Goal: Task Accomplishment & Management: Use online tool/utility

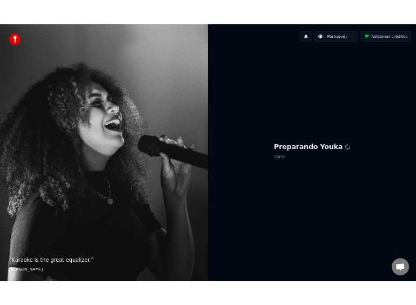
scroll to position [1227, 0]
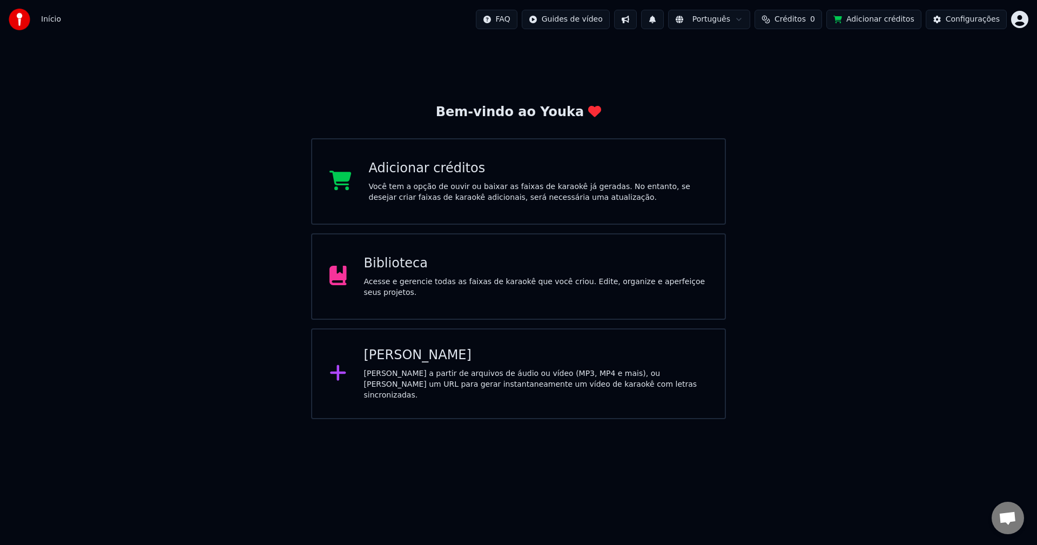
scroll to position [1223, 0]
click at [442, 314] on div "Biblioteca Acesse e gerencie todas as faixas de karaokê que você criou. Edite, …" at bounding box center [518, 276] width 415 height 86
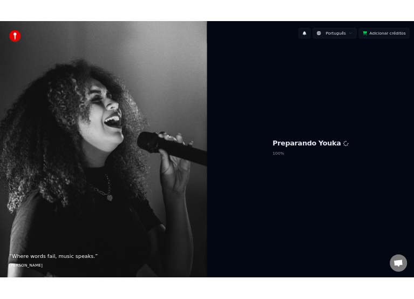
scroll to position [1222, 0]
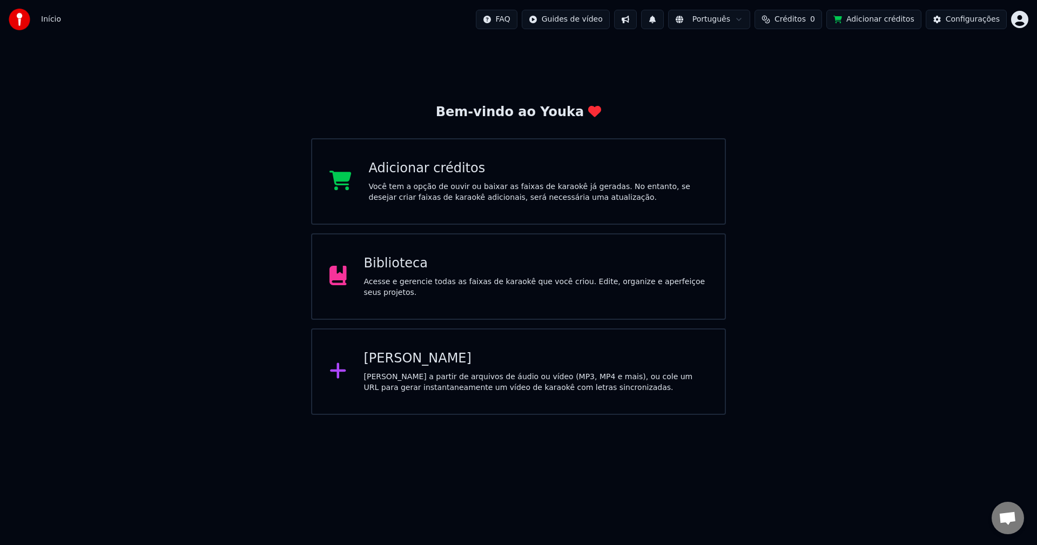
scroll to position [1223, 0]
click at [462, 289] on div "Acesse e gerencie todas as faixas de karaokê que você criou. Edite, organize e …" at bounding box center [536, 287] width 344 height 22
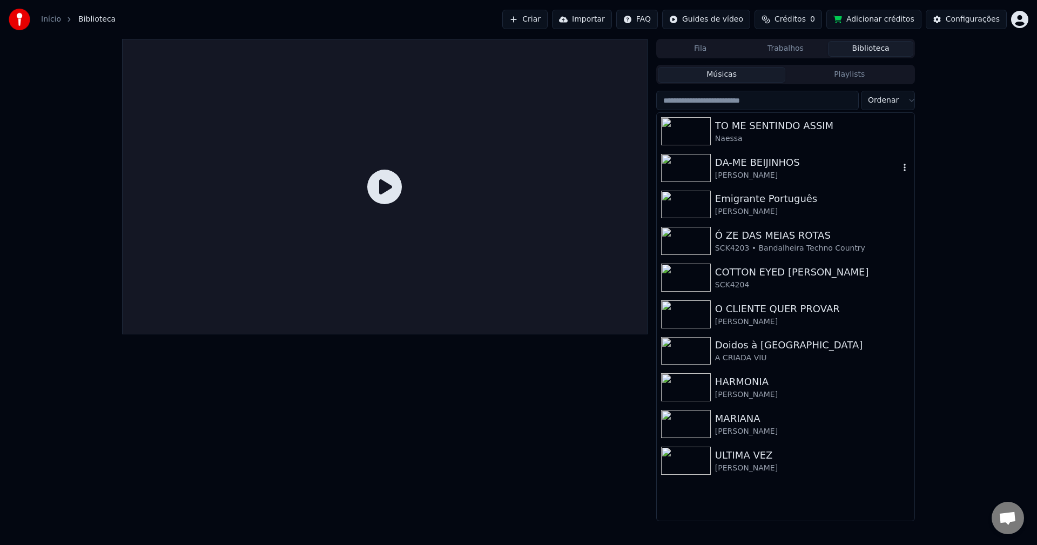
click at [694, 171] on img at bounding box center [686, 168] width 50 height 28
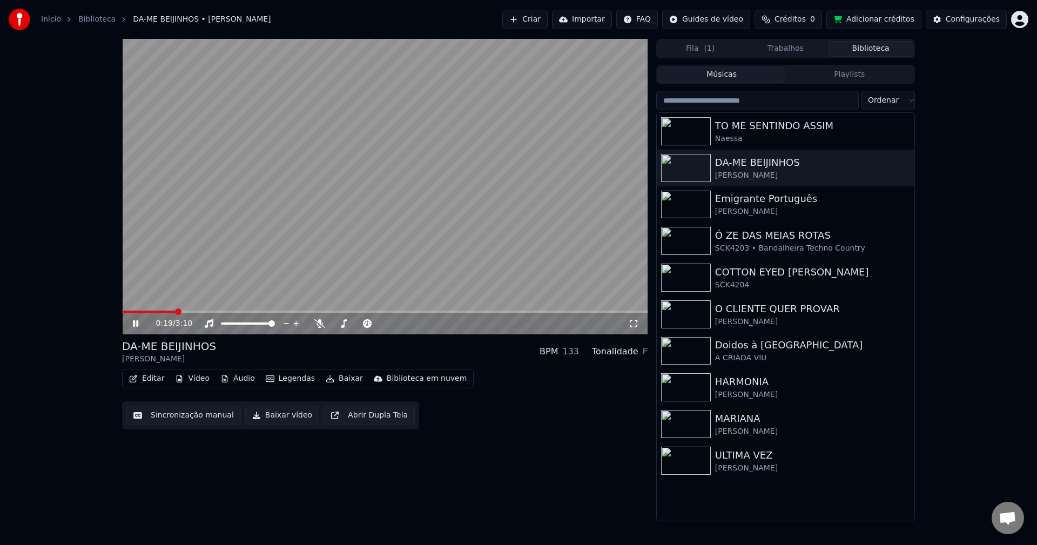
click at [401, 211] on video at bounding box center [384, 186] width 525 height 295
click at [179, 419] on button "Sincronização manual" at bounding box center [183, 415] width 114 height 19
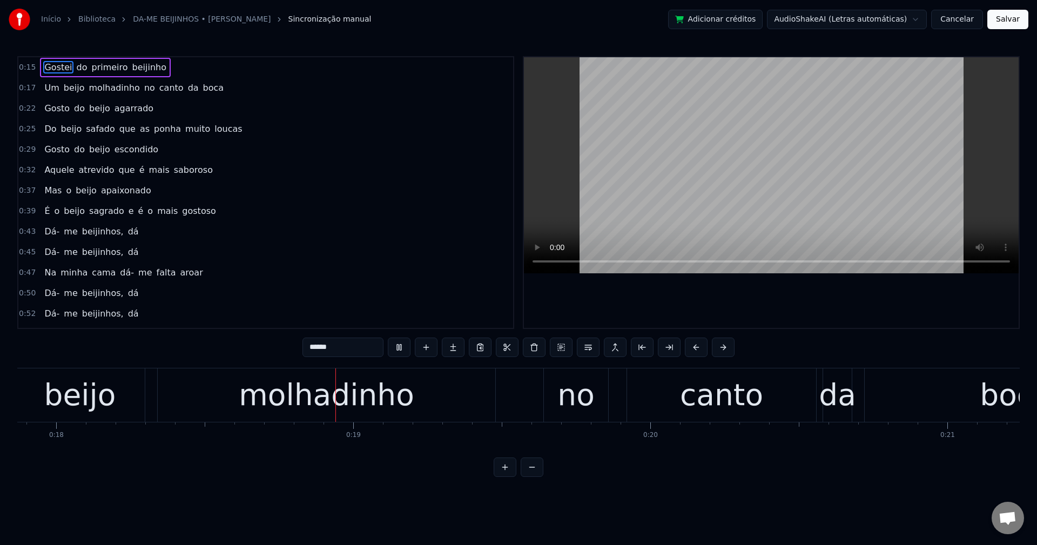
scroll to position [0, 5377]
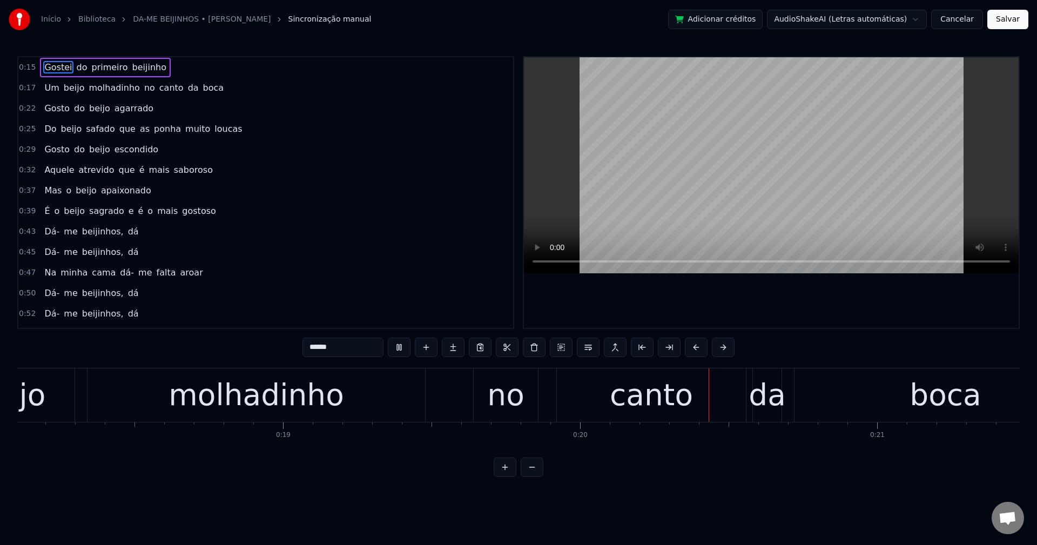
click at [143, 87] on span "no" at bounding box center [149, 88] width 13 height 12
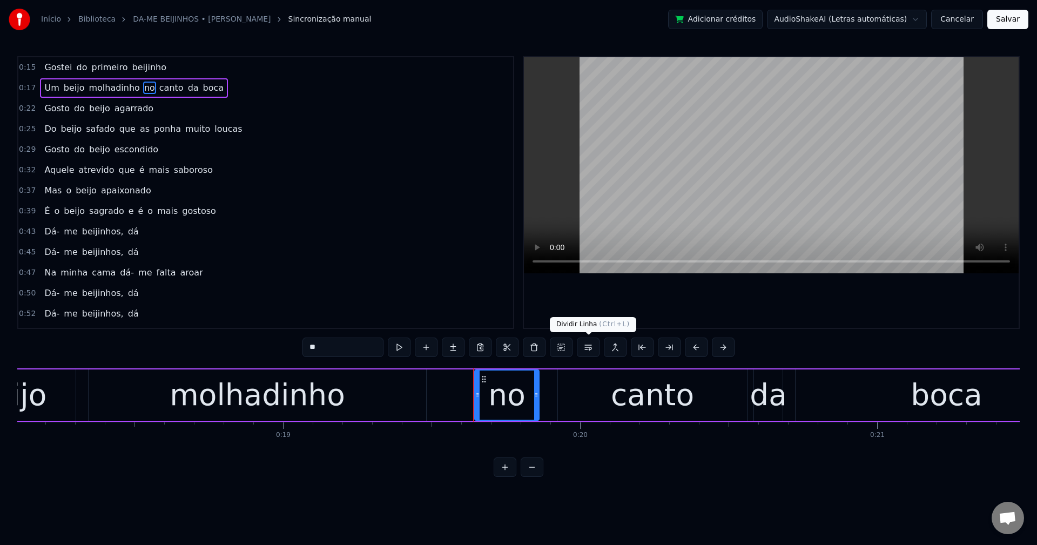
click at [588, 352] on button at bounding box center [588, 347] width 23 height 19
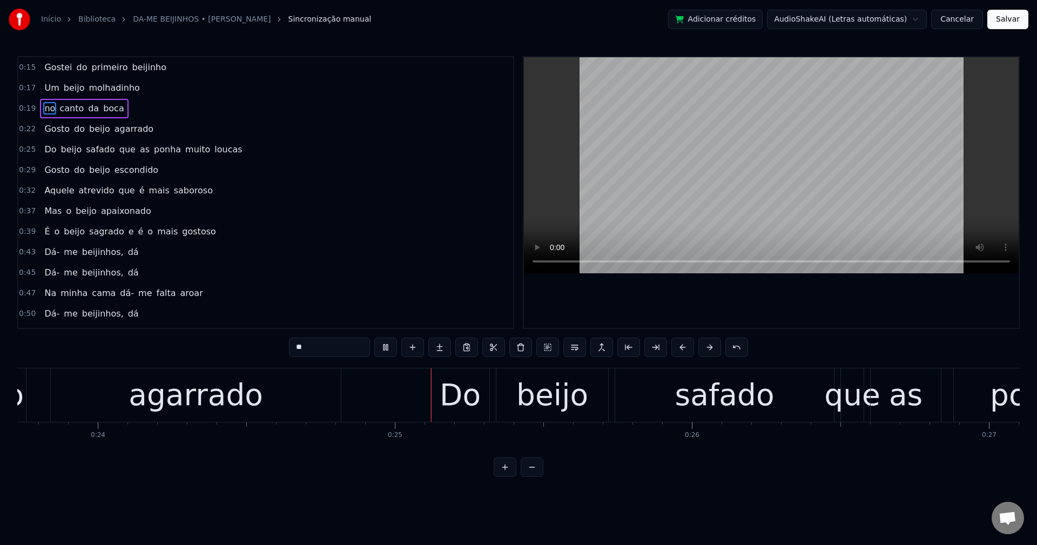
scroll to position [0, 7267]
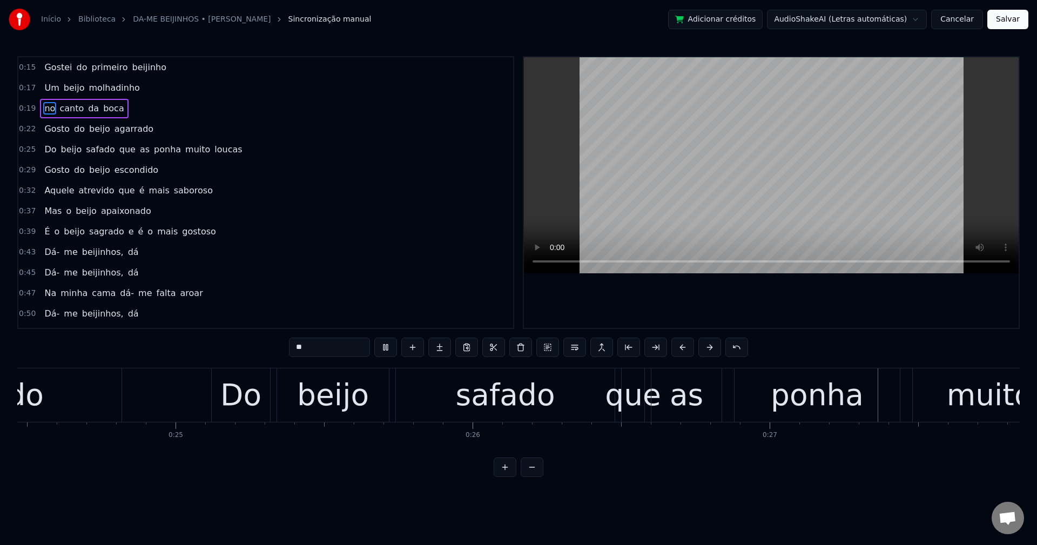
click at [118, 146] on span "que" at bounding box center [127, 149] width 18 height 12
type input "***"
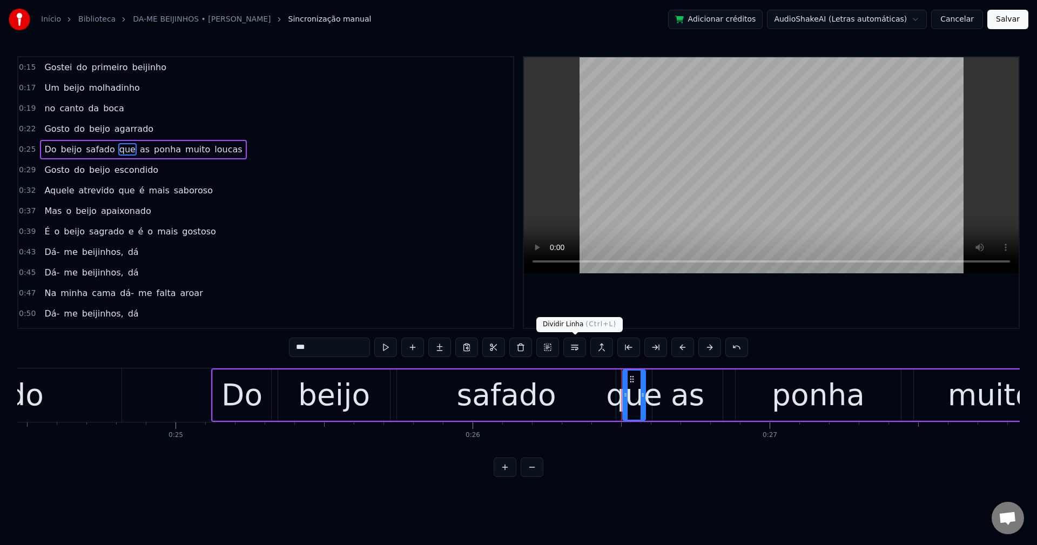
click at [574, 352] on button at bounding box center [574, 347] width 23 height 19
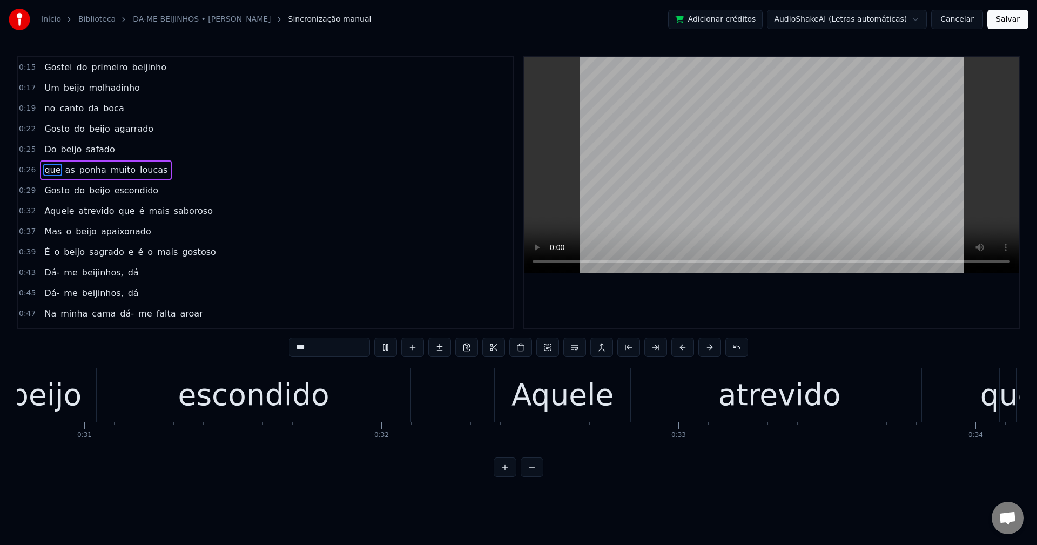
scroll to position [0, 9142]
click at [118, 215] on span "que" at bounding box center [127, 211] width 18 height 12
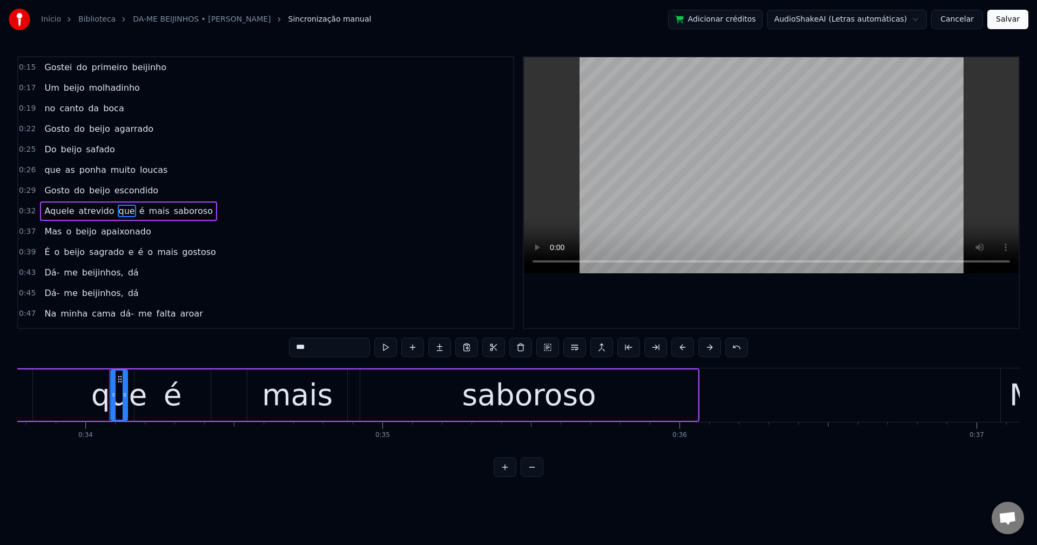
scroll to position [0, 10068]
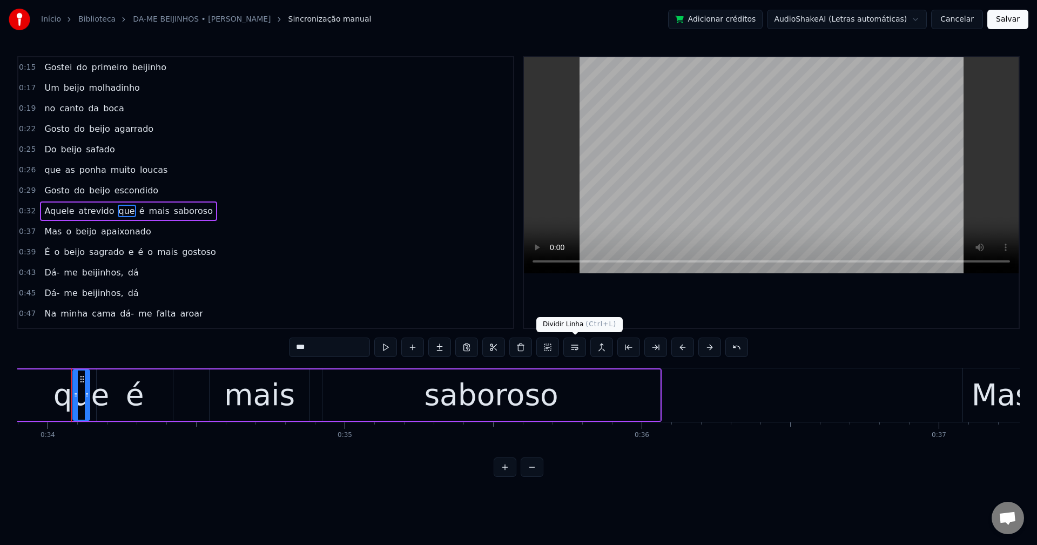
click at [575, 348] on button at bounding box center [574, 347] width 23 height 19
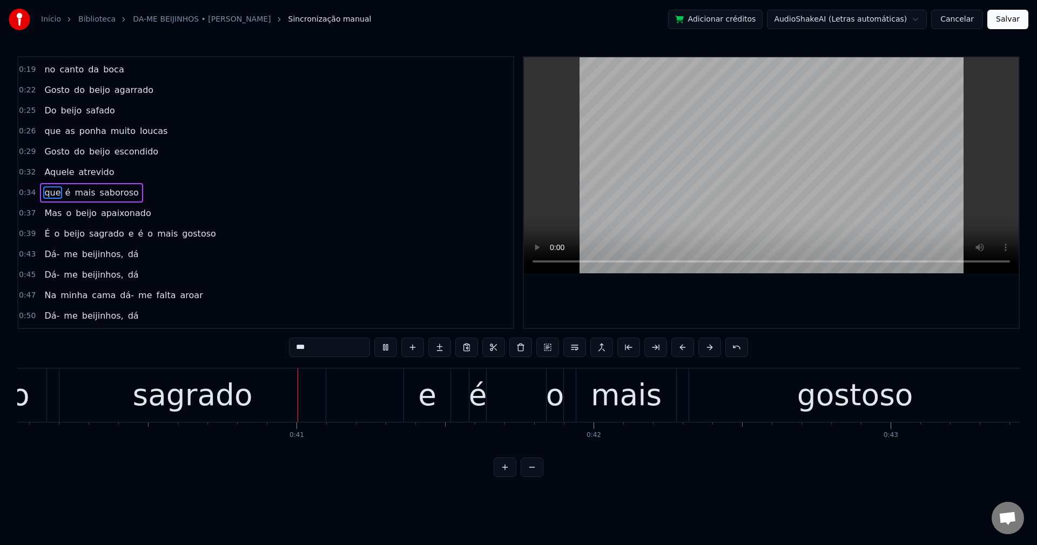
scroll to position [0, 11942]
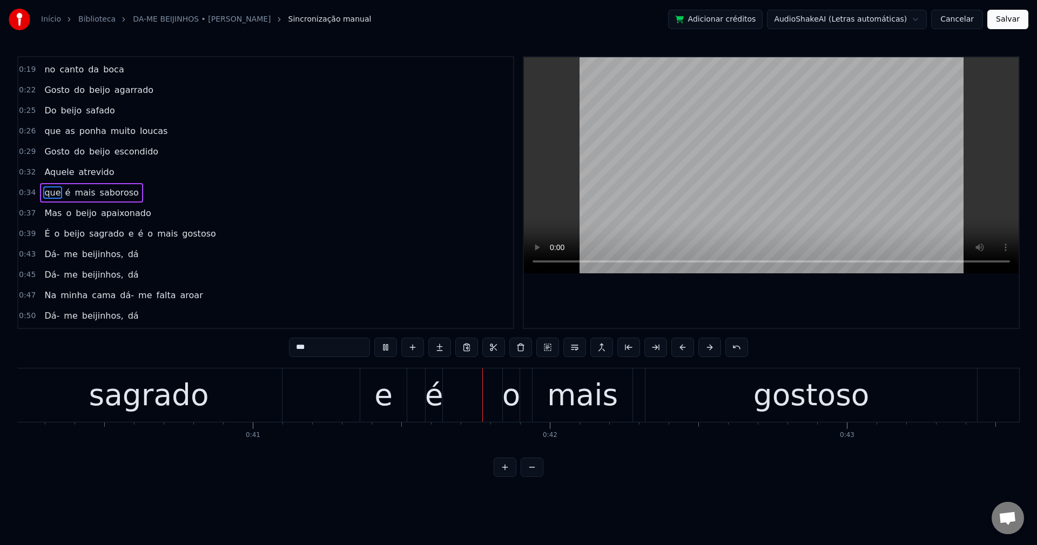
click at [115, 237] on div "É o beijo sagrado e é o mais gostoso" at bounding box center [130, 233] width 180 height 19
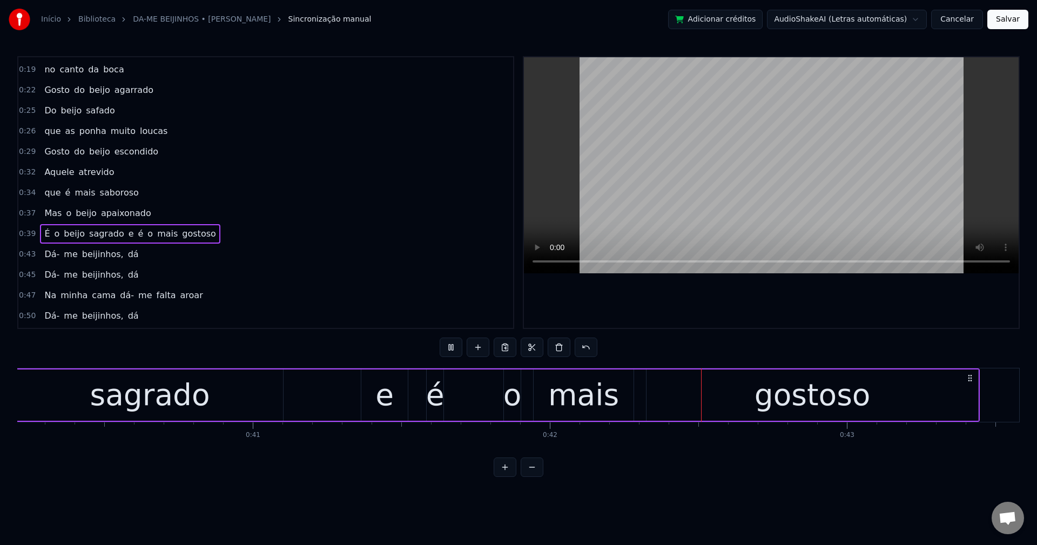
click at [127, 234] on span "e" at bounding box center [131, 233] width 8 height 12
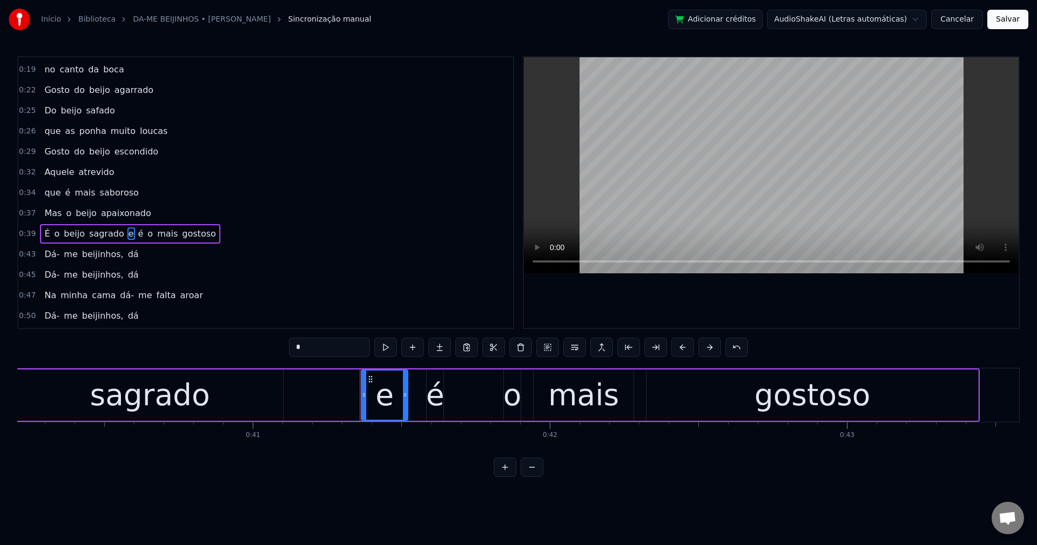
scroll to position [80, 0]
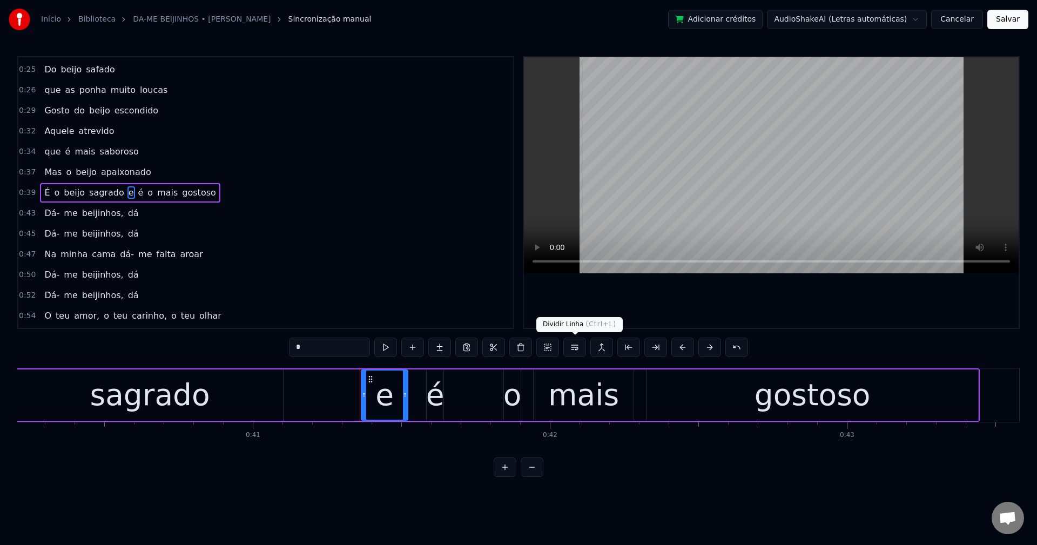
click at [576, 348] on button at bounding box center [574, 347] width 23 height 19
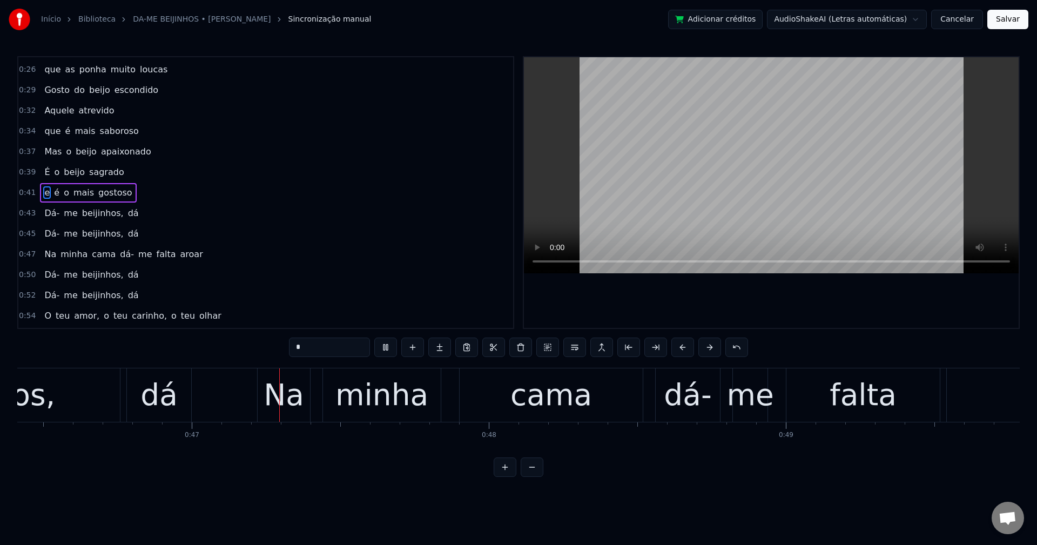
scroll to position [0, 13786]
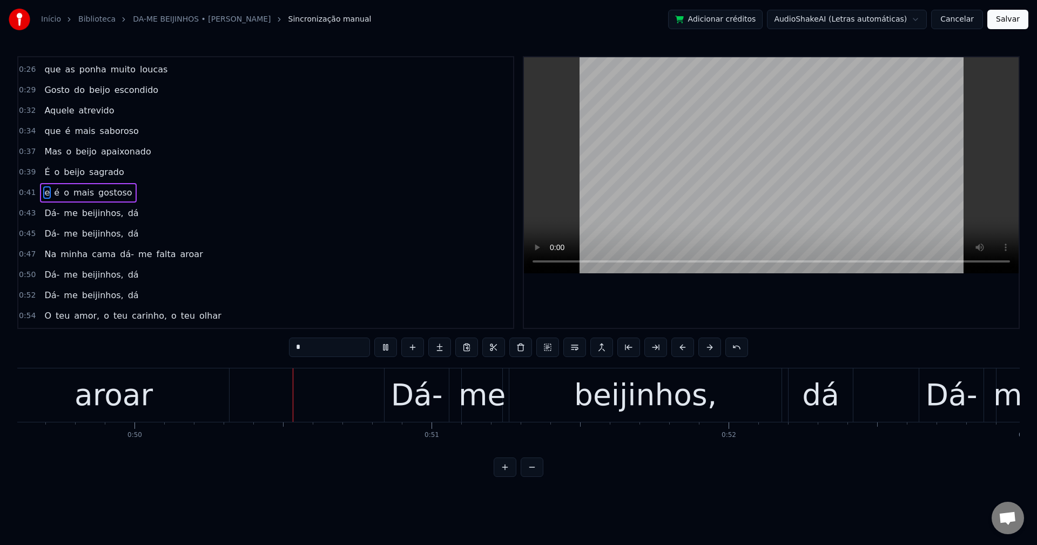
click at [119, 257] on span "dá-" at bounding box center [127, 254] width 16 height 12
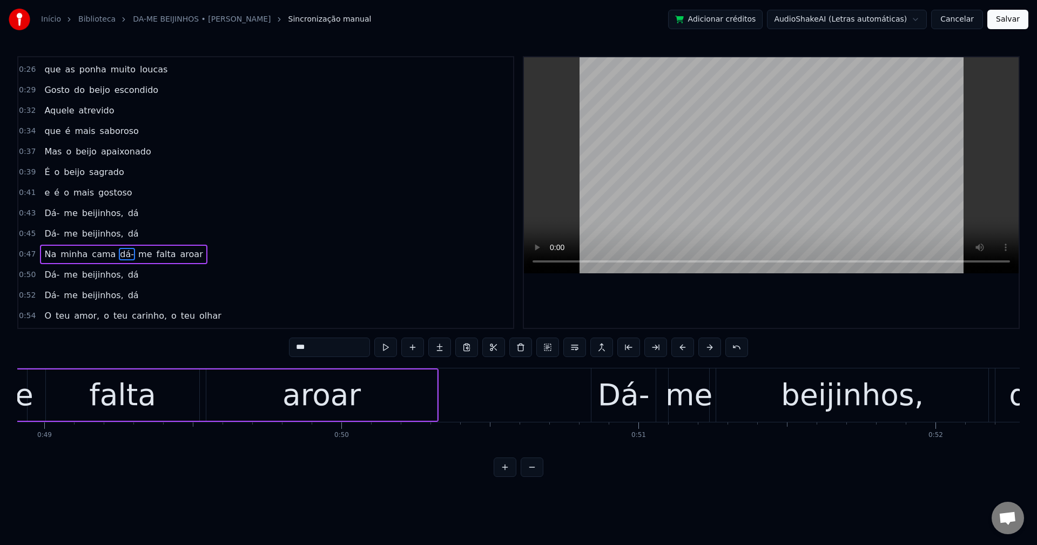
scroll to position [0, 14369]
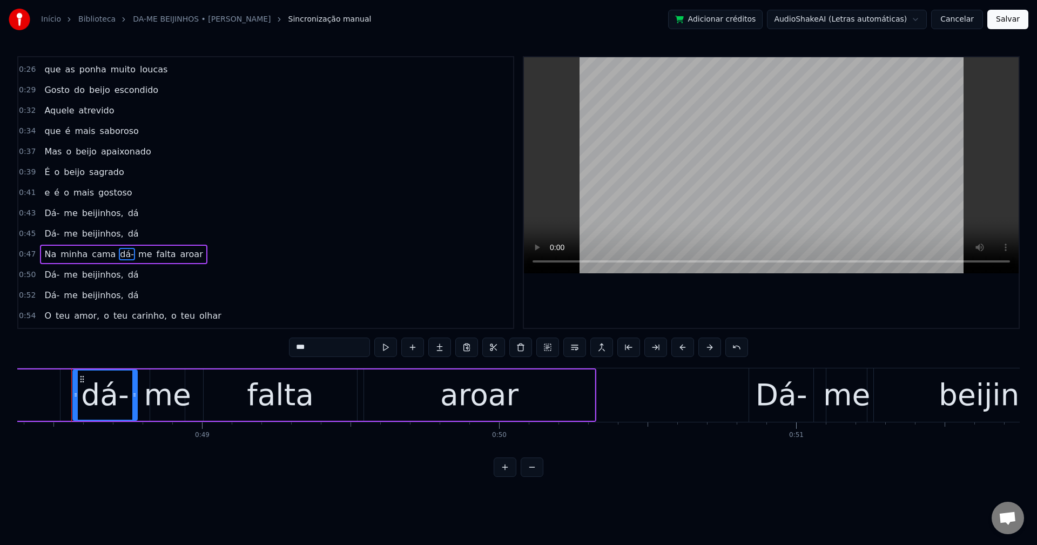
drag, startPoint x: 339, startPoint y: 355, endPoint x: 281, endPoint y: 340, distance: 59.3
click at [284, 340] on div "0:15 Gostei do primeiro beijinho 0:17 Um beijo molhadinho 0:19 no canto da boca…" at bounding box center [518, 266] width 1002 height 421
type input "*"
click at [578, 349] on button at bounding box center [574, 347] width 23 height 19
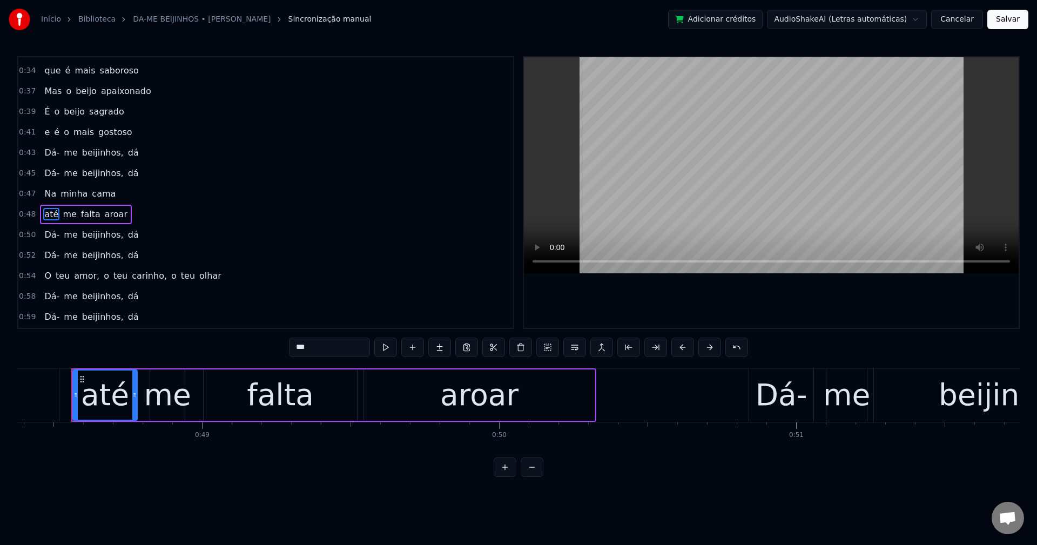
scroll to position [183, 0]
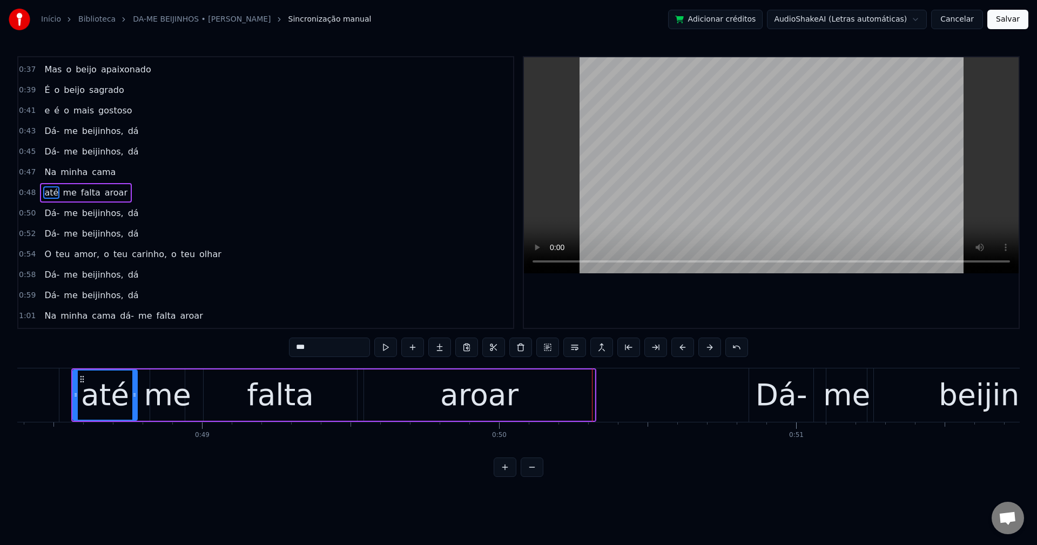
click at [104, 192] on span "aroar" at bounding box center [116, 192] width 25 height 12
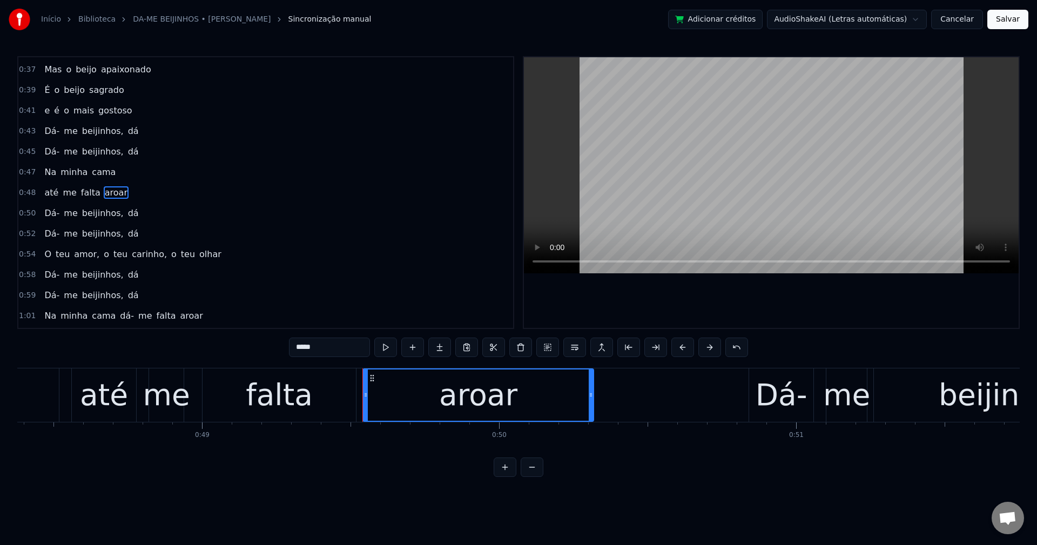
click at [307, 350] on input "*****" at bounding box center [329, 347] width 81 height 19
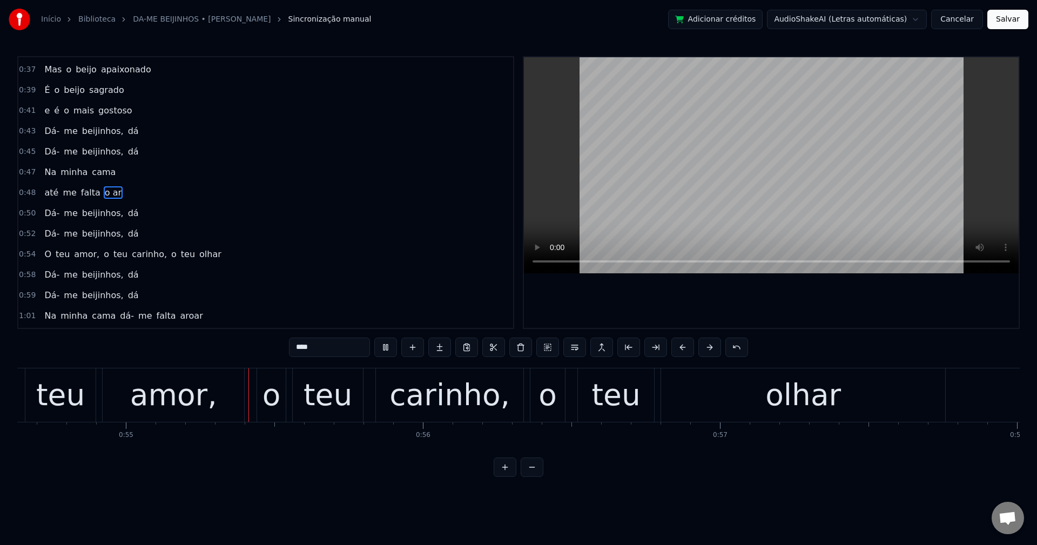
scroll to position [0, 16229]
click at [87, 251] on span "amor," at bounding box center [87, 254] width 28 height 12
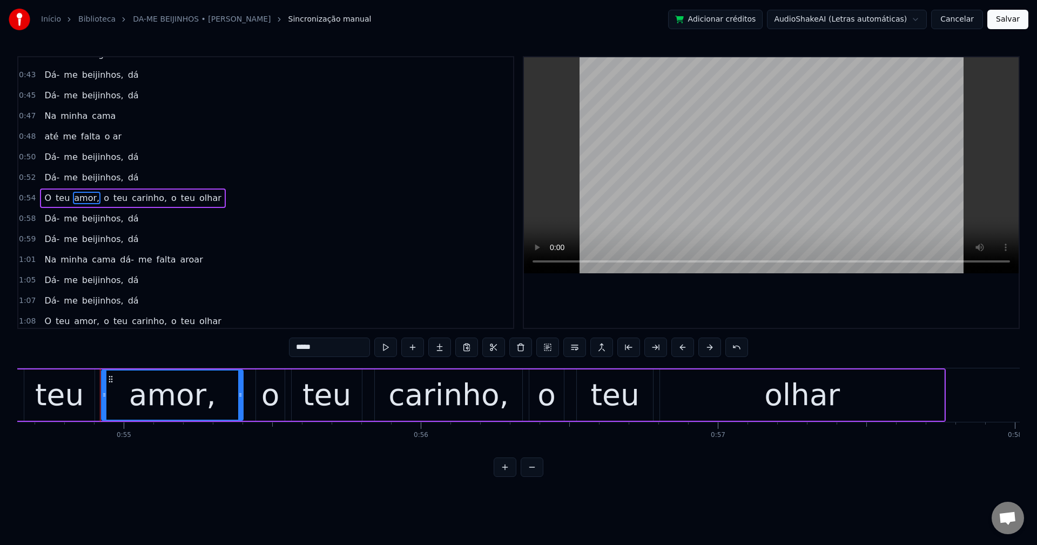
scroll to position [244, 0]
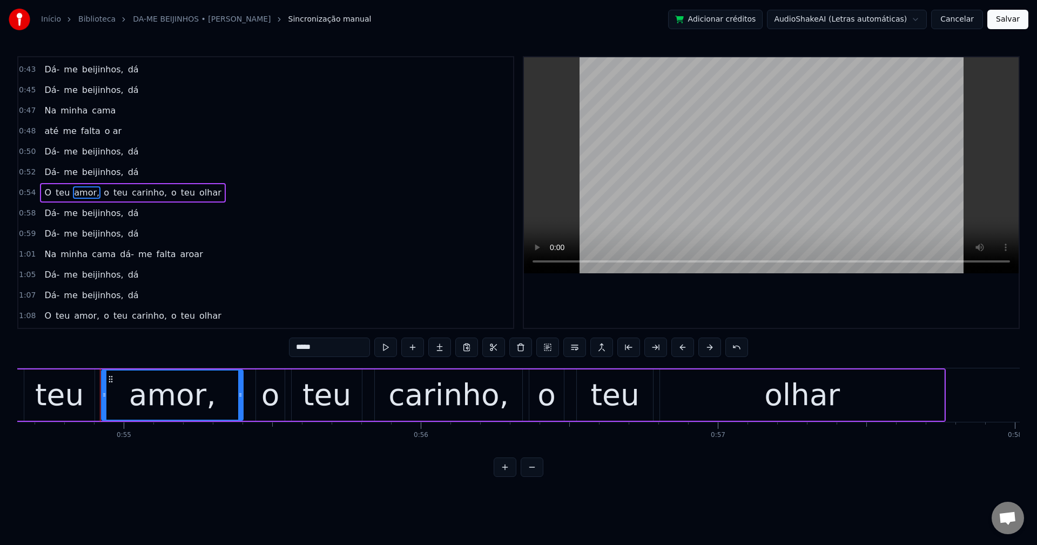
click at [362, 346] on input "*****" at bounding box center [329, 347] width 81 height 19
click at [100, 190] on span "o" at bounding box center [104, 192] width 8 height 12
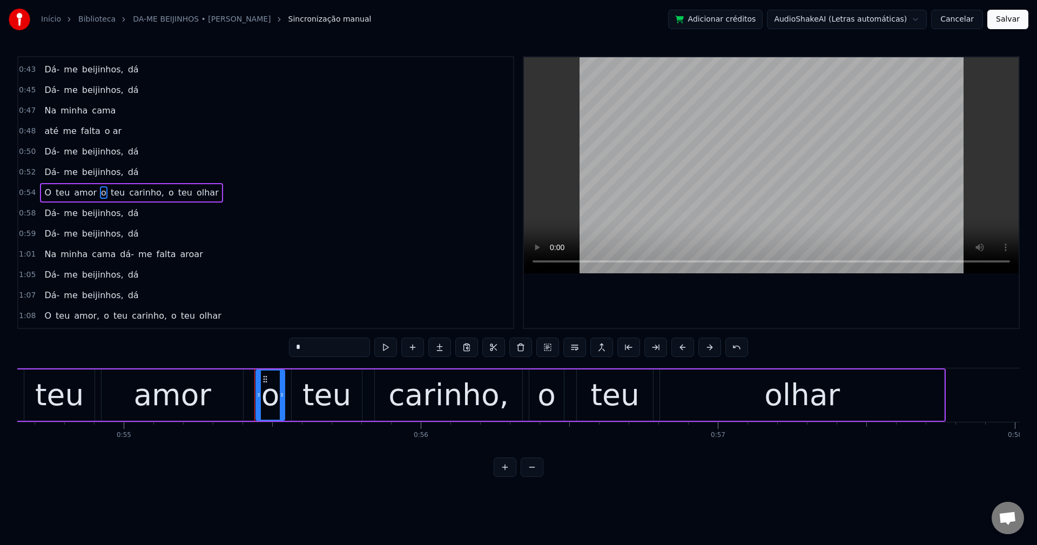
click at [578, 353] on button at bounding box center [574, 347] width 23 height 19
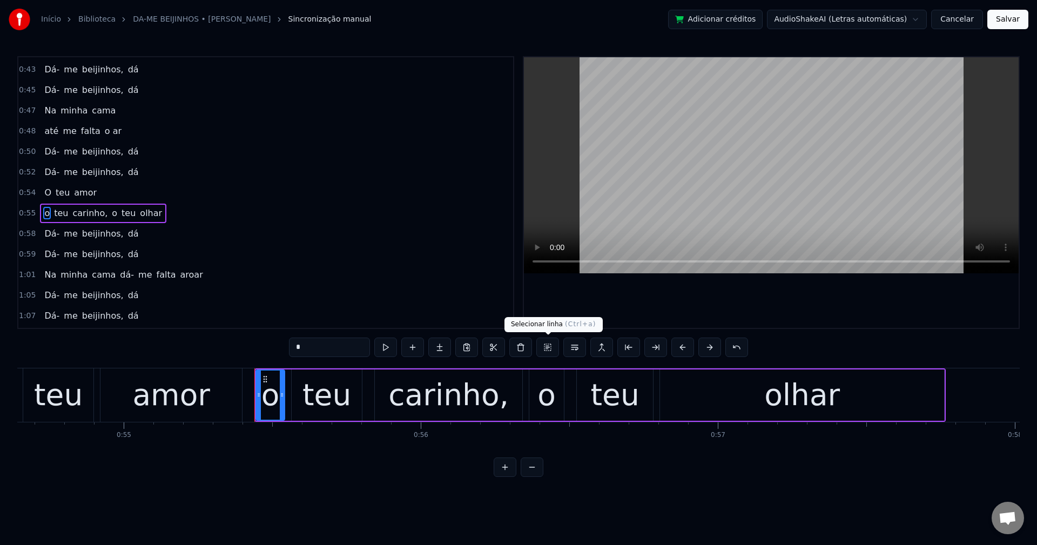
scroll to position [265, 0]
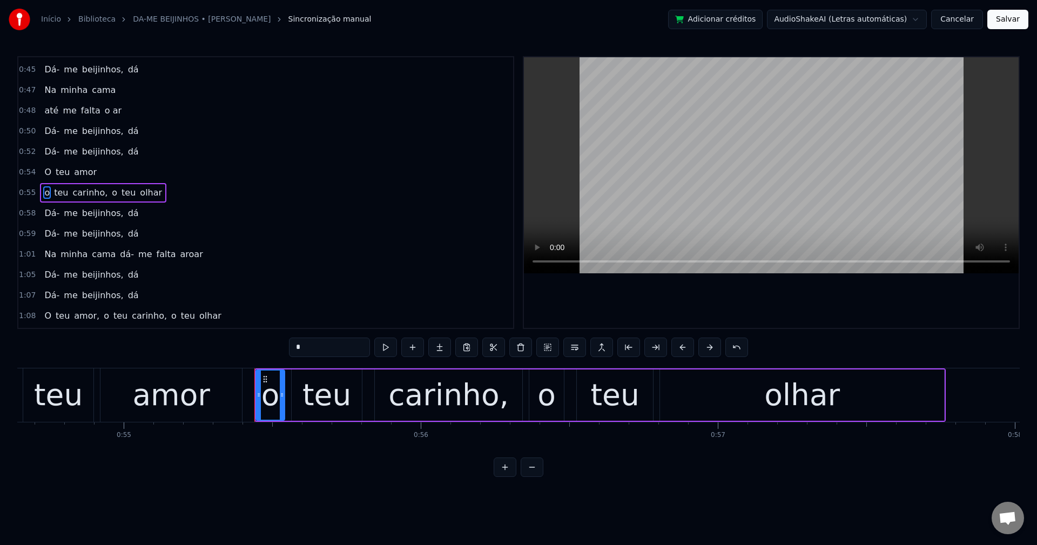
click at [91, 194] on span "carinho," at bounding box center [90, 192] width 37 height 12
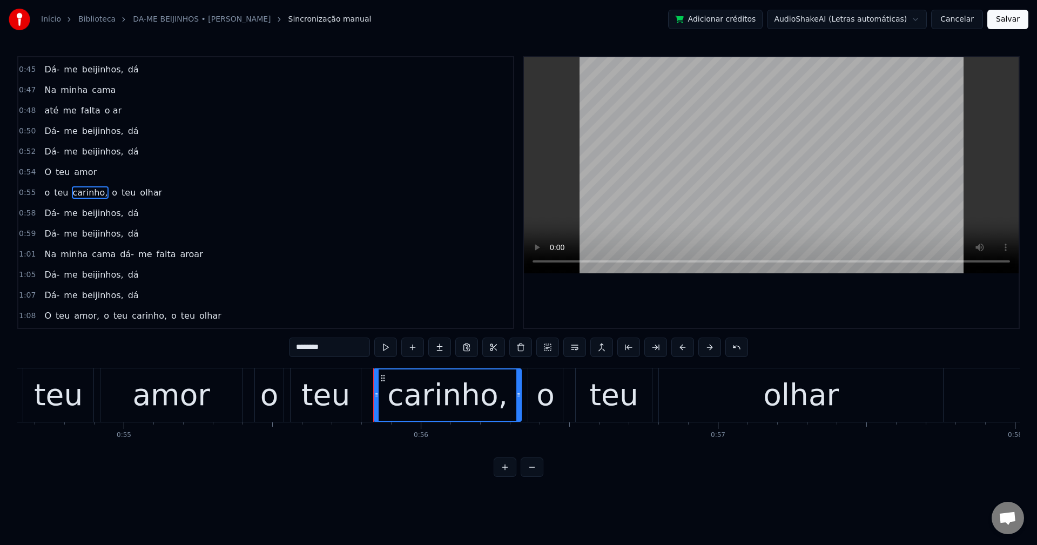
click at [347, 355] on input "********" at bounding box center [329, 347] width 81 height 19
click at [108, 193] on span "o" at bounding box center [112, 192] width 8 height 12
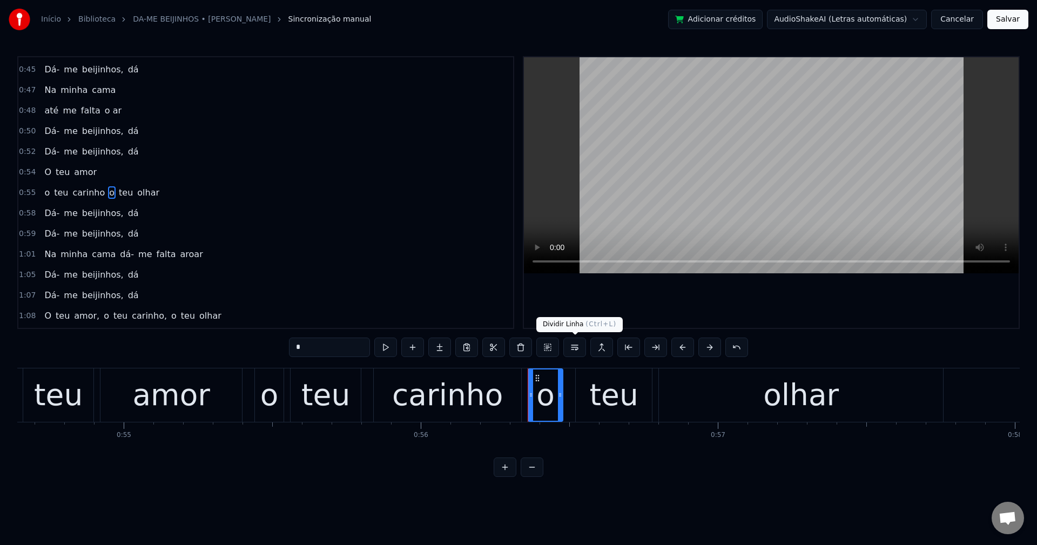
click at [577, 347] on button at bounding box center [574, 347] width 23 height 19
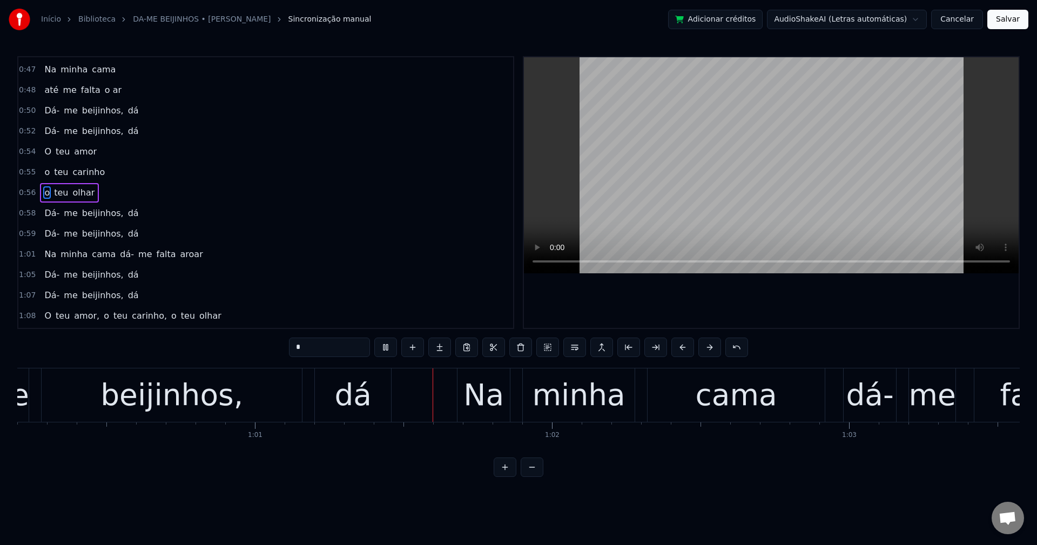
scroll to position [0, 18095]
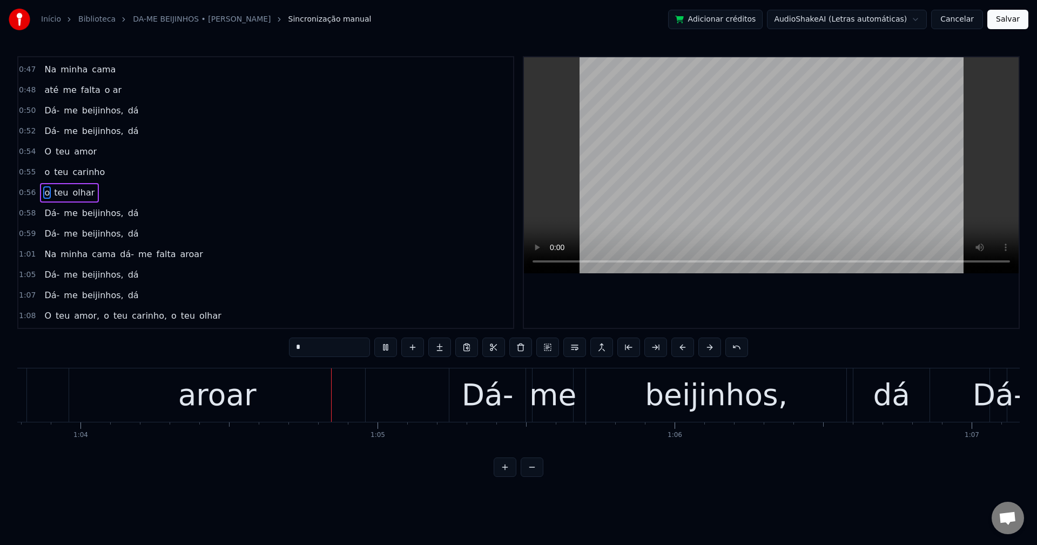
click at [119, 253] on span "dá-" at bounding box center [127, 254] width 16 height 12
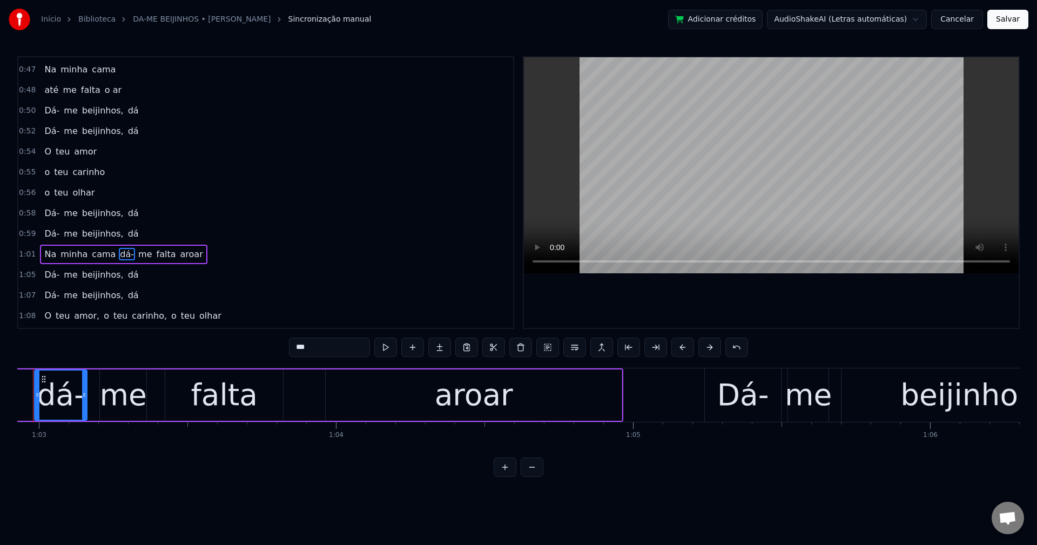
scroll to position [0, 18651]
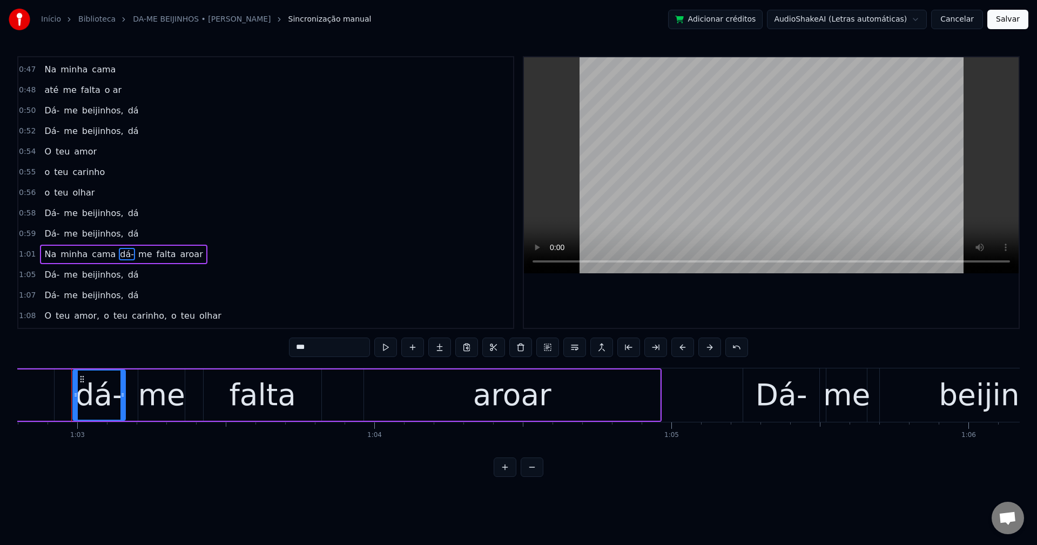
drag, startPoint x: 330, startPoint y: 352, endPoint x: 145, endPoint y: 353, distance: 184.7
click at [145, 353] on div "0:15 Gostei do primeiro beijinho 0:17 Um beijo molhadinho 0:19 no canto da boca…" at bounding box center [518, 266] width 1002 height 421
click at [578, 351] on button at bounding box center [574, 347] width 23 height 19
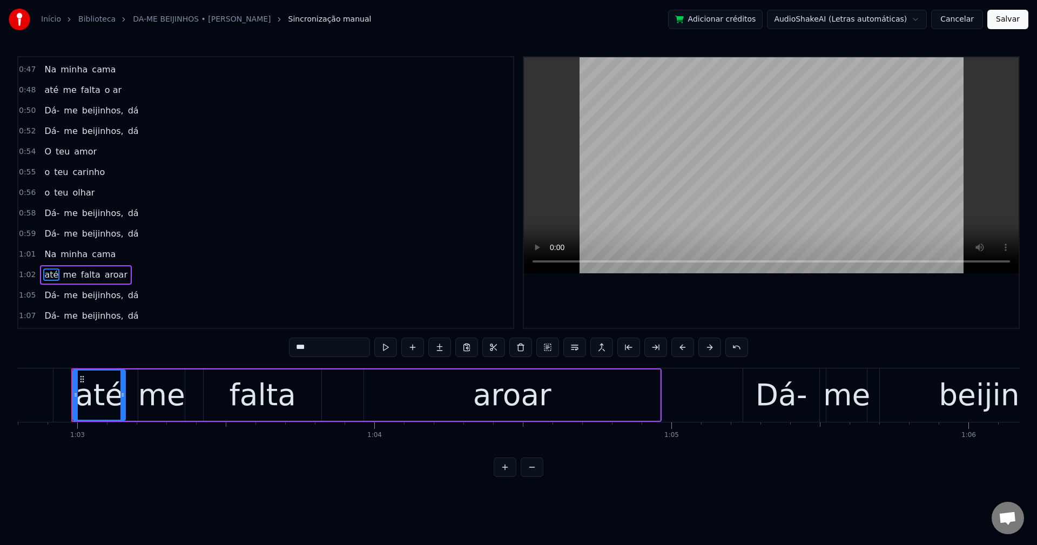
scroll to position [367, 0]
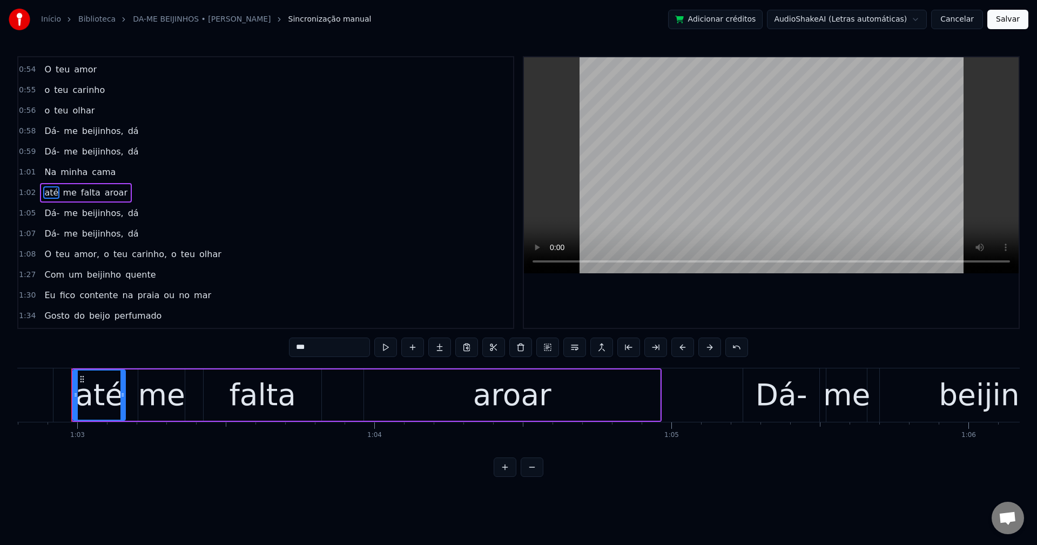
click at [104, 193] on span "aroar" at bounding box center [116, 192] width 25 height 12
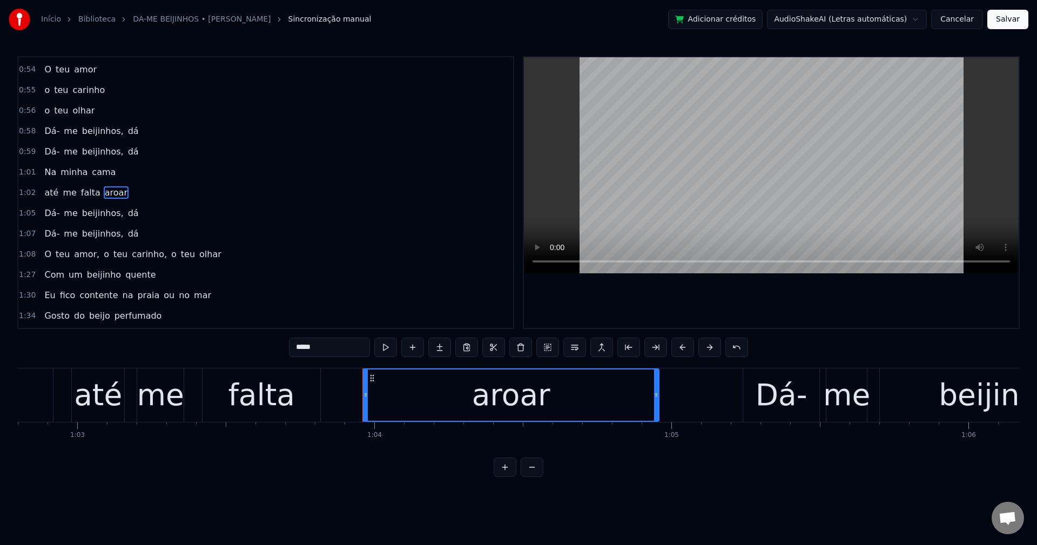
drag, startPoint x: 325, startPoint y: 350, endPoint x: 129, endPoint y: 351, distance: 196.0
click at [140, 354] on div "0:15 Gostei do primeiro beijinho 0:17 Um beijo molhadinho 0:19 no canto da boca…" at bounding box center [518, 266] width 1002 height 421
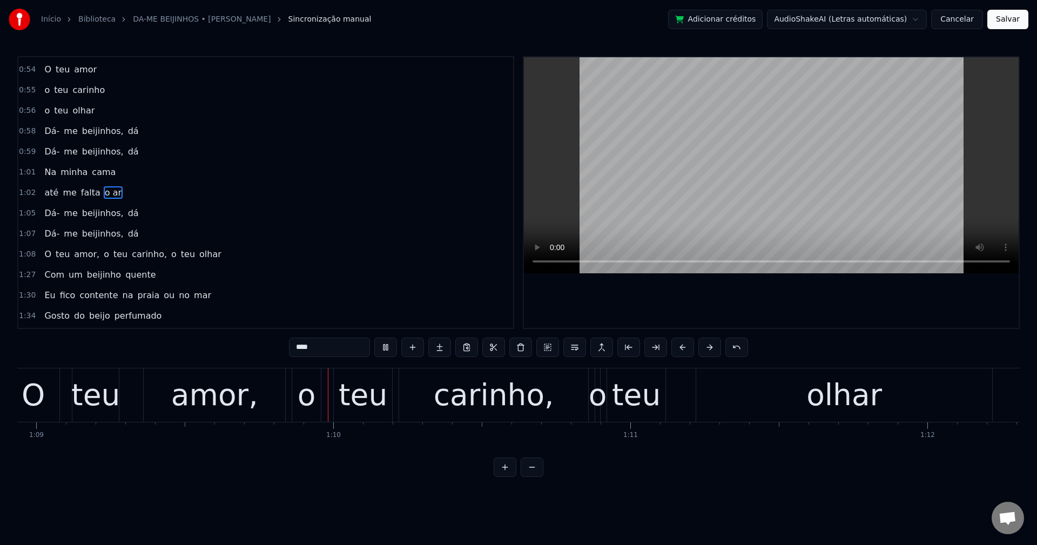
scroll to position [0, 20513]
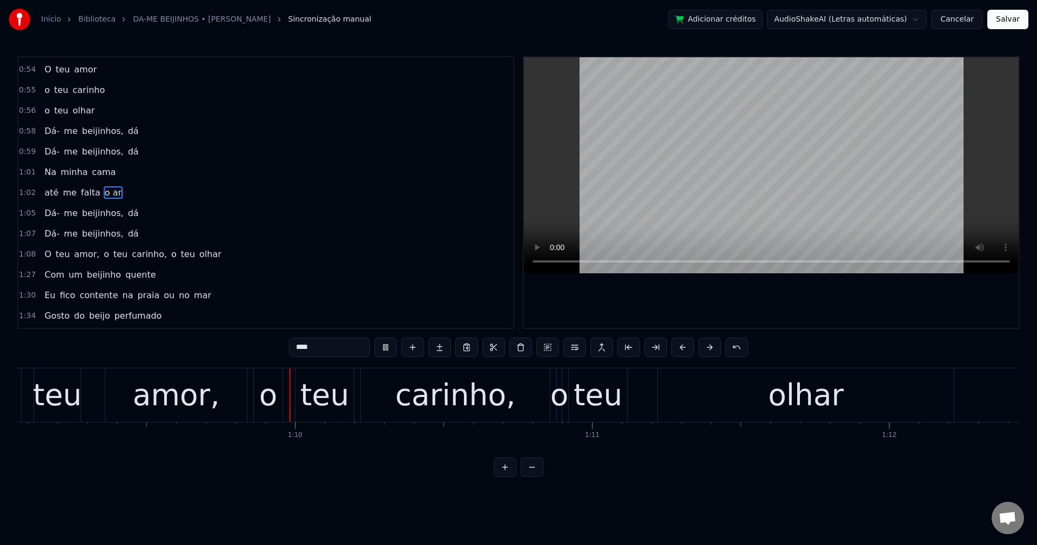
click at [82, 253] on span "amor," at bounding box center [87, 254] width 28 height 12
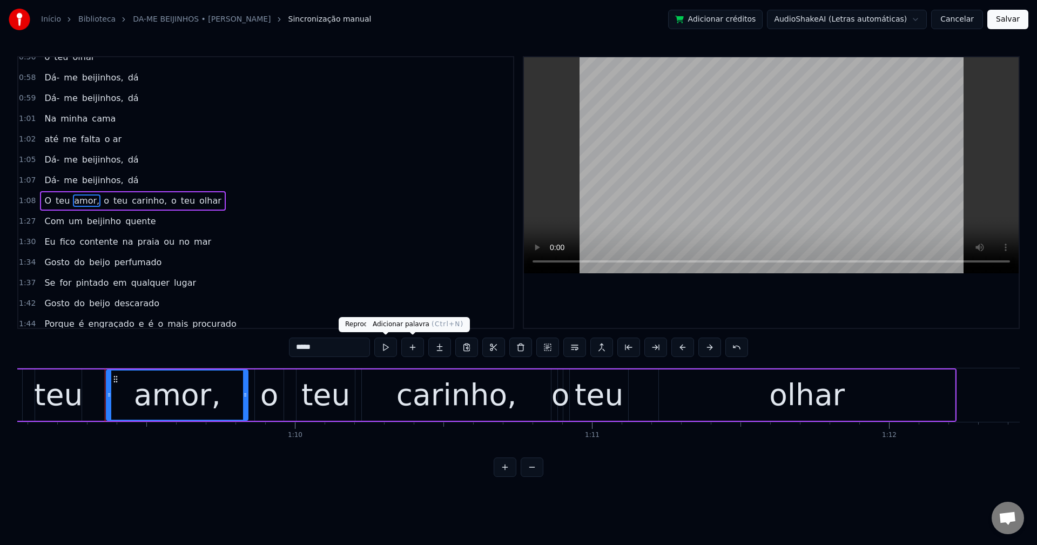
scroll to position [429, 0]
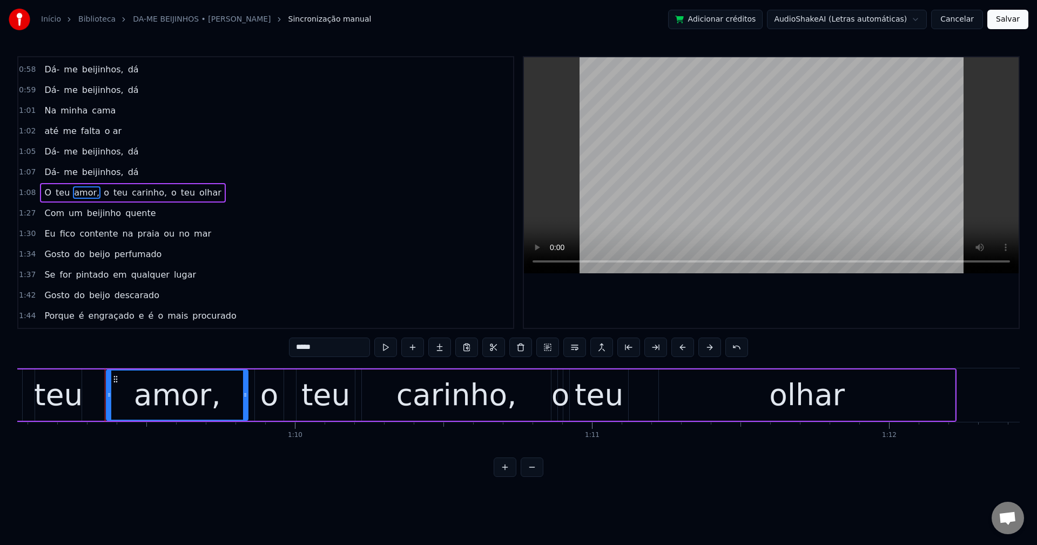
click at [339, 346] on input "*****" at bounding box center [329, 347] width 81 height 19
click at [100, 192] on span "o" at bounding box center [104, 192] width 8 height 12
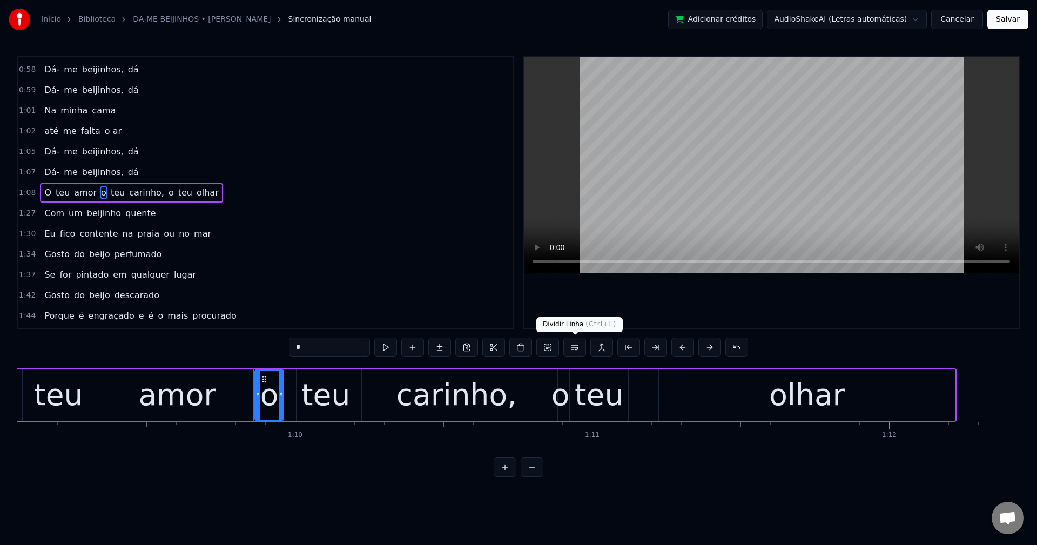
click at [573, 350] on button at bounding box center [574, 347] width 23 height 19
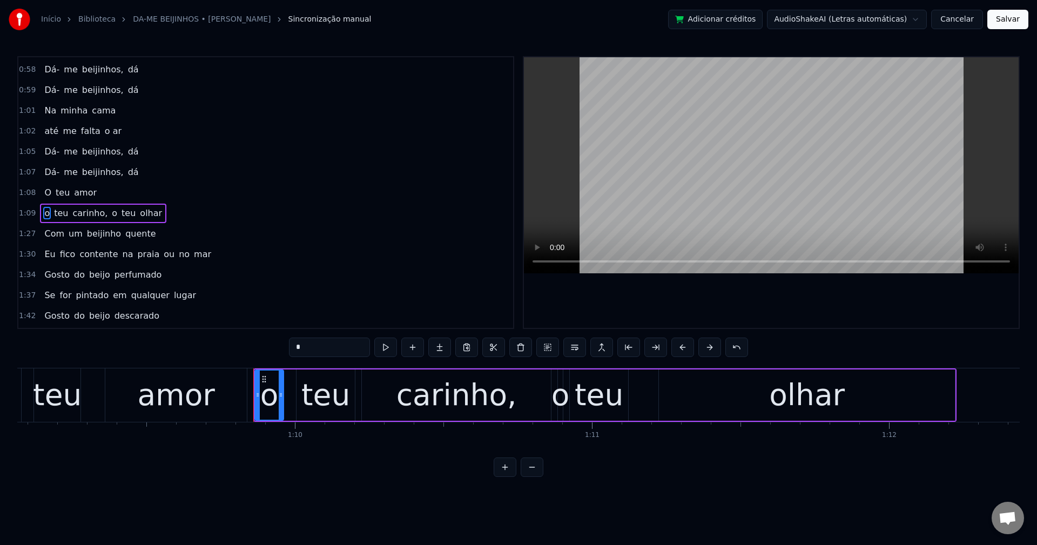
scroll to position [449, 0]
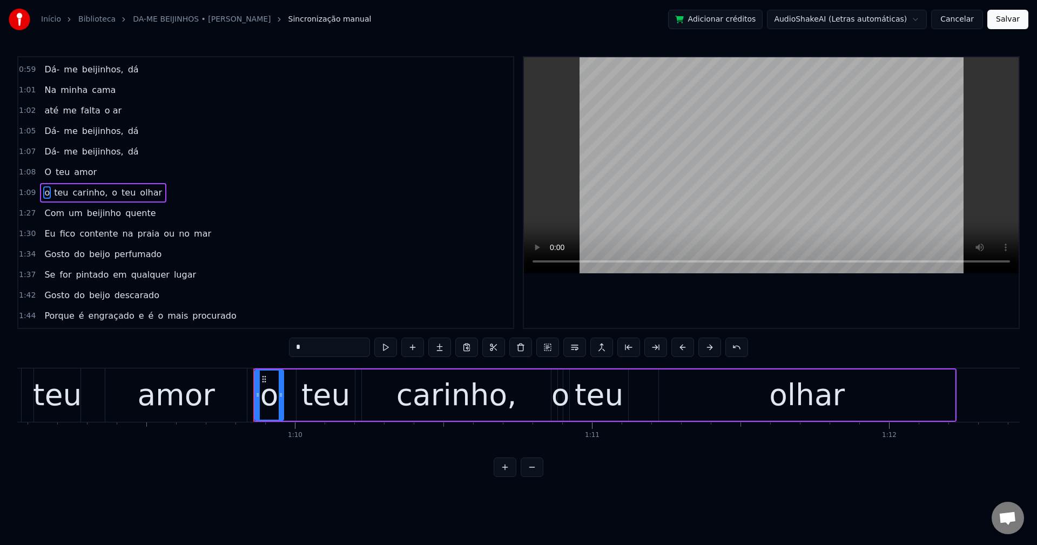
drag, startPoint x: 90, startPoint y: 192, endPoint x: 97, endPoint y: 196, distance: 8.2
click at [89, 191] on span "carinho," at bounding box center [90, 192] width 37 height 12
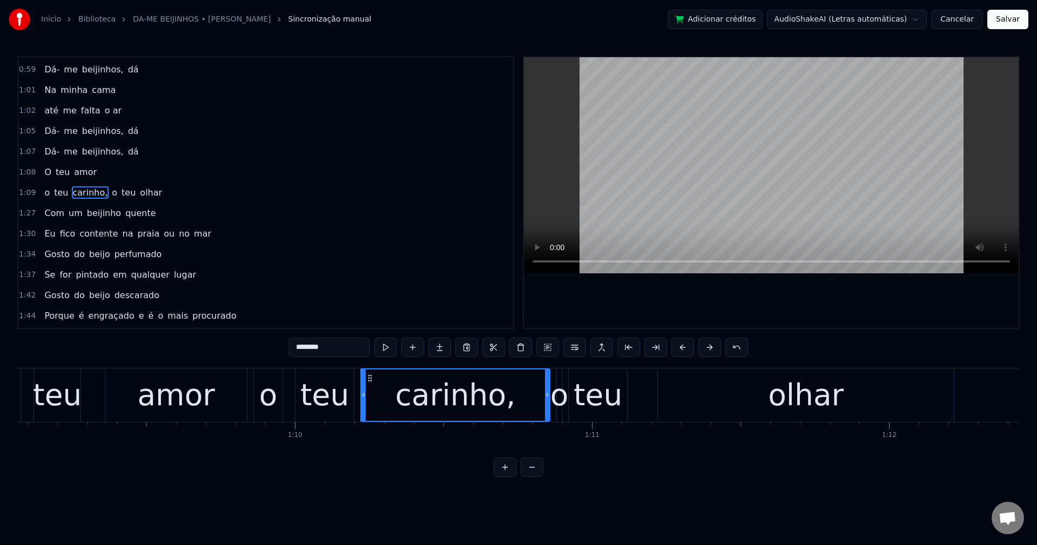
click at [335, 350] on input "********" at bounding box center [329, 347] width 81 height 19
click at [108, 192] on span "o" at bounding box center [112, 192] width 8 height 12
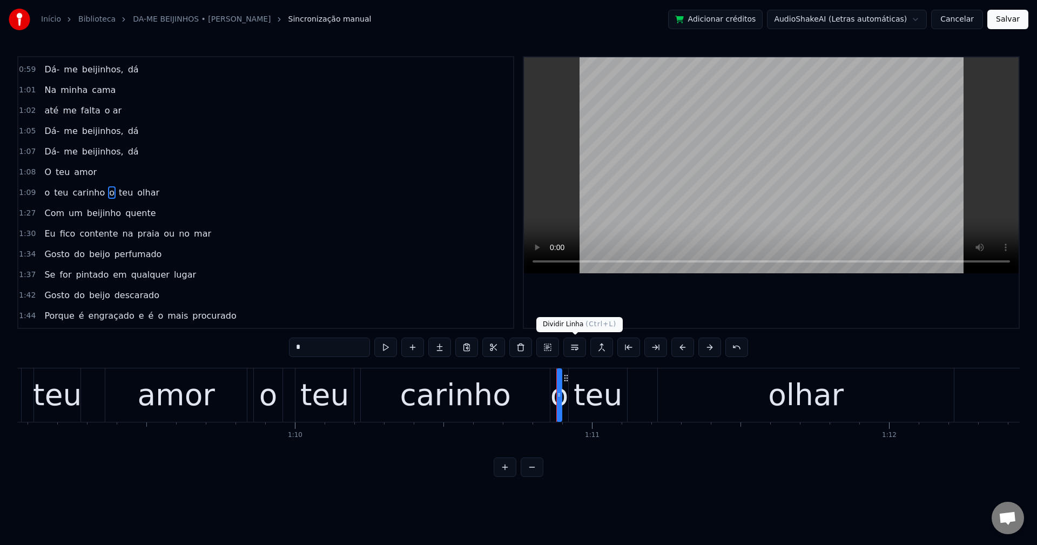
click at [577, 354] on button at bounding box center [574, 347] width 23 height 19
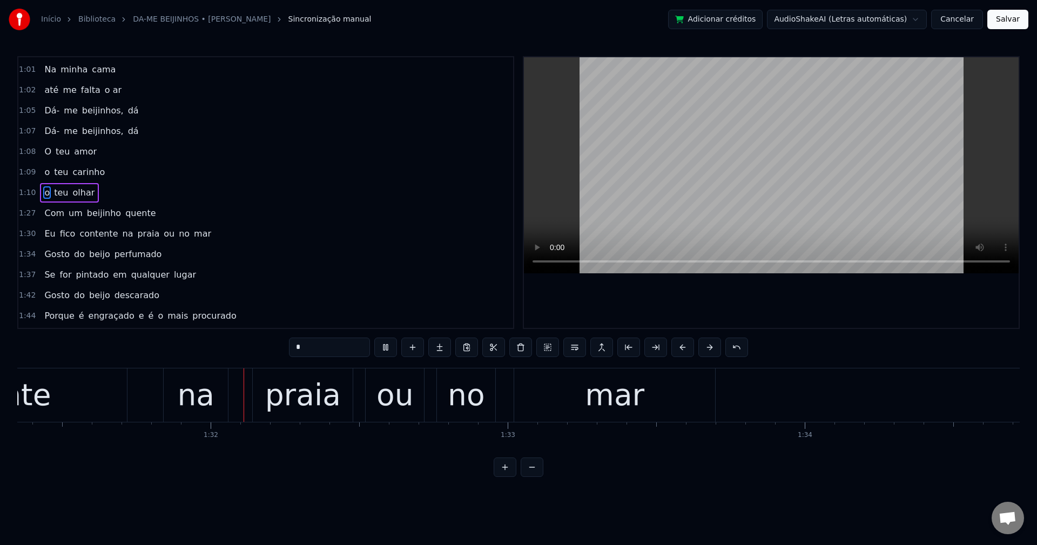
scroll to position [0, 27140]
click at [121, 230] on span "na" at bounding box center [127, 233] width 13 height 12
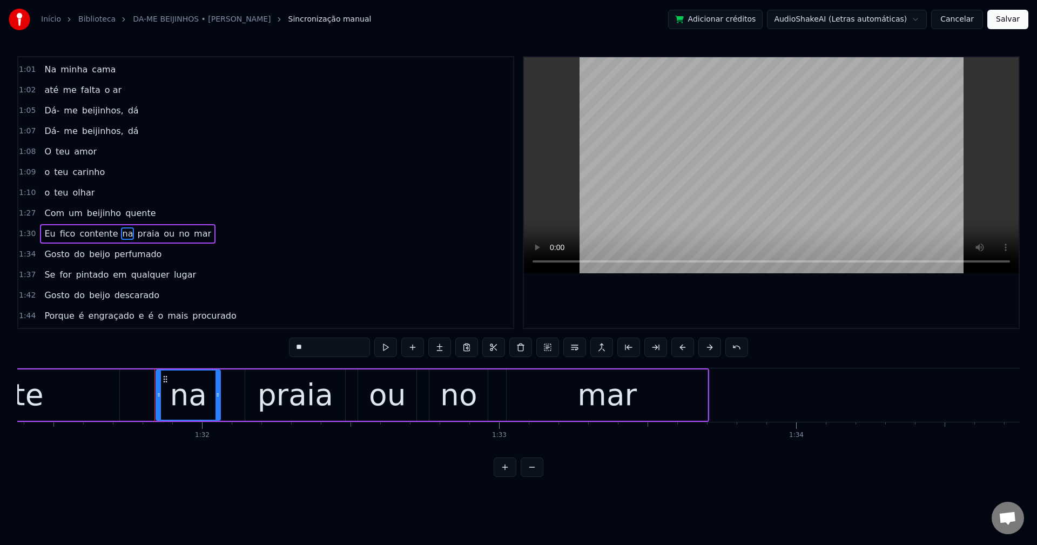
scroll to position [511, 0]
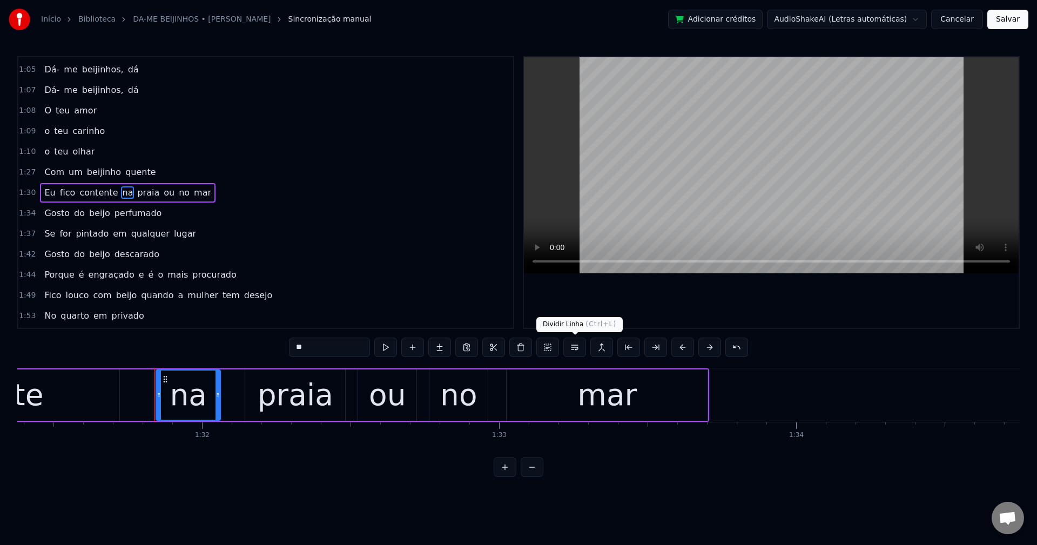
click at [572, 352] on button at bounding box center [574, 347] width 23 height 19
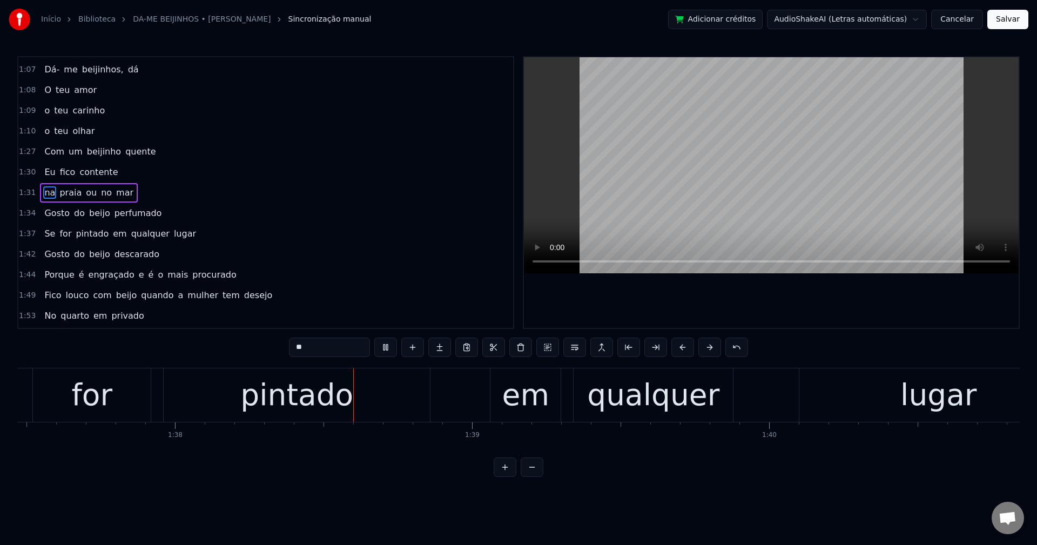
scroll to position [0, 29029]
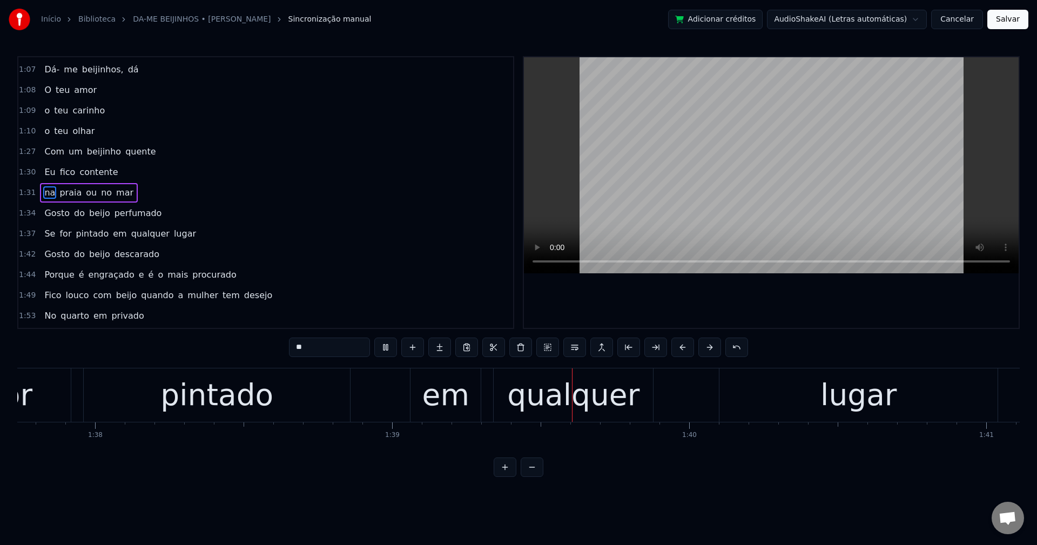
click at [88, 235] on span "pintado" at bounding box center [92, 233] width 35 height 12
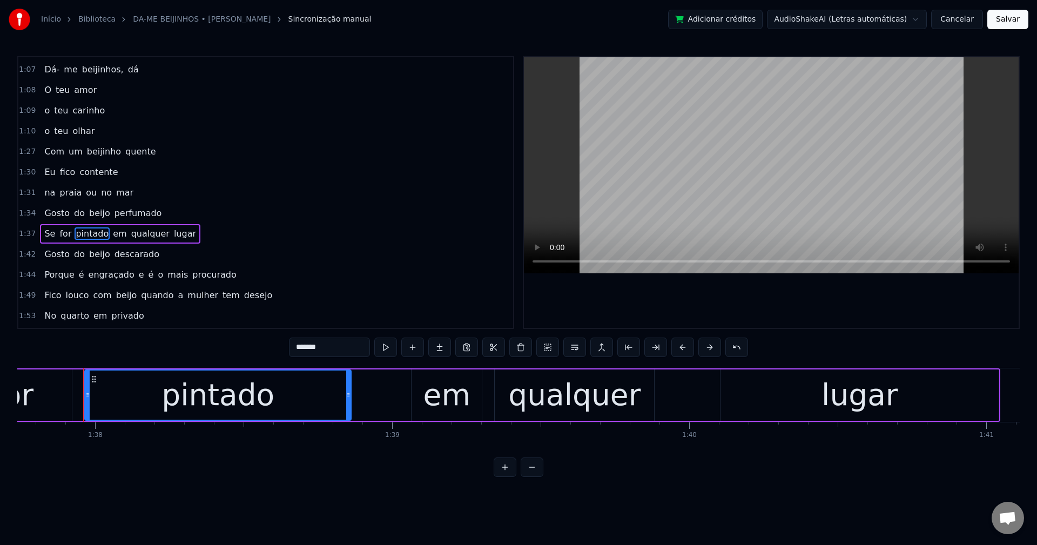
scroll to position [572, 0]
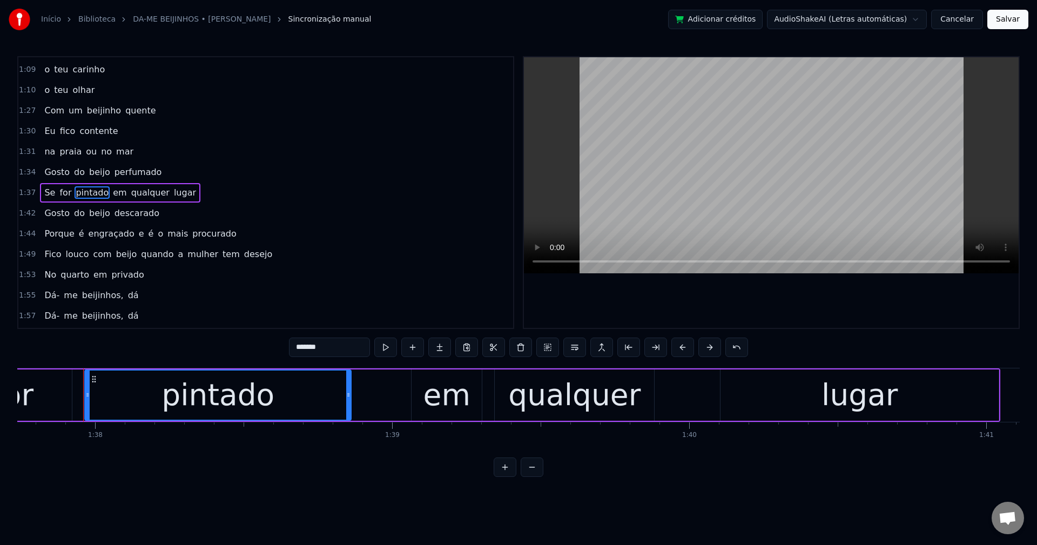
drag, startPoint x: 339, startPoint y: 350, endPoint x: 252, endPoint y: 340, distance: 88.1
click at [252, 340] on div "0:15 Gostei do primeiro beijinho 0:17 Um beijo molhadinho 0:19 no canto da boca…" at bounding box center [518, 266] width 1002 height 421
click at [123, 194] on span "em" at bounding box center [131, 192] width 16 height 12
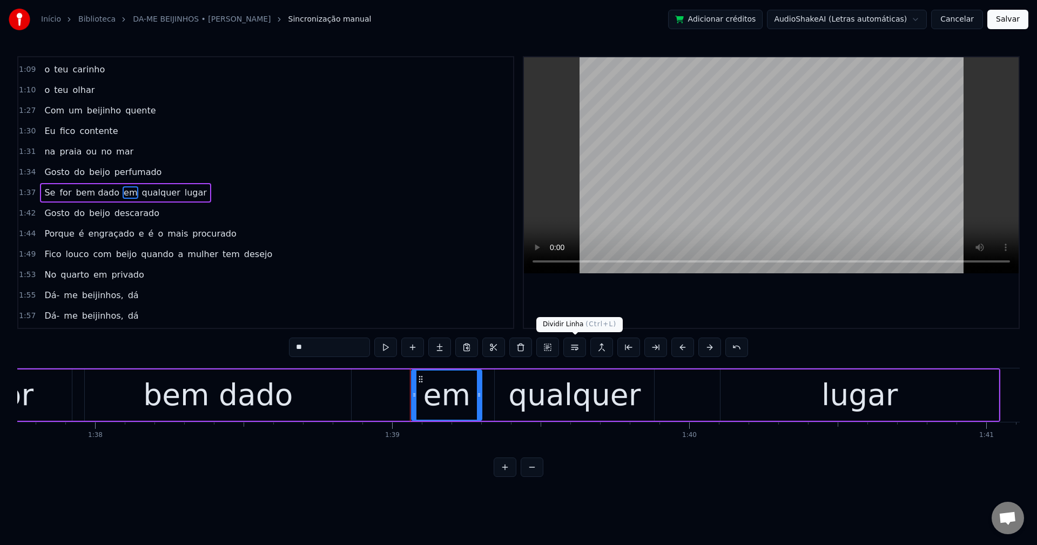
click at [573, 348] on button at bounding box center [574, 347] width 23 height 19
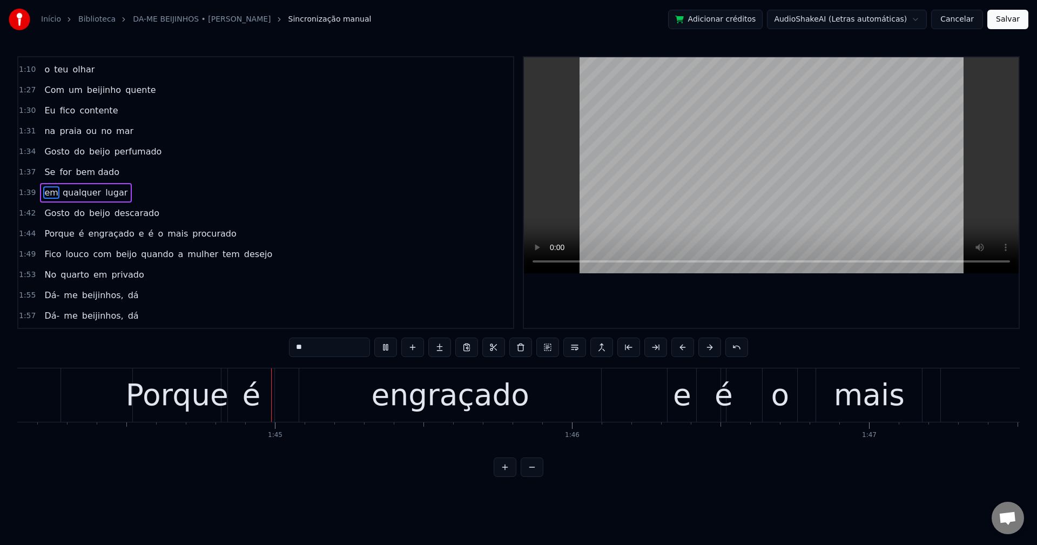
scroll to position [0, 30930]
click at [138, 234] on span "e" at bounding box center [142, 233] width 8 height 12
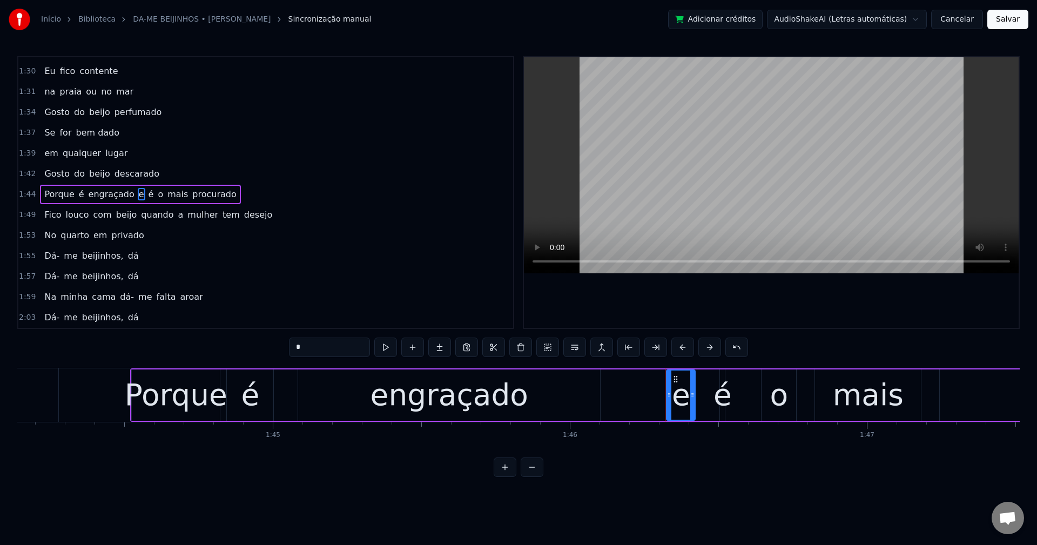
scroll to position [634, 0]
click at [573, 346] on button at bounding box center [574, 347] width 23 height 19
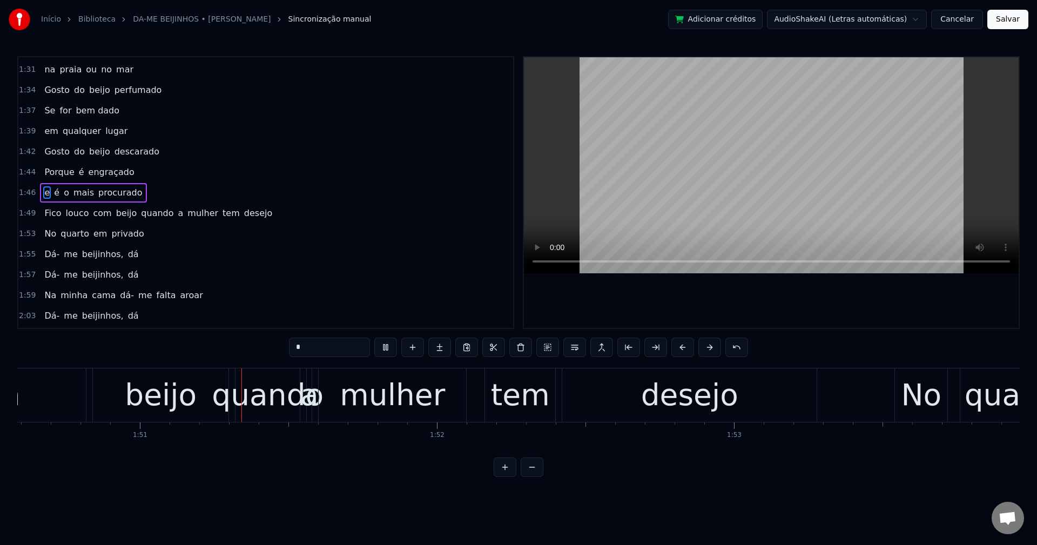
scroll to position [0, 32851]
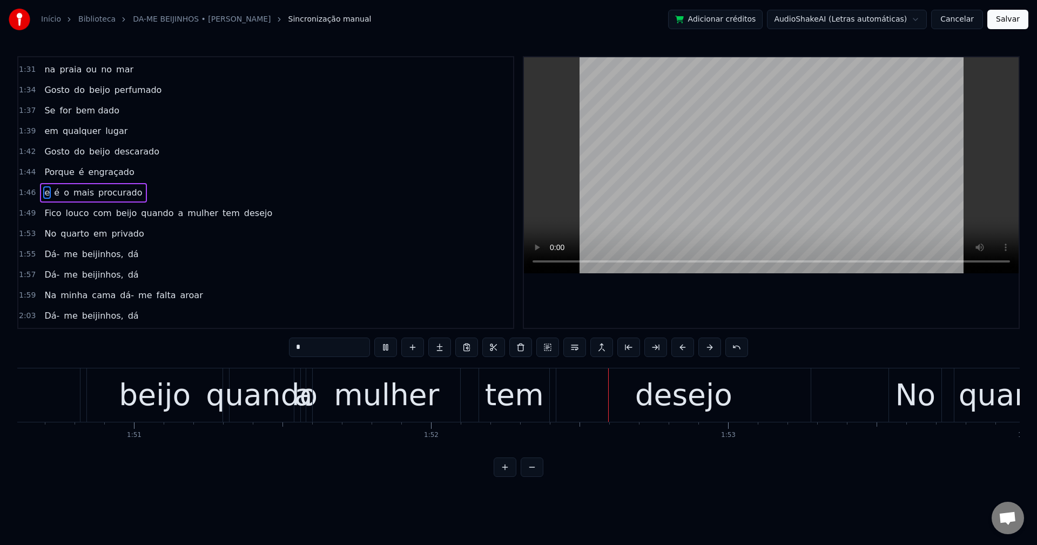
click at [115, 215] on span "beijo" at bounding box center [126, 213] width 23 height 12
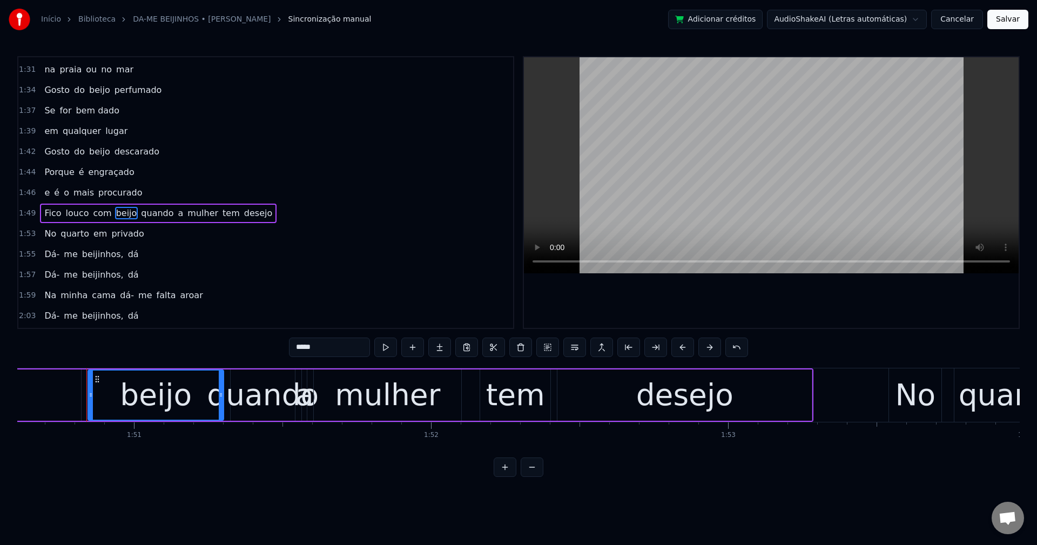
scroll to position [675, 0]
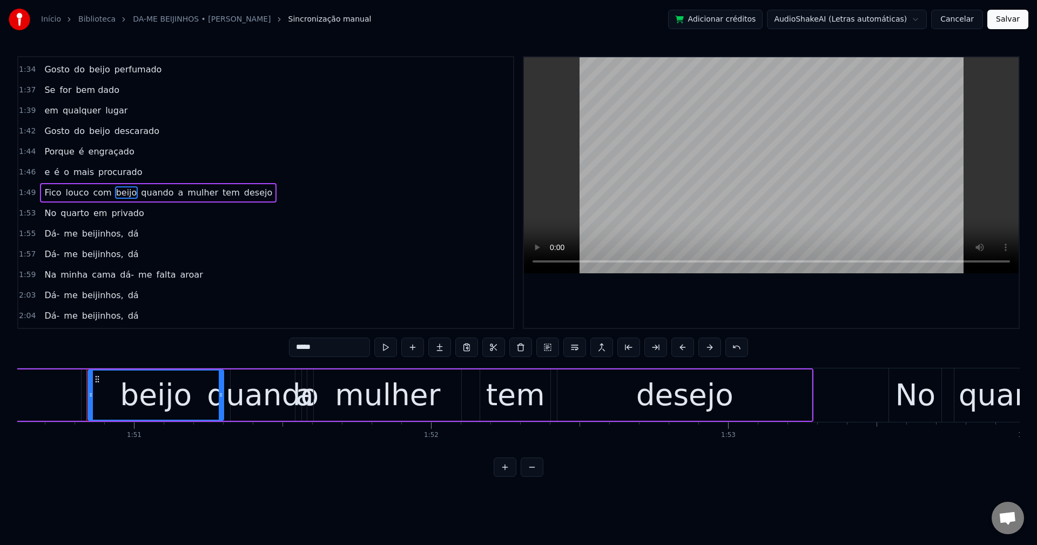
click at [296, 349] on input "*****" at bounding box center [329, 347] width 81 height 19
click at [172, 189] on span "quando" at bounding box center [174, 192] width 35 height 12
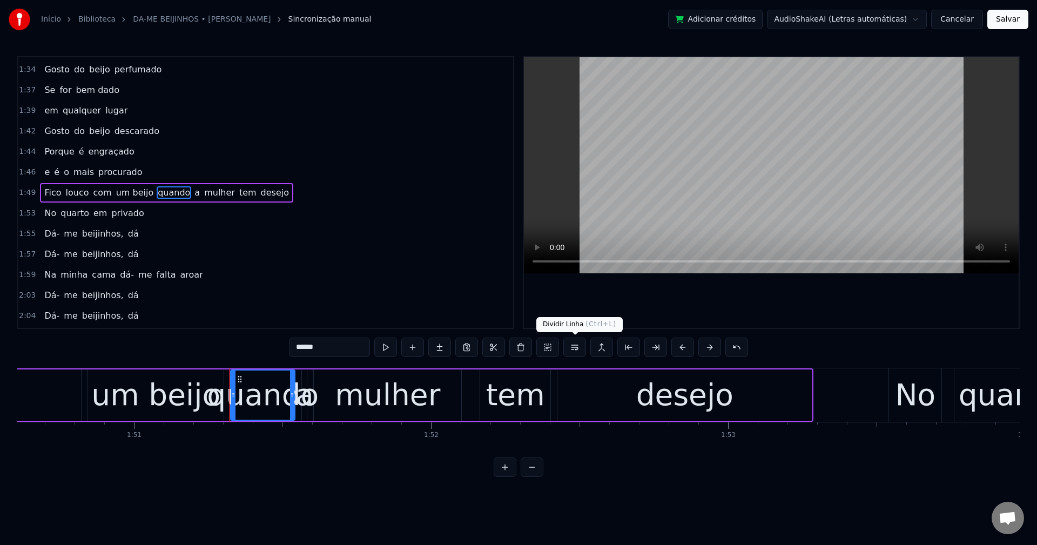
click at [572, 348] on button at bounding box center [574, 347] width 23 height 19
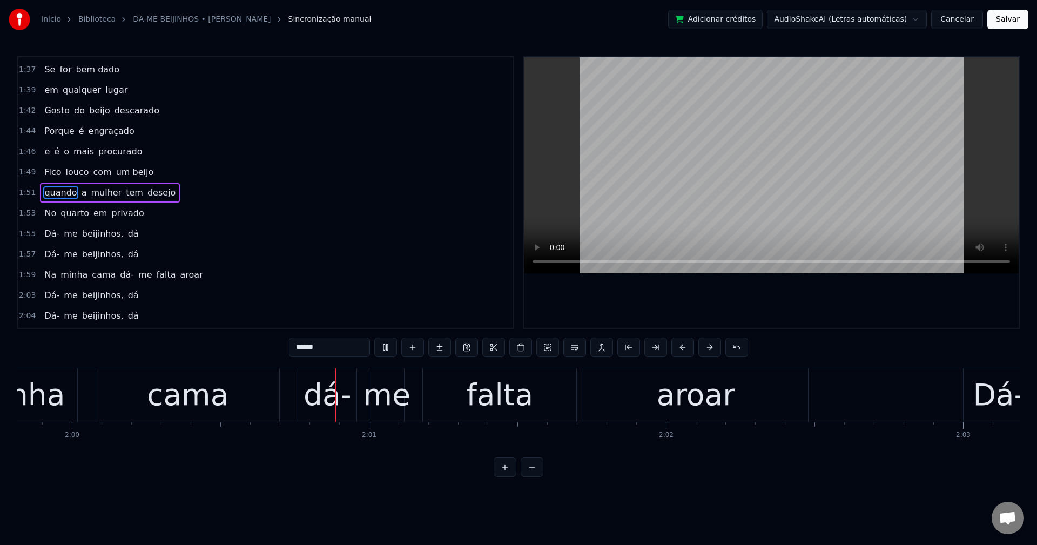
scroll to position [0, 35684]
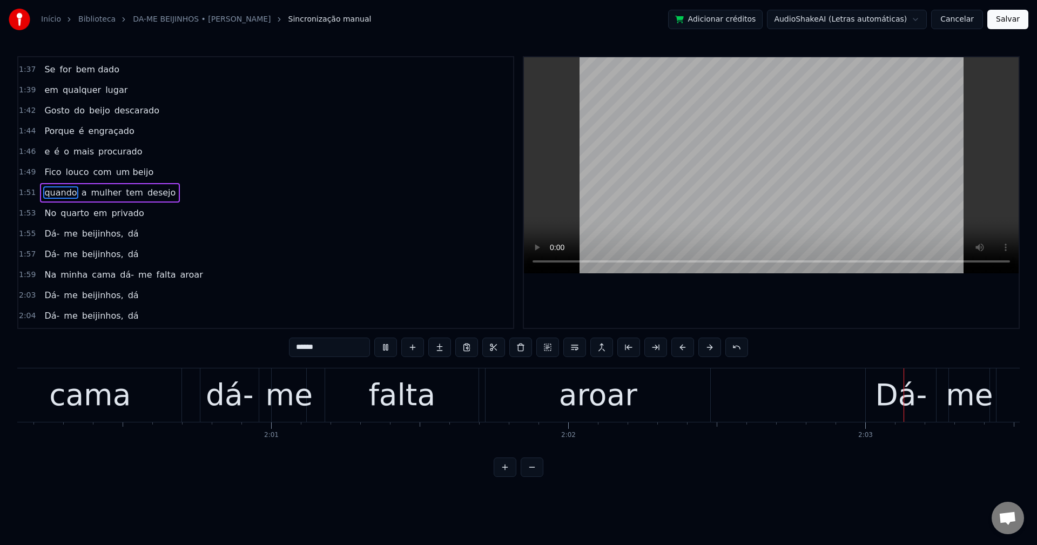
click at [119, 276] on span "dá-" at bounding box center [127, 274] width 16 height 12
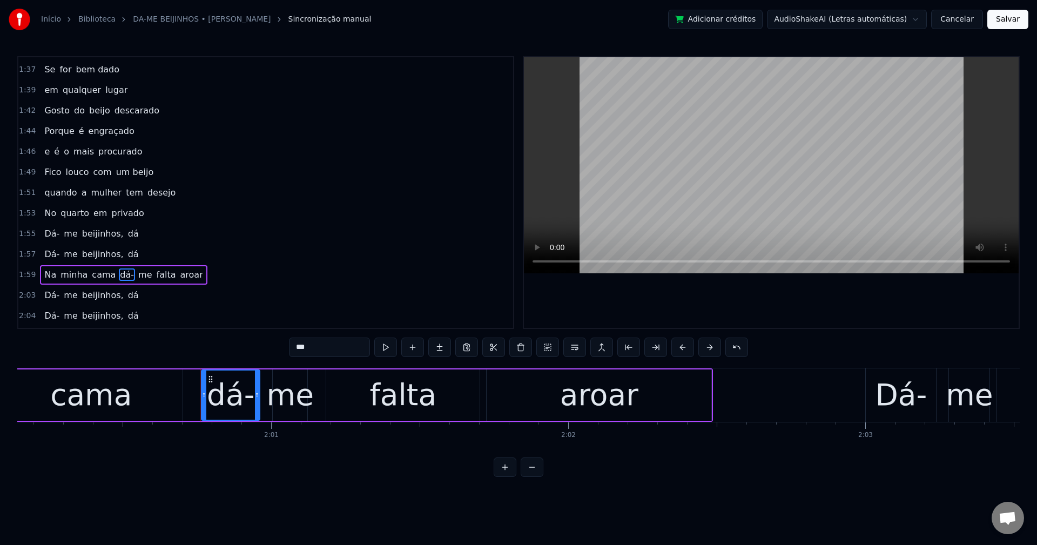
scroll to position [778, 0]
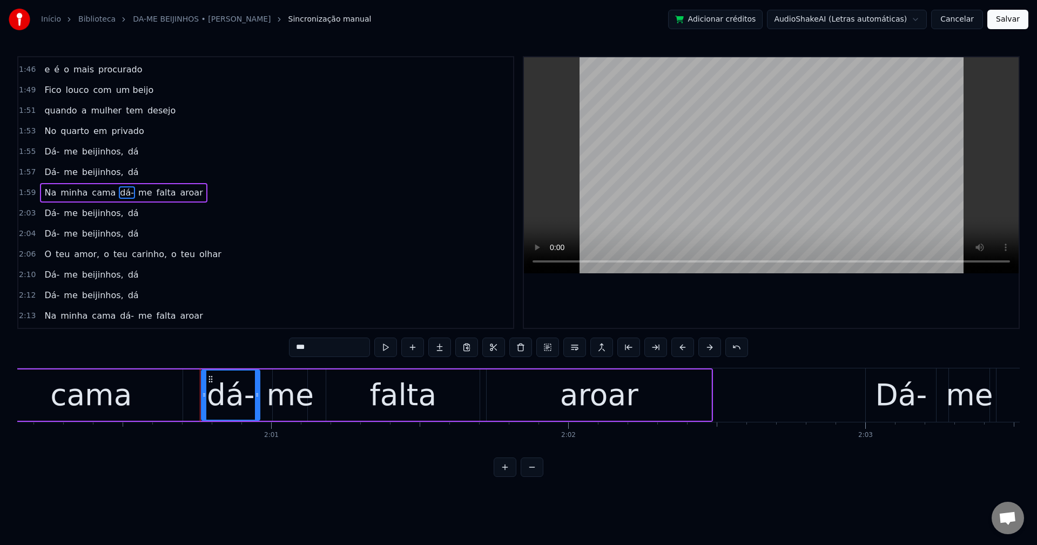
drag, startPoint x: 319, startPoint y: 346, endPoint x: 179, endPoint y: 314, distance: 143.9
click at [179, 315] on div "0:15 Gostei do primeiro beijinho 0:17 Um beijo molhadinho 0:19 no canto da boca…" at bounding box center [518, 266] width 1002 height 421
click at [575, 347] on button at bounding box center [574, 347] width 23 height 19
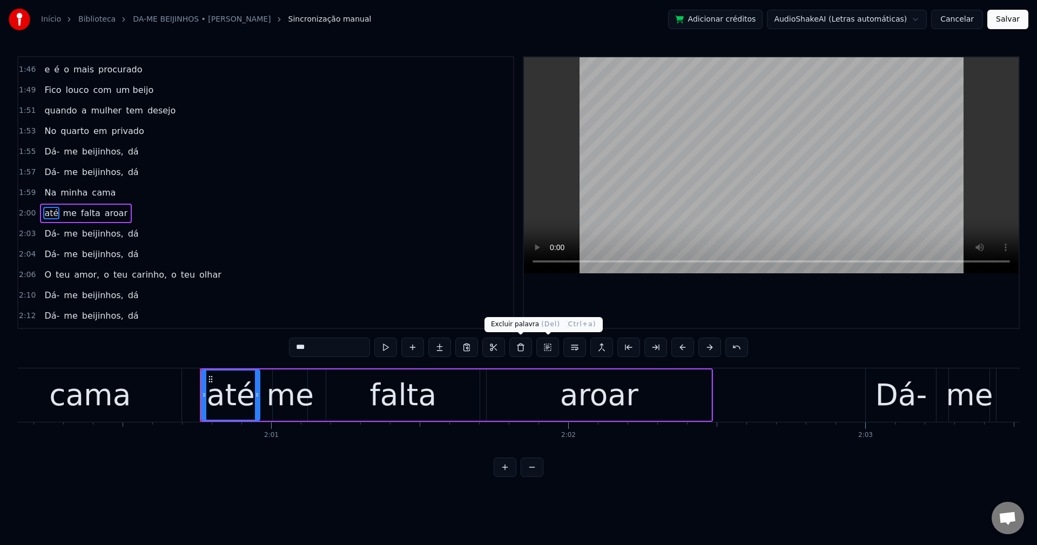
scroll to position [798, 0]
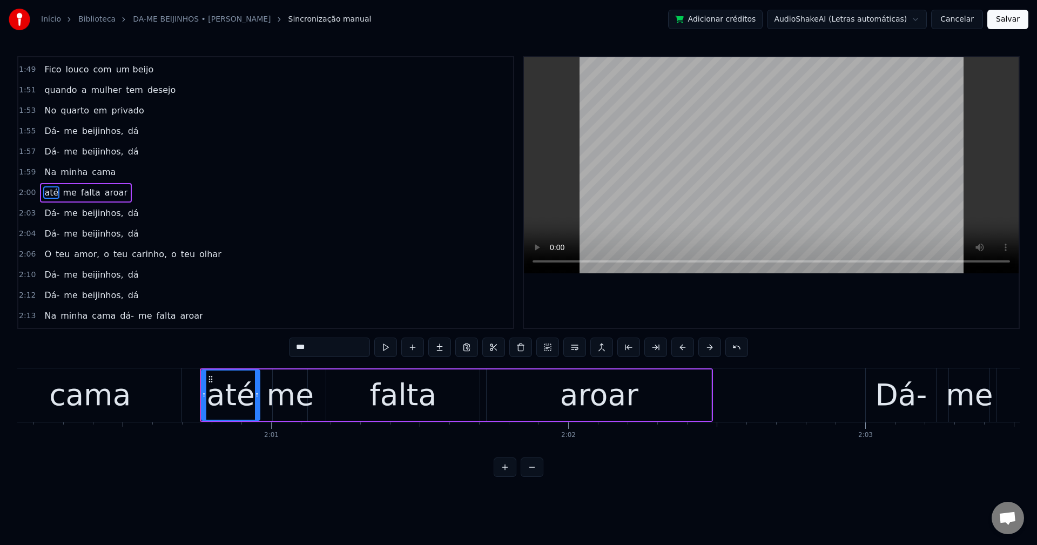
click at [80, 193] on span "falta" at bounding box center [91, 192] width 22 height 12
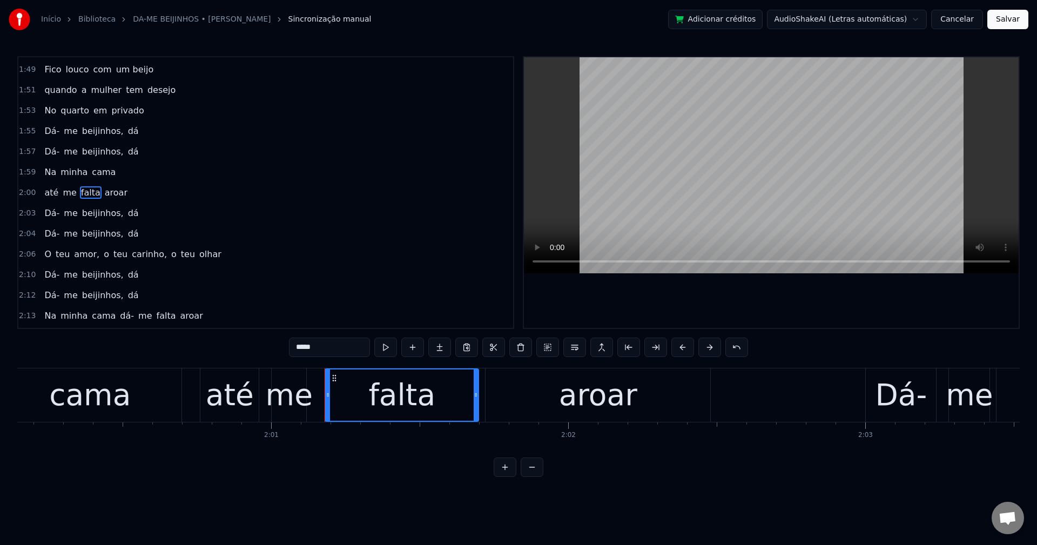
click at [326, 343] on input "*****" at bounding box center [329, 347] width 81 height 19
click at [107, 190] on span "aroar" at bounding box center [119, 192] width 25 height 12
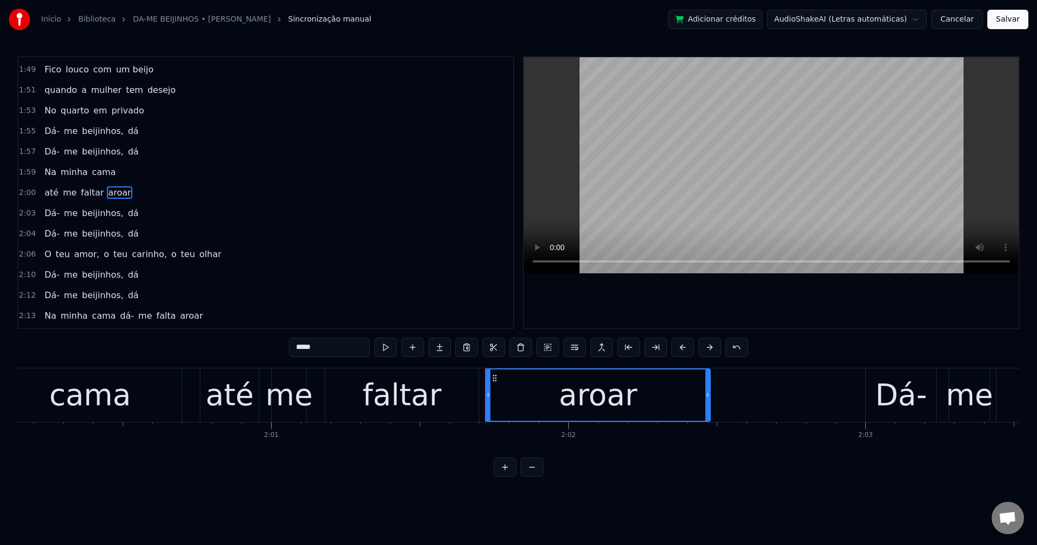
drag, startPoint x: 321, startPoint y: 345, endPoint x: 93, endPoint y: 354, distance: 228.1
click at [93, 354] on div "0:15 Gostei do primeiro beijinho 0:17 Um beijo molhadinho 0:19 no canto da boca…" at bounding box center [518, 266] width 1002 height 421
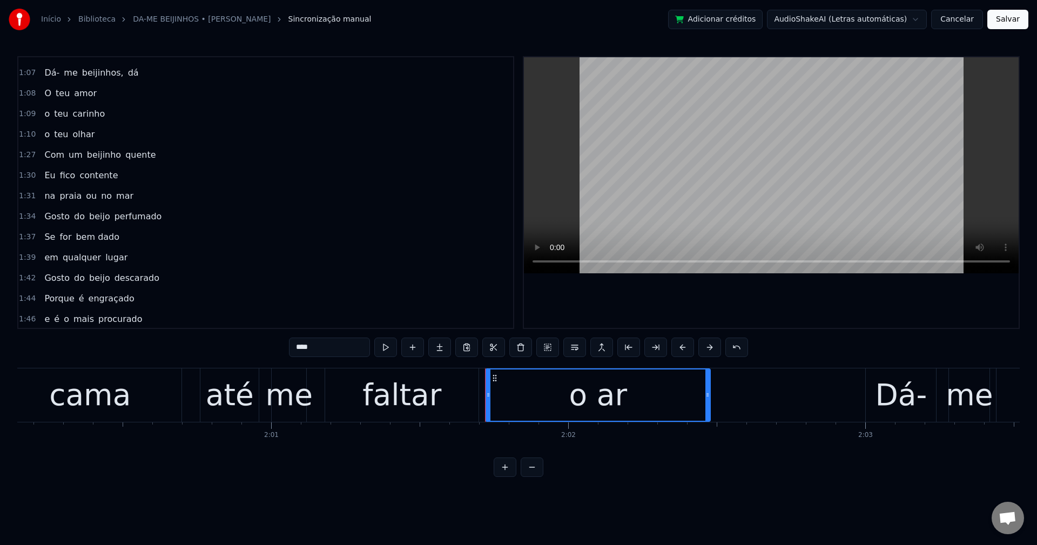
scroll to position [474, 0]
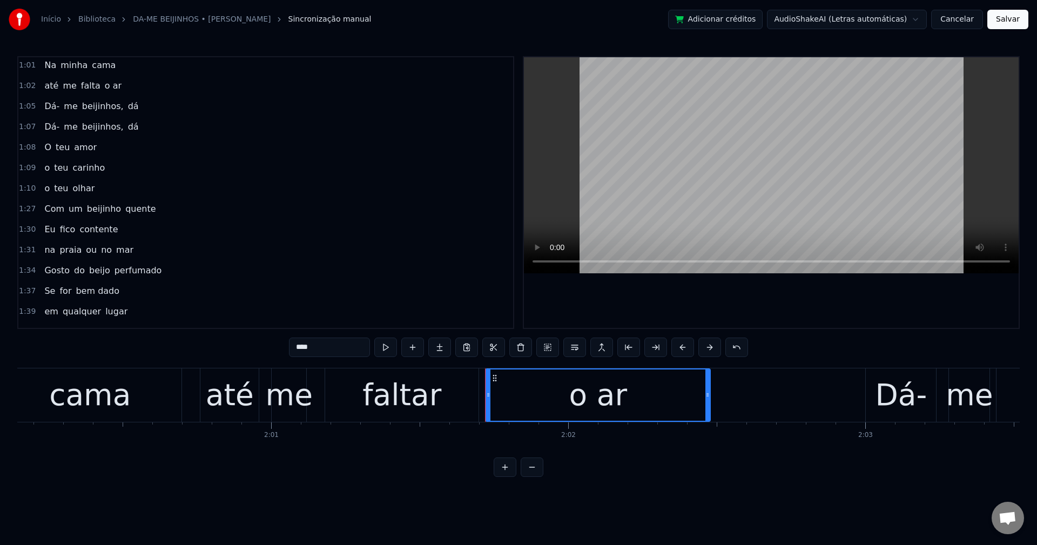
click at [83, 89] on span "falta" at bounding box center [91, 85] width 22 height 12
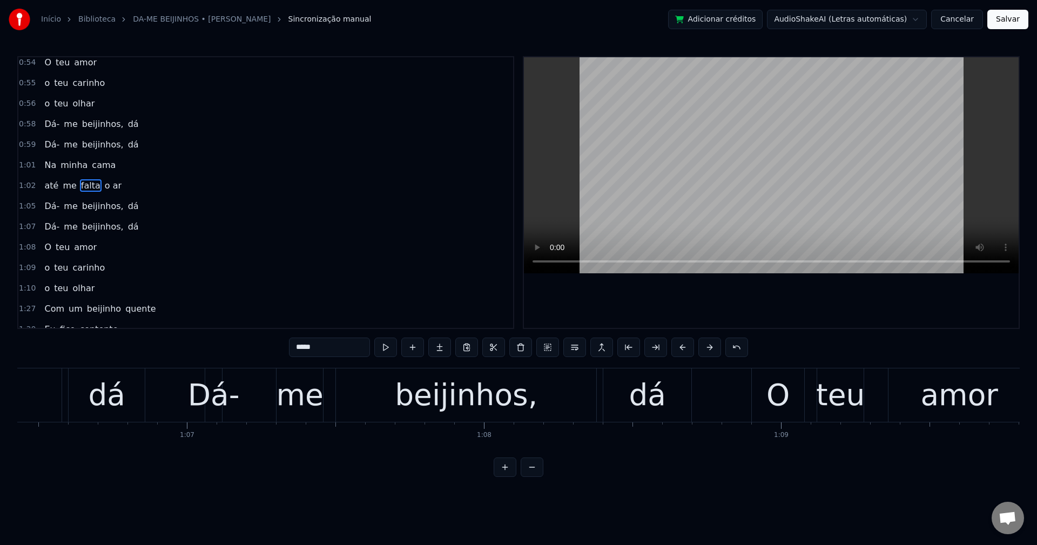
scroll to position [0, 18782]
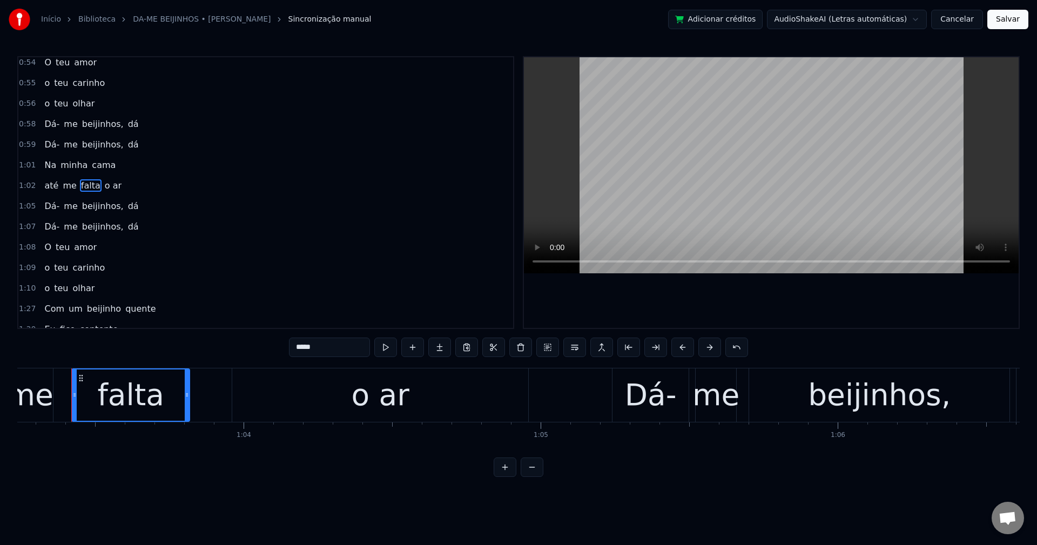
click at [335, 348] on input "*****" at bounding box center [329, 347] width 81 height 19
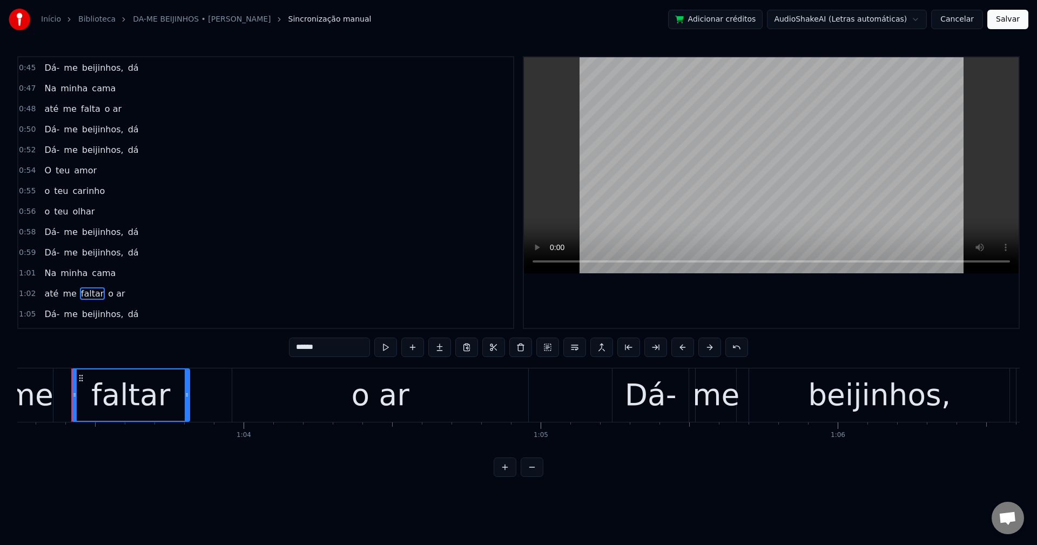
scroll to position [212, 0]
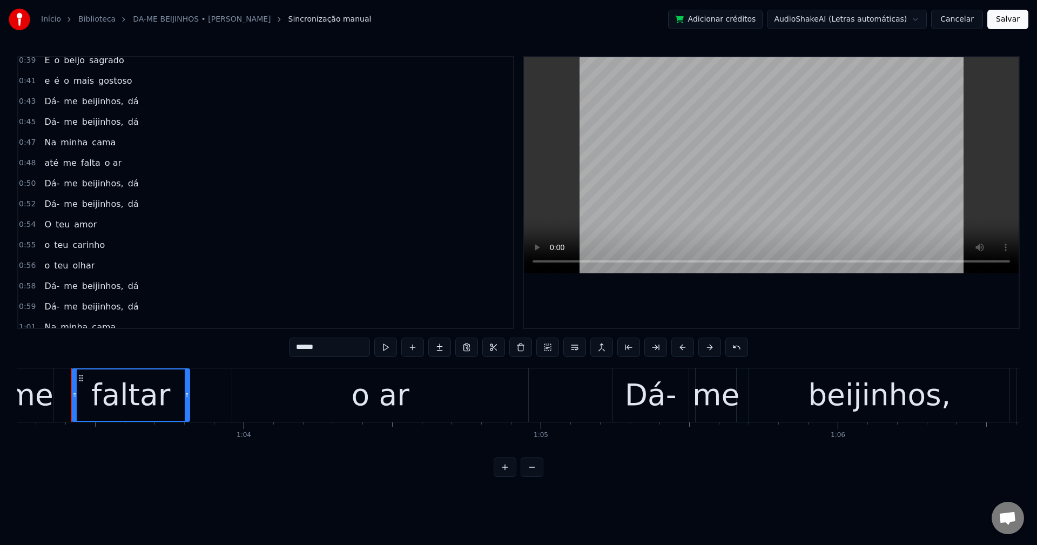
click at [90, 163] on span "falta" at bounding box center [91, 163] width 22 height 12
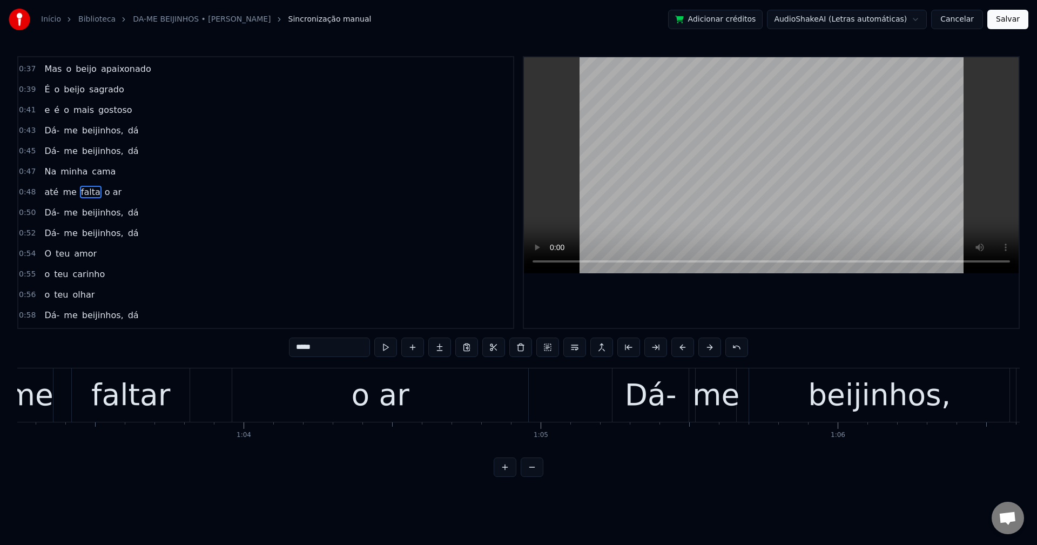
scroll to position [183, 0]
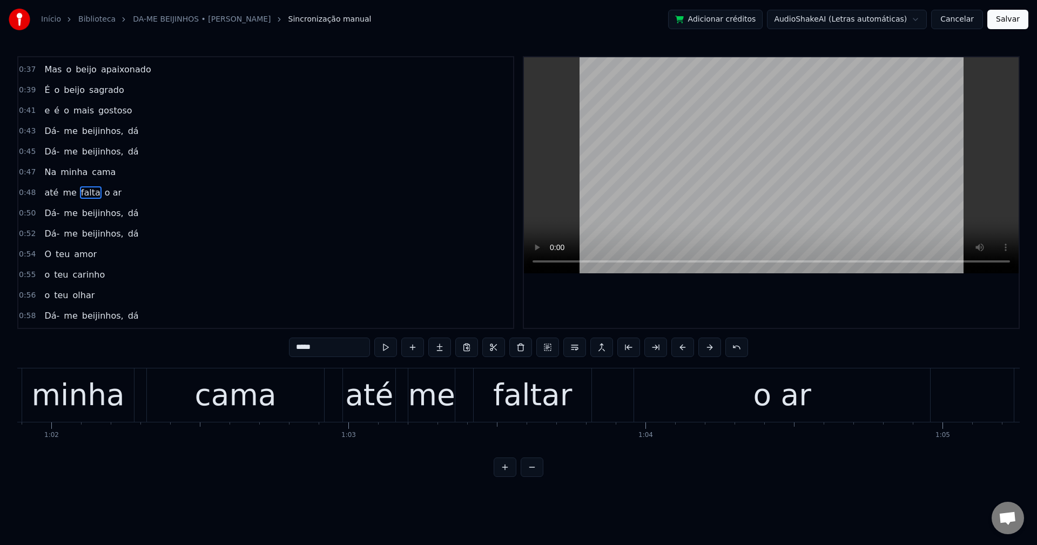
click at [321, 348] on input "*****" at bounding box center [329, 347] width 81 height 19
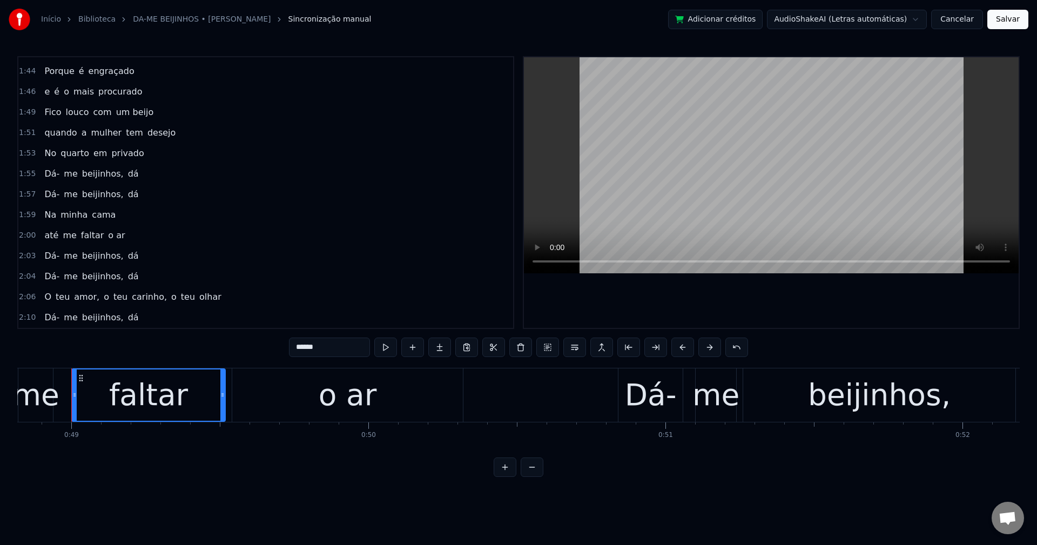
scroll to position [756, 0]
click at [81, 293] on span "amor," at bounding box center [87, 296] width 28 height 12
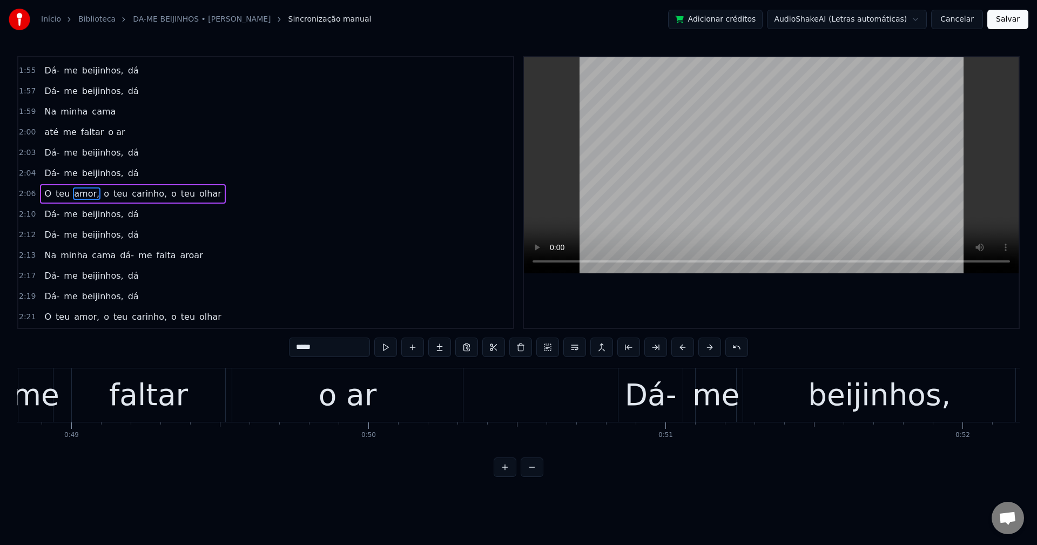
scroll to position [860, 0]
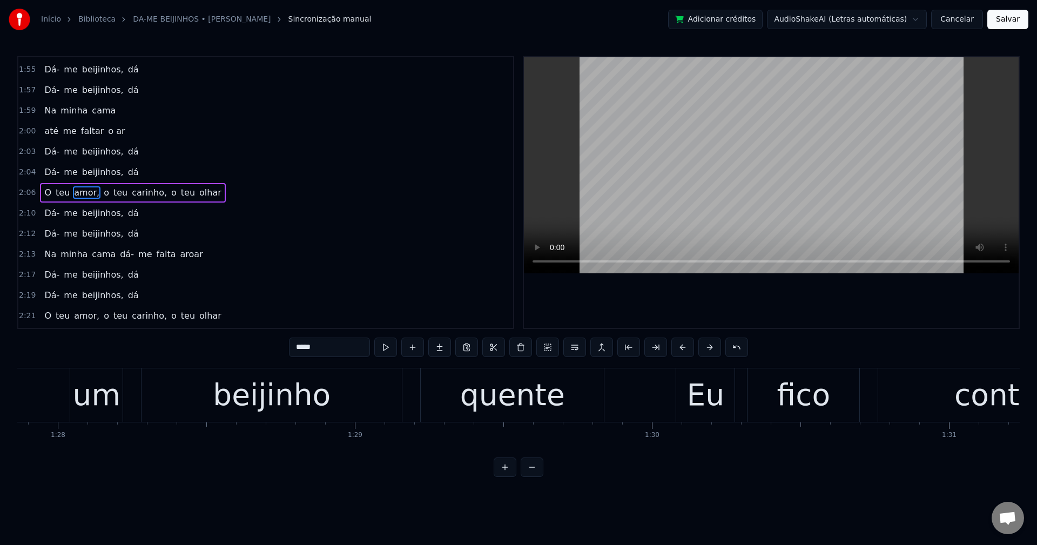
click at [332, 350] on input "*****" at bounding box center [329, 347] width 81 height 19
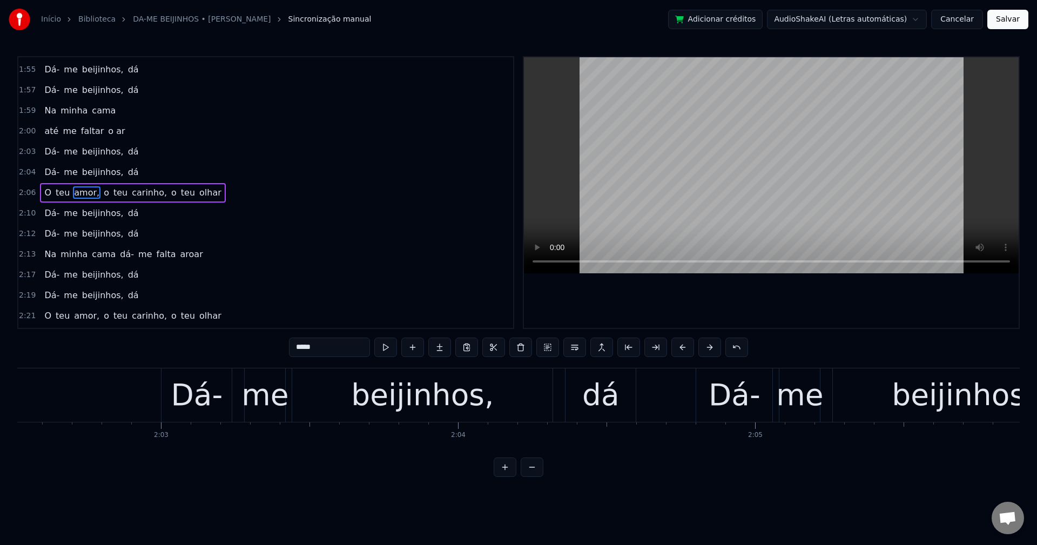
scroll to position [0, 37689]
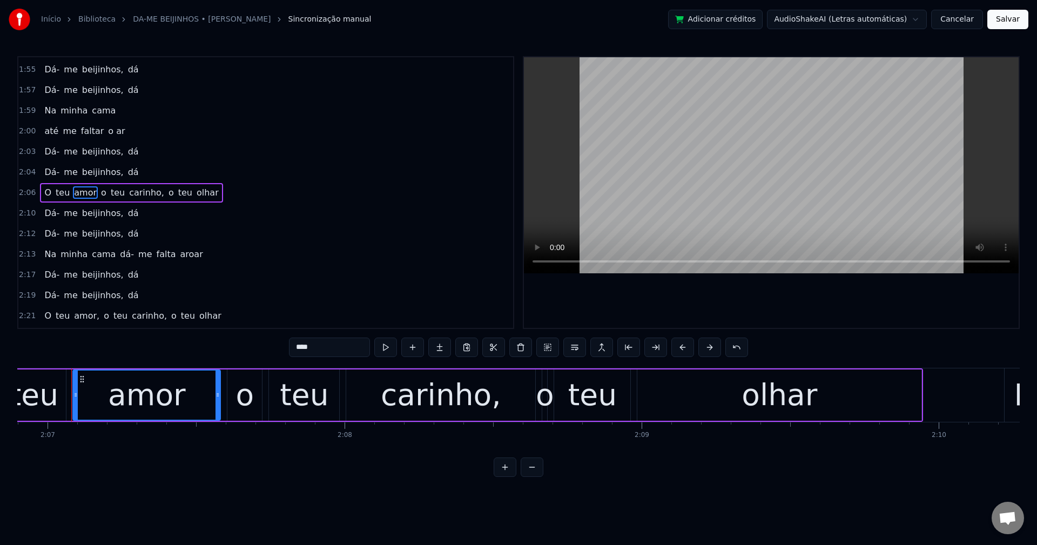
type input "****"
click at [91, 193] on div "O teu amor o teu carinho, o teu olhar" at bounding box center [131, 192] width 183 height 19
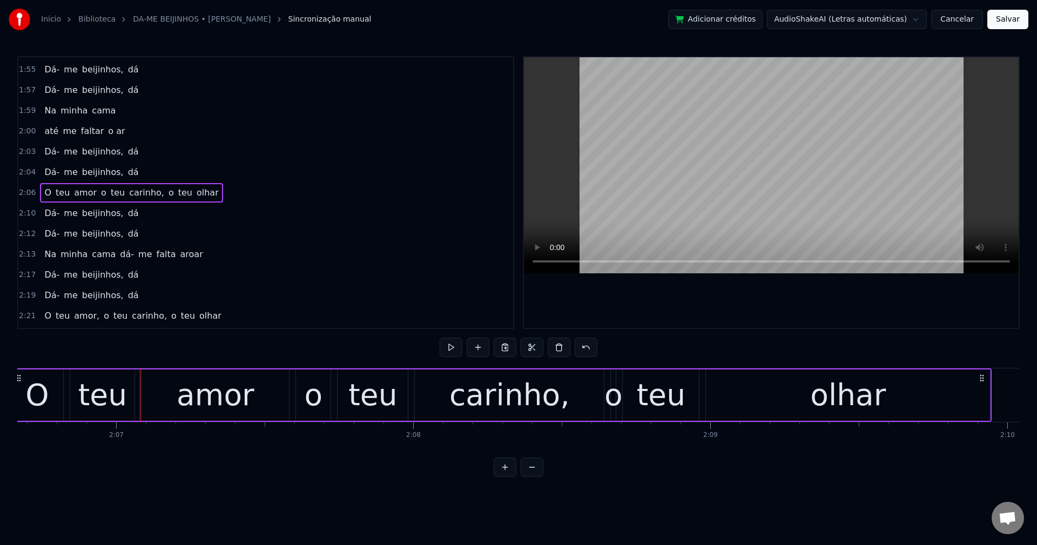
scroll to position [0, 37559]
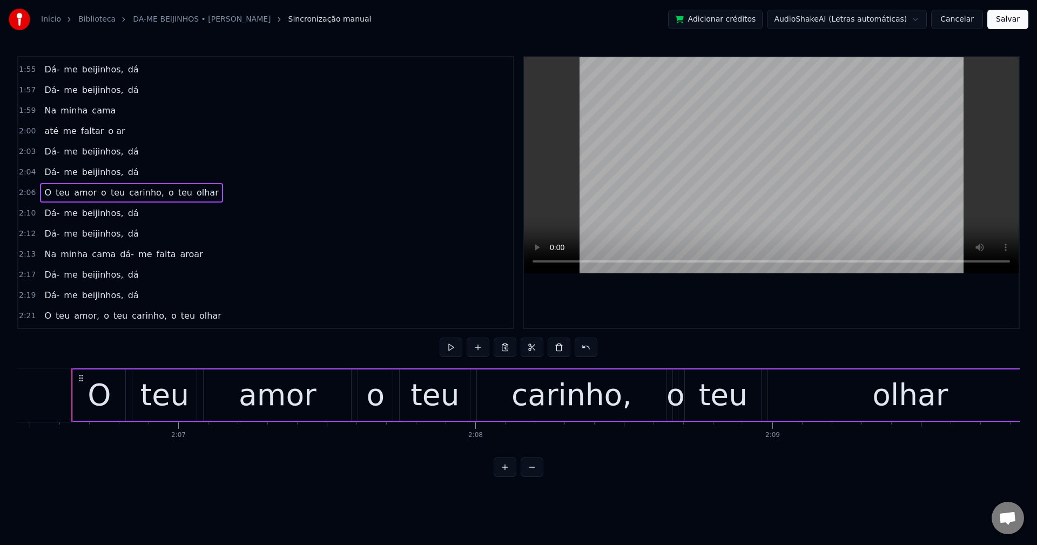
click at [100, 194] on span "o" at bounding box center [104, 192] width 8 height 12
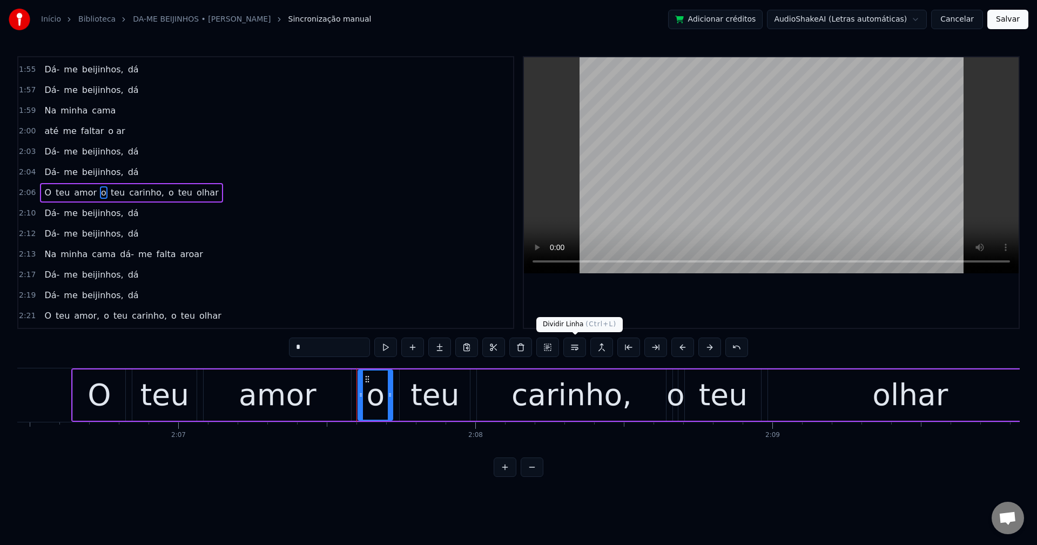
drag, startPoint x: 575, startPoint y: 346, endPoint x: 373, endPoint y: 273, distance: 214.2
click at [574, 347] on button at bounding box center [574, 347] width 23 height 19
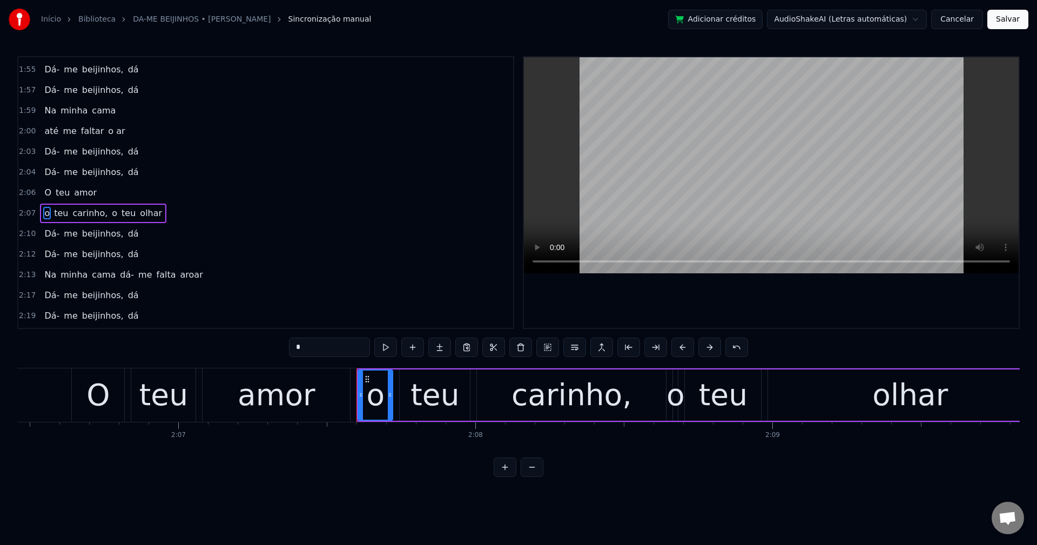
scroll to position [880, 0]
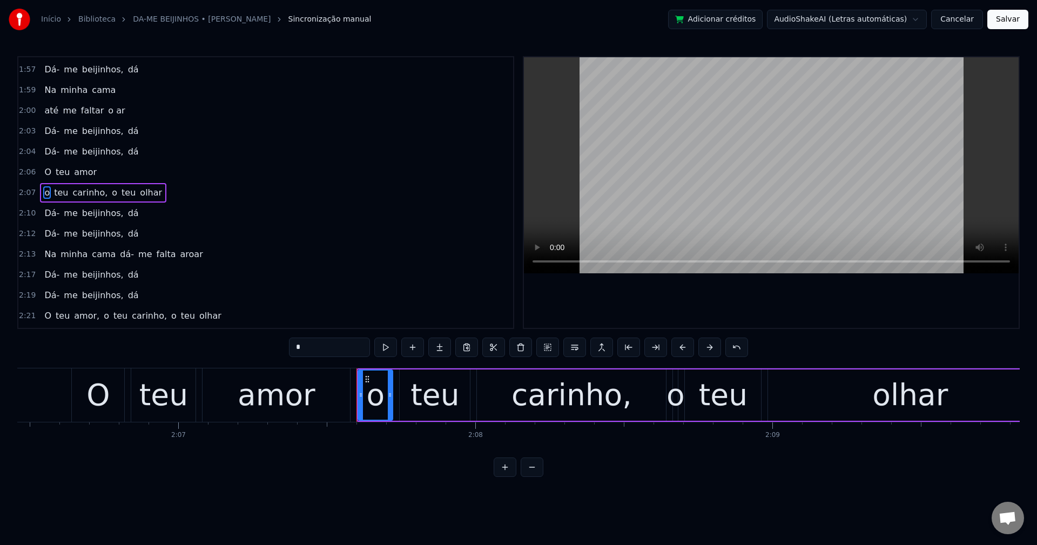
click at [91, 193] on span "carinho," at bounding box center [90, 192] width 37 height 12
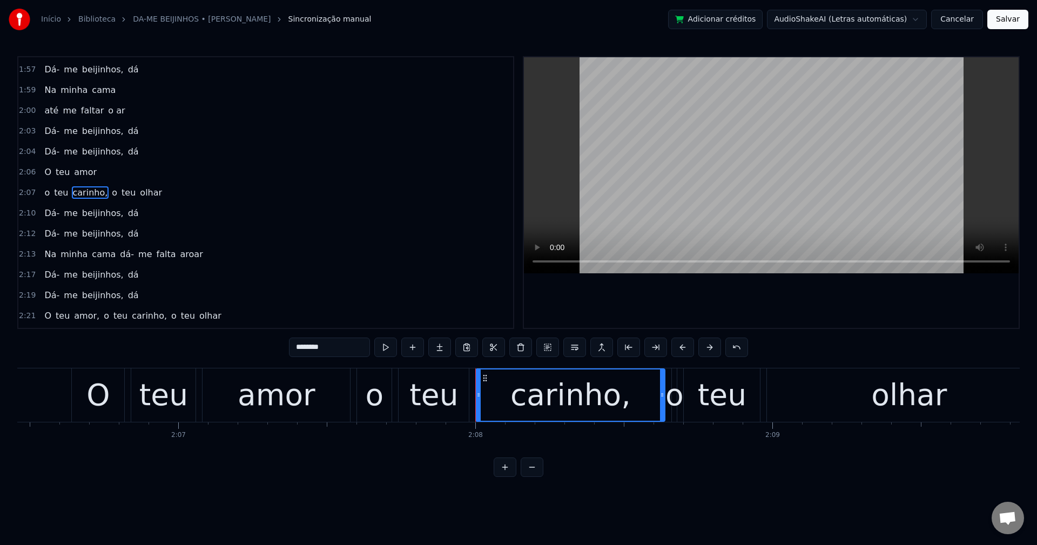
click at [342, 353] on input "********" at bounding box center [329, 347] width 81 height 19
click at [108, 193] on span "o" at bounding box center [112, 192] width 8 height 12
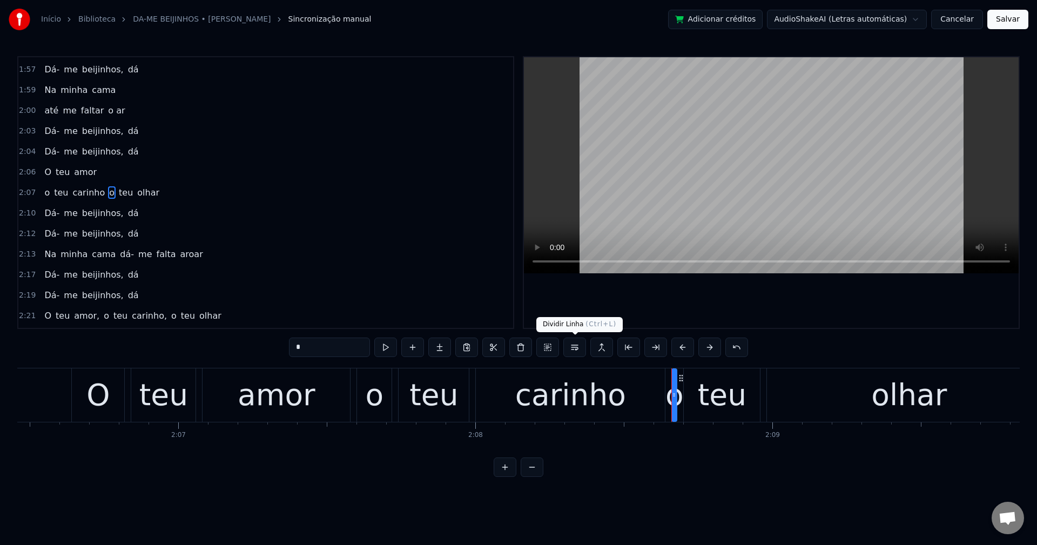
click at [577, 351] on button at bounding box center [574, 347] width 23 height 19
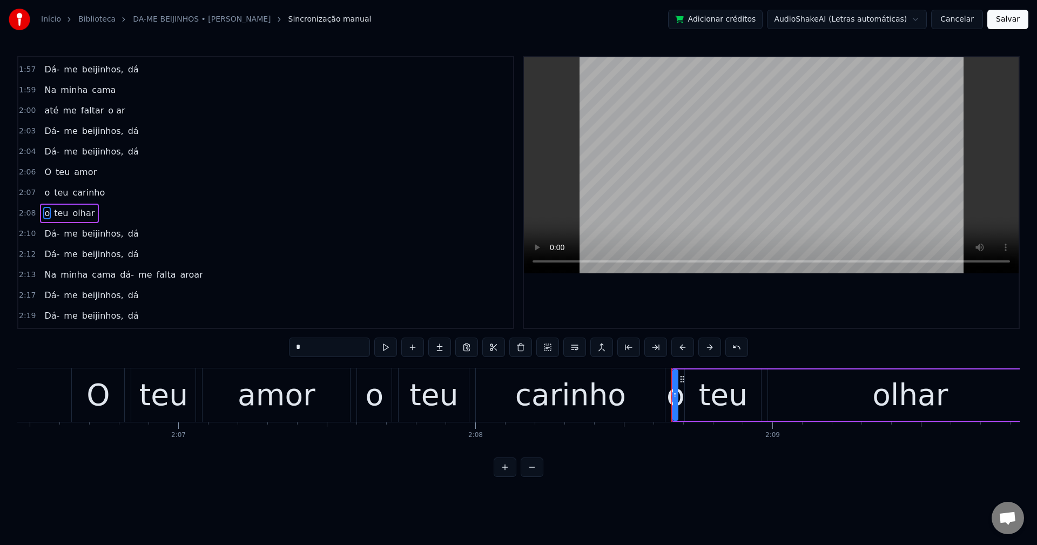
scroll to position [901, 0]
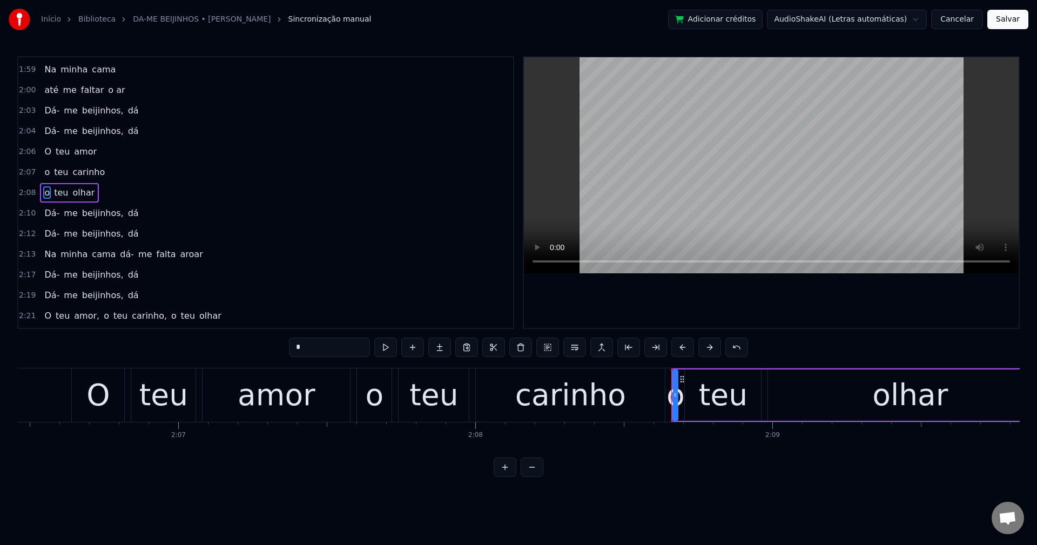
click at [119, 259] on span "dá-" at bounding box center [127, 254] width 16 height 12
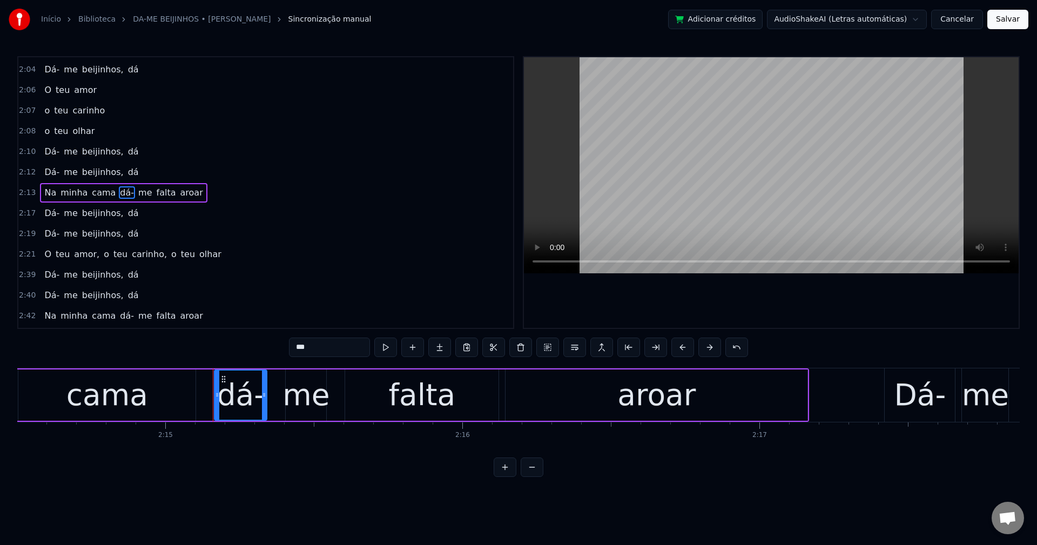
scroll to position [0, 40089]
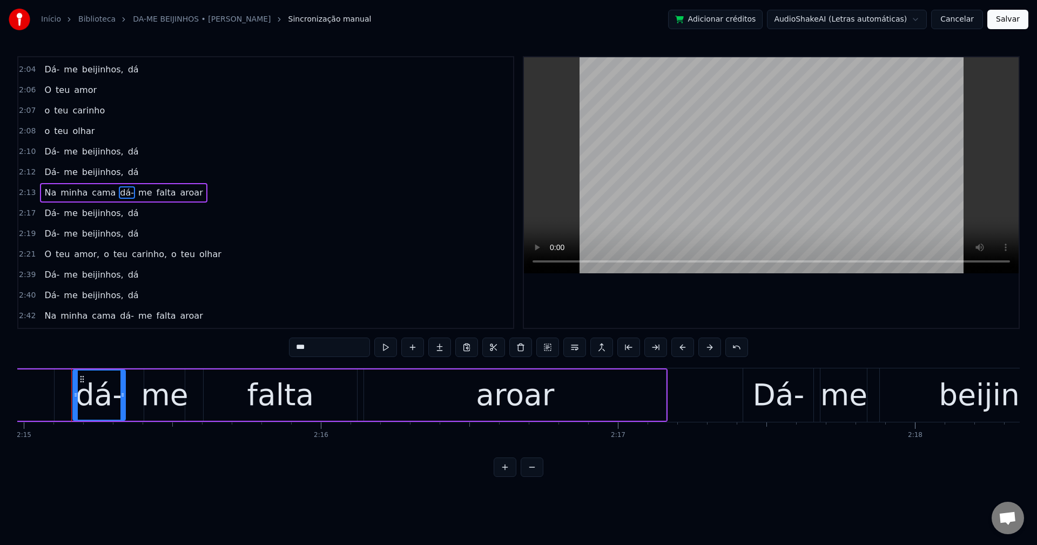
drag, startPoint x: 314, startPoint y: 347, endPoint x: 134, endPoint y: 316, distance: 183.0
click at [134, 316] on div "0:15 Gostei do primeiro beijinho 0:17 Um beijo molhadinho 0:19 no canto da boca…" at bounding box center [518, 266] width 1002 height 421
click at [578, 347] on button at bounding box center [574, 347] width 23 height 19
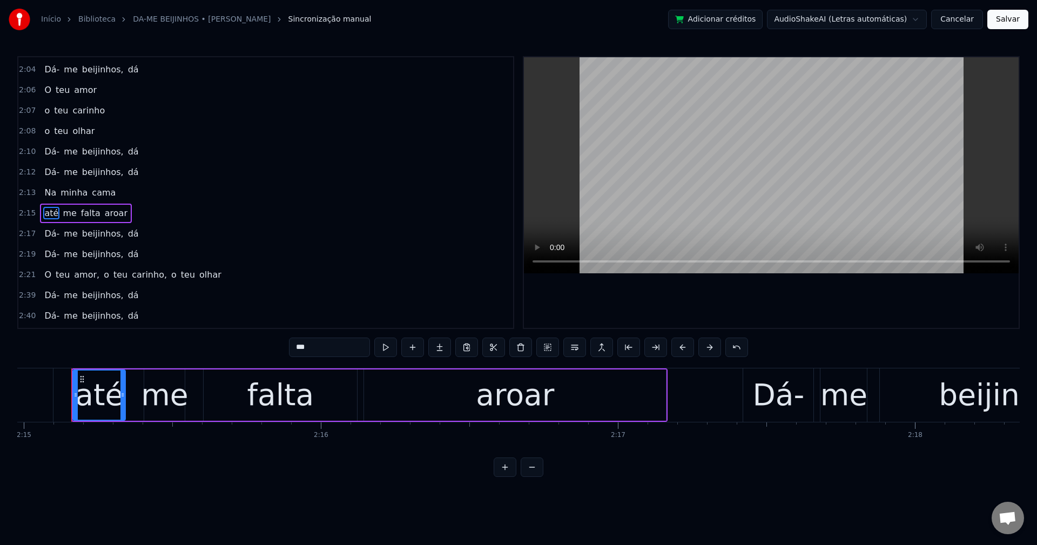
scroll to position [983, 0]
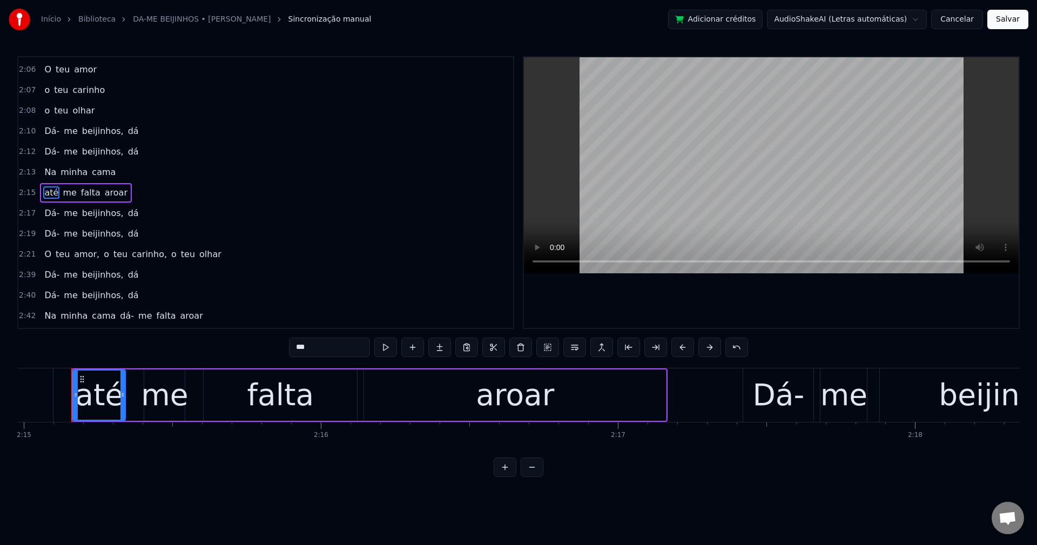
click at [89, 188] on span "falta" at bounding box center [91, 192] width 22 height 12
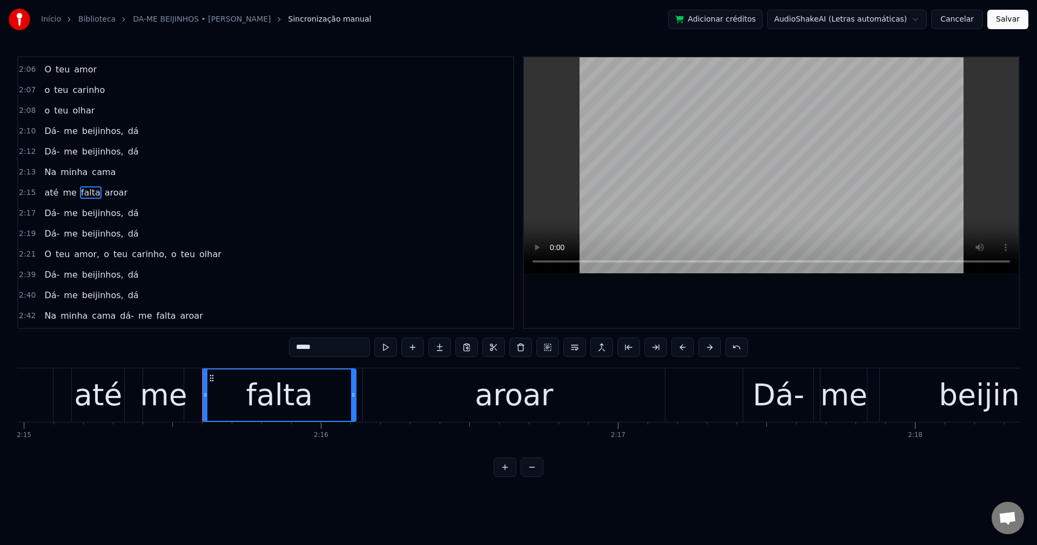
click at [318, 343] on input "*****" at bounding box center [329, 347] width 81 height 19
click at [112, 197] on span "aroar" at bounding box center [119, 192] width 25 height 12
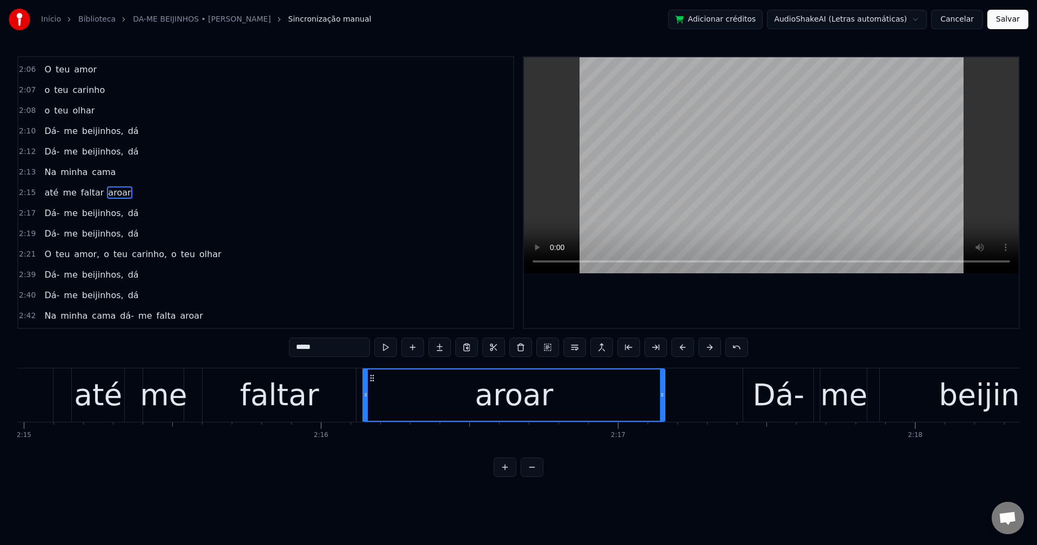
drag, startPoint x: 335, startPoint y: 346, endPoint x: 44, endPoint y: 341, distance: 290.6
click at [45, 341] on div "0:15 Gostei do primeiro beijinho 0:17 Um beijo molhadinho 0:19 no canto da boca…" at bounding box center [518, 266] width 1002 height 421
click at [79, 256] on span "amor," at bounding box center [87, 254] width 28 height 12
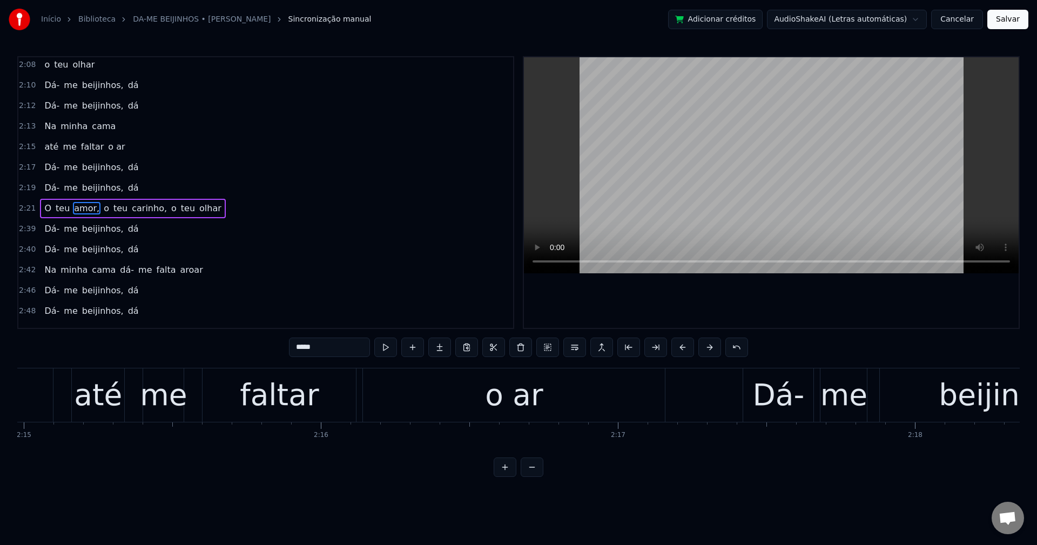
scroll to position [1044, 0]
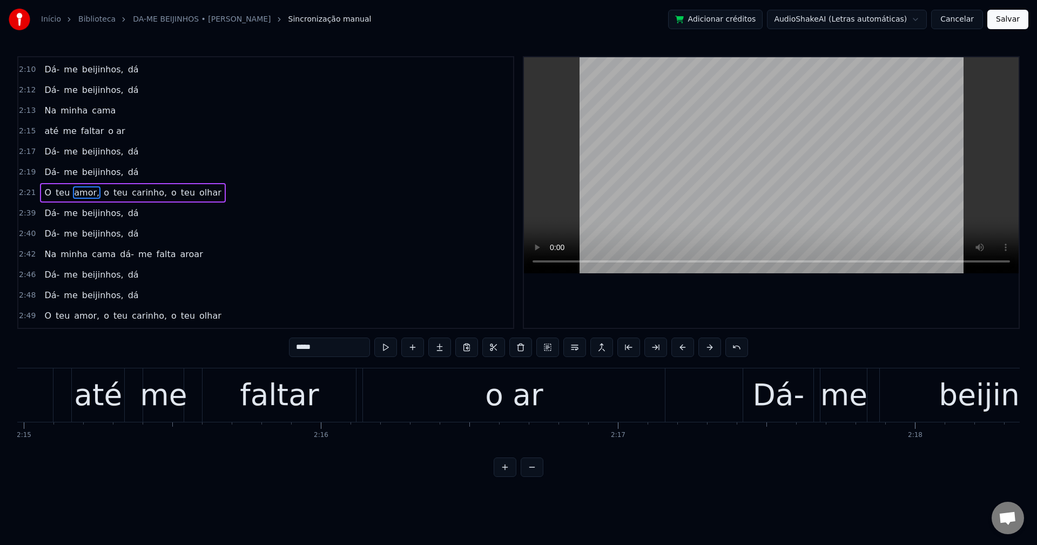
click at [334, 352] on input "*****" at bounding box center [329, 347] width 81 height 19
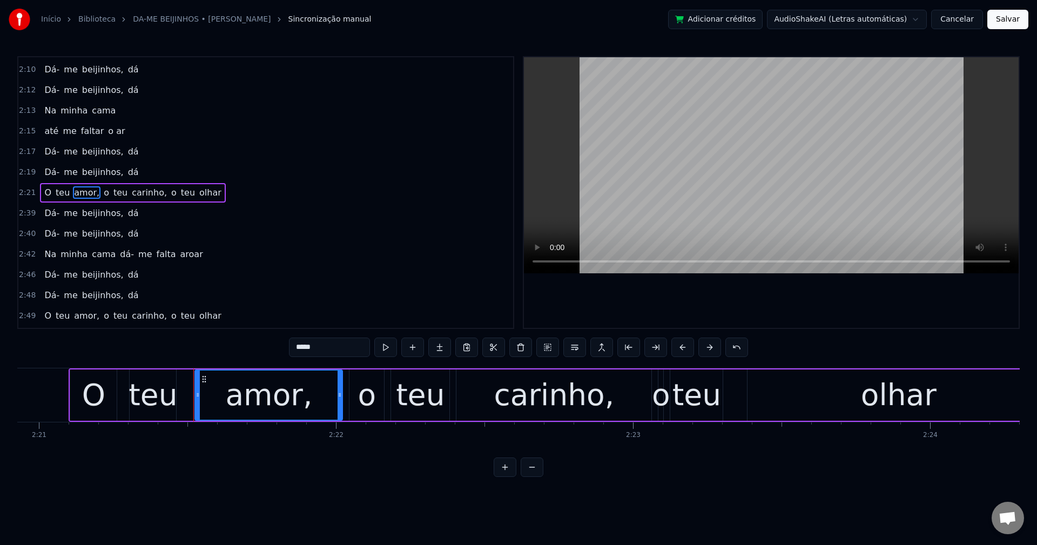
scroll to position [0, 41978]
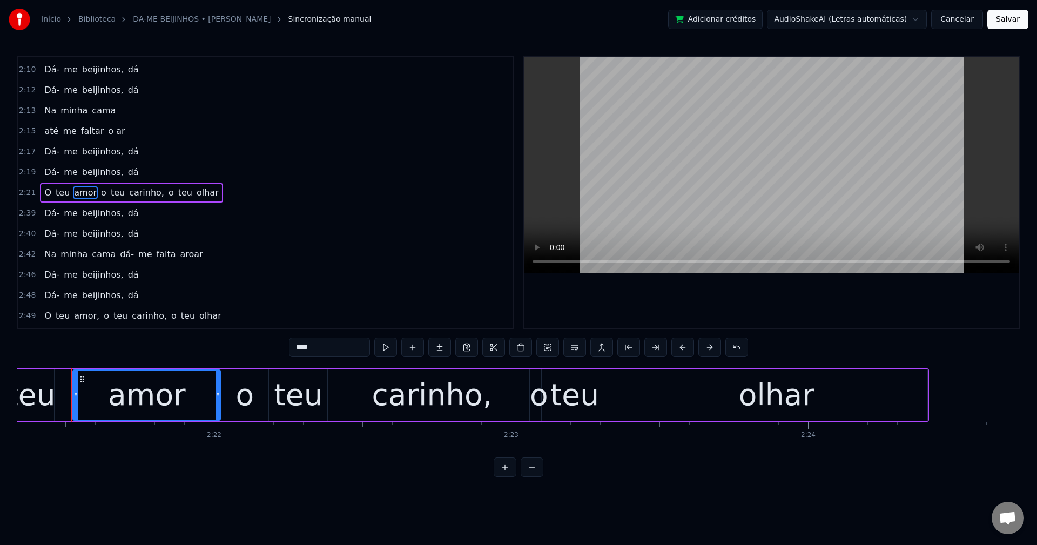
click at [100, 195] on span "o" at bounding box center [104, 192] width 8 height 12
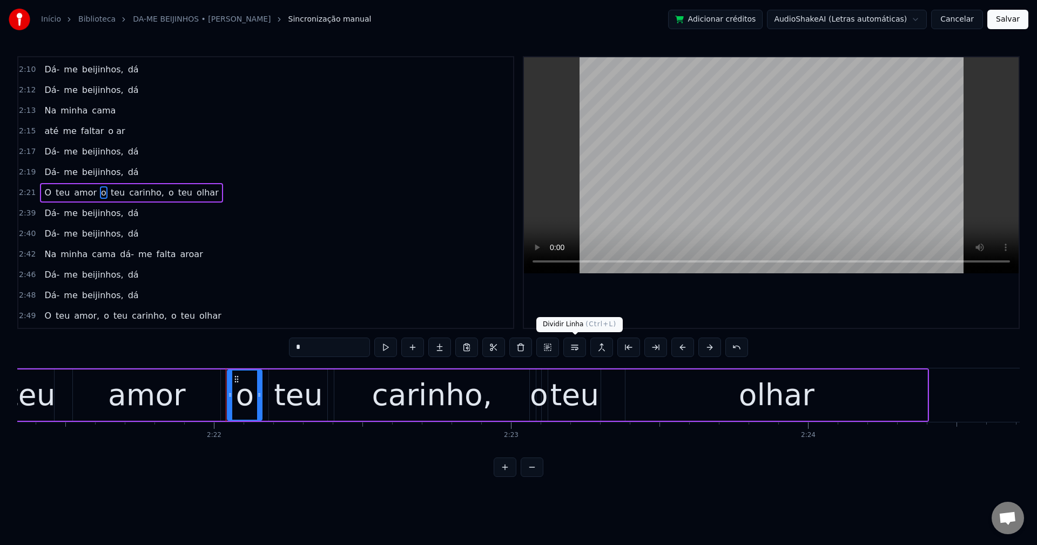
click at [575, 350] on button at bounding box center [574, 347] width 23 height 19
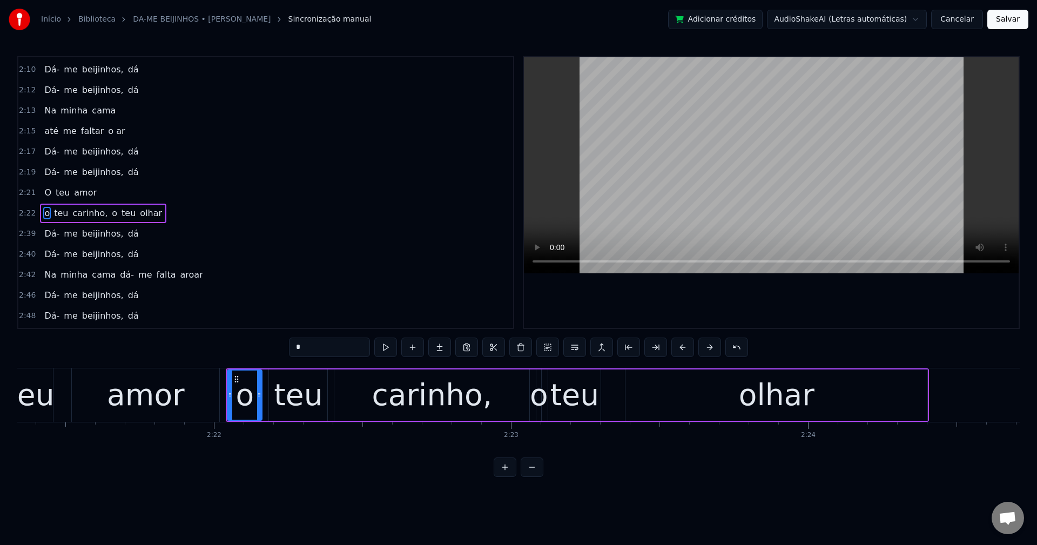
scroll to position [1065, 0]
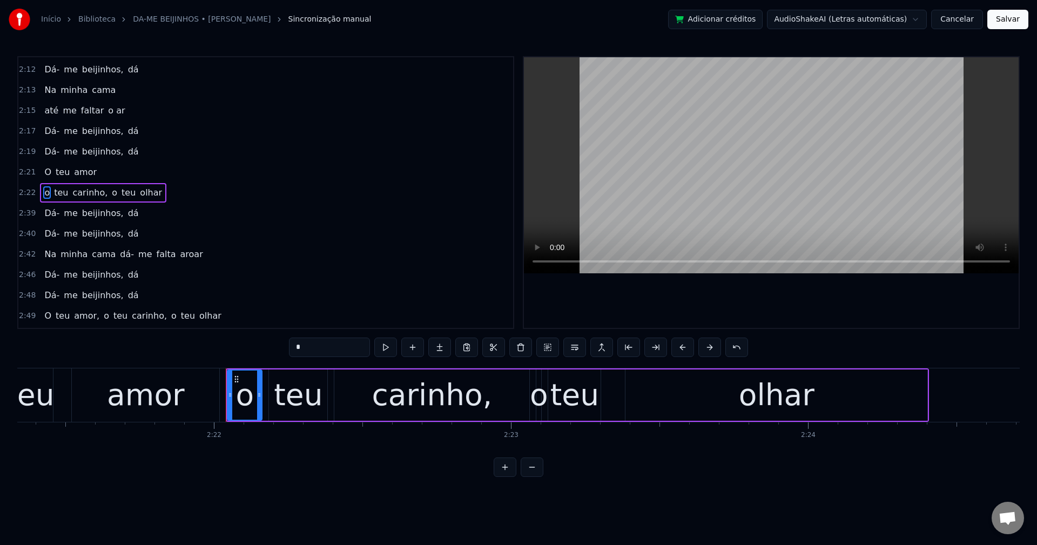
click at [82, 190] on span "carinho," at bounding box center [90, 192] width 37 height 12
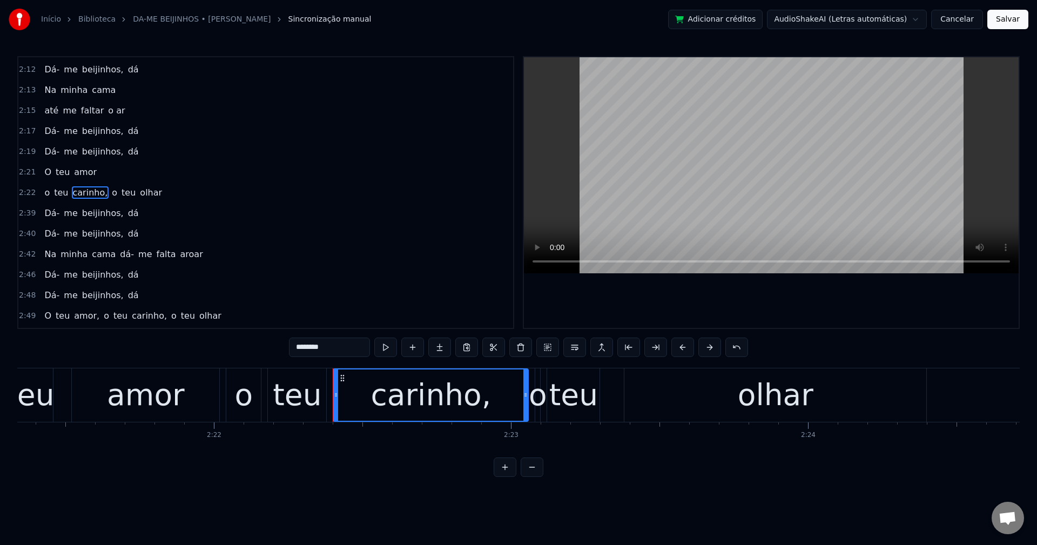
click at [335, 346] on input "********" at bounding box center [329, 347] width 81 height 19
click at [108, 192] on span "o" at bounding box center [112, 192] width 8 height 12
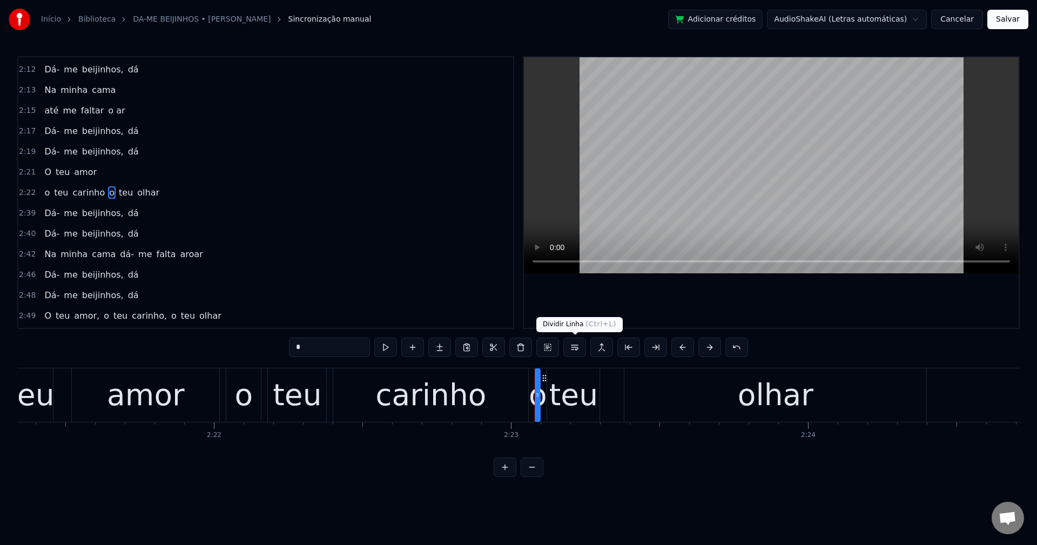
click at [578, 347] on button at bounding box center [574, 347] width 23 height 19
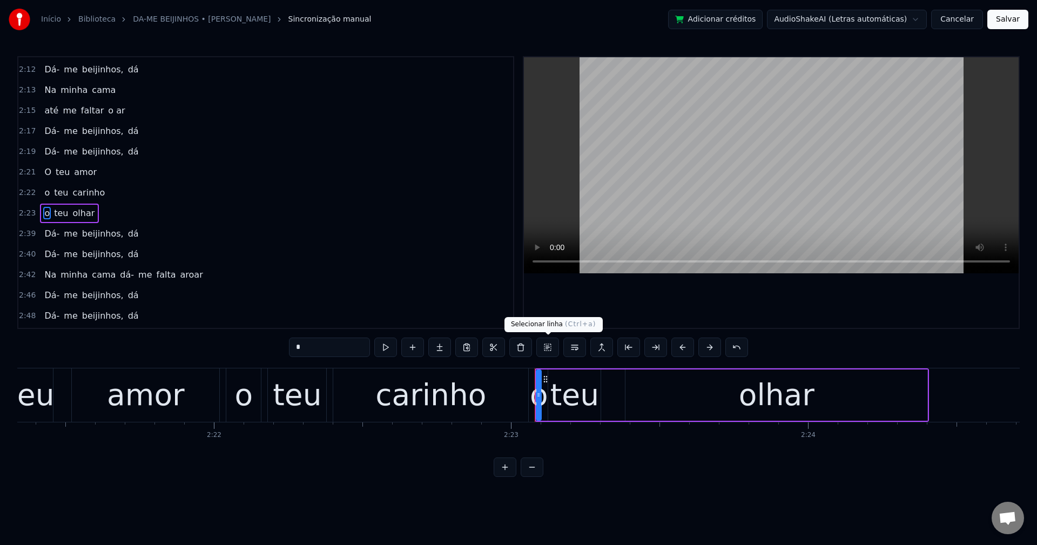
scroll to position [1085, 0]
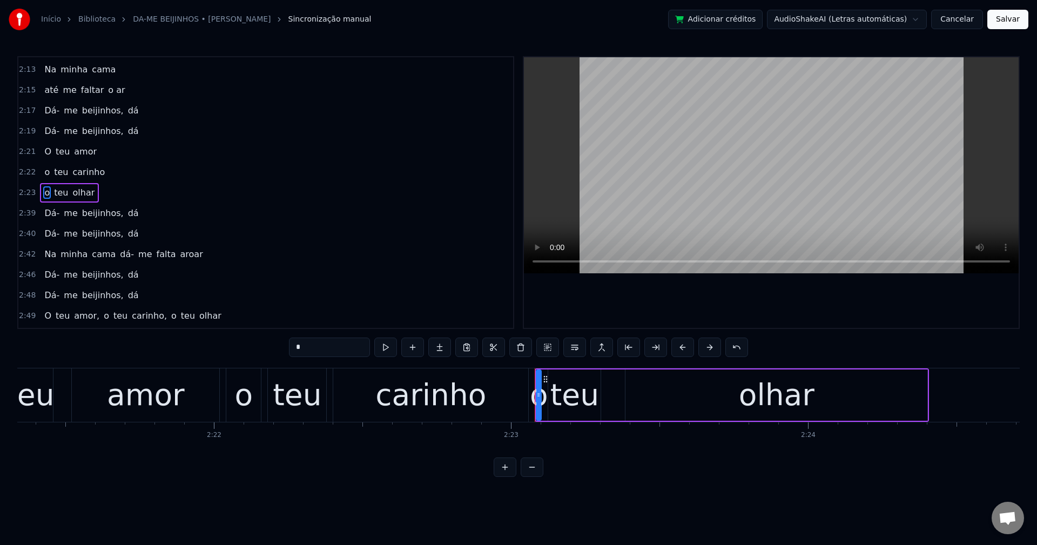
click at [119, 255] on span "dá-" at bounding box center [127, 254] width 16 height 12
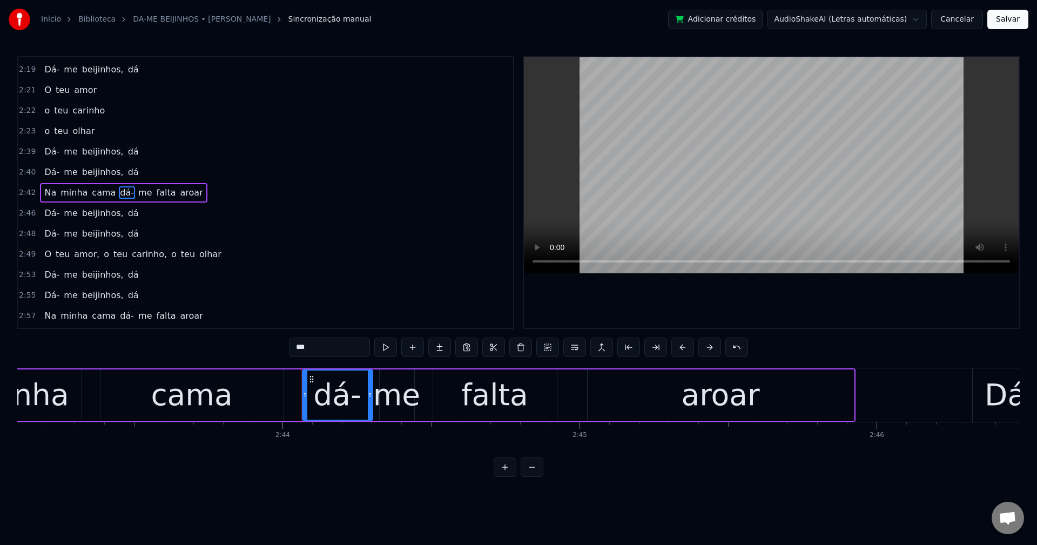
scroll to position [0, 48673]
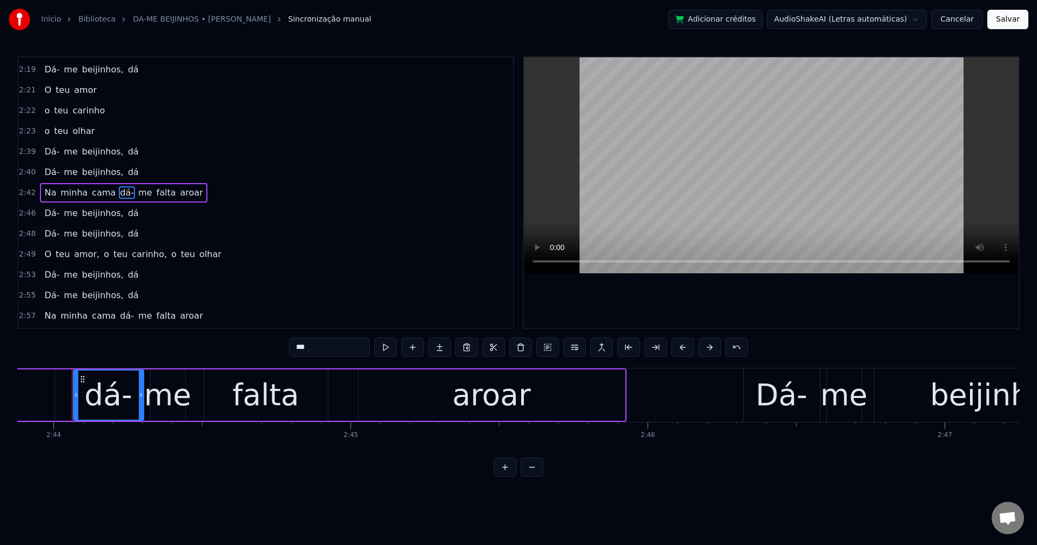
drag, startPoint x: 331, startPoint y: 339, endPoint x: 167, endPoint y: 322, distance: 165.1
click at [167, 322] on div "0:15 Gostei do primeiro beijinho 0:17 Um beijo molhadinho 0:19 no canto da boca…" at bounding box center [518, 266] width 1002 height 421
click at [572, 348] on button at bounding box center [574, 347] width 23 height 19
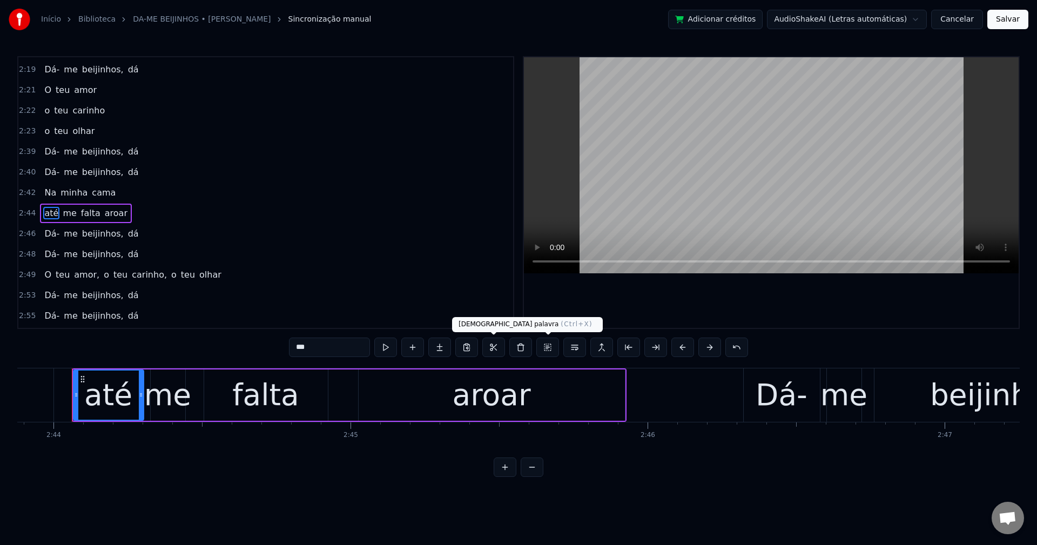
scroll to position [1168, 0]
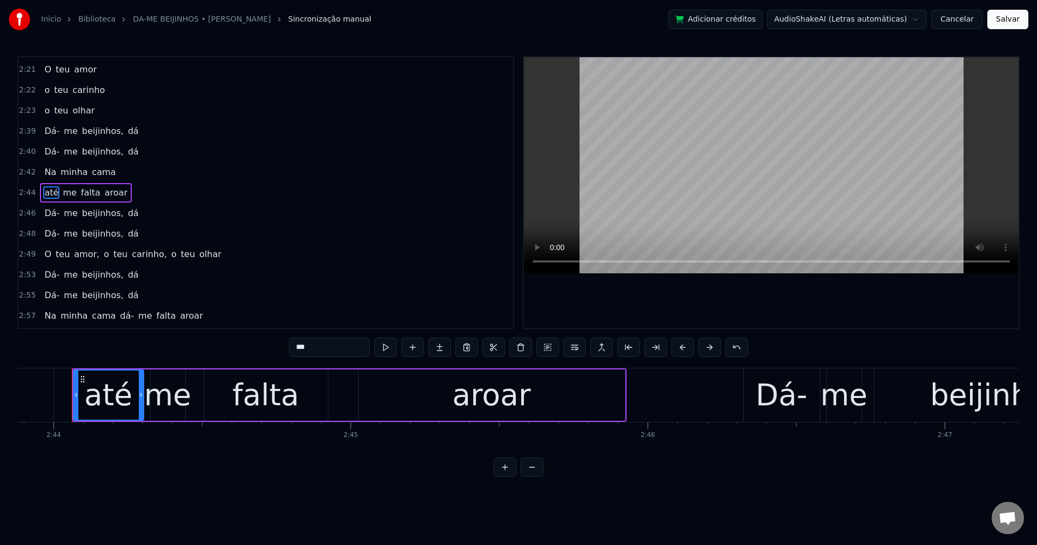
click at [87, 194] on span "falta" at bounding box center [91, 192] width 22 height 12
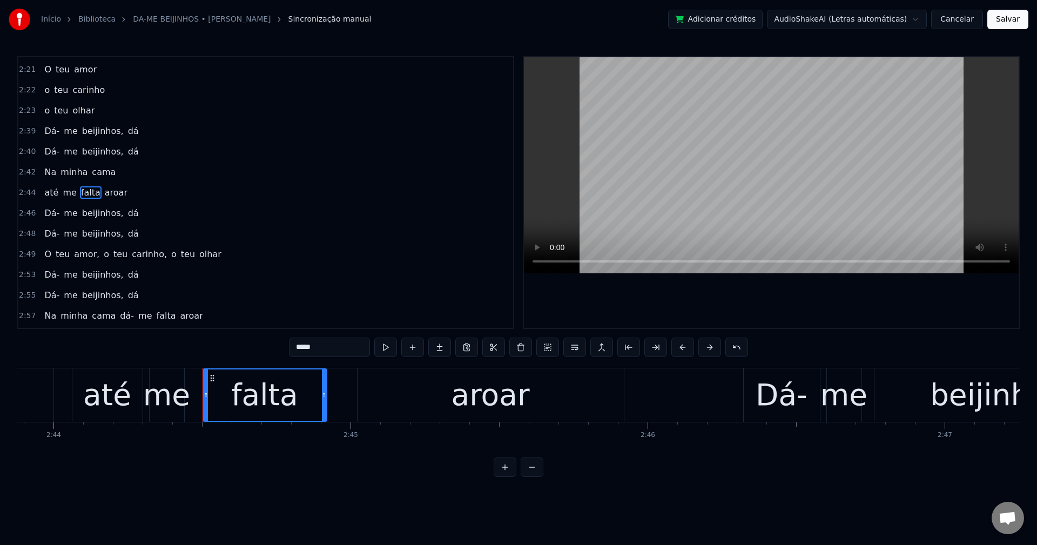
click at [318, 357] on div "*****" at bounding box center [518, 349] width 459 height 22
click at [318, 348] on input "*****" at bounding box center [329, 347] width 81 height 19
click at [107, 196] on span "aroar" at bounding box center [119, 192] width 25 height 12
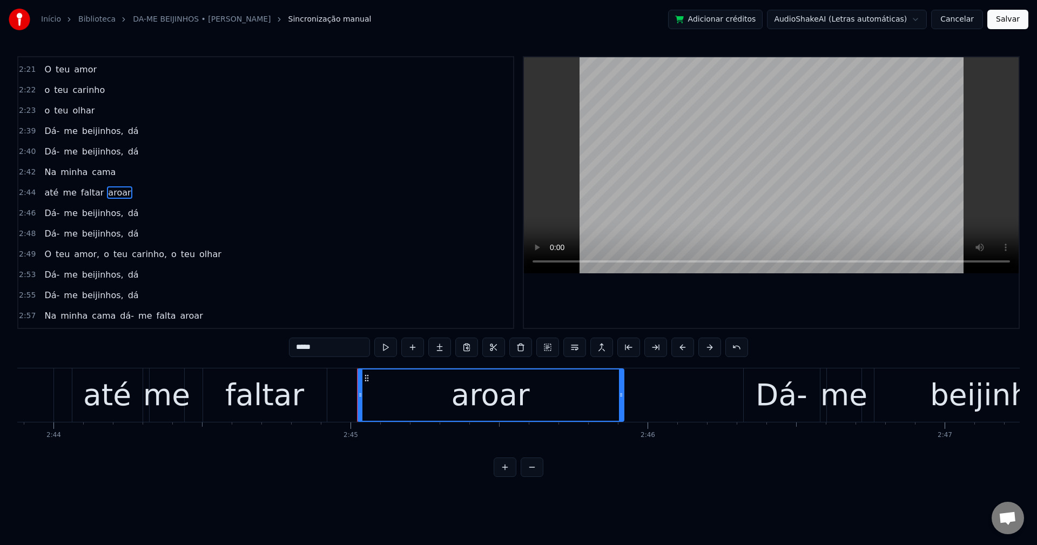
drag, startPoint x: 341, startPoint y: 350, endPoint x: 33, endPoint y: 298, distance: 312.8
click at [34, 299] on div "0:15 Gostei do primeiro beijinho 0:17 Um beijo molhadinho 0:19 no canto da boca…" at bounding box center [518, 266] width 1002 height 421
drag, startPoint x: 78, startPoint y: 254, endPoint x: 146, endPoint y: 272, distance: 70.3
click at [78, 254] on span "amor," at bounding box center [87, 254] width 28 height 12
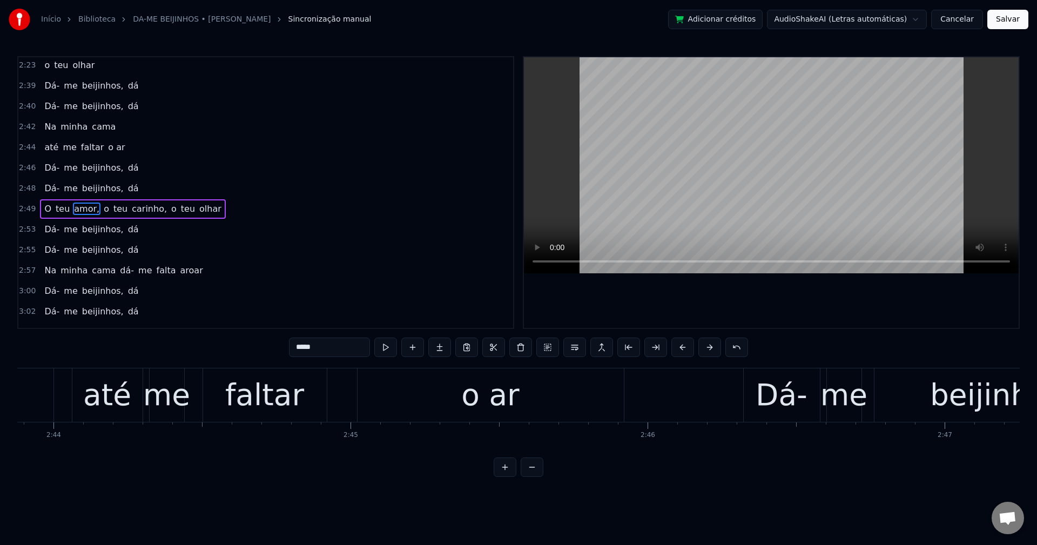
scroll to position [1227, 0]
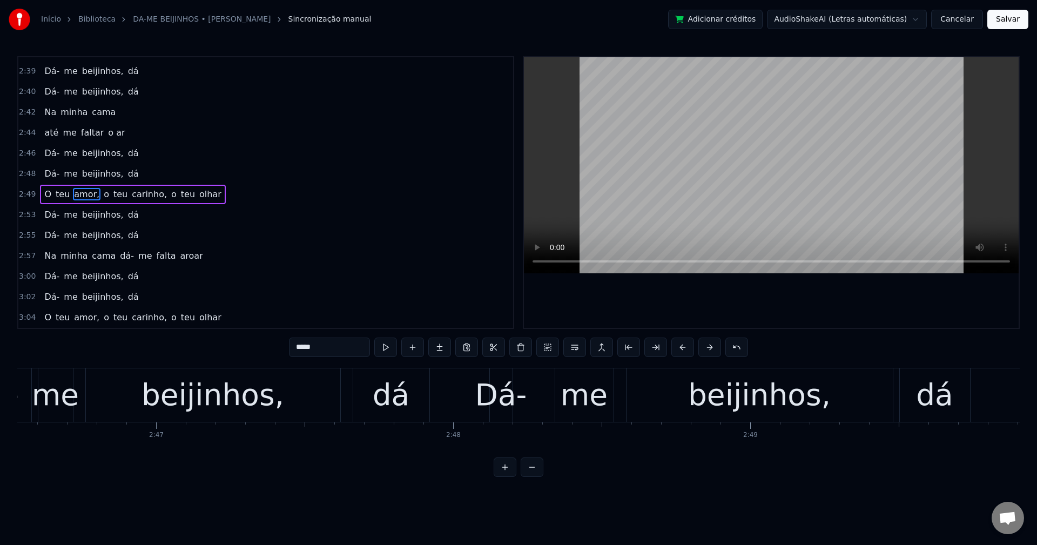
click at [349, 344] on input "*****" at bounding box center [329, 347] width 81 height 19
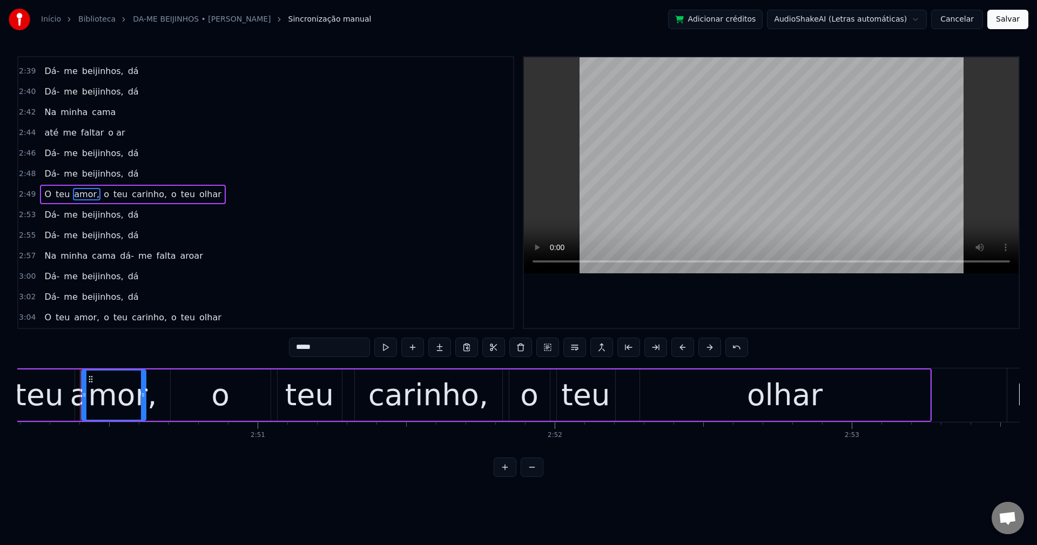
scroll to position [0, 50556]
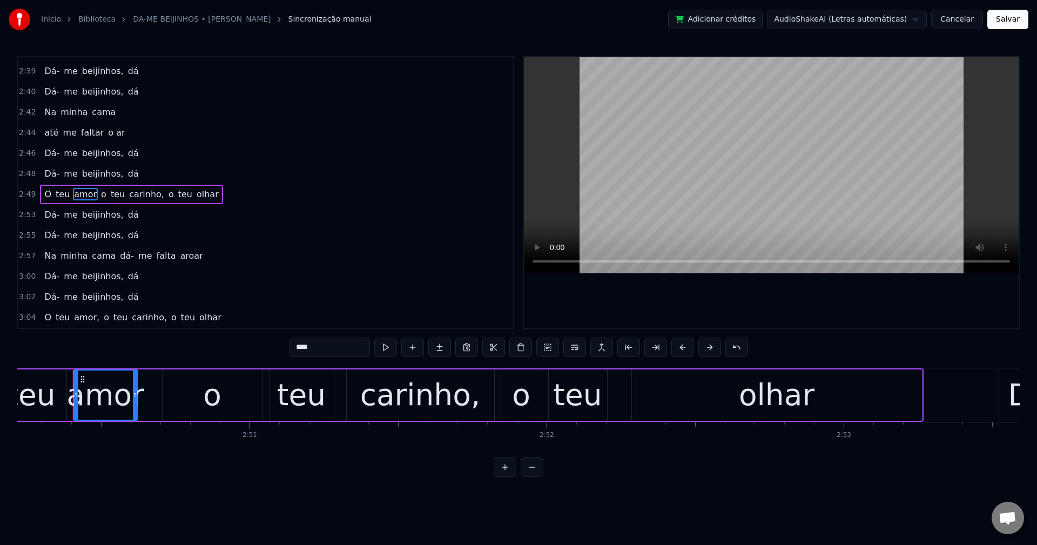
click at [100, 195] on span "o" at bounding box center [104, 194] width 8 height 12
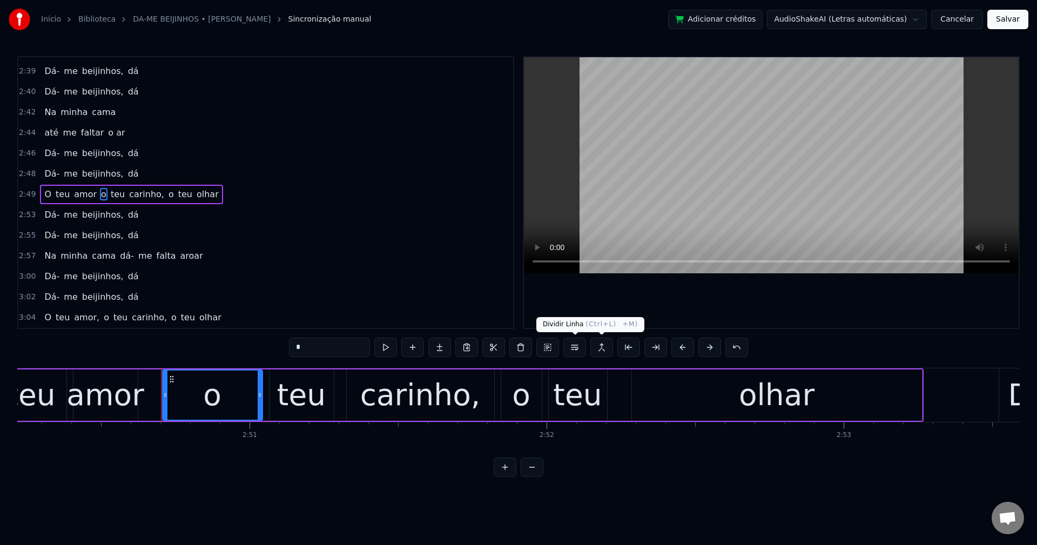
click at [569, 347] on button at bounding box center [574, 347] width 23 height 19
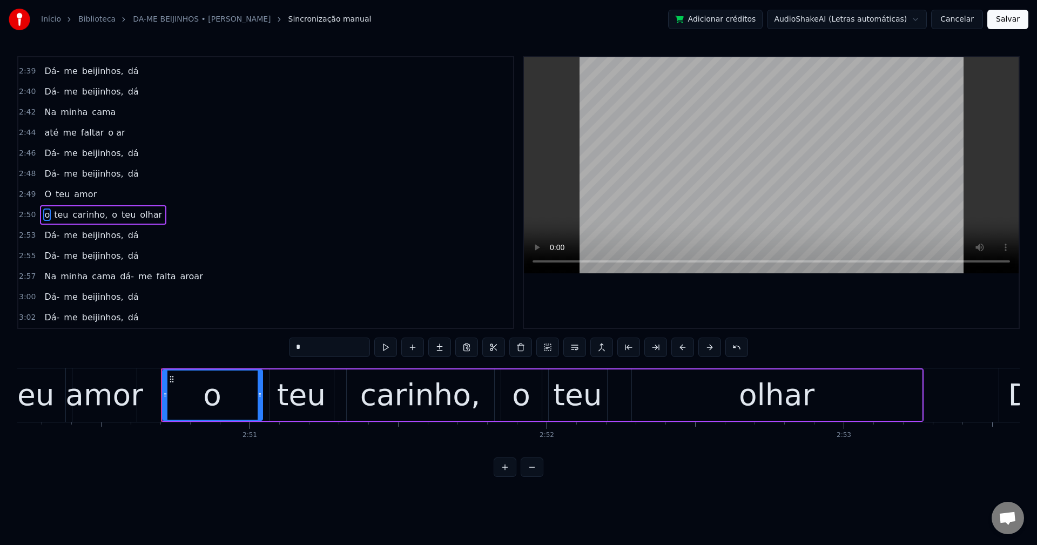
scroll to position [1248, 0]
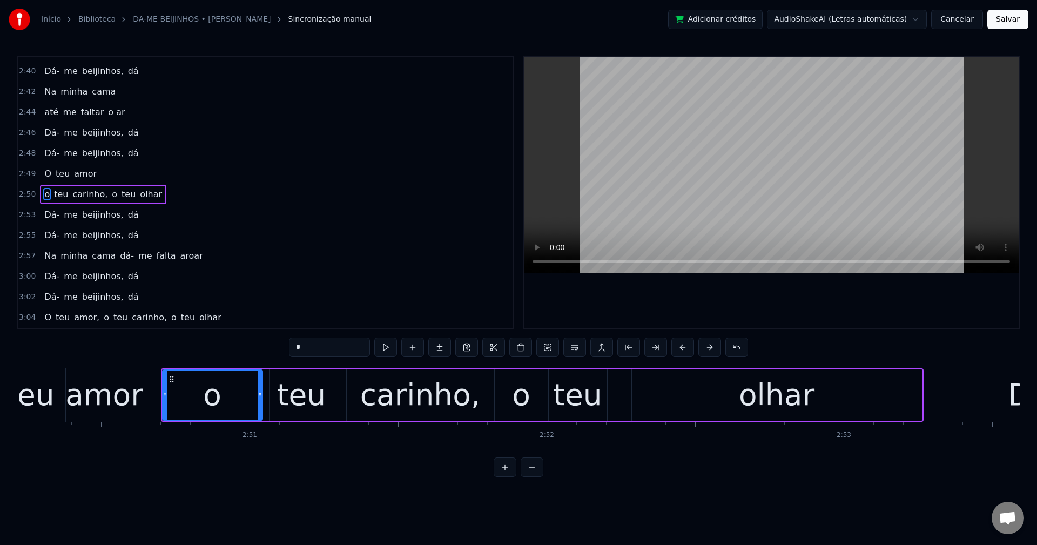
click at [82, 195] on span "carinho," at bounding box center [90, 194] width 37 height 12
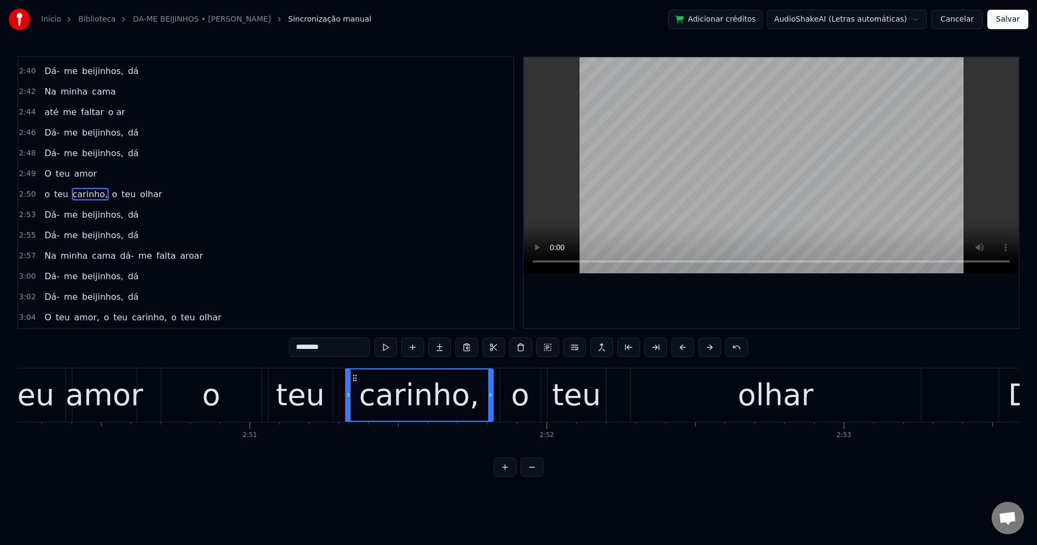
click at [334, 349] on input "********" at bounding box center [329, 347] width 81 height 19
click at [108, 191] on span "o" at bounding box center [112, 194] width 8 height 12
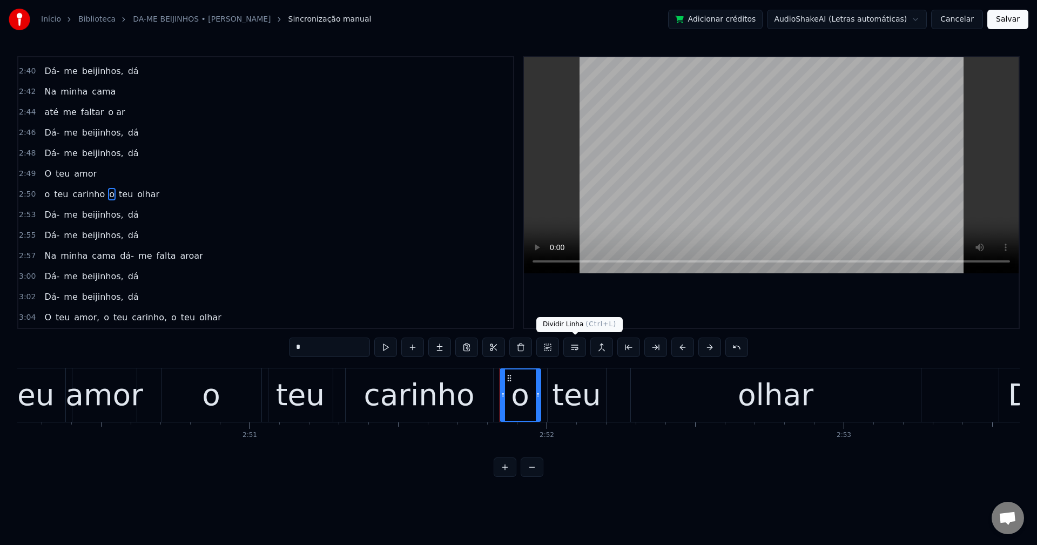
drag, startPoint x: 578, startPoint y: 348, endPoint x: 436, endPoint y: 319, distance: 145.0
click at [578, 348] on button at bounding box center [574, 347] width 23 height 19
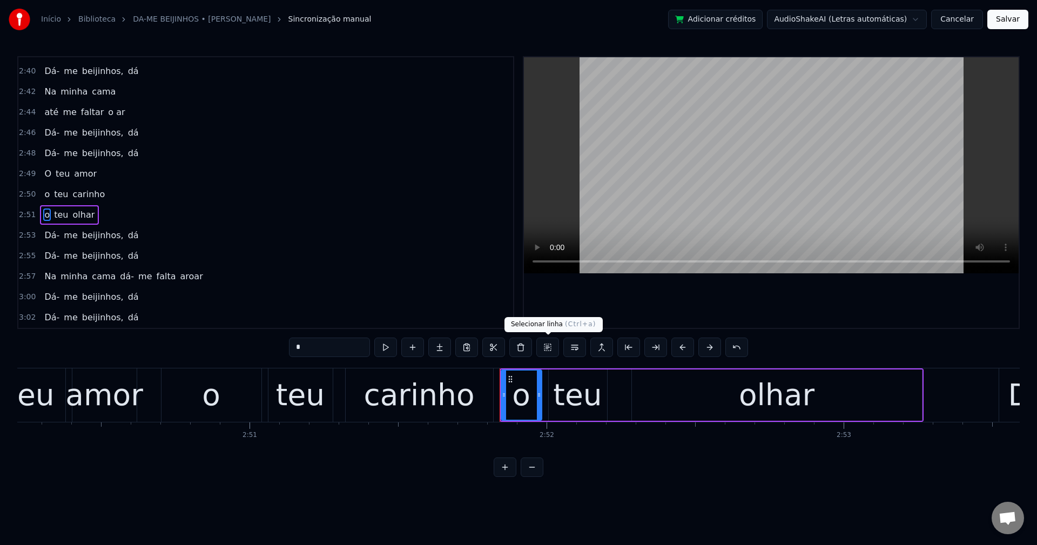
scroll to position [1268, 0]
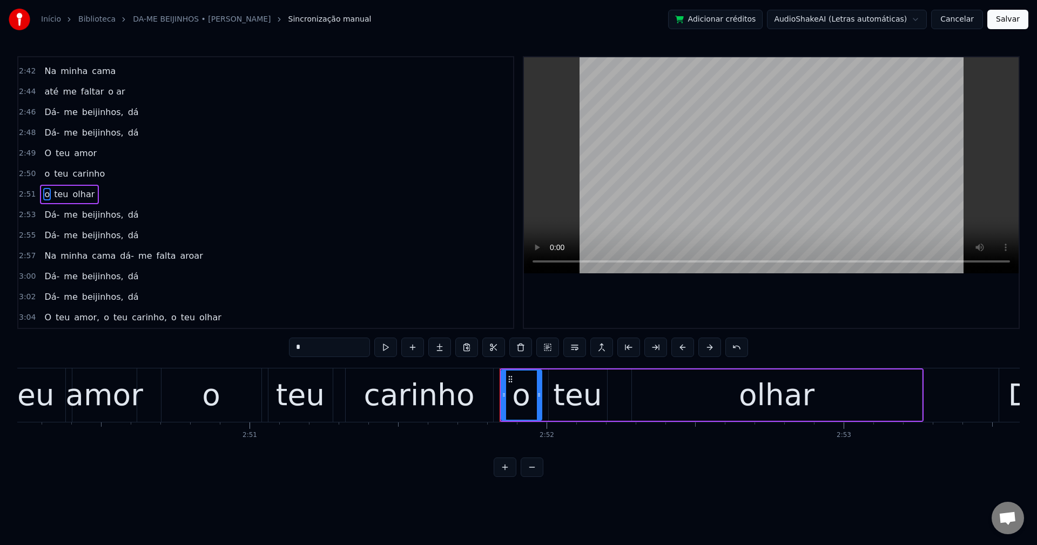
click at [100, 259] on span "cama" at bounding box center [104, 255] width 26 height 12
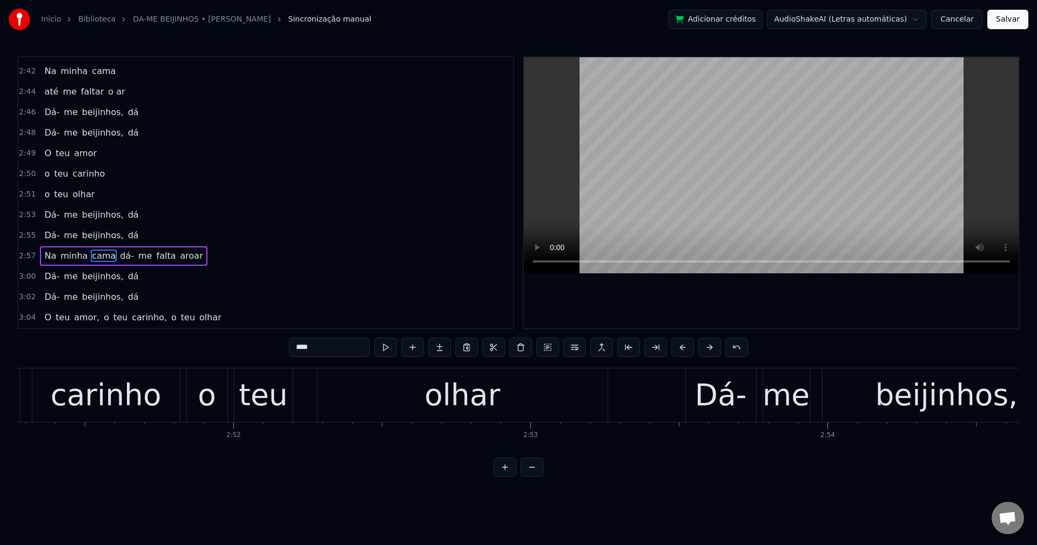
click at [119, 258] on span "dá-" at bounding box center [127, 255] width 16 height 12
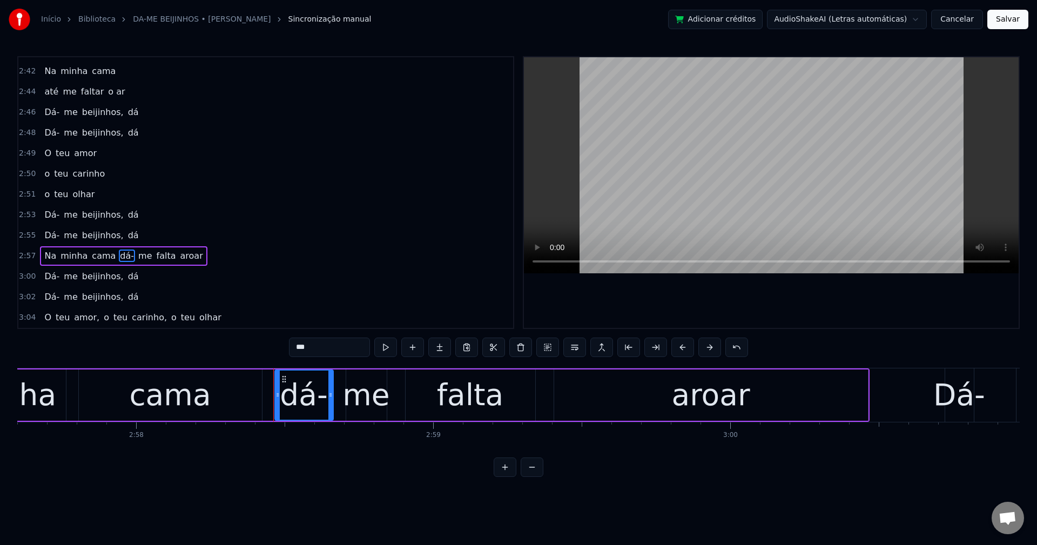
scroll to position [0, 52754]
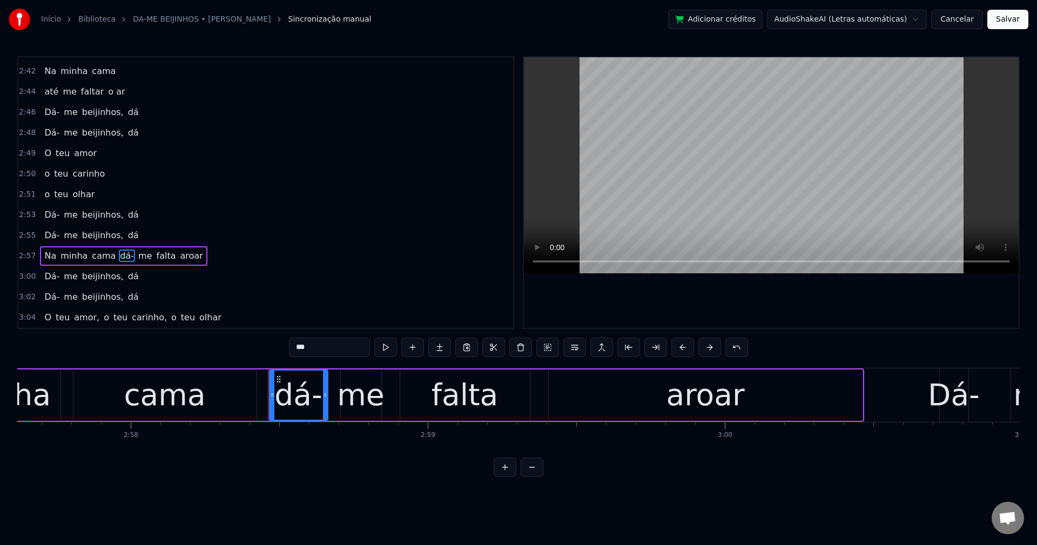
drag, startPoint x: 319, startPoint y: 348, endPoint x: 107, endPoint y: 316, distance: 214.1
click at [108, 318] on div "0:15 Gostei do primeiro beijinho 0:17 Um beijo molhadinho 0:19 no canto da boca…" at bounding box center [518, 266] width 1002 height 421
click at [569, 351] on button at bounding box center [574, 347] width 23 height 19
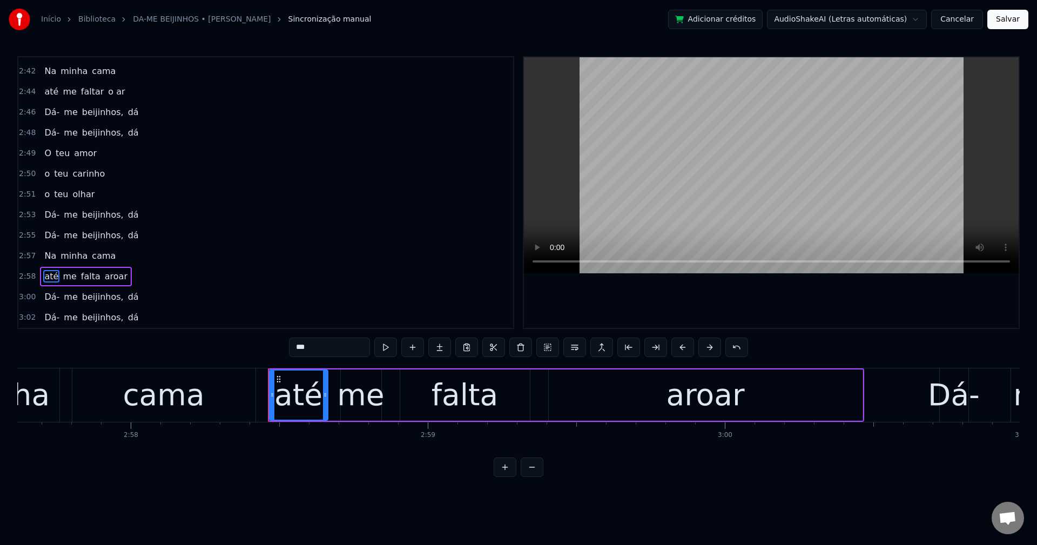
scroll to position [1289, 0]
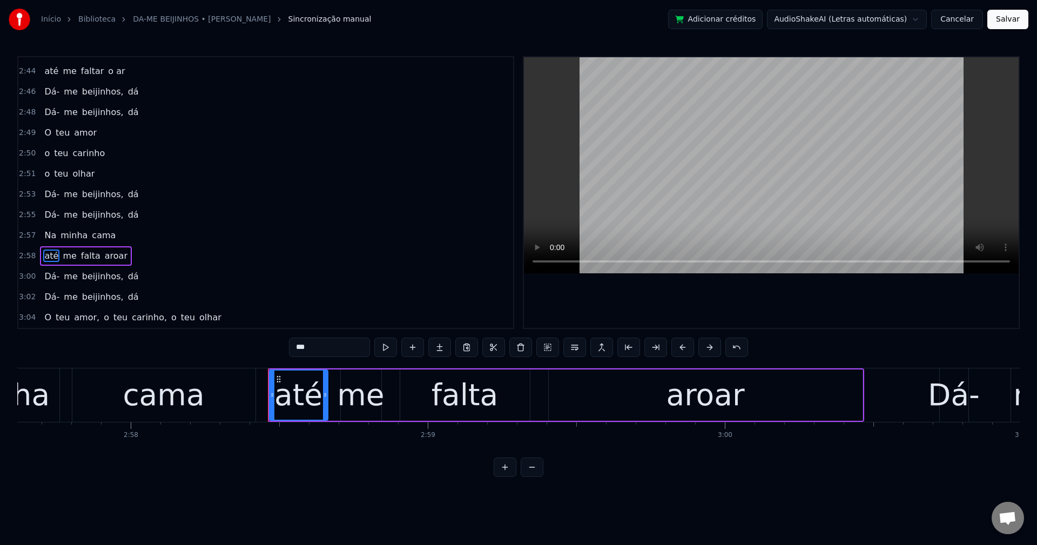
drag, startPoint x: 86, startPoint y: 254, endPoint x: 322, endPoint y: 320, distance: 245.7
click at [86, 253] on span "falta" at bounding box center [91, 255] width 22 height 12
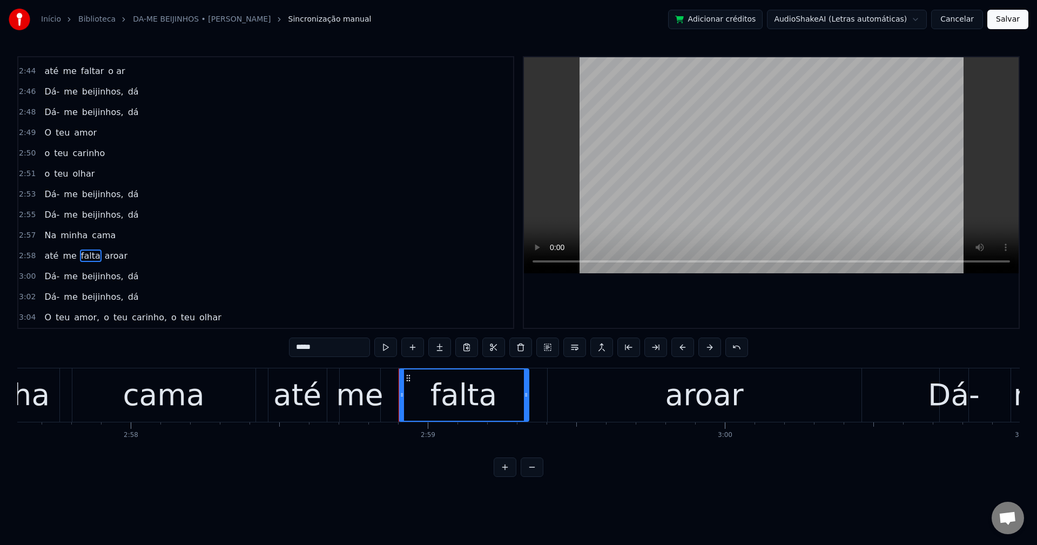
click at [347, 344] on input "*****" at bounding box center [329, 347] width 81 height 19
click at [107, 258] on span "aroar" at bounding box center [119, 255] width 25 height 12
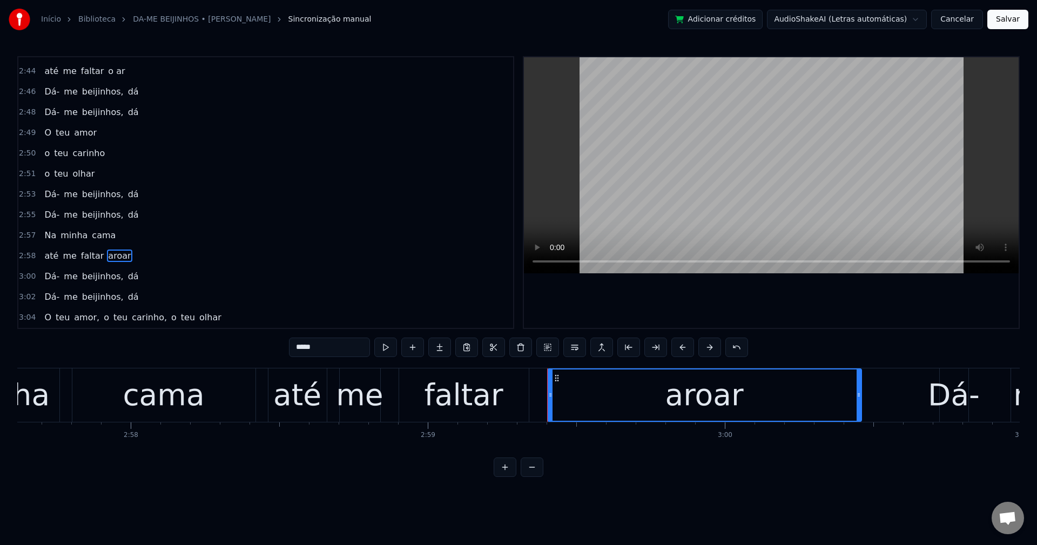
drag, startPoint x: 329, startPoint y: 350, endPoint x: 111, endPoint y: 323, distance: 219.8
click at [111, 326] on div "0:15 Gostei do primeiro beijinho 0:17 Um beijo molhadinho 0:19 no canto da boca…" at bounding box center [518, 266] width 1002 height 421
click at [86, 320] on span "amor," at bounding box center [87, 317] width 28 height 12
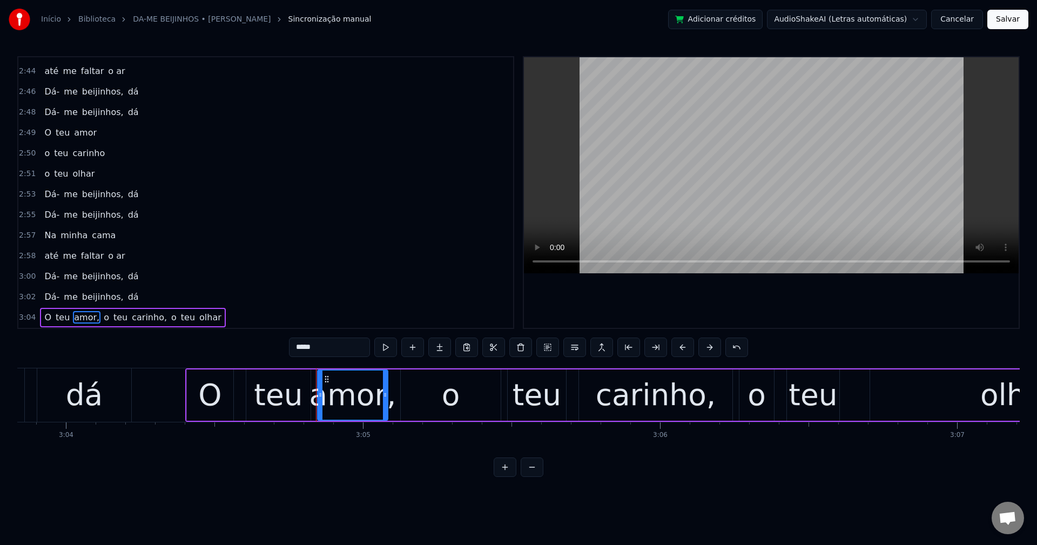
click at [336, 346] on input "*****" at bounding box center [329, 347] width 81 height 19
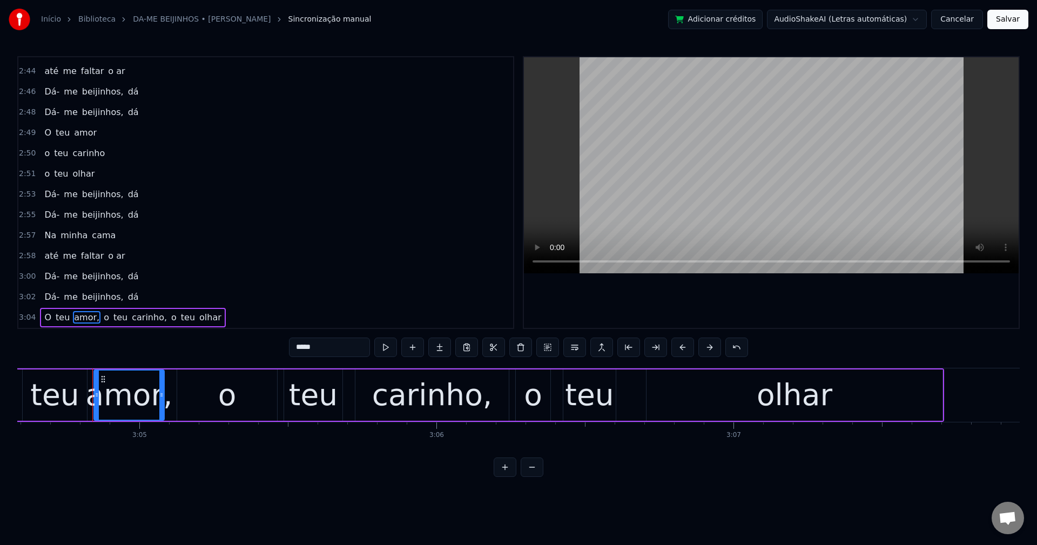
scroll to position [0, 54844]
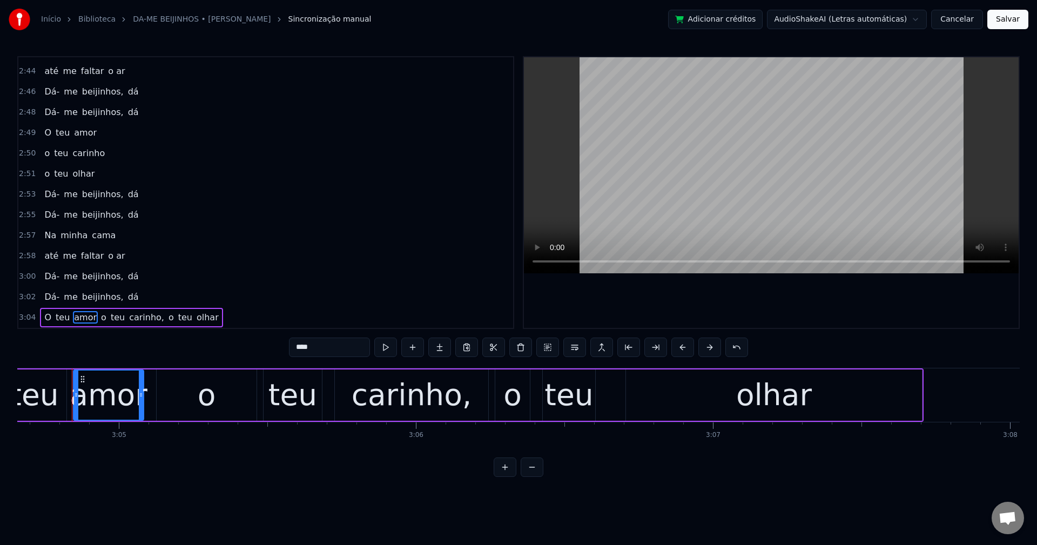
click at [100, 320] on span "o" at bounding box center [104, 317] width 8 height 12
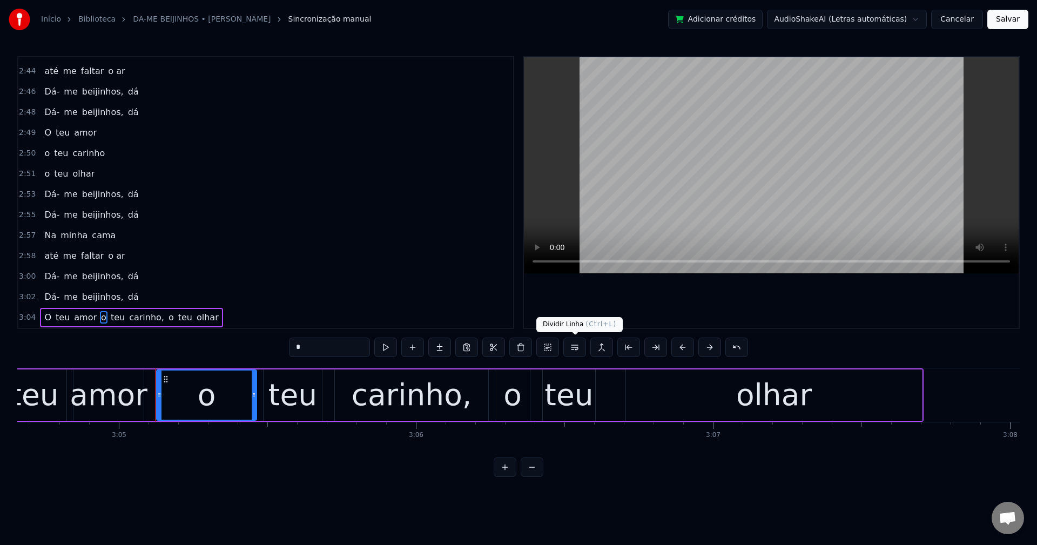
click at [576, 347] on button at bounding box center [574, 347] width 23 height 19
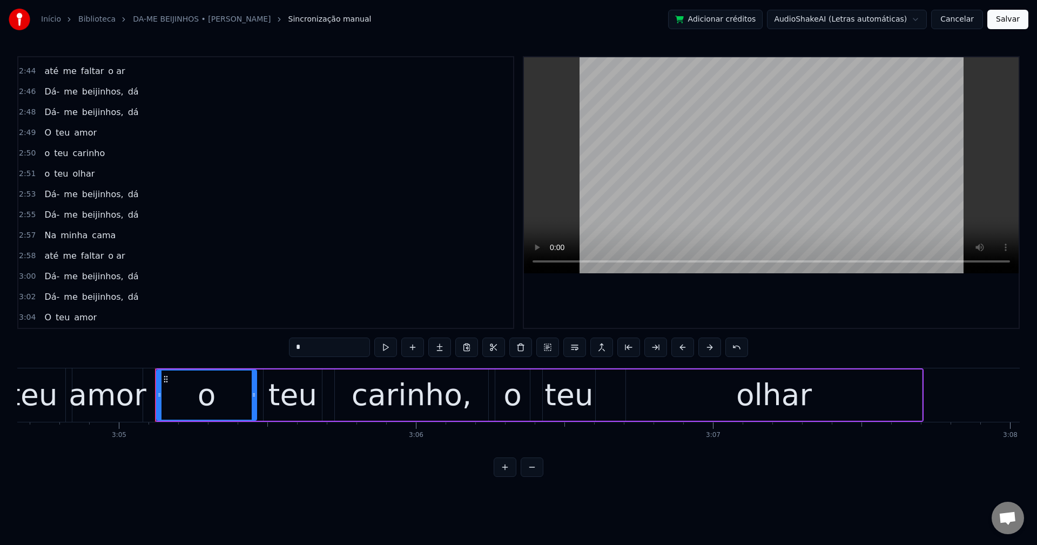
scroll to position [1310, 0]
click at [76, 316] on span "carinho," at bounding box center [90, 317] width 37 height 12
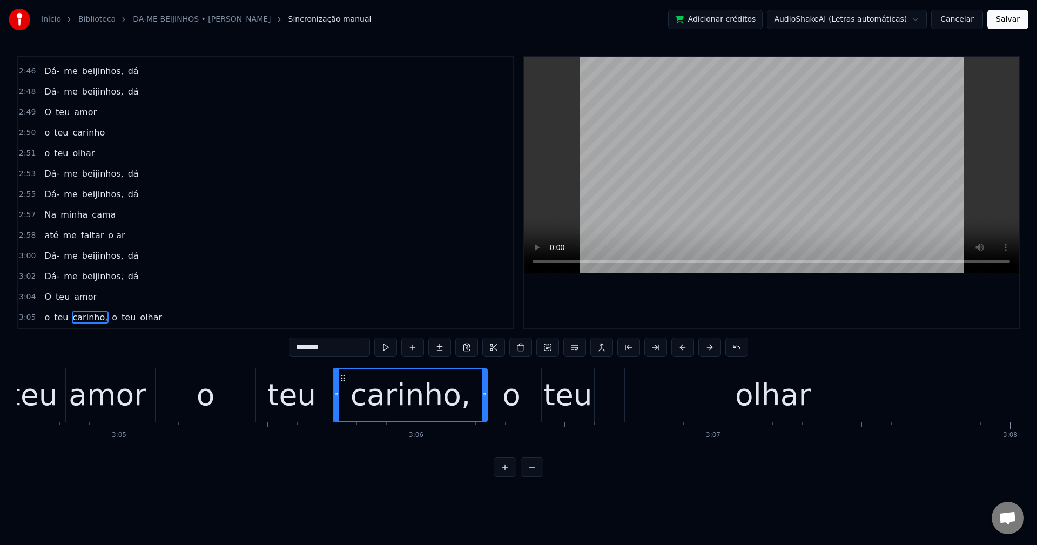
click at [342, 349] on input "********" at bounding box center [329, 347] width 81 height 19
click at [108, 315] on span "o" at bounding box center [112, 317] width 8 height 12
type input "*"
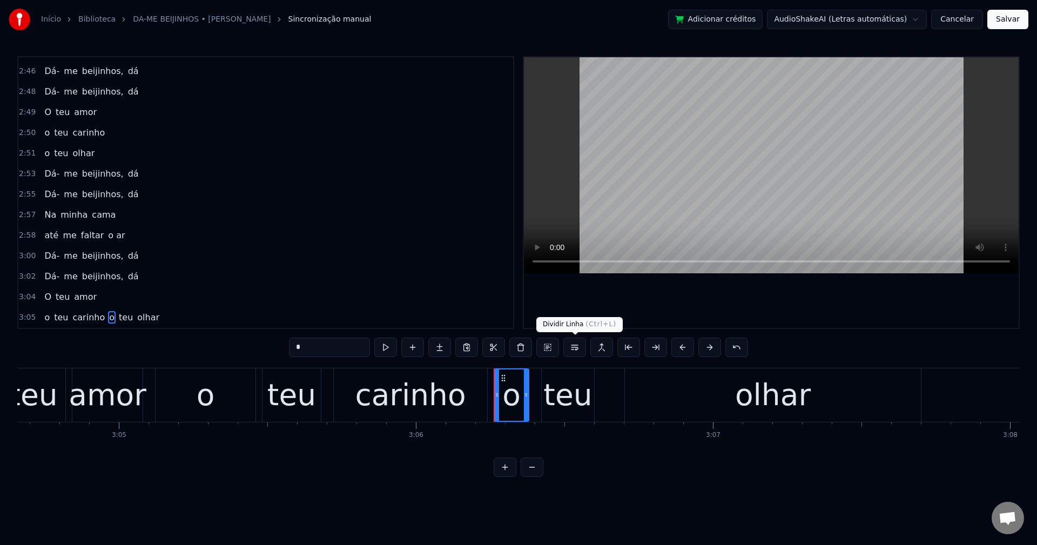
click at [579, 346] on button at bounding box center [574, 347] width 23 height 19
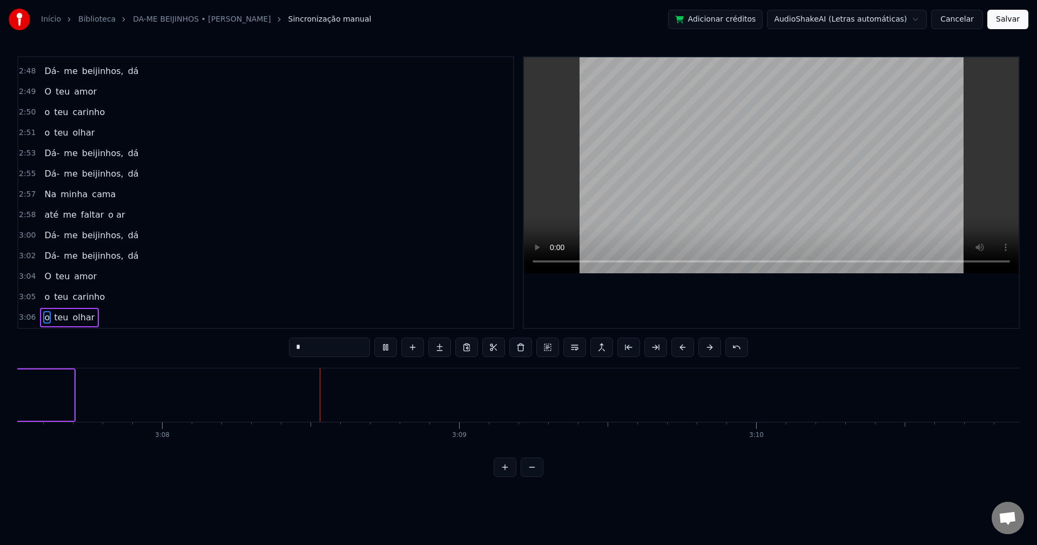
scroll to position [0, 55716]
click at [777, 22] on button "Salvar" at bounding box center [1007, 19] width 41 height 19
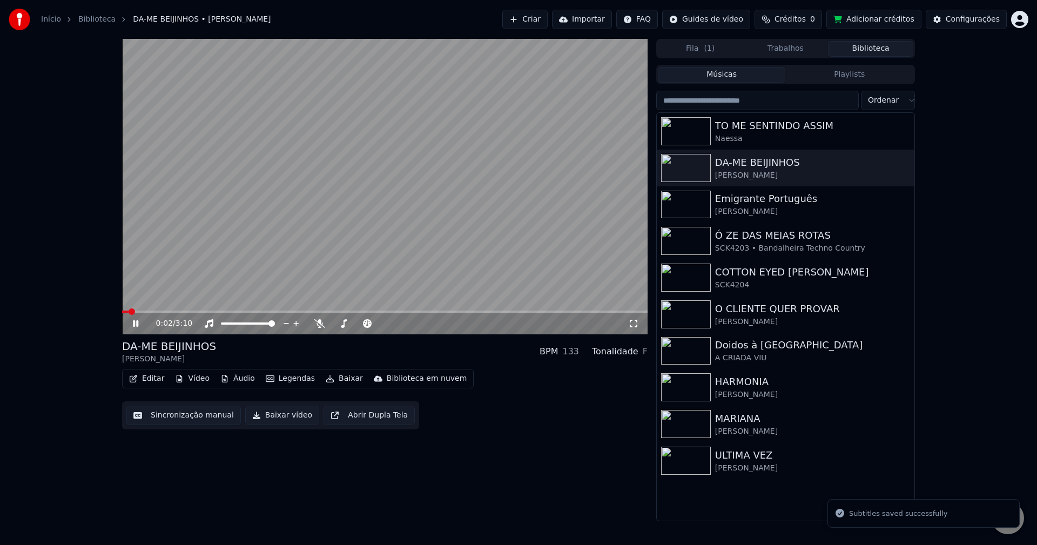
click at [269, 415] on button "Baixar vídeo" at bounding box center [282, 415] width 74 height 19
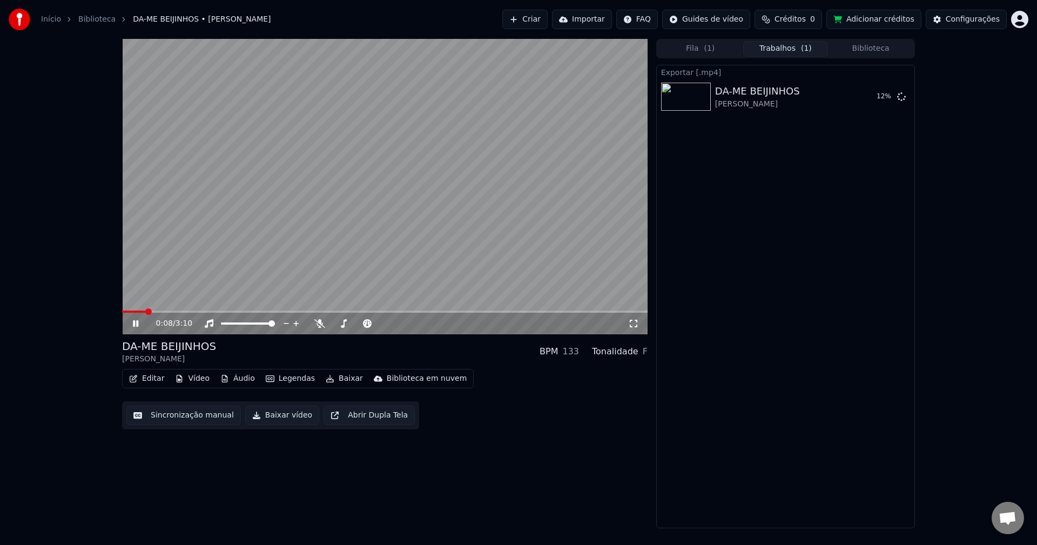
click at [134, 376] on icon "button" at bounding box center [133, 379] width 9 height 8
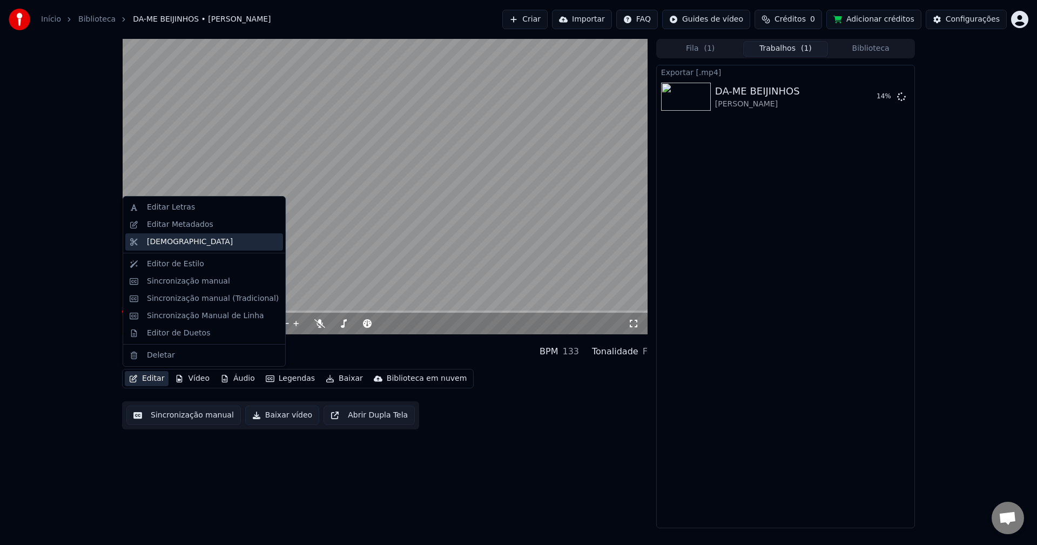
drag, startPoint x: 188, startPoint y: 238, endPoint x: 192, endPoint y: 231, distance: 8.0
click at [191, 234] on div "[DEMOGRAPHIC_DATA]" at bounding box center [204, 241] width 158 height 17
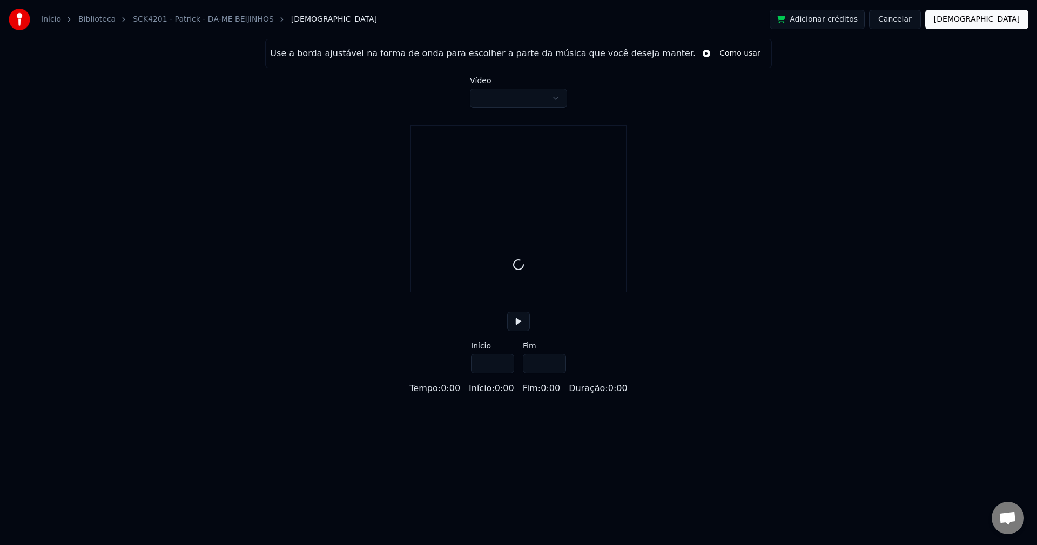
type input "*****"
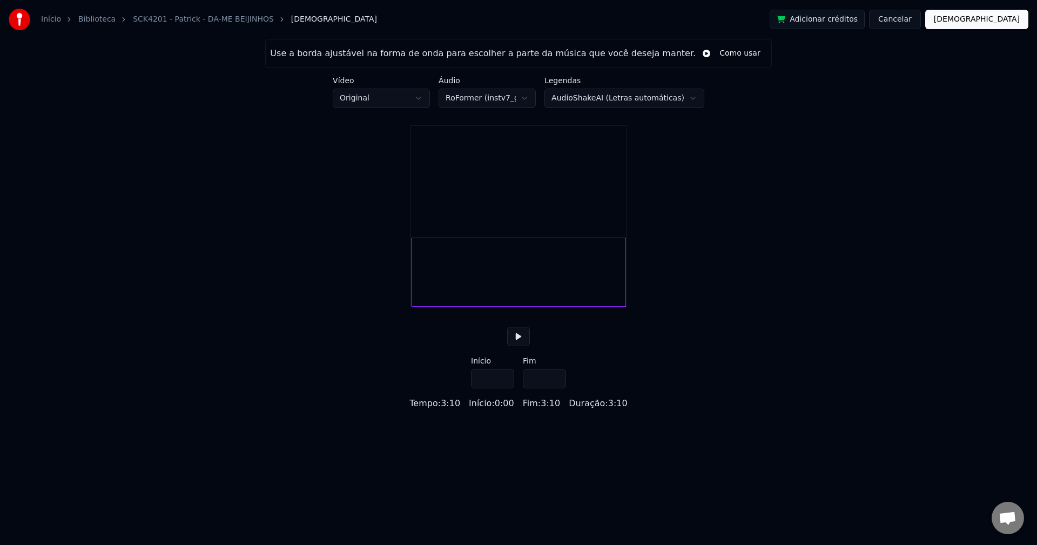
click at [777, 18] on button "Cancelar" at bounding box center [895, 19] width 52 height 19
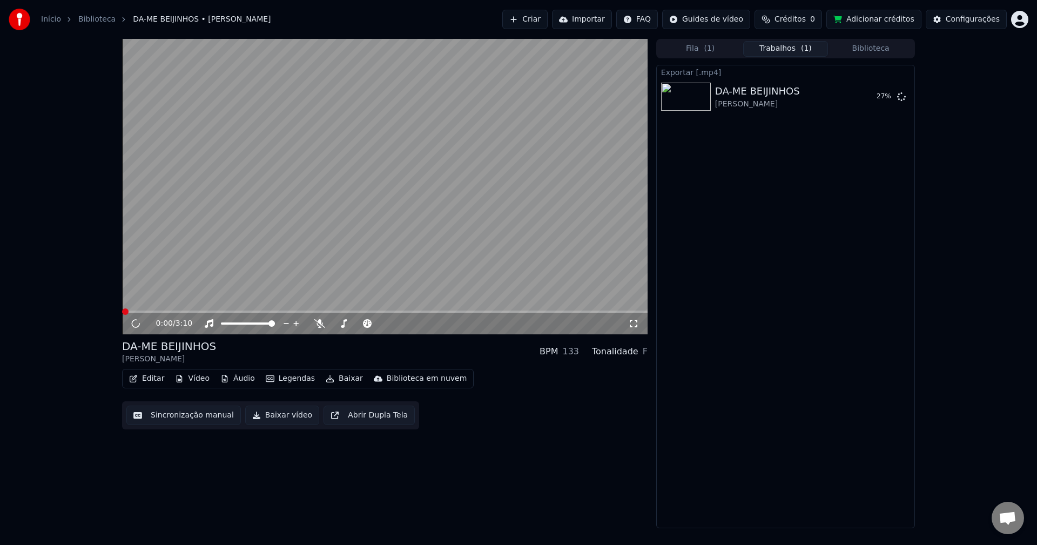
click at [150, 377] on button "Editar" at bounding box center [147, 378] width 44 height 15
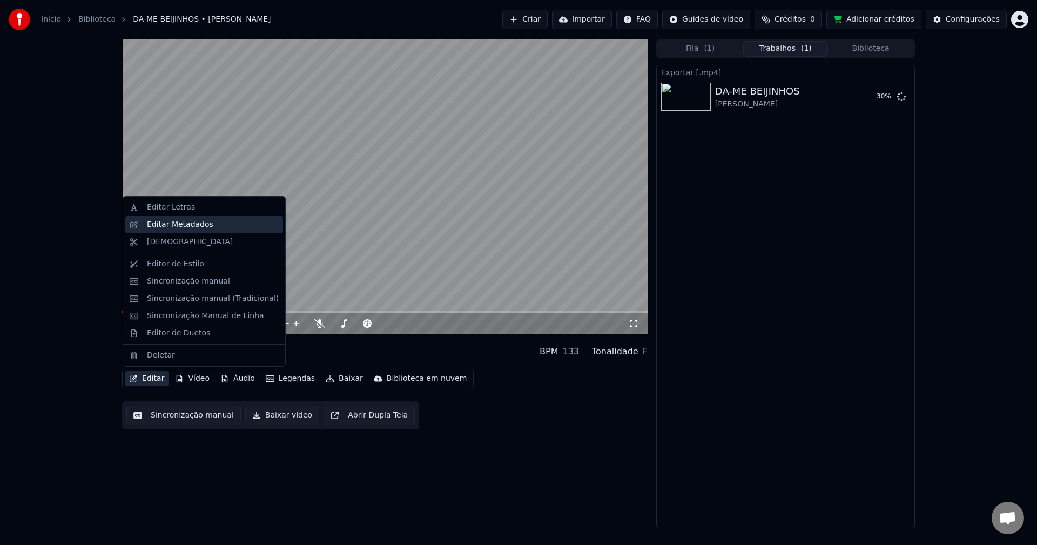
click at [208, 224] on div "Editar Metadados" at bounding box center [213, 224] width 132 height 11
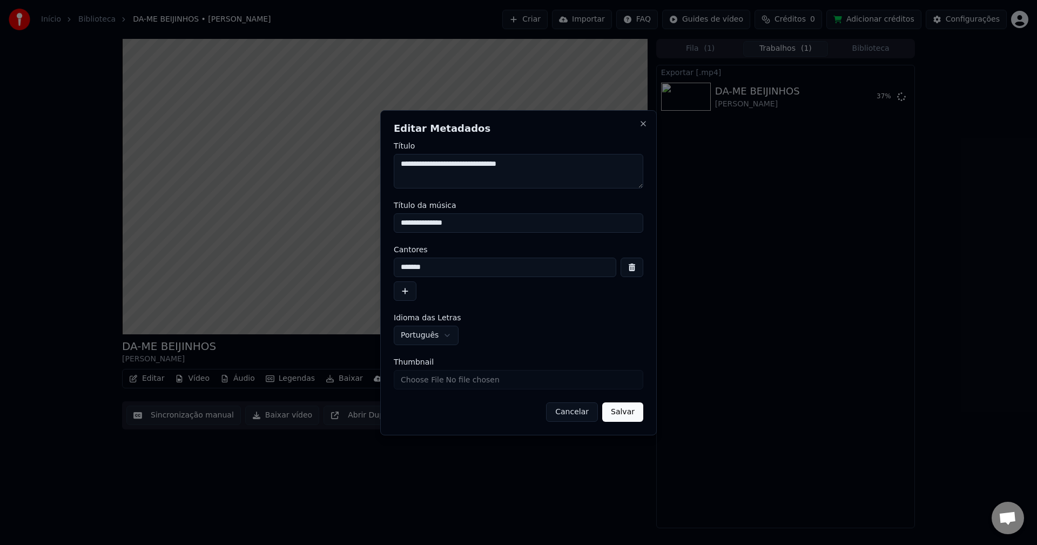
drag, startPoint x: 428, startPoint y: 164, endPoint x: 386, endPoint y: 157, distance: 42.7
click at [391, 160] on div "**********" at bounding box center [518, 272] width 276 height 325
click at [458, 386] on input "Thumbnail" at bounding box center [518, 379] width 249 height 19
type input "**********"
click at [635, 413] on button "Salvar" at bounding box center [622, 411] width 41 height 19
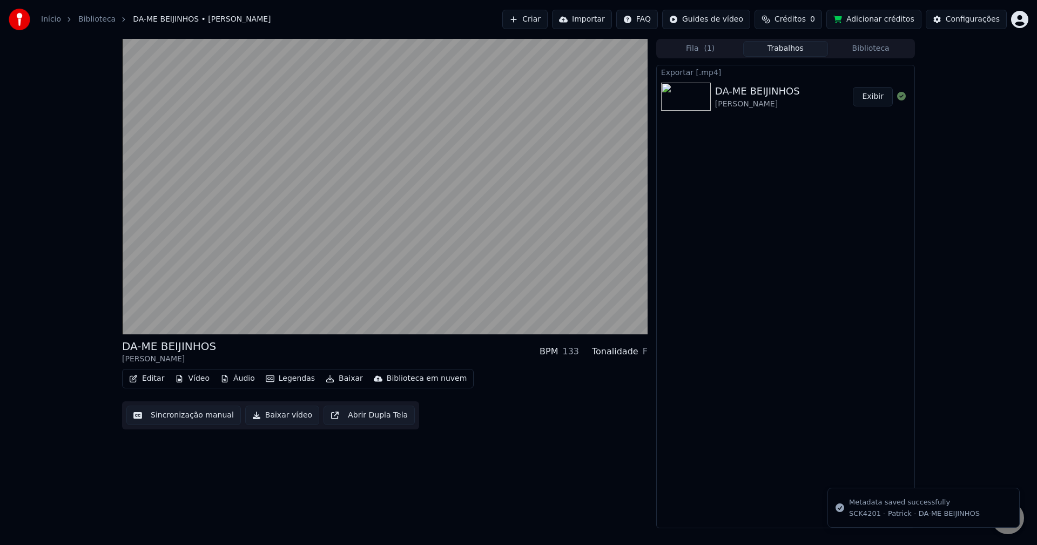
click at [777, 52] on button "Biblioteca" at bounding box center [870, 49] width 85 height 16
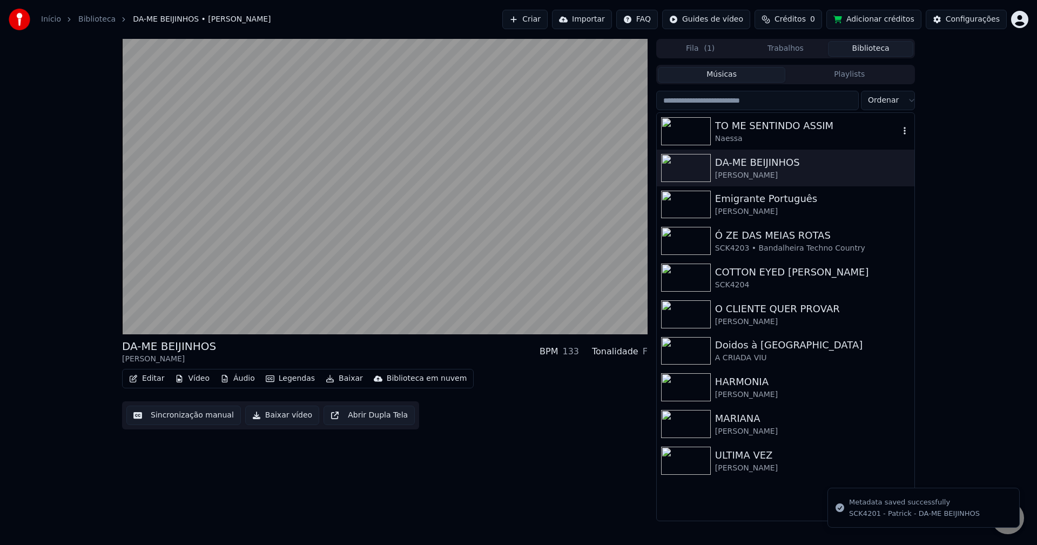
click at [747, 130] on div "TO ME SENTINDO ASSIM" at bounding box center [807, 125] width 184 height 15
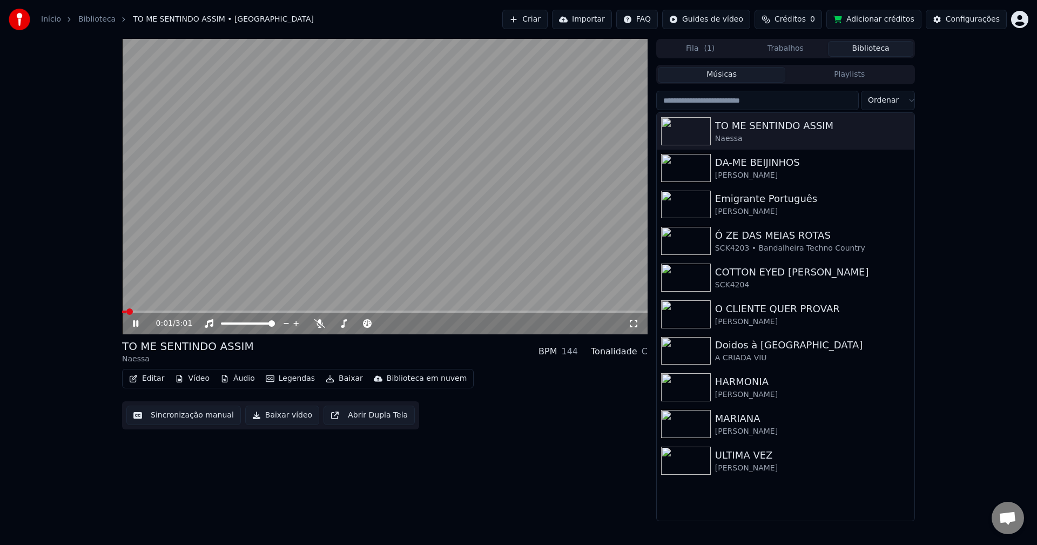
click at [154, 377] on button "Editar" at bounding box center [147, 378] width 44 height 15
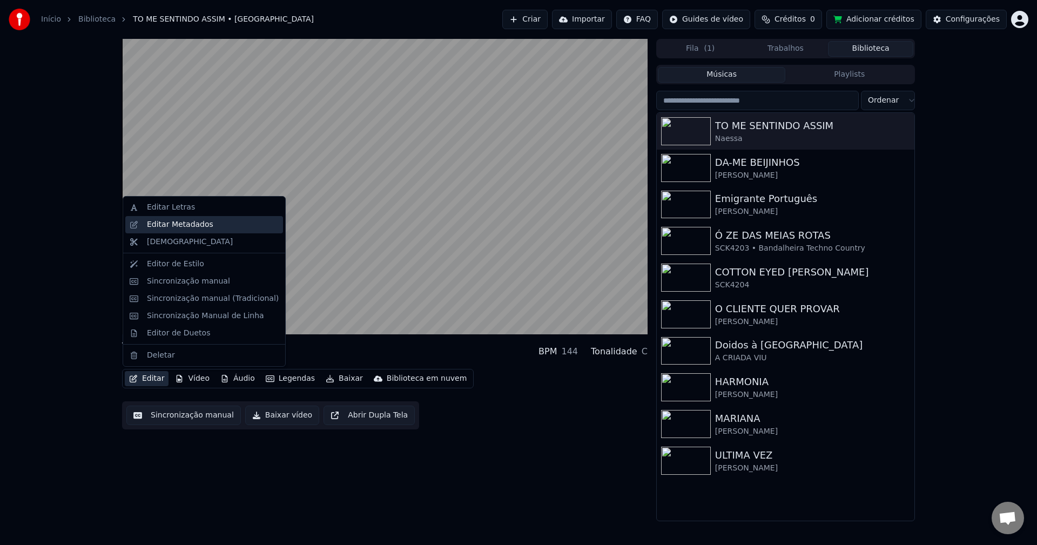
click at [208, 228] on div "Editar Metadados" at bounding box center [213, 224] width 132 height 11
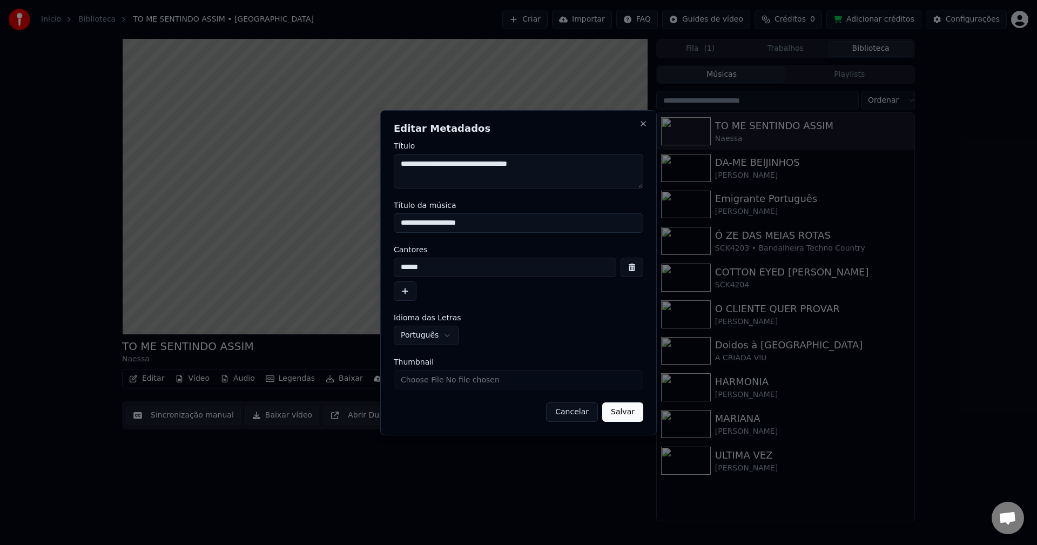
click at [441, 377] on input "Thumbnail" at bounding box center [518, 379] width 249 height 19
type input "**********"
click at [608, 403] on button "Salvar" at bounding box center [622, 411] width 41 height 19
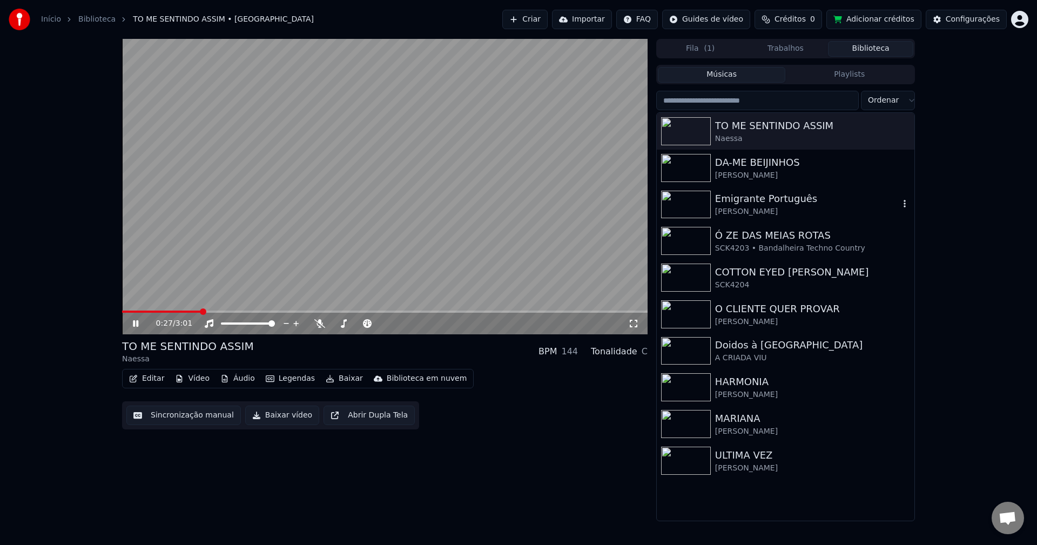
click at [679, 201] on img at bounding box center [686, 205] width 50 height 28
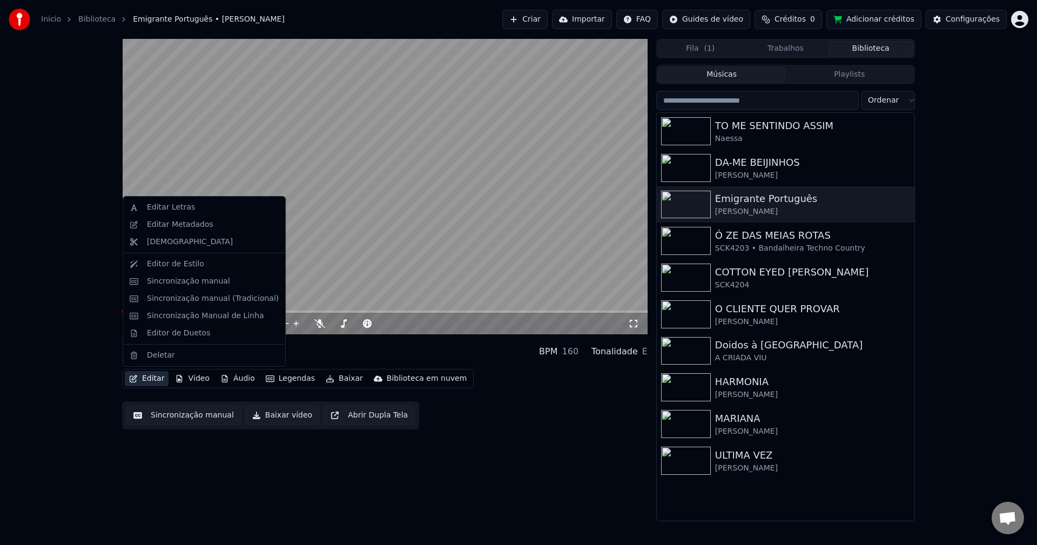
click at [148, 379] on button "Editar" at bounding box center [147, 378] width 44 height 15
click at [184, 228] on div "Editar Metadados" at bounding box center [180, 224] width 66 height 11
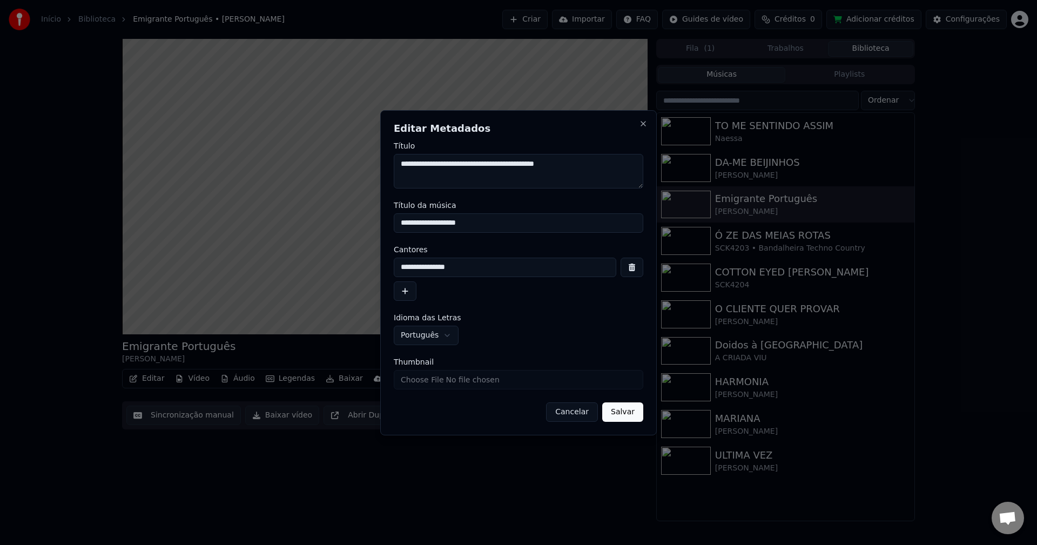
click at [477, 375] on input "Thumbnail" at bounding box center [518, 379] width 249 height 19
type input "**********"
click at [628, 413] on button "Salvar" at bounding box center [622, 411] width 41 height 19
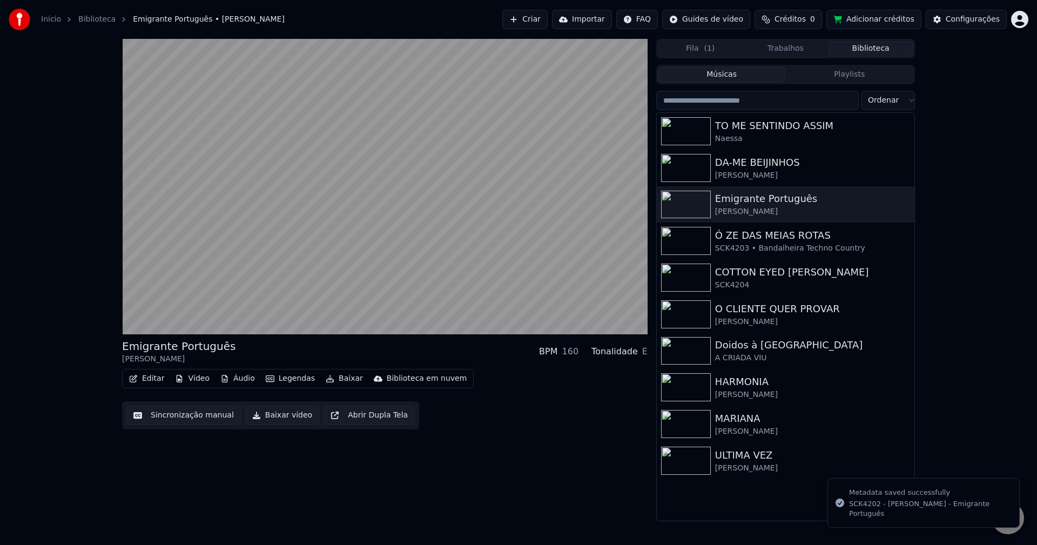
click at [181, 417] on button "Sincronização manual" at bounding box center [183, 415] width 114 height 19
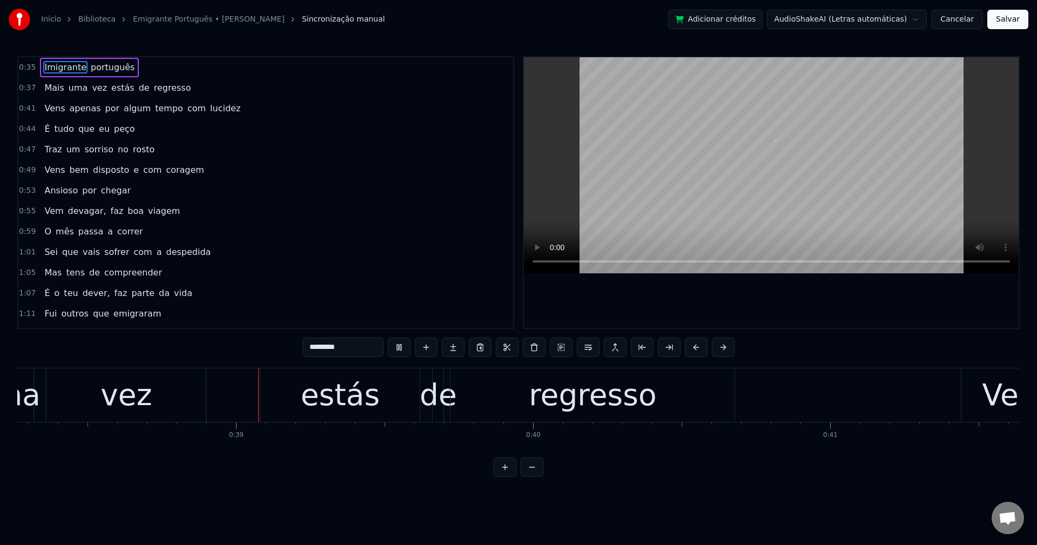
scroll to position [0, 11404]
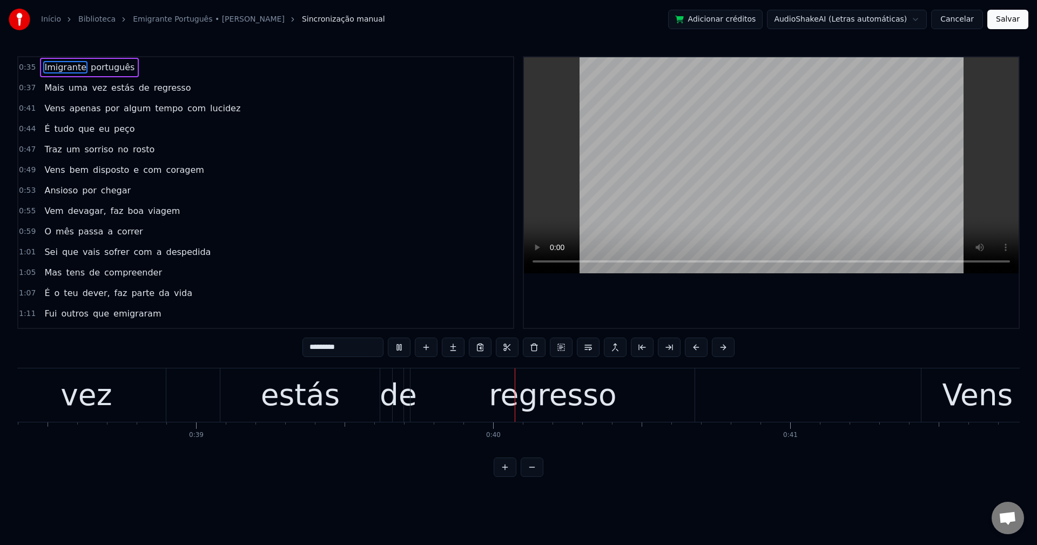
click at [115, 89] on span "estás" at bounding box center [122, 88] width 25 height 12
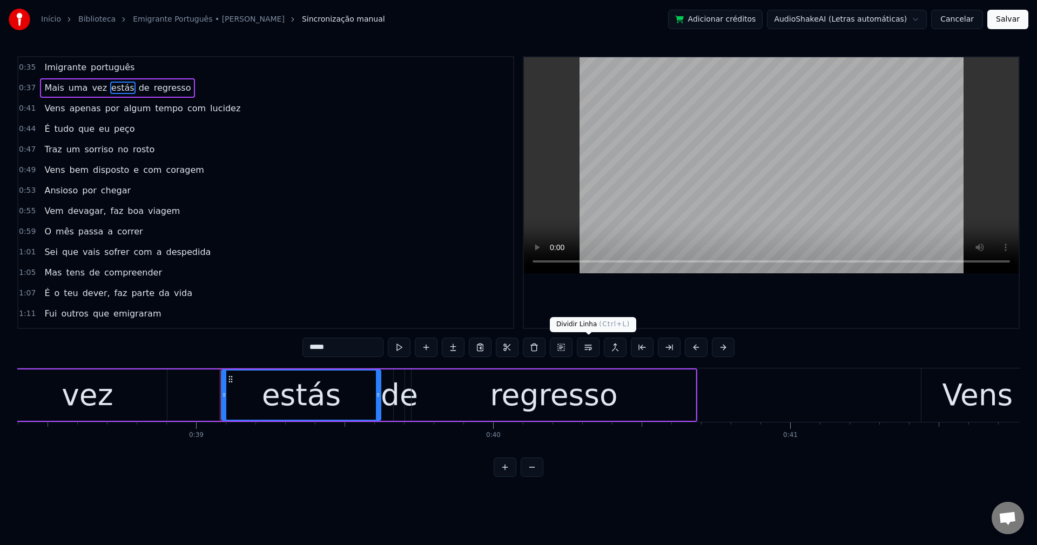
click at [586, 349] on button at bounding box center [588, 347] width 23 height 19
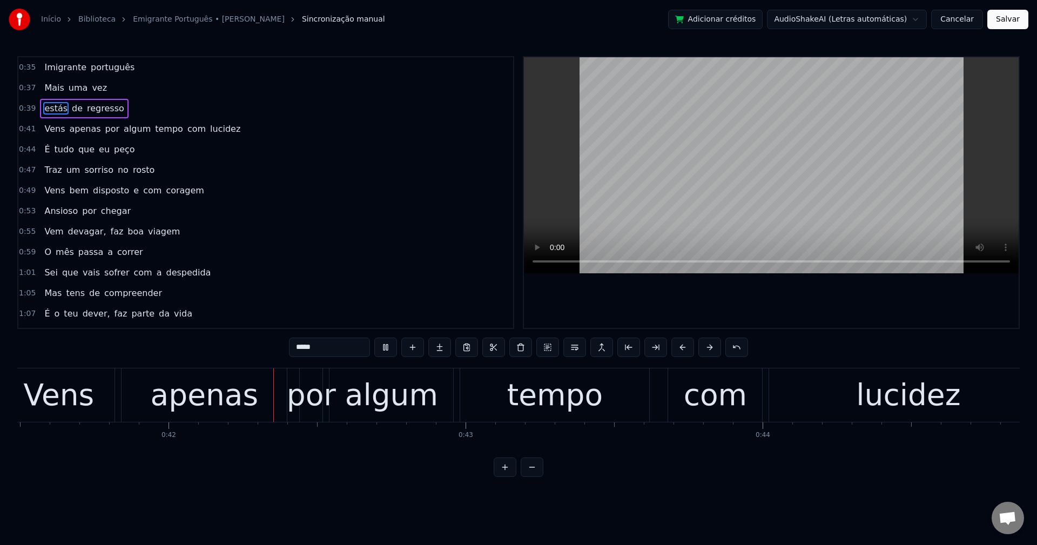
scroll to position [0, 12325]
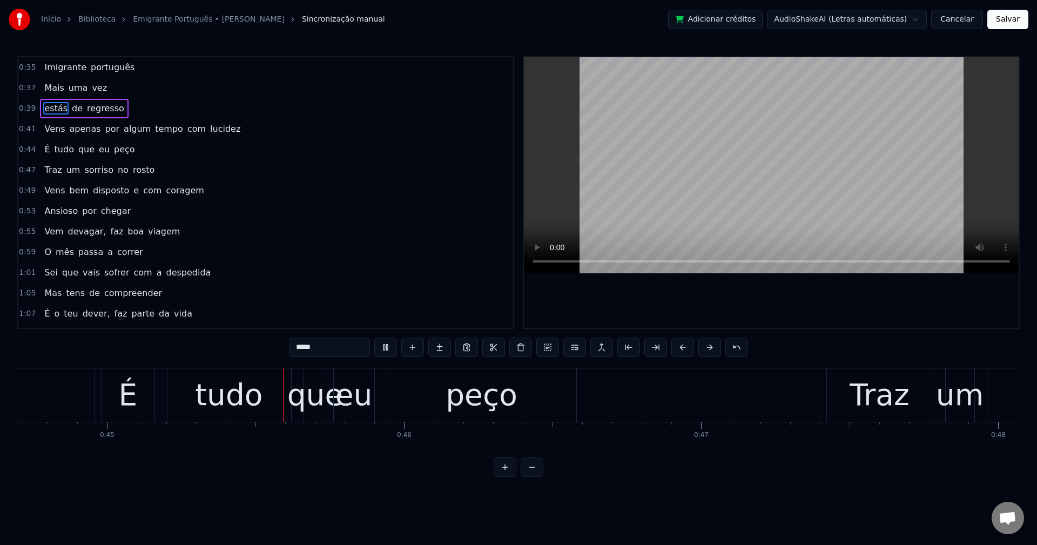
click at [186, 129] on span "com" at bounding box center [196, 129] width 21 height 12
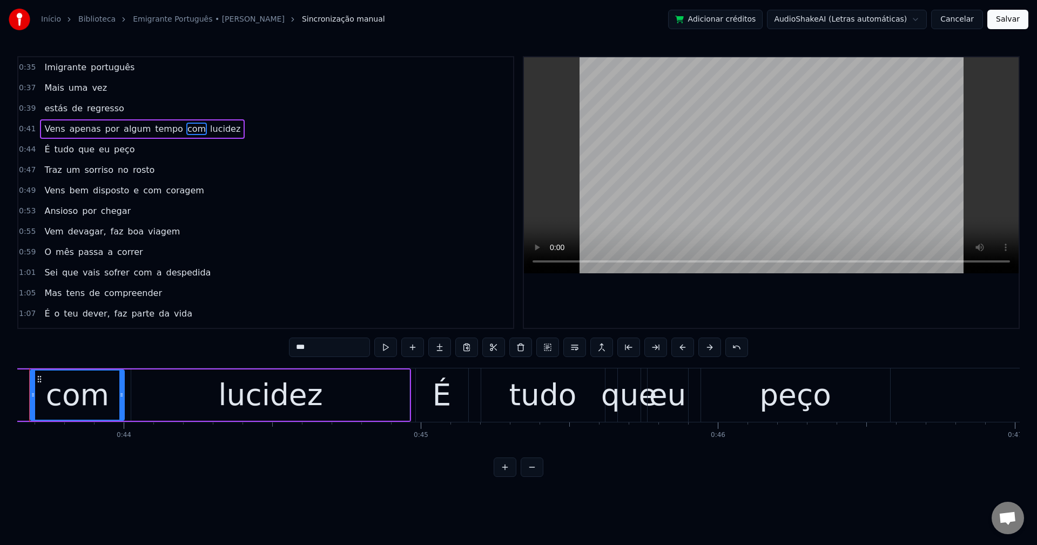
scroll to position [0, 12919]
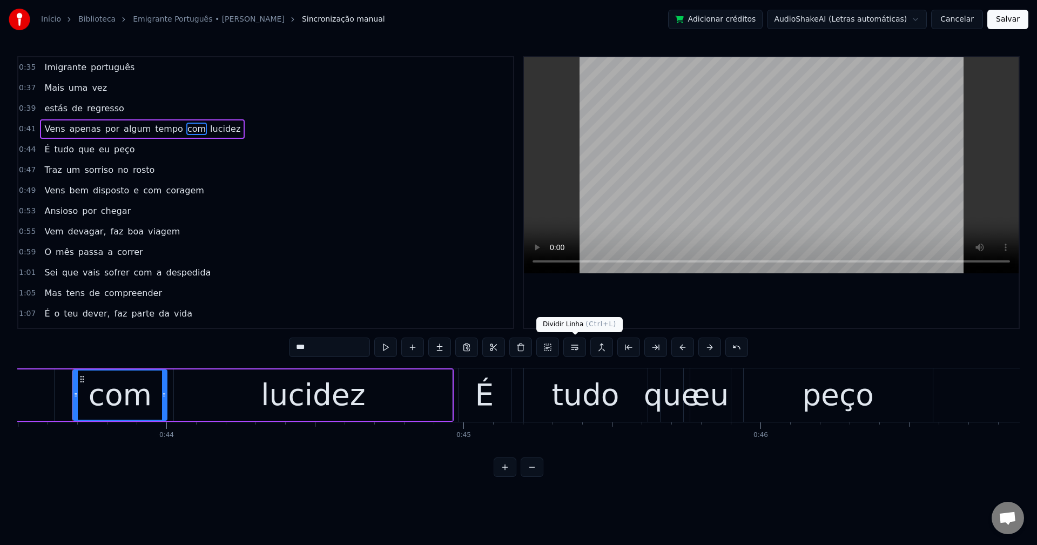
drag, startPoint x: 580, startPoint y: 349, endPoint x: 573, endPoint y: 342, distance: 9.6
click at [579, 348] on button at bounding box center [574, 347] width 23 height 19
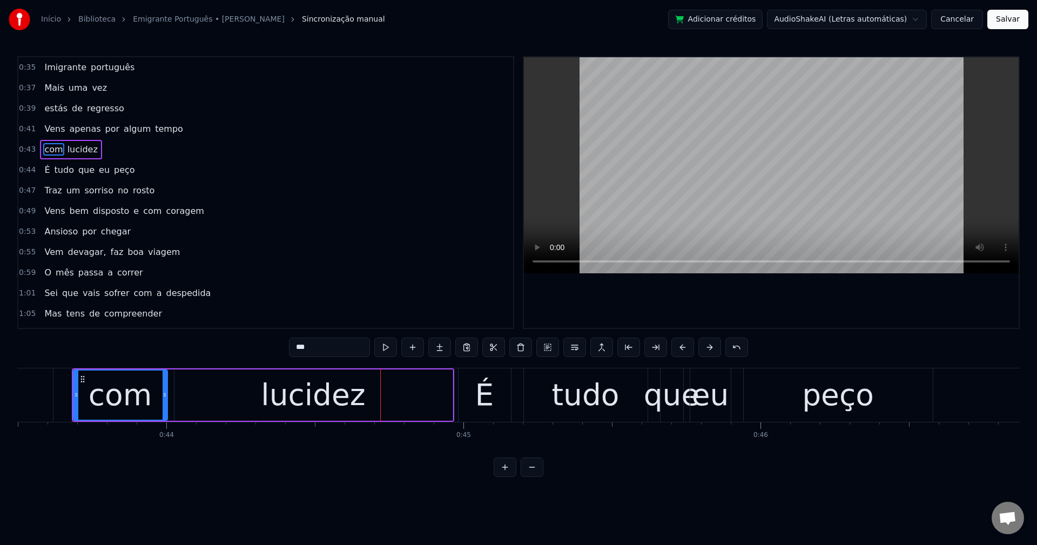
click at [104, 126] on span "por" at bounding box center [112, 129] width 17 height 12
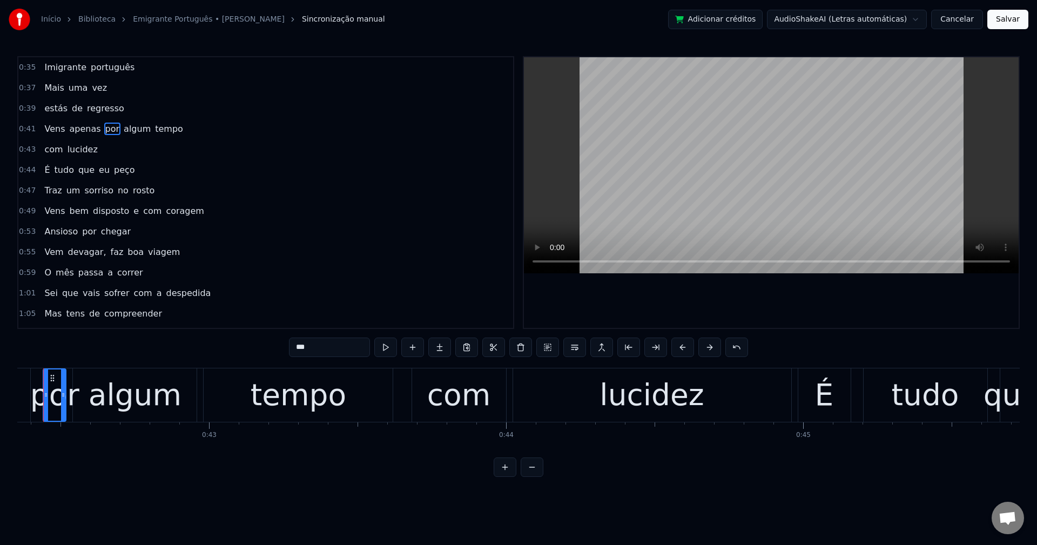
scroll to position [0, 12551]
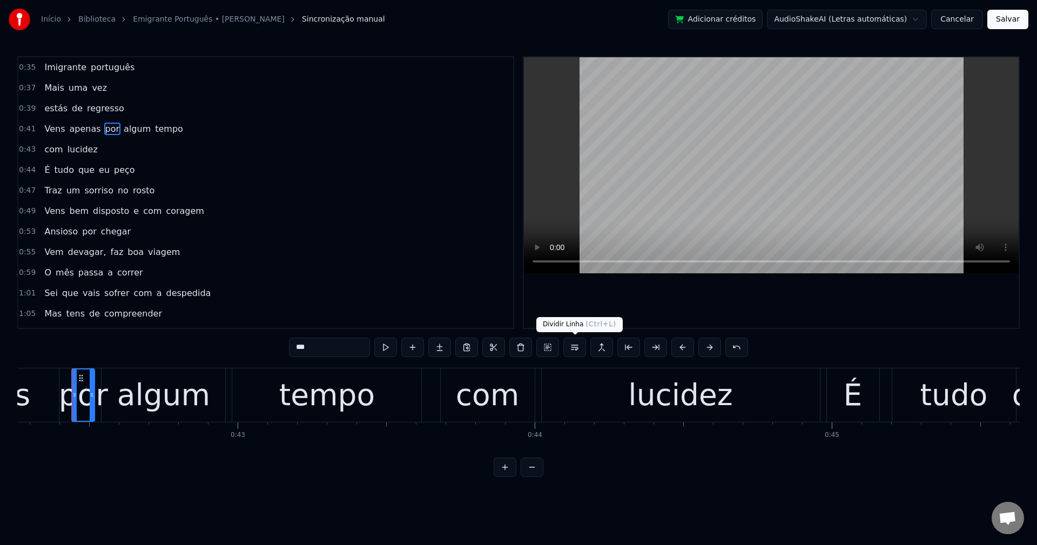
click at [577, 354] on button at bounding box center [574, 347] width 23 height 19
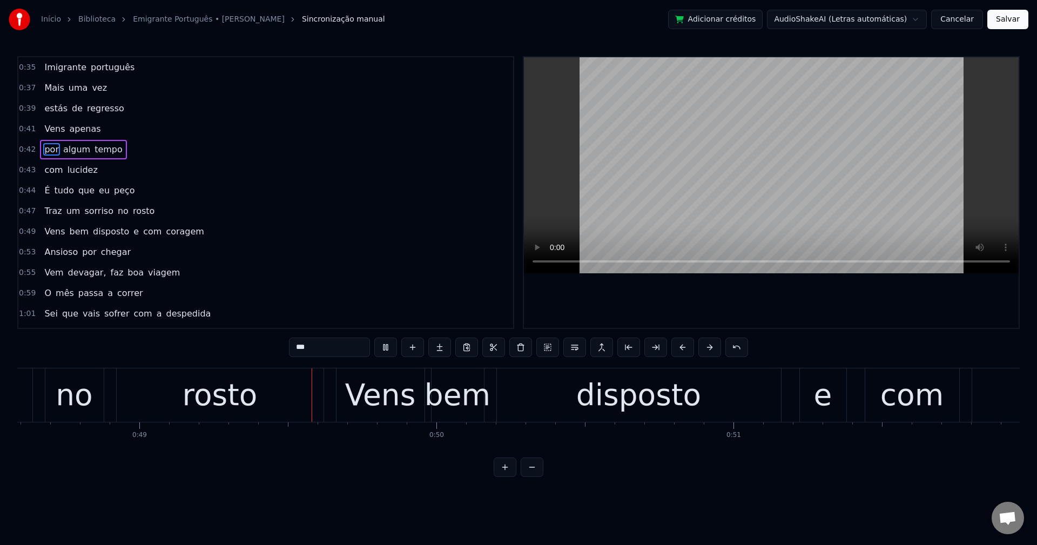
scroll to position [0, 14436]
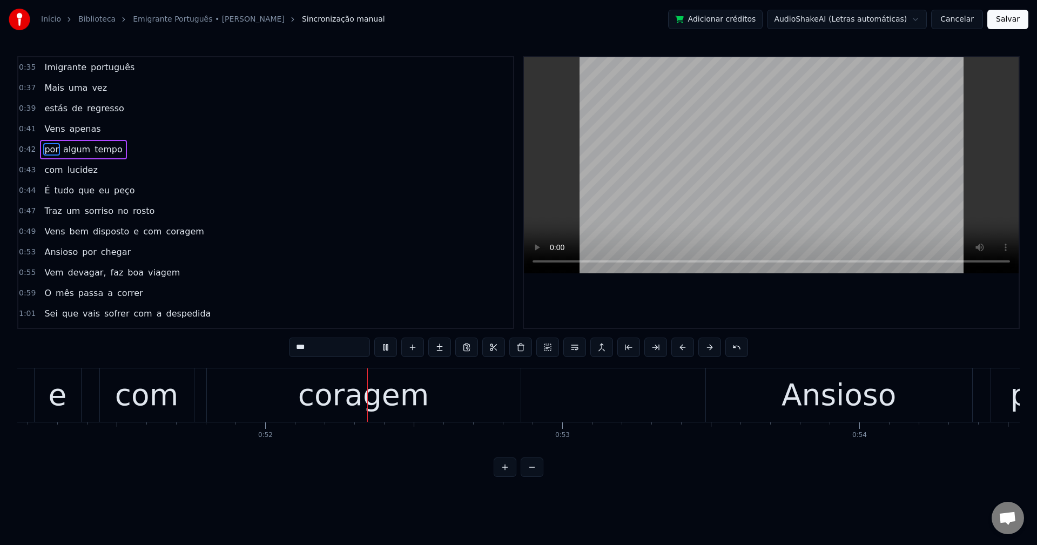
click at [132, 232] on span "e" at bounding box center [136, 231] width 8 height 12
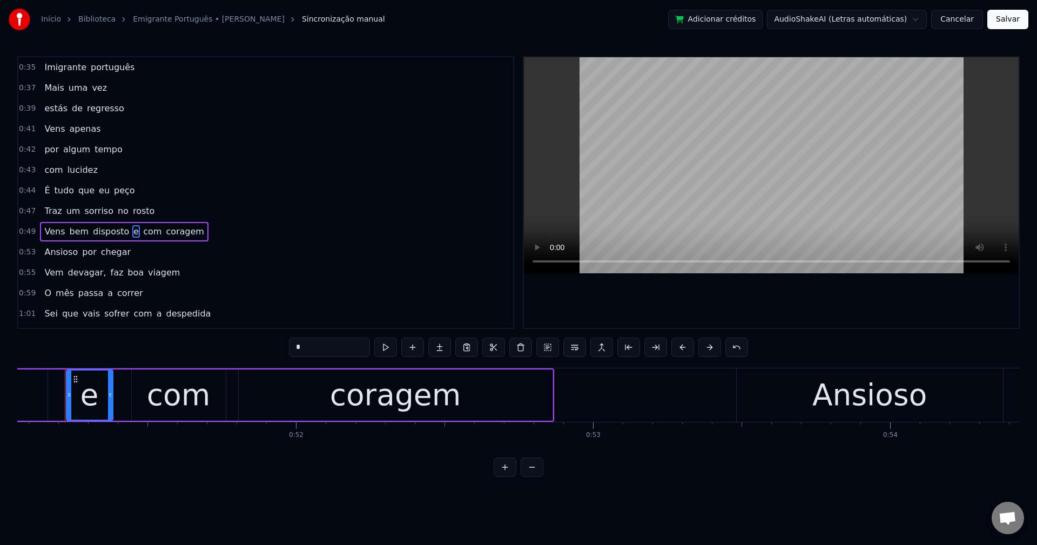
scroll to position [0, 15159]
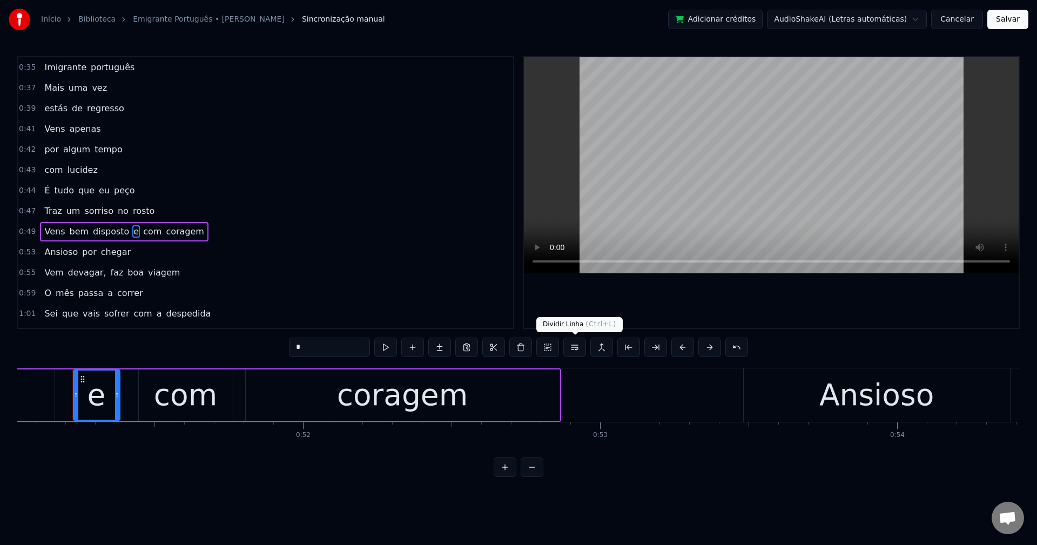
click at [573, 347] on button at bounding box center [574, 347] width 23 height 19
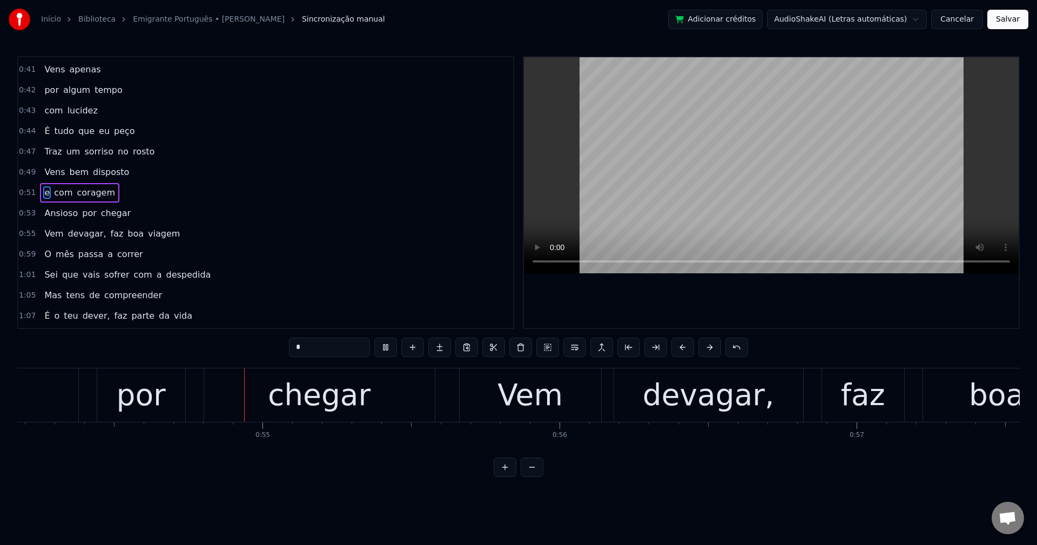
scroll to position [0, 16091]
click at [83, 235] on span "devagar," at bounding box center [87, 233] width 41 height 12
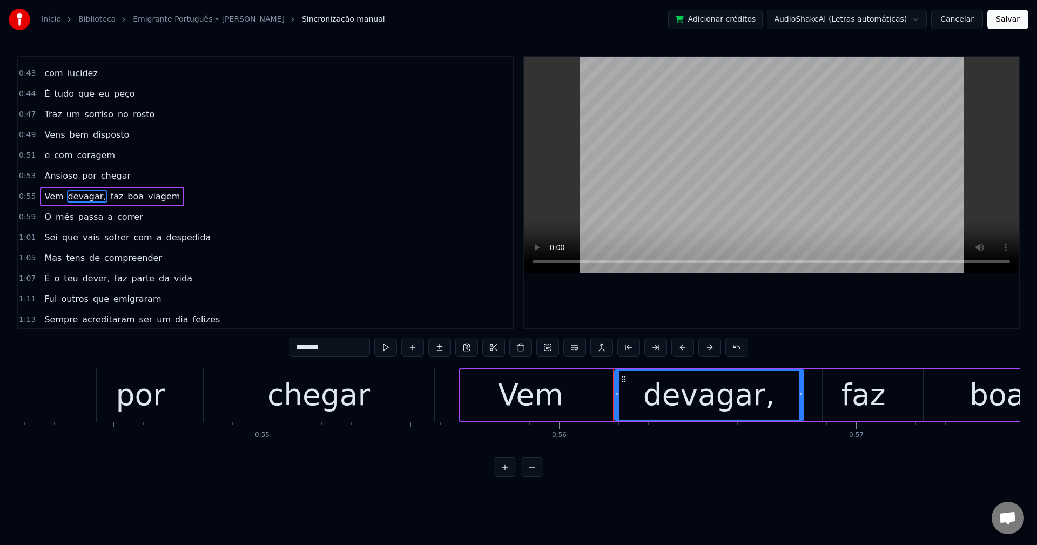
scroll to position [100, 0]
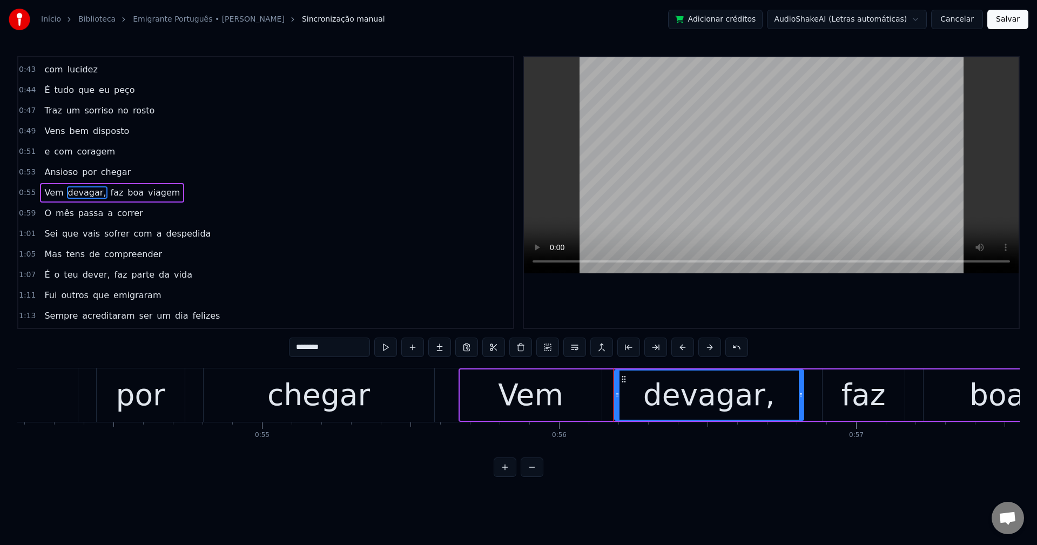
click at [353, 341] on input "********" at bounding box center [329, 347] width 81 height 19
click at [572, 349] on button at bounding box center [574, 347] width 23 height 19
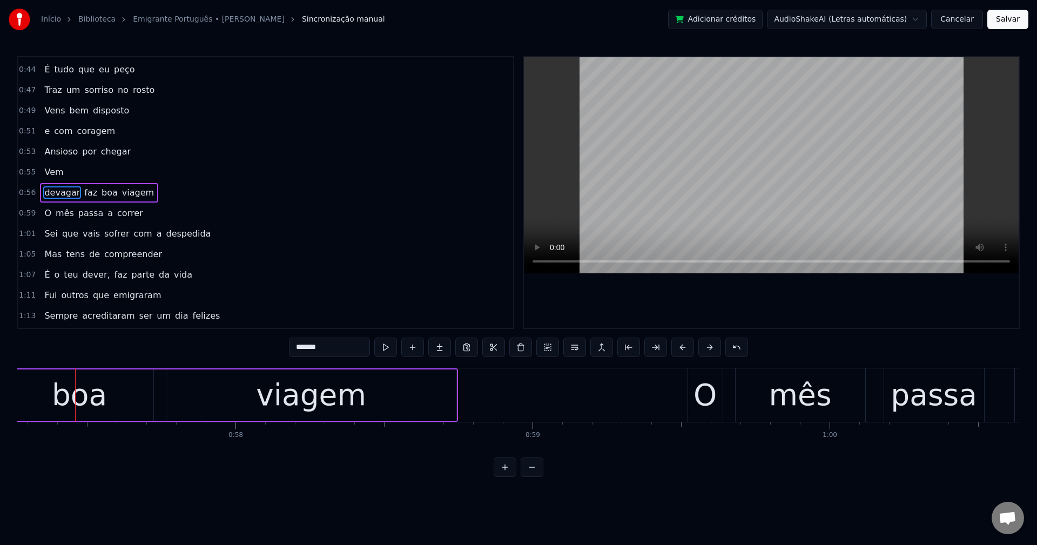
scroll to position [0, 17011]
click at [84, 191] on span "faz" at bounding box center [90, 192] width 15 height 12
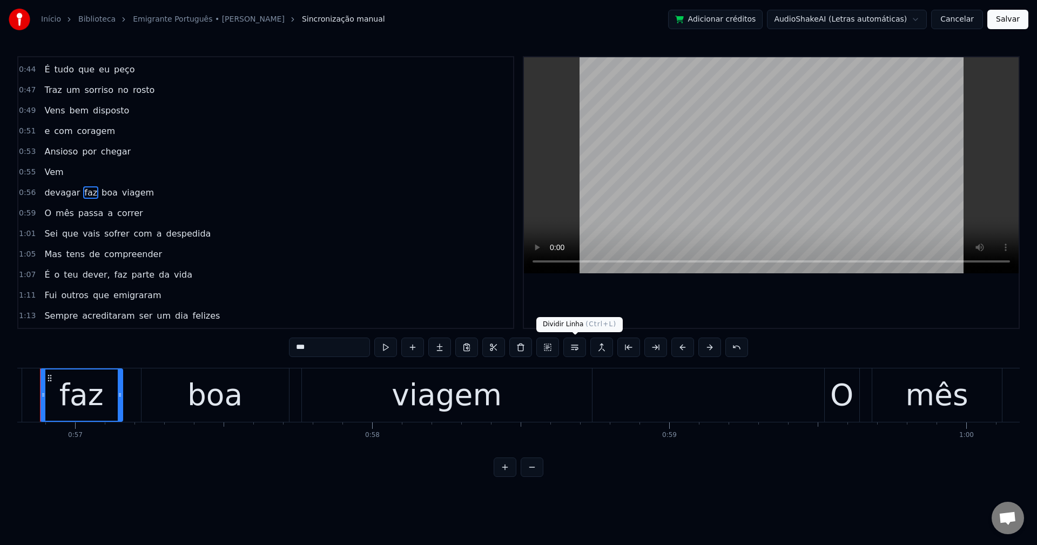
scroll to position [0, 16840]
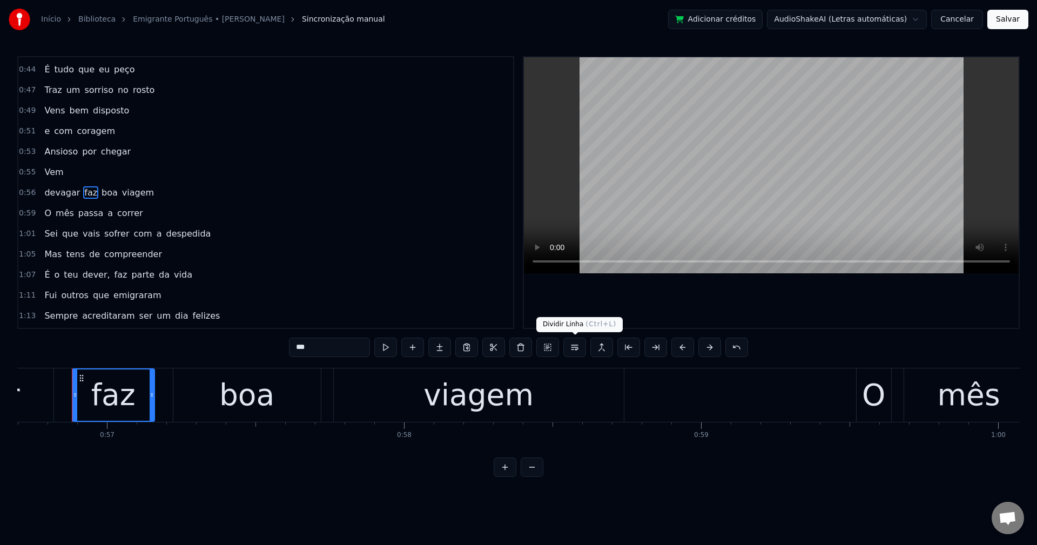
click at [581, 345] on button at bounding box center [574, 347] width 23 height 19
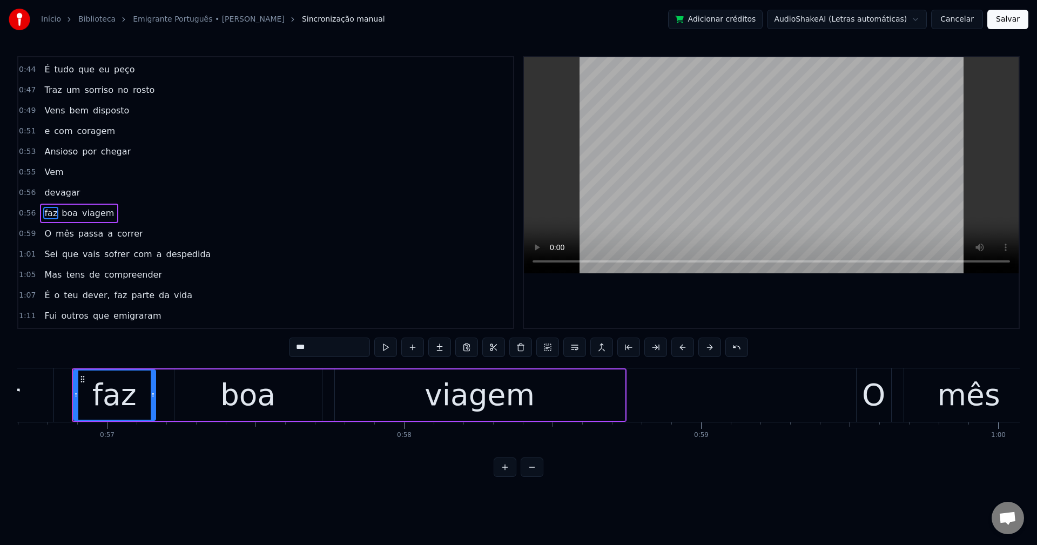
scroll to position [141, 0]
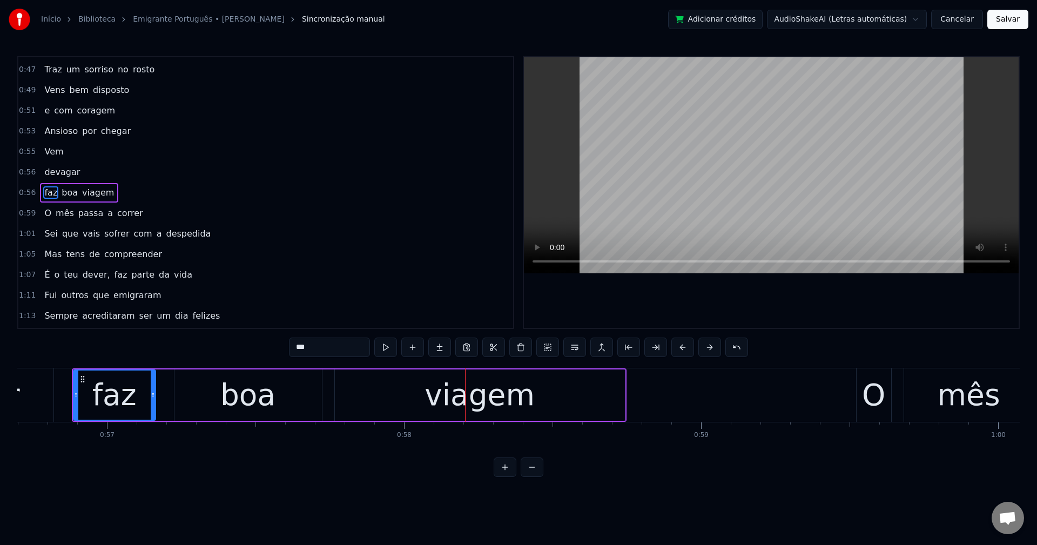
click at [49, 153] on span "Vem" at bounding box center [53, 151] width 21 height 12
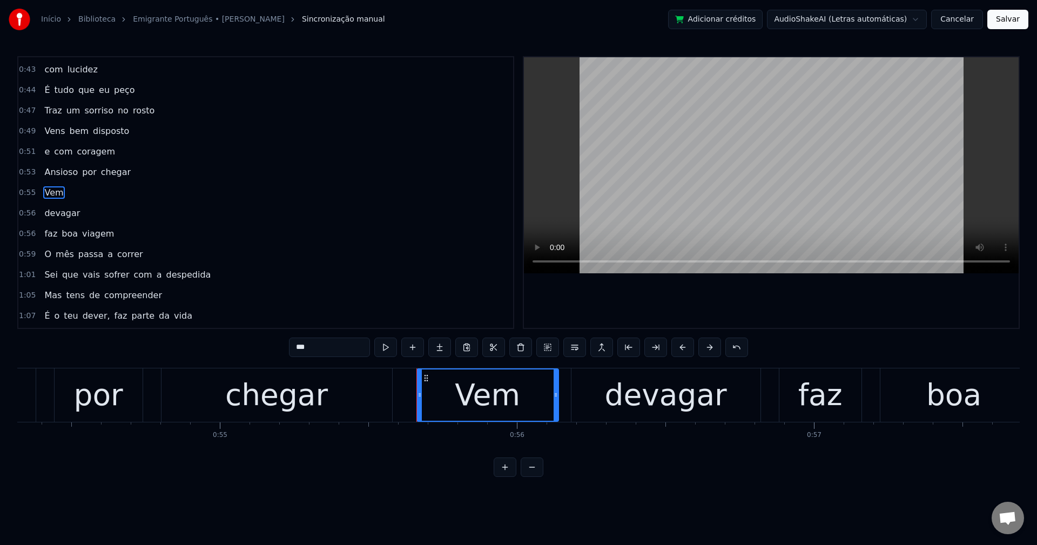
scroll to position [0, 16049]
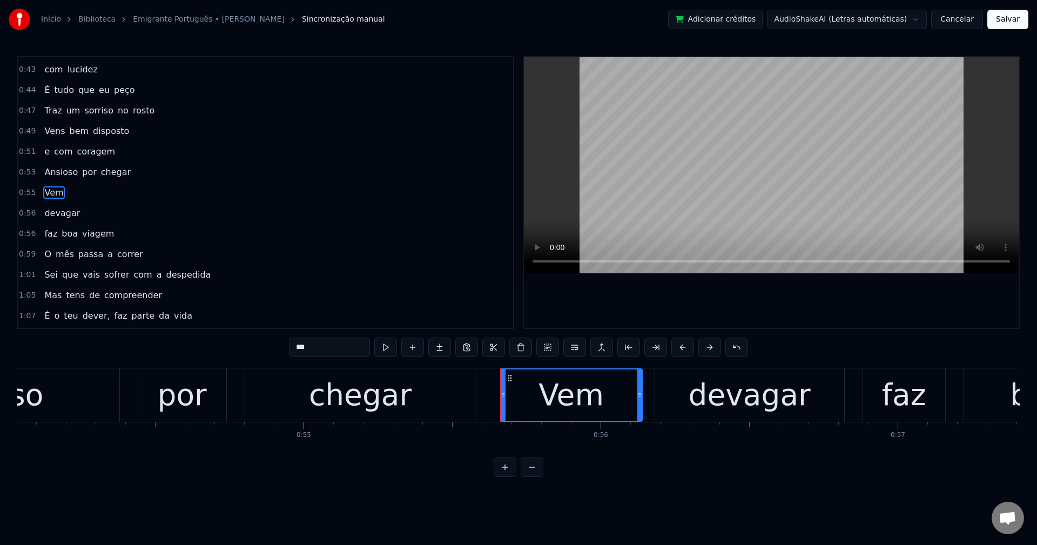
click at [325, 400] on div "chegar" at bounding box center [360, 395] width 103 height 45
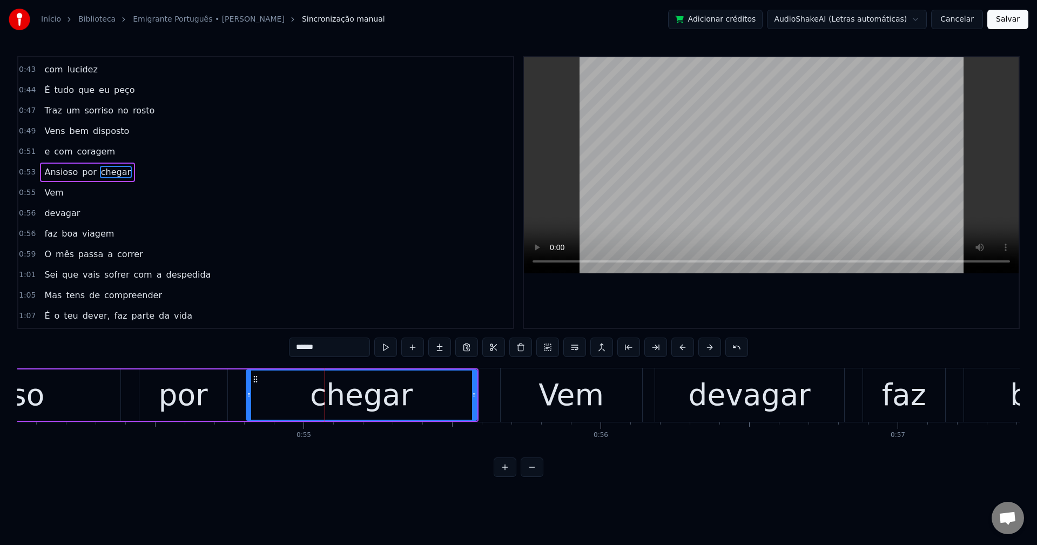
scroll to position [80, 0]
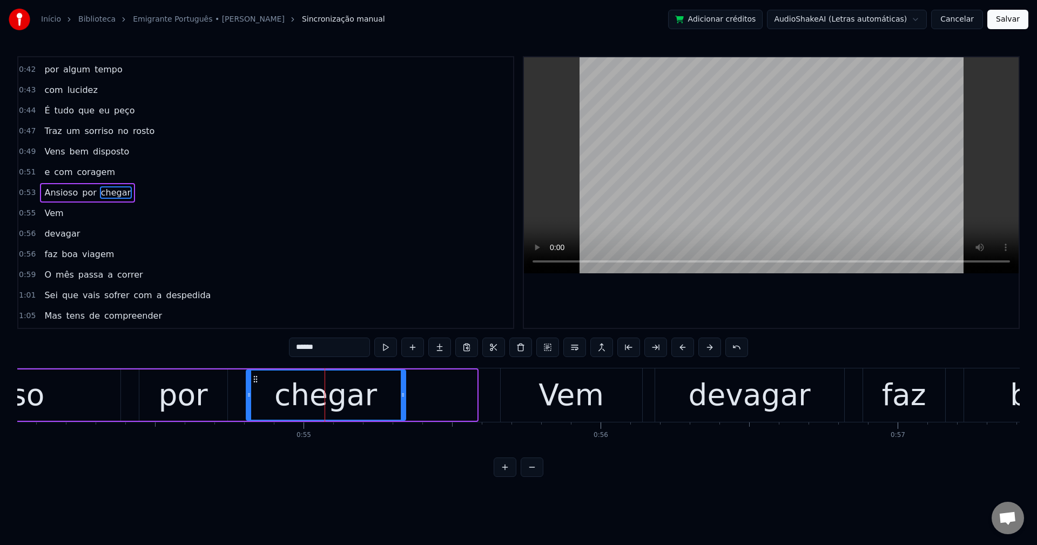
drag, startPoint x: 474, startPoint y: 395, endPoint x: 403, endPoint y: 402, distance: 71.6
click at [403, 402] on div at bounding box center [403, 394] width 4 height 49
click at [537, 403] on div "Vem" at bounding box center [571, 394] width 141 height 53
type input "***"
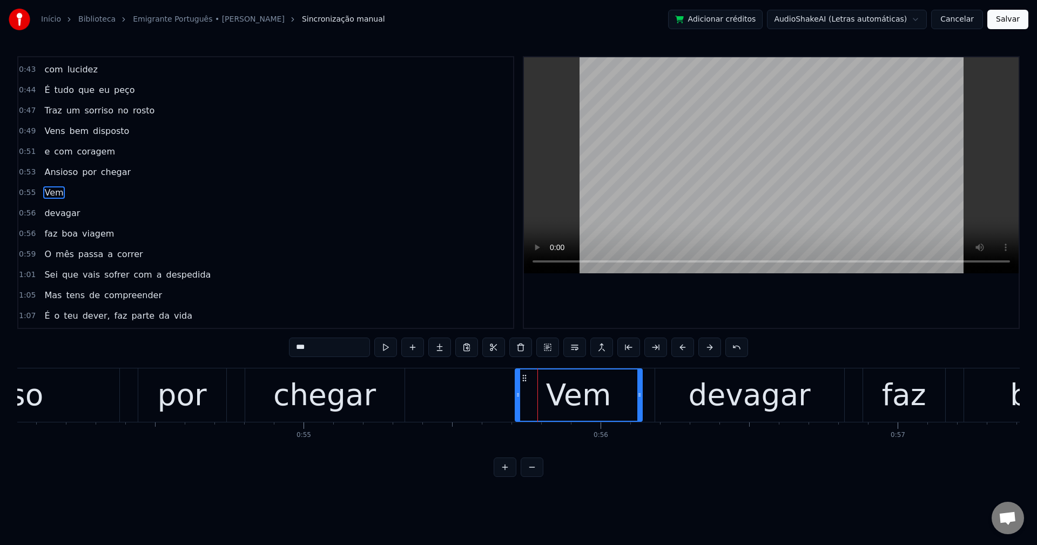
drag, startPoint x: 502, startPoint y: 396, endPoint x: 516, endPoint y: 390, distance: 15.5
click at [516, 390] on icon at bounding box center [518, 394] width 4 height 9
click at [777, 16] on button "Salvar" at bounding box center [1007, 19] width 41 height 19
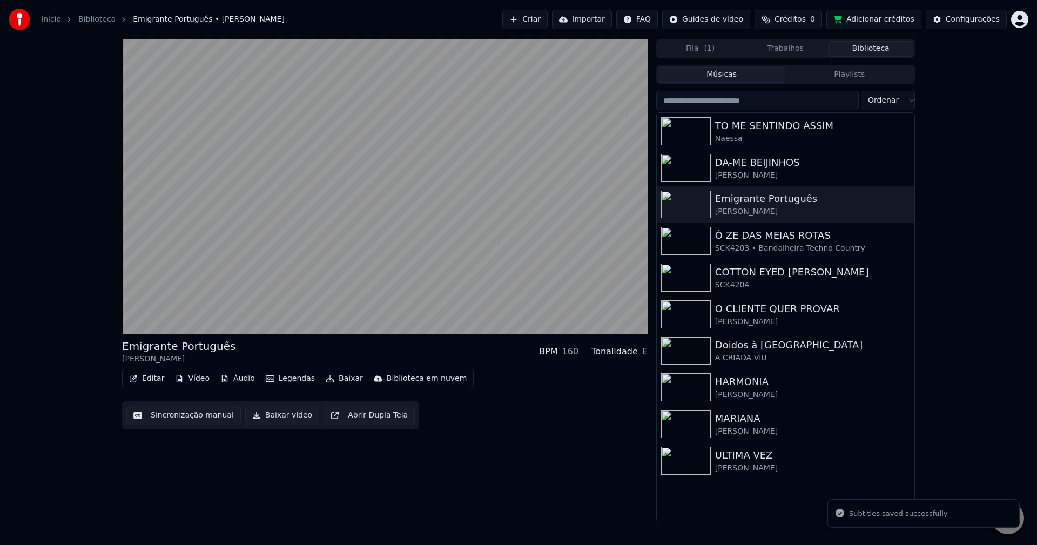
click at [185, 415] on button "Sincronização manual" at bounding box center [183, 415] width 114 height 19
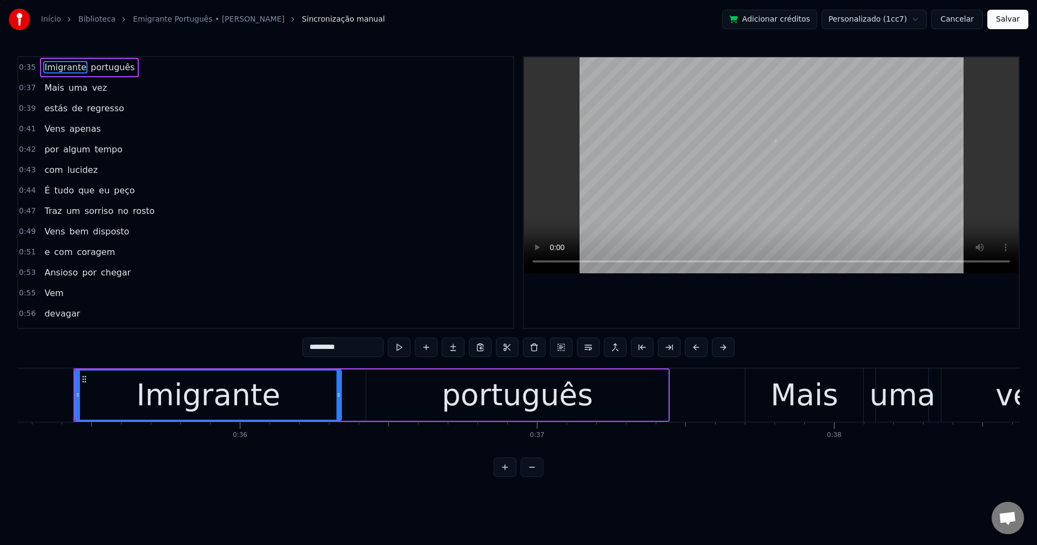
scroll to position [0, 10472]
click at [55, 291] on span "Vem" at bounding box center [53, 293] width 21 height 12
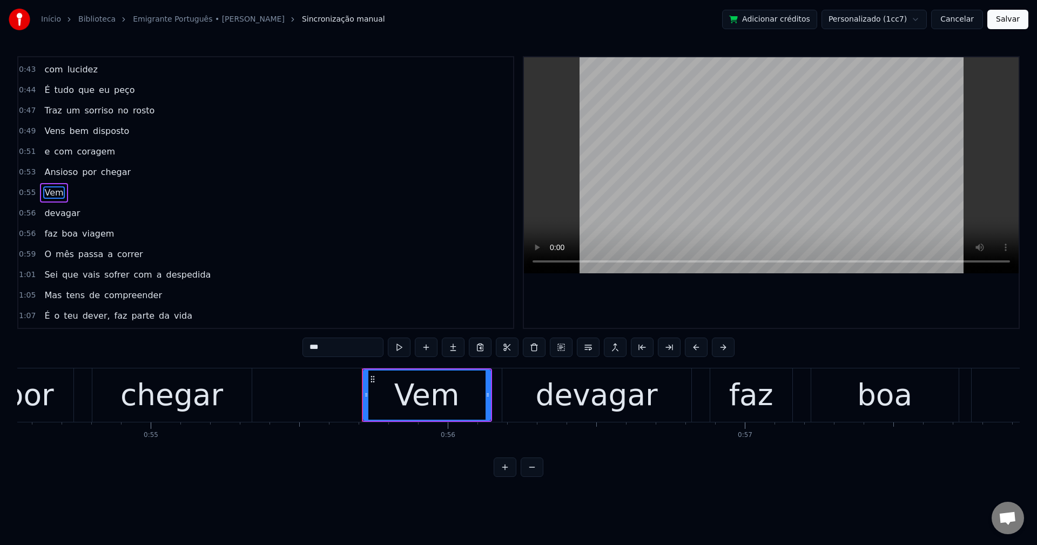
scroll to position [0, 16492]
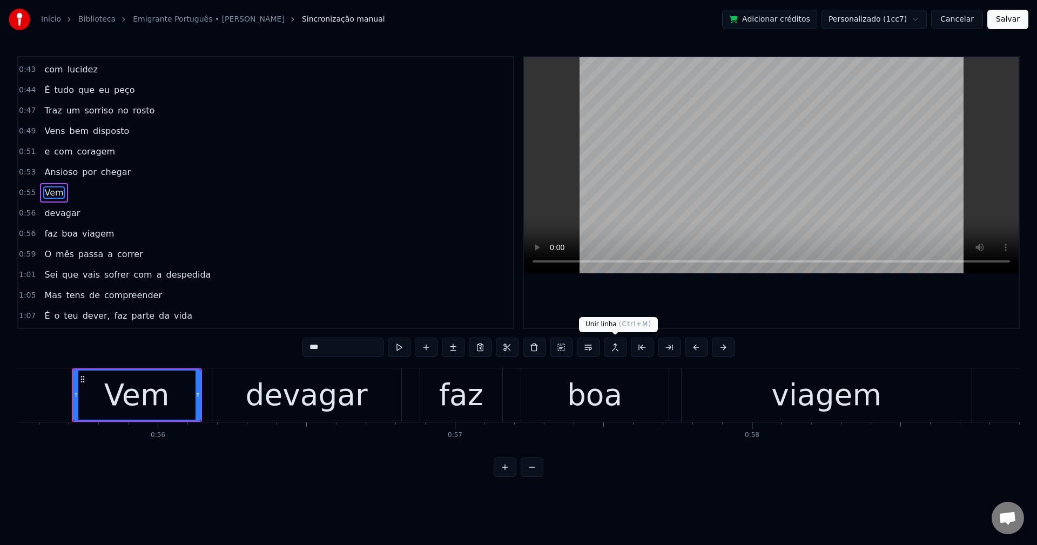
click at [610, 344] on button at bounding box center [615, 347] width 23 height 19
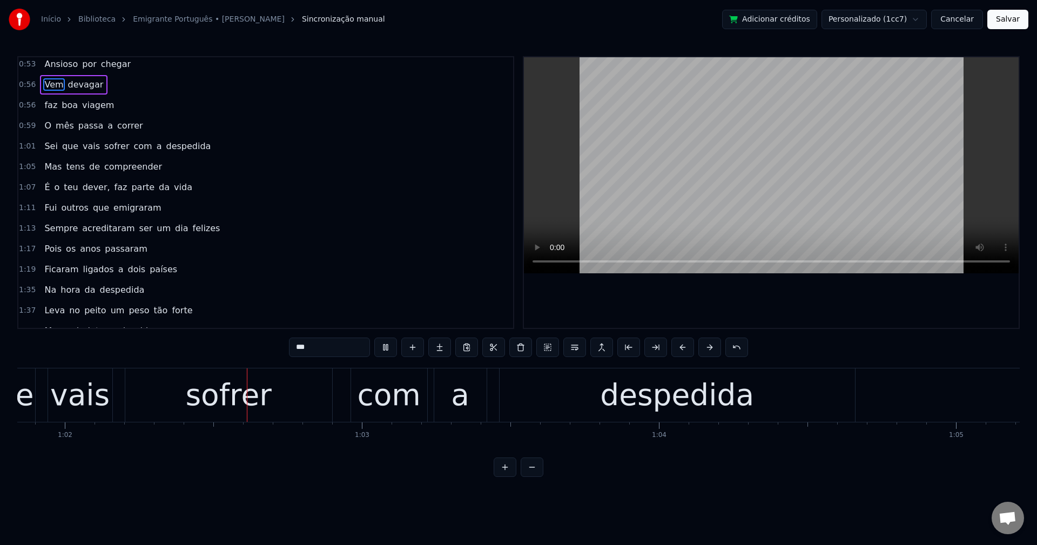
scroll to position [0, 18368]
click at [133, 147] on span "com" at bounding box center [143, 146] width 21 height 12
type input "***"
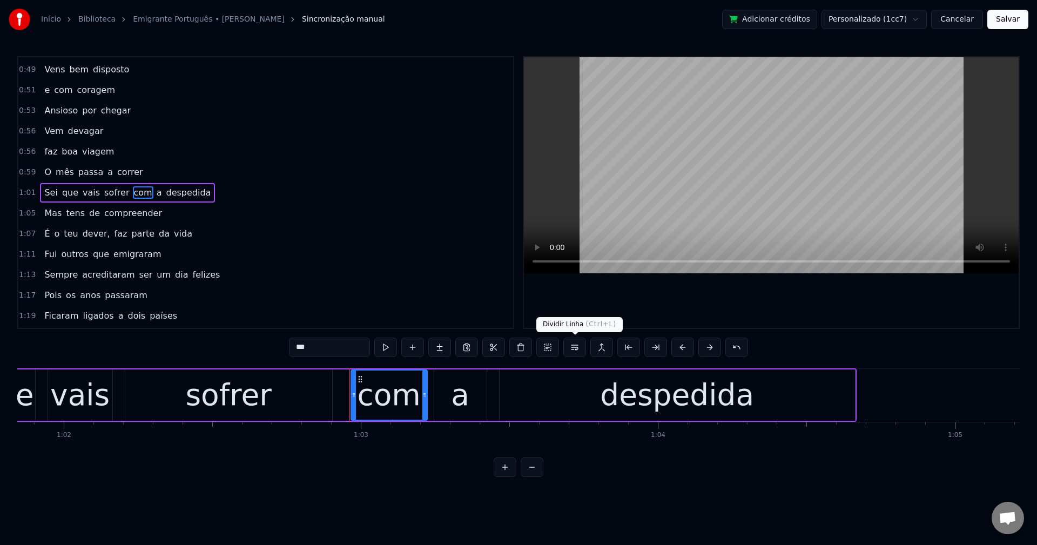
click at [578, 348] on button at bounding box center [574, 347] width 23 height 19
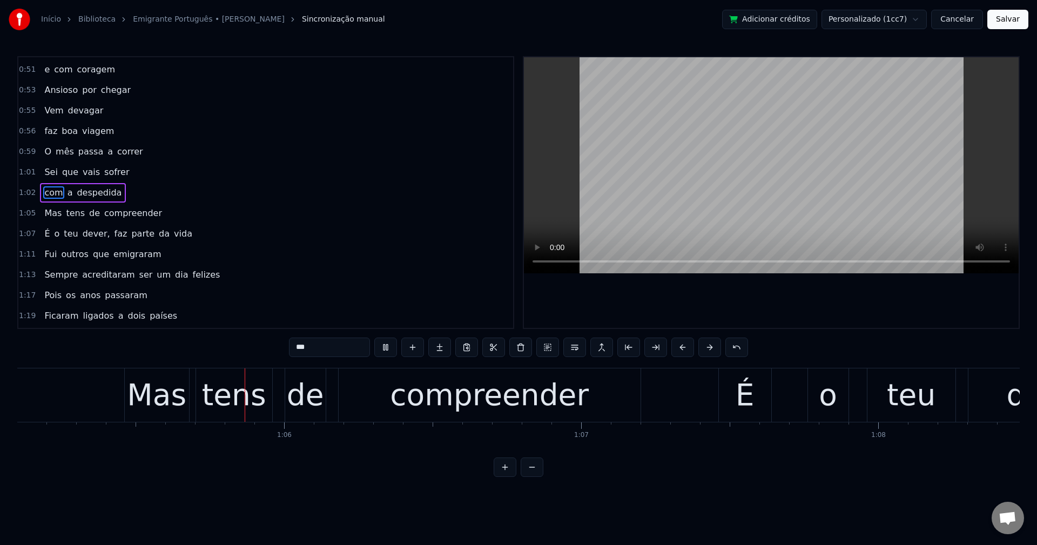
scroll to position [0, 19337]
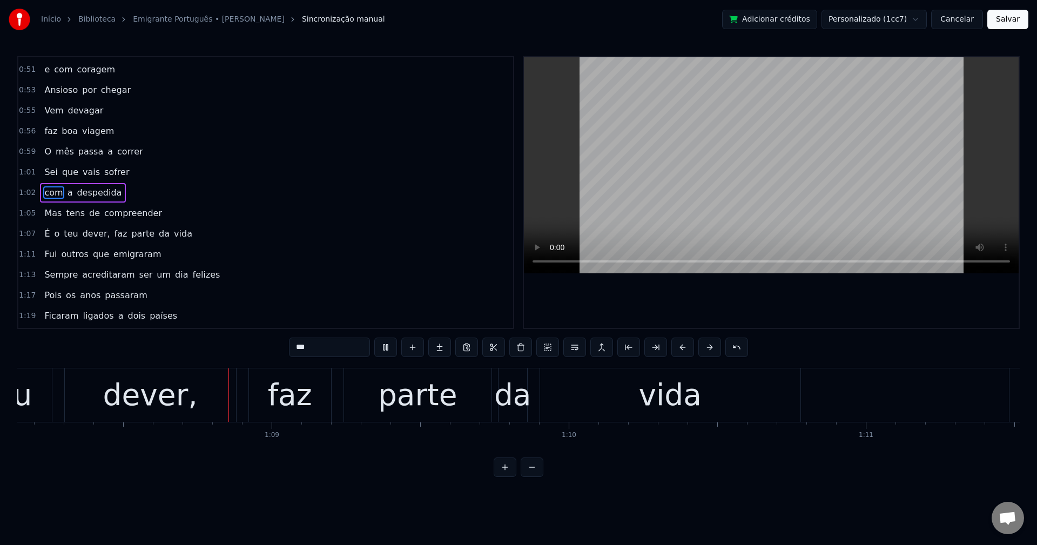
click at [93, 240] on div "É o teu dever, faz parte da vida" at bounding box center [118, 233] width 157 height 19
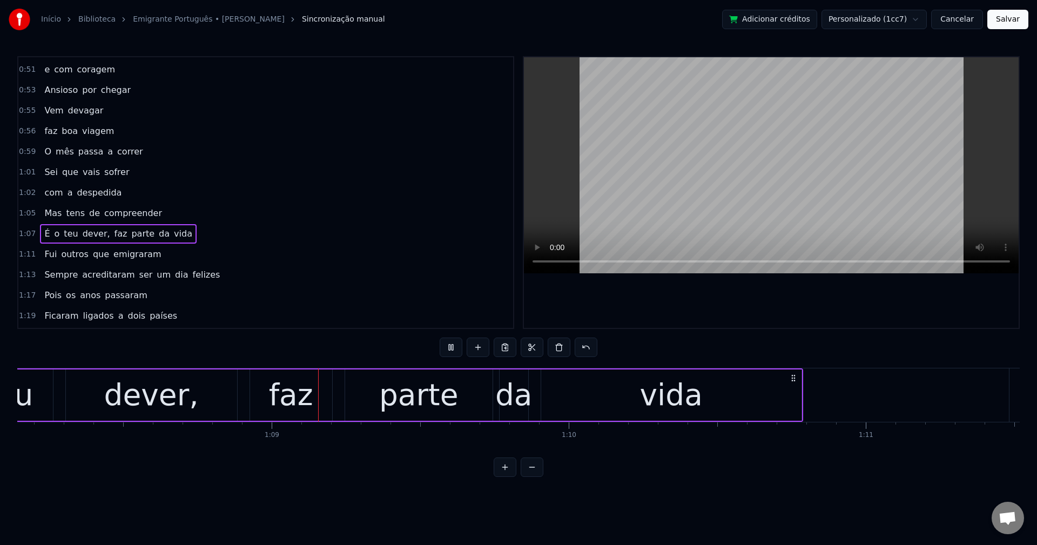
scroll to position [0, 20283]
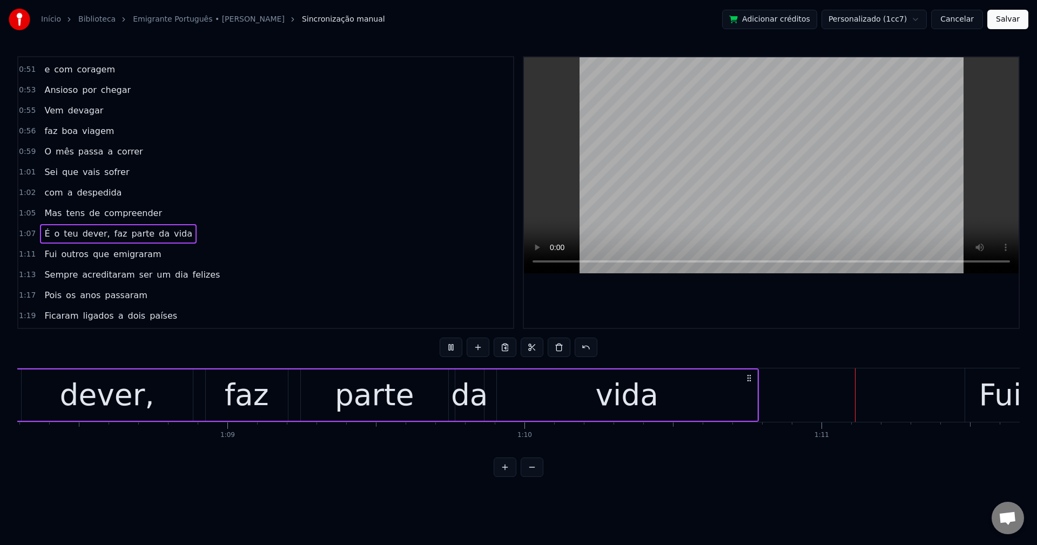
click at [89, 233] on span "dever," at bounding box center [97, 233] width 30 height 12
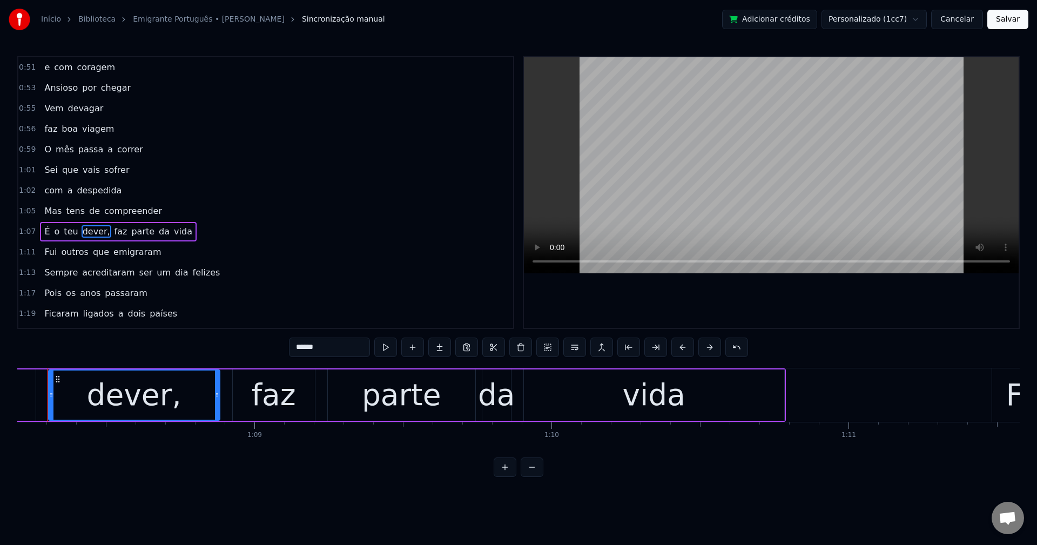
scroll to position [0, 20231]
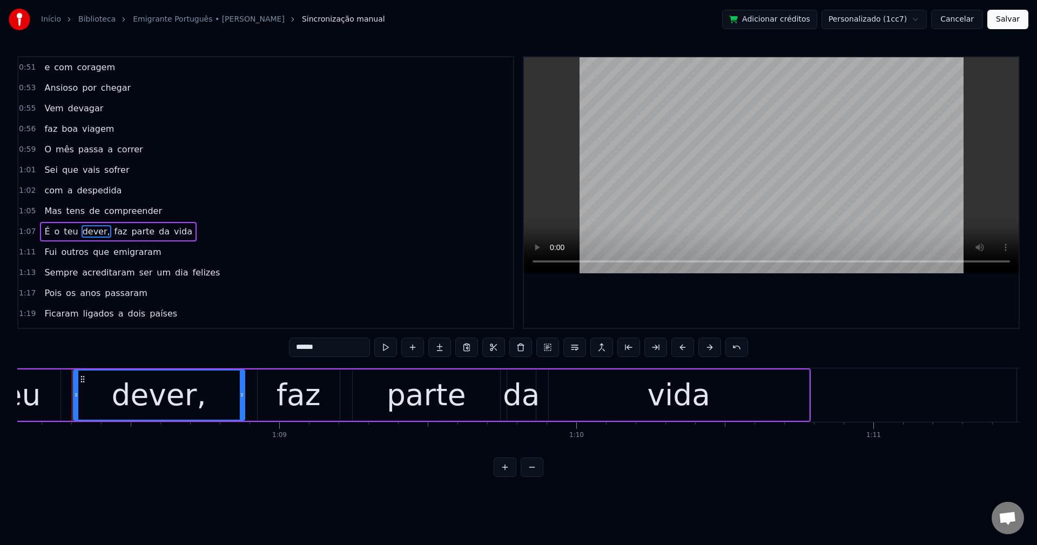
click at [331, 355] on input "******" at bounding box center [329, 347] width 81 height 19
click at [111, 228] on span "faz" at bounding box center [118, 231] width 15 height 12
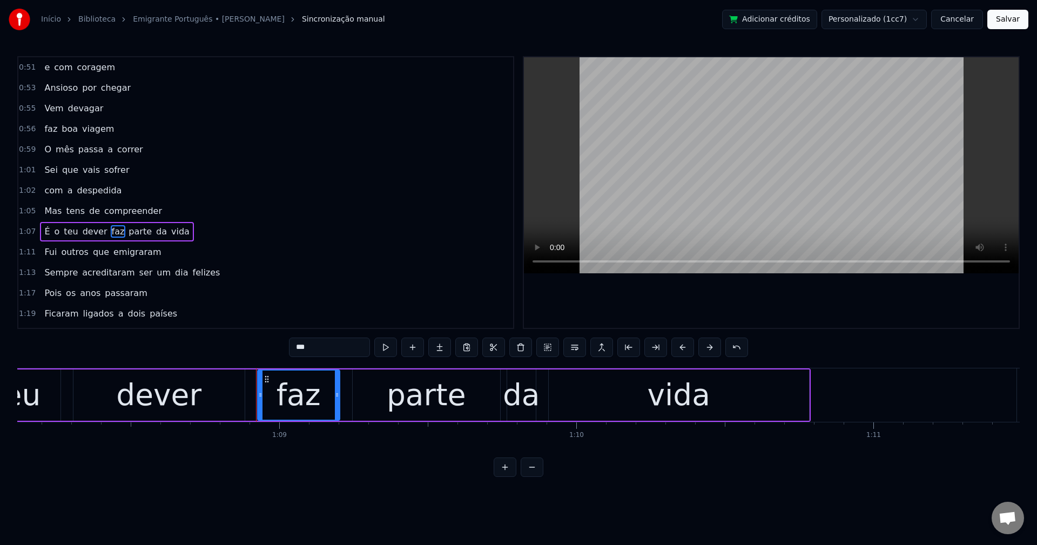
scroll to position [224, 0]
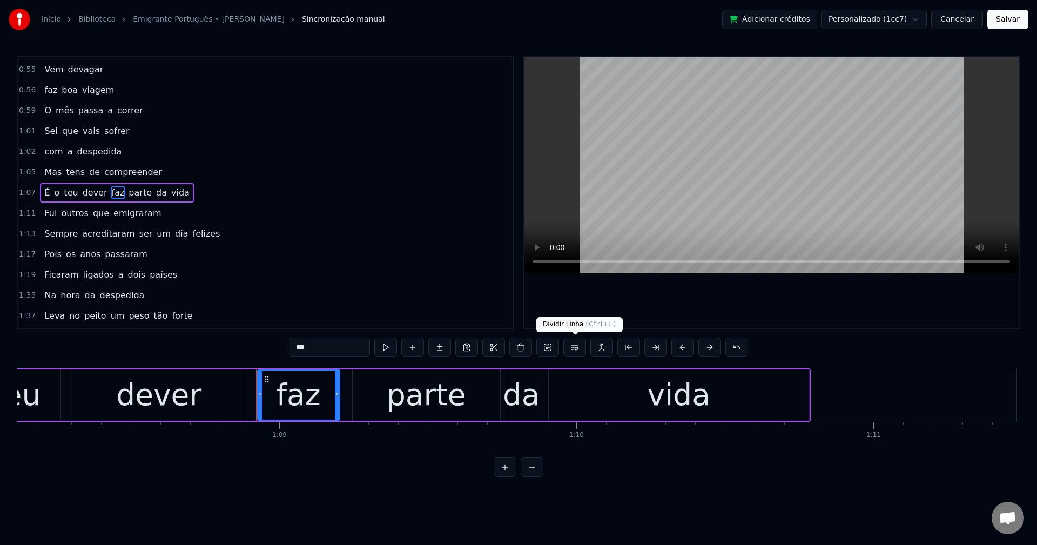
click at [573, 346] on button at bounding box center [574, 347] width 23 height 19
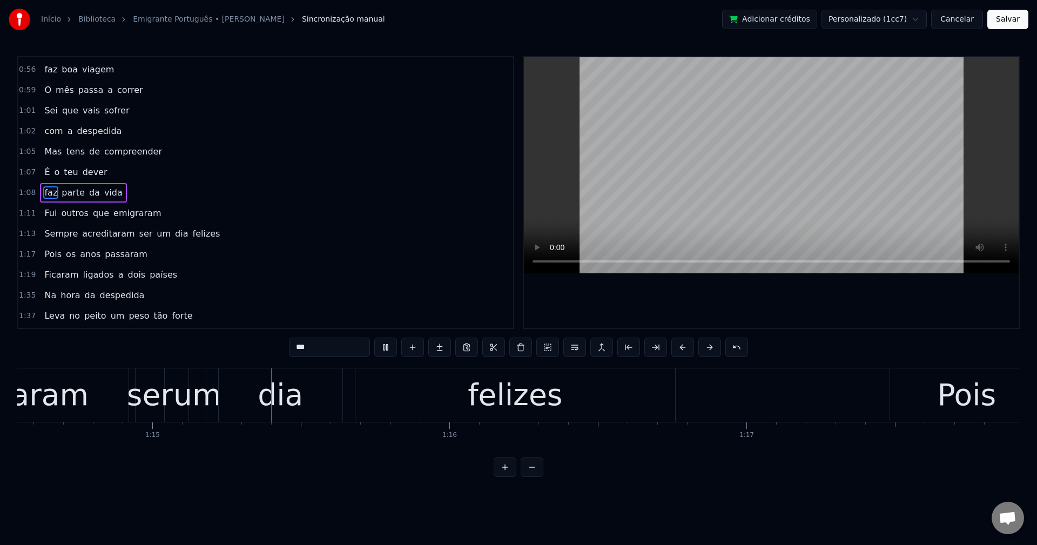
scroll to position [0, 22142]
click at [138, 233] on span "ser" at bounding box center [146, 233] width 16 height 12
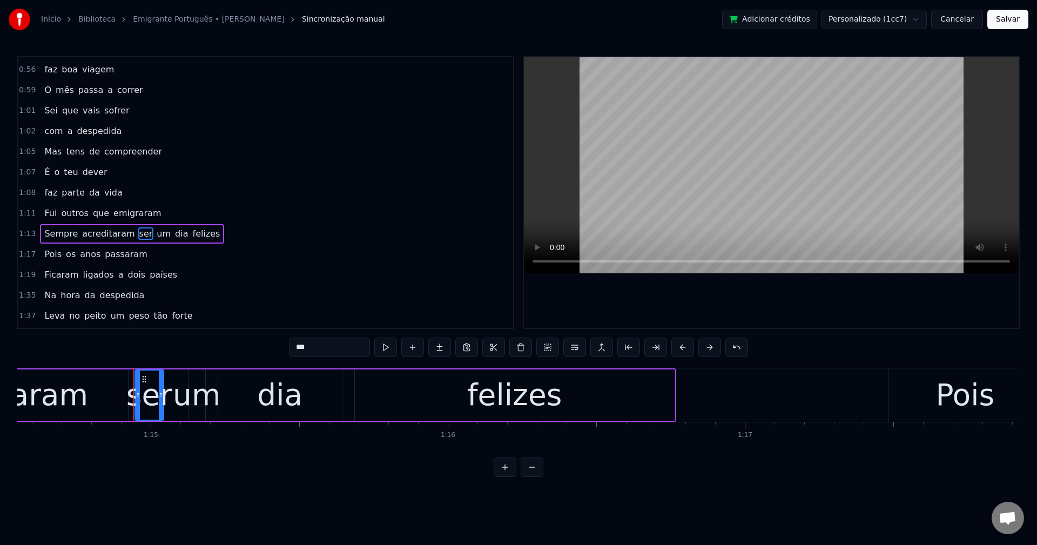
scroll to position [285, 0]
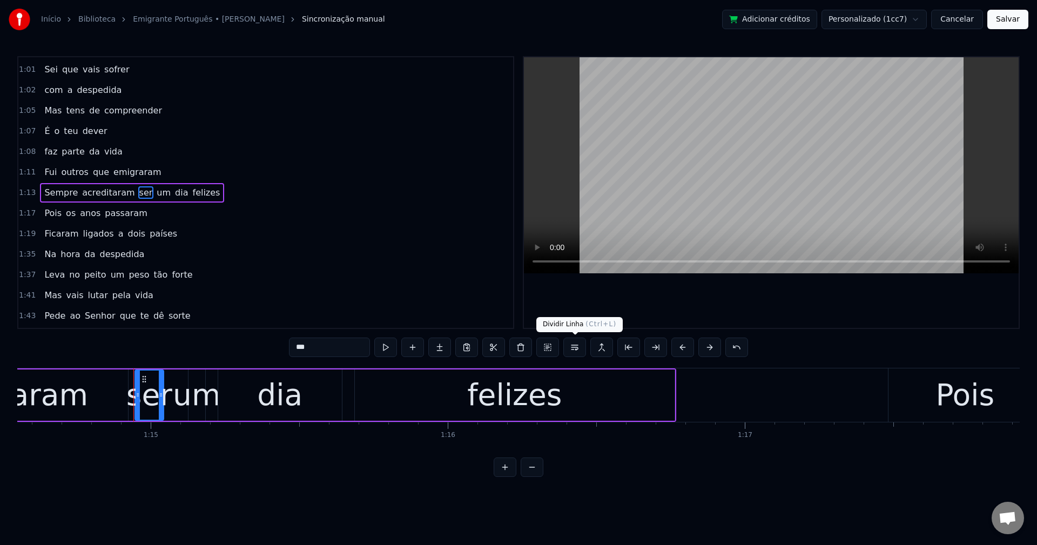
click at [574, 349] on button at bounding box center [574, 347] width 23 height 19
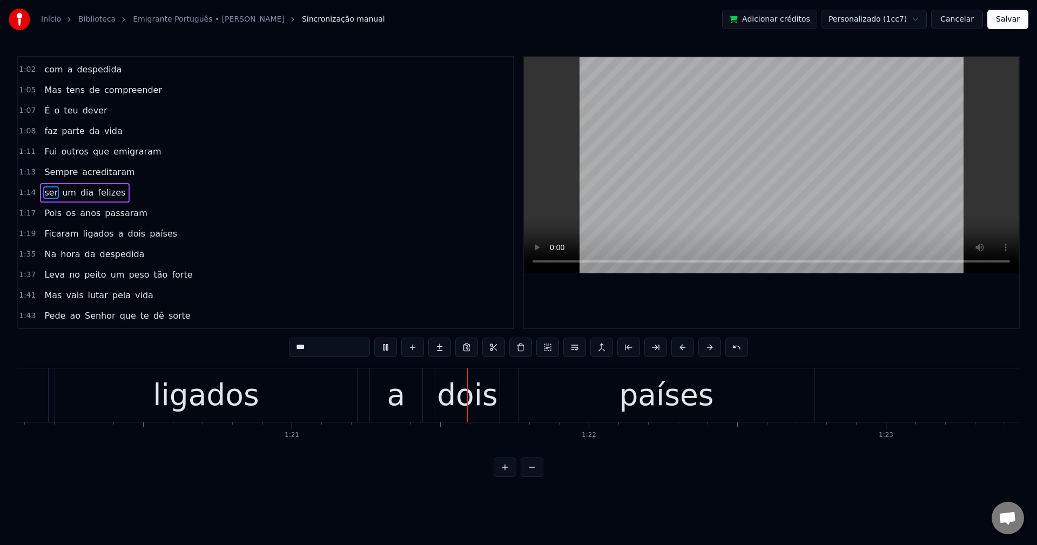
scroll to position [0, 24003]
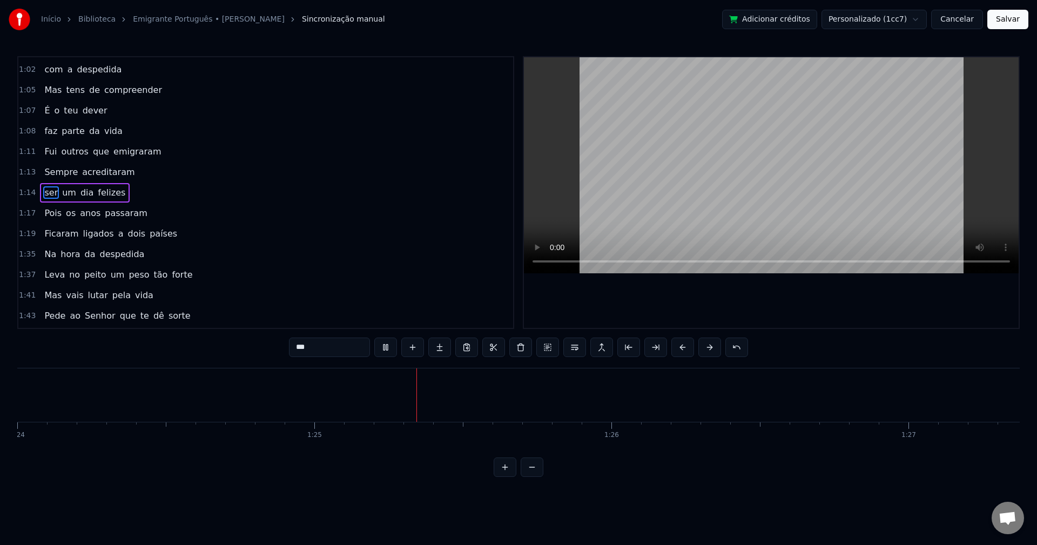
click at [46, 254] on span "Na" at bounding box center [50, 254] width 14 height 12
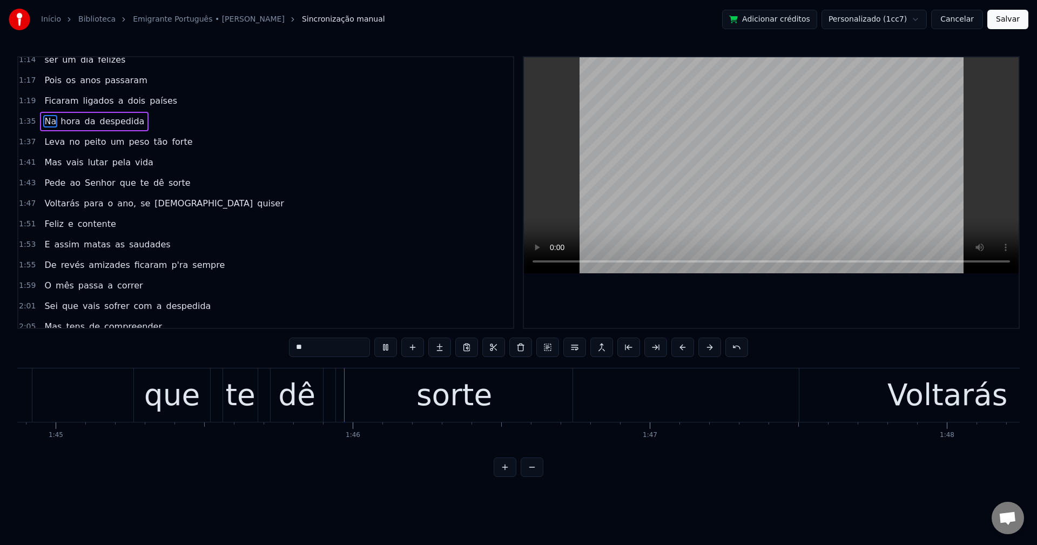
scroll to position [468, 0]
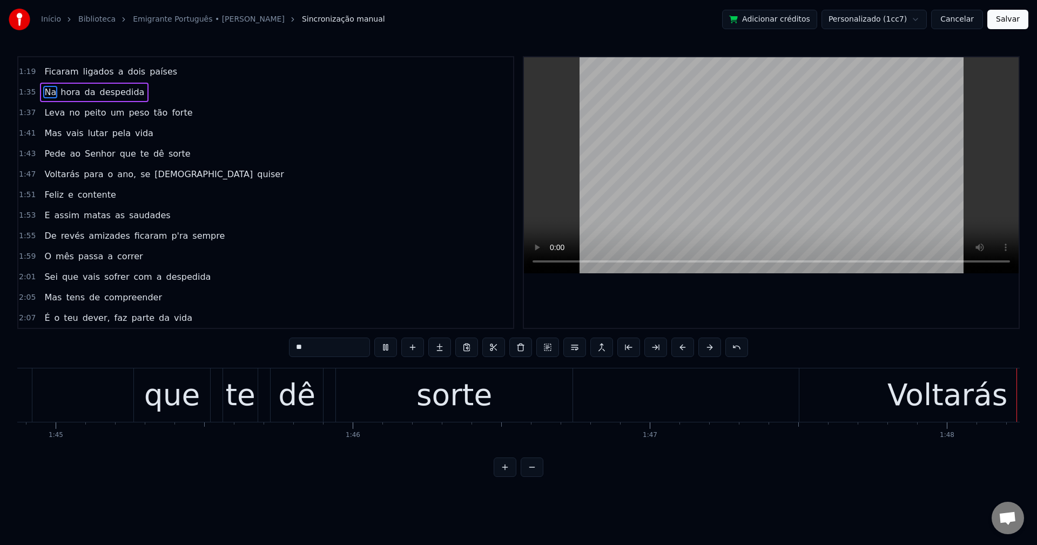
click at [116, 171] on span "ano," at bounding box center [126, 174] width 21 height 12
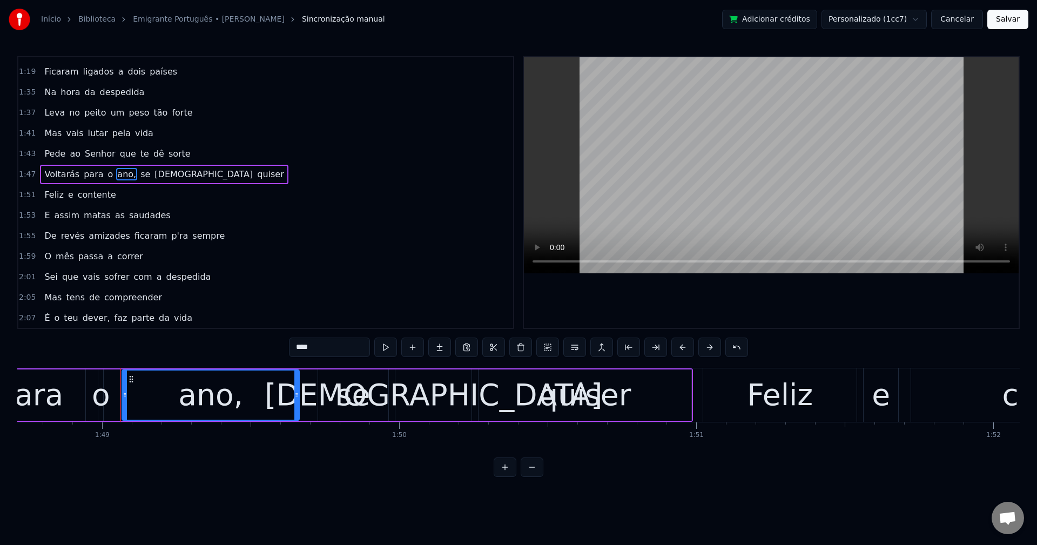
scroll to position [0, 32338]
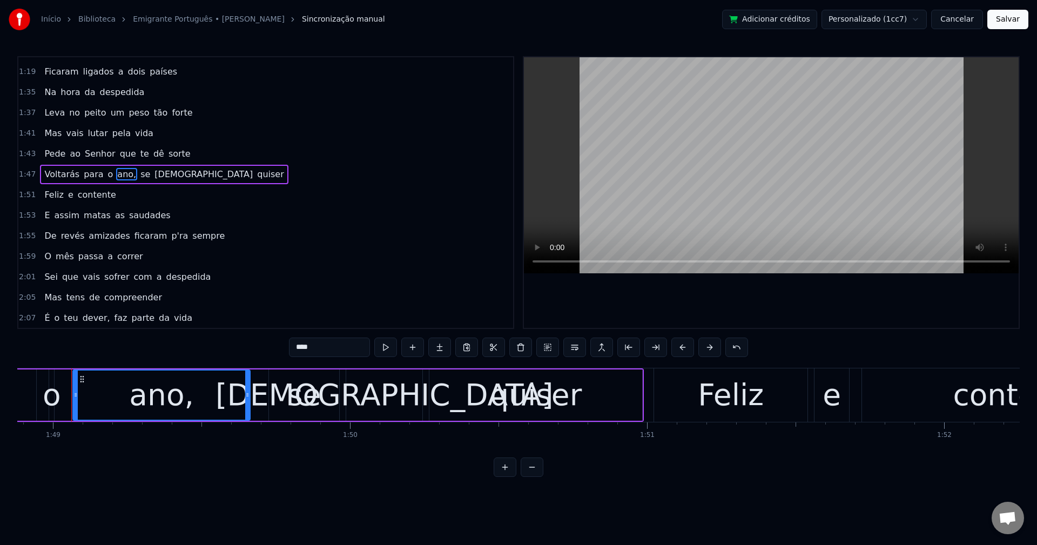
click at [345, 348] on input "****" at bounding box center [329, 347] width 81 height 19
click at [137, 176] on span "se" at bounding box center [143, 174] width 12 height 12
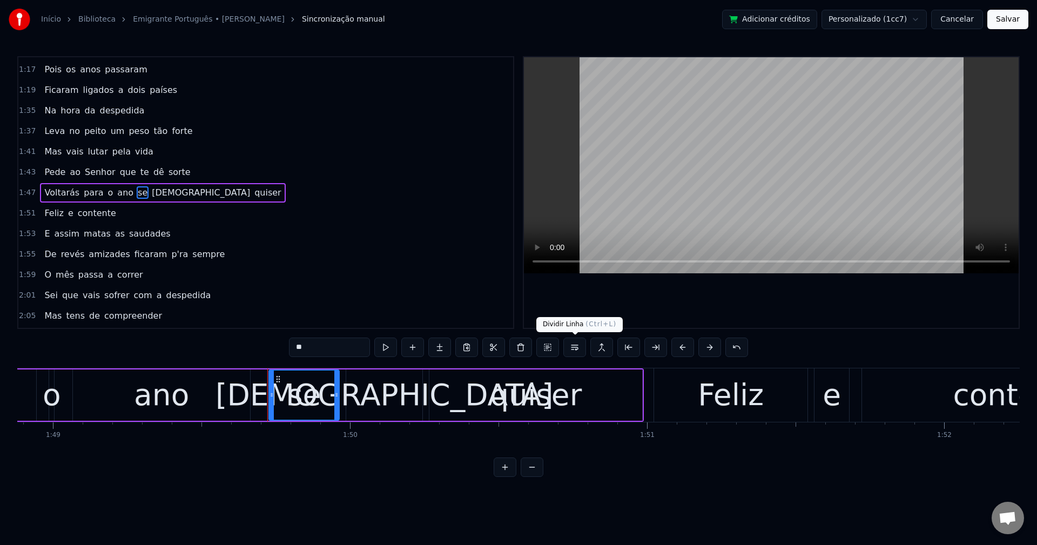
drag, startPoint x: 576, startPoint y: 347, endPoint x: 572, endPoint y: 338, distance: 10.4
click at [577, 347] on button at bounding box center [574, 347] width 23 height 19
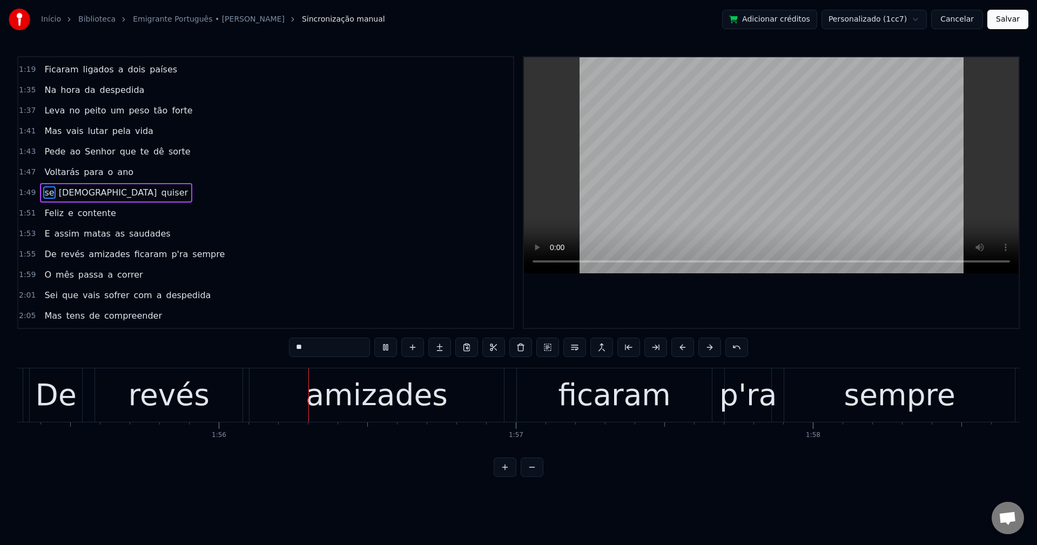
scroll to position [0, 34252]
click at [50, 251] on span "De" at bounding box center [50, 254] width 14 height 12
type input "**"
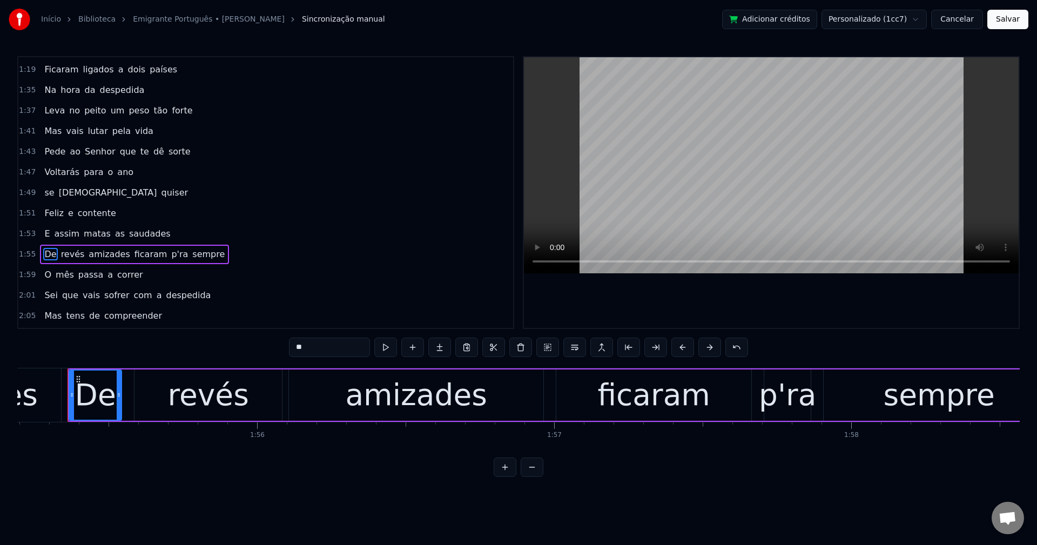
scroll to position [0, 34209]
click at [523, 355] on button at bounding box center [520, 347] width 23 height 19
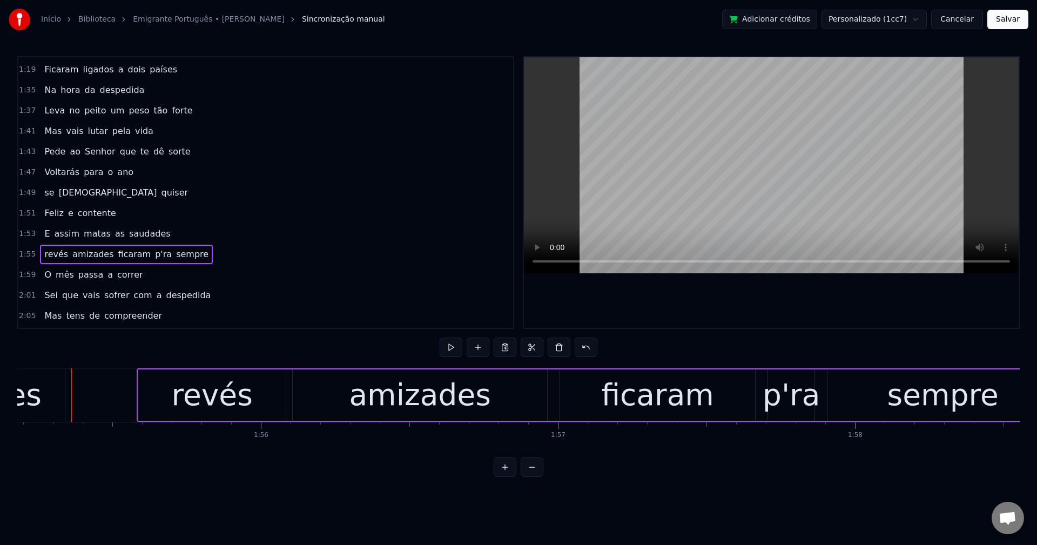
click at [117, 252] on span "ficaram" at bounding box center [134, 254] width 35 height 12
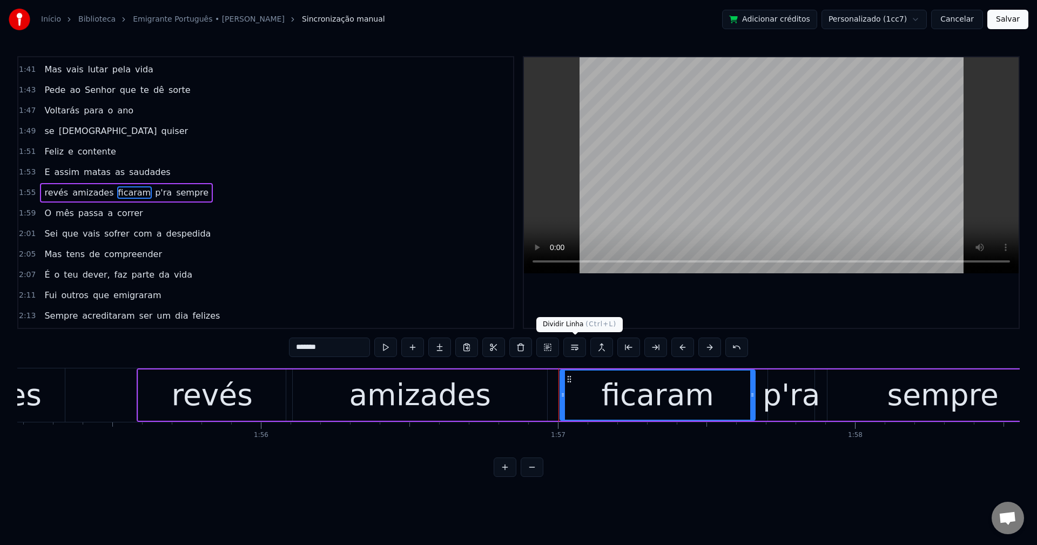
click at [576, 352] on button at bounding box center [574, 347] width 23 height 19
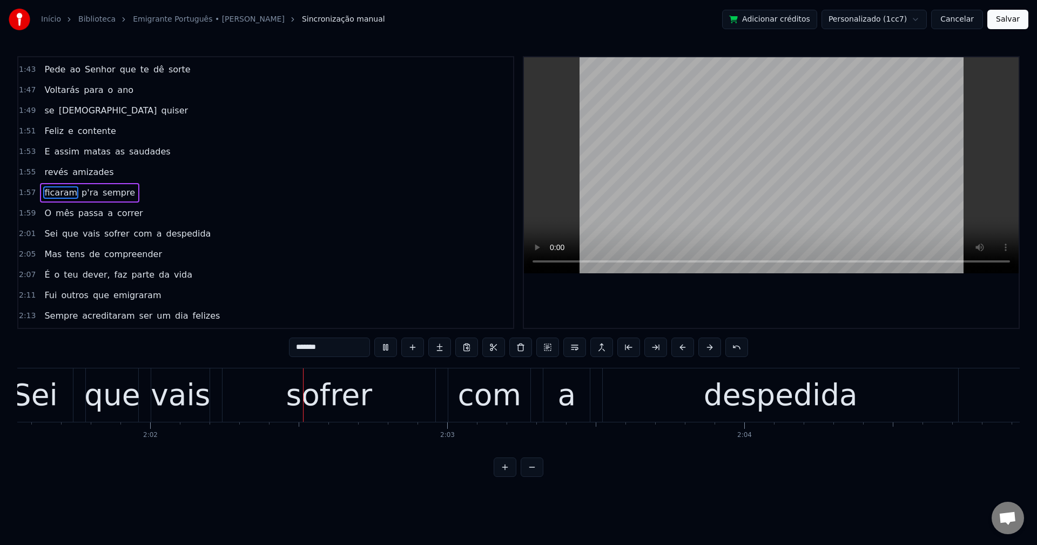
scroll to position [0, 36103]
click at [53, 176] on span "revés" at bounding box center [56, 172] width 26 height 12
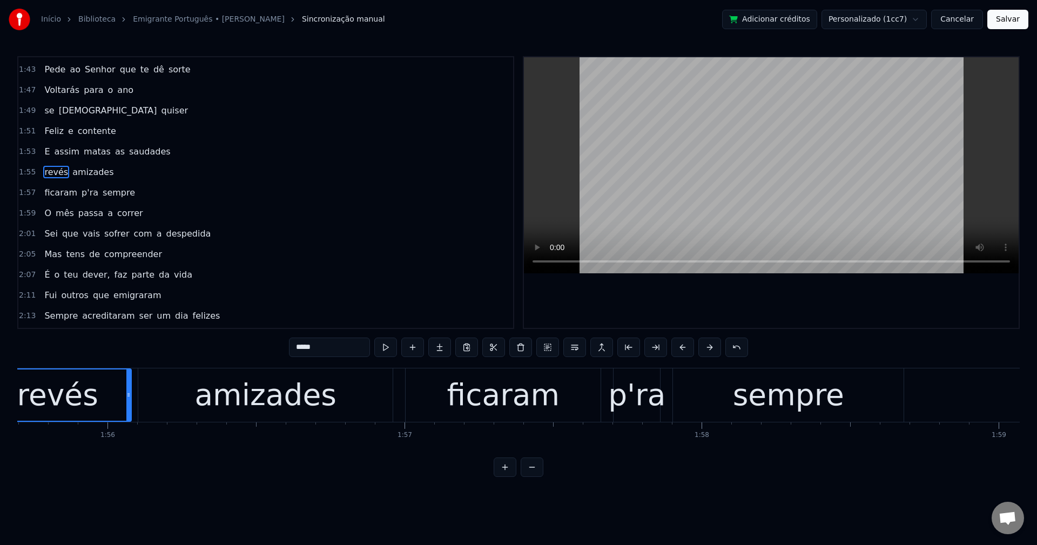
scroll to position [0, 34274]
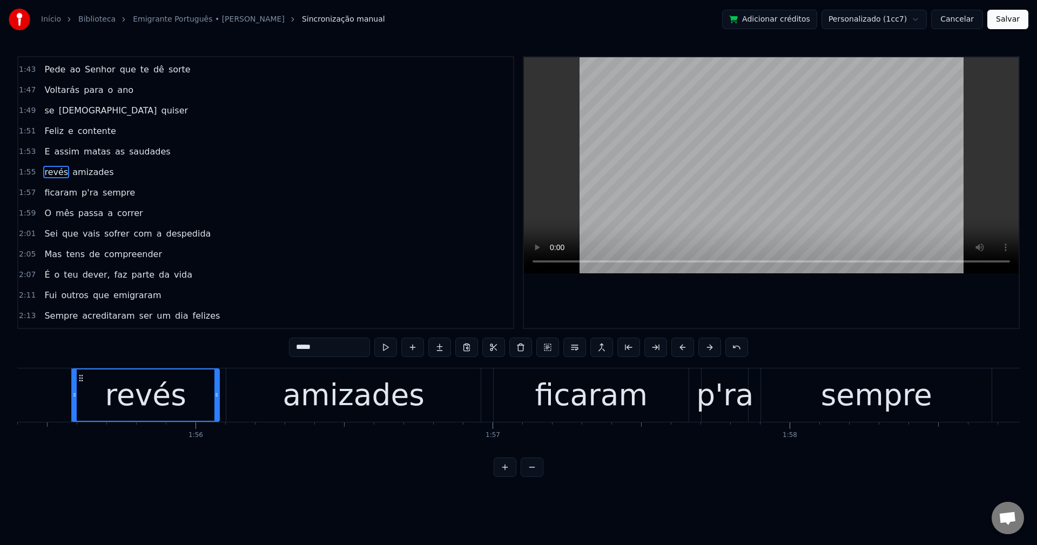
click at [314, 350] on input "*****" at bounding box center [329, 347] width 81 height 19
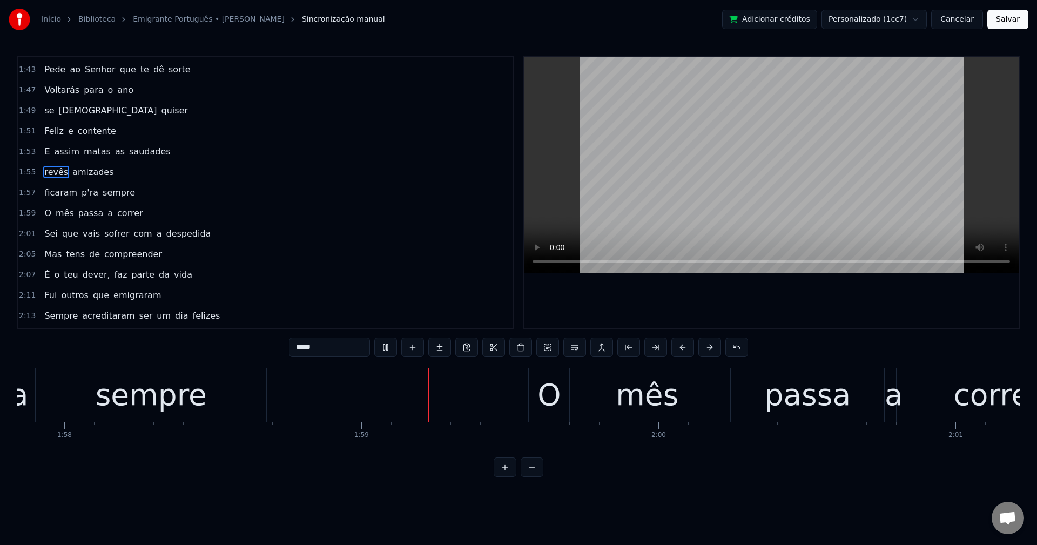
scroll to position [0, 35206]
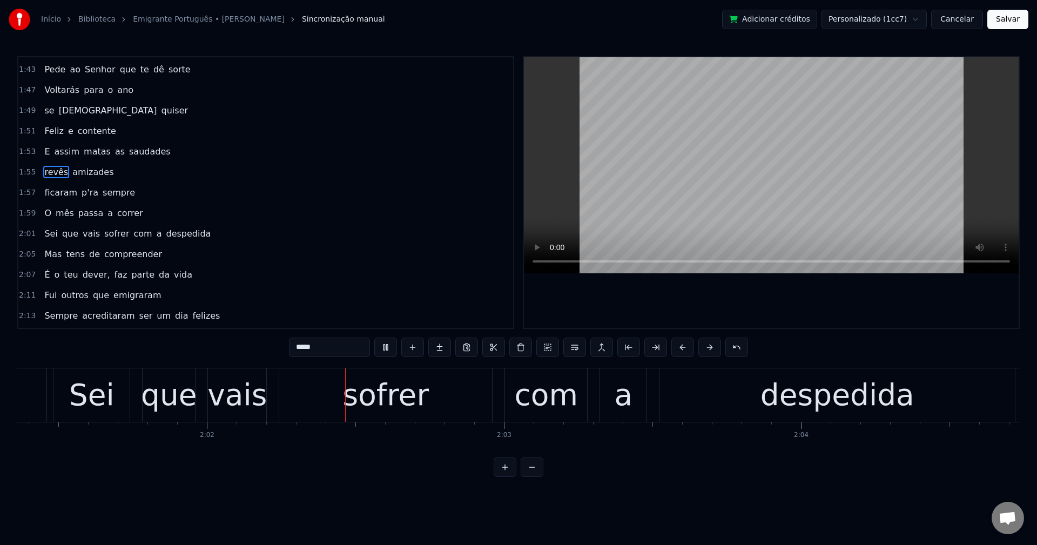
click at [133, 233] on span "com" at bounding box center [143, 233] width 21 height 12
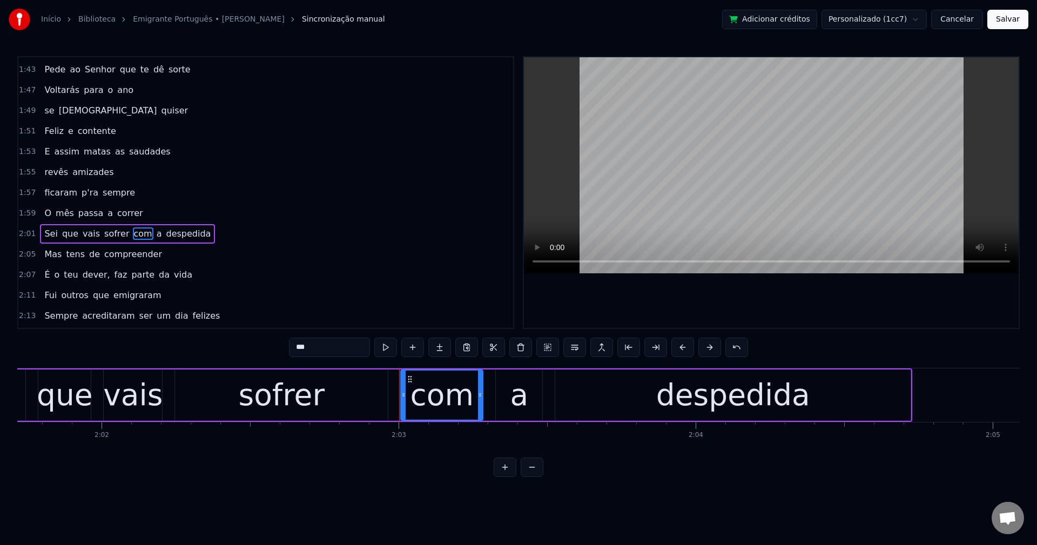
scroll to position [593, 0]
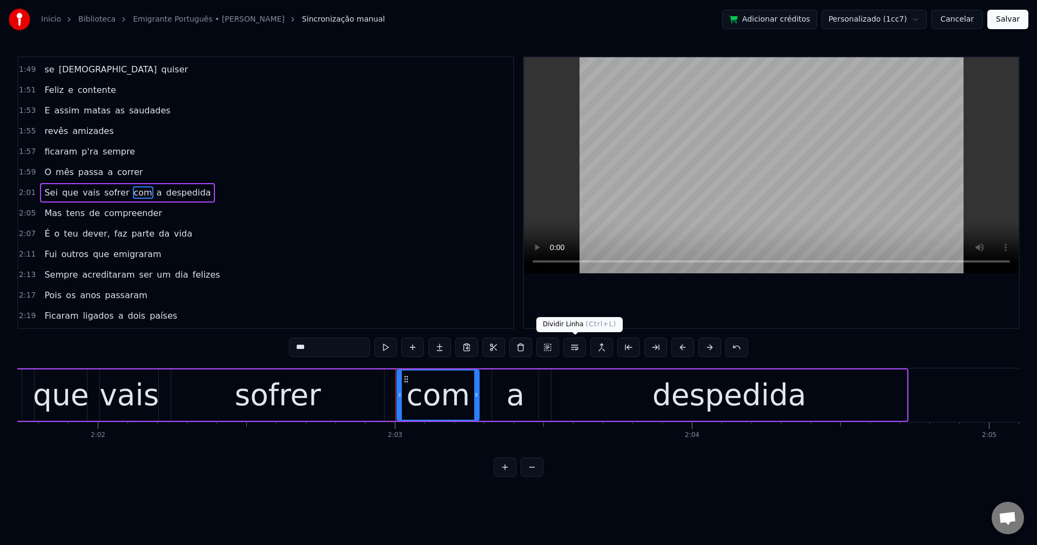
click at [574, 354] on button at bounding box center [574, 347] width 23 height 19
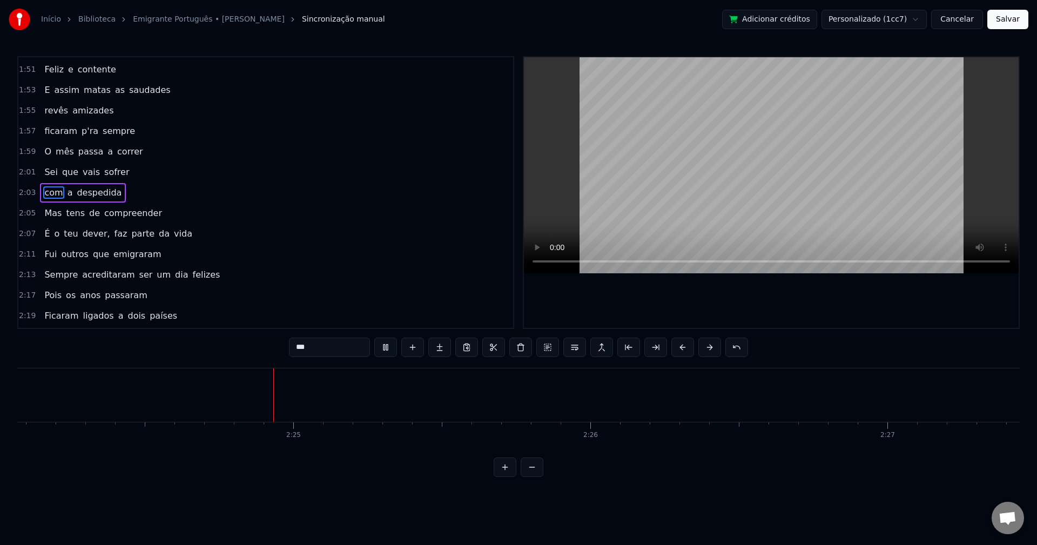
scroll to position [0, 42791]
drag, startPoint x: 79, startPoint y: 237, endPoint x: 110, endPoint y: 246, distance: 32.3
click at [82, 236] on span "dever," at bounding box center [97, 233] width 30 height 12
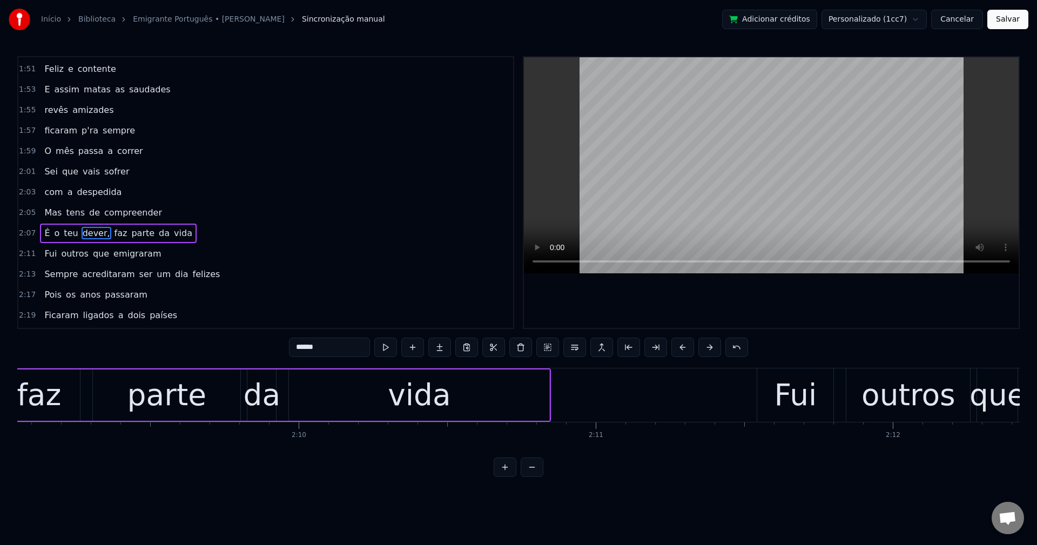
scroll to position [0, 38064]
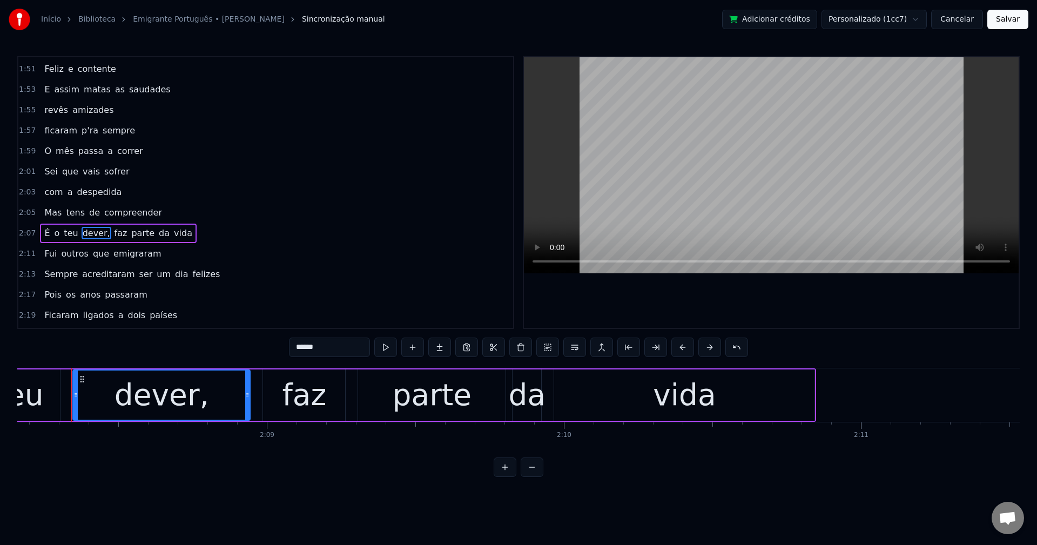
click at [329, 344] on input "******" at bounding box center [329, 347] width 81 height 19
click at [113, 230] on span "faz" at bounding box center [118, 233] width 15 height 12
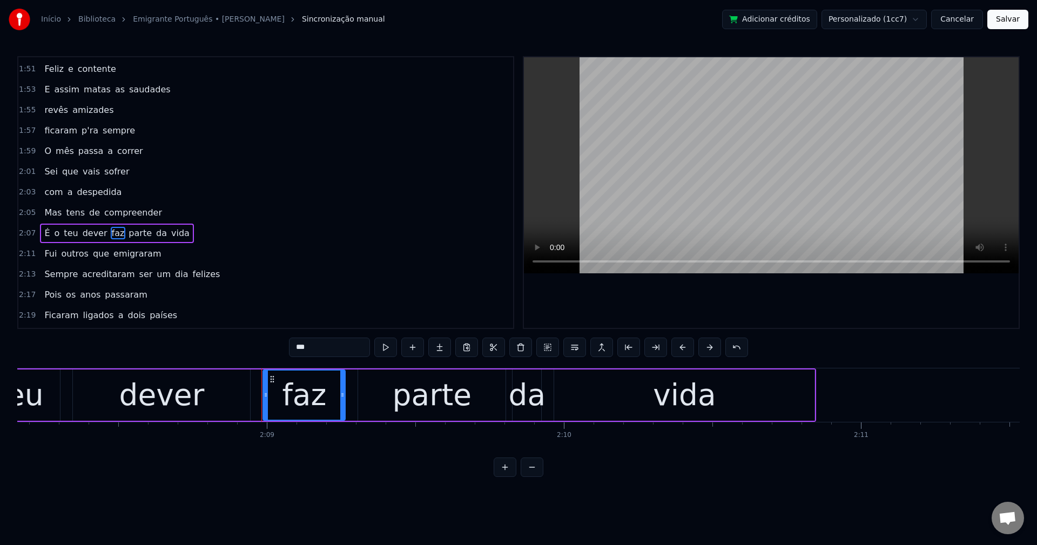
scroll to position [654, 0]
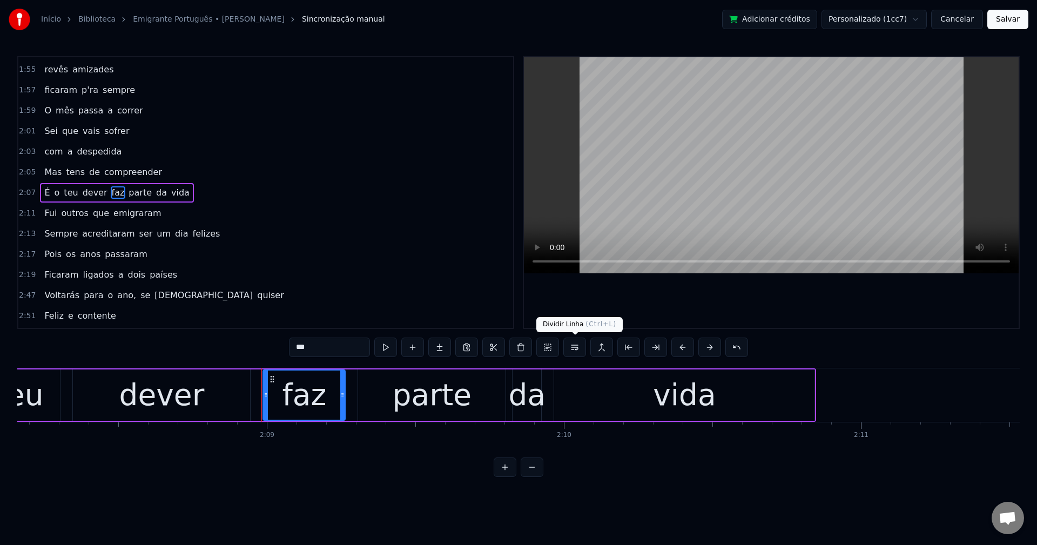
click at [575, 350] on button at bounding box center [574, 347] width 23 height 19
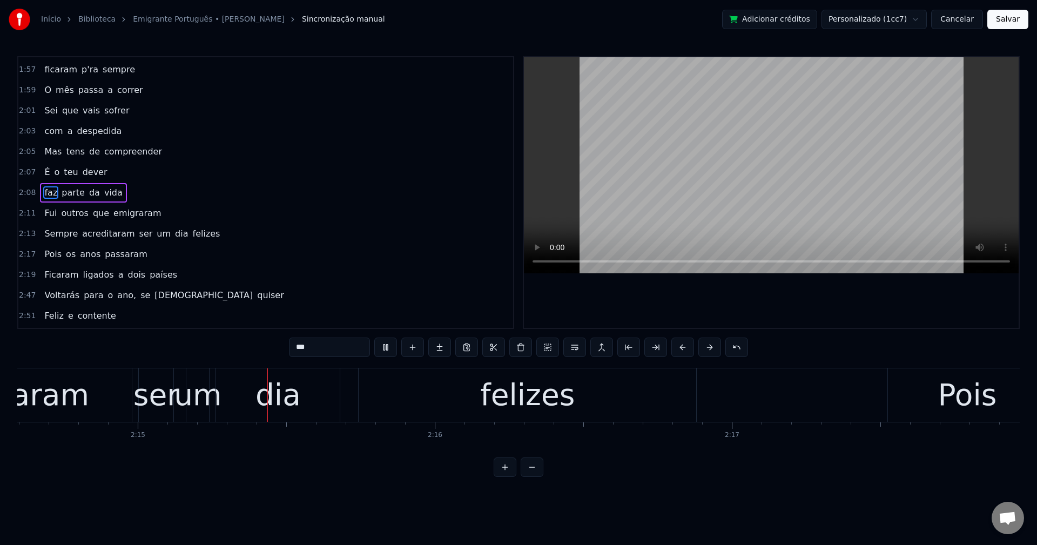
scroll to position [0, 39979]
click at [138, 235] on span "ser" at bounding box center [146, 233] width 16 height 12
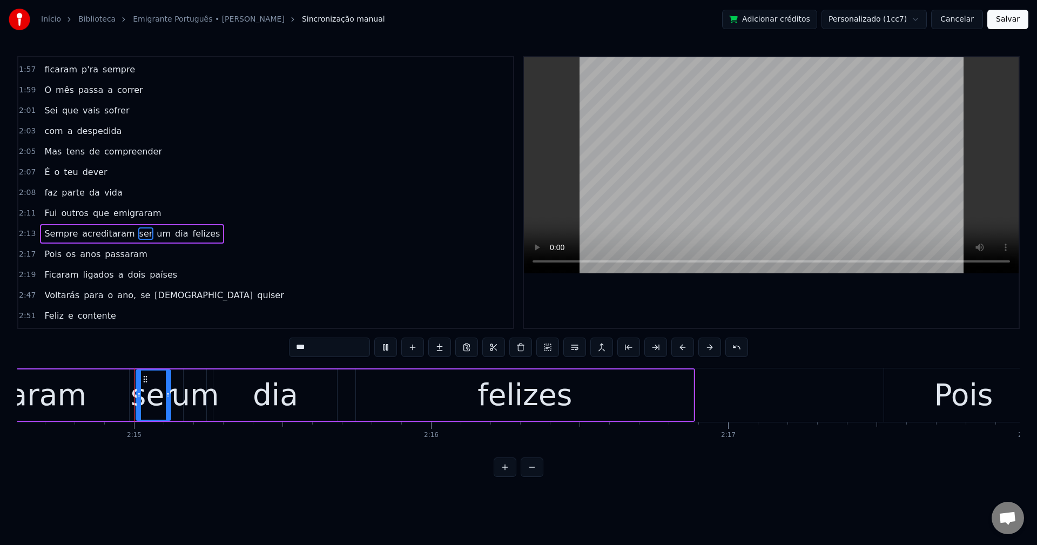
scroll to position [716, 0]
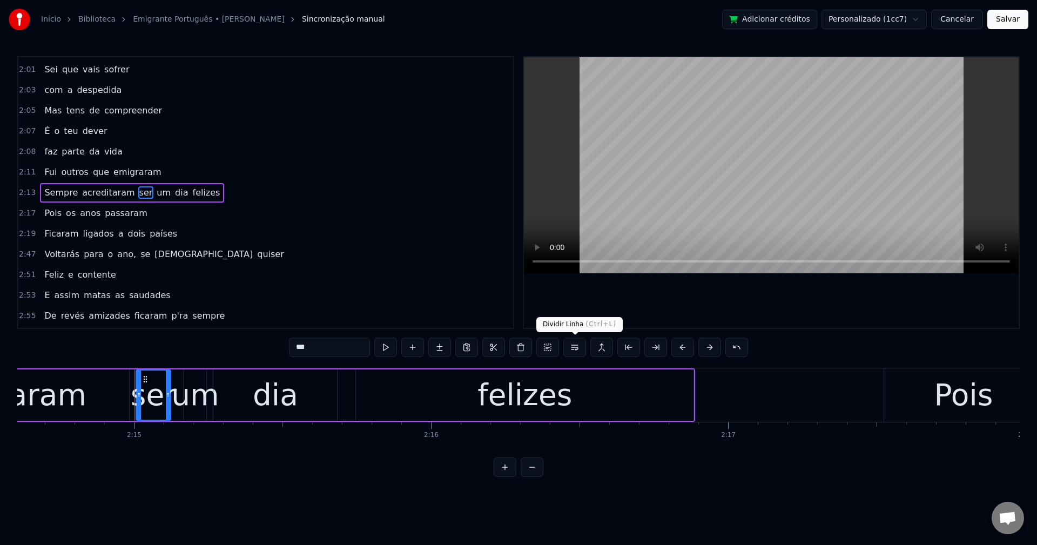
click at [578, 352] on button at bounding box center [574, 347] width 23 height 19
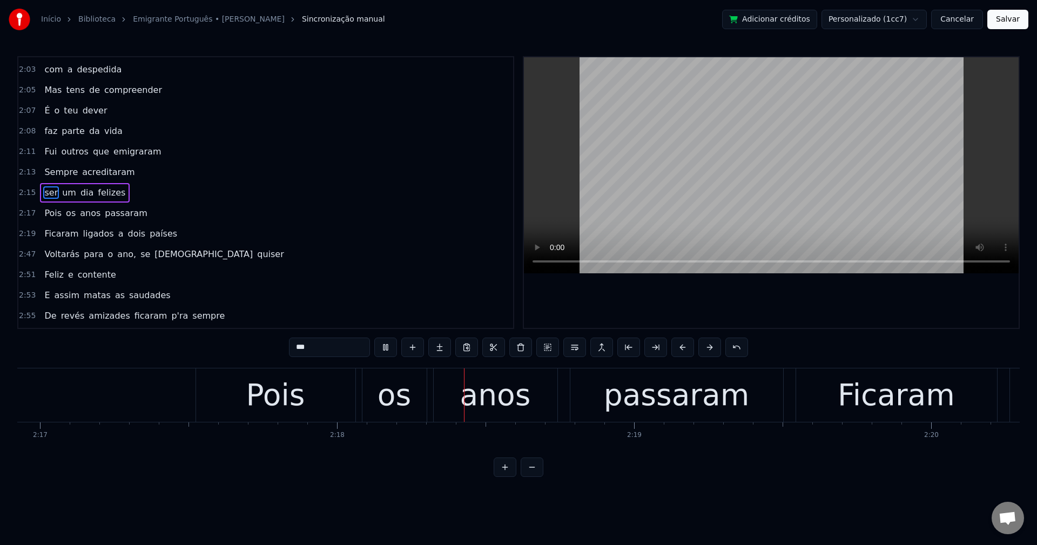
scroll to position [0, 40891]
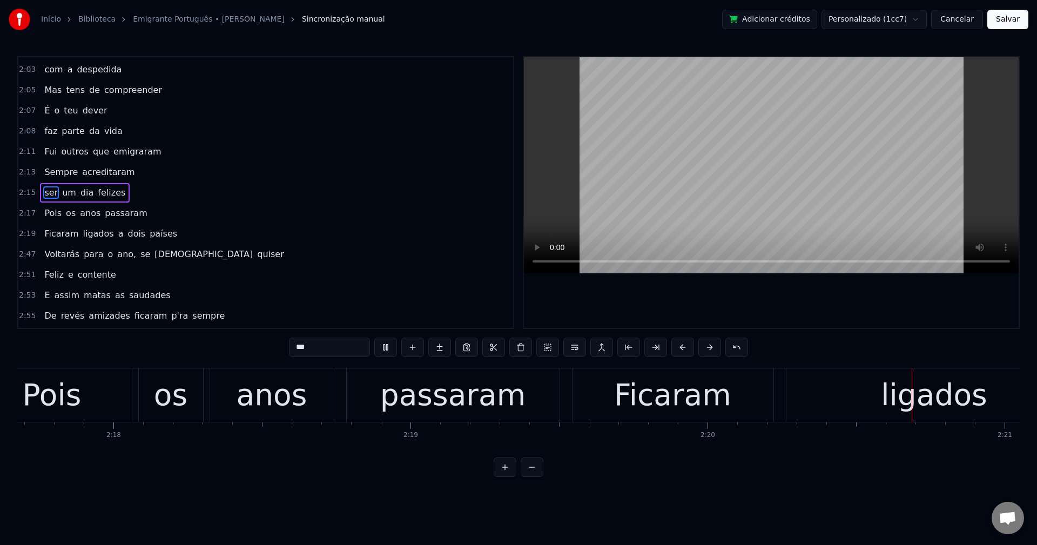
click at [116, 256] on span "ano," at bounding box center [126, 254] width 21 height 12
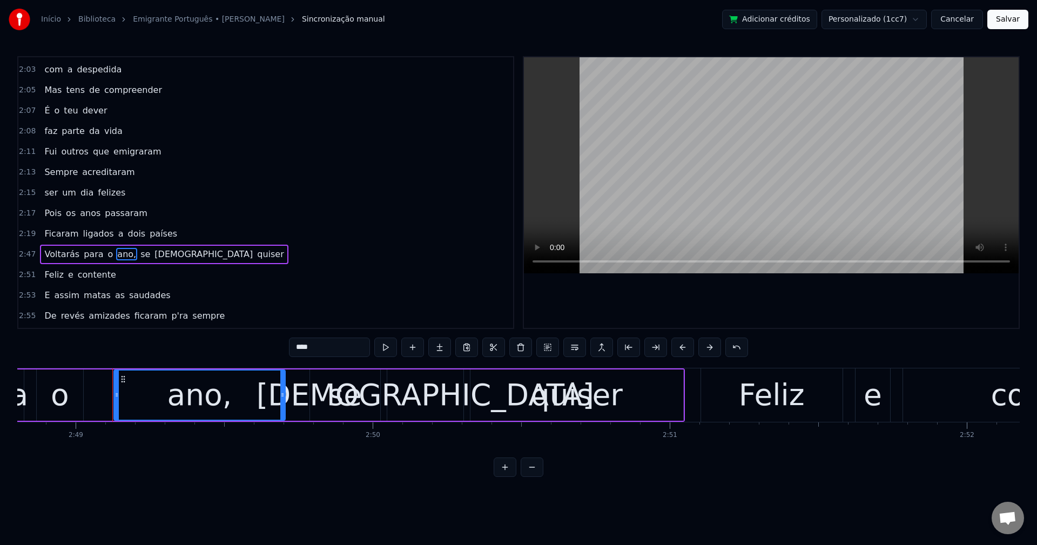
scroll to position [0, 50176]
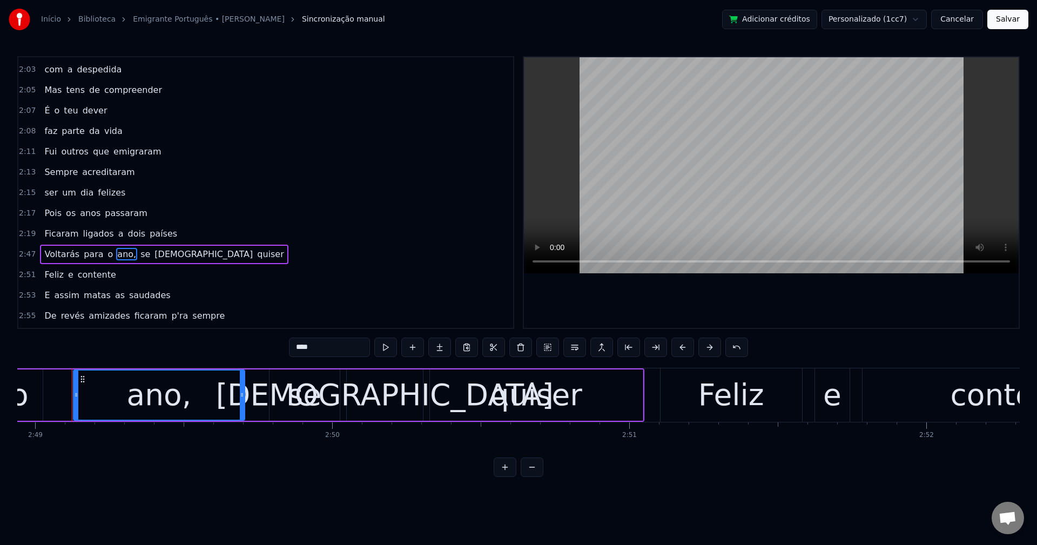
click at [336, 341] on input "****" at bounding box center [329, 347] width 81 height 19
click at [137, 252] on span "se" at bounding box center [143, 254] width 12 height 12
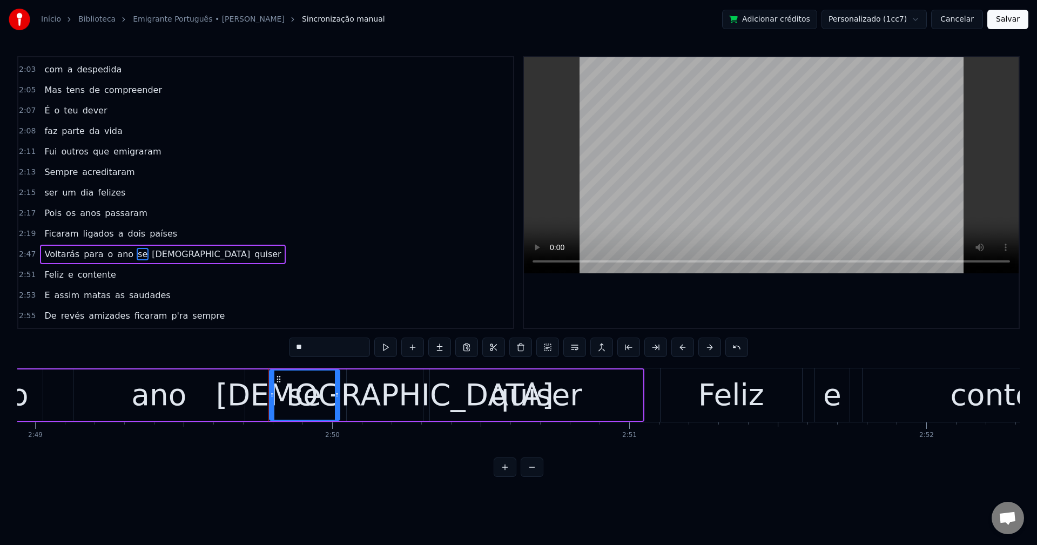
scroll to position [798, 0]
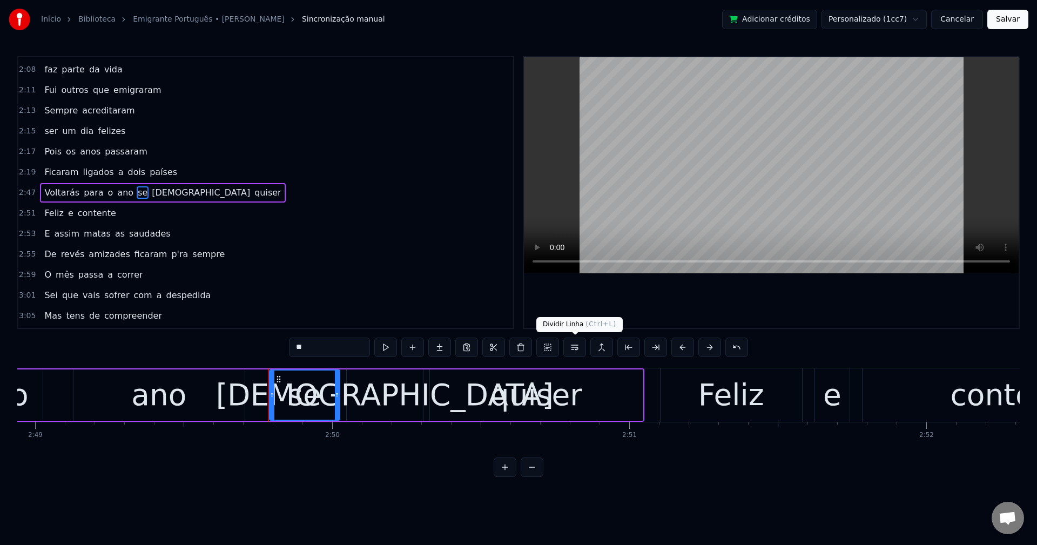
click at [576, 347] on button at bounding box center [574, 347] width 23 height 19
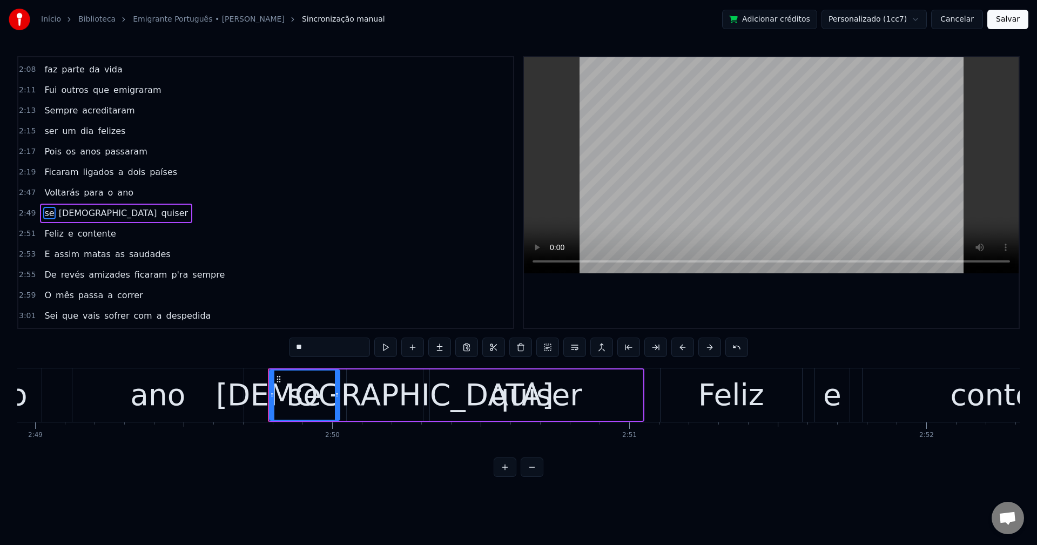
scroll to position [819, 0]
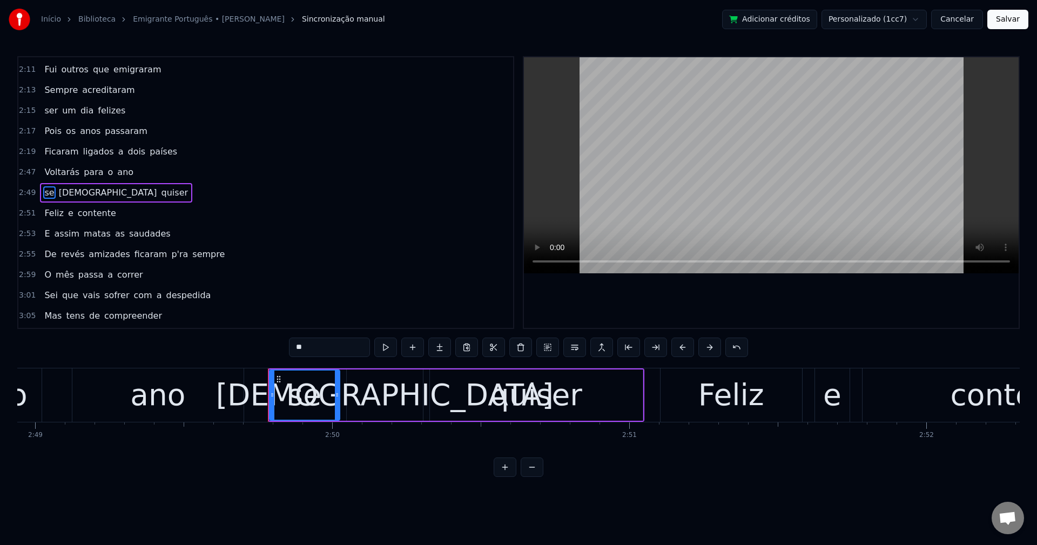
click at [47, 255] on span "De" at bounding box center [50, 254] width 14 height 12
type input "**"
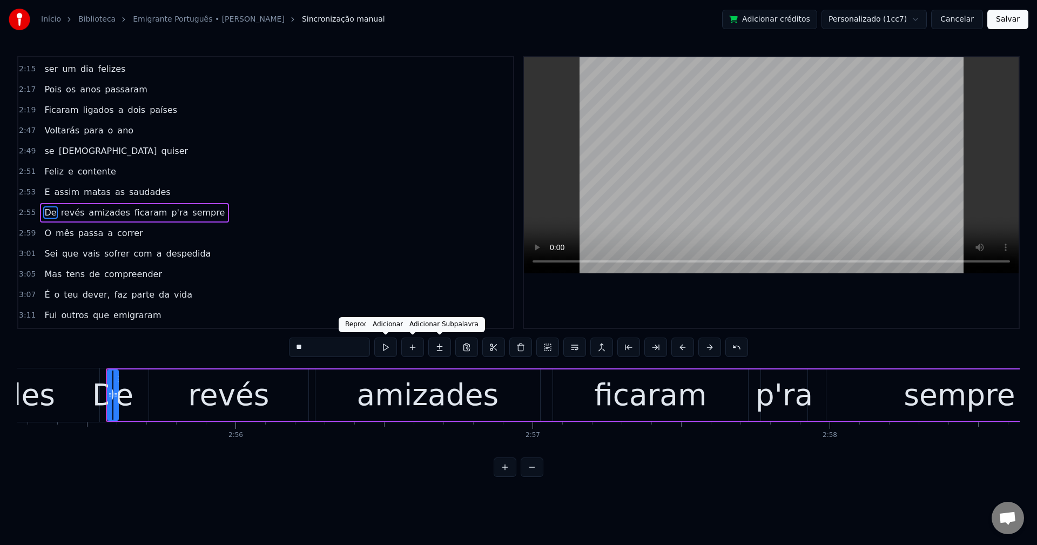
scroll to position [0, 52089]
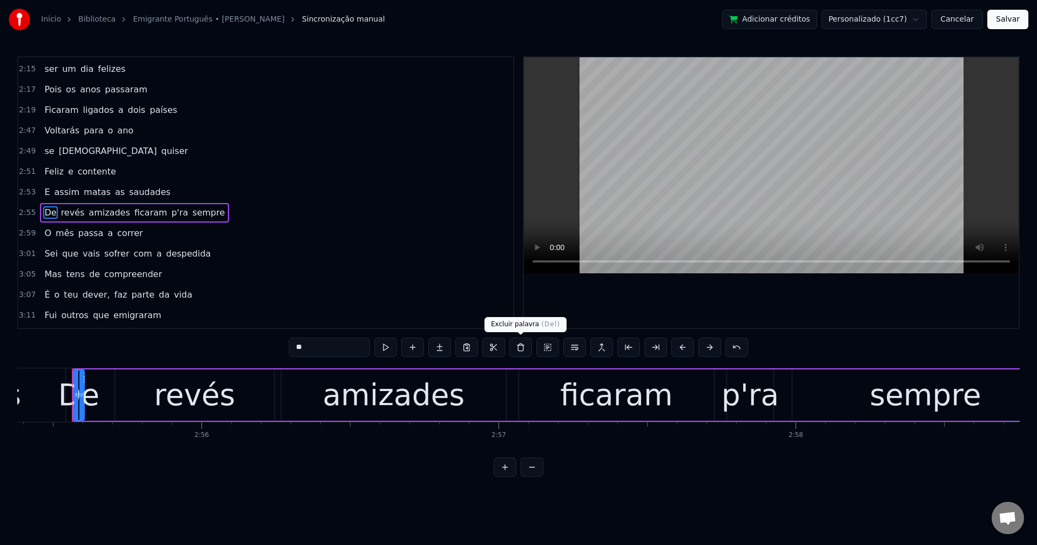
click at [523, 353] on button at bounding box center [520, 347] width 23 height 19
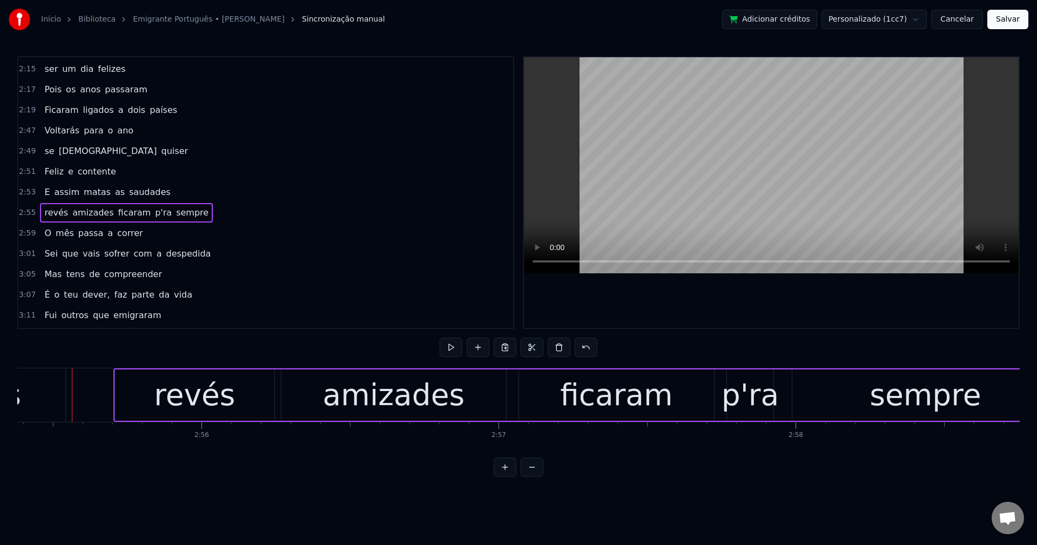
click at [58, 213] on span "revés" at bounding box center [56, 212] width 26 height 12
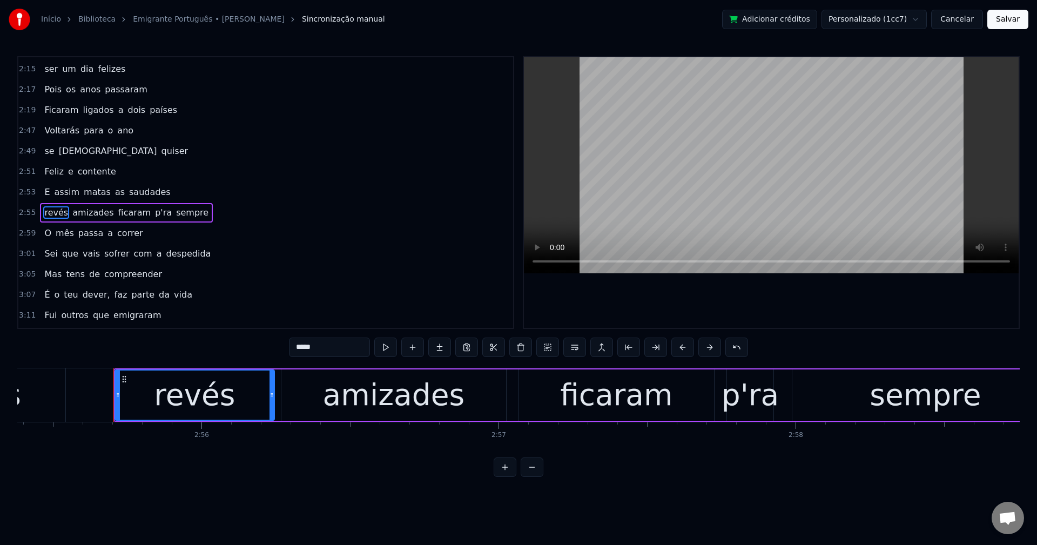
scroll to position [880, 0]
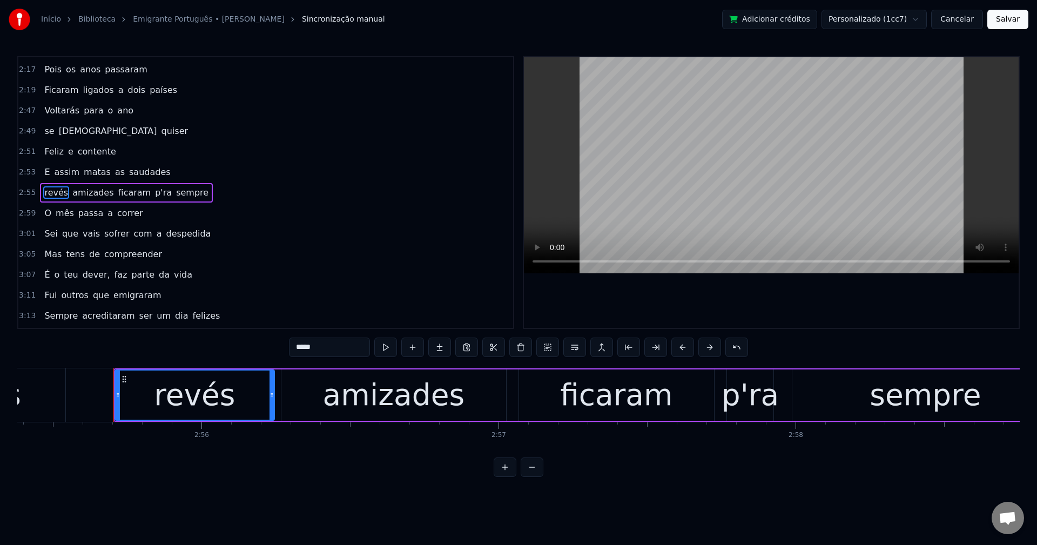
click at [329, 347] on input "*****" at bounding box center [329, 347] width 81 height 19
click at [123, 197] on span "ficaram" at bounding box center [134, 192] width 35 height 12
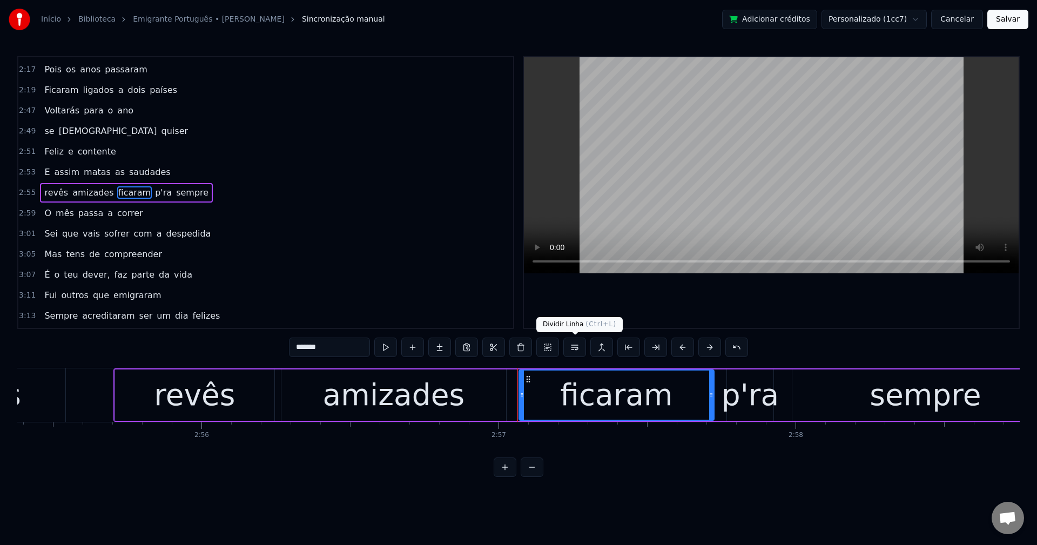
click at [575, 349] on button at bounding box center [574, 347] width 23 height 19
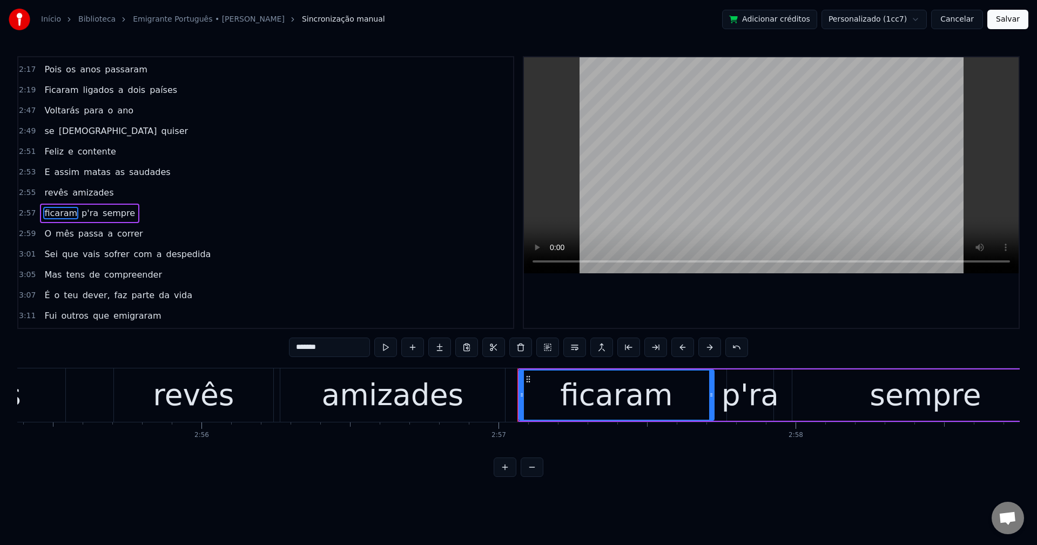
scroll to position [901, 0]
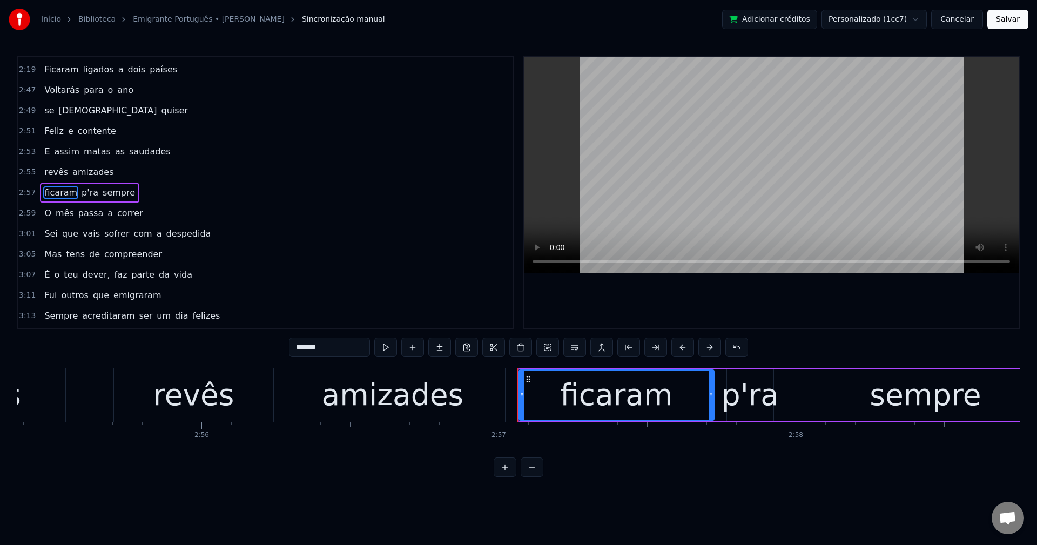
click at [133, 234] on span "com" at bounding box center [143, 233] width 21 height 12
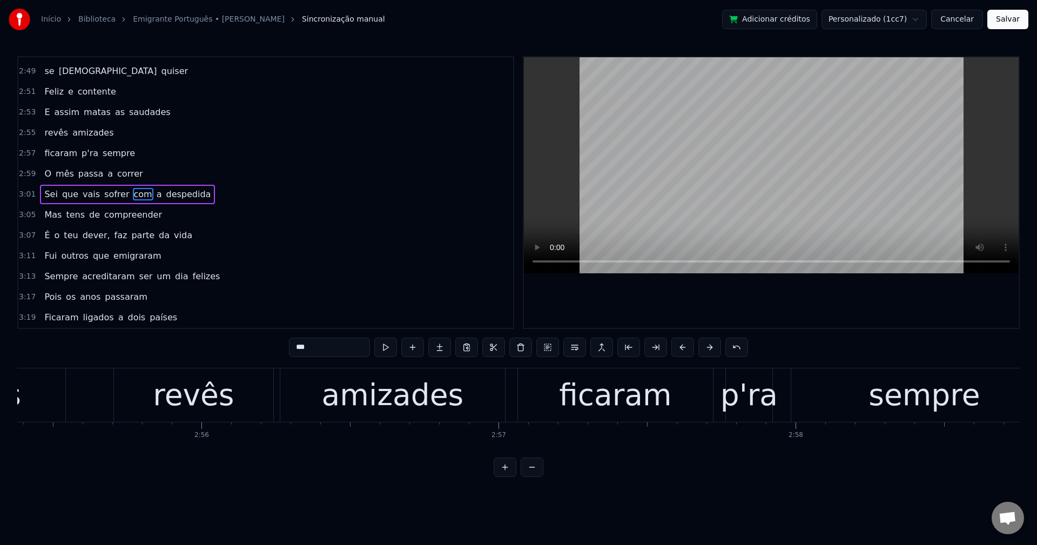
scroll to position [942, 0]
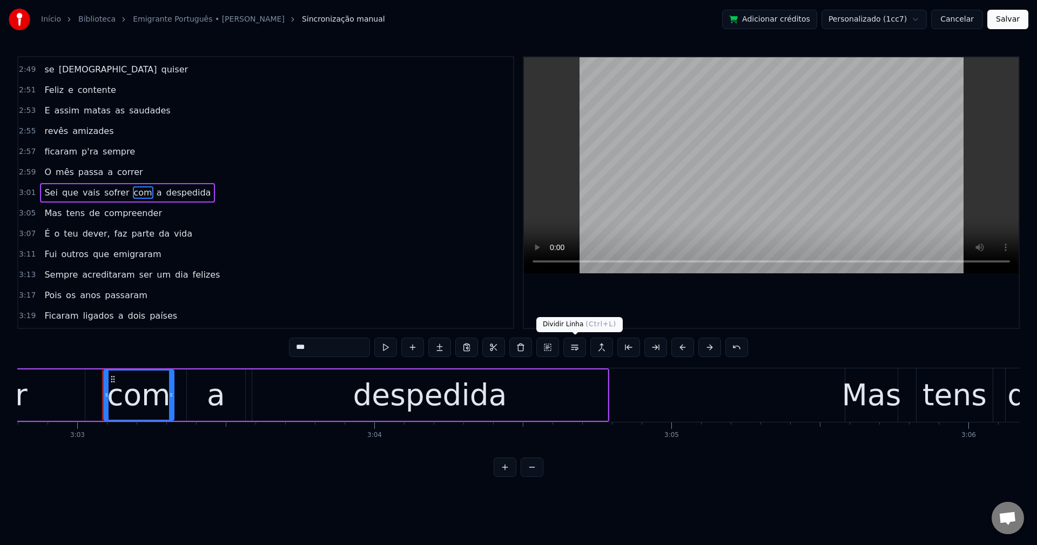
click at [581, 353] on button at bounding box center [574, 347] width 23 height 19
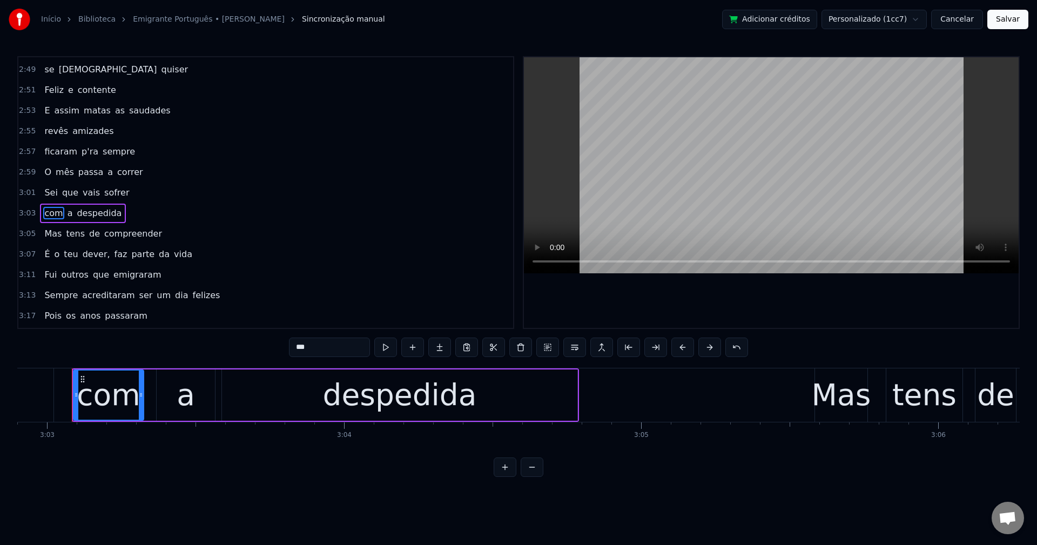
scroll to position [962, 0]
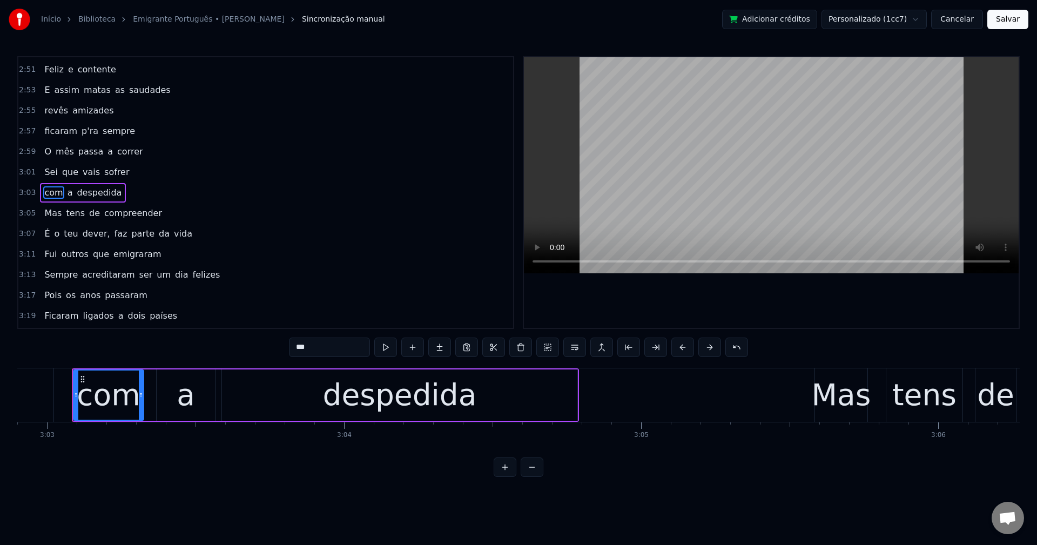
click at [86, 238] on span "dever," at bounding box center [97, 233] width 30 height 12
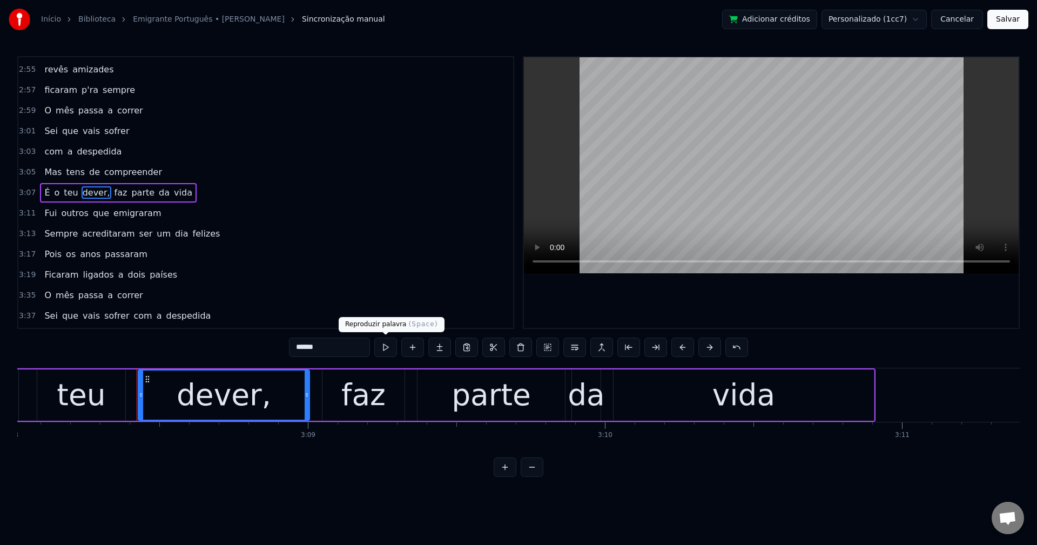
scroll to position [0, 55909]
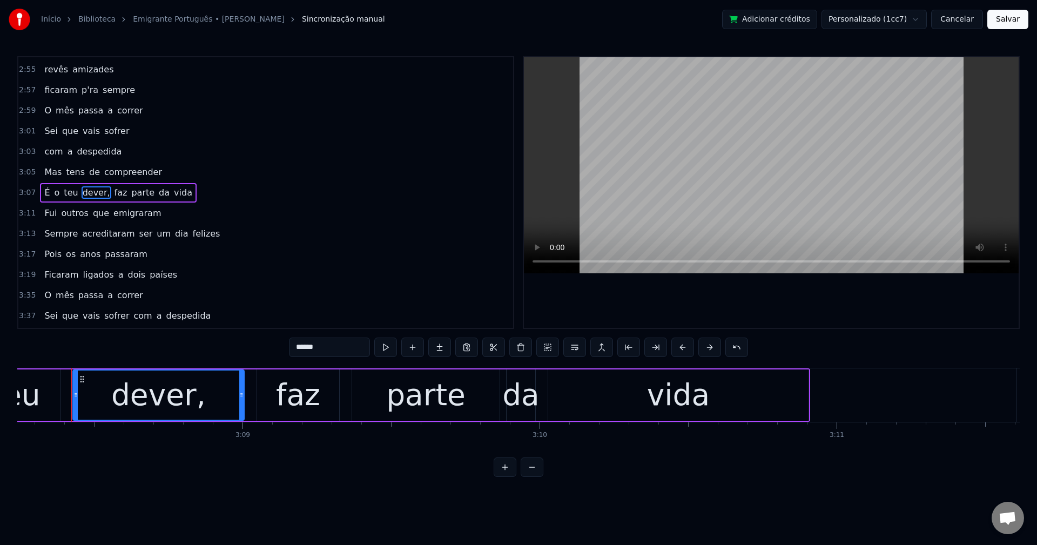
click at [339, 347] on input "******" at bounding box center [329, 347] width 81 height 19
click at [111, 198] on span "faz" at bounding box center [118, 192] width 15 height 12
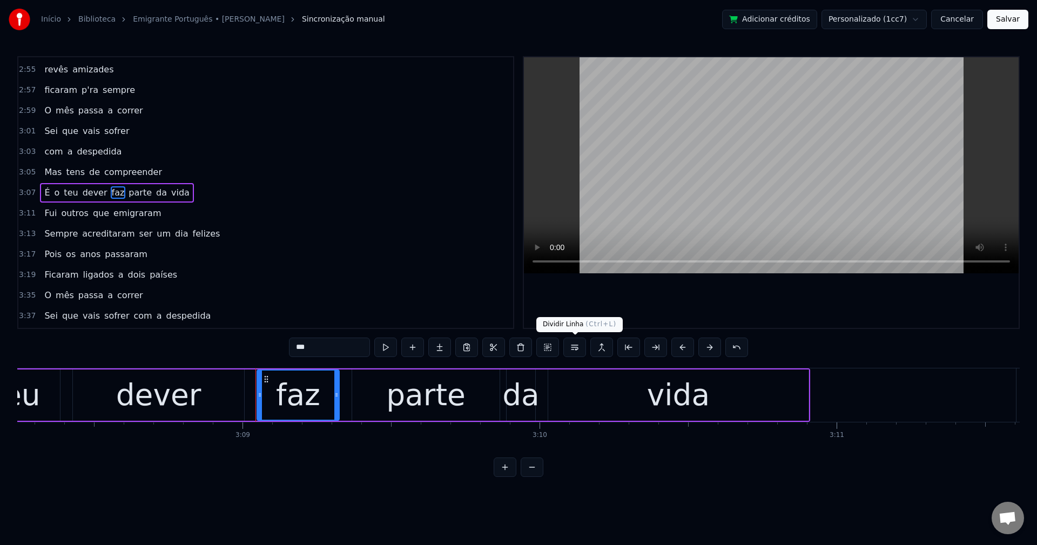
click at [581, 350] on button at bounding box center [574, 347] width 23 height 19
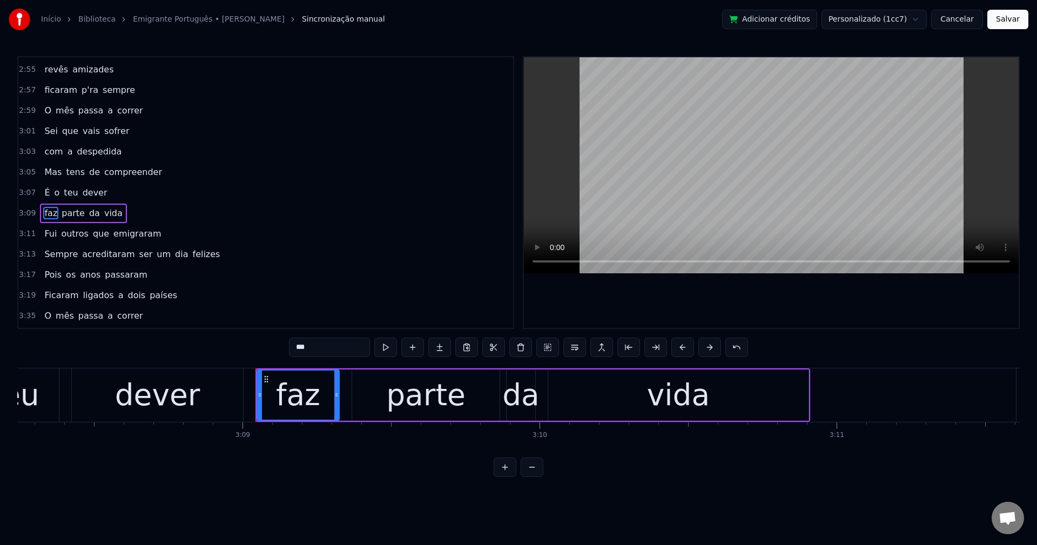
scroll to position [1024, 0]
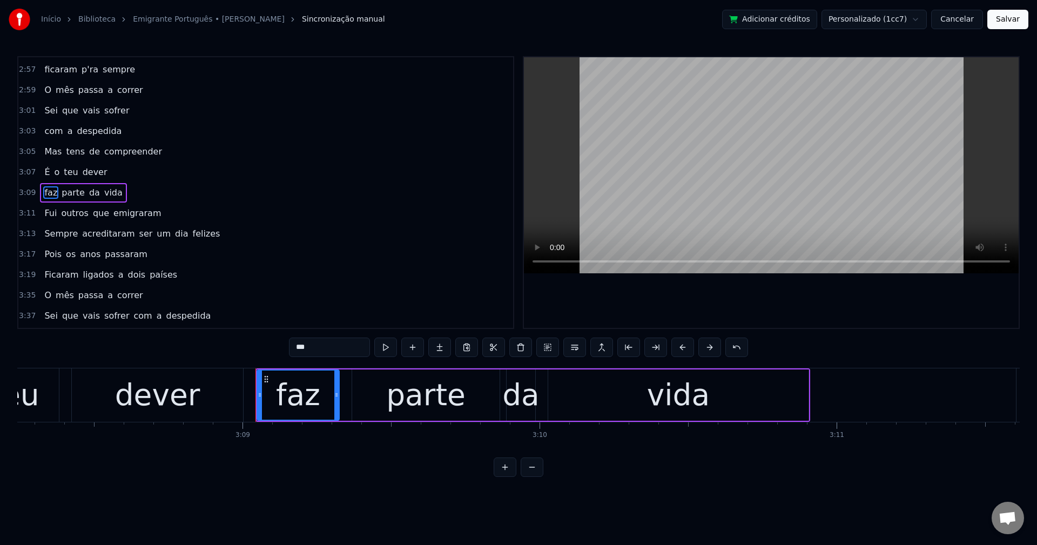
click at [138, 233] on span "ser" at bounding box center [146, 233] width 16 height 13
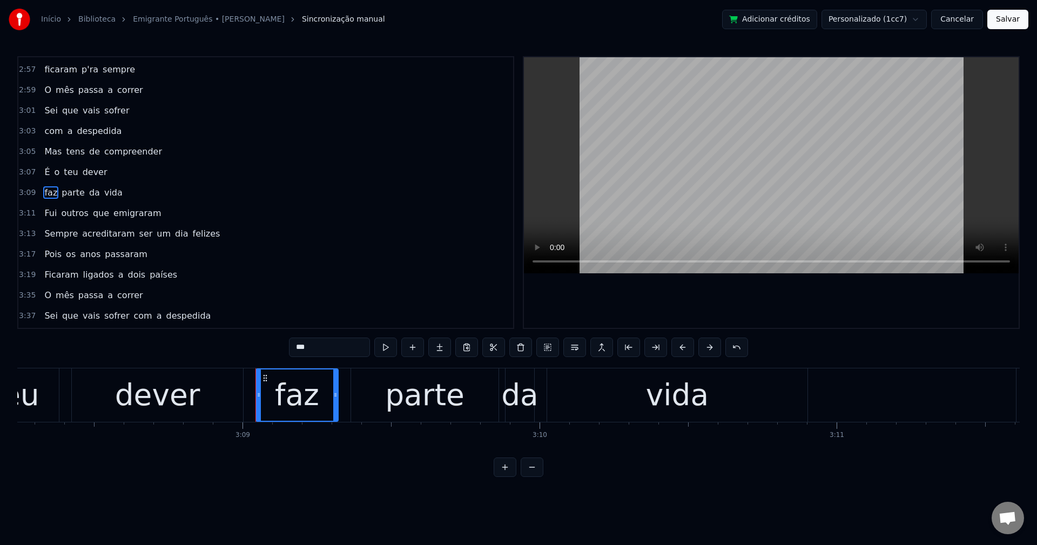
click at [138, 231] on span "ser" at bounding box center [146, 233] width 16 height 12
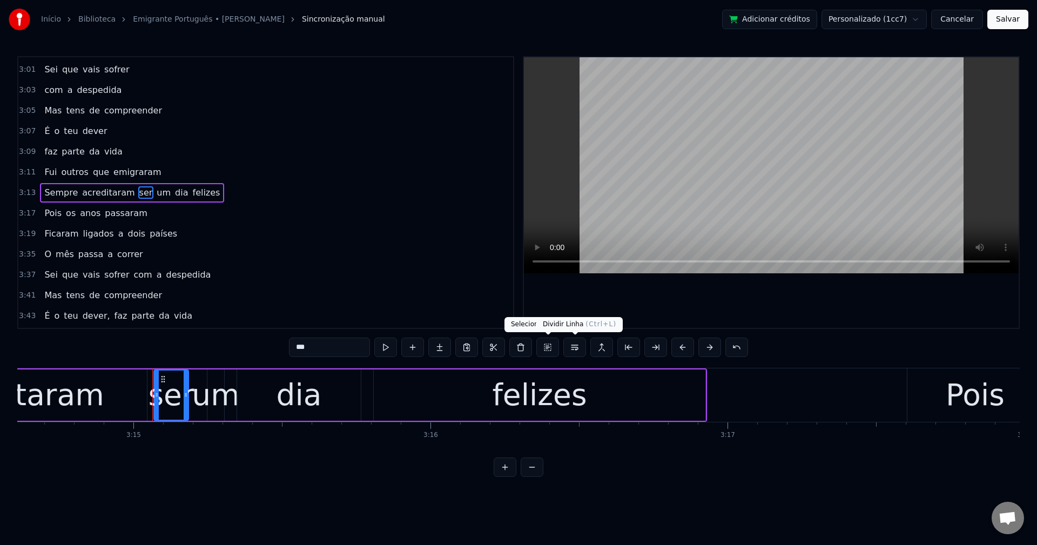
scroll to position [0, 57881]
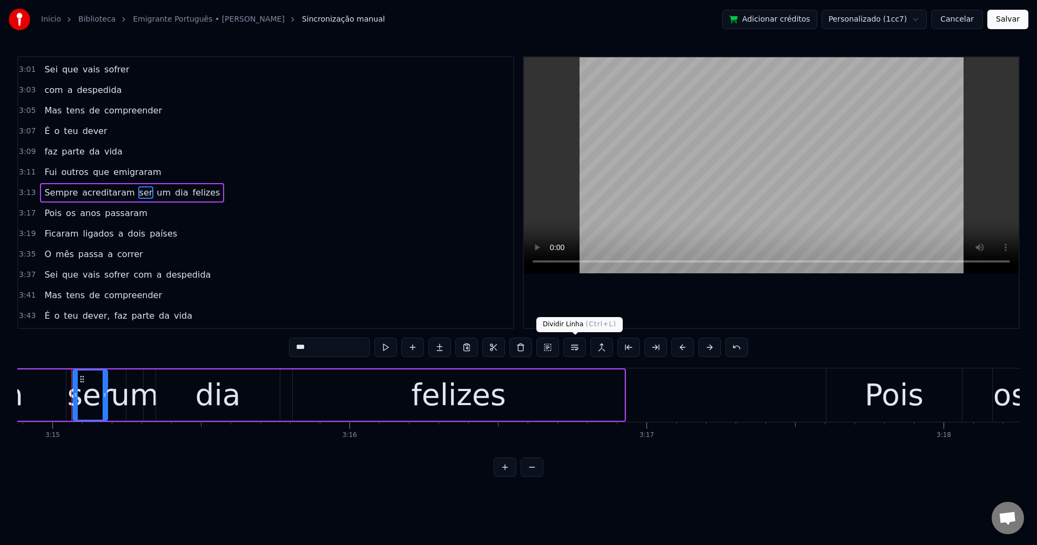
click at [573, 348] on button at bounding box center [574, 347] width 23 height 19
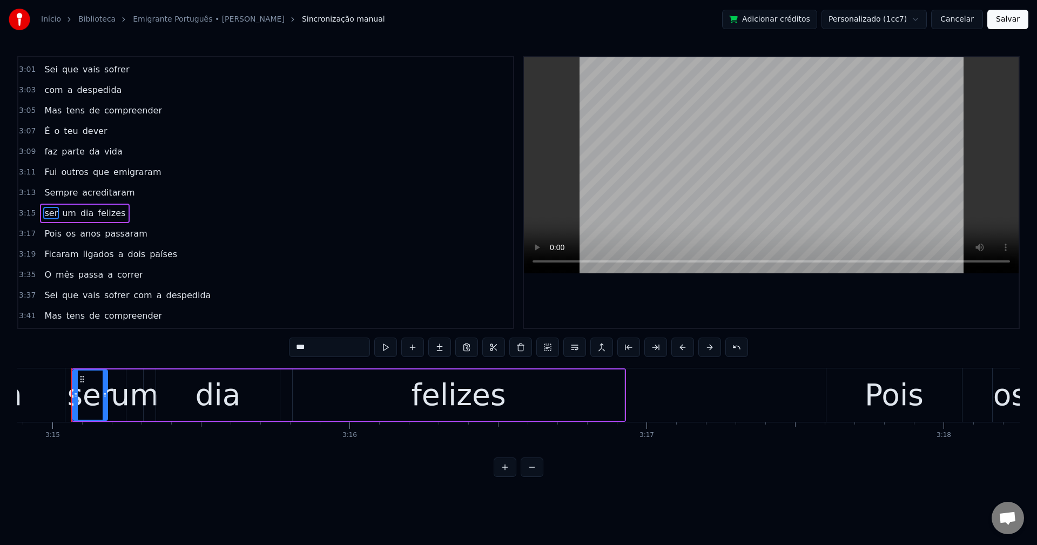
scroll to position [1085, 0]
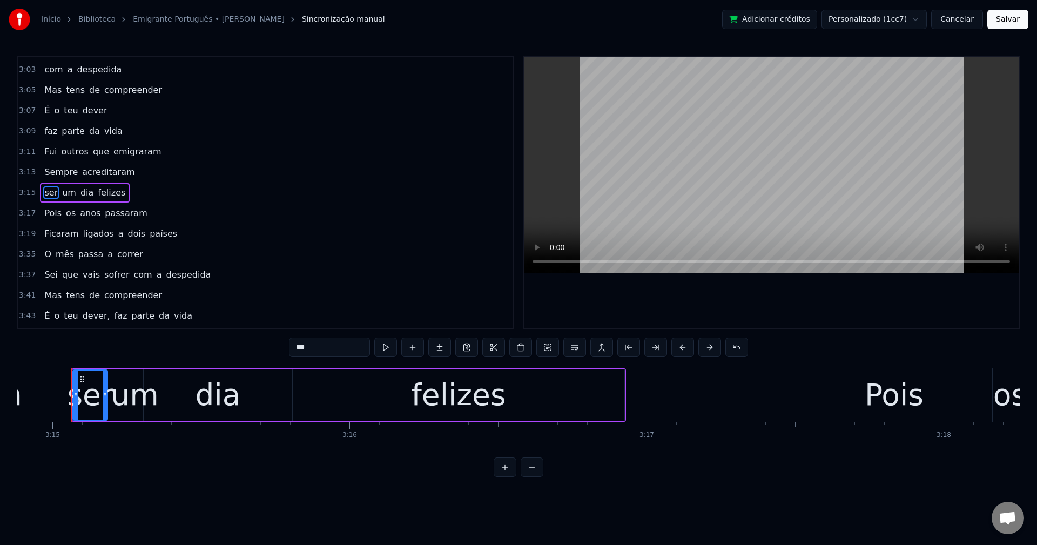
click at [134, 278] on span "com" at bounding box center [143, 274] width 21 height 12
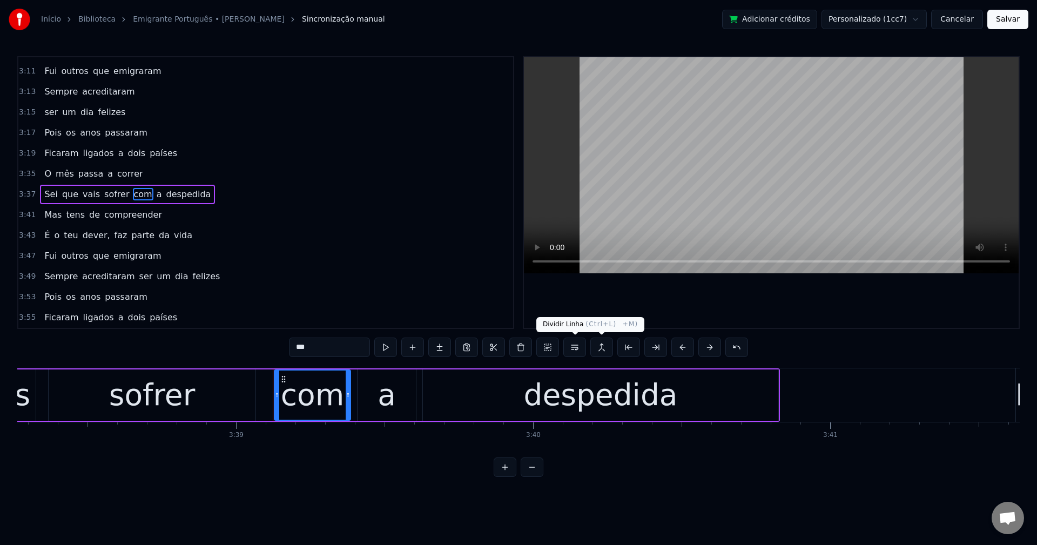
scroll to position [0, 65027]
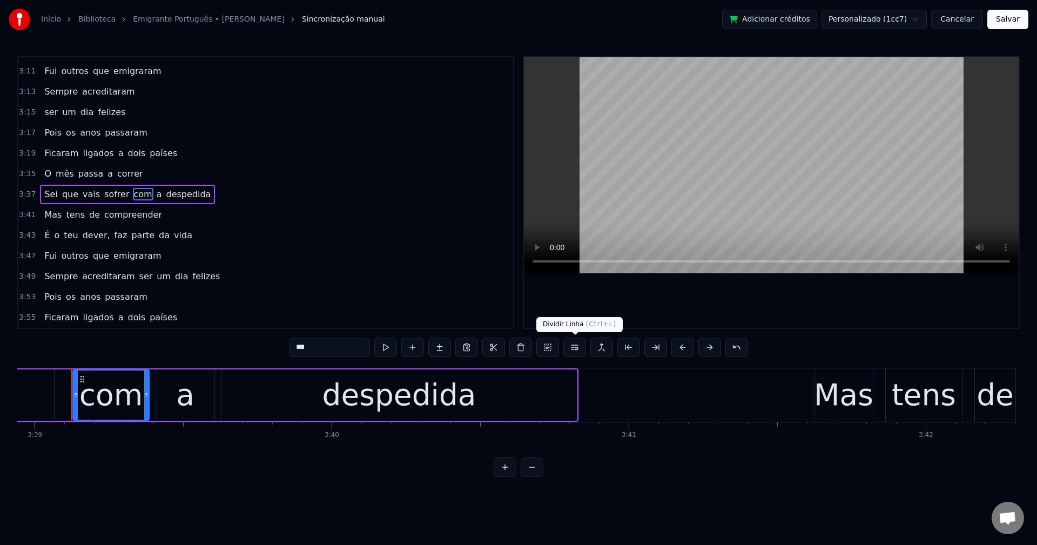
click at [575, 350] on button at bounding box center [574, 347] width 23 height 19
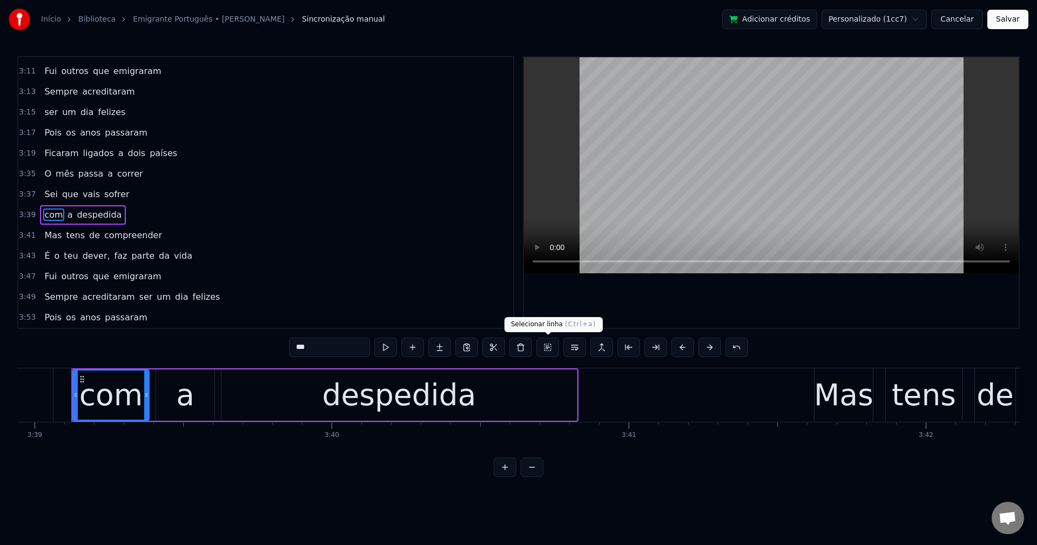
scroll to position [1186, 0]
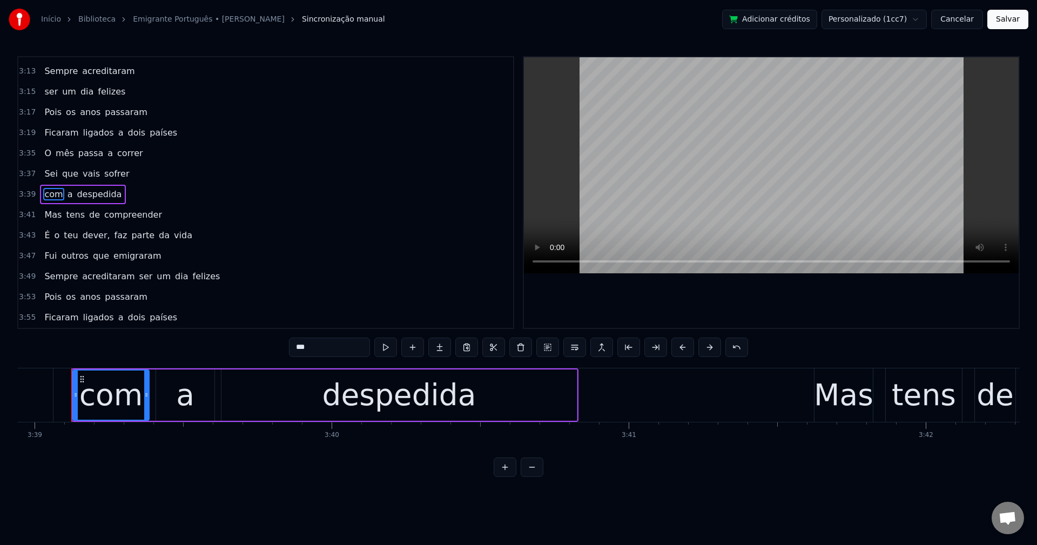
click at [95, 239] on span "dever," at bounding box center [97, 235] width 30 height 12
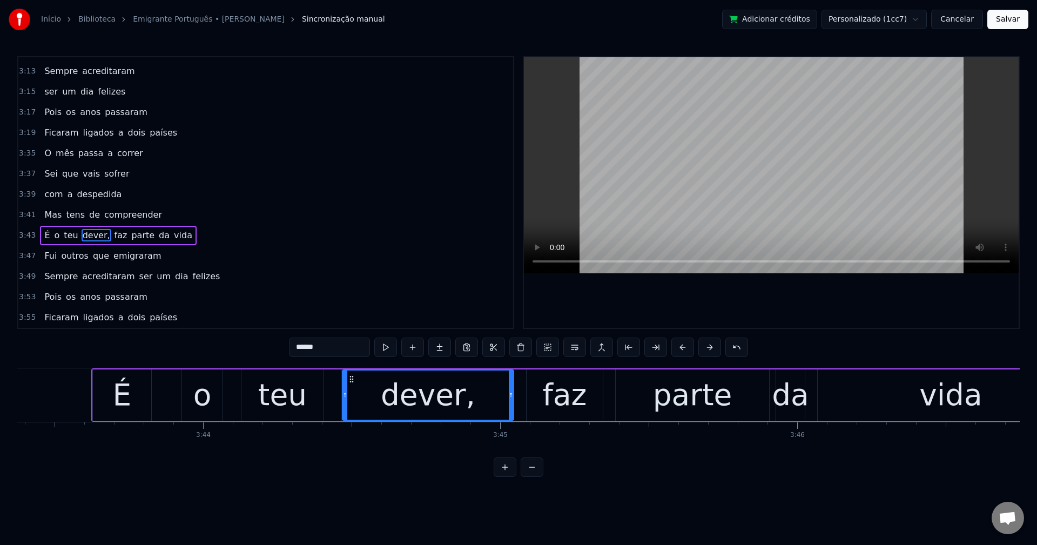
click at [339, 342] on input "******" at bounding box center [329, 347] width 81 height 19
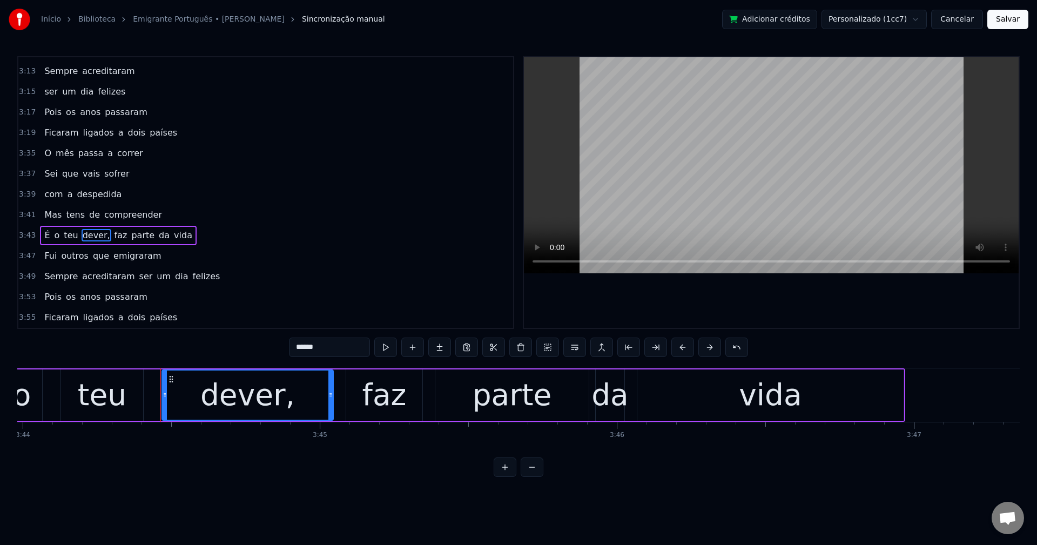
scroll to position [0, 66613]
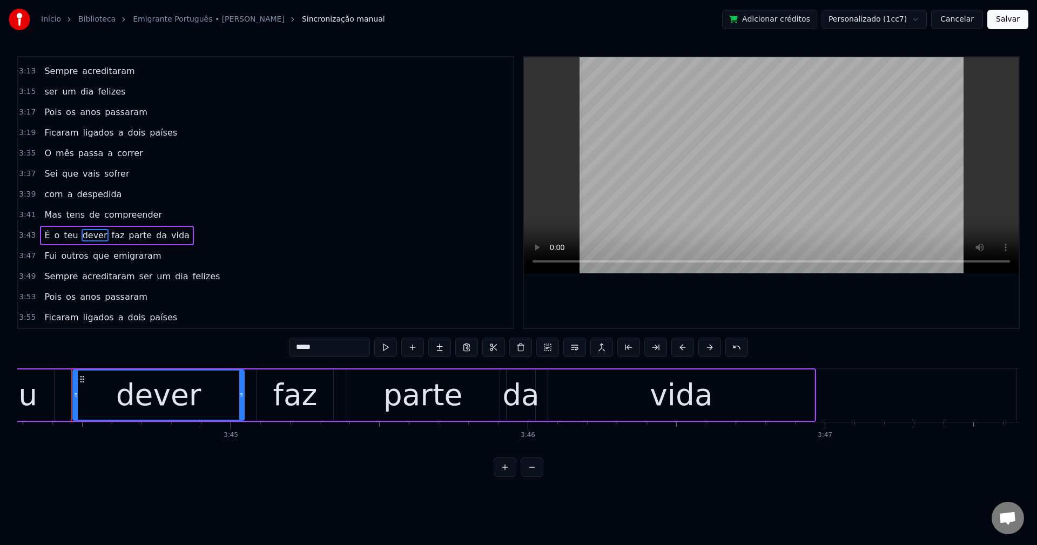
click at [111, 236] on span "faz" at bounding box center [118, 235] width 15 height 12
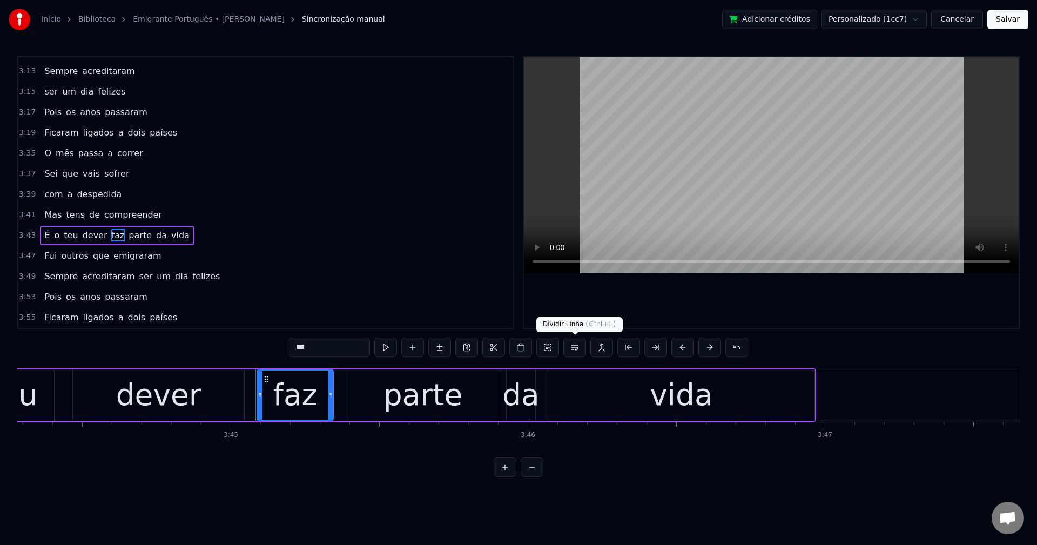
click at [577, 349] on button at bounding box center [574, 347] width 23 height 19
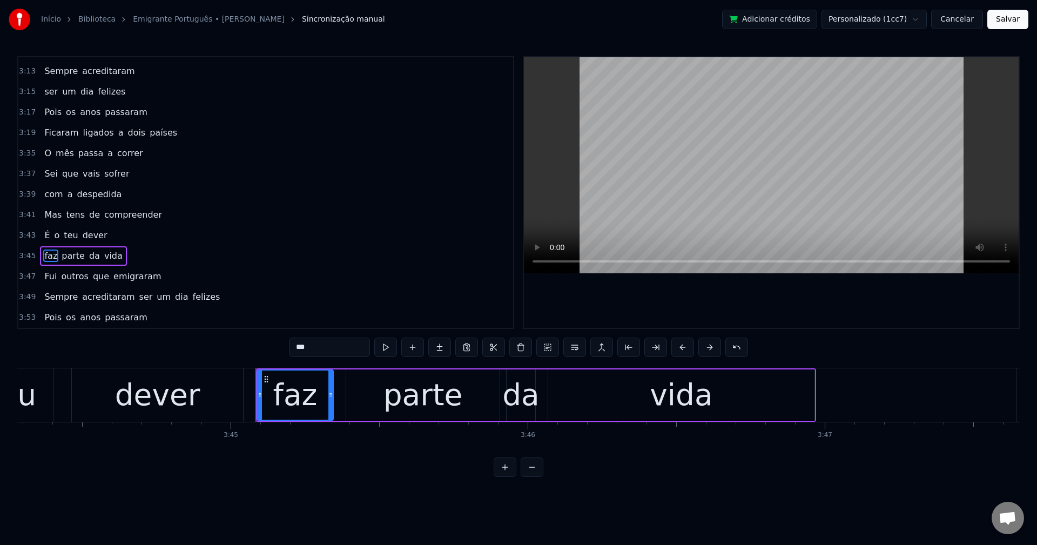
scroll to position [1207, 0]
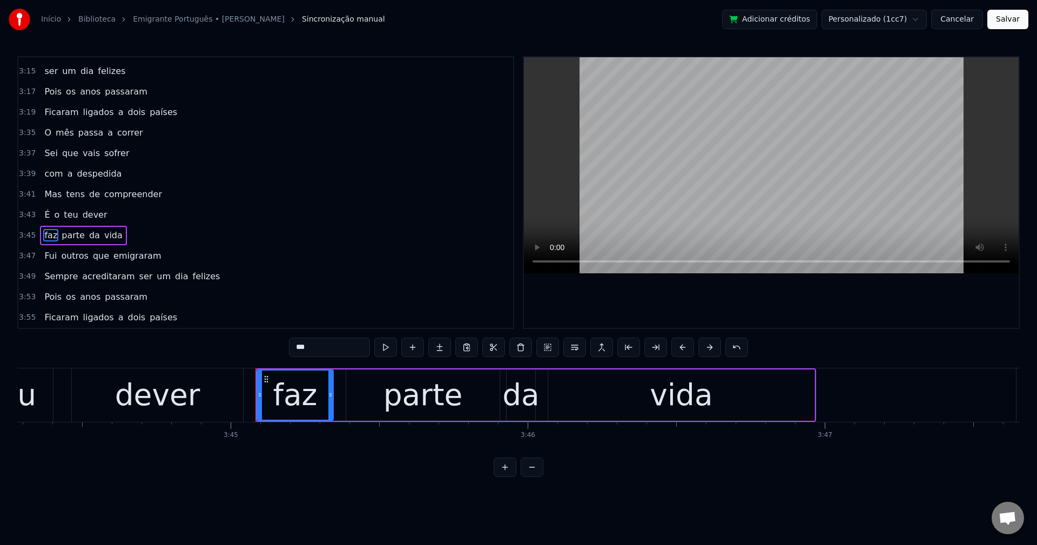
click at [138, 275] on span "ser" at bounding box center [146, 276] width 16 height 12
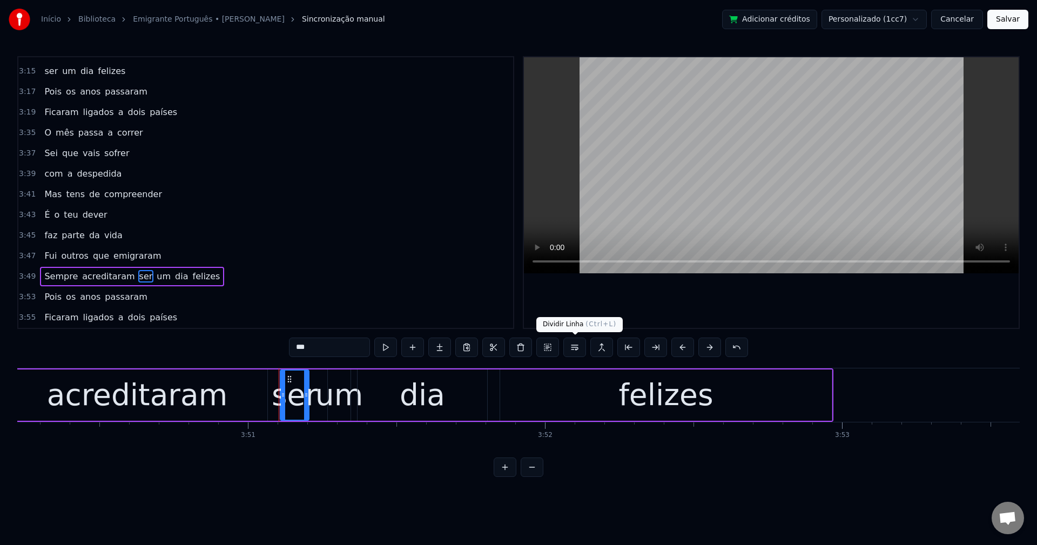
scroll to position [0, 68585]
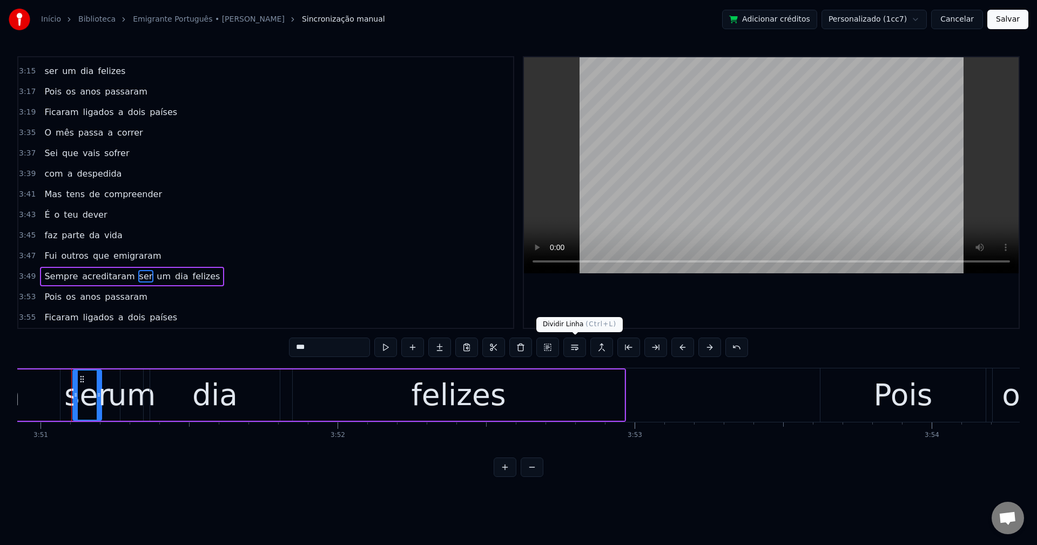
click at [574, 350] on button at bounding box center [574, 347] width 23 height 19
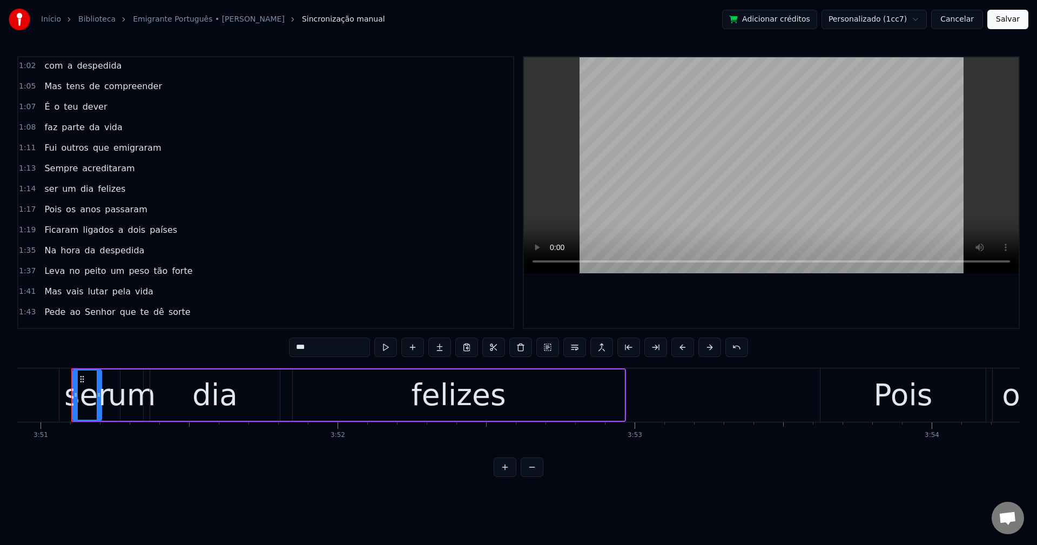
scroll to position [0, 0]
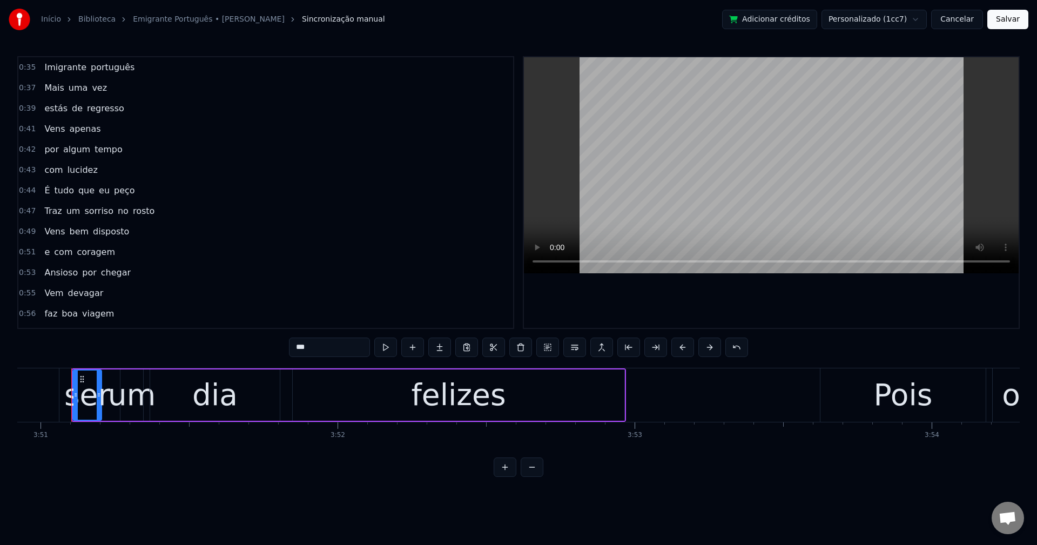
click at [53, 70] on span "Imigrante" at bounding box center [65, 67] width 44 height 12
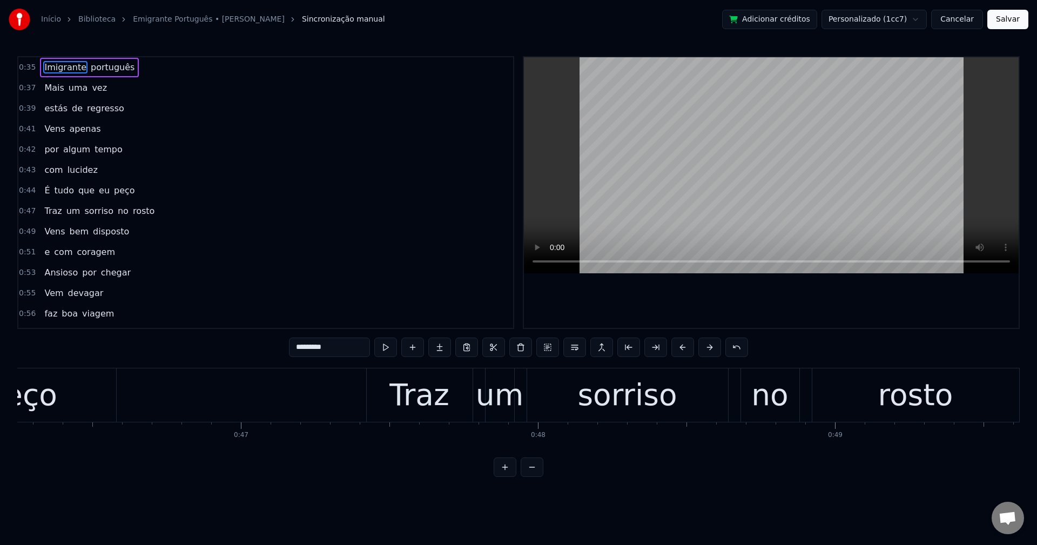
scroll to position [0, 10472]
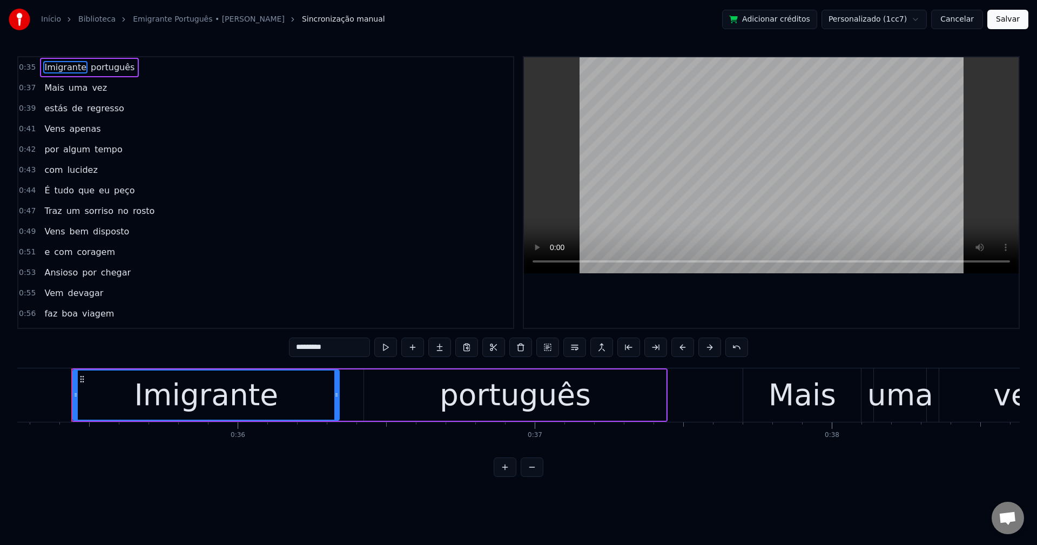
click at [301, 347] on input "*********" at bounding box center [329, 347] width 81 height 19
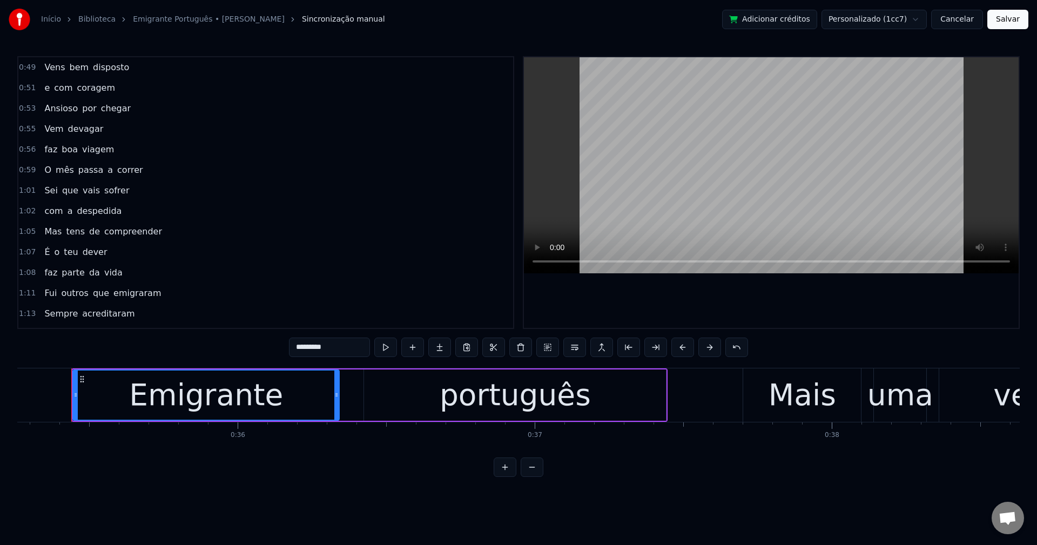
scroll to position [0, 0]
type input "*********"
click at [61, 69] on span "Emigrante" at bounding box center [66, 67] width 47 height 12
click at [777, 24] on button "Salvar" at bounding box center [1007, 19] width 41 height 19
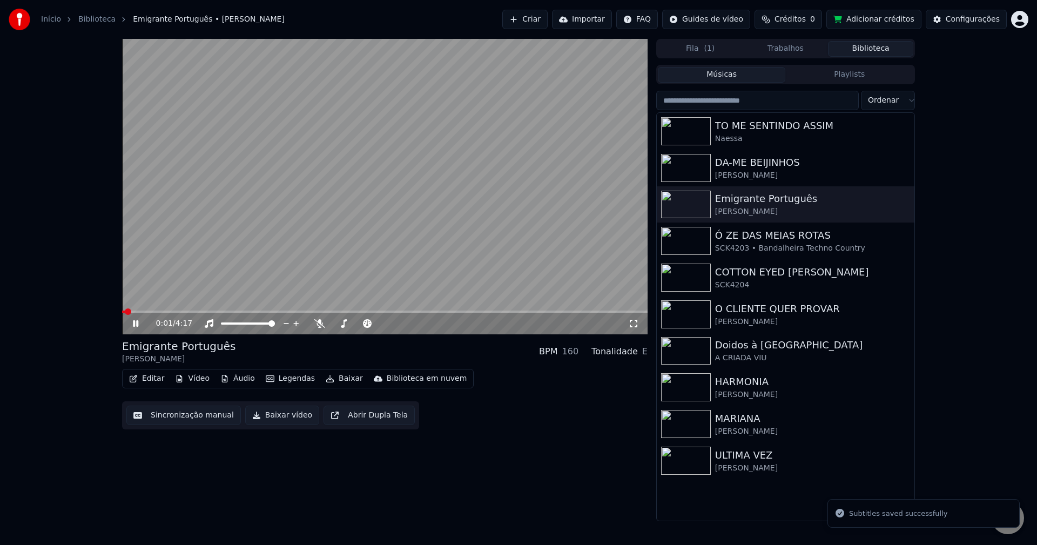
click at [274, 212] on video at bounding box center [384, 186] width 525 height 295
click at [180, 415] on button "Sincronização manual" at bounding box center [183, 415] width 114 height 19
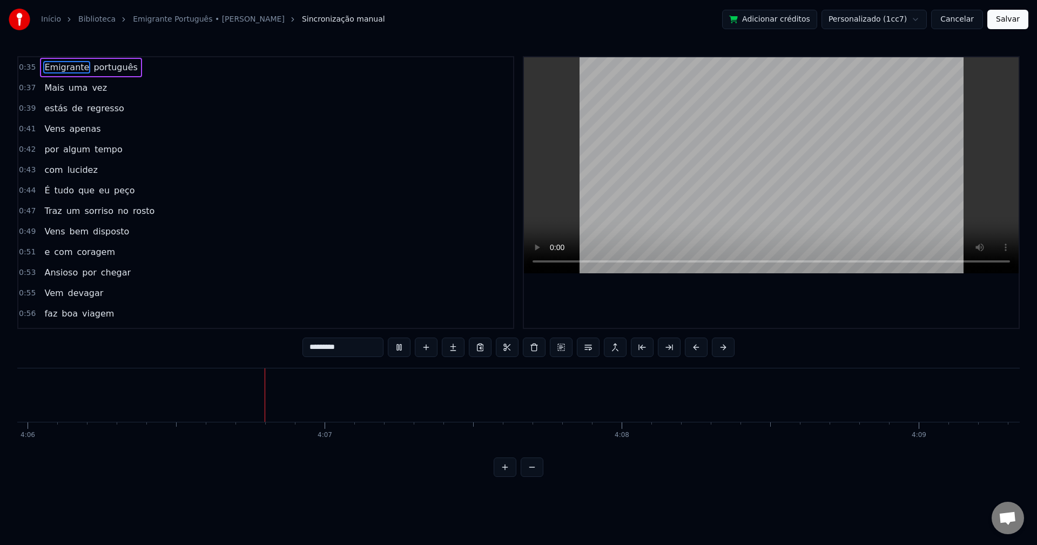
scroll to position [0, 73097]
click at [777, 25] on button "Salvar" at bounding box center [1007, 19] width 41 height 19
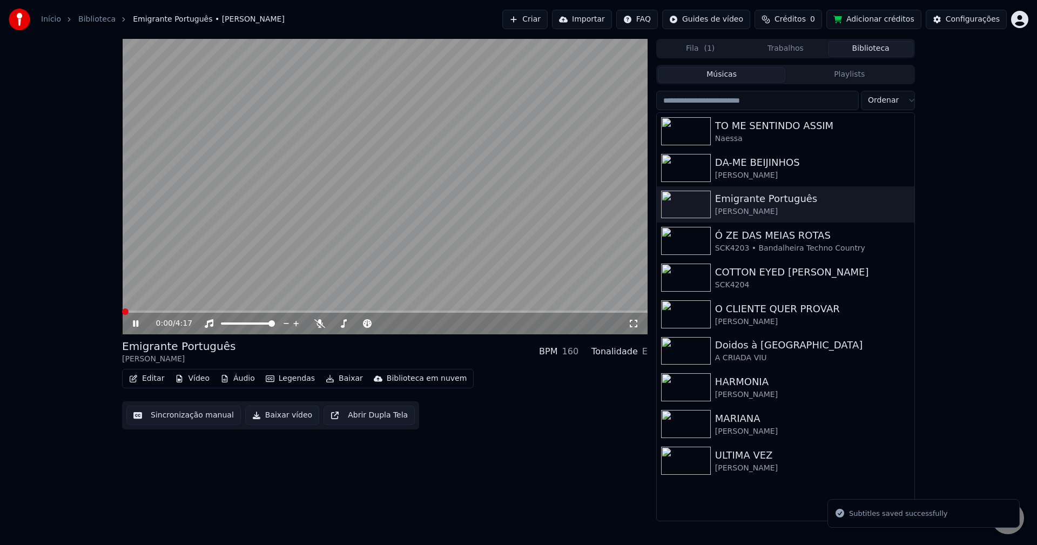
click at [274, 414] on button "Baixar vídeo" at bounding box center [282, 415] width 74 height 19
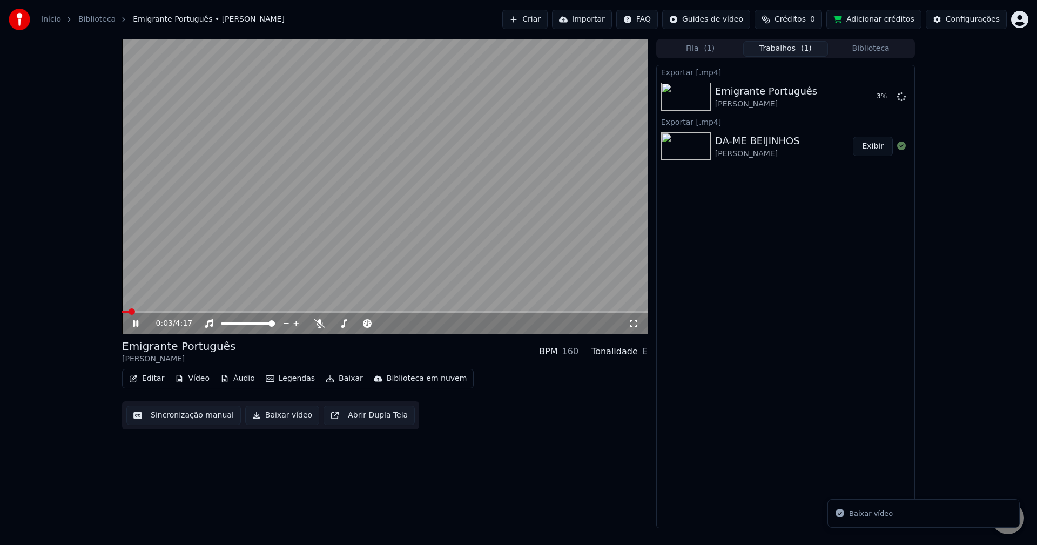
click at [777, 50] on button "Biblioteca" at bounding box center [870, 49] width 85 height 16
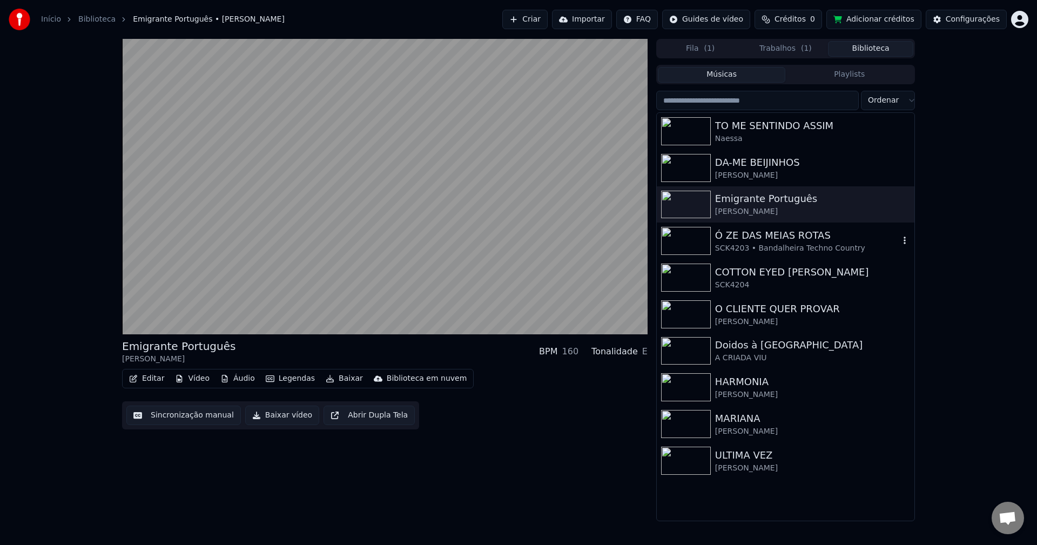
click at [777, 245] on div "SCK4203 • Bandalheira Techno Country" at bounding box center [807, 248] width 184 height 11
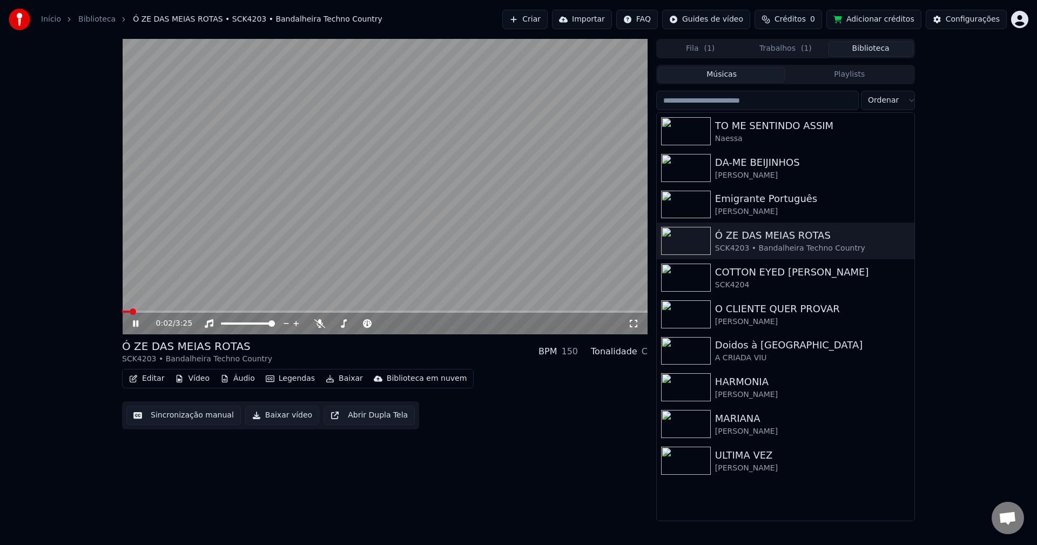
click at [144, 383] on button "Editar" at bounding box center [147, 378] width 44 height 15
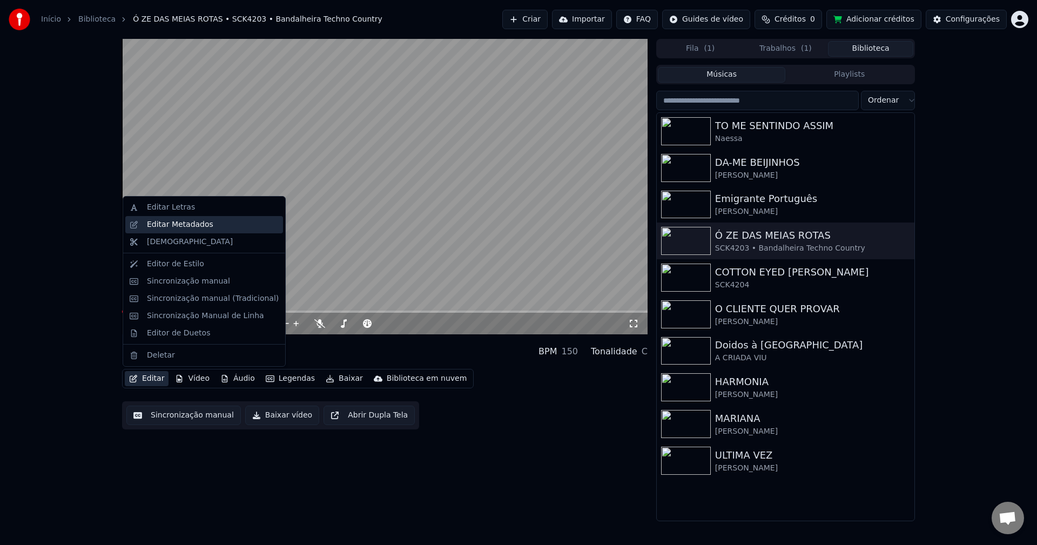
click at [182, 222] on div "Editar Metadados" at bounding box center [180, 224] width 66 height 11
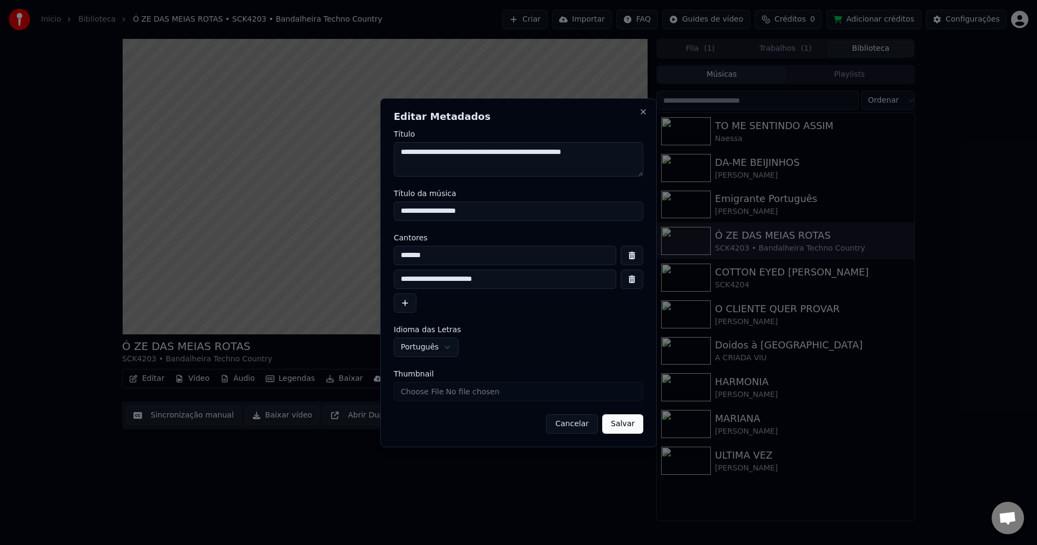
click at [627, 253] on button "button" at bounding box center [631, 255] width 23 height 19
type input "**********"
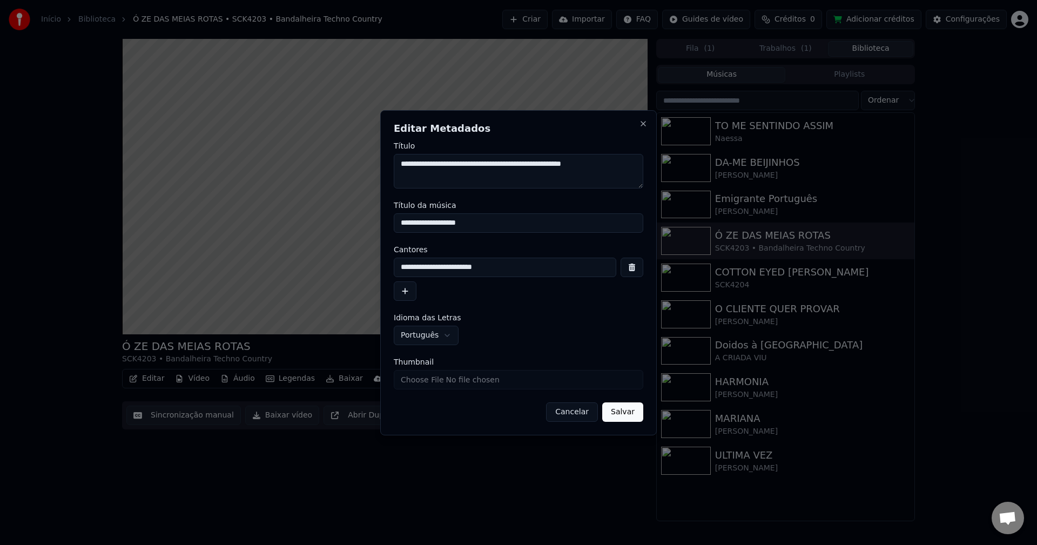
click at [441, 383] on input "Thumbnail" at bounding box center [518, 379] width 249 height 19
click at [616, 411] on button "Salvar" at bounding box center [622, 411] width 41 height 19
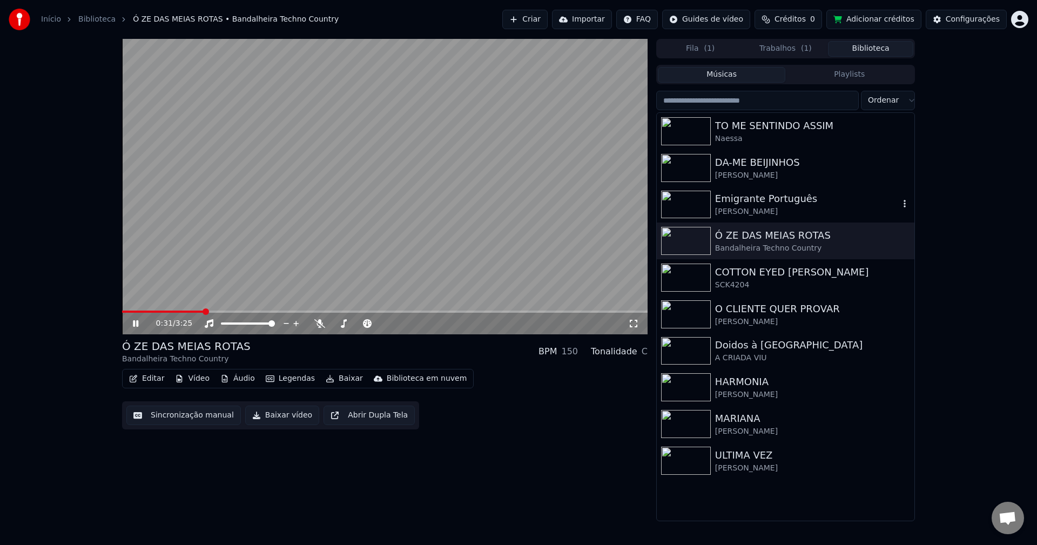
click at [777, 202] on div "Emigrante Português" at bounding box center [807, 198] width 184 height 15
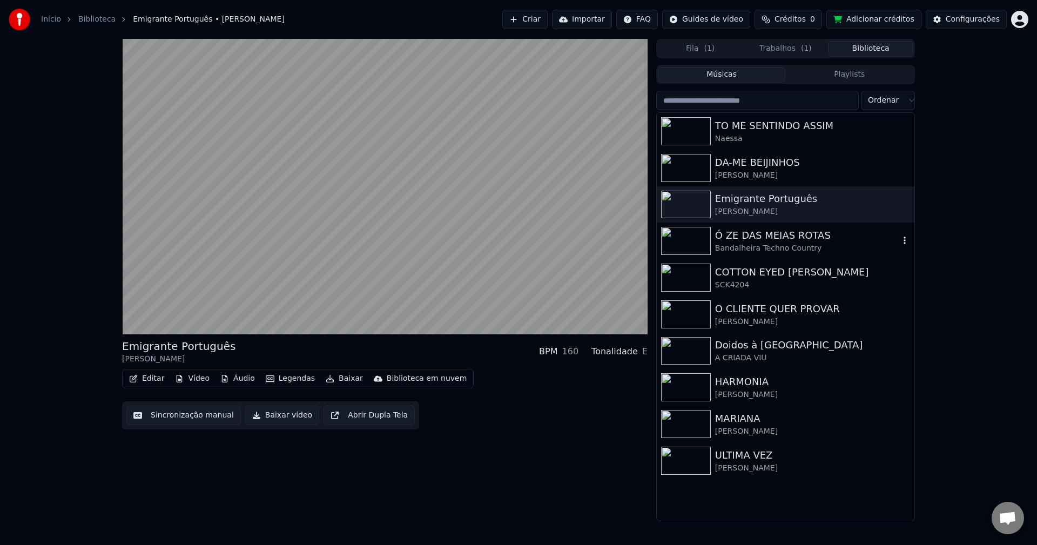
click at [741, 238] on div "Ó ZE DAS MEIAS ROTAS" at bounding box center [807, 235] width 184 height 15
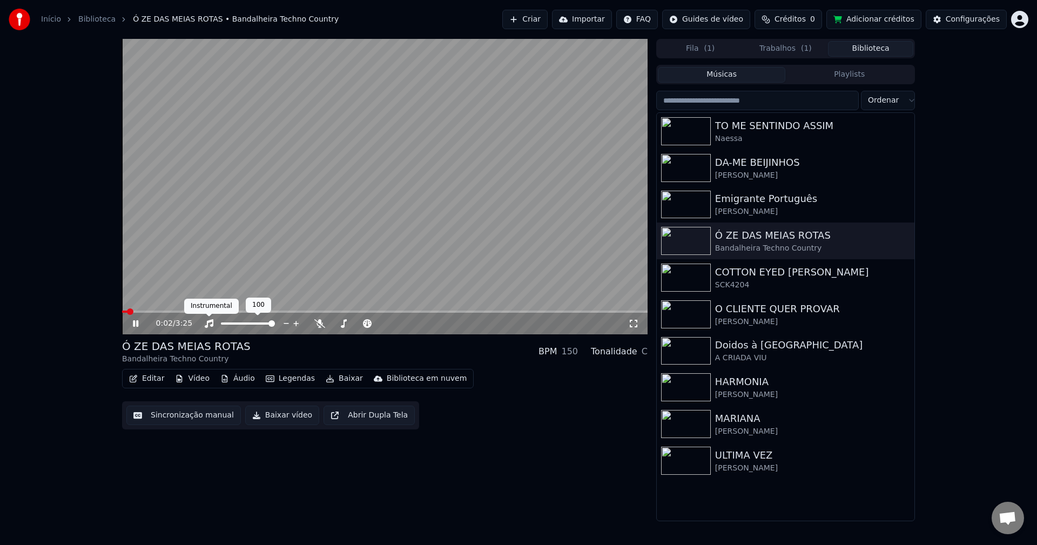
click at [271, 220] on video at bounding box center [384, 186] width 525 height 295
click at [193, 413] on button "Sincronização manual" at bounding box center [183, 415] width 114 height 19
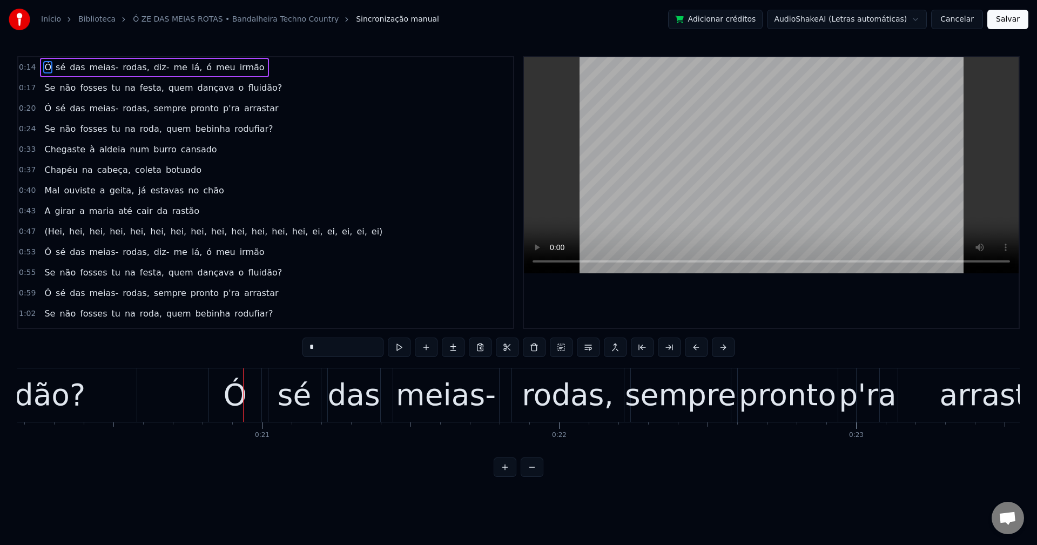
scroll to position [0, 6069]
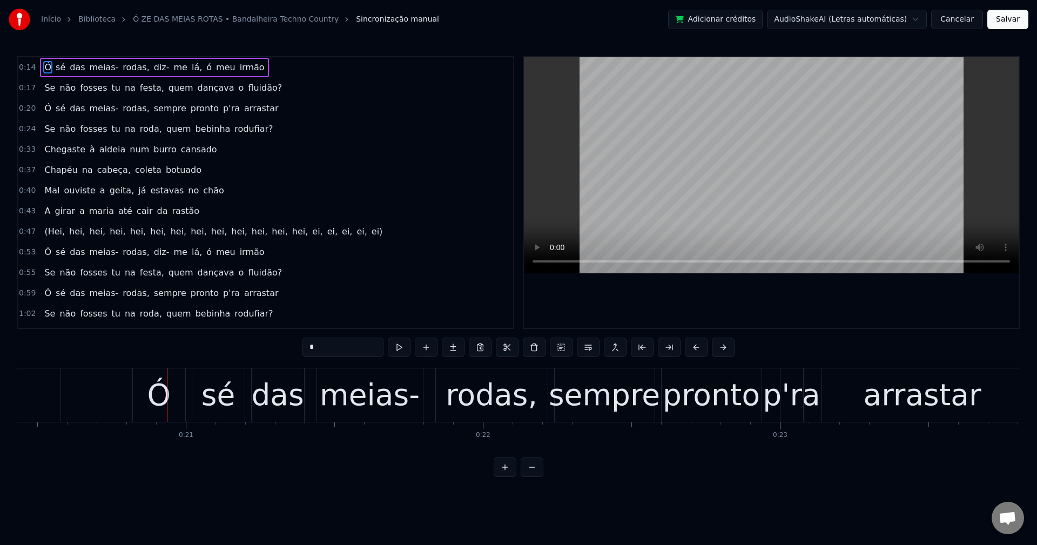
click at [124, 65] on span "rodas," at bounding box center [136, 67] width 29 height 12
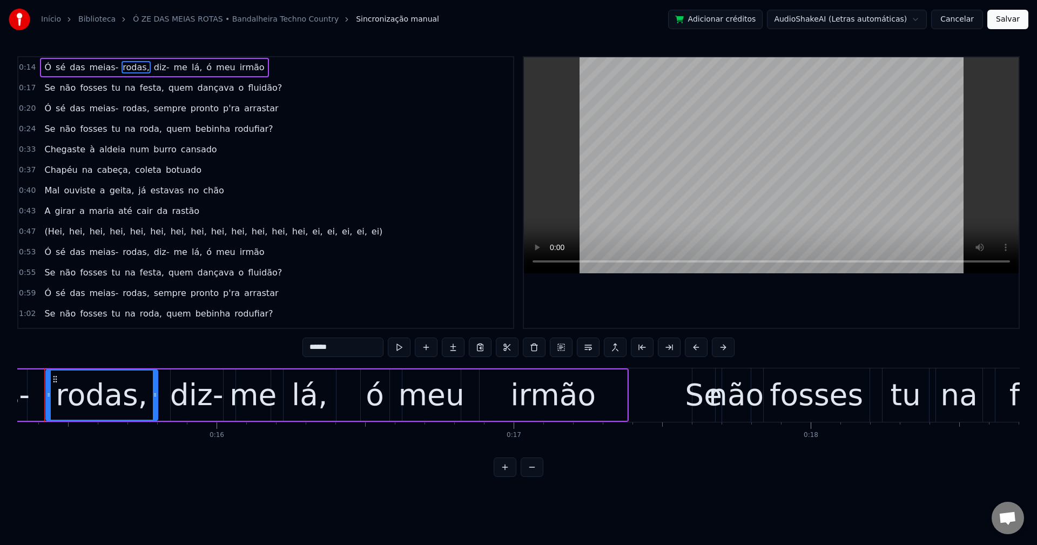
scroll to position [0, 4525]
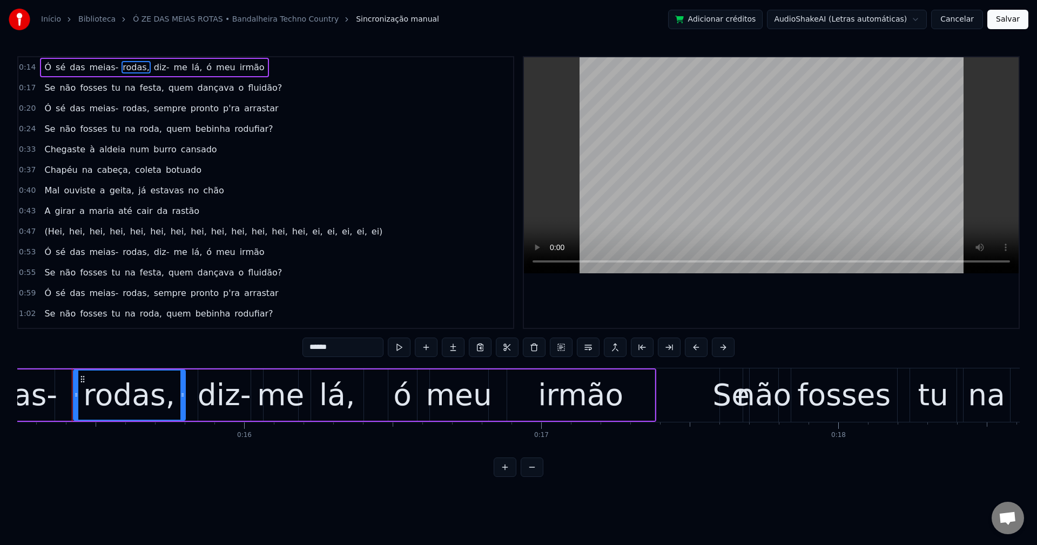
click at [345, 342] on input "******" at bounding box center [342, 347] width 81 height 19
click at [148, 65] on span "diz-" at bounding box center [157, 67] width 18 height 12
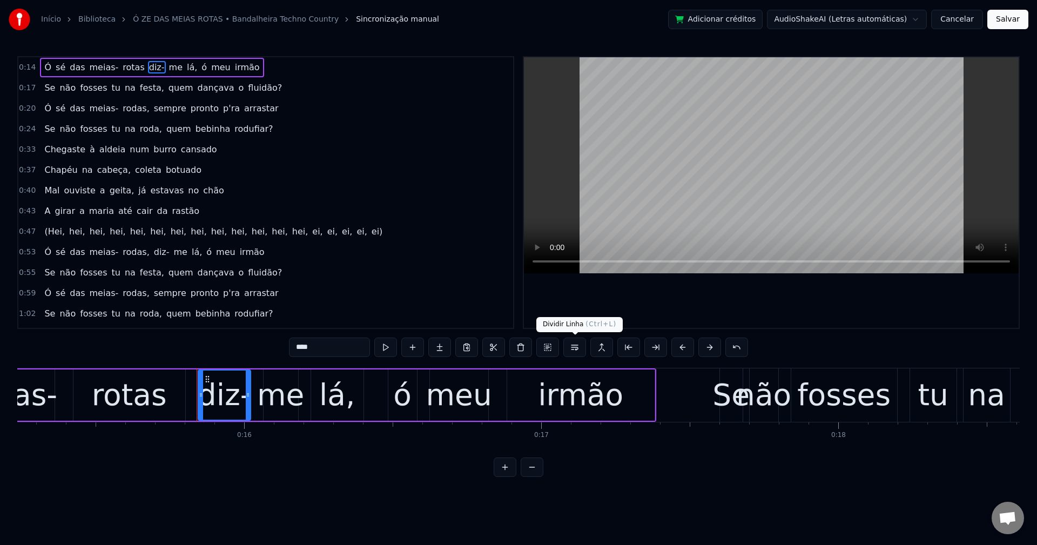
click at [571, 350] on button at bounding box center [574, 347] width 23 height 19
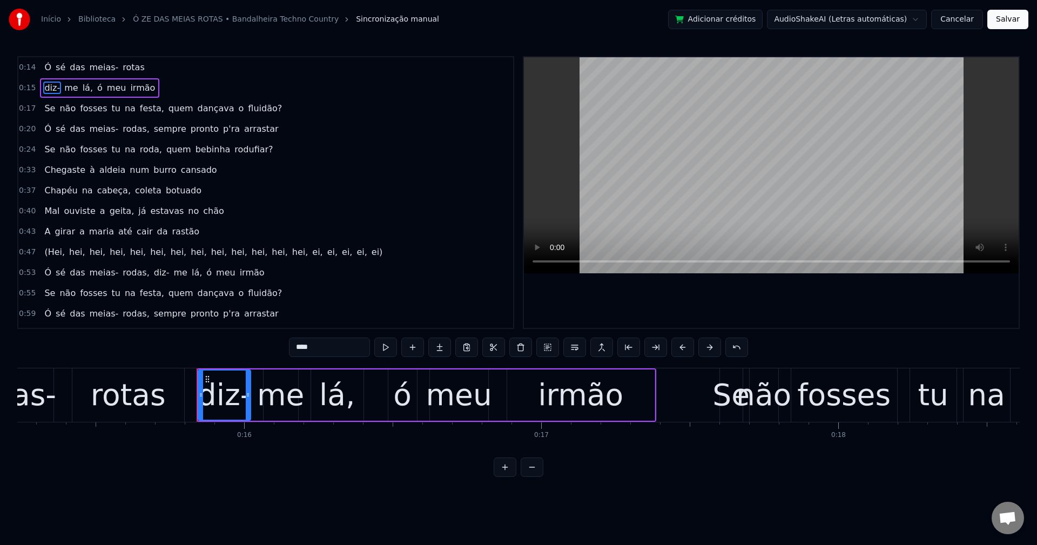
click at [82, 91] on span "lá," at bounding box center [88, 88] width 12 height 12
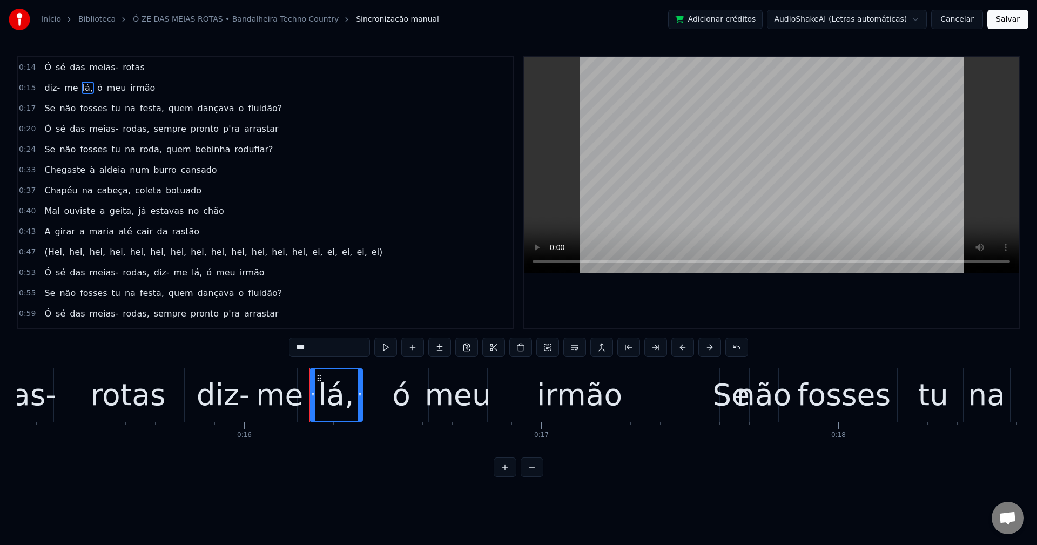
click at [325, 347] on input "***" at bounding box center [329, 347] width 81 height 19
click at [93, 87] on span "ó" at bounding box center [97, 88] width 8 height 12
click at [144, 106] on span "festa," at bounding box center [152, 108] width 26 height 12
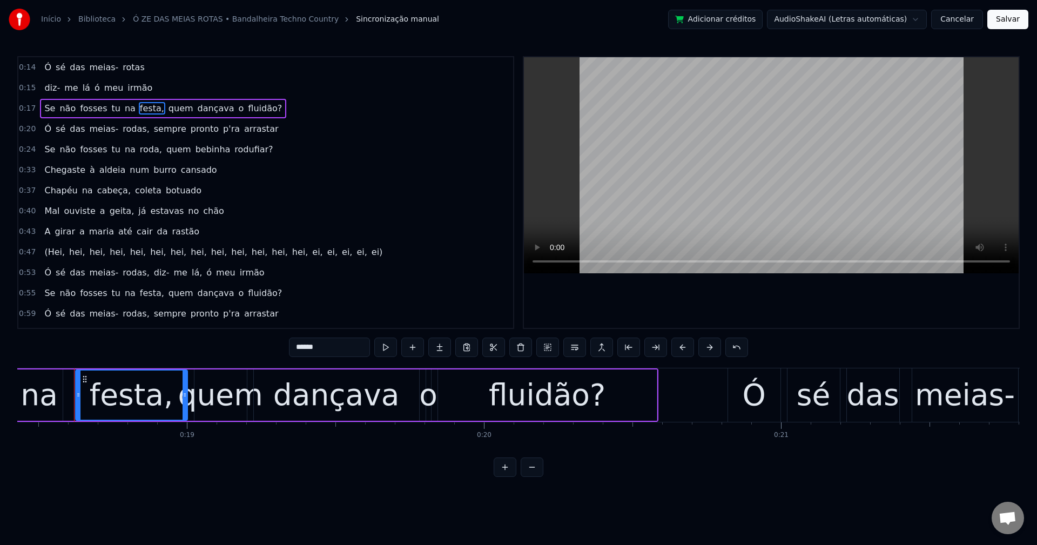
scroll to position [0, 5476]
click at [340, 342] on input "******" at bounding box center [329, 347] width 81 height 19
click at [165, 108] on span "quem" at bounding box center [178, 108] width 27 height 12
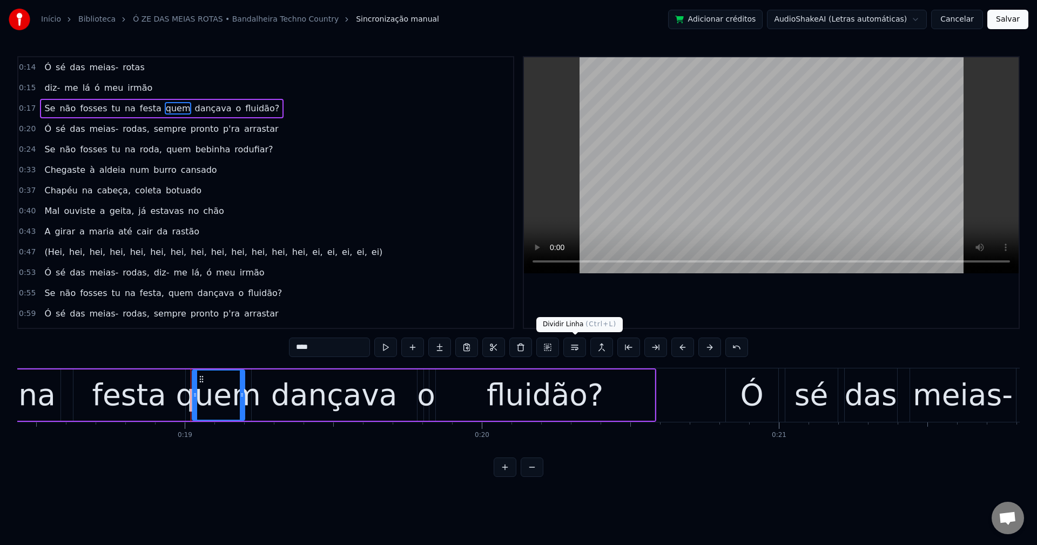
click at [569, 346] on button at bounding box center [574, 347] width 23 height 19
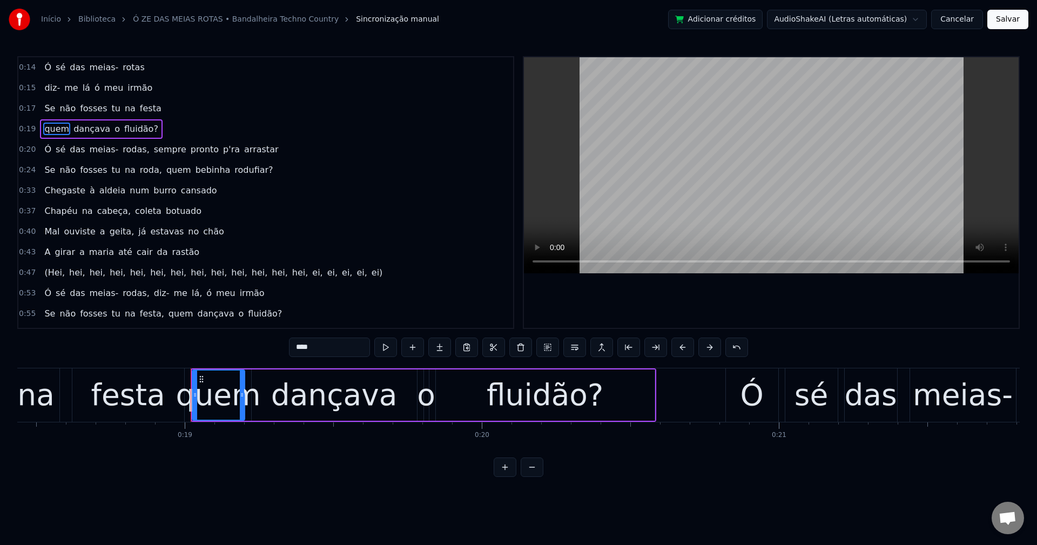
click at [130, 127] on span "fluidão?" at bounding box center [141, 129] width 36 height 12
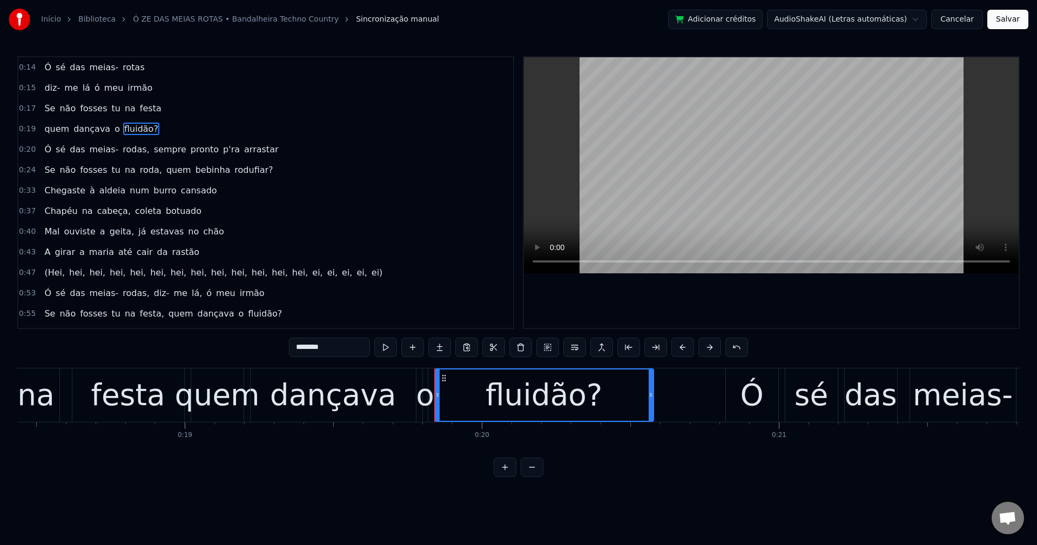
drag, startPoint x: 356, startPoint y: 351, endPoint x: 84, endPoint y: 319, distance: 274.6
click at [84, 319] on div "0:14 Ó sé das meias- rotas 0:15 diz- me lá ó meu irmão 0:17 Se não fosses tu na…" at bounding box center [518, 266] width 1002 height 421
click at [47, 150] on span "Ó" at bounding box center [47, 149] width 9 height 12
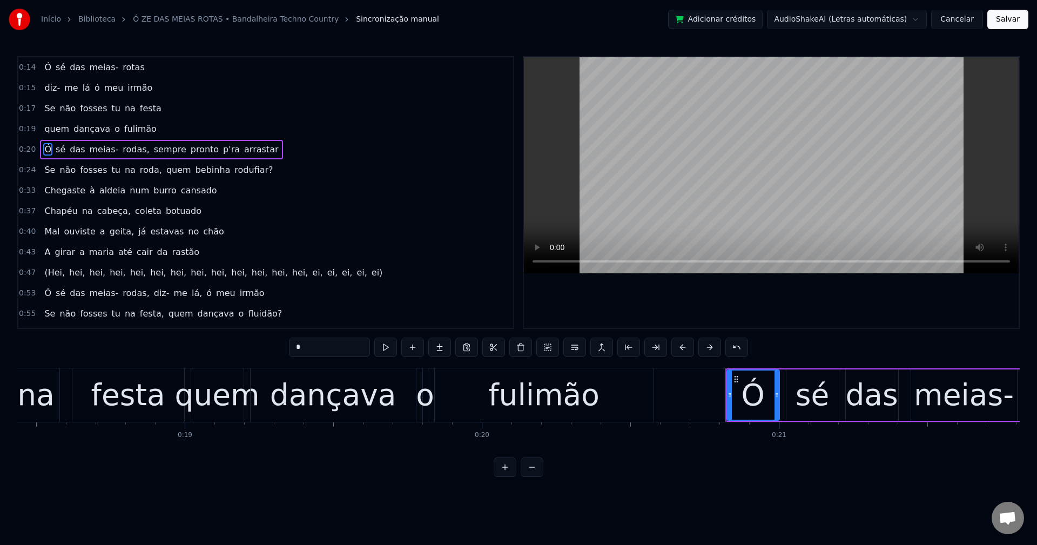
click at [55, 65] on span "sé" at bounding box center [61, 67] width 12 height 12
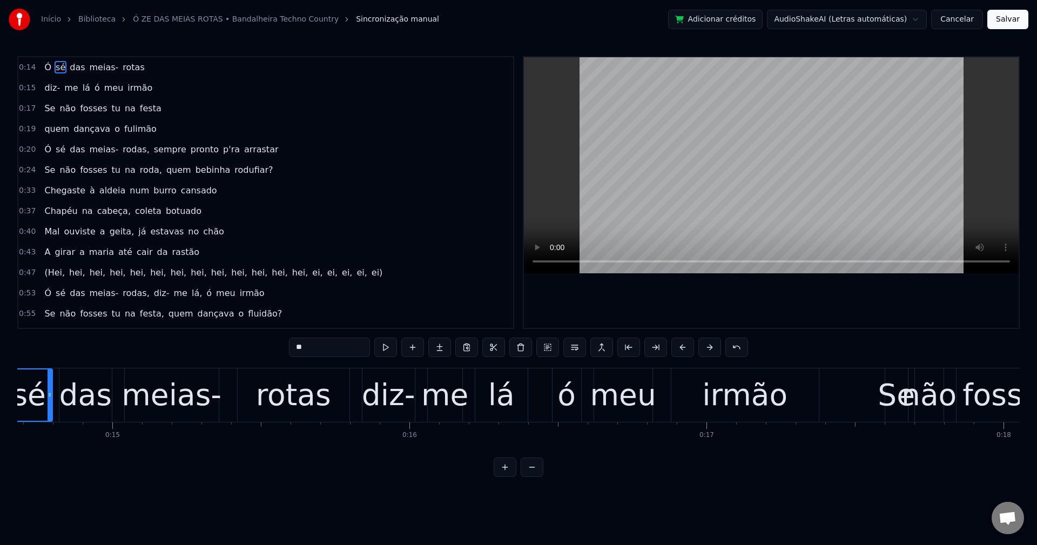
scroll to position [0, 4294]
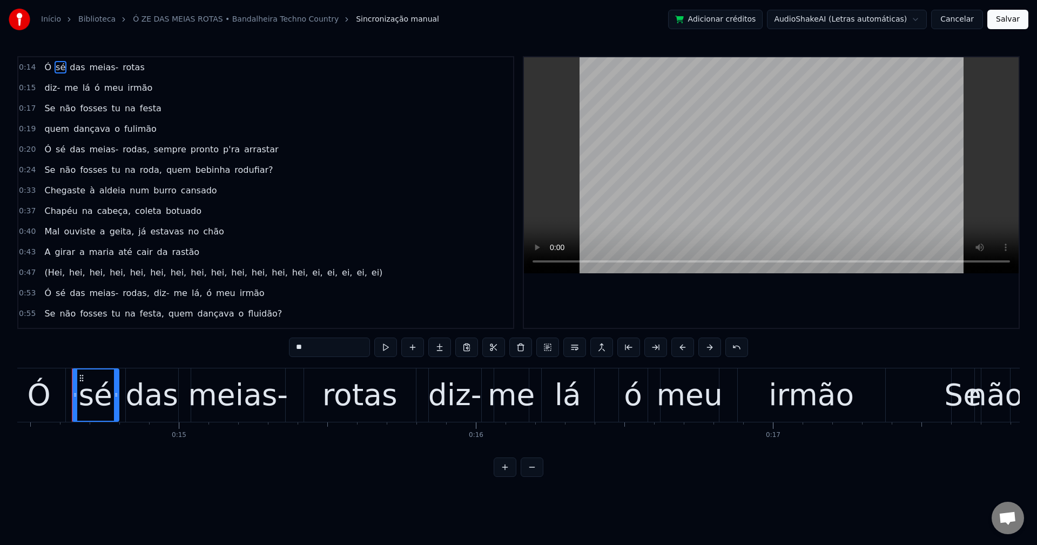
drag, startPoint x: 320, startPoint y: 347, endPoint x: 185, endPoint y: 311, distance: 139.1
click at [183, 345] on div "0:14 Ó sé das meias- rotas 0:15 diz- me lá ó meu irmão 0:17 Se não fosses tu na…" at bounding box center [518, 266] width 1002 height 421
click at [55, 152] on span "sé" at bounding box center [61, 149] width 12 height 12
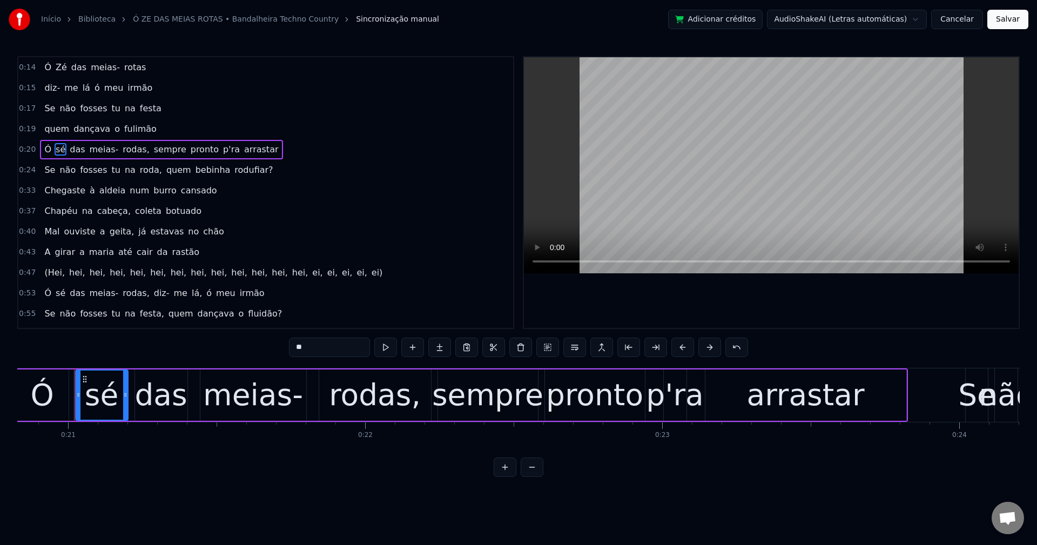
scroll to position [0, 6189]
drag, startPoint x: 336, startPoint y: 353, endPoint x: 96, endPoint y: 341, distance: 240.6
click at [96, 341] on div "0:14 Ó Zé das meias- rotas 0:15 diz- me lá ó meu irmão 0:17 Se não fosses tu na…" at bounding box center [518, 266] width 1002 height 421
click at [129, 150] on span "rodas," at bounding box center [137, 149] width 29 height 12
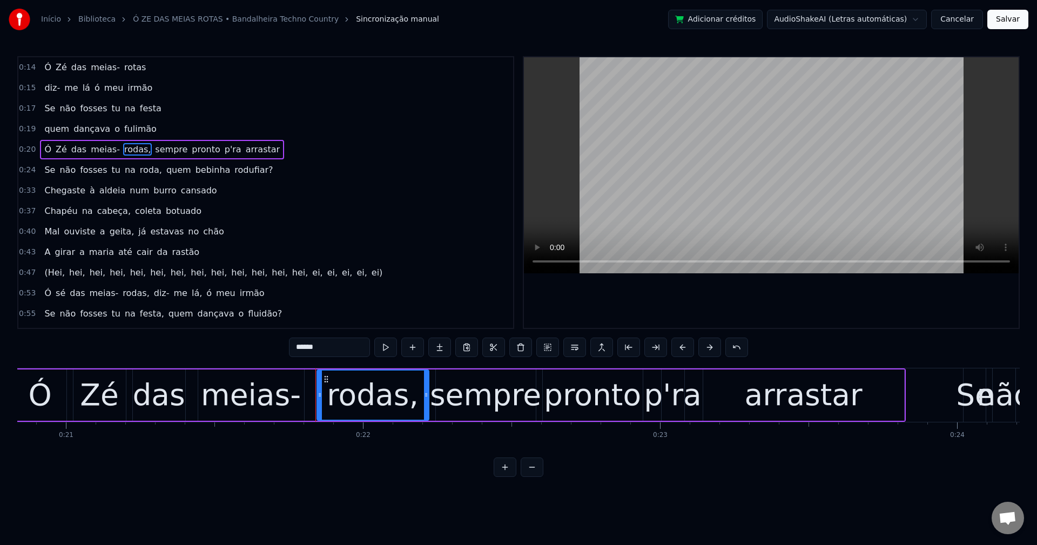
click at [327, 349] on input "******" at bounding box center [329, 347] width 81 height 19
click at [149, 152] on span "sempre" at bounding box center [166, 149] width 35 height 12
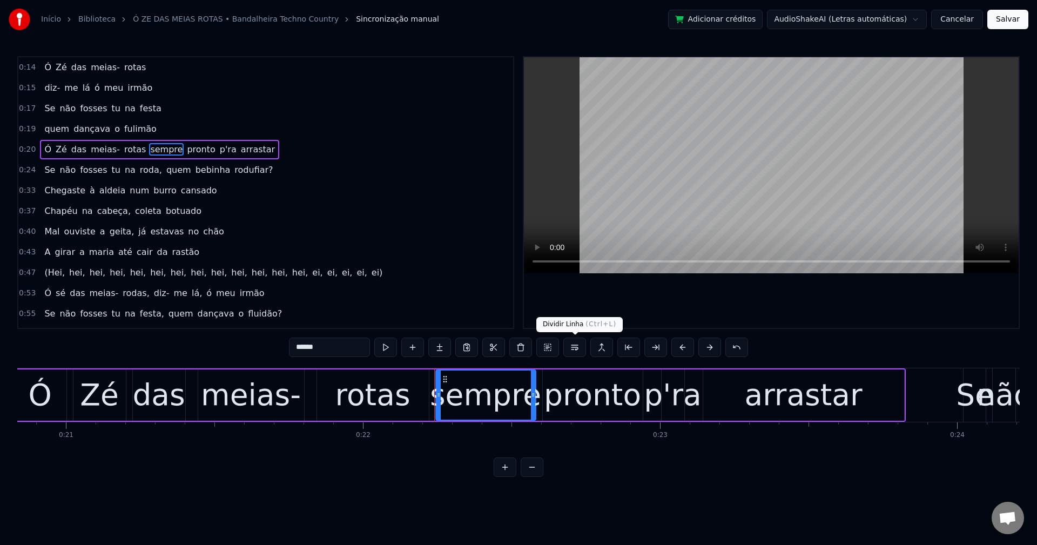
click at [575, 350] on button at bounding box center [574, 347] width 23 height 19
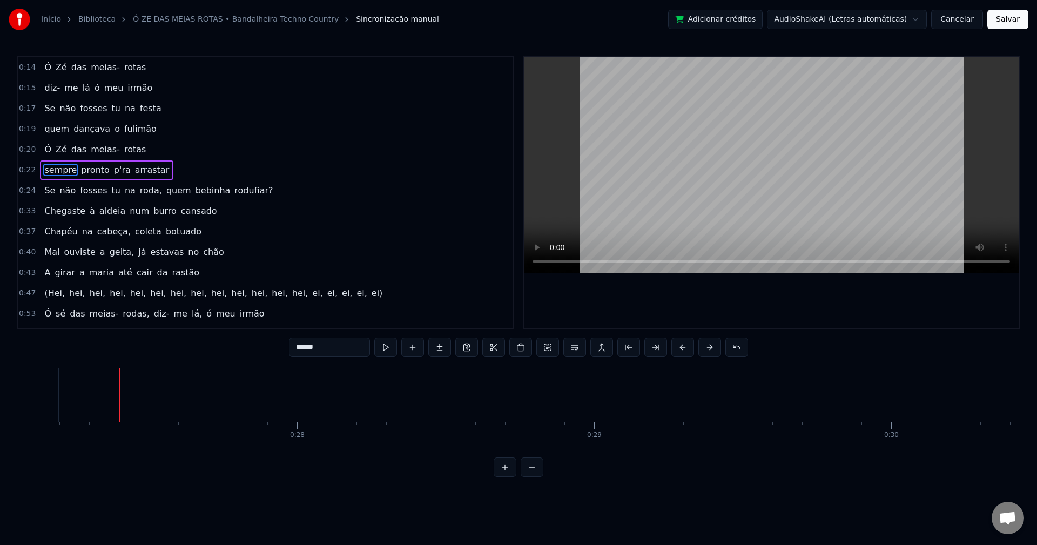
scroll to position [0, 8084]
click at [139, 189] on span "roda," at bounding box center [151, 190] width 24 height 12
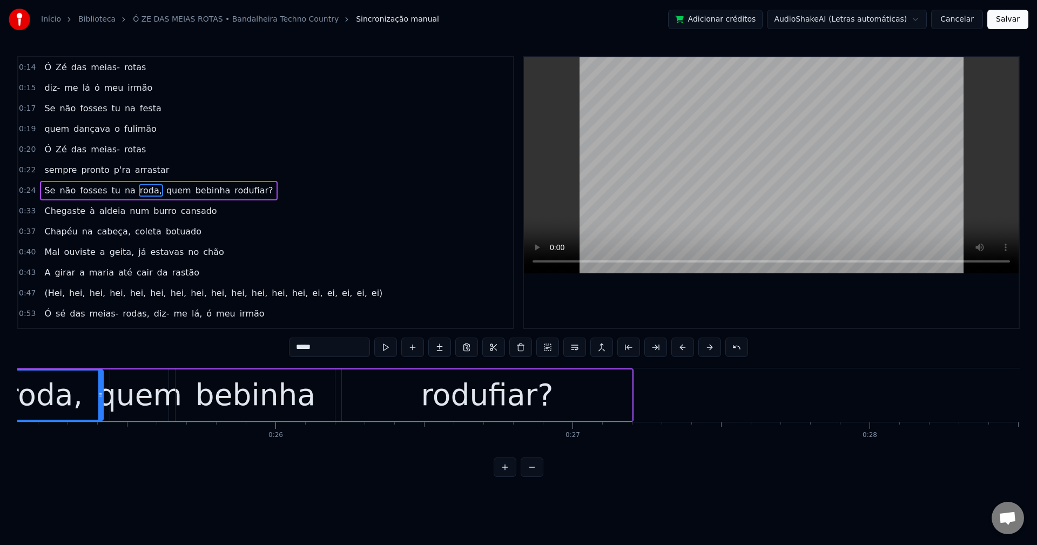
click at [326, 353] on input "*****" at bounding box center [329, 347] width 81 height 19
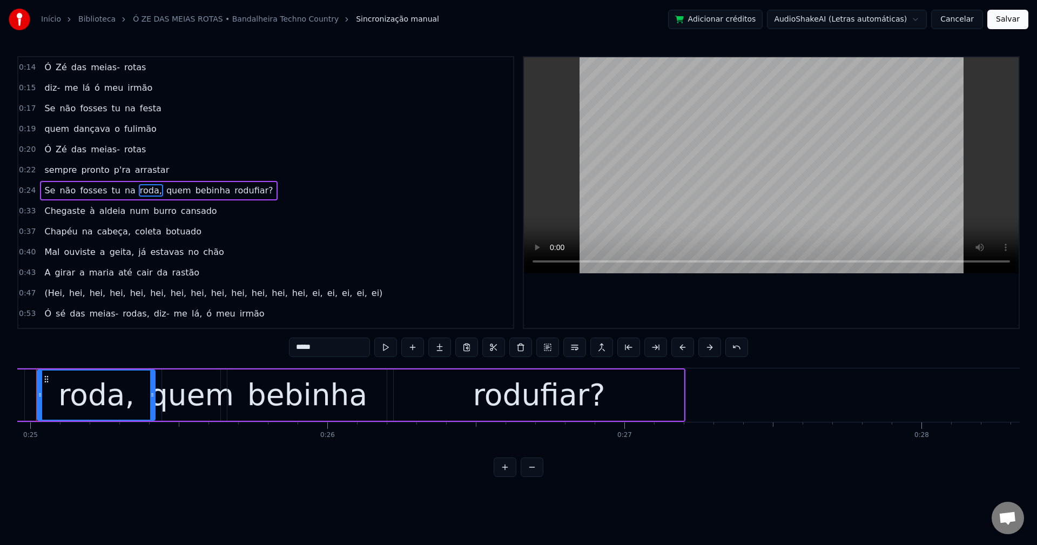
scroll to position [0, 7377]
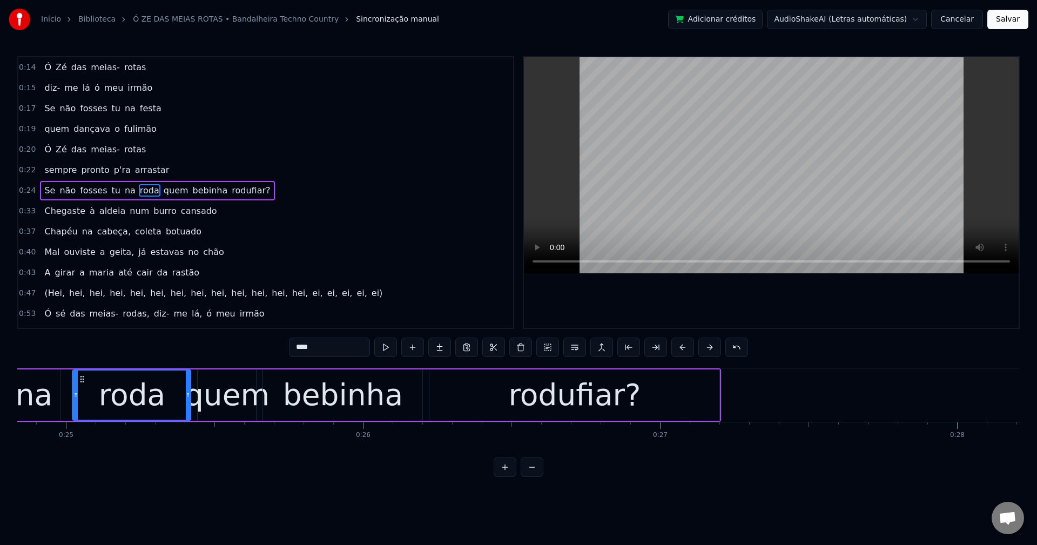
click at [163, 191] on span "quem" at bounding box center [176, 190] width 27 height 12
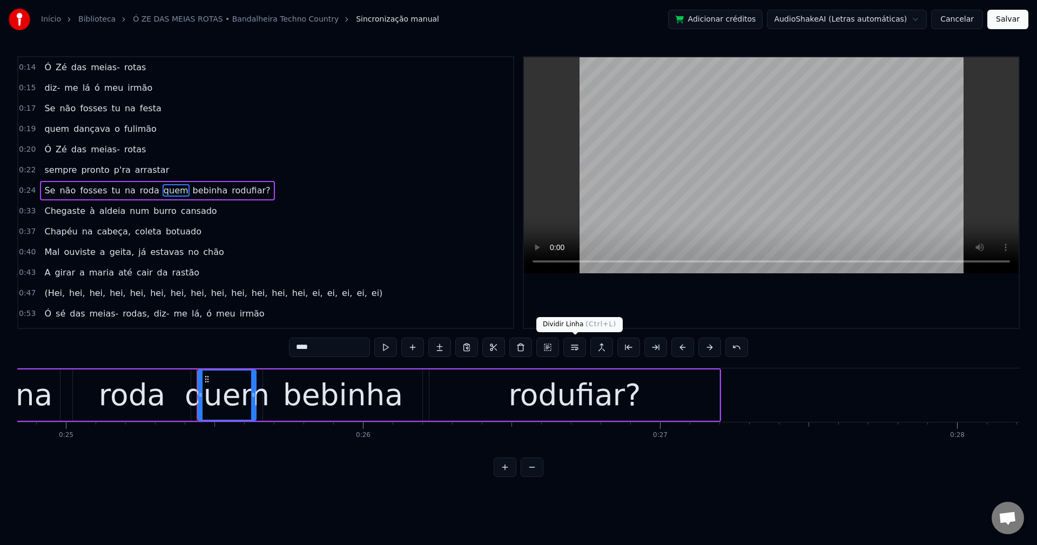
click at [575, 348] on button at bounding box center [574, 347] width 23 height 19
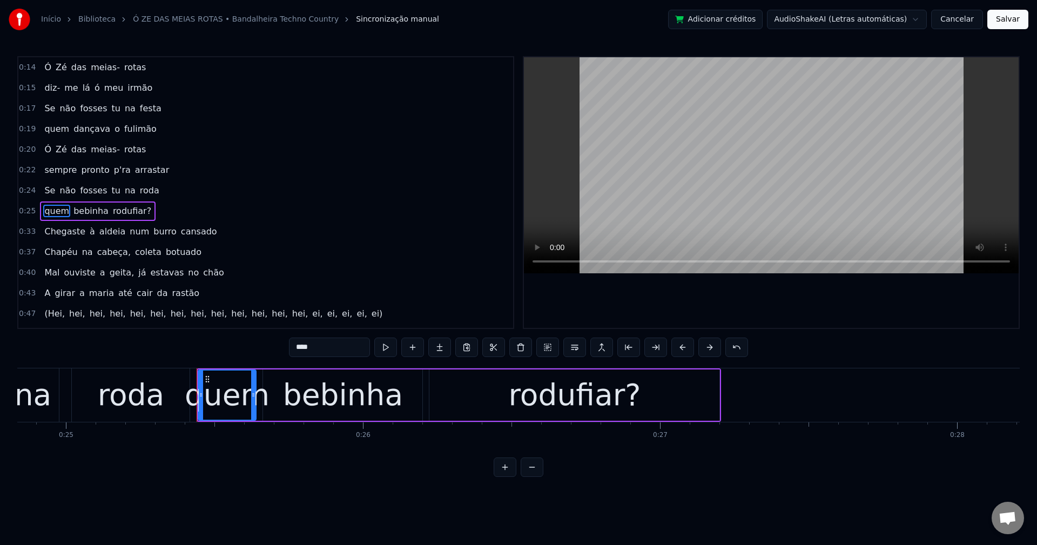
scroll to position [18, 0]
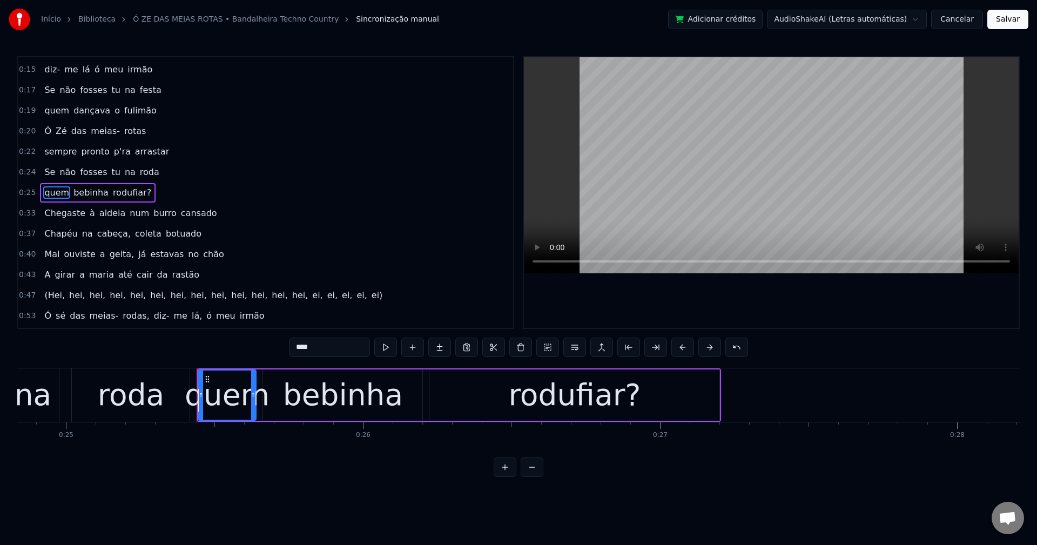
click at [125, 193] on span "rodufiar?" at bounding box center [132, 192] width 41 height 12
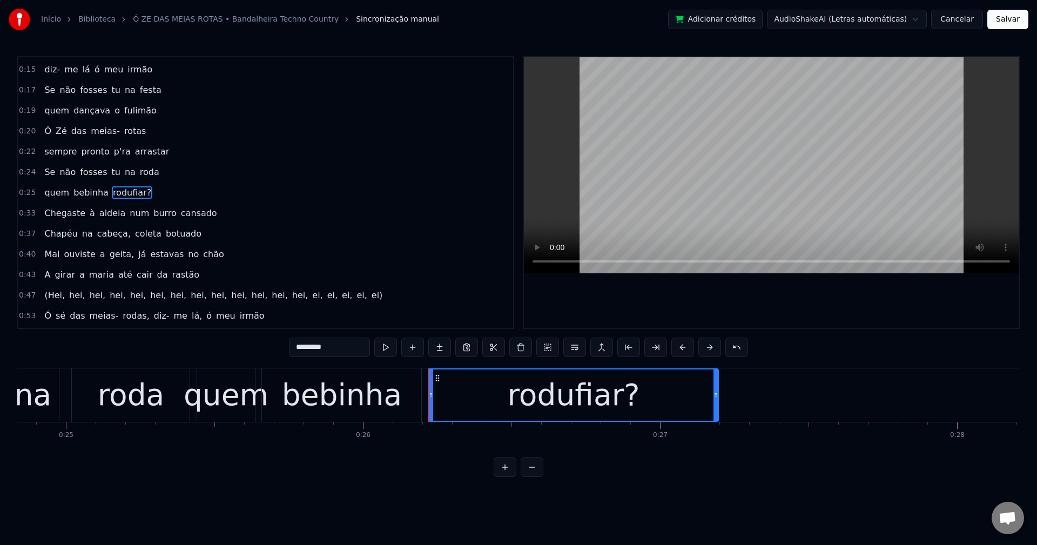
drag, startPoint x: 338, startPoint y: 348, endPoint x: 311, endPoint y: 359, distance: 29.1
click at [311, 359] on div "*********" at bounding box center [518, 349] width 459 height 22
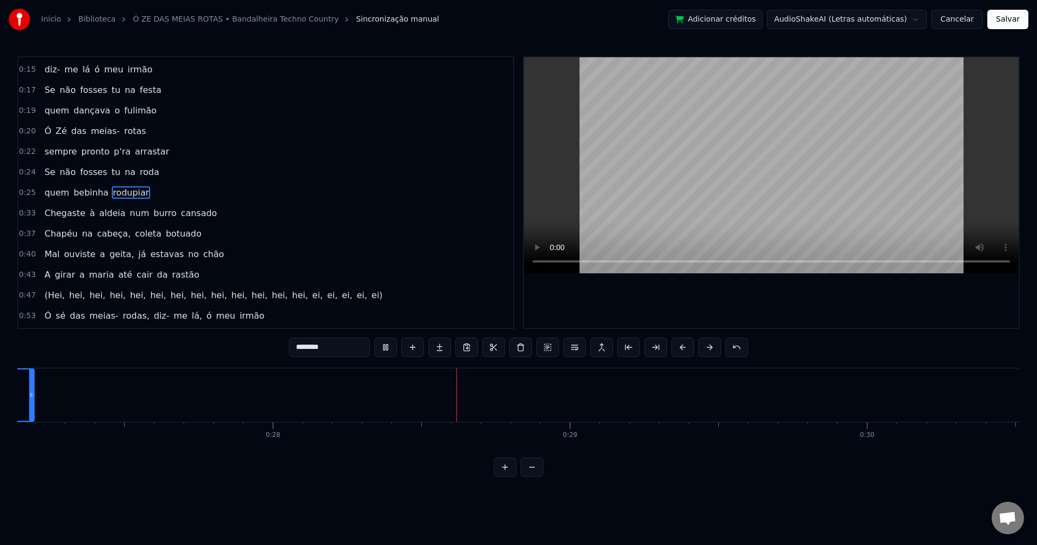
scroll to position [0, 8275]
click at [117, 194] on span "rodupiar" at bounding box center [131, 192] width 38 height 12
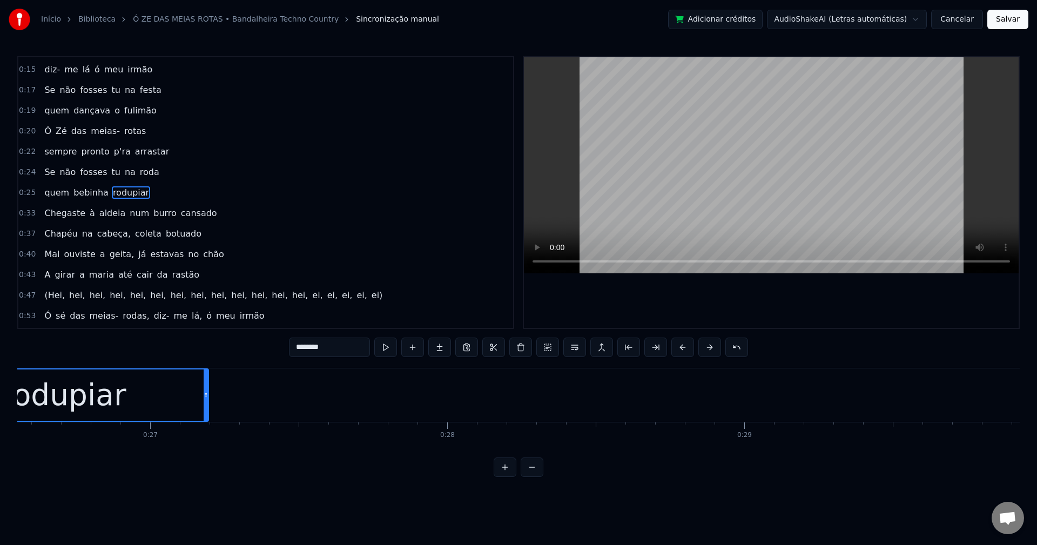
scroll to position [0, 7733]
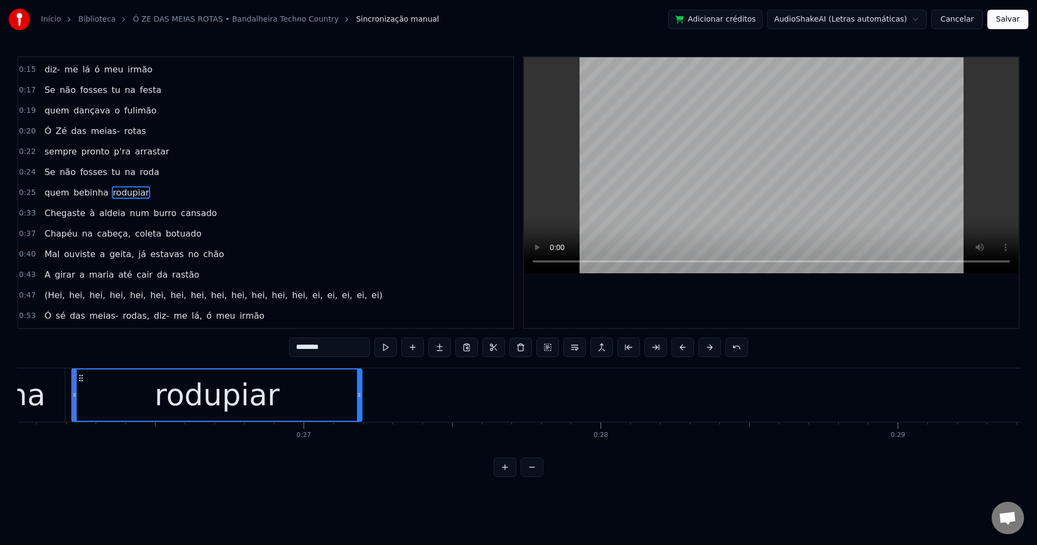
click at [314, 353] on input "********" at bounding box center [329, 347] width 81 height 19
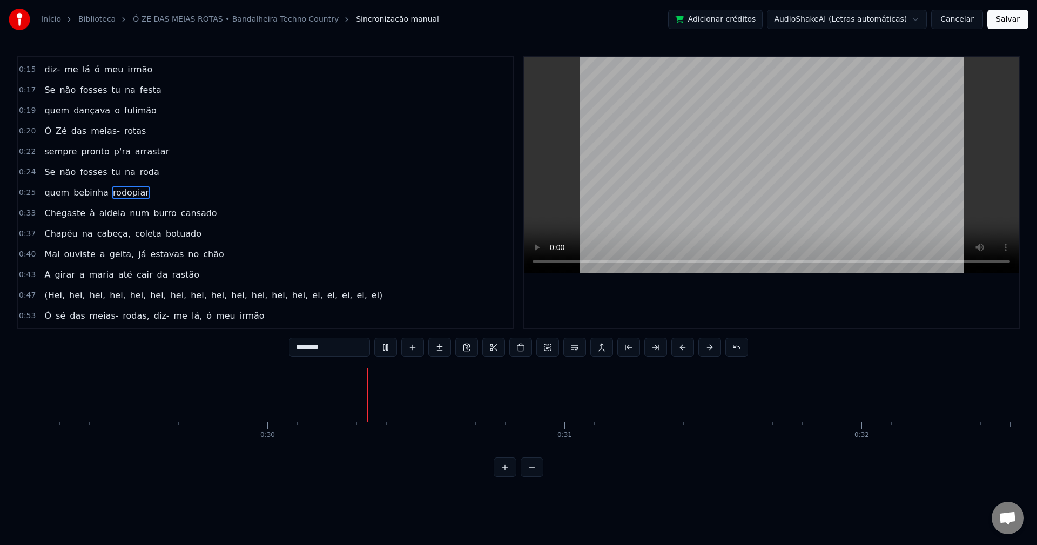
click at [57, 215] on span "Chegaste" at bounding box center [64, 213] width 43 height 12
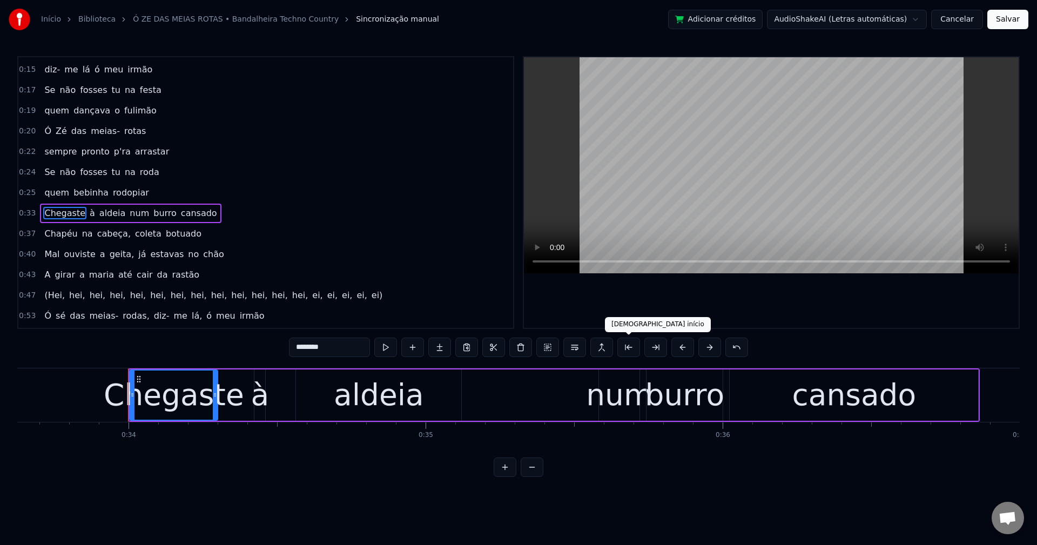
scroll to position [0, 10044]
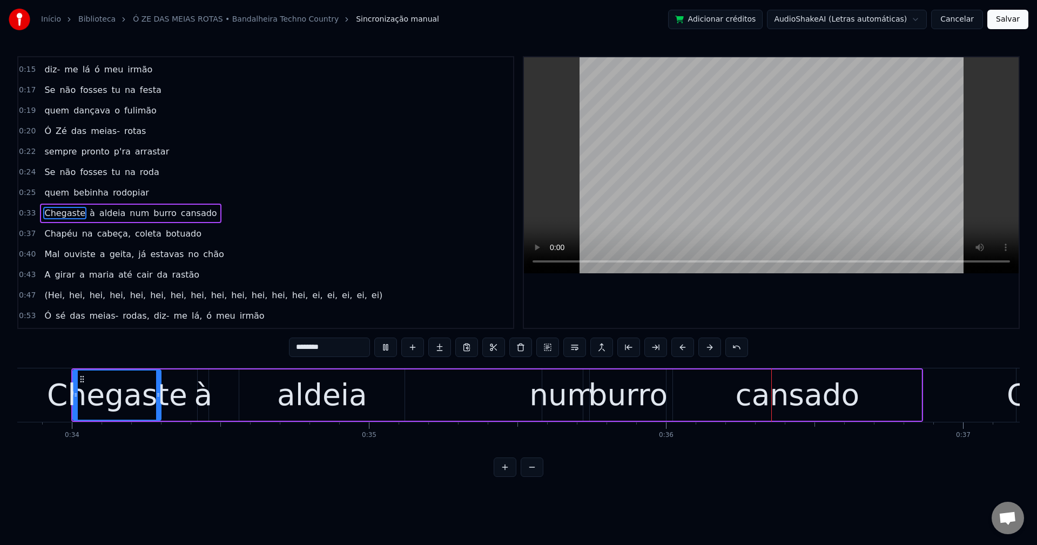
click at [129, 214] on span "num" at bounding box center [140, 213] width 22 height 12
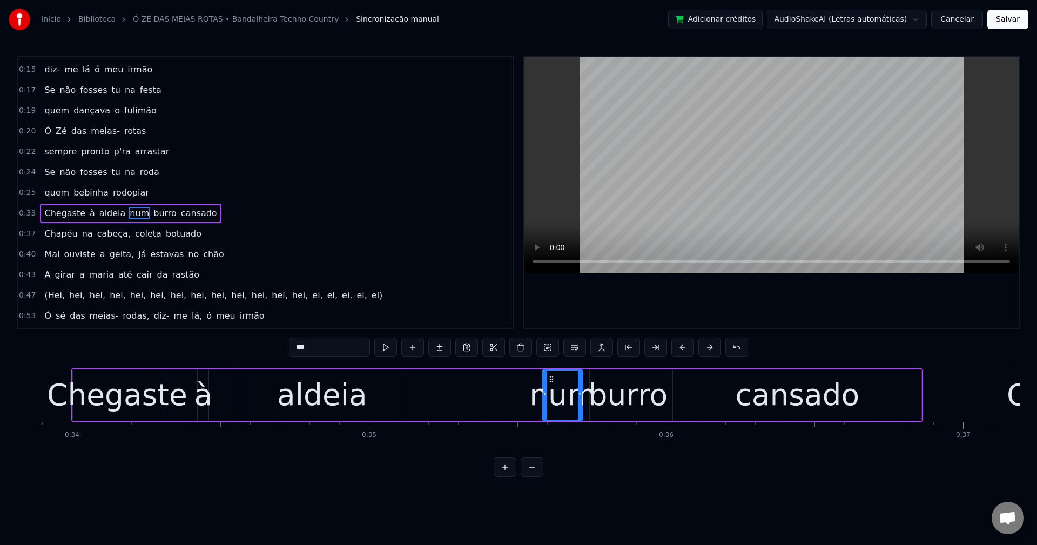
scroll to position [39, 0]
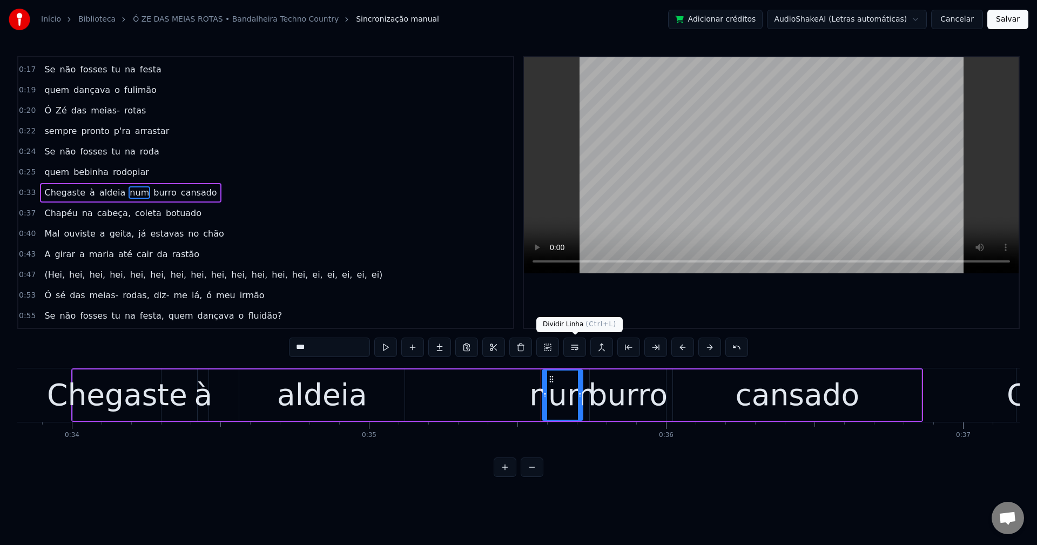
click at [582, 353] on button at bounding box center [574, 347] width 23 height 19
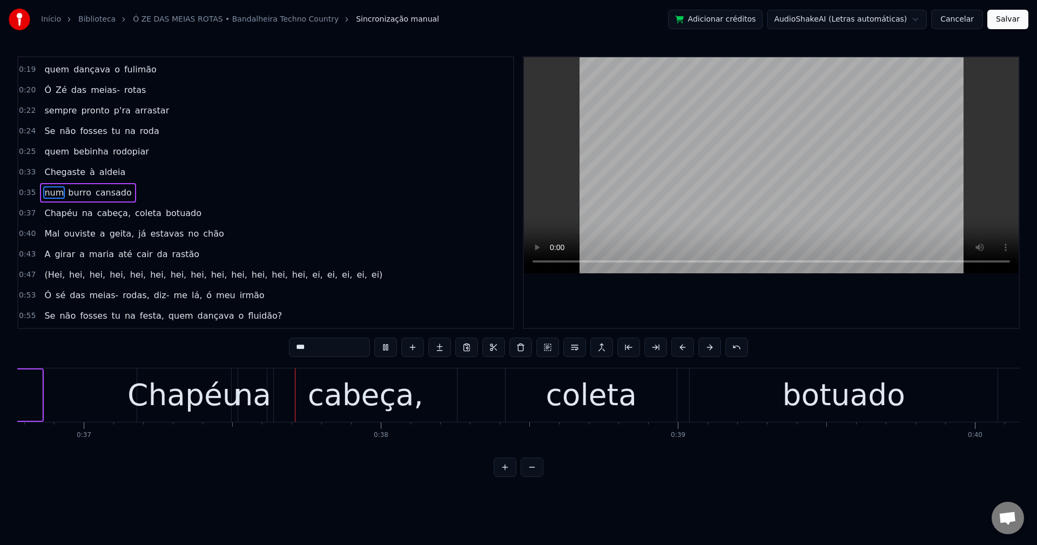
scroll to position [0, 10966]
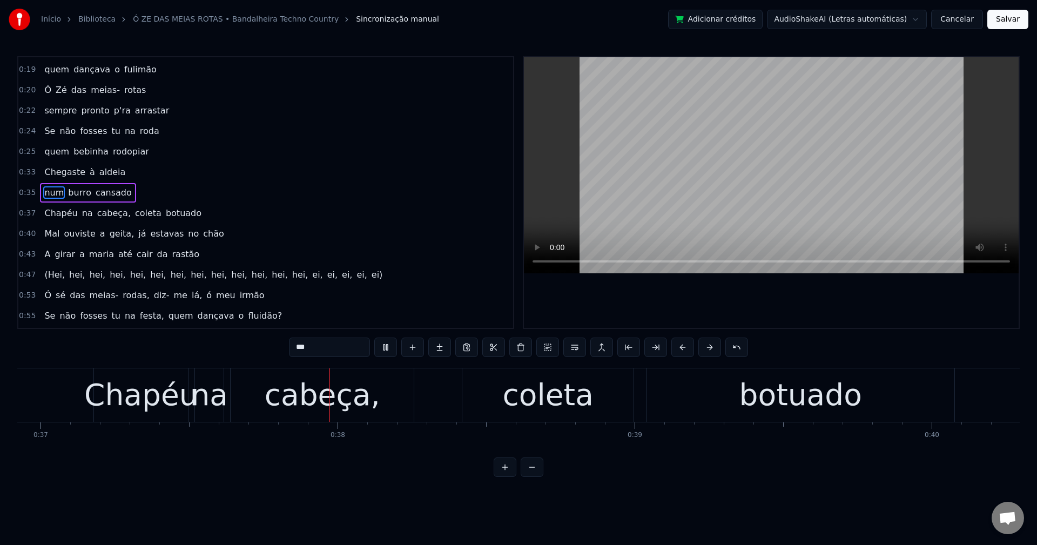
click at [96, 211] on span "cabeça," at bounding box center [114, 213] width 36 height 12
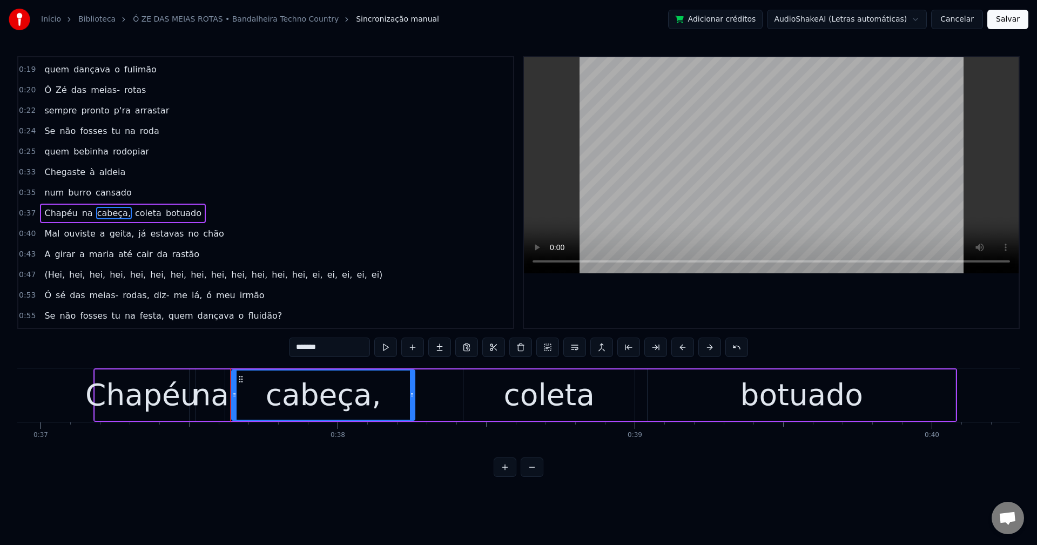
scroll to position [80, 0]
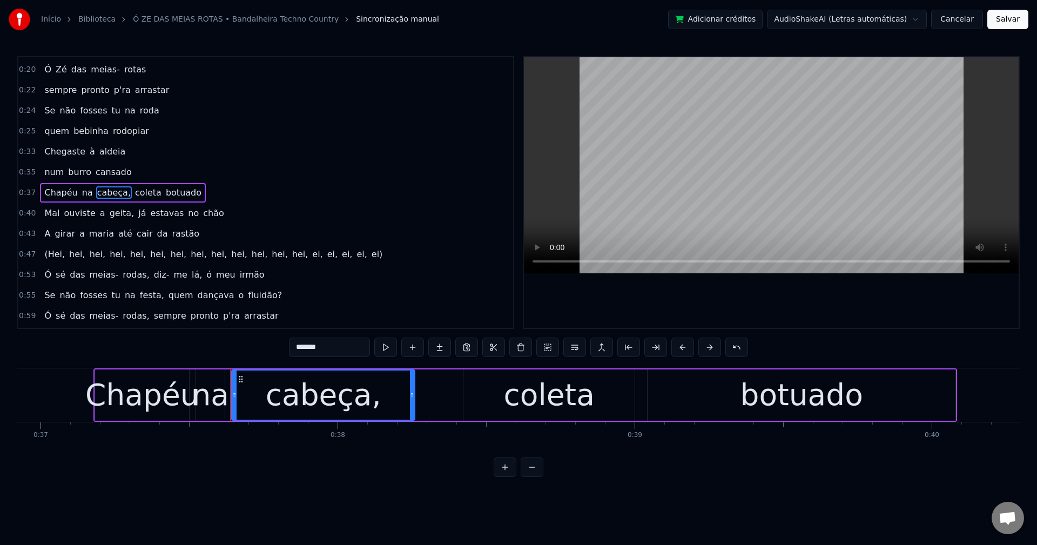
click at [347, 350] on input "*******" at bounding box center [329, 347] width 81 height 19
click at [131, 194] on span "coleta" at bounding box center [145, 192] width 29 height 12
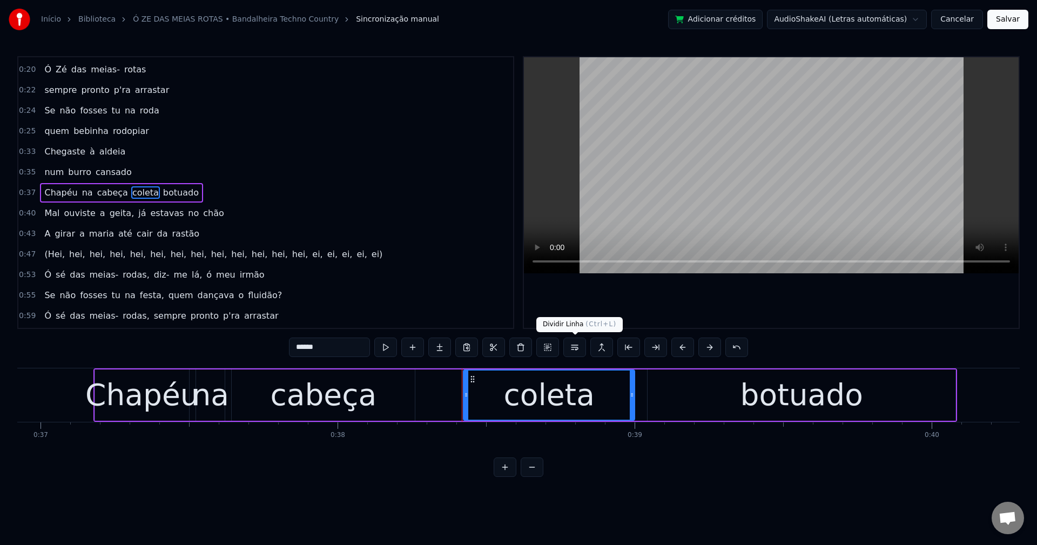
click at [579, 353] on button at bounding box center [574, 347] width 23 height 19
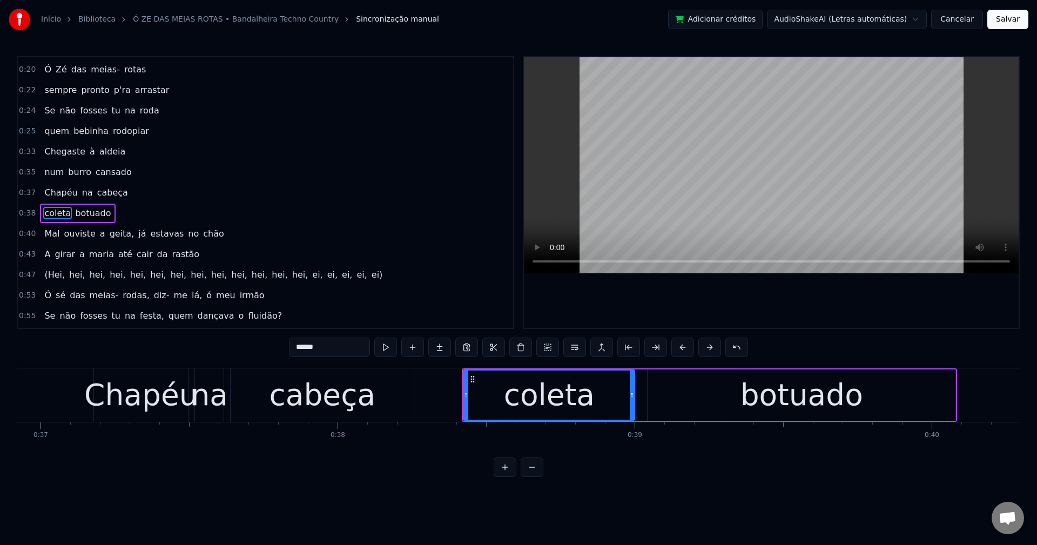
scroll to position [100, 0]
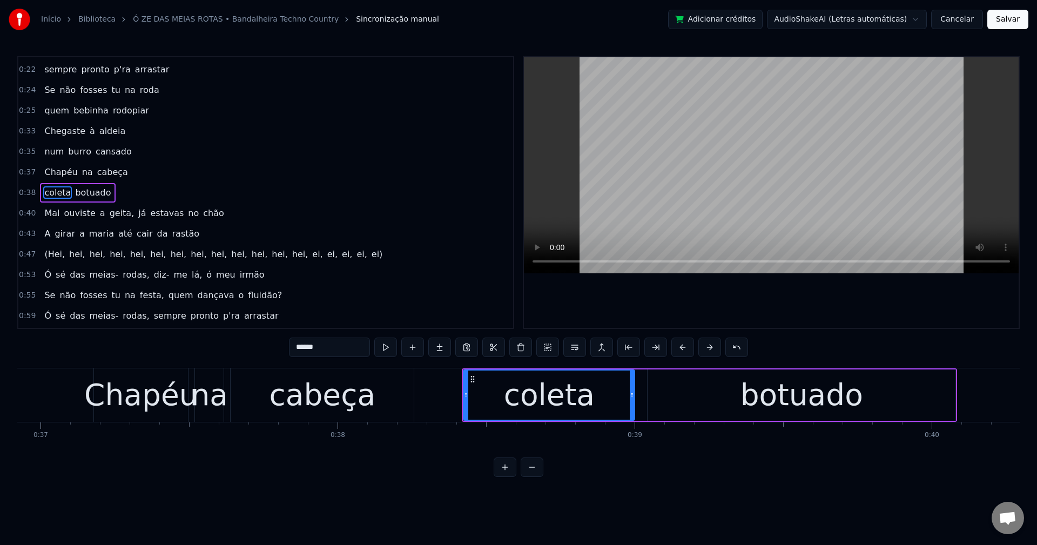
click at [359, 344] on input "******" at bounding box center [329, 347] width 81 height 19
click at [90, 192] on span "botuado" at bounding box center [93, 192] width 38 height 12
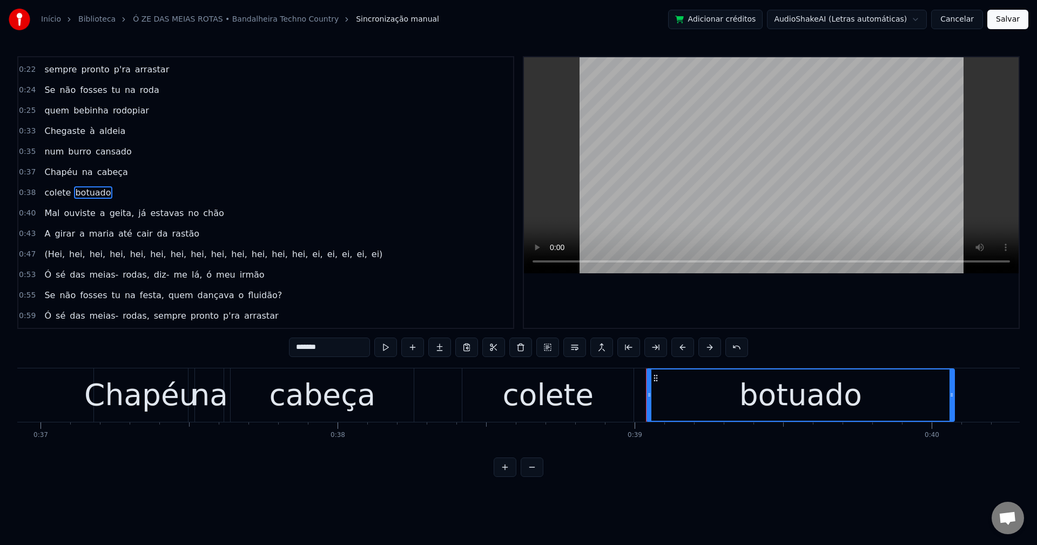
click at [339, 349] on input "*******" at bounding box center [329, 347] width 81 height 19
click at [109, 213] on span "geita," at bounding box center [122, 213] width 27 height 12
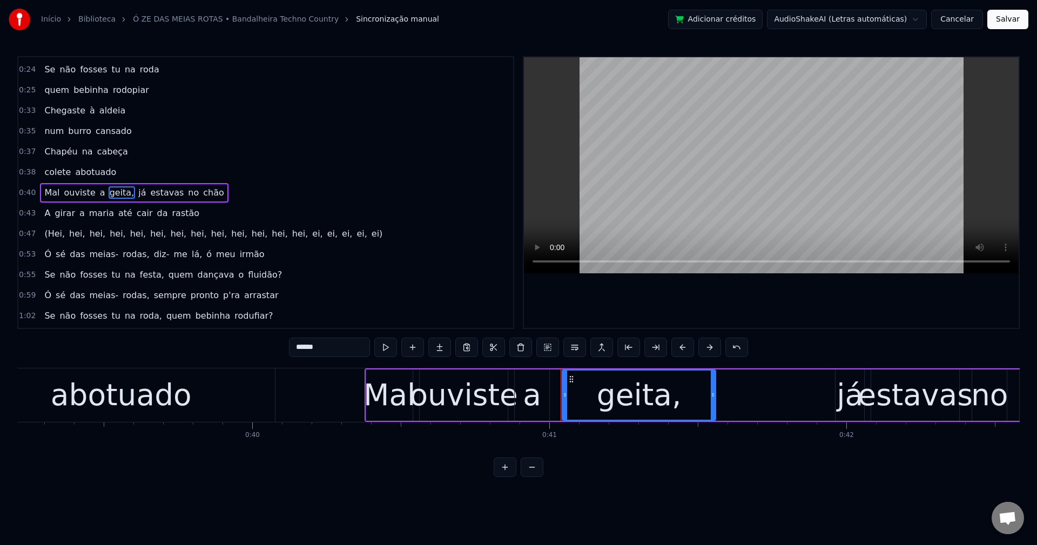
click at [343, 354] on input "******" at bounding box center [329, 347] width 81 height 19
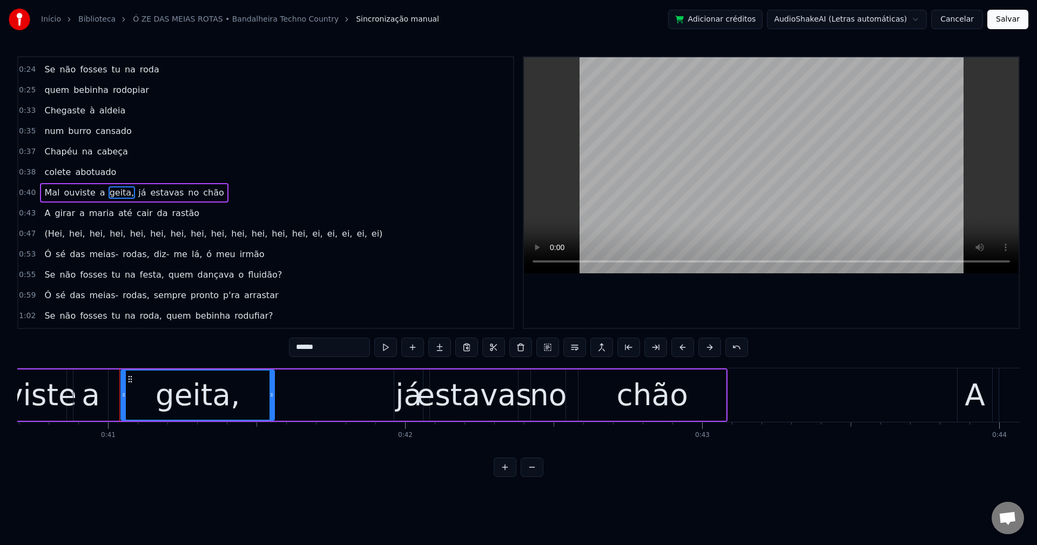
scroll to position [0, 12135]
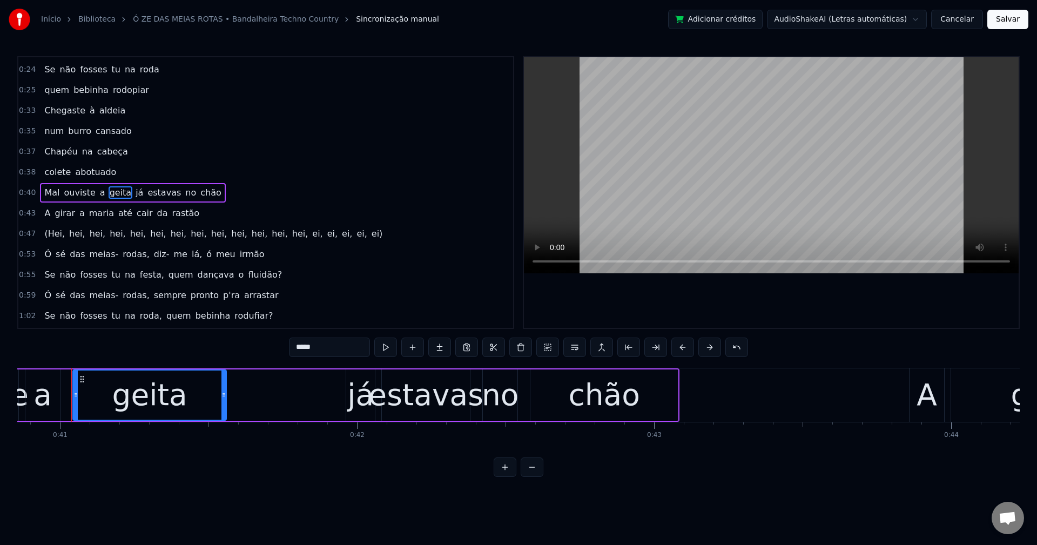
click at [134, 194] on span "já" at bounding box center [139, 192] width 10 height 12
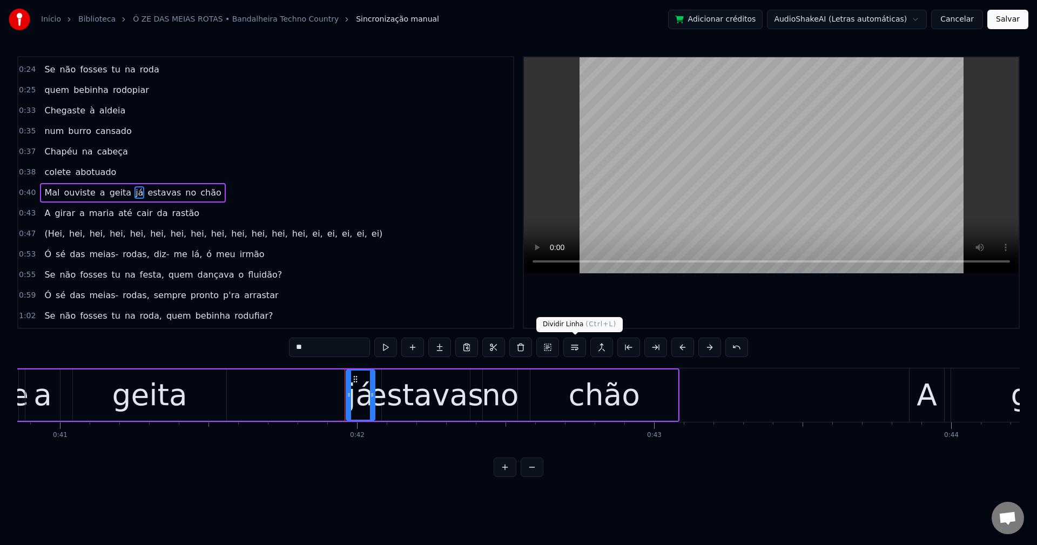
click at [572, 347] on button at bounding box center [574, 347] width 23 height 19
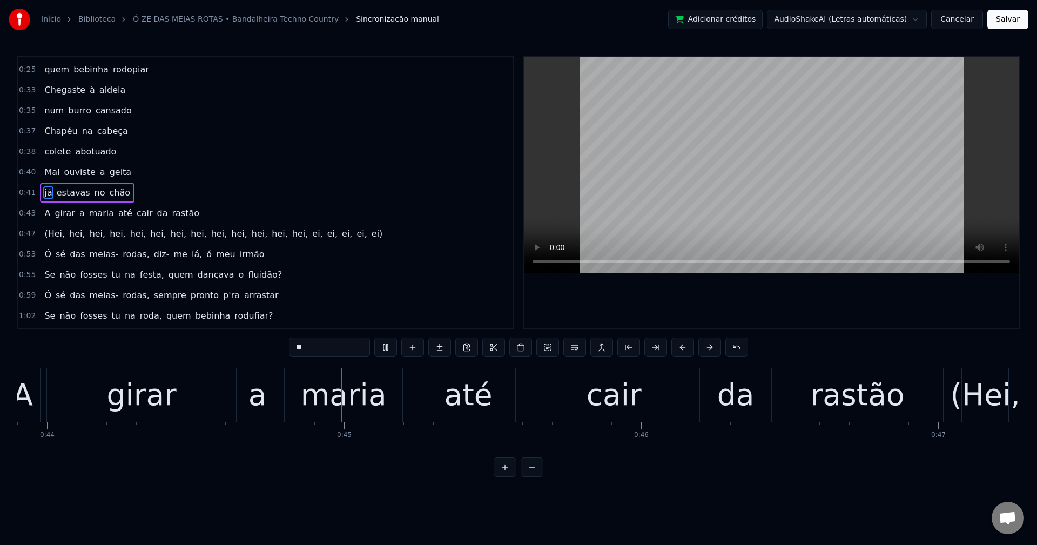
scroll to position [0, 13093]
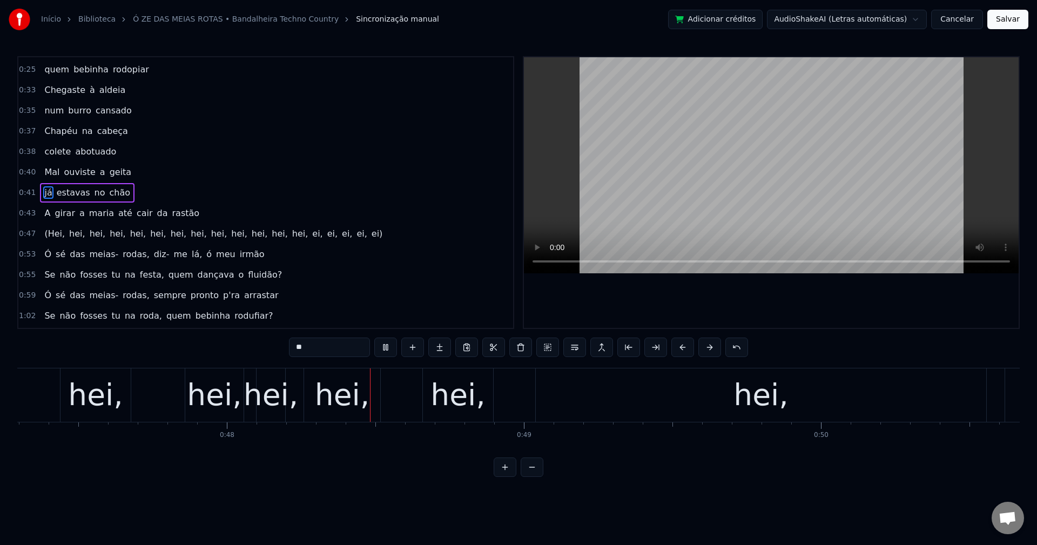
click at [88, 210] on span "maria" at bounding box center [101, 213] width 27 height 12
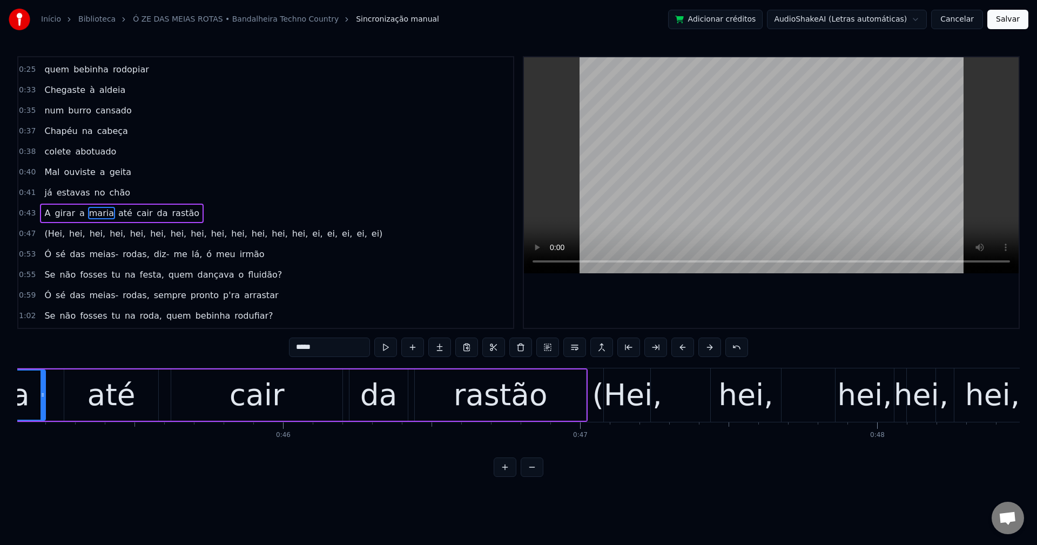
scroll to position [0, 13251]
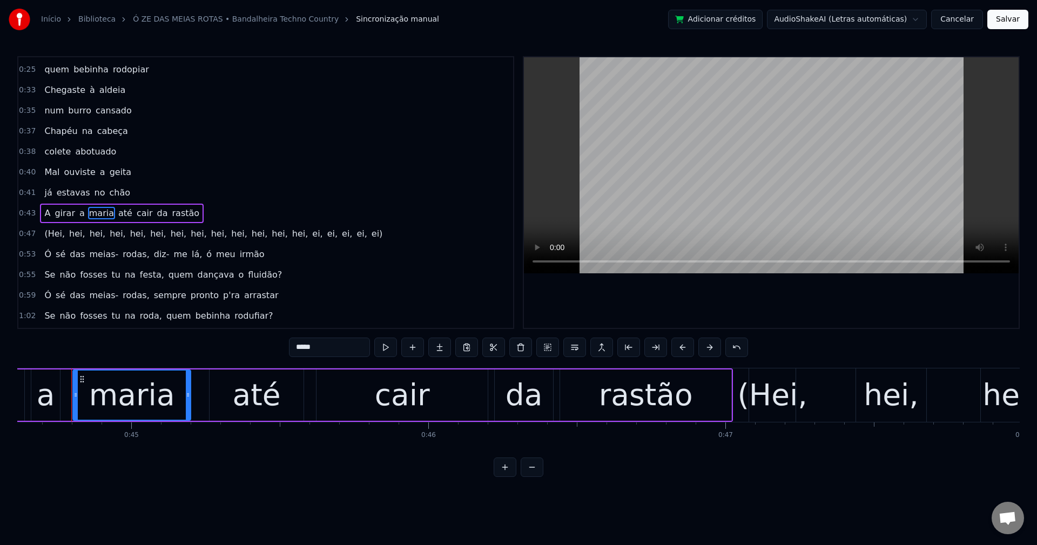
click at [334, 348] on input "*****" at bounding box center [329, 347] width 81 height 19
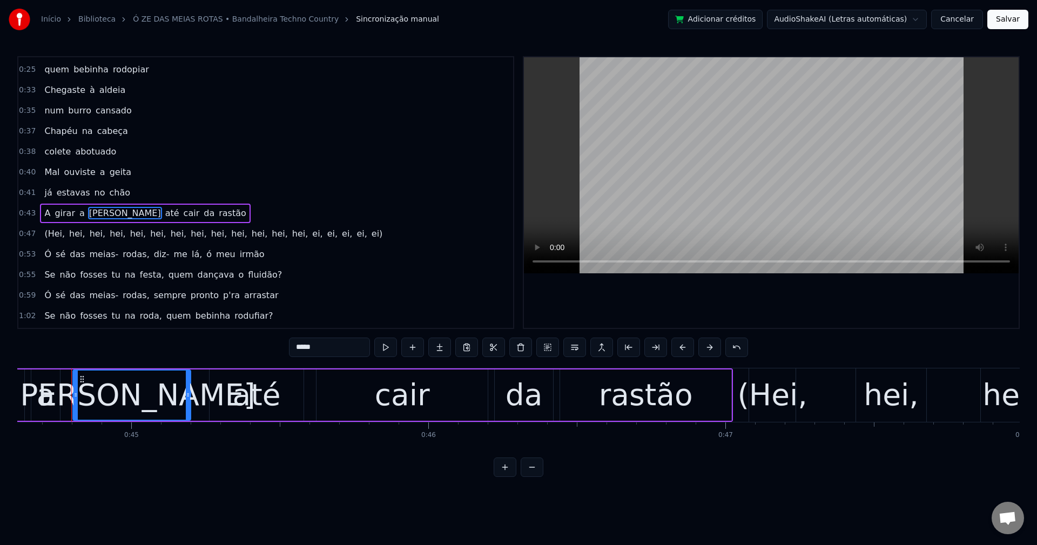
click at [164, 213] on span "até" at bounding box center [172, 213] width 16 height 12
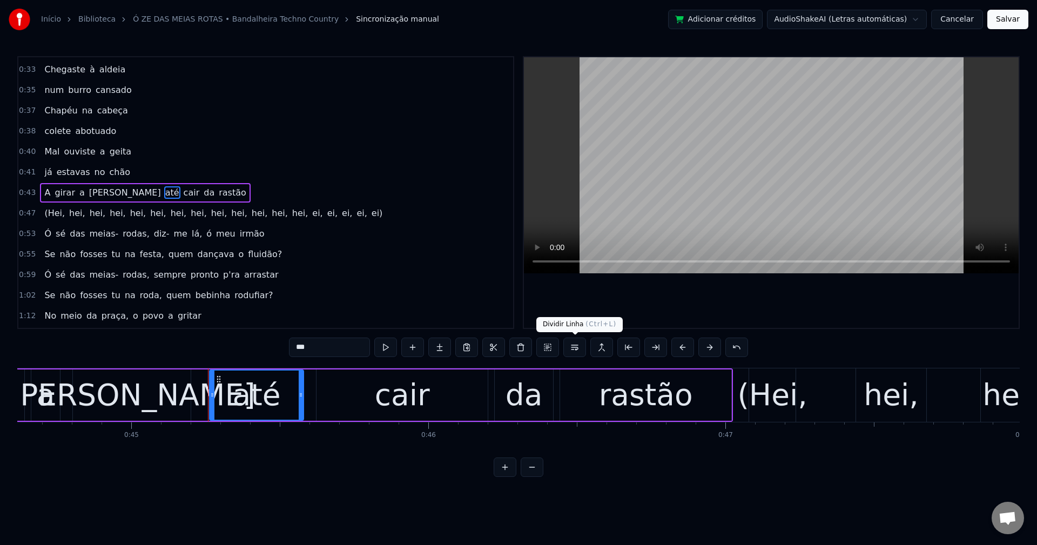
click at [576, 349] on button at bounding box center [574, 347] width 23 height 19
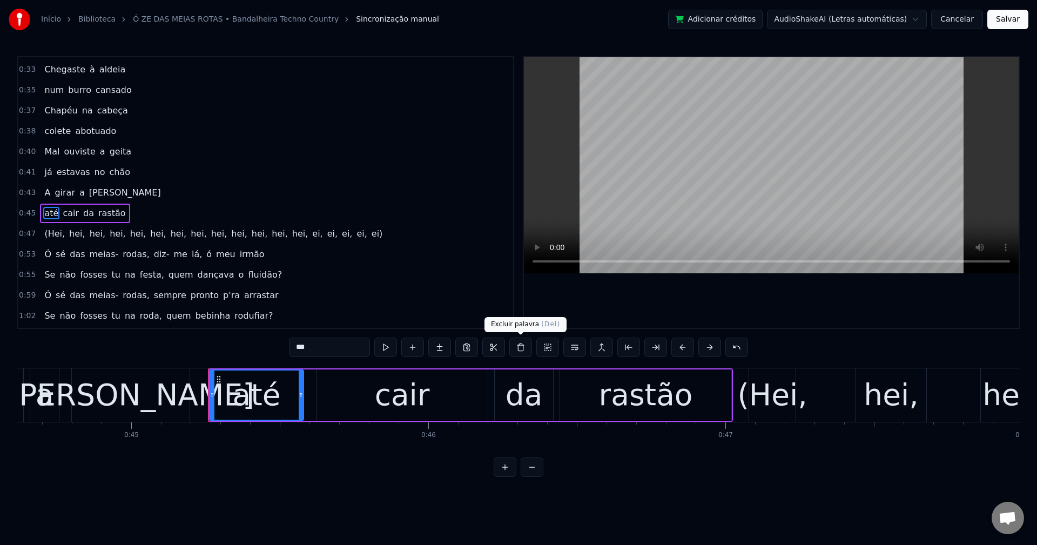
scroll to position [183, 0]
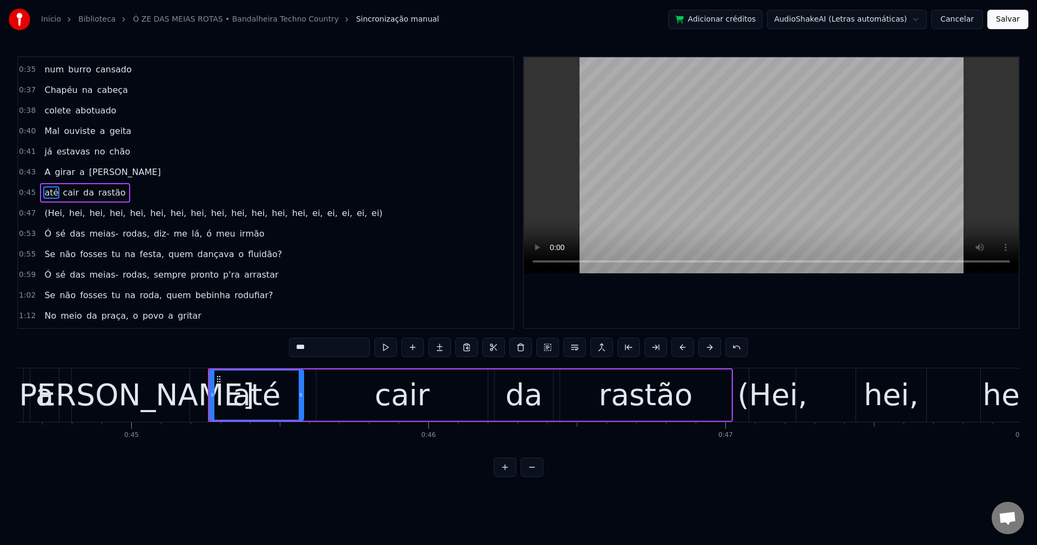
click at [83, 193] on span "da" at bounding box center [88, 192] width 13 height 12
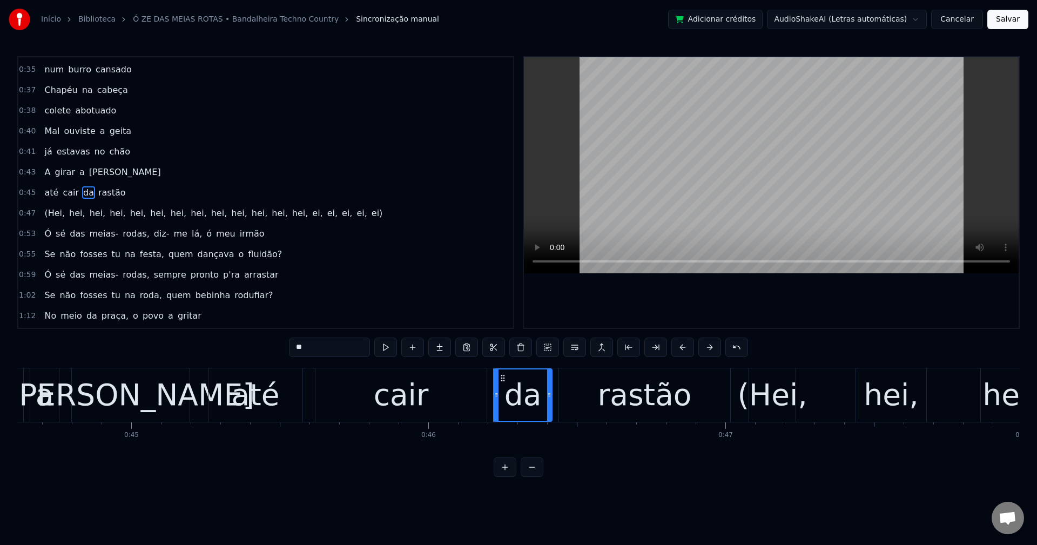
click at [316, 341] on input "**" at bounding box center [329, 347] width 81 height 19
click at [106, 192] on span "rastão" at bounding box center [112, 192] width 30 height 12
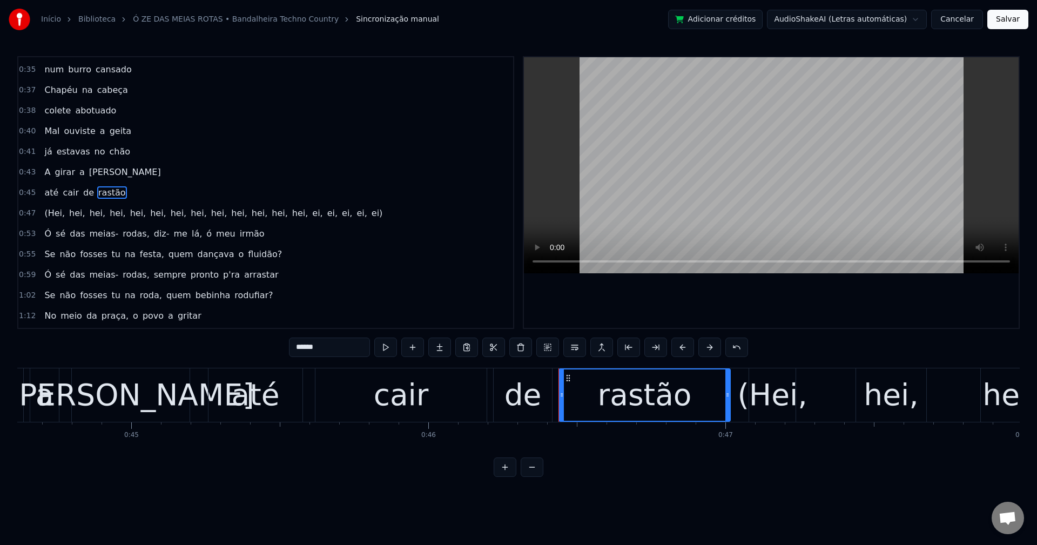
click at [340, 353] on input "******" at bounding box center [329, 347] width 81 height 19
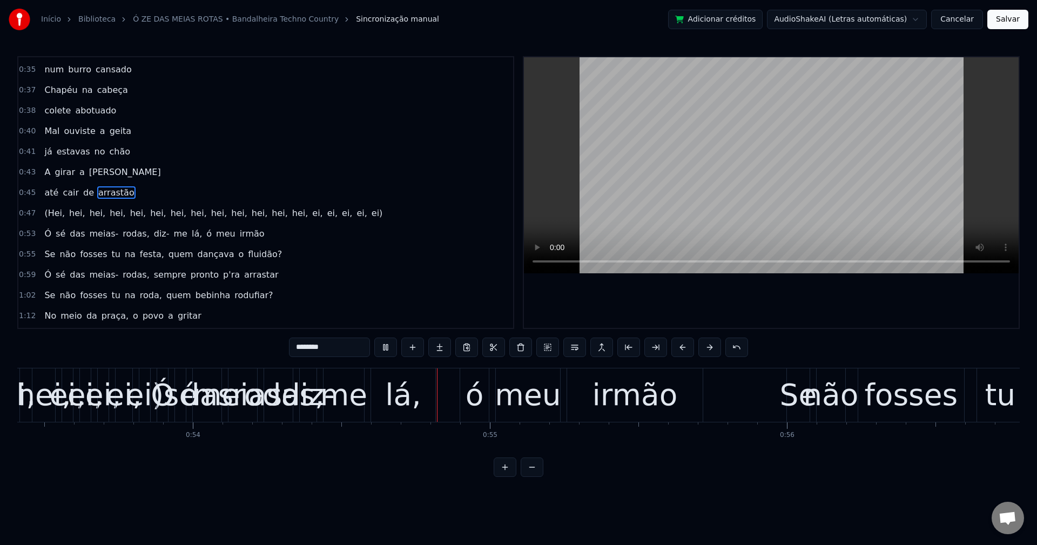
scroll to position [0, 16081]
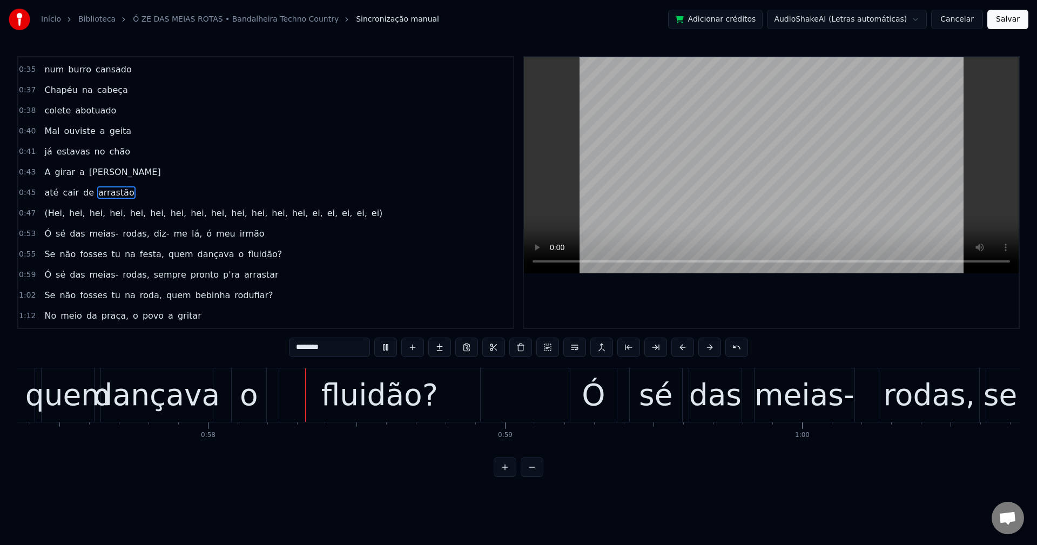
click at [56, 214] on span "(Hei," at bounding box center [54, 213] width 23 height 12
type input "*****"
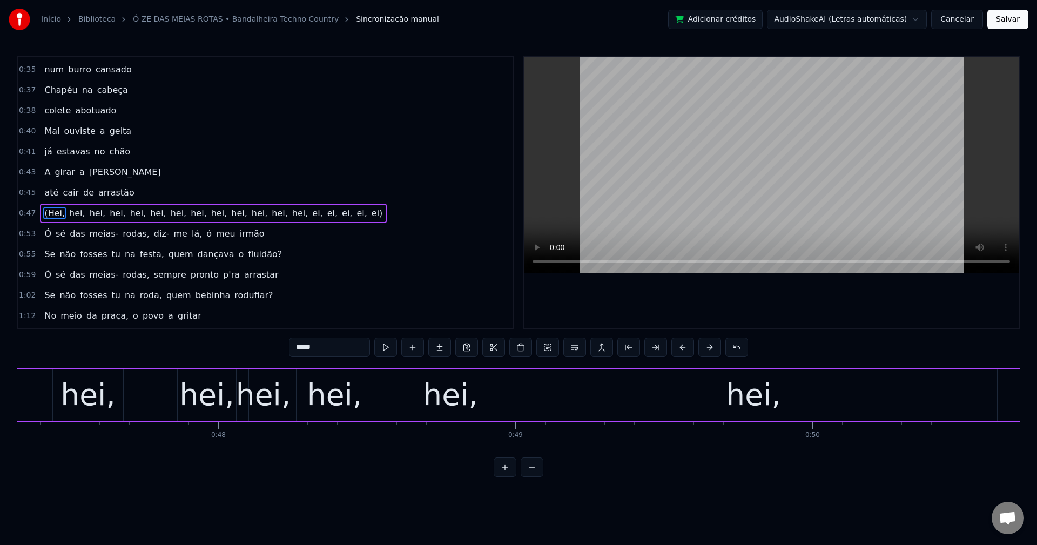
scroll to position [0, 13928]
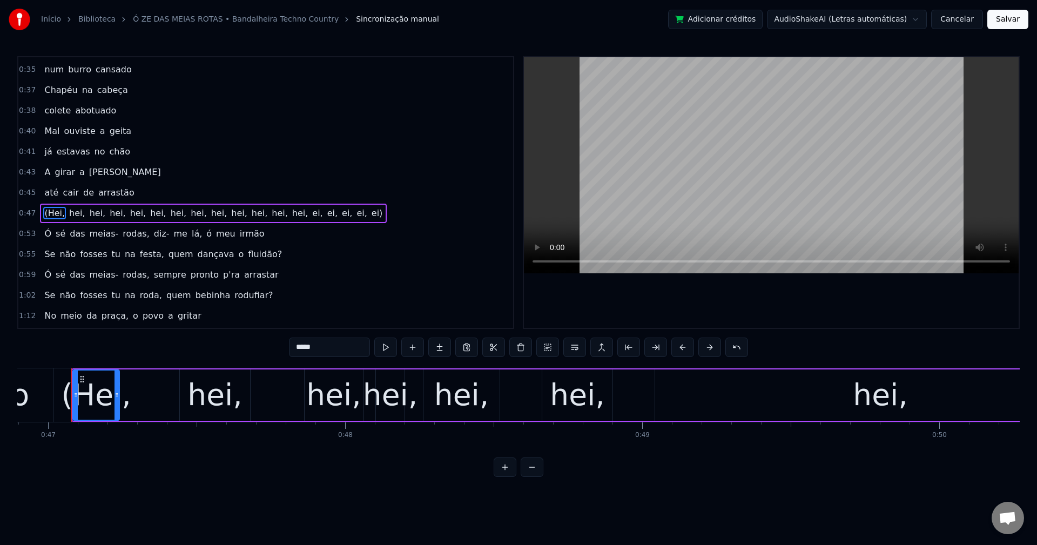
click at [68, 206] on div "(Hei, hei, hei, hei, hei, hei, hei, hei, hei, hei, hei, hei, hei, ei, ei, ei, e…" at bounding box center [213, 213] width 347 height 19
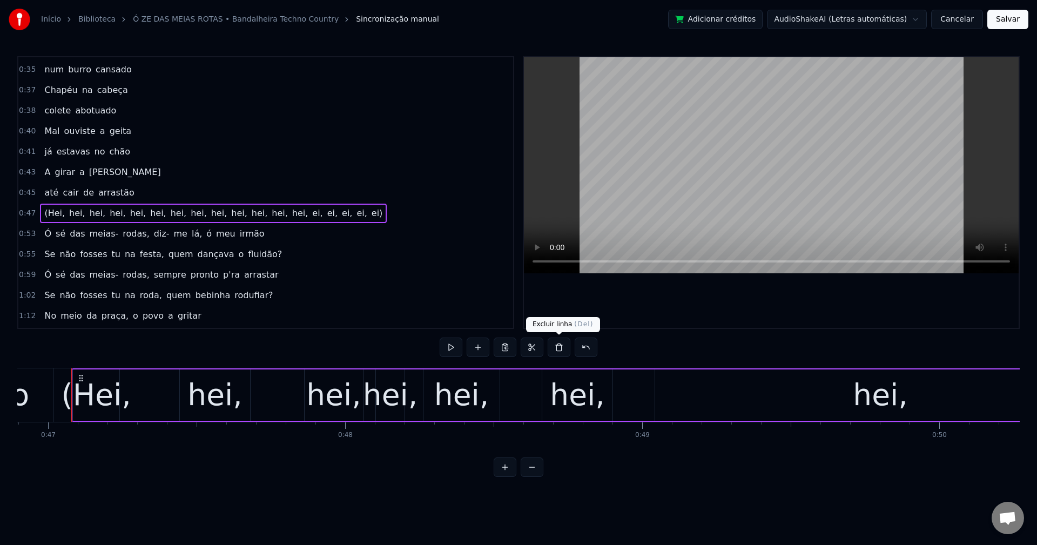
click at [560, 348] on button at bounding box center [559, 347] width 23 height 19
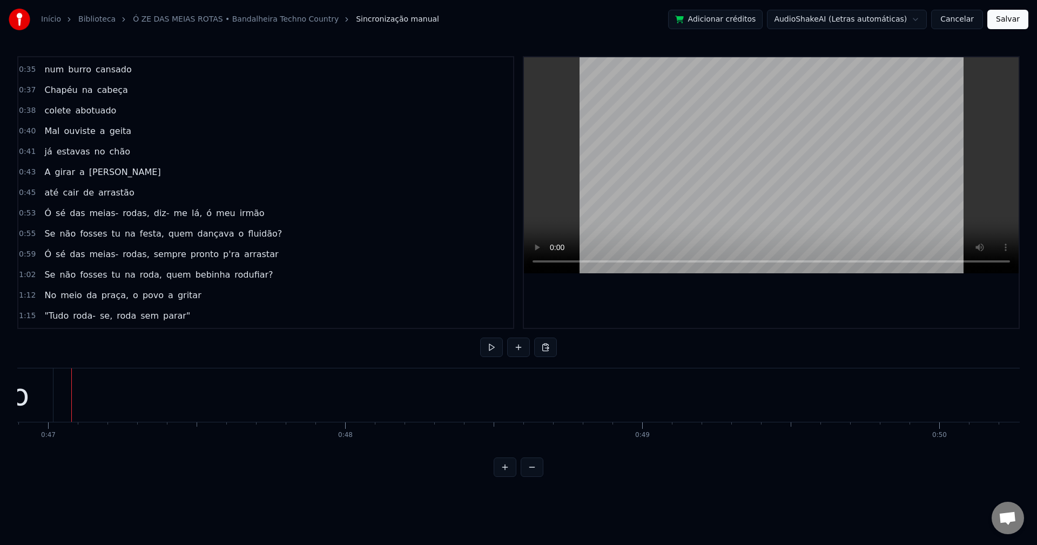
click at [49, 214] on span "Ó" at bounding box center [47, 213] width 9 height 12
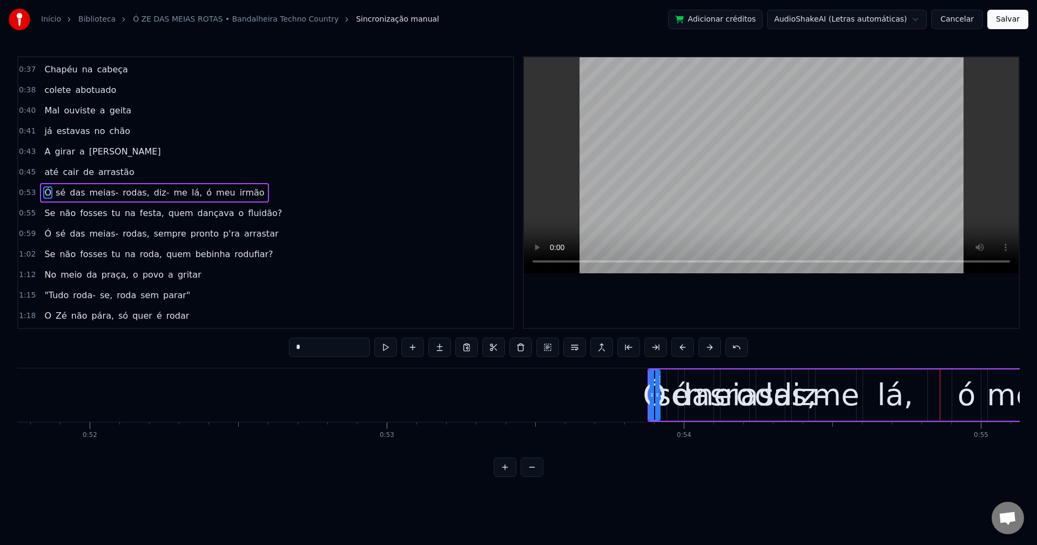
scroll to position [0, 15305]
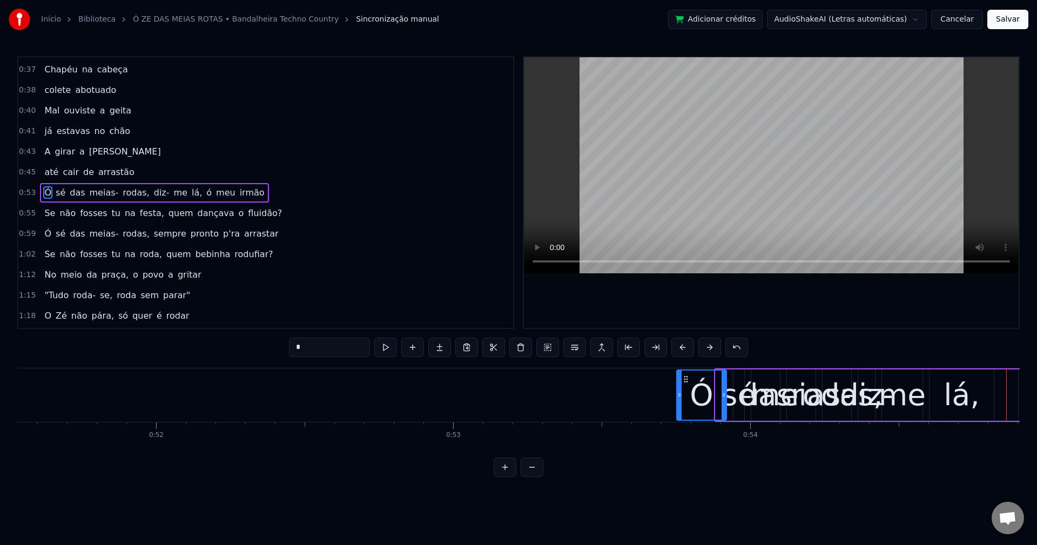
drag, startPoint x: 719, startPoint y: 394, endPoint x: 679, endPoint y: 389, distance: 39.8
click at [679, 406] on div at bounding box center [679, 394] width 4 height 49
drag, startPoint x: 681, startPoint y: 380, endPoint x: 399, endPoint y: 394, distance: 282.8
click at [399, 394] on div "Ó" at bounding box center [418, 394] width 49 height 49
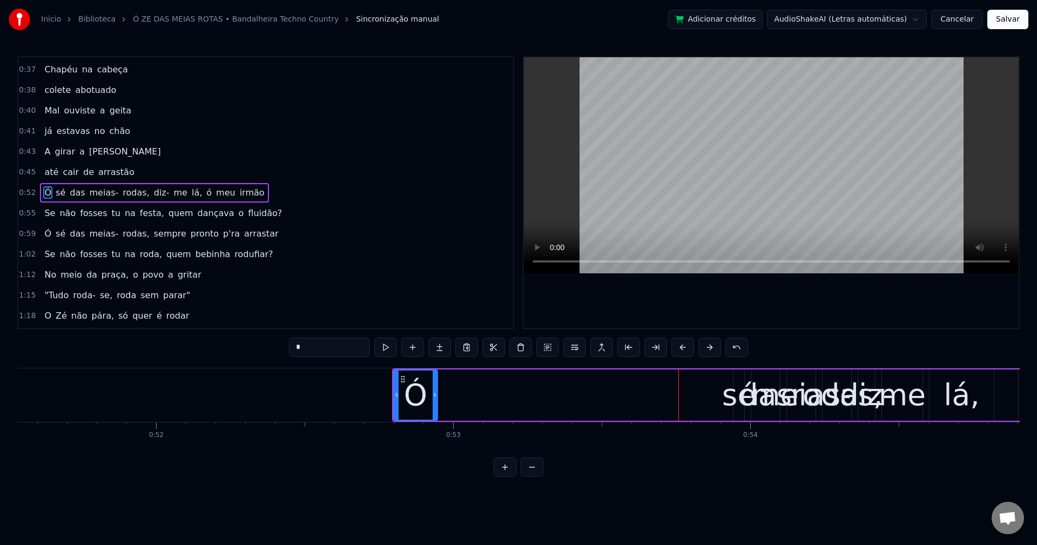
drag, startPoint x: 442, startPoint y: 400, endPoint x: 449, endPoint y: 390, distance: 12.0
click at [436, 399] on div at bounding box center [435, 394] width 4 height 49
click at [55, 194] on span "sé" at bounding box center [61, 192] width 12 height 12
drag, startPoint x: 735, startPoint y: 395, endPoint x: 717, endPoint y: 383, distance: 21.4
click at [711, 394] on icon at bounding box center [713, 394] width 4 height 9
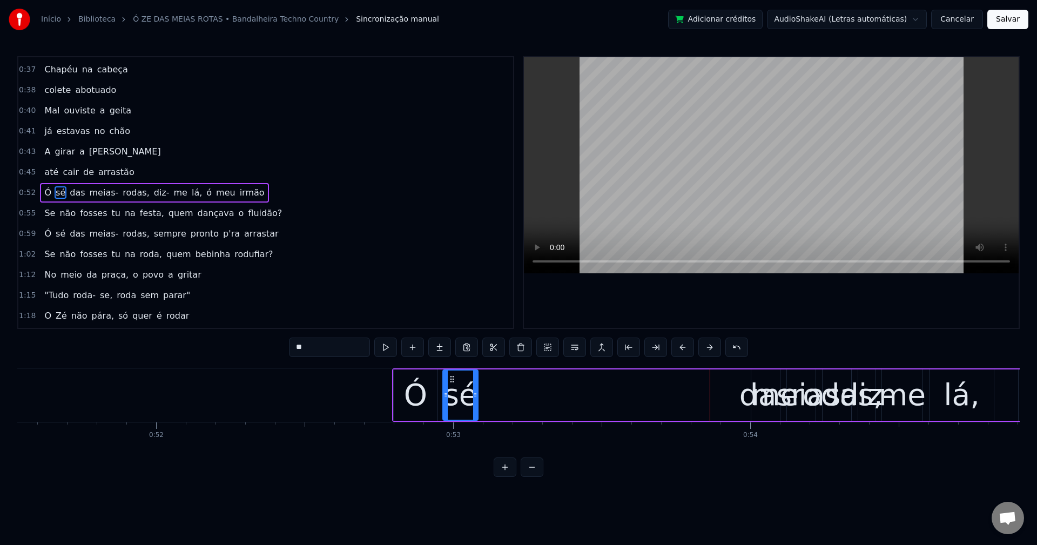
drag, startPoint x: 718, startPoint y: 379, endPoint x: 451, endPoint y: 392, distance: 267.6
click at [451, 392] on div "sé" at bounding box center [460, 394] width 34 height 49
click at [462, 406] on div "sé" at bounding box center [459, 395] width 34 height 45
drag, startPoint x: 340, startPoint y: 347, endPoint x: -213, endPoint y: 319, distance: 553.1
click at [0, 319] on html "Início Biblioteca Ó ZE DAS MEIAS ROTAS • Bandalheira Techno Country Sincronizaç…" at bounding box center [518, 247] width 1037 height 494
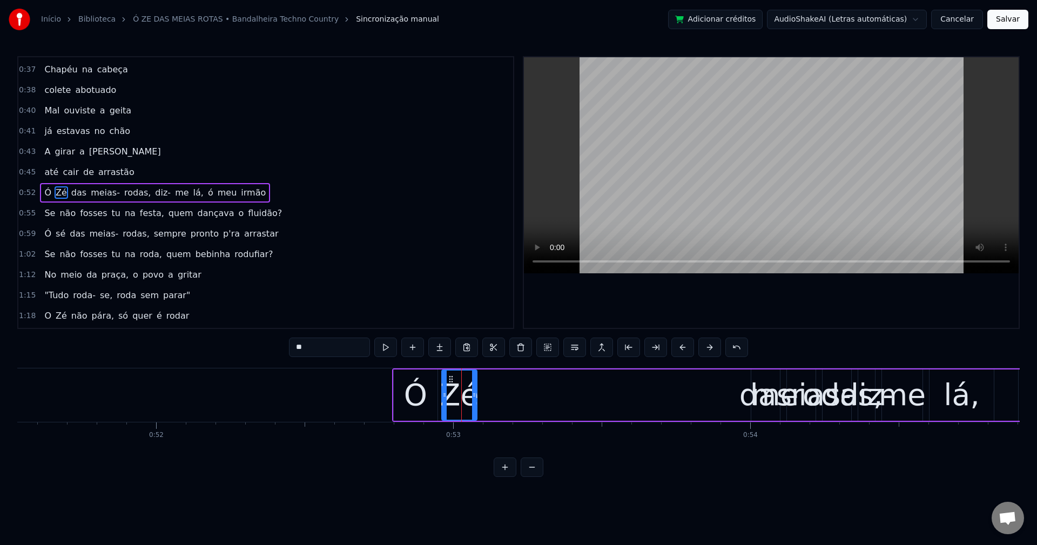
type input "**"
drag, startPoint x: 472, startPoint y: 393, endPoint x: 509, endPoint y: 392, distance: 37.3
click at [509, 392] on icon at bounding box center [511, 394] width 4 height 9
click at [81, 190] on div "Ó Zé das meias- rodas, diz- me lá, ó meu irmão" at bounding box center [155, 192] width 230 height 19
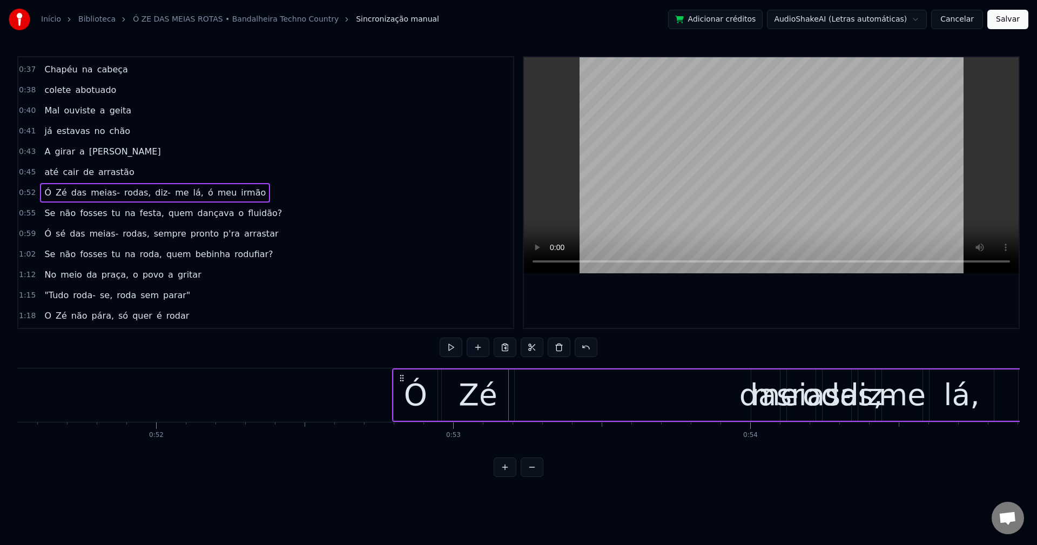
click at [76, 194] on span "das" at bounding box center [78, 192] width 17 height 12
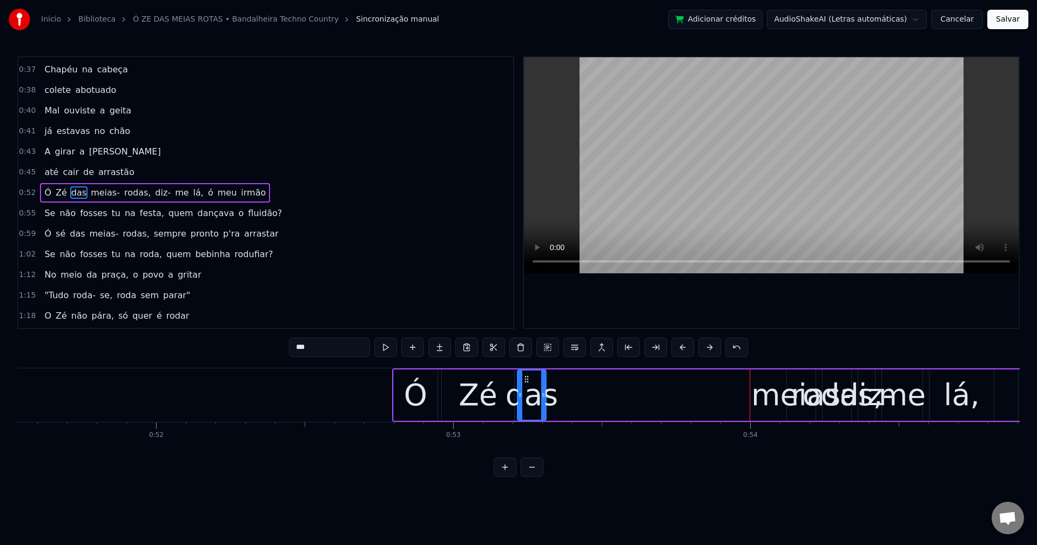
drag, startPoint x: 758, startPoint y: 379, endPoint x: 524, endPoint y: 381, distance: 233.8
click at [524, 383] on div "das" at bounding box center [532, 394] width 28 height 49
drag, startPoint x: 543, startPoint y: 392, endPoint x: 580, endPoint y: 379, distance: 39.5
click at [580, 379] on div at bounding box center [580, 394] width 4 height 49
click at [99, 195] on span "meias-" at bounding box center [105, 192] width 31 height 12
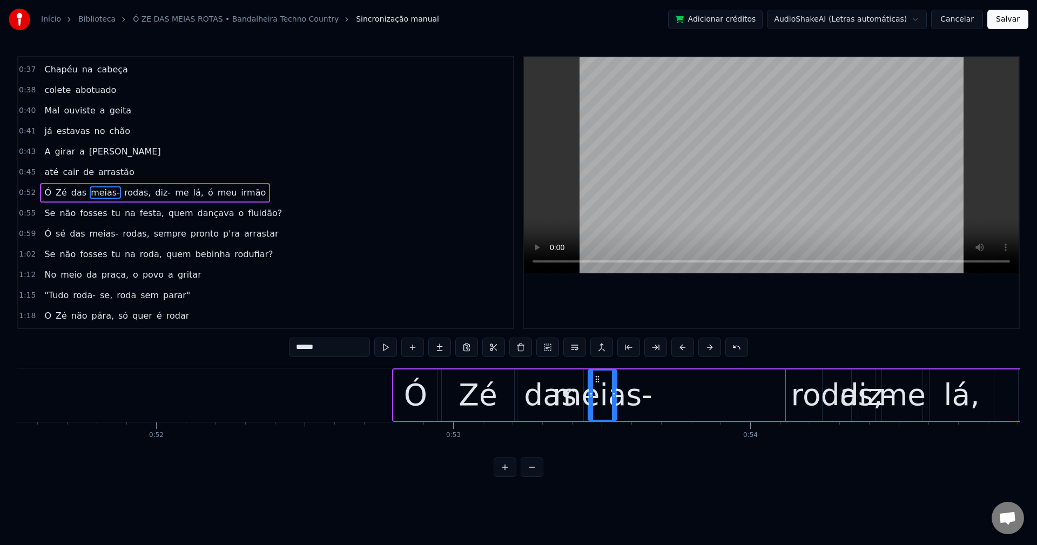
drag, startPoint x: 797, startPoint y: 379, endPoint x: 597, endPoint y: 386, distance: 199.9
click at [597, 392] on div "meias-" at bounding box center [603, 394] width 28 height 49
drag, startPoint x: 614, startPoint y: 394, endPoint x: 691, endPoint y: 382, distance: 77.6
click at [691, 382] on div at bounding box center [691, 394] width 4 height 49
click at [123, 193] on span "rodas," at bounding box center [137, 192] width 29 height 12
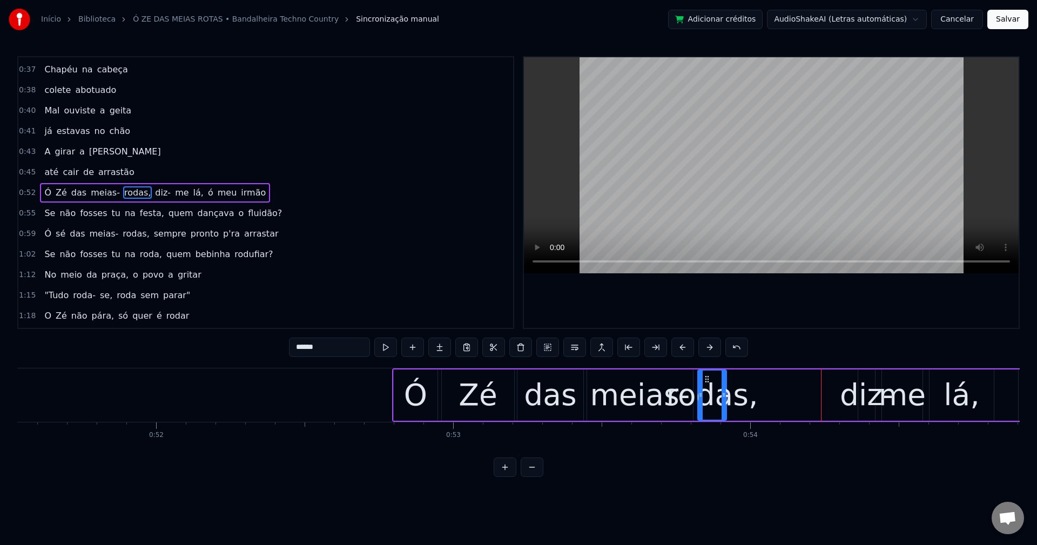
drag, startPoint x: 831, startPoint y: 380, endPoint x: 706, endPoint y: 406, distance: 127.5
click at [706, 406] on div "rodas," at bounding box center [712, 394] width 28 height 49
drag, startPoint x: 723, startPoint y: 396, endPoint x: 777, endPoint y: 388, distance: 54.1
click at [777, 389] on div at bounding box center [781, 394] width 4 height 49
click at [777, 393] on div "diz-" at bounding box center [866, 395] width 53 height 45
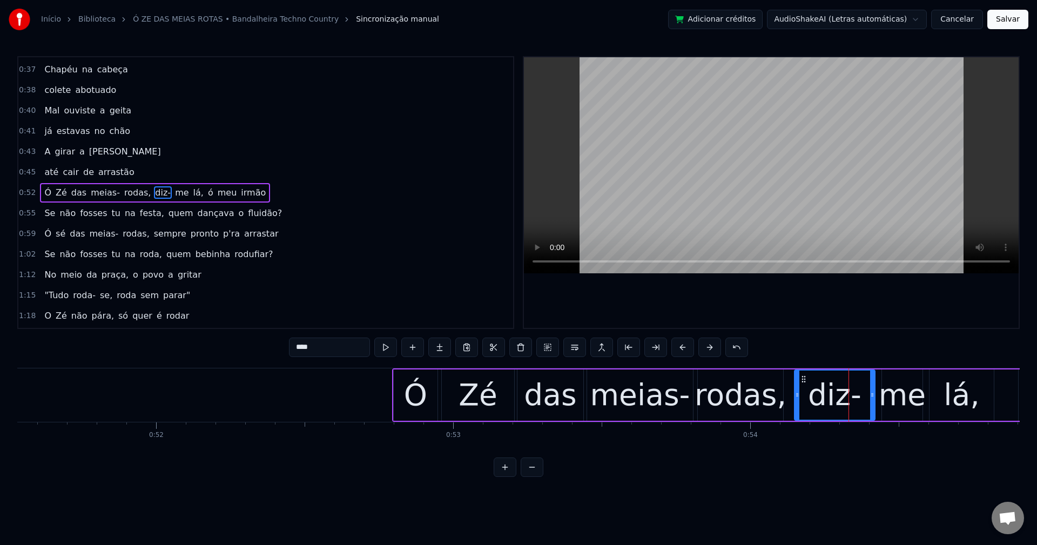
drag, startPoint x: 862, startPoint y: 399, endPoint x: 798, endPoint y: 414, distance: 65.6
click at [777, 414] on div at bounding box center [797, 394] width 4 height 49
click at [754, 401] on div "rodas," at bounding box center [740, 395] width 92 height 45
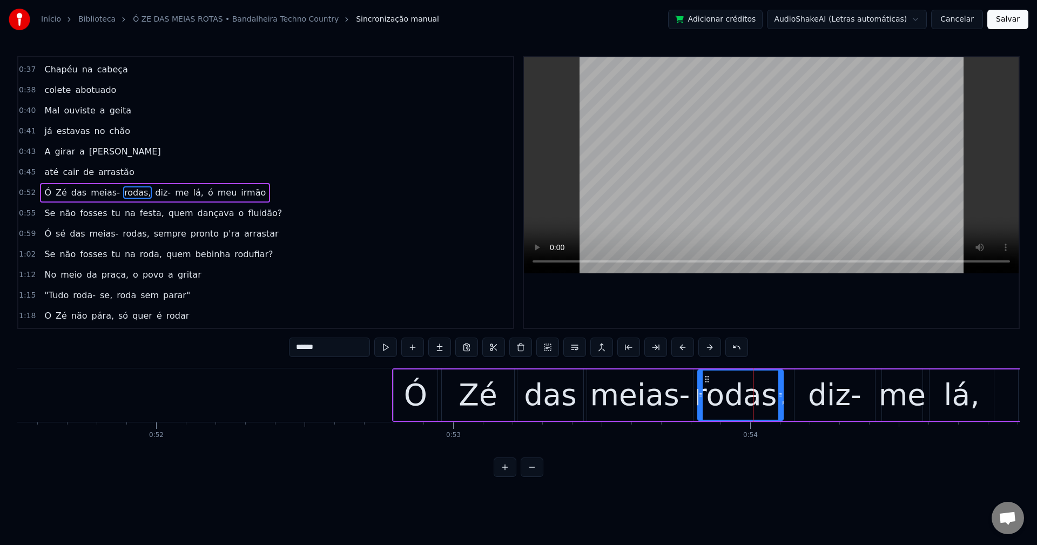
click at [337, 344] on input "******" at bounding box center [329, 347] width 81 height 19
click at [149, 193] on span "diz-" at bounding box center [158, 192] width 18 height 12
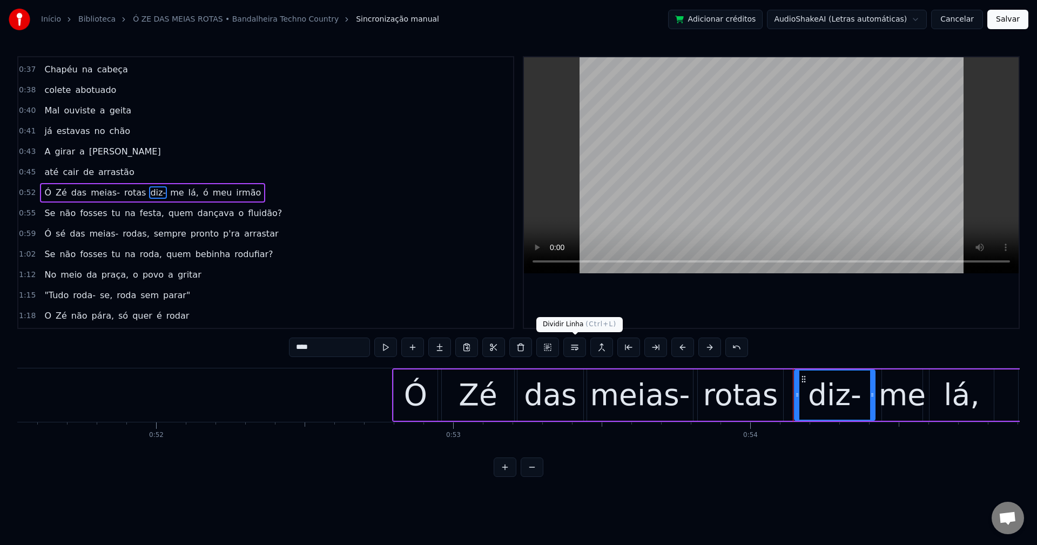
click at [573, 354] on button at bounding box center [574, 347] width 23 height 19
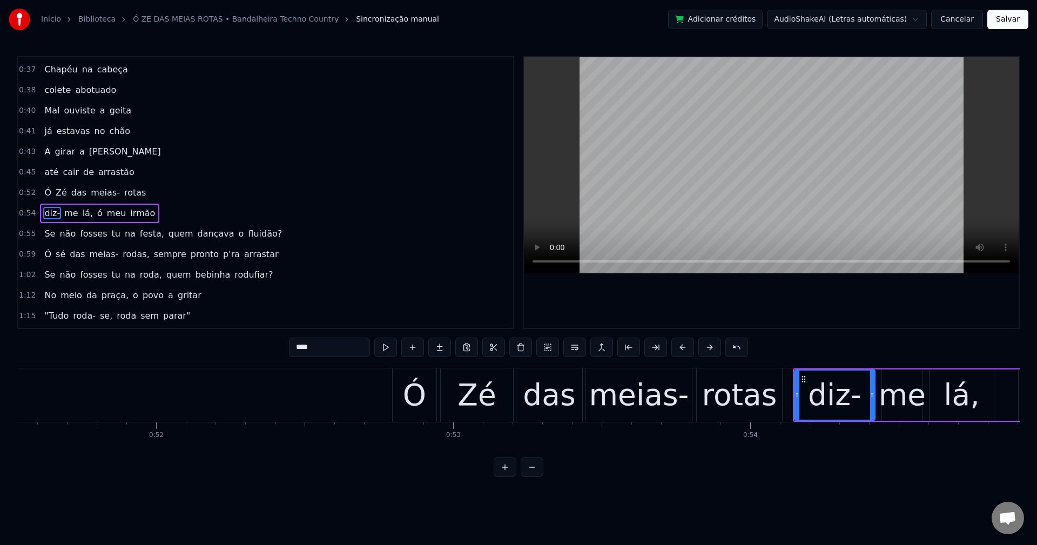
scroll to position [224, 0]
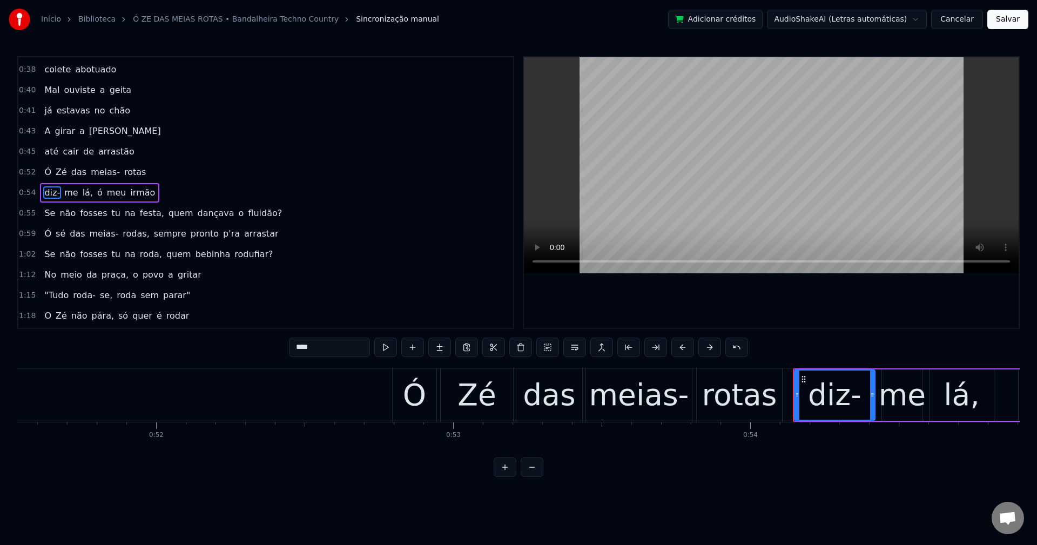
click at [82, 192] on span "lá," at bounding box center [88, 192] width 12 height 13
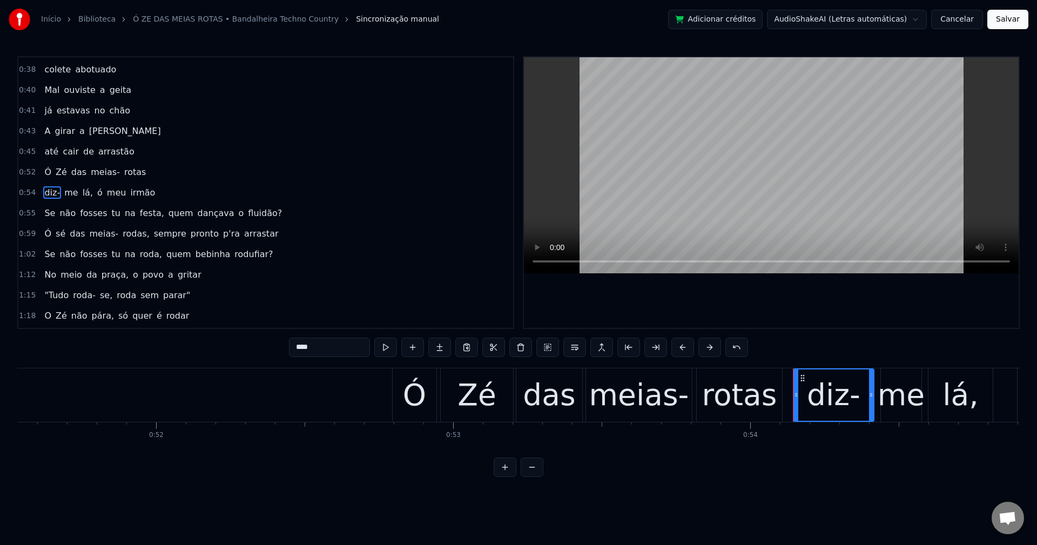
click at [82, 191] on span "lá," at bounding box center [88, 192] width 12 height 12
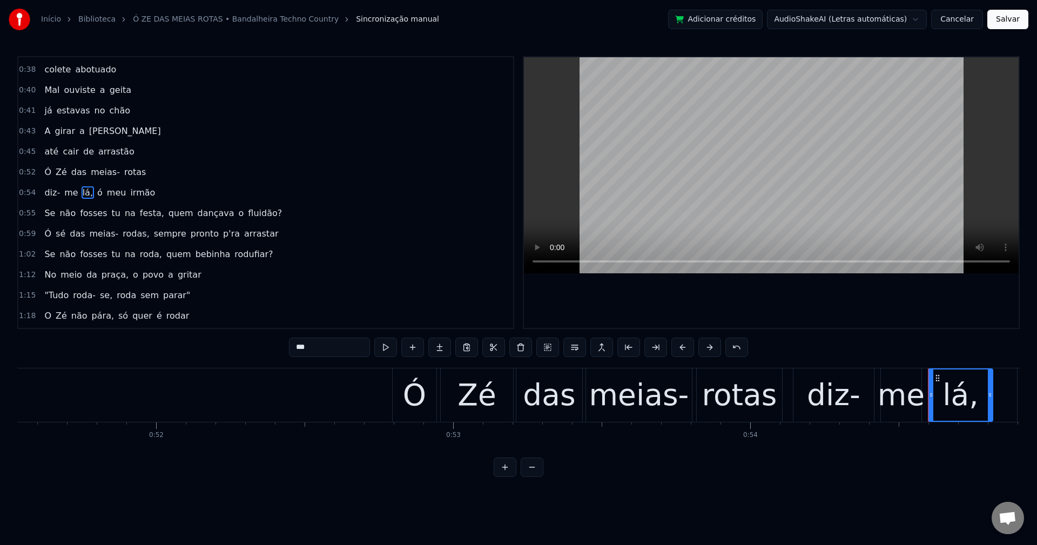
click at [323, 342] on input "***" at bounding box center [329, 347] width 81 height 19
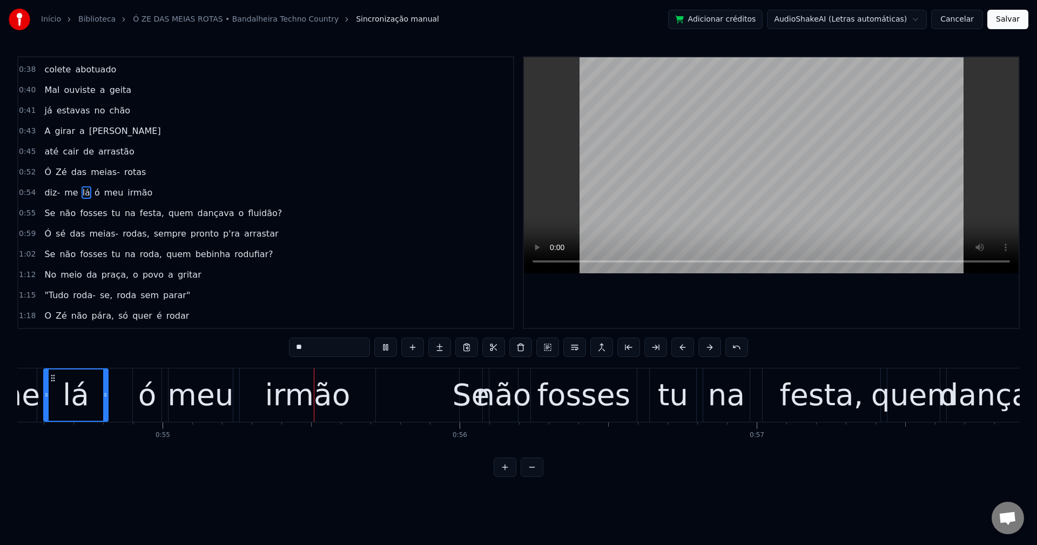
scroll to position [0, 16218]
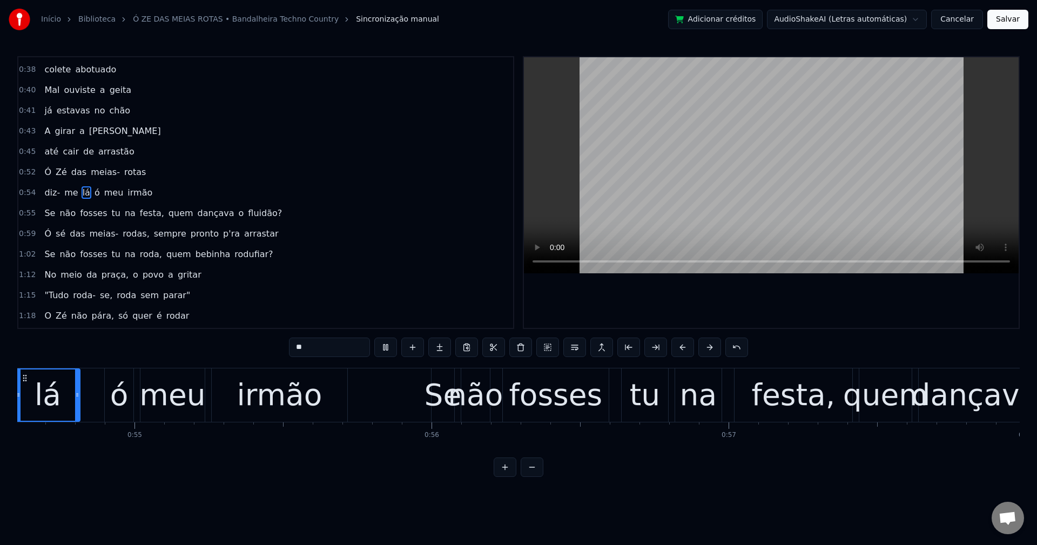
click at [139, 217] on span "festa," at bounding box center [152, 213] width 26 height 12
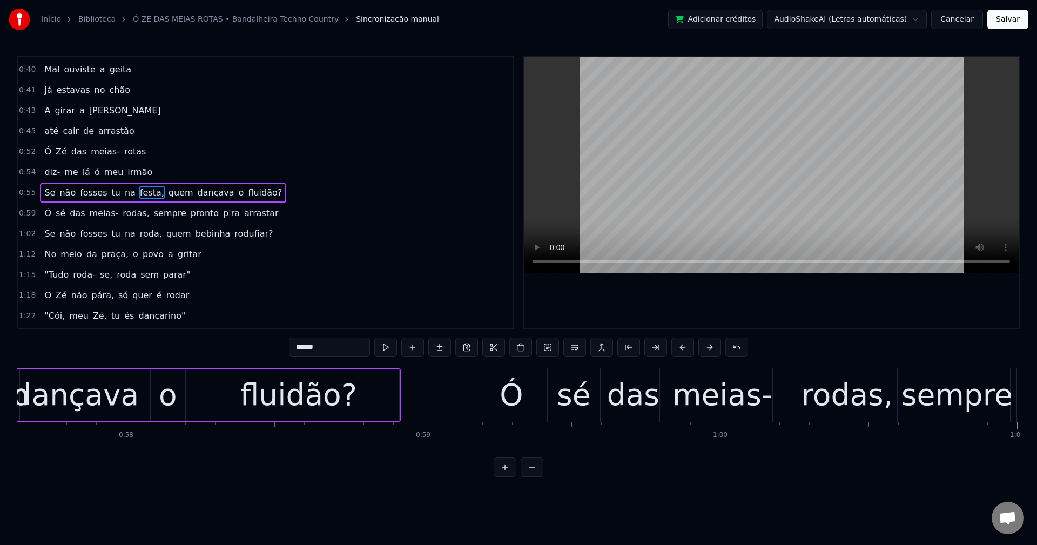
scroll to position [0, 17160]
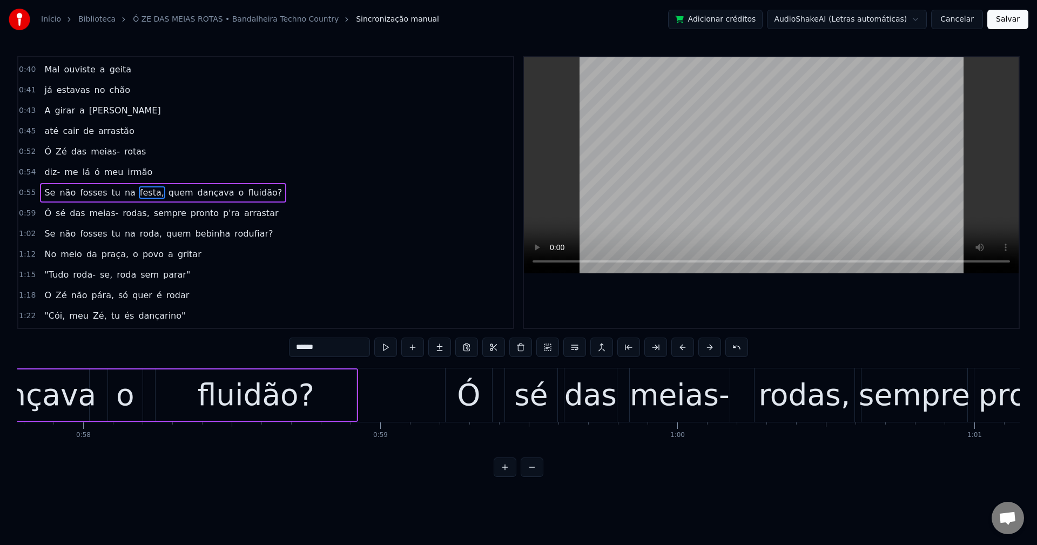
click at [326, 342] on input "******" at bounding box center [329, 347] width 81 height 19
type input "*****"
click at [153, 199] on div "Se não fosses tu na festa quem dançava o fluidão?" at bounding box center [162, 192] width 244 height 19
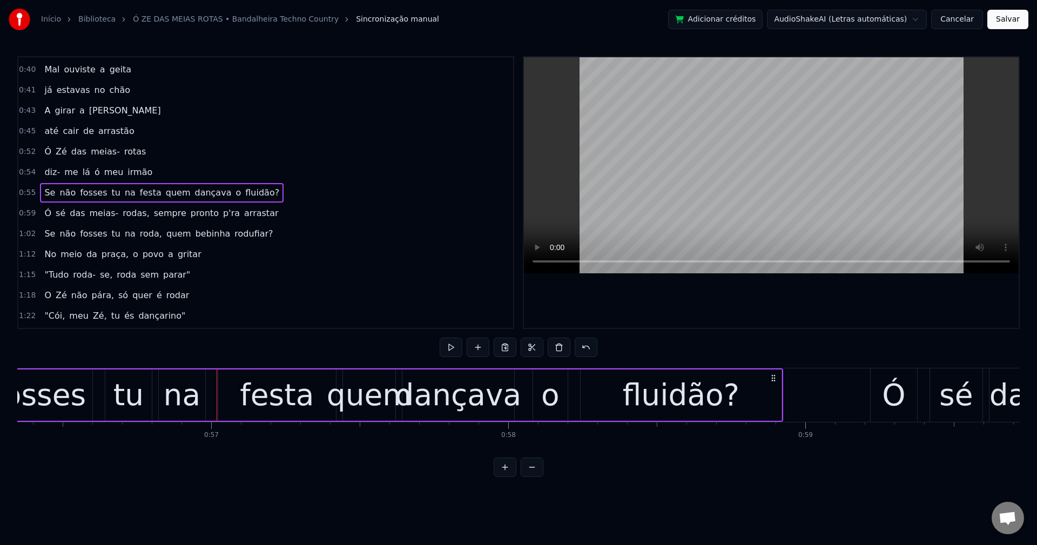
click at [165, 186] on span "quem" at bounding box center [178, 192] width 27 height 12
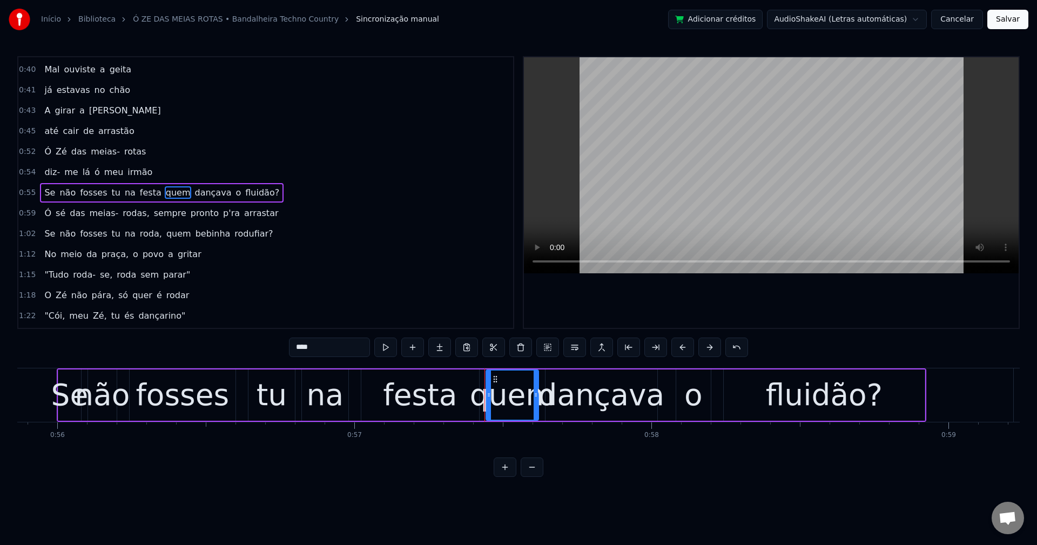
scroll to position [0, 16577]
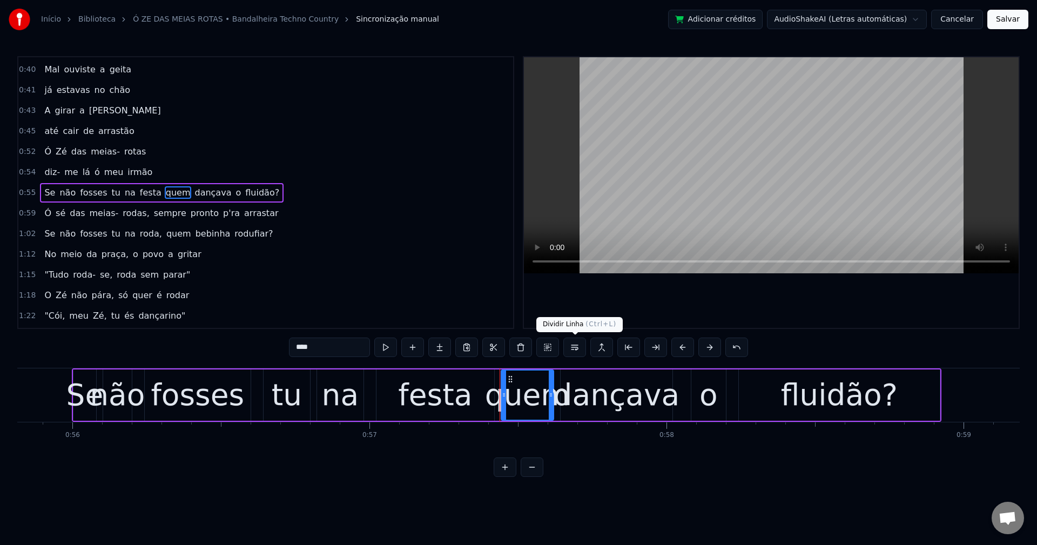
drag, startPoint x: 579, startPoint y: 347, endPoint x: 513, endPoint y: 331, distance: 68.4
click at [578, 349] on button at bounding box center [574, 347] width 23 height 19
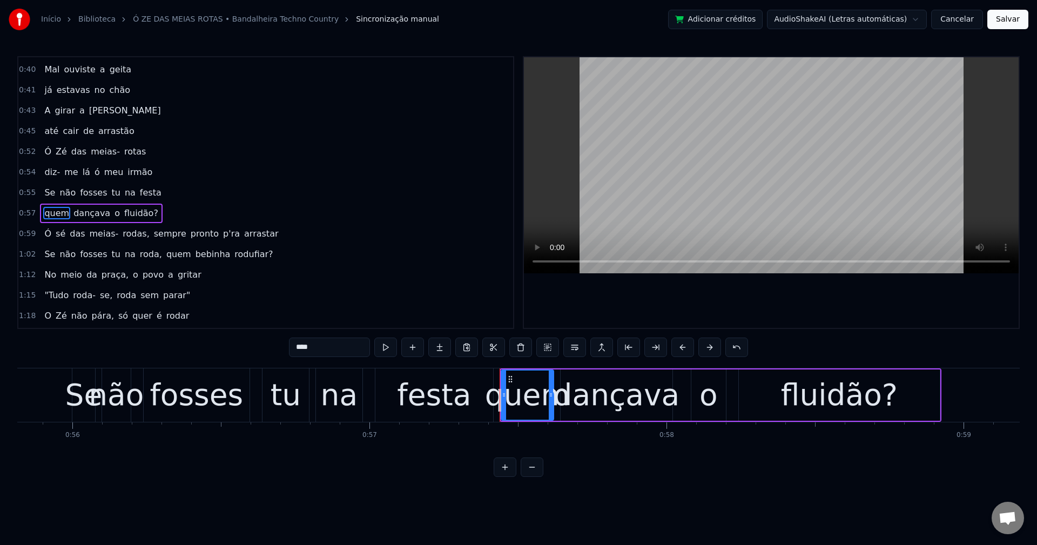
scroll to position [265, 0]
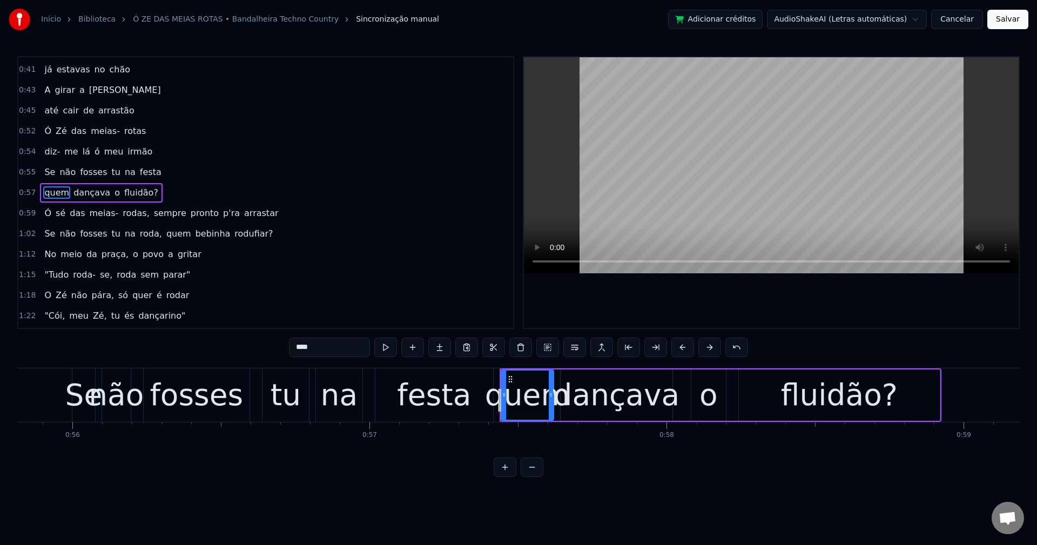
click at [123, 193] on span "fluidão?" at bounding box center [141, 192] width 36 height 12
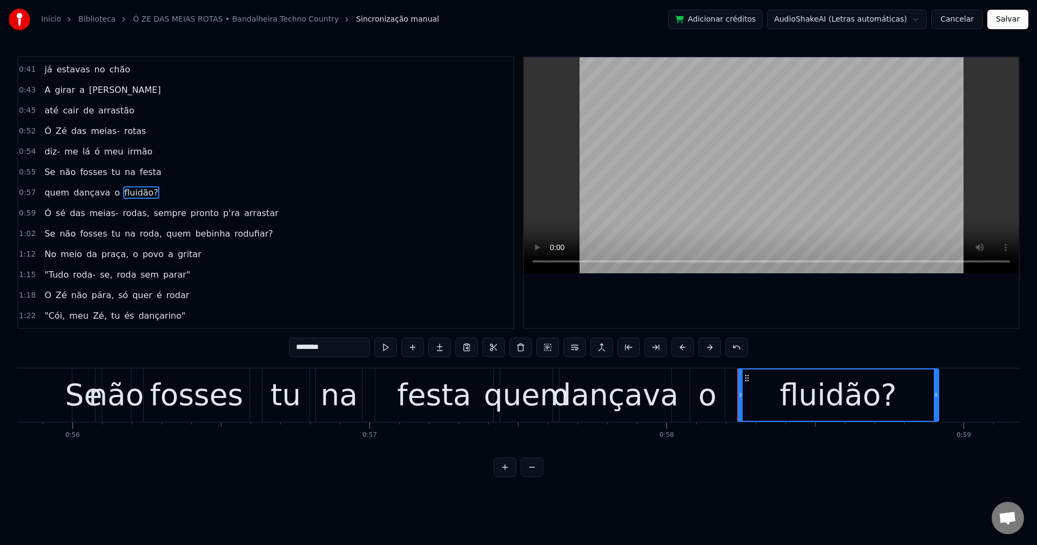
drag, startPoint x: 341, startPoint y: 343, endPoint x: 126, endPoint y: 357, distance: 216.0
click at [126, 357] on div "0:14 Ó Zé das meias- rotas 0:15 diz- me lá ó meu irmão 0:17 Se não fosses tu na…" at bounding box center [518, 266] width 1002 height 421
click at [55, 216] on span "sé" at bounding box center [61, 213] width 12 height 12
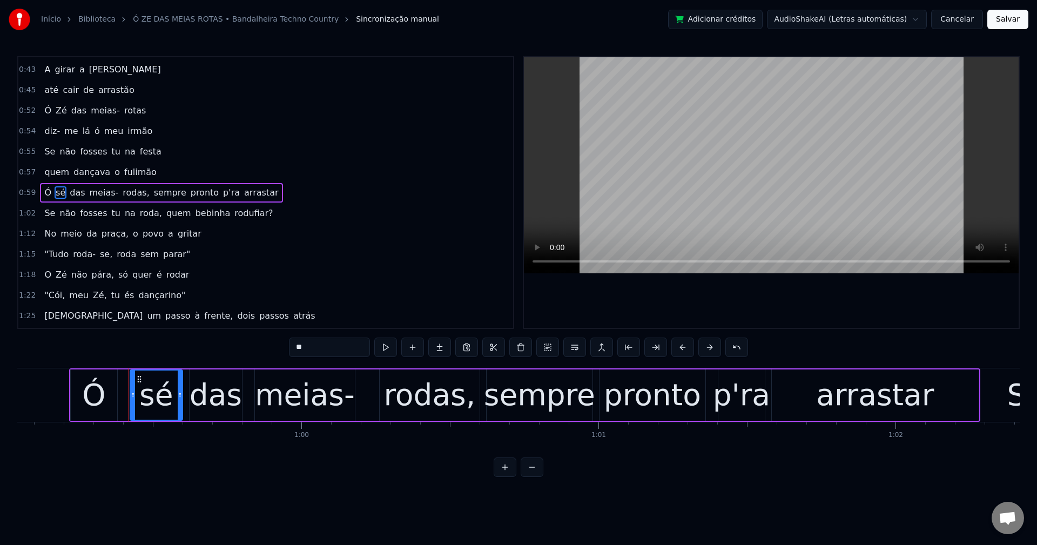
scroll to position [0, 17593]
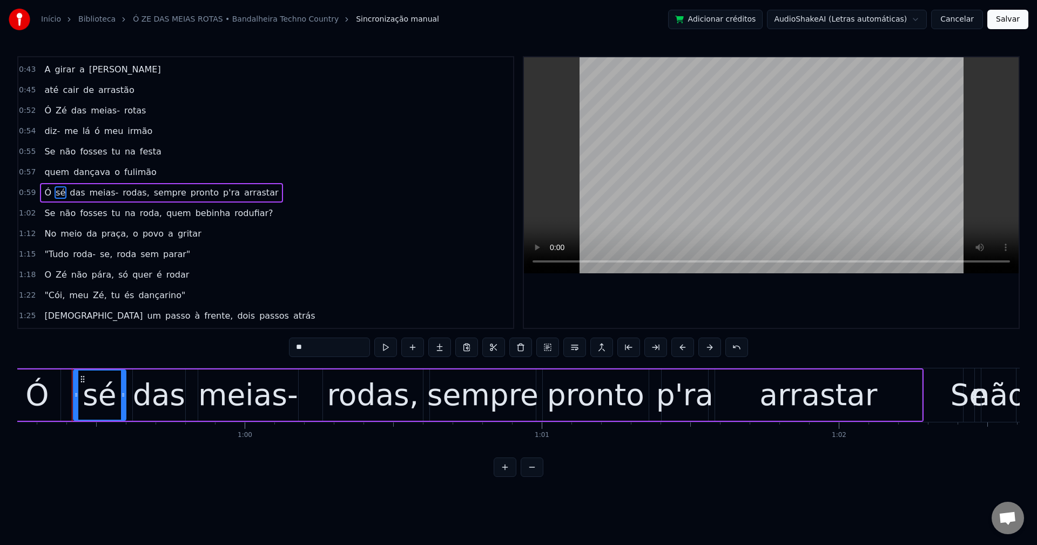
drag, startPoint x: 339, startPoint y: 349, endPoint x: 116, endPoint y: 322, distance: 224.7
click at [116, 322] on div "0:14 Ó Zé das meias- rotas 0:15 diz- me lá ó meu irmão 0:17 Se não fosses tu na…" at bounding box center [518, 266] width 1002 height 421
type input "**"
click at [123, 184] on div "Ó Zé das meias- rodas, sempre pronto p'ra arrastar" at bounding box center [162, 192] width 244 height 19
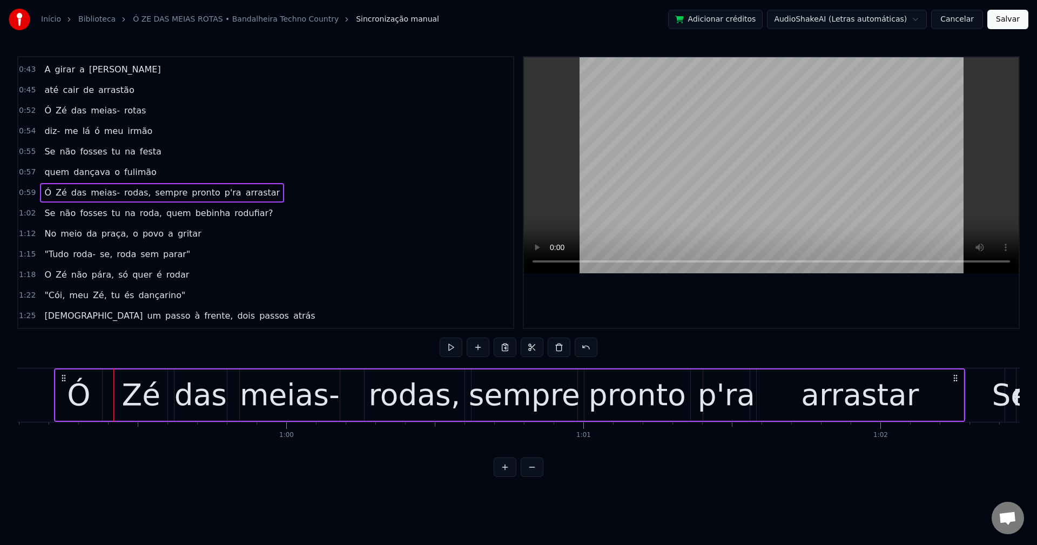
scroll to position [0, 17534]
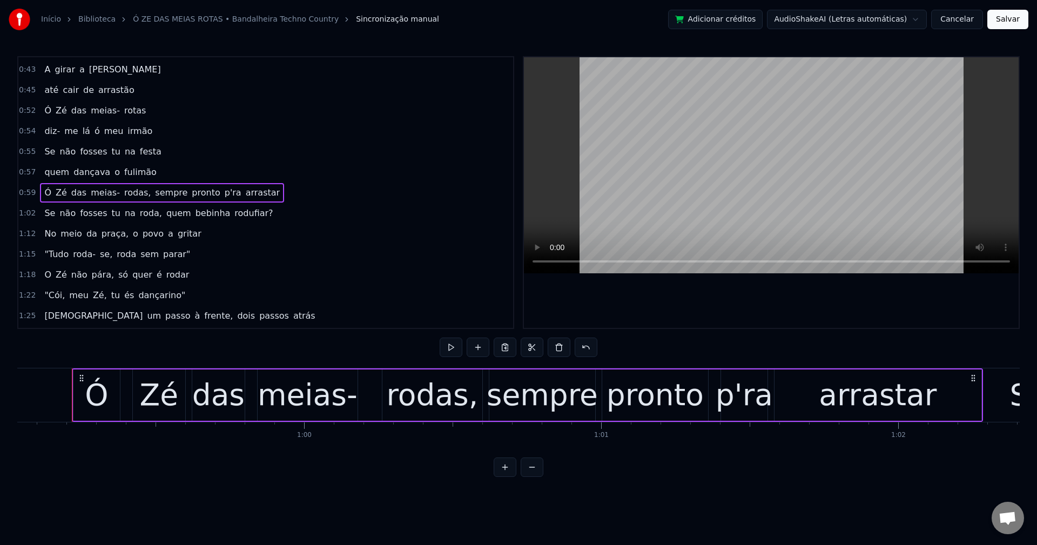
click at [123, 190] on span "rodas," at bounding box center [137, 192] width 29 height 12
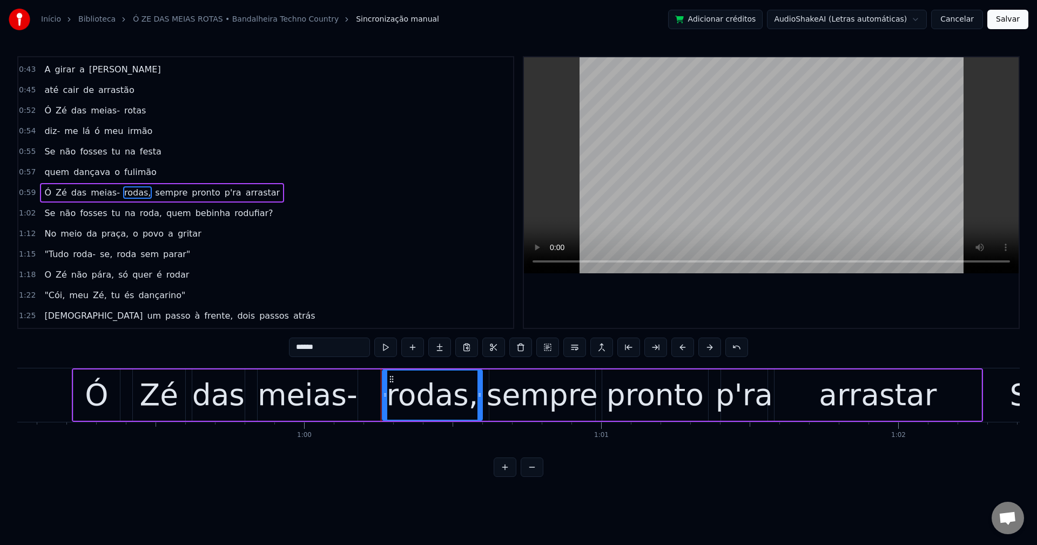
drag, startPoint x: 332, startPoint y: 349, endPoint x: -284, endPoint y: 354, distance: 616.2
click at [0, 354] on html "Início Biblioteca Ó ZE DAS MEIAS ROTAS • Bandalheira Techno Country Sincronizaç…" at bounding box center [518, 247] width 1037 height 494
click at [159, 191] on span "sempre" at bounding box center [166, 192] width 35 height 12
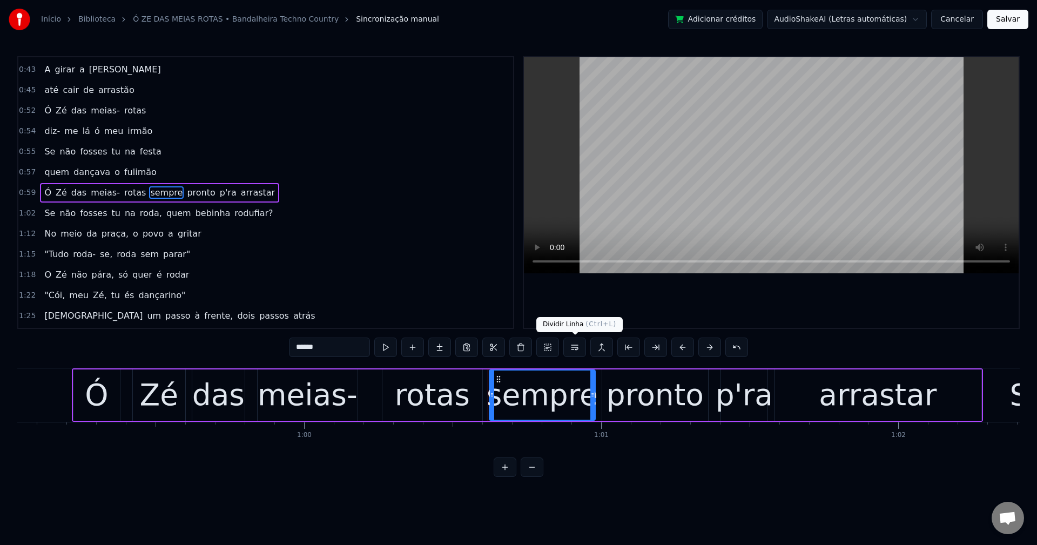
click at [579, 350] on button at bounding box center [574, 347] width 23 height 19
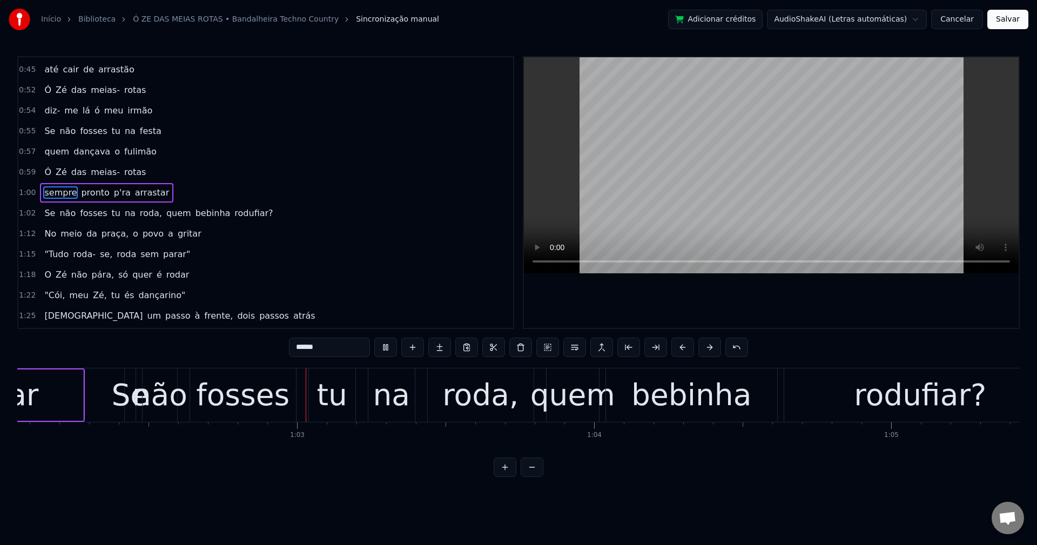
scroll to position [0, 18485]
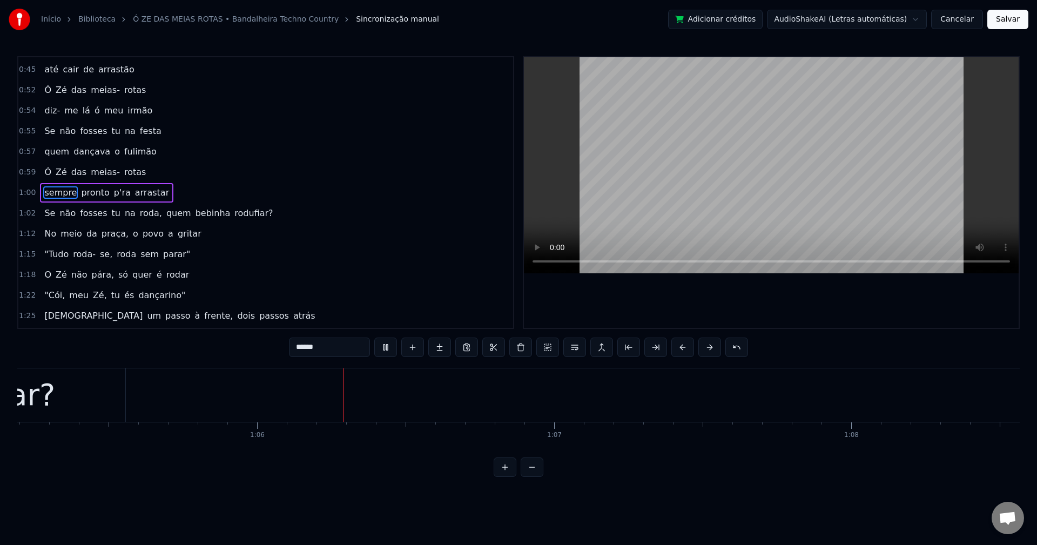
click at [139, 217] on span "roda," at bounding box center [151, 213] width 24 height 12
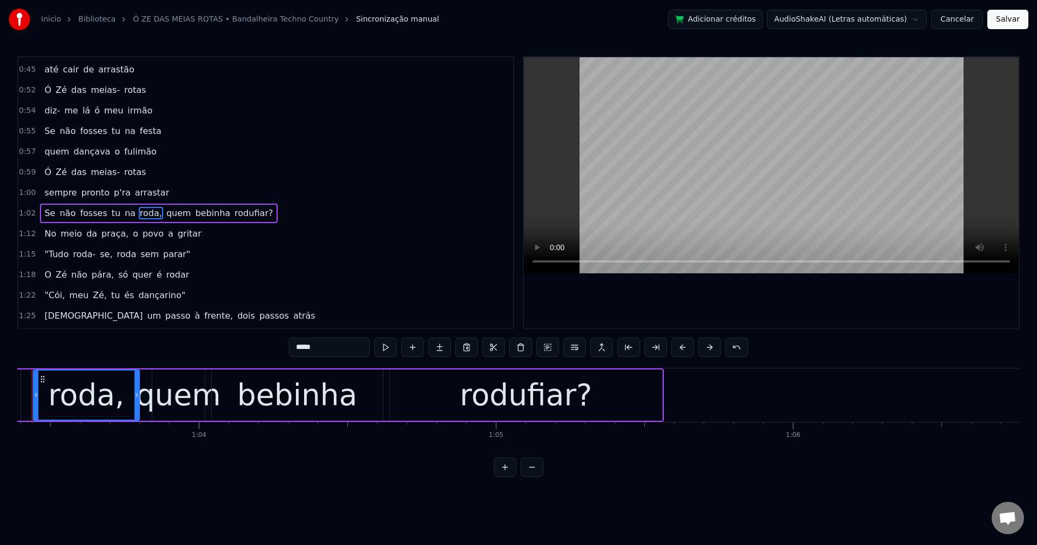
scroll to position [0, 18787]
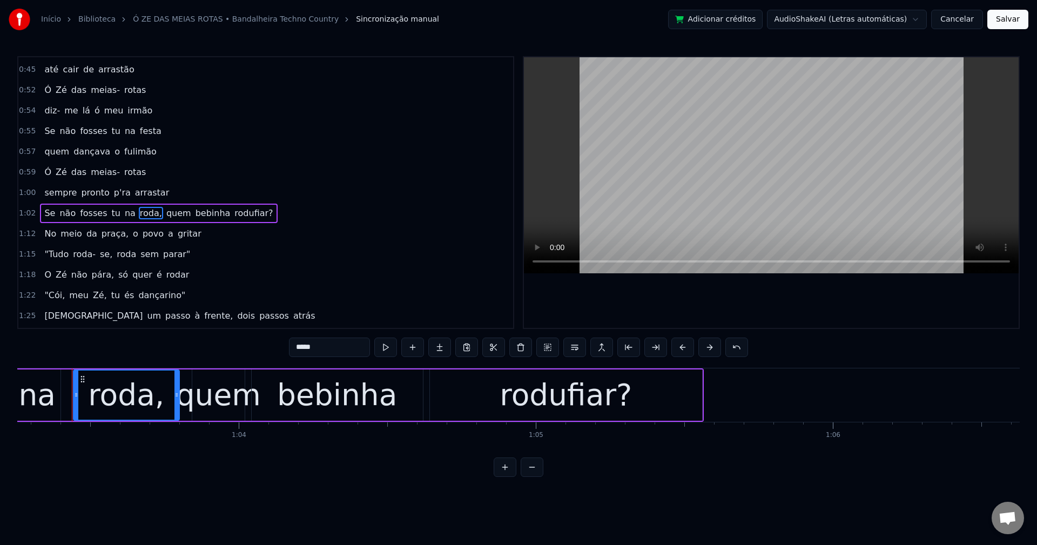
click at [329, 341] on input "*****" at bounding box center [329, 347] width 81 height 19
click at [163, 211] on span "quem" at bounding box center [176, 213] width 27 height 12
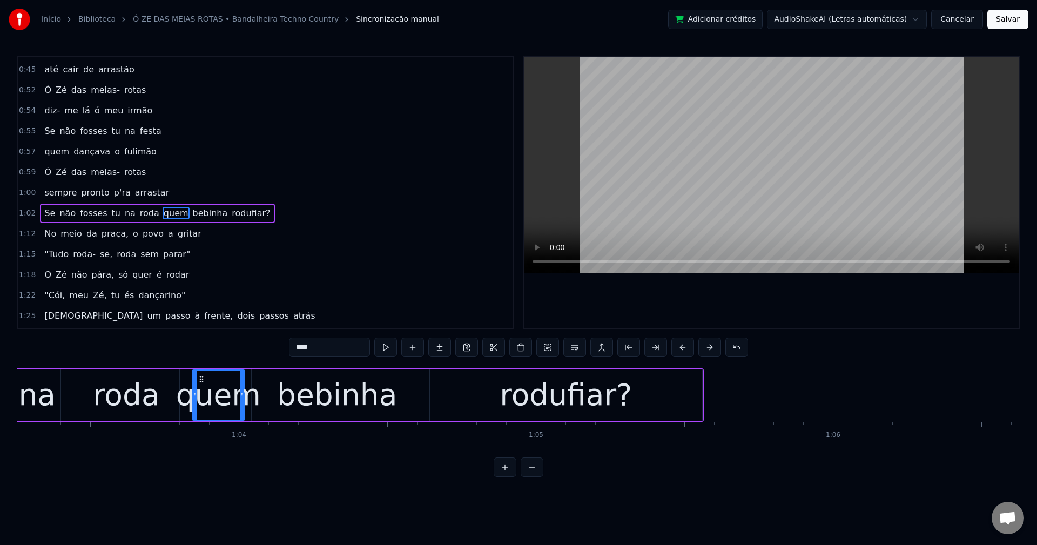
scroll to position [326, 0]
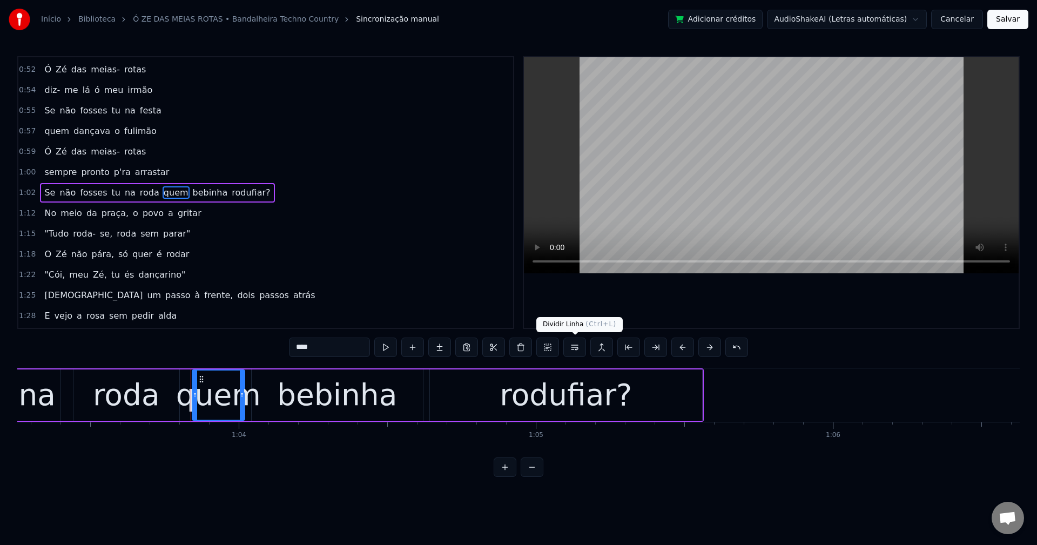
click at [573, 348] on button at bounding box center [574, 347] width 23 height 19
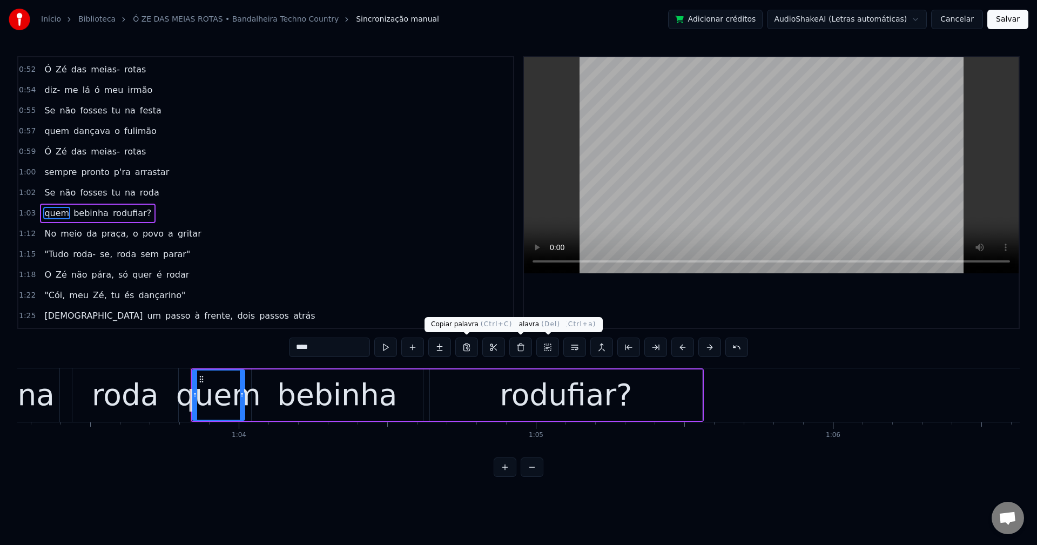
scroll to position [347, 0]
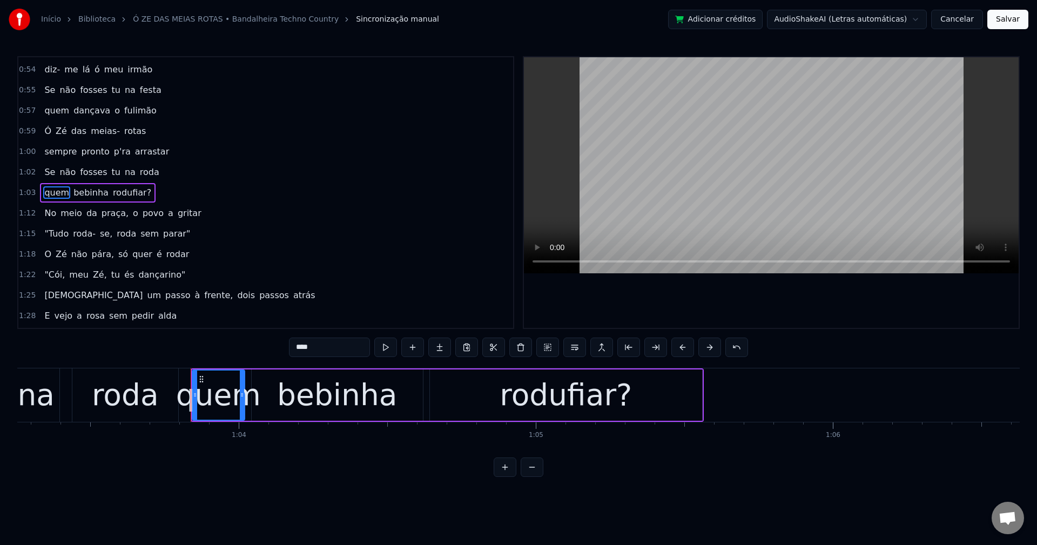
click at [87, 197] on span "bebinha" at bounding box center [90, 192] width 37 height 12
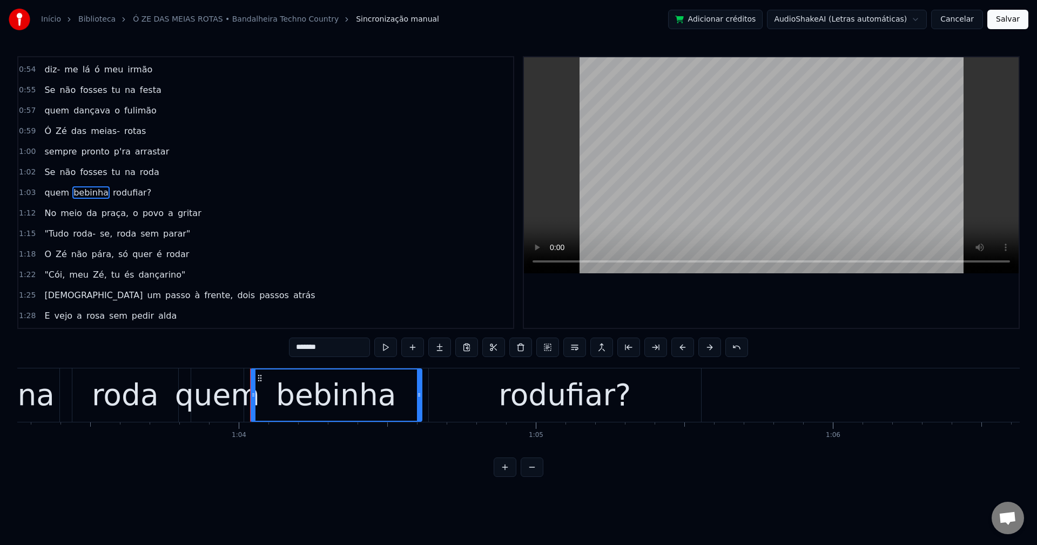
drag, startPoint x: 343, startPoint y: 349, endPoint x: -59, endPoint y: 358, distance: 403.0
click at [0, 358] on html "Início Biblioteca Ó ZE DAS MEIAS ROTAS • Bandalheira Techno Country Sincronizaç…" at bounding box center [518, 247] width 1037 height 494
click at [117, 190] on span "rodufiar?" at bounding box center [137, 192] width 41 height 12
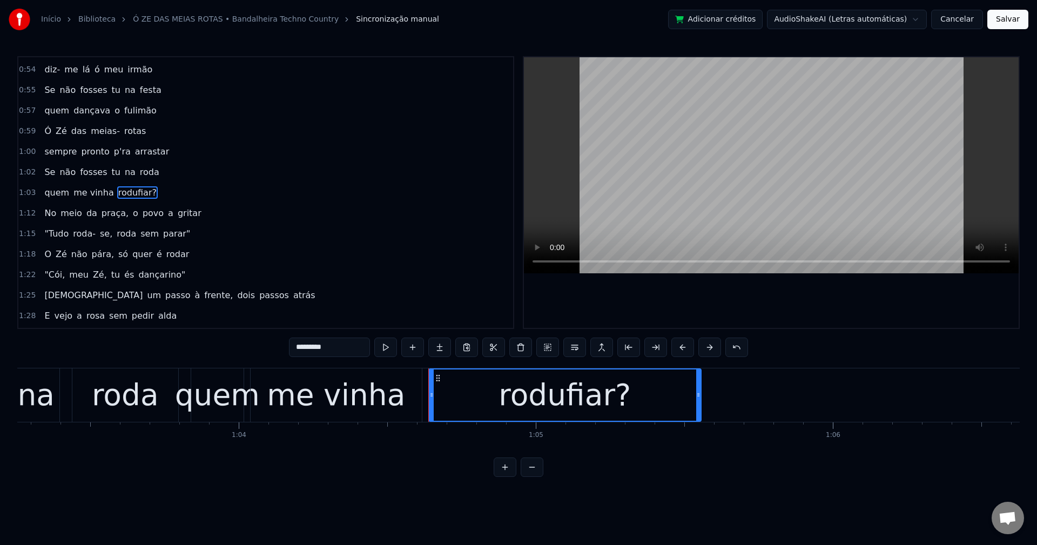
drag, startPoint x: 350, startPoint y: 342, endPoint x: -301, endPoint y: 284, distance: 653.9
click at [0, 284] on html "Início Biblioteca Ó ZE DAS MEIAS ROTAS • Bandalheira Techno Country Sincronizaç…" at bounding box center [518, 247] width 1037 height 494
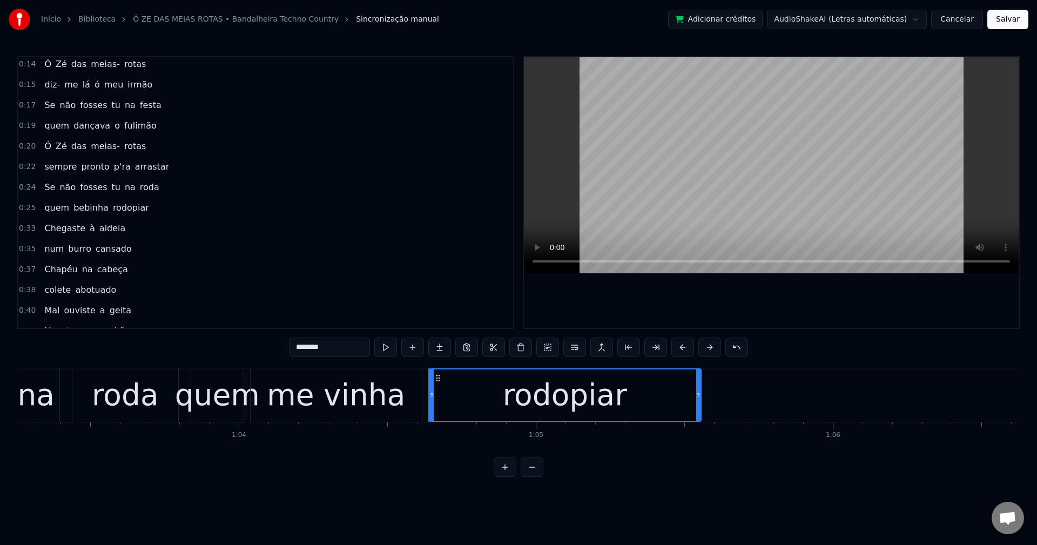
scroll to position [0, 0]
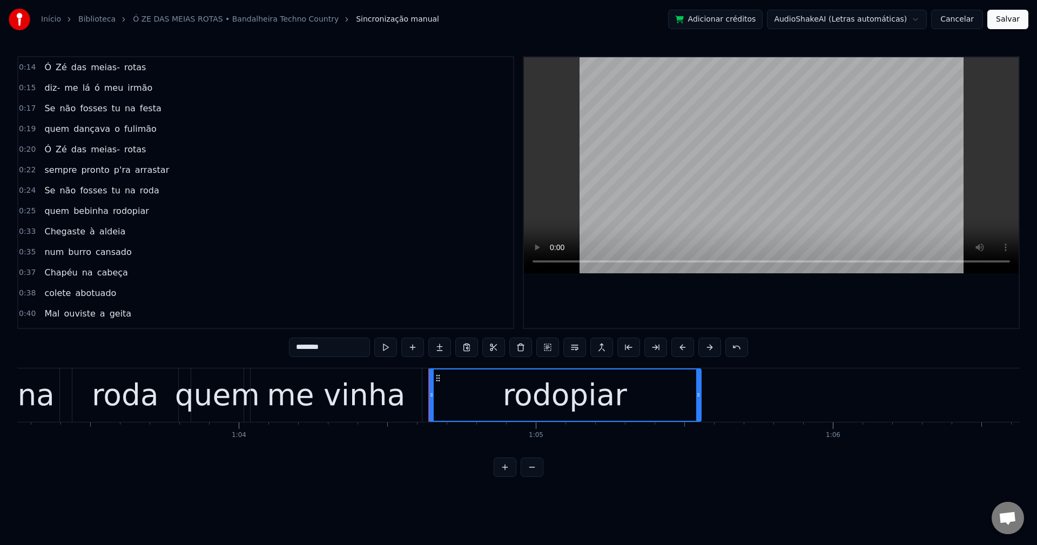
click at [92, 210] on span "bebinha" at bounding box center [90, 211] width 37 height 12
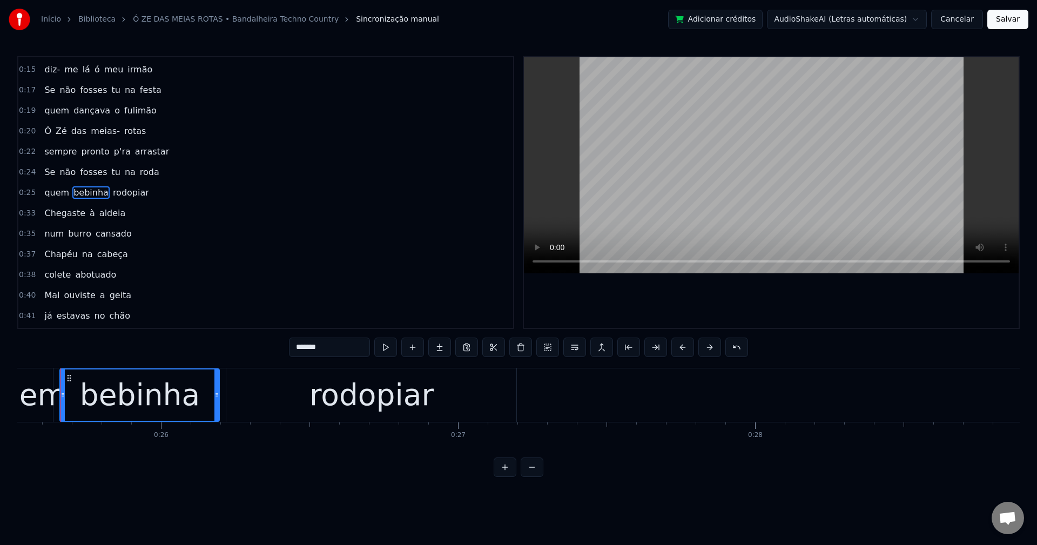
scroll to position [0, 7567]
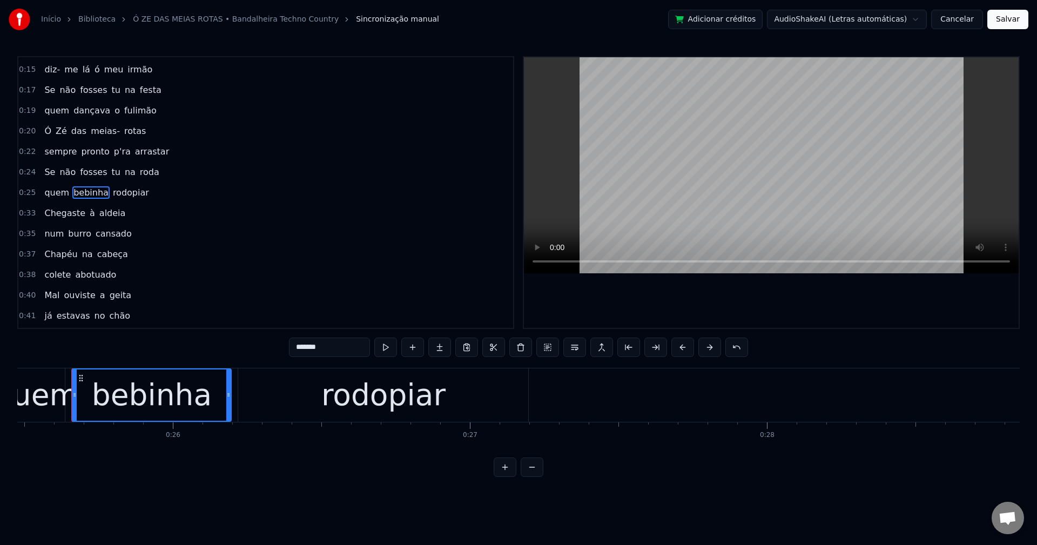
drag, startPoint x: 335, startPoint y: 343, endPoint x: 46, endPoint y: 373, distance: 289.9
click at [46, 373] on div "0:14 Ó Zé das meias- rotas 0:15 diz- me lá ó meu irmão 0:17 Se não fosses tu na…" at bounding box center [518, 266] width 1002 height 421
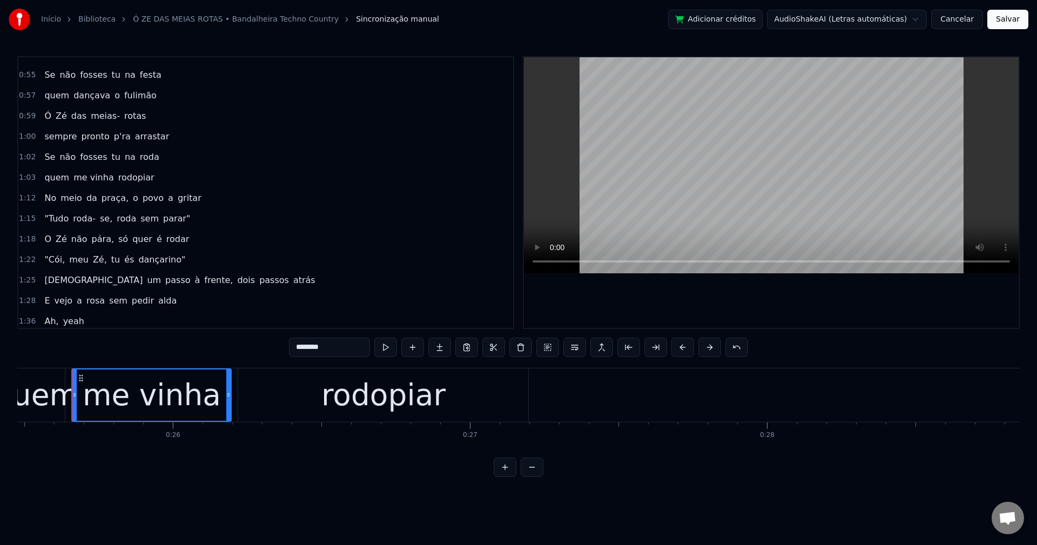
scroll to position [342, 0]
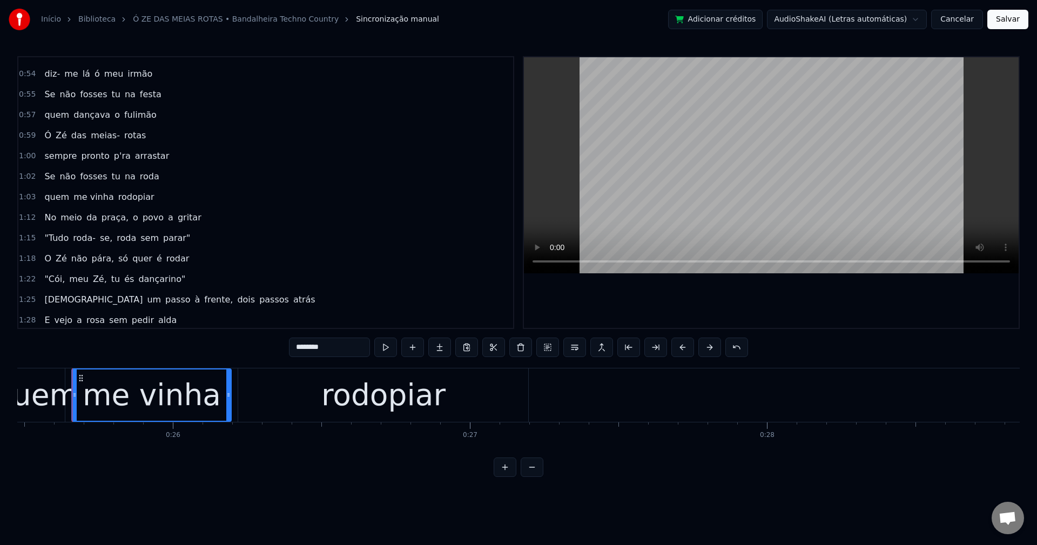
click at [45, 214] on span "No" at bounding box center [50, 217] width 14 height 12
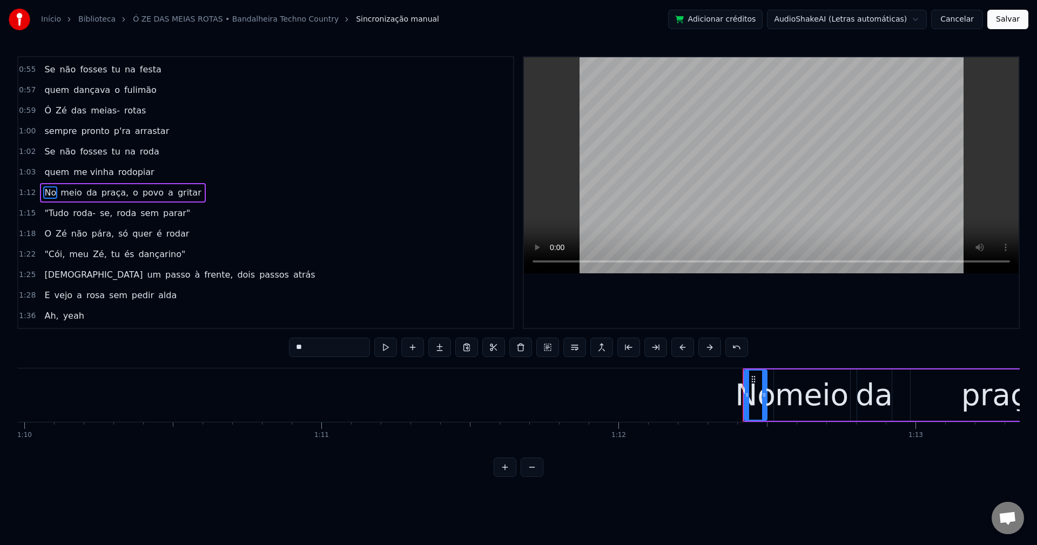
scroll to position [0, 21454]
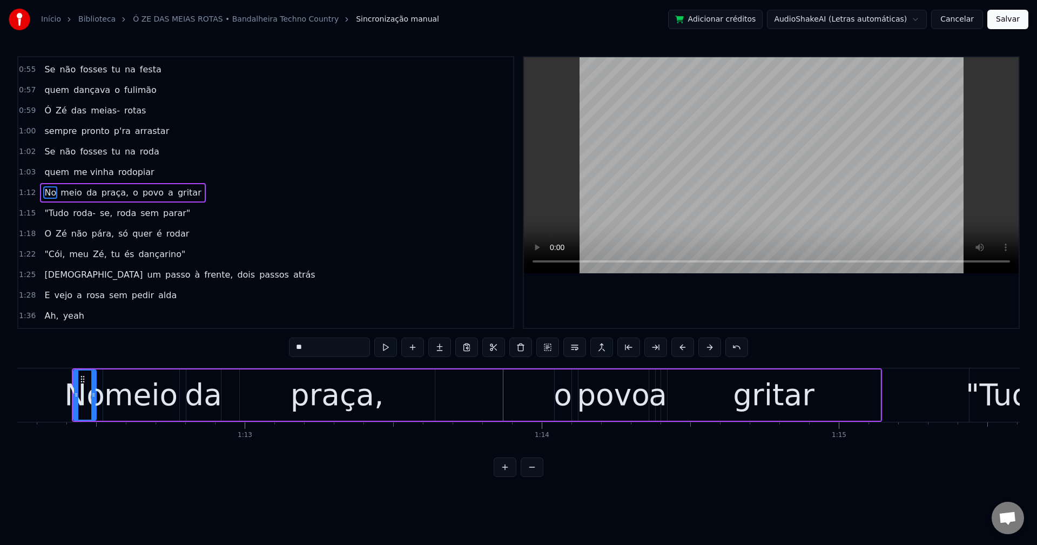
click at [100, 187] on span "praça," at bounding box center [114, 192] width 29 height 12
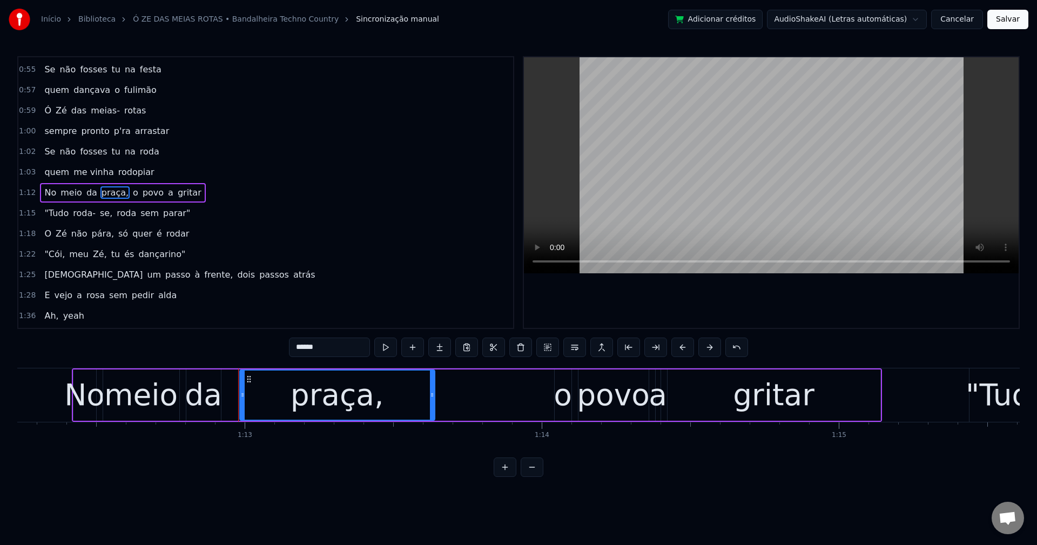
click at [343, 343] on input "******" at bounding box center [329, 347] width 81 height 19
click at [129, 197] on span "o" at bounding box center [133, 192] width 8 height 12
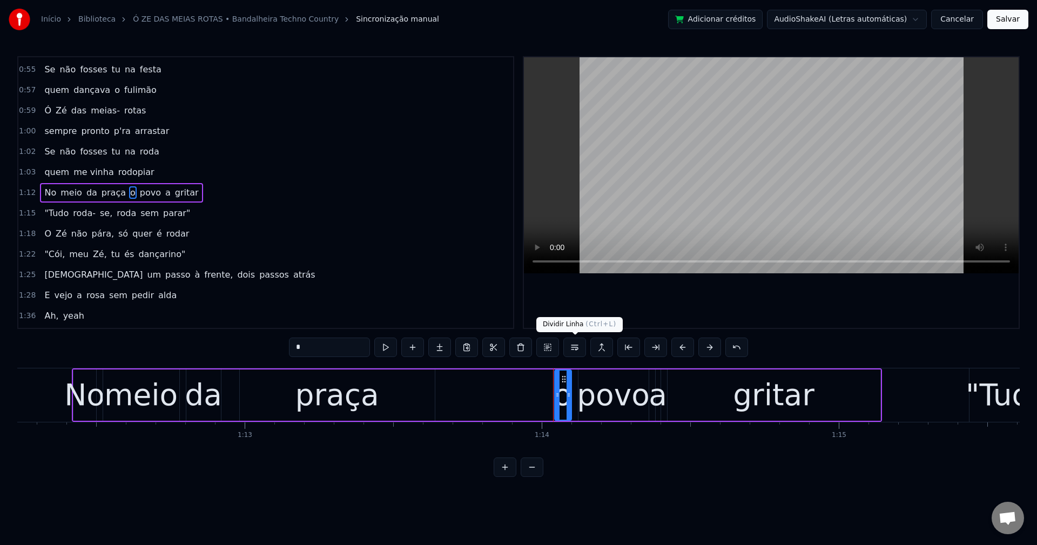
click at [578, 354] on button at bounding box center [574, 347] width 23 height 19
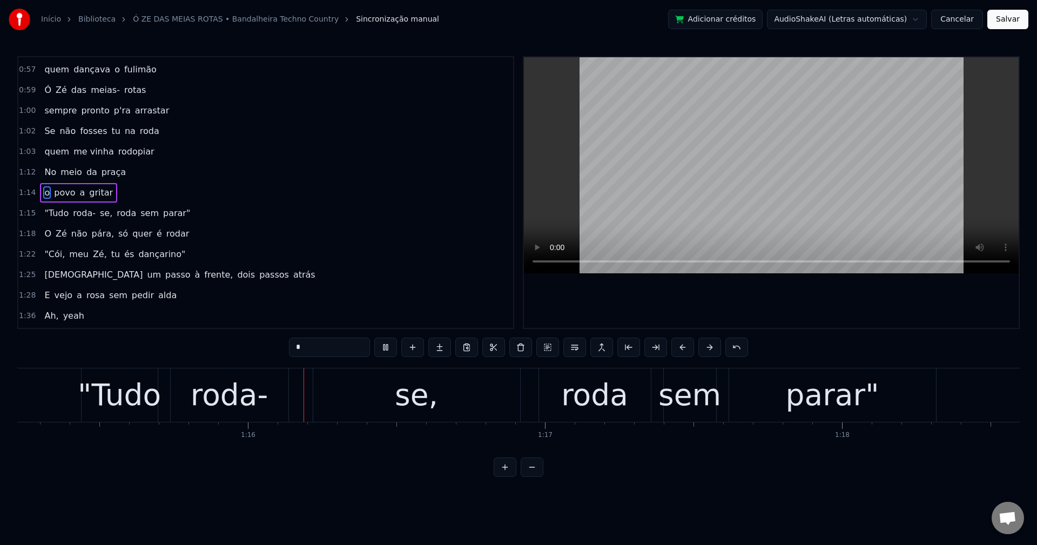
scroll to position [0, 22389]
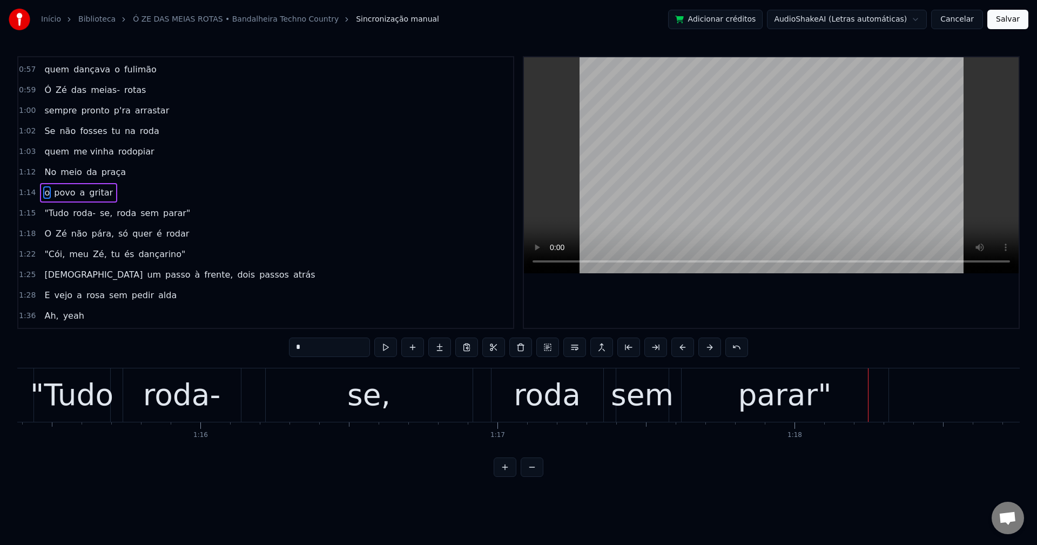
click at [82, 216] on span "roda-" at bounding box center [84, 213] width 25 height 12
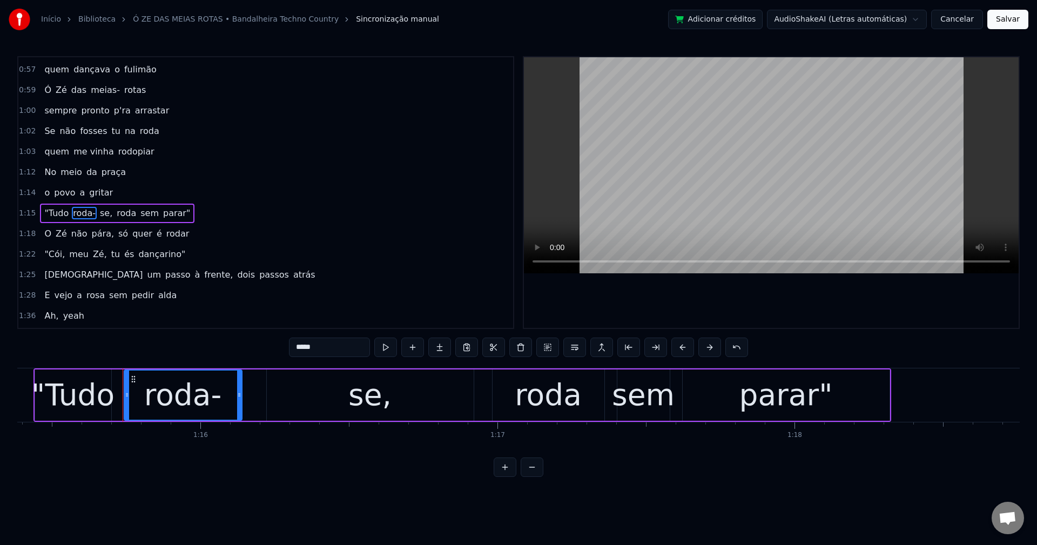
scroll to position [408, 0]
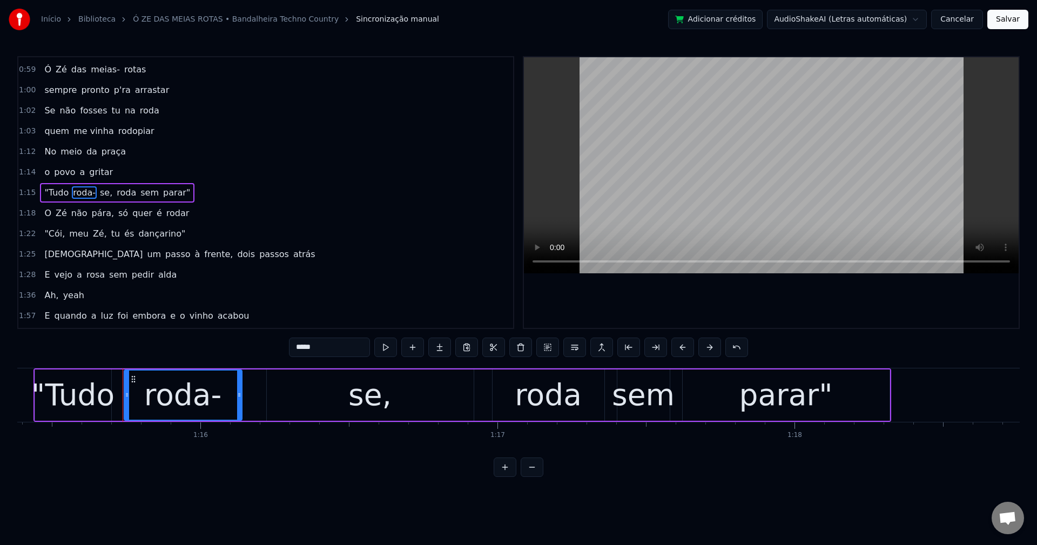
click at [331, 347] on input "*****" at bounding box center [329, 347] width 81 height 19
type input "****"
click at [87, 192] on div ""Tudo roda se, roda sem parar"" at bounding box center [115, 192] width 151 height 19
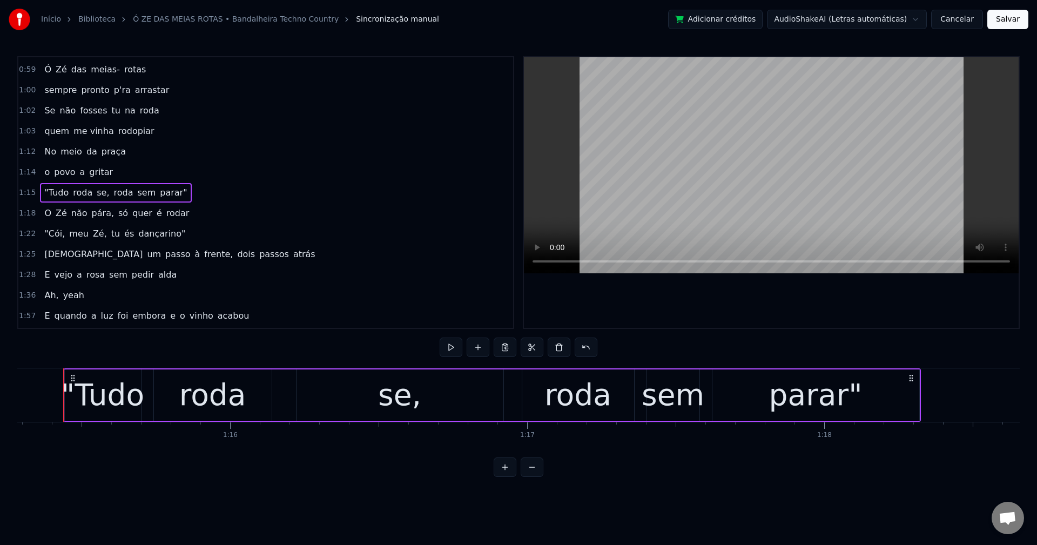
scroll to position [0, 22351]
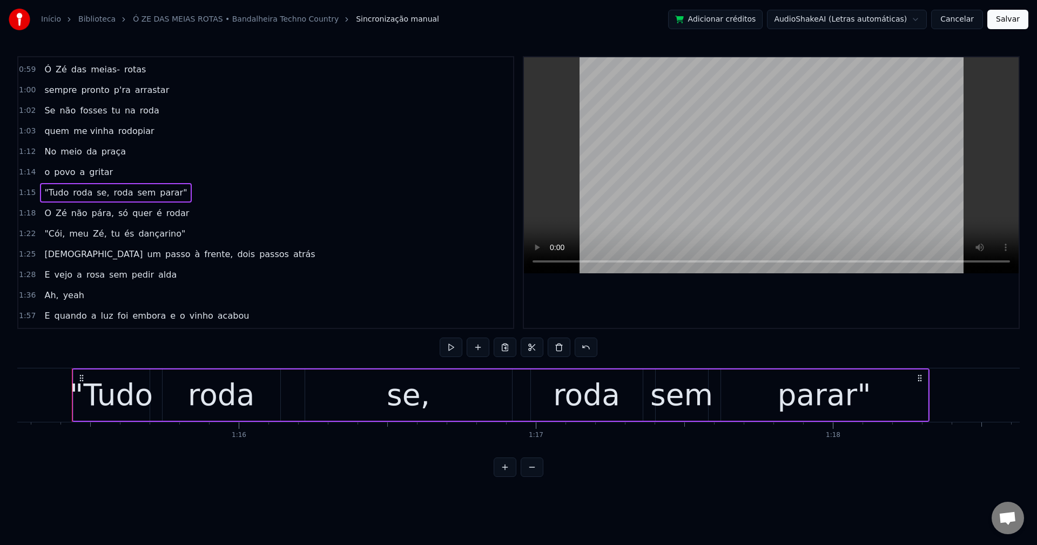
click at [96, 192] on span "se," at bounding box center [103, 192] width 15 height 12
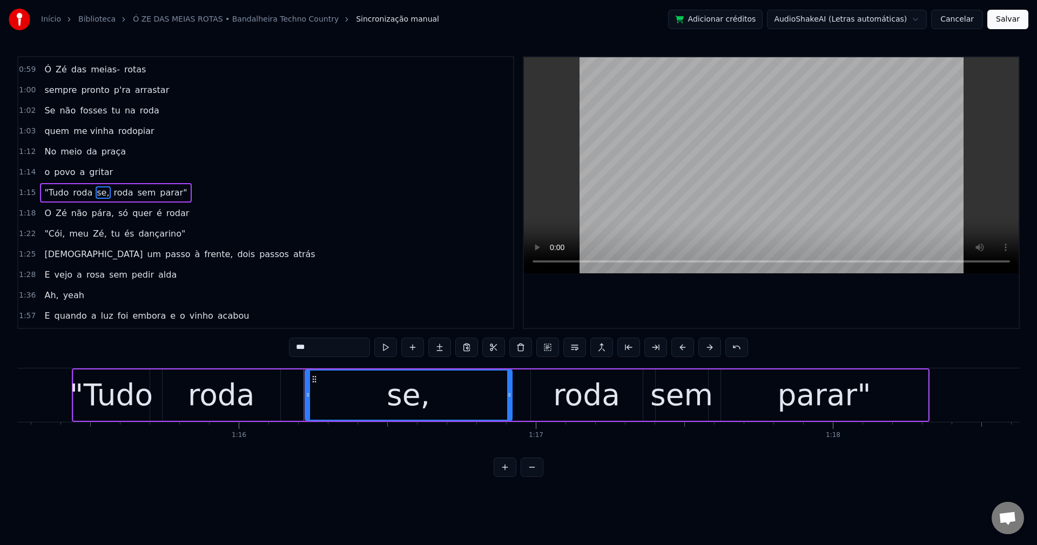
drag, startPoint x: 348, startPoint y: 345, endPoint x: -20, endPoint y: 307, distance: 370.2
click at [0, 307] on html "Início Biblioteca Ó ZE DAS MEIAS ROTAS • Bandalheira Techno Country Sincronizaç…" at bounding box center [518, 247] width 1037 height 494
click at [113, 192] on span "roda" at bounding box center [122, 192] width 22 height 12
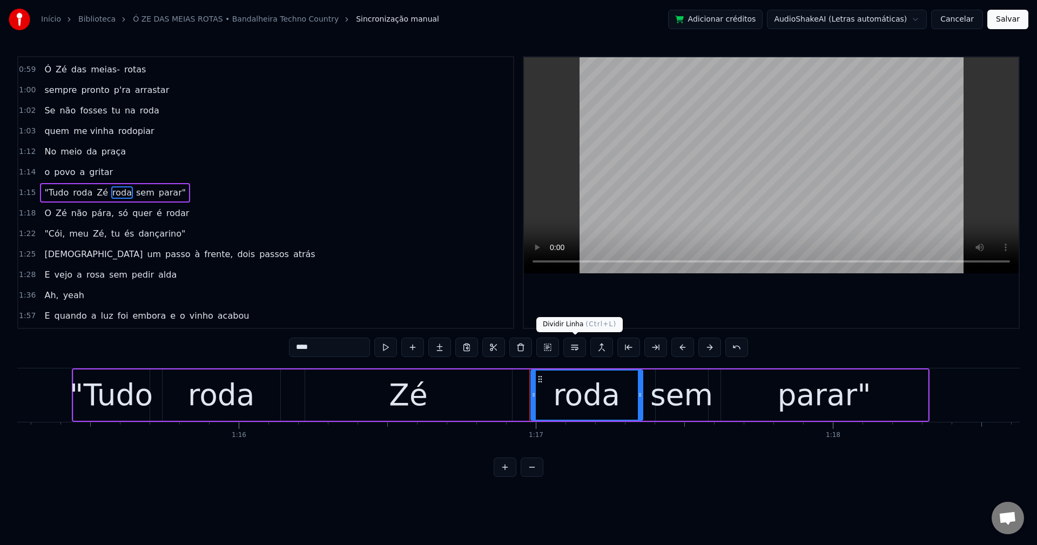
drag, startPoint x: 577, startPoint y: 345, endPoint x: 565, endPoint y: 316, distance: 31.0
click at [576, 345] on button at bounding box center [574, 347] width 23 height 19
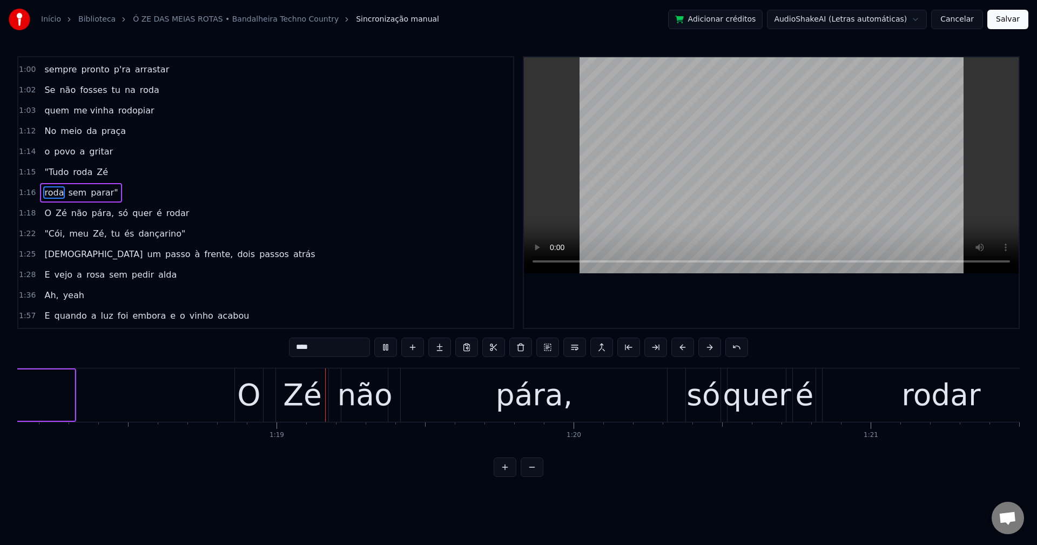
scroll to position [0, 23257]
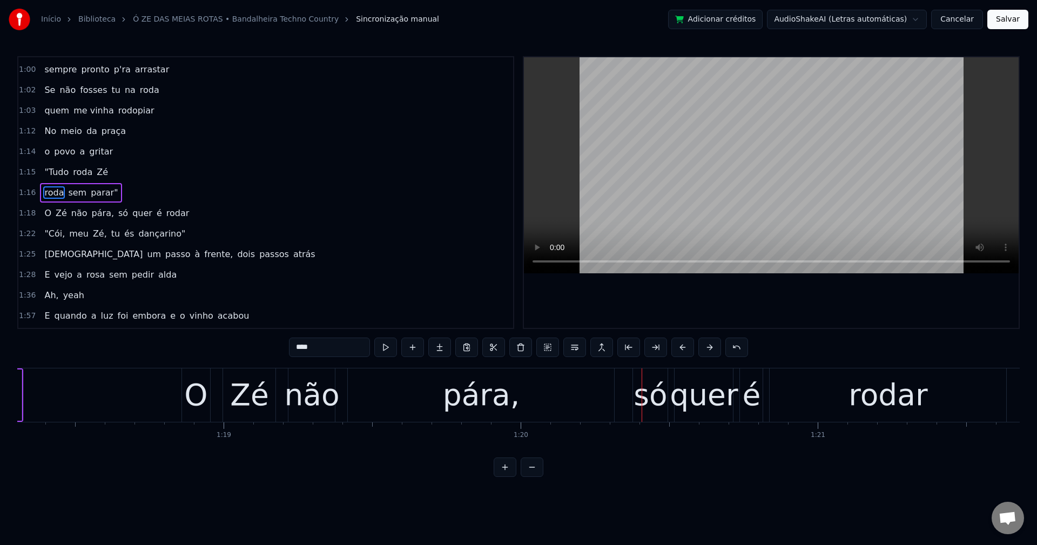
click at [91, 212] on span "pára," at bounding box center [103, 213] width 24 height 12
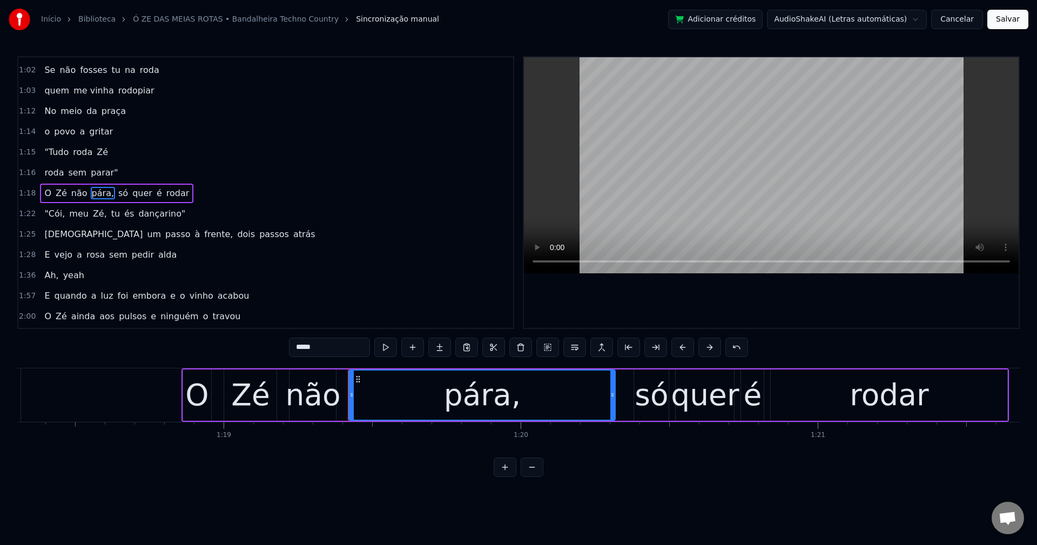
scroll to position [449, 0]
click at [324, 344] on input "*****" at bounding box center [329, 347] width 81 height 19
click at [114, 193] on span "só" at bounding box center [120, 192] width 12 height 12
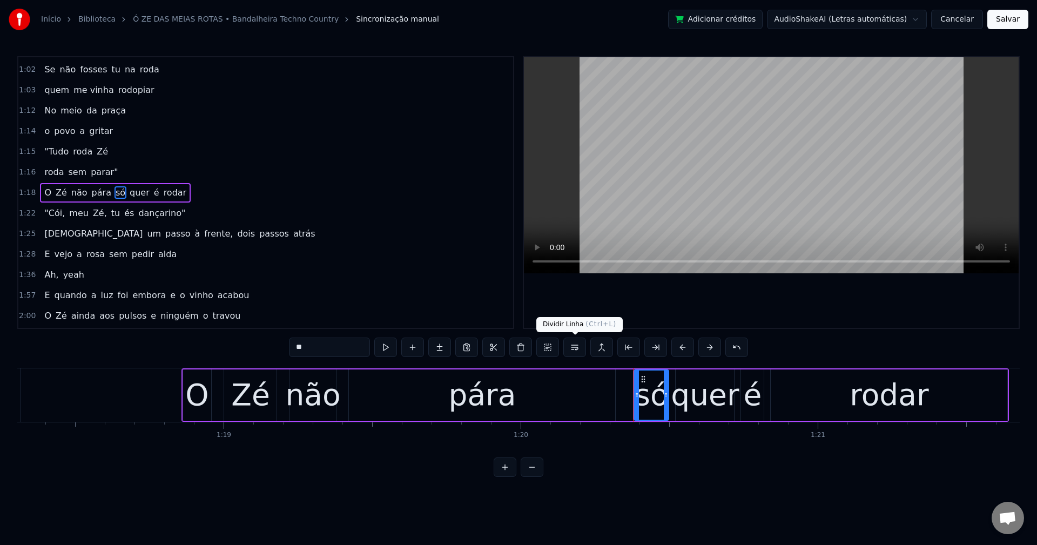
click at [574, 348] on button at bounding box center [574, 347] width 23 height 19
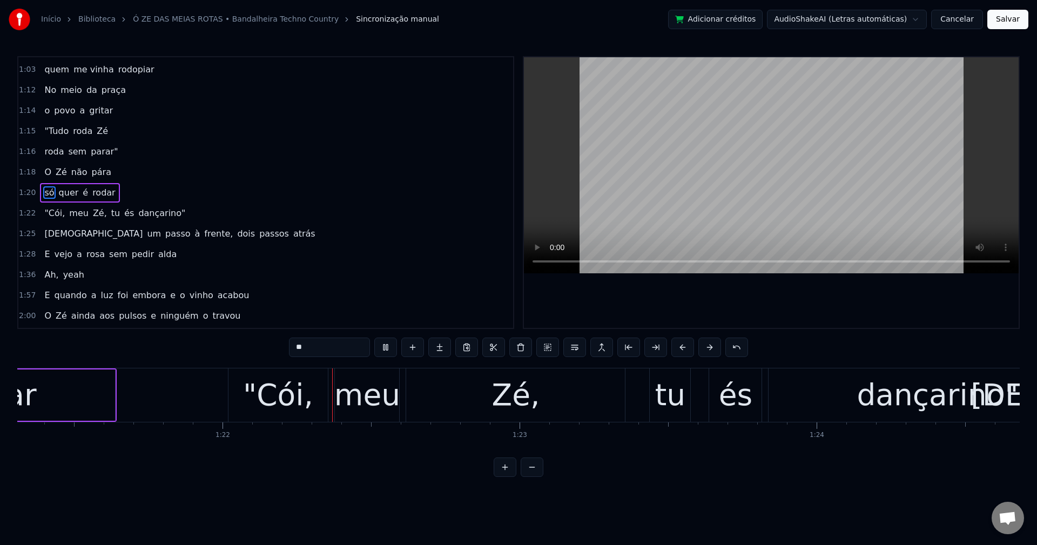
scroll to position [0, 24199]
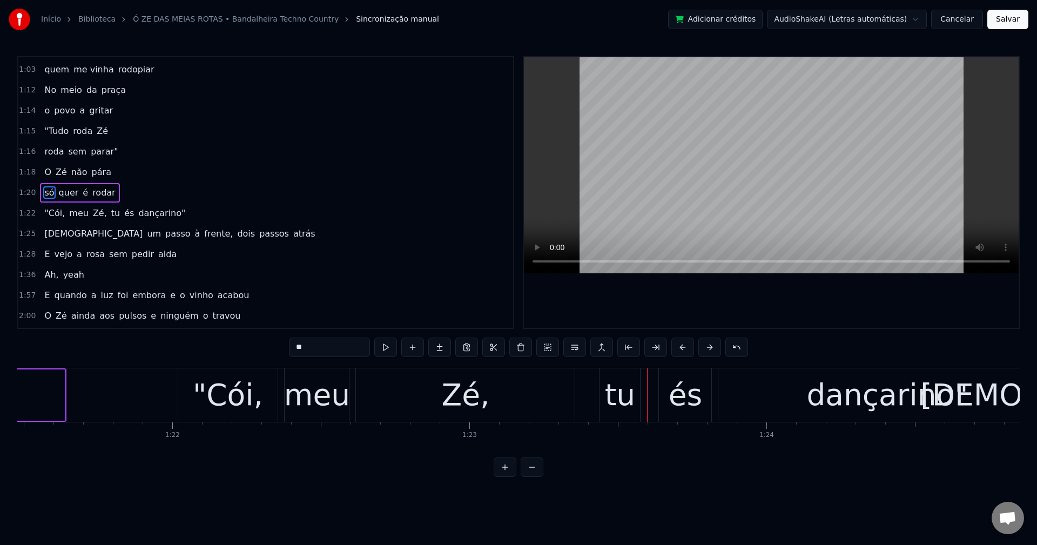
click at [93, 215] on span "Zé," at bounding box center [100, 213] width 16 height 12
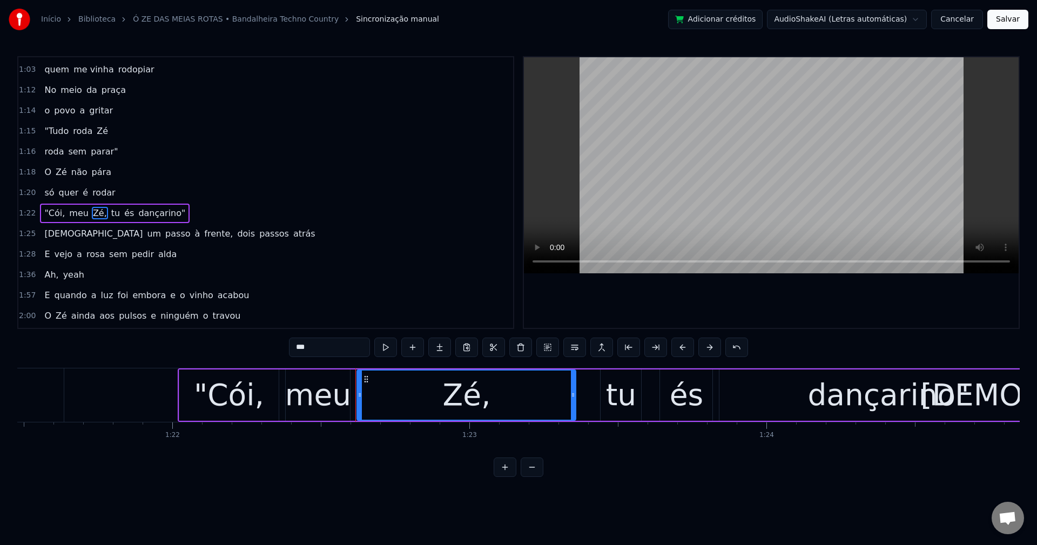
scroll to position [490, 0]
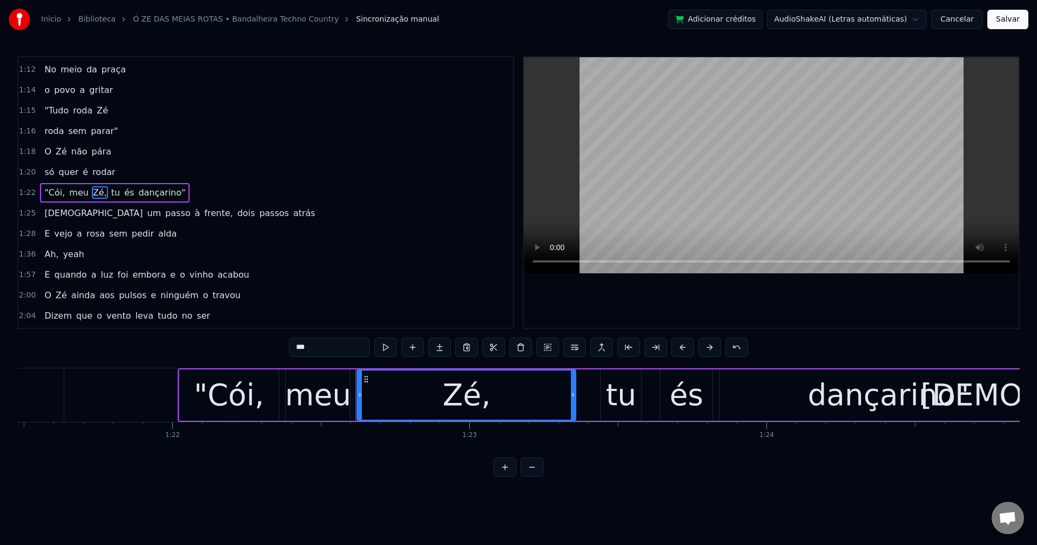
click at [318, 341] on input "***" at bounding box center [329, 347] width 81 height 19
click at [50, 191] on span ""Cói," at bounding box center [54, 192] width 23 height 12
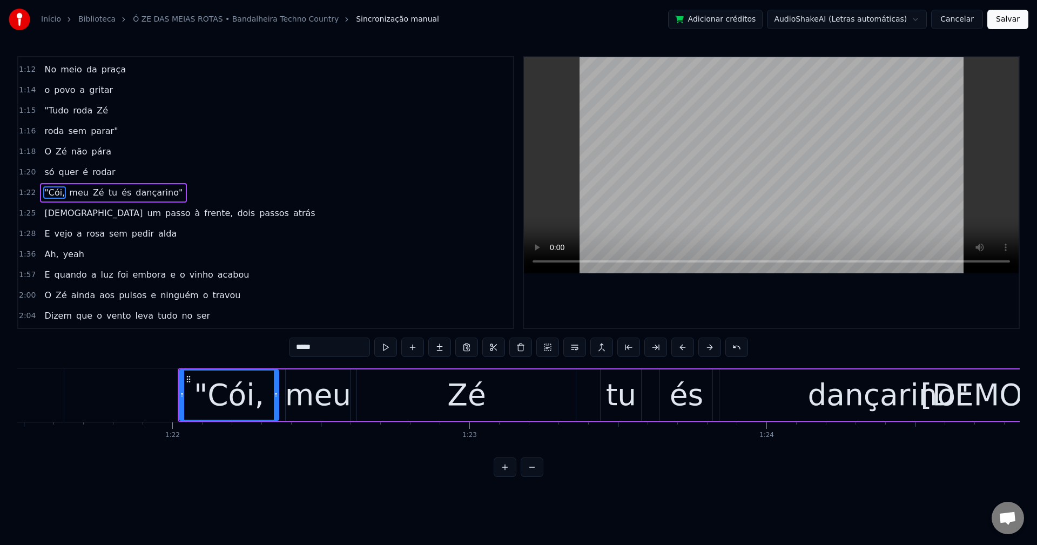
drag, startPoint x: 326, startPoint y: 350, endPoint x: 426, endPoint y: 369, distance: 101.7
click at [327, 350] on input "*****" at bounding box center [329, 347] width 81 height 19
click at [103, 188] on span "tu" at bounding box center [108, 192] width 11 height 12
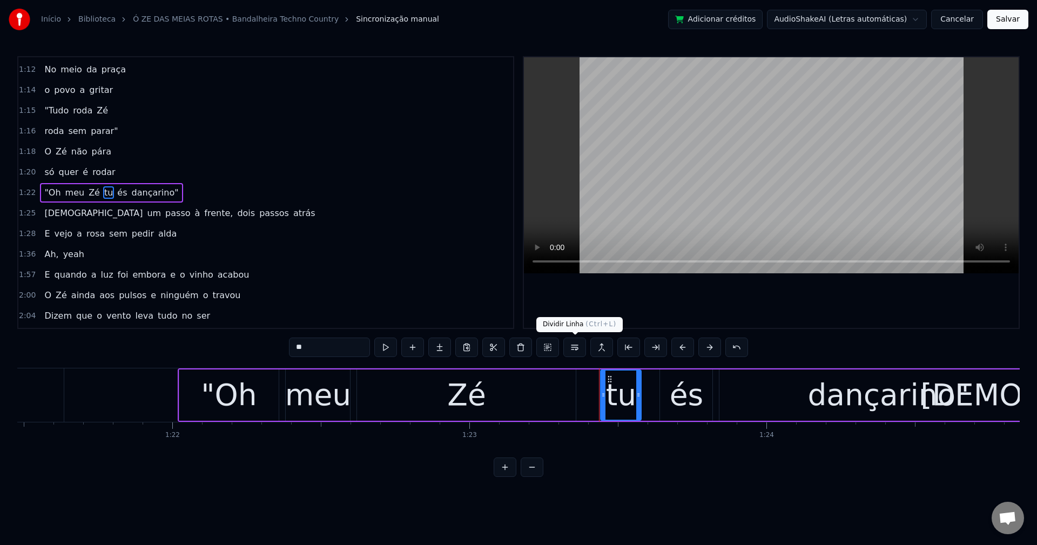
click at [575, 348] on button at bounding box center [574, 347] width 23 height 19
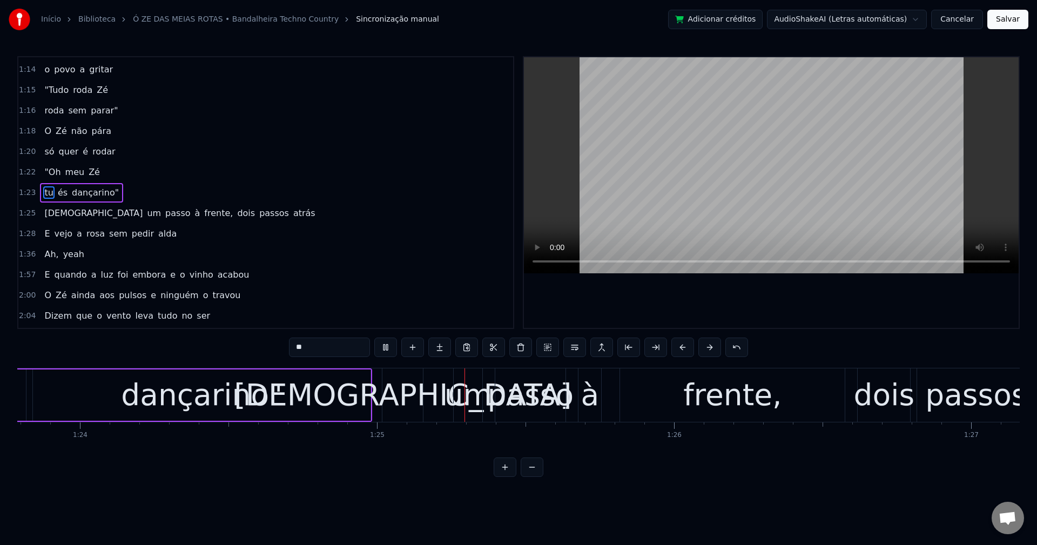
scroll to position [0, 25107]
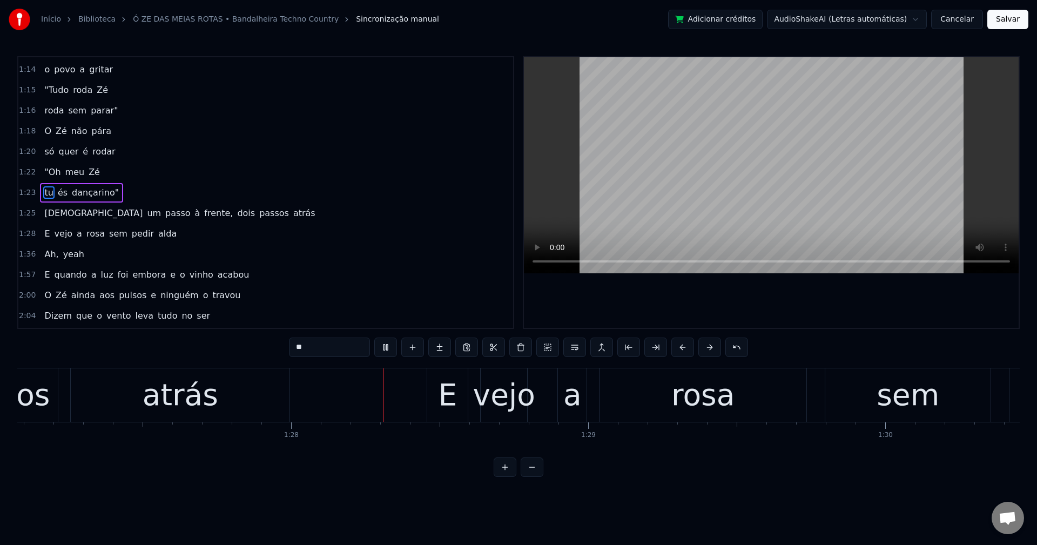
click at [203, 215] on span "frente," at bounding box center [218, 213] width 31 height 12
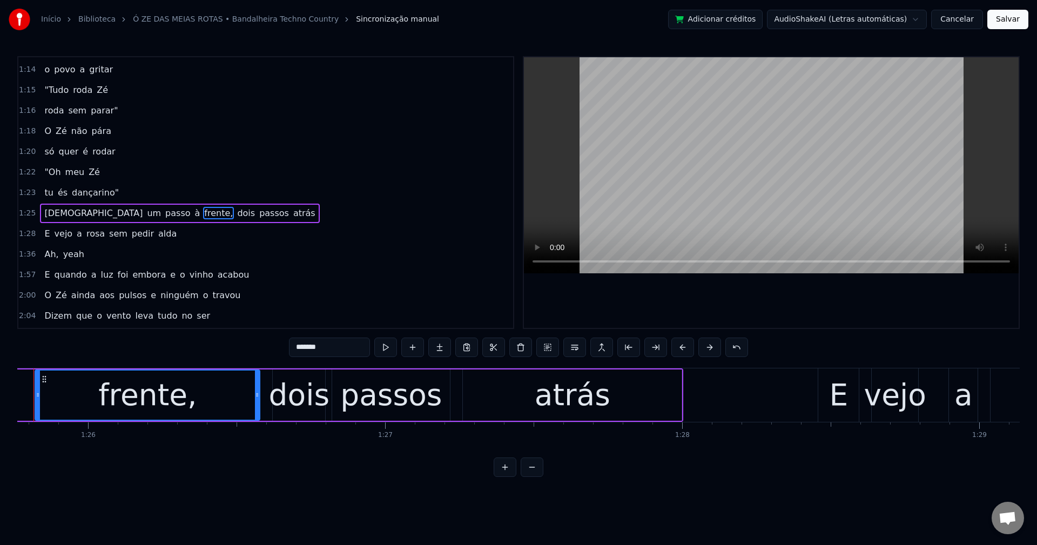
scroll to position [0, 25434]
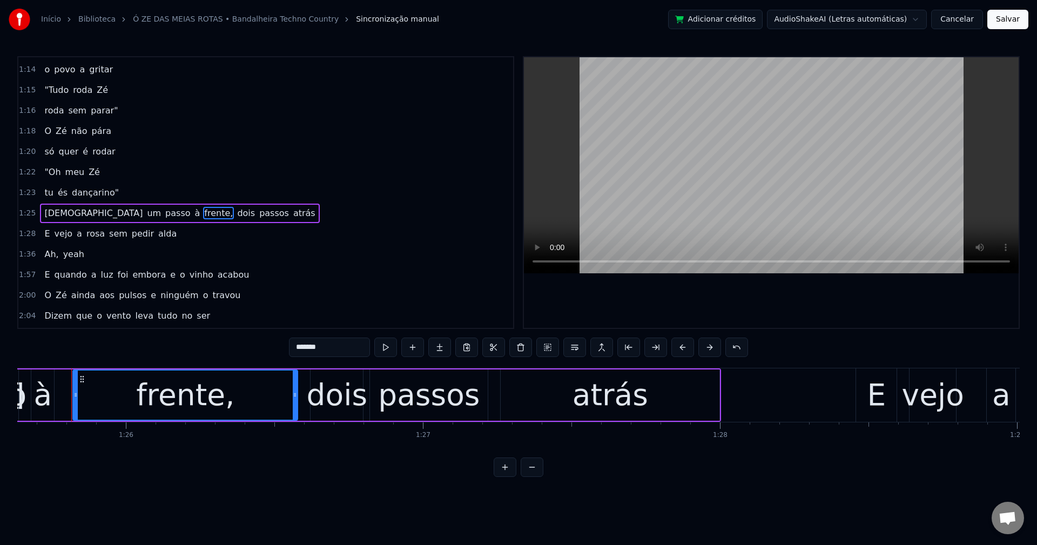
click at [331, 348] on input "*******" at bounding box center [329, 347] width 81 height 19
click at [233, 209] on span "dois" at bounding box center [243, 213] width 20 height 12
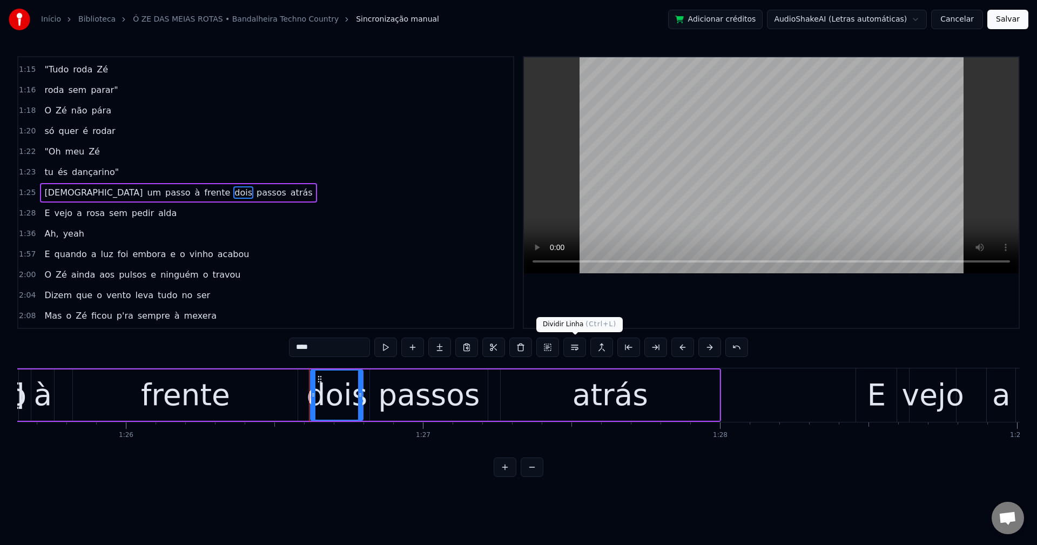
click at [573, 352] on button at bounding box center [574, 347] width 23 height 19
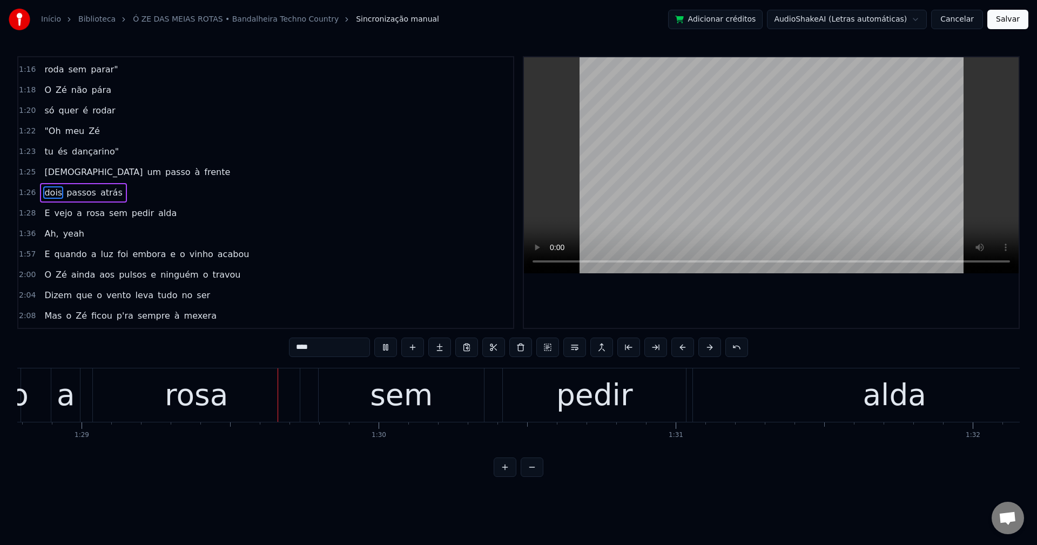
scroll to position [0, 26370]
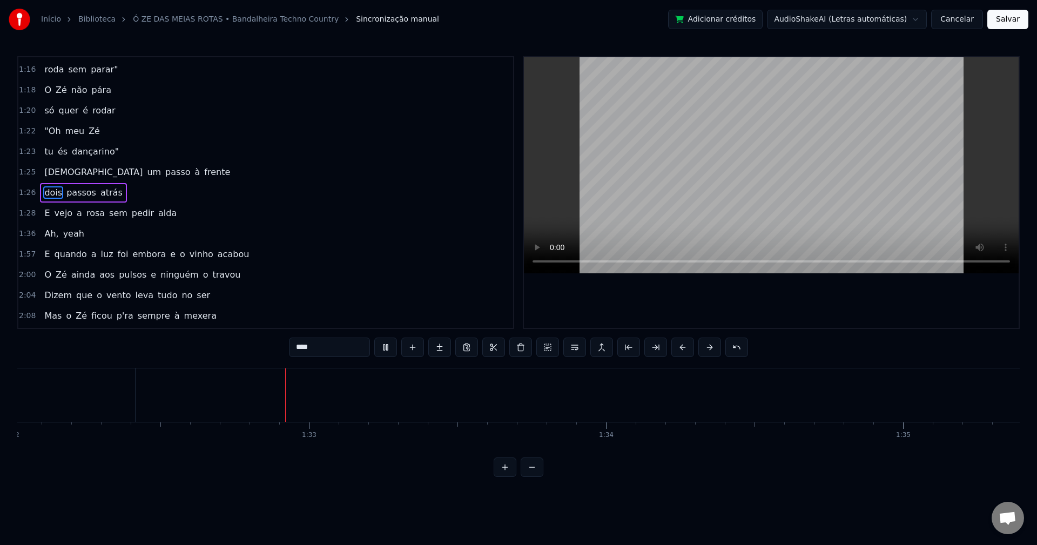
click at [108, 217] on span "sem" at bounding box center [118, 213] width 21 height 12
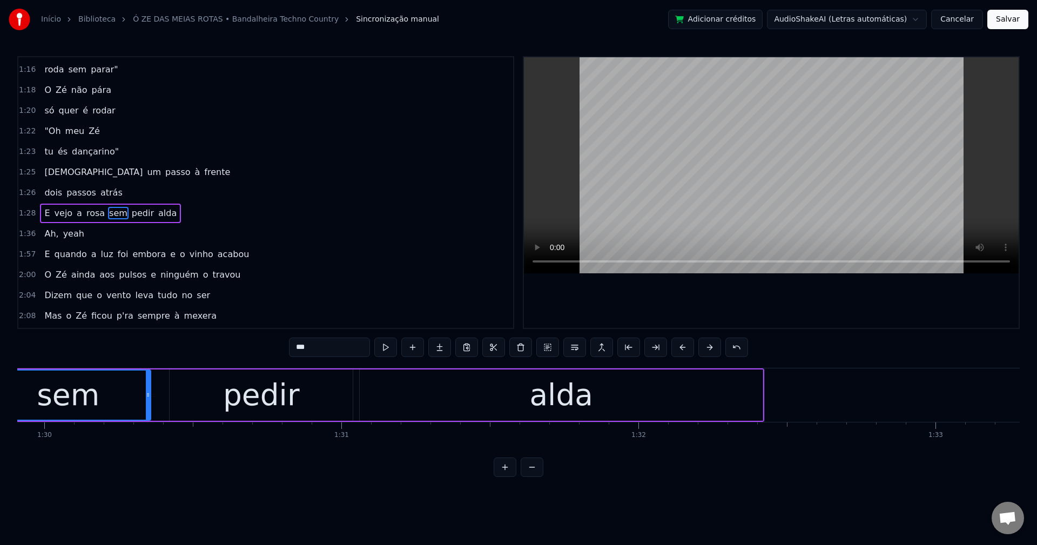
scroll to position [0, 26616]
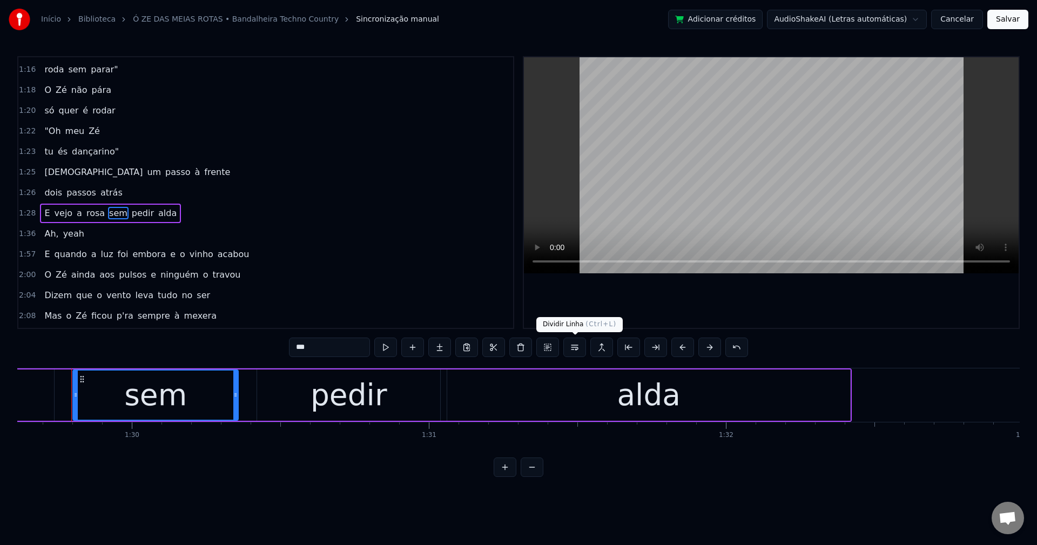
click at [579, 352] on button at bounding box center [574, 347] width 23 height 19
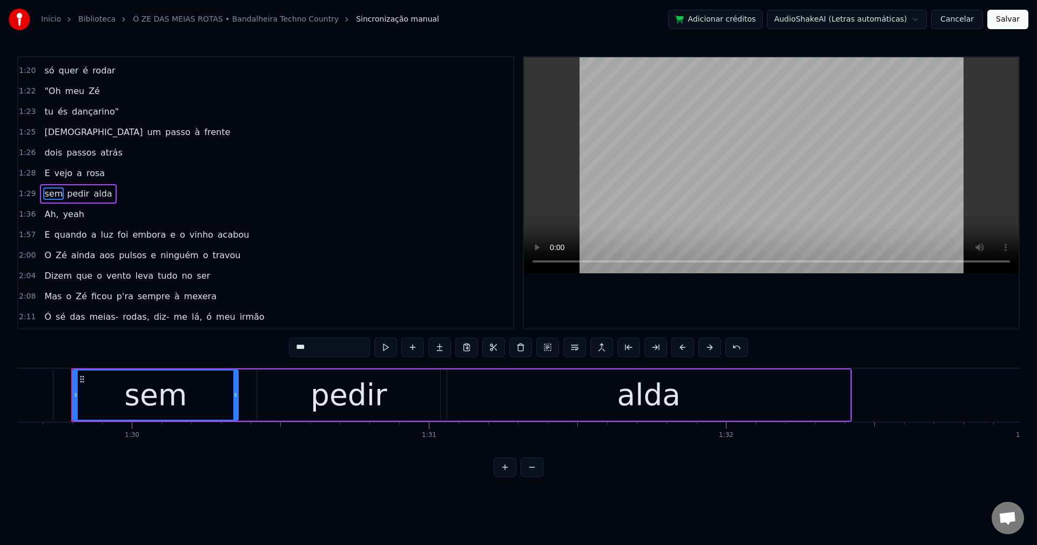
scroll to position [593, 0]
click at [60, 172] on span "vejo" at bounding box center [63, 172] width 21 height 12
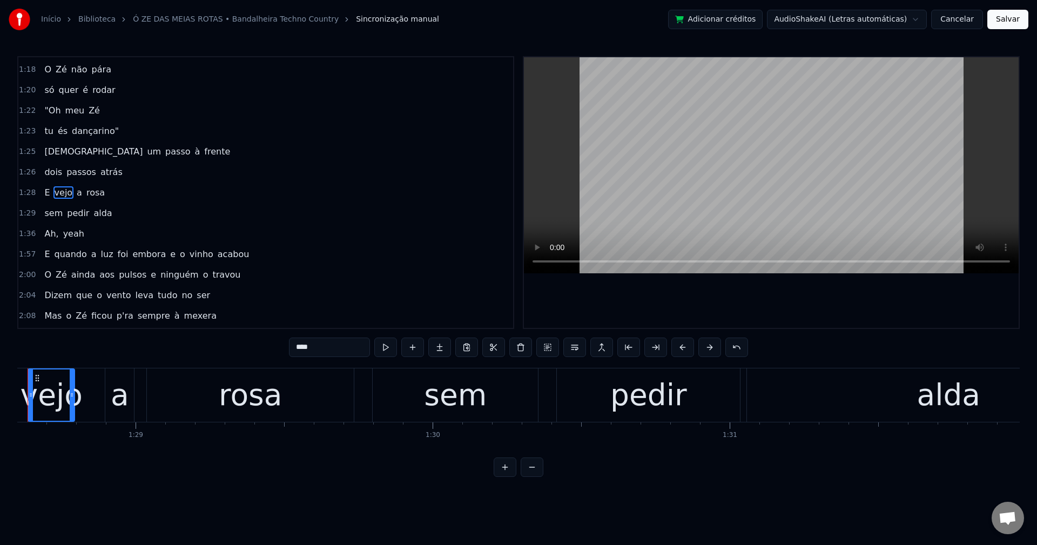
scroll to position [0, 26271]
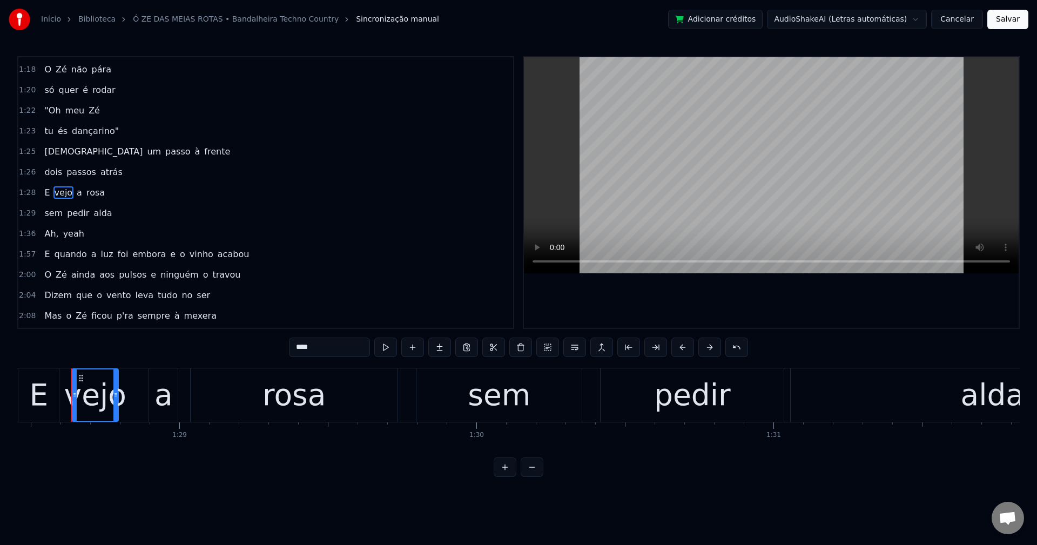
drag, startPoint x: 321, startPoint y: 349, endPoint x: 272, endPoint y: 347, distance: 48.6
click at [272, 347] on div "0:14 Ó Zé das meias- rotas 0:15 diz- me lá ó meu irmão 0:17 Se não fosses tu na…" at bounding box center [518, 266] width 1002 height 421
click at [78, 196] on span "a" at bounding box center [82, 192] width 8 height 12
click at [89, 195] on span "rosa" at bounding box center [98, 192] width 21 height 12
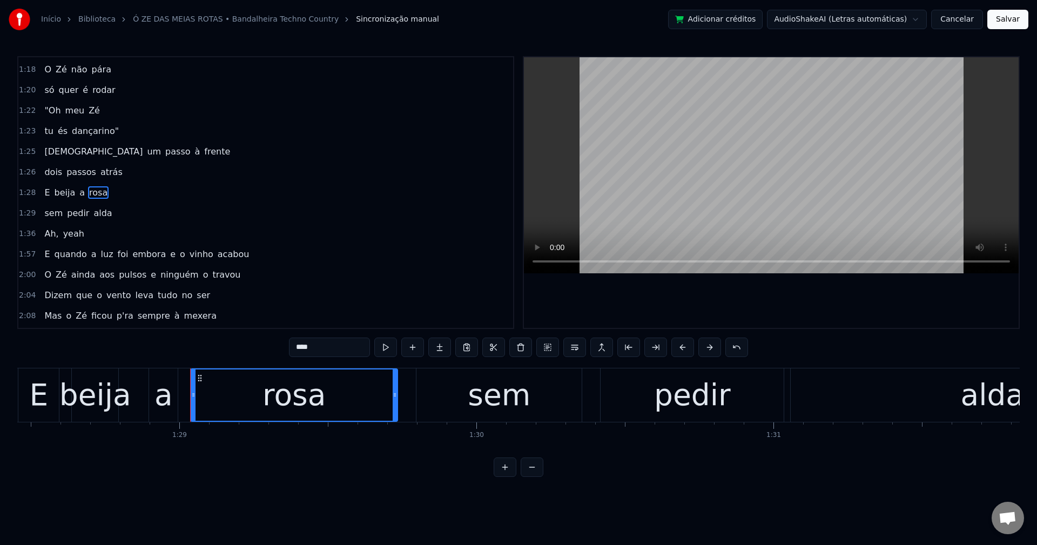
drag, startPoint x: 328, startPoint y: 350, endPoint x: 134, endPoint y: 338, distance: 193.8
click at [140, 343] on div "0:14 Ó Zé das meias- rotas 0:15 diz- me lá ó meu irmão 0:17 Se não fosses tu na…" at bounding box center [518, 266] width 1002 height 421
click at [92, 217] on span "alda" at bounding box center [102, 213] width 21 height 12
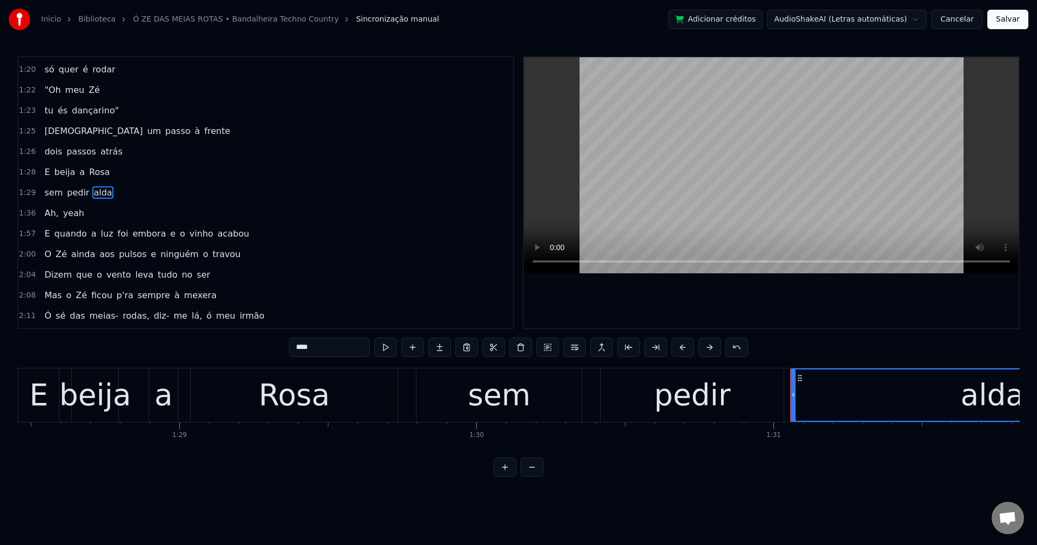
click at [328, 348] on input "****" at bounding box center [329, 347] width 81 height 19
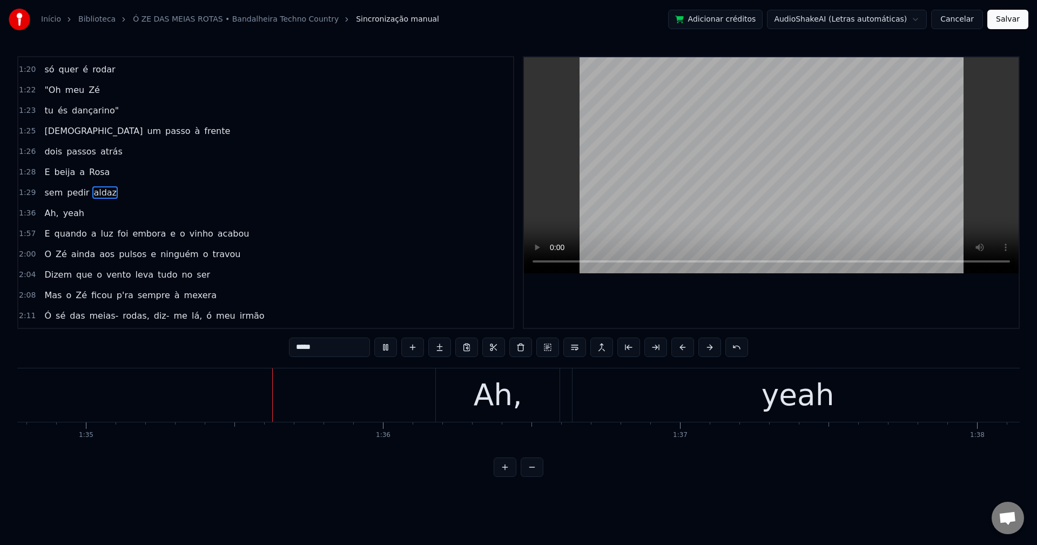
scroll to position [0, 28150]
click at [48, 213] on span "Ah," at bounding box center [51, 213] width 16 height 12
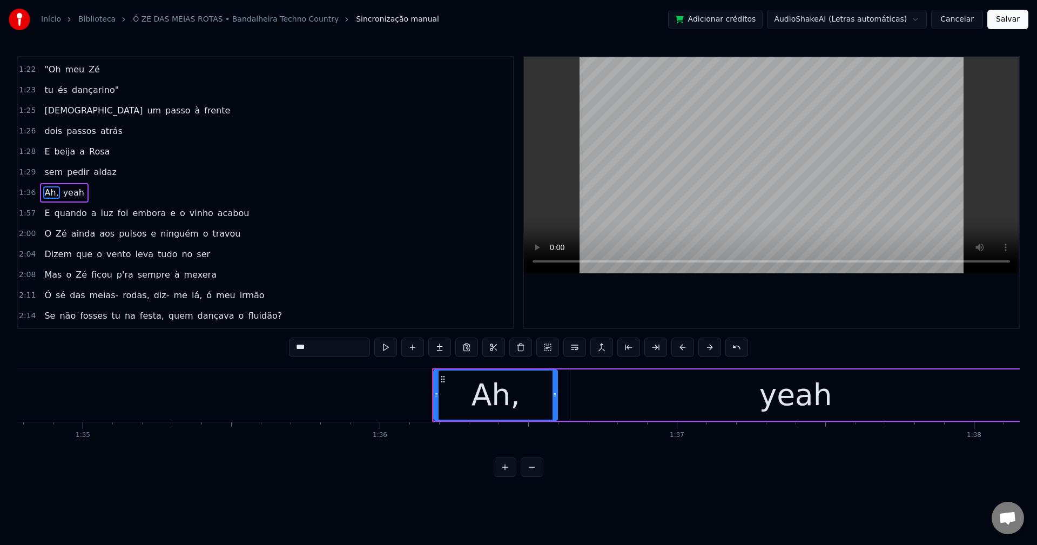
click at [341, 347] on input "***" at bounding box center [329, 347] width 81 height 19
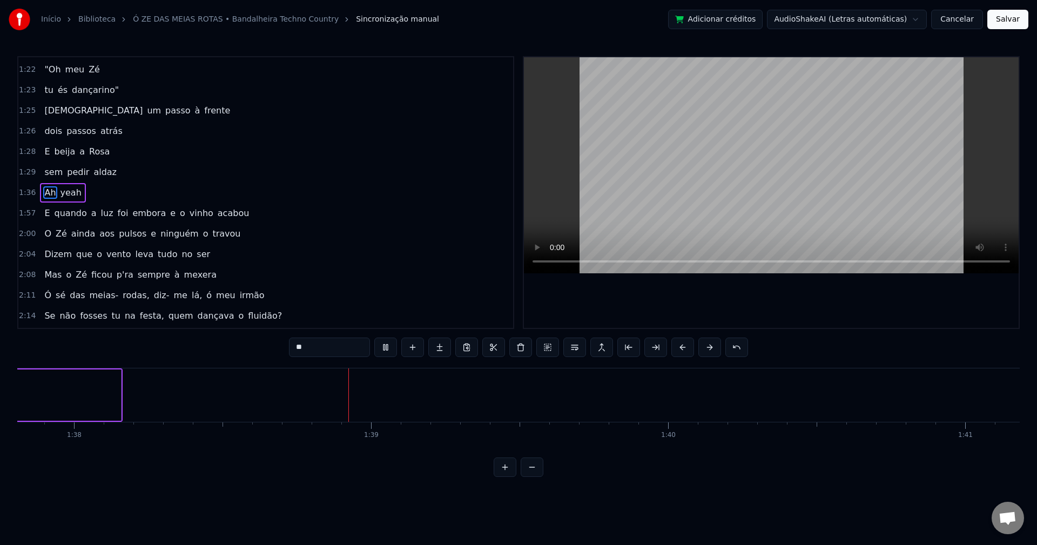
scroll to position [0, 29122]
click at [43, 212] on span "E" at bounding box center [47, 213] width 8 height 12
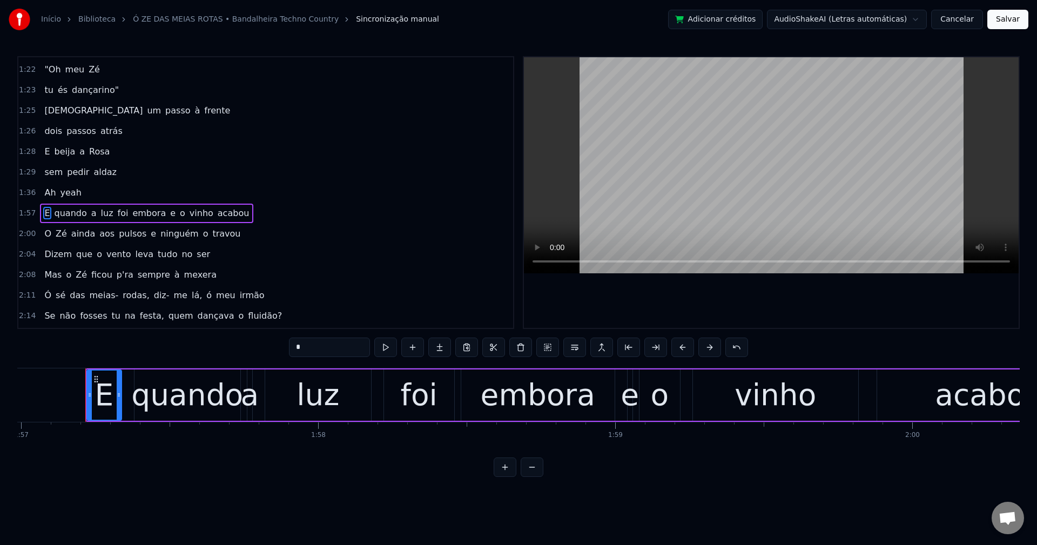
scroll to position [0, 34759]
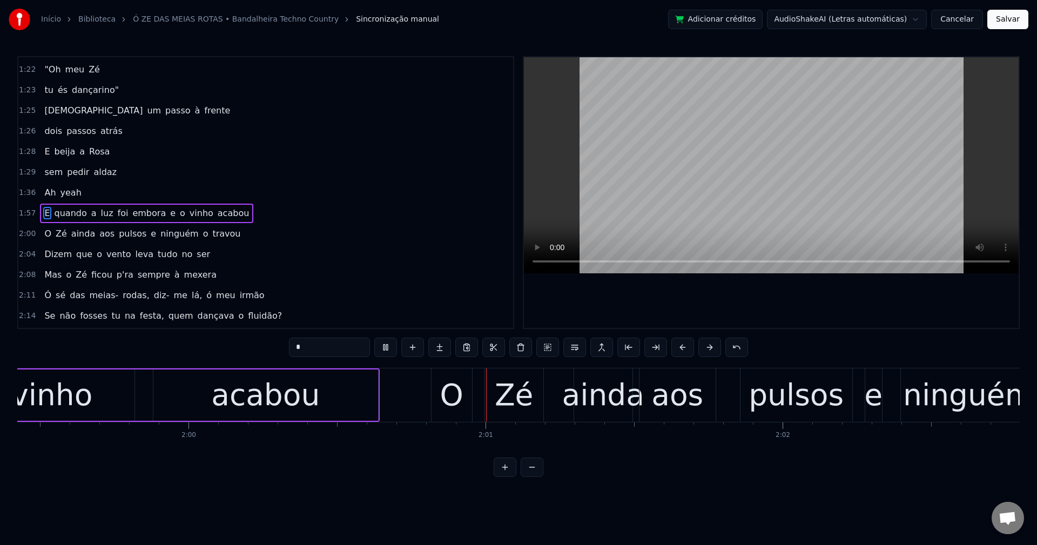
click at [169, 217] on span "e" at bounding box center [173, 213] width 8 height 12
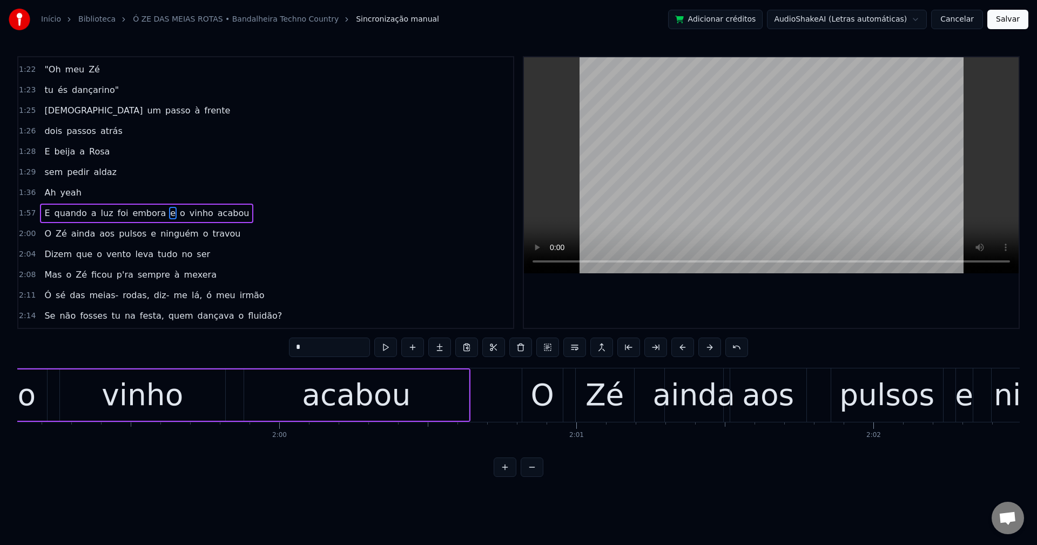
scroll to position [0, 35300]
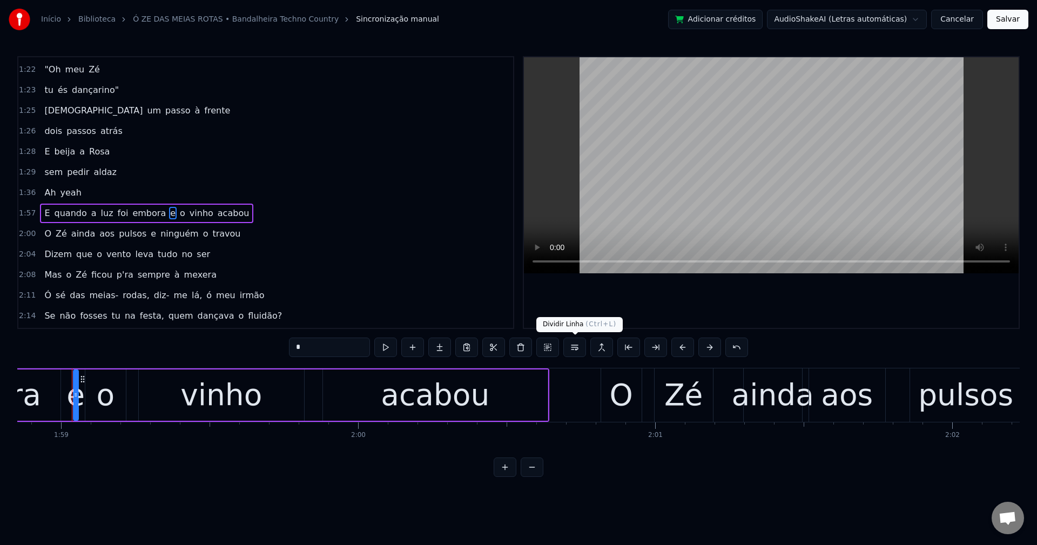
click at [583, 352] on button at bounding box center [574, 347] width 23 height 19
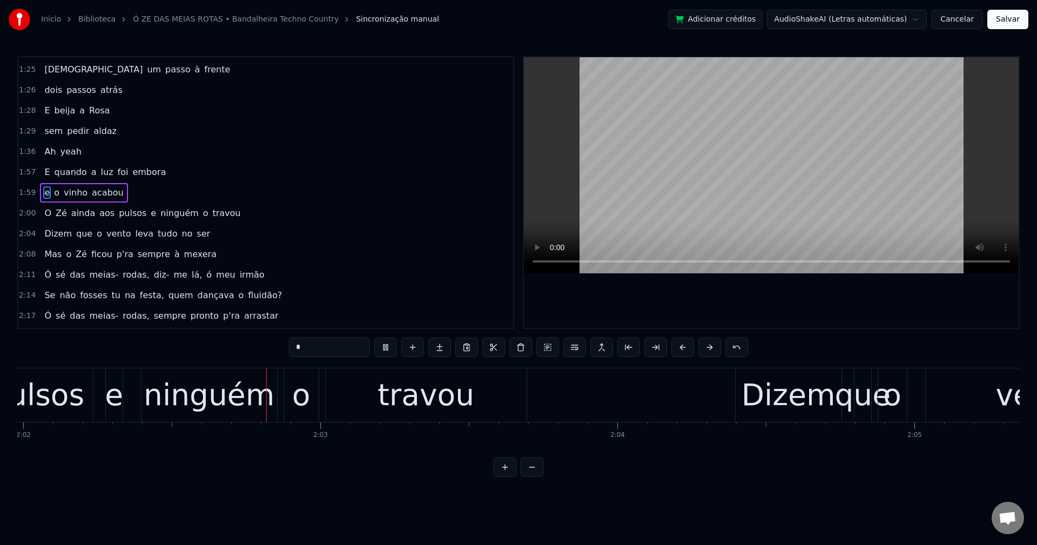
scroll to position [0, 36231]
click at [118, 215] on span "pulsos" at bounding box center [133, 213] width 30 height 12
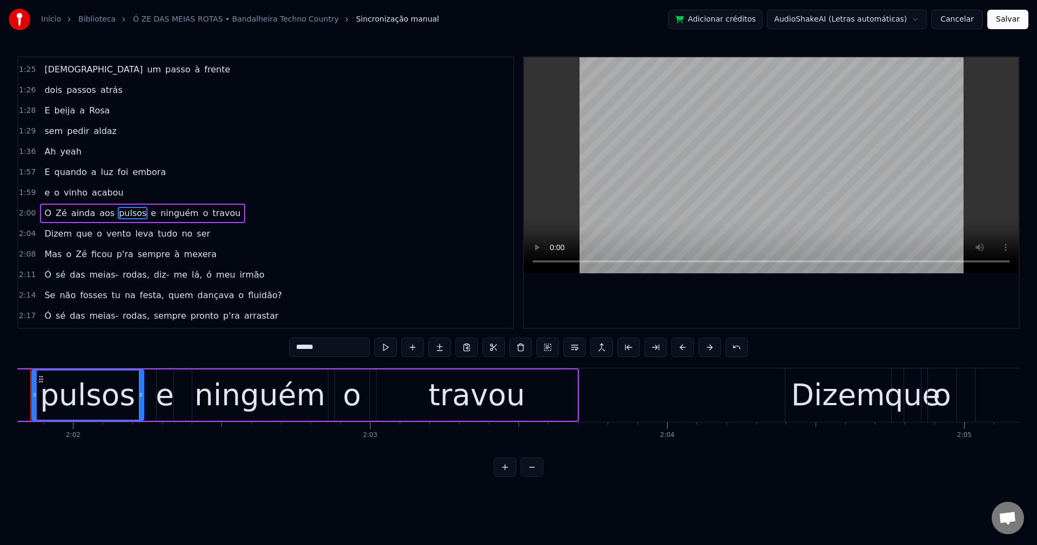
scroll to position [0, 36137]
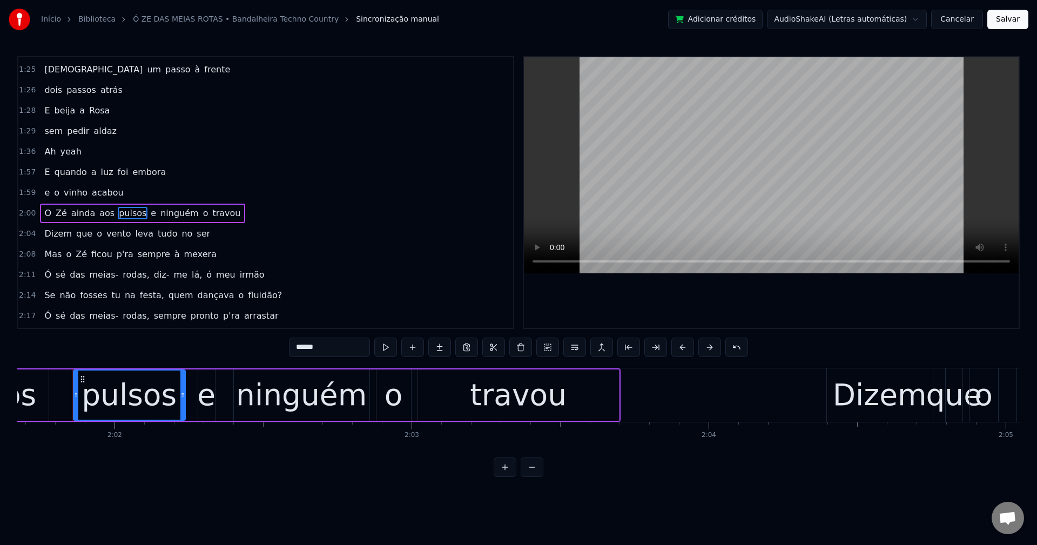
click at [359, 349] on input "******" at bounding box center [329, 347] width 81 height 19
type input "*****"
click at [141, 211] on div "O Zé ainda aos pulos e ninguém o travou" at bounding box center [140, 213] width 200 height 19
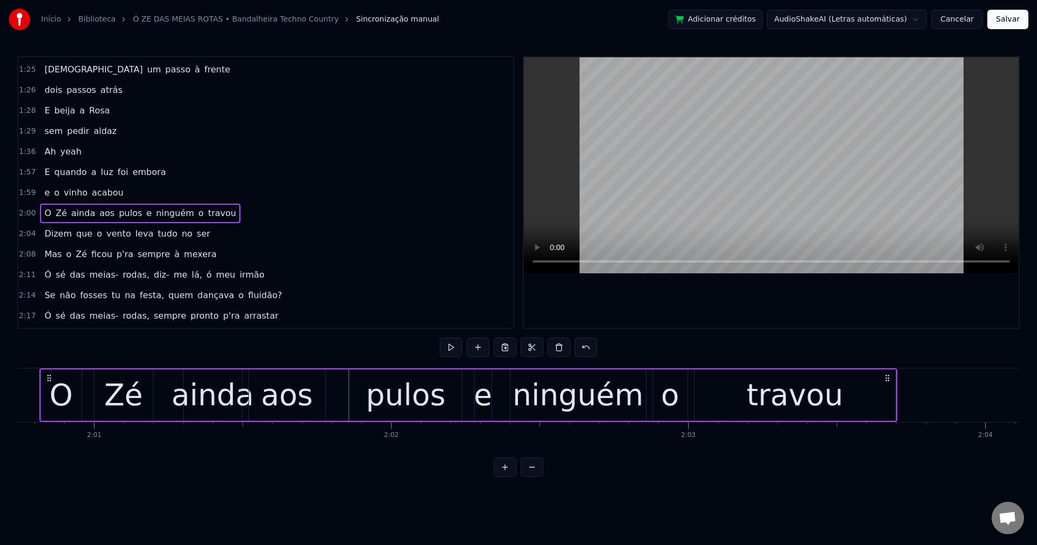
scroll to position [0, 35829]
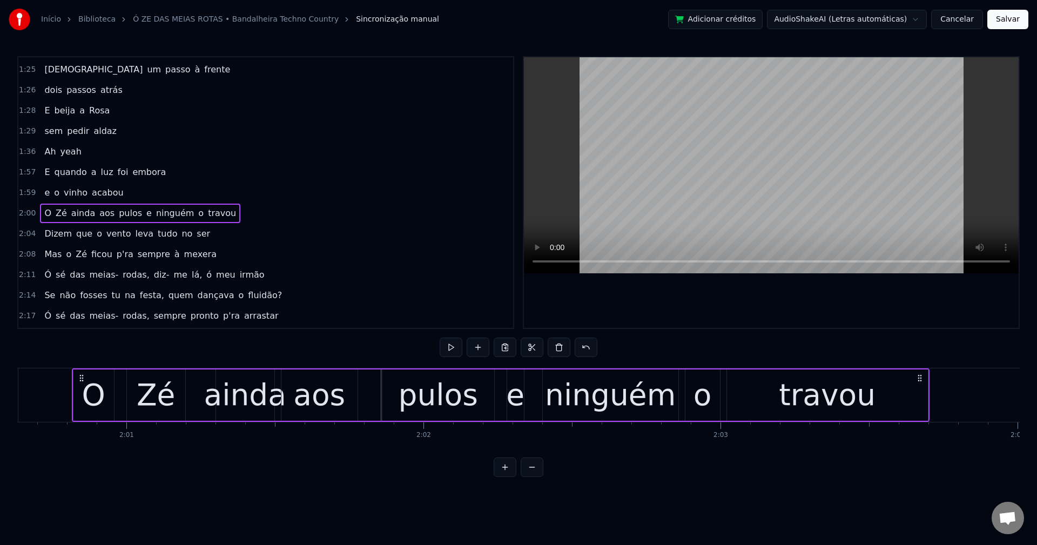
click at [145, 212] on span "e" at bounding box center [149, 213] width 8 height 12
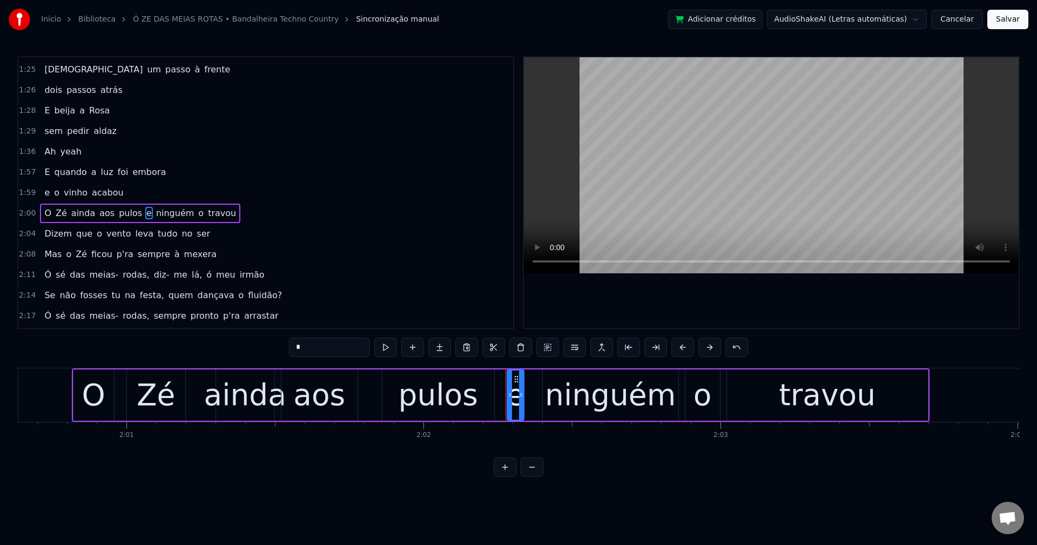
scroll to position [675, 0]
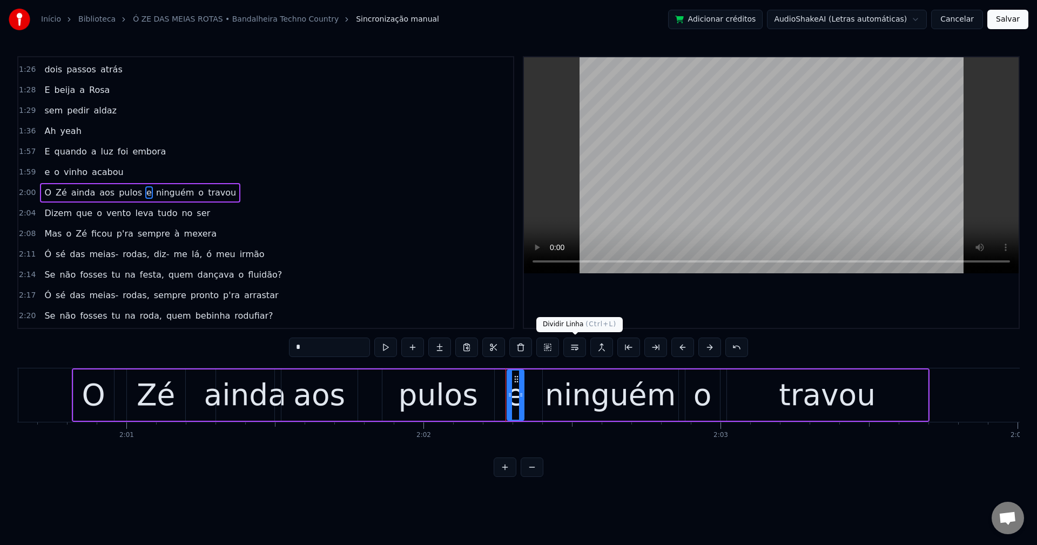
click at [576, 350] on button at bounding box center [574, 347] width 23 height 19
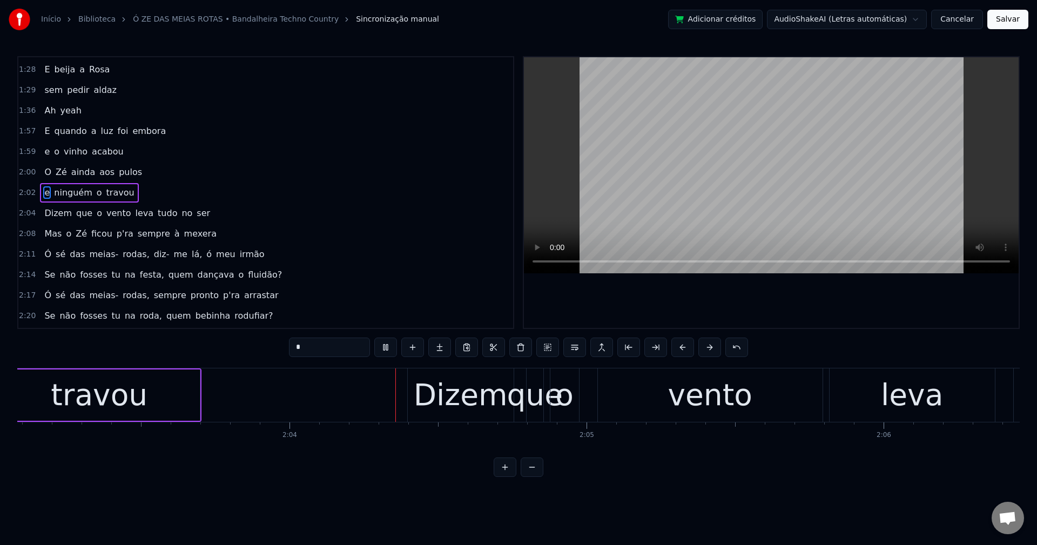
scroll to position [0, 36726]
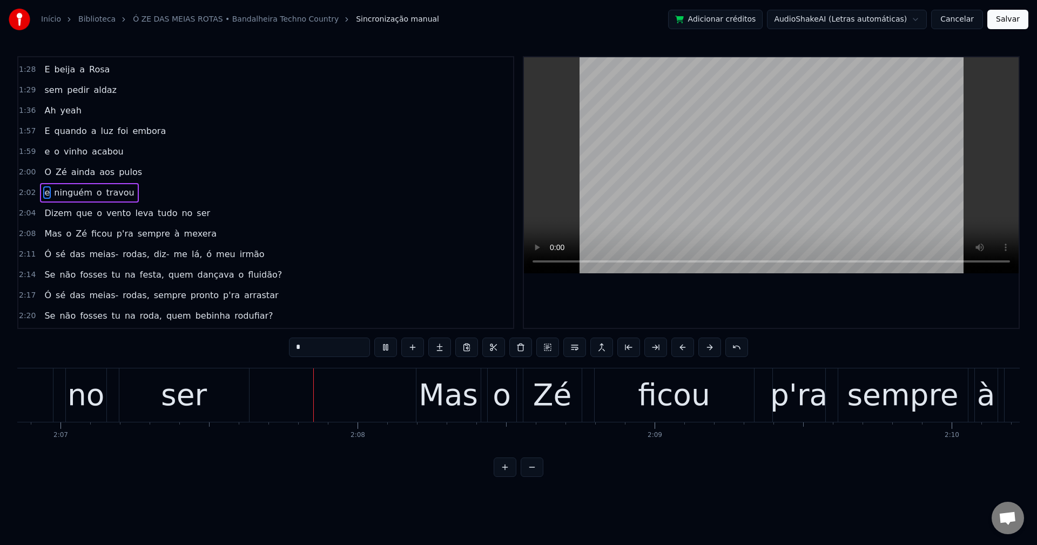
click at [134, 216] on span "leva" at bounding box center [144, 213] width 21 height 12
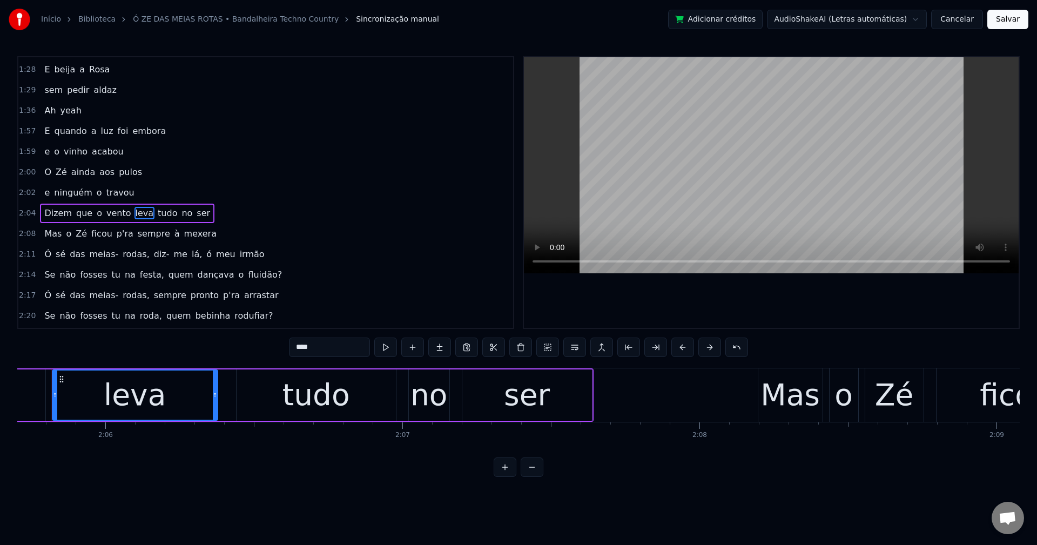
scroll to position [0, 37314]
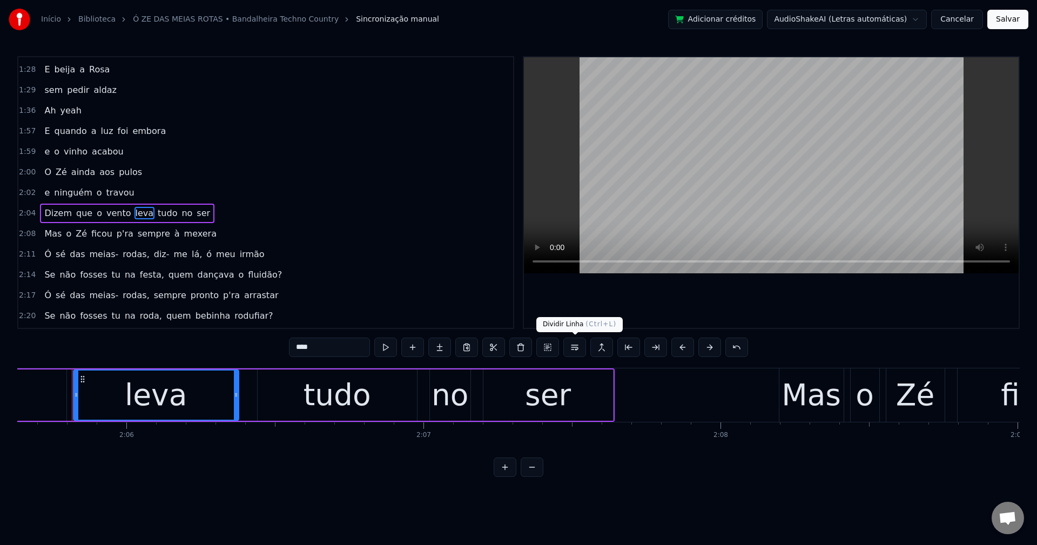
click at [578, 349] on button at bounding box center [574, 347] width 23 height 19
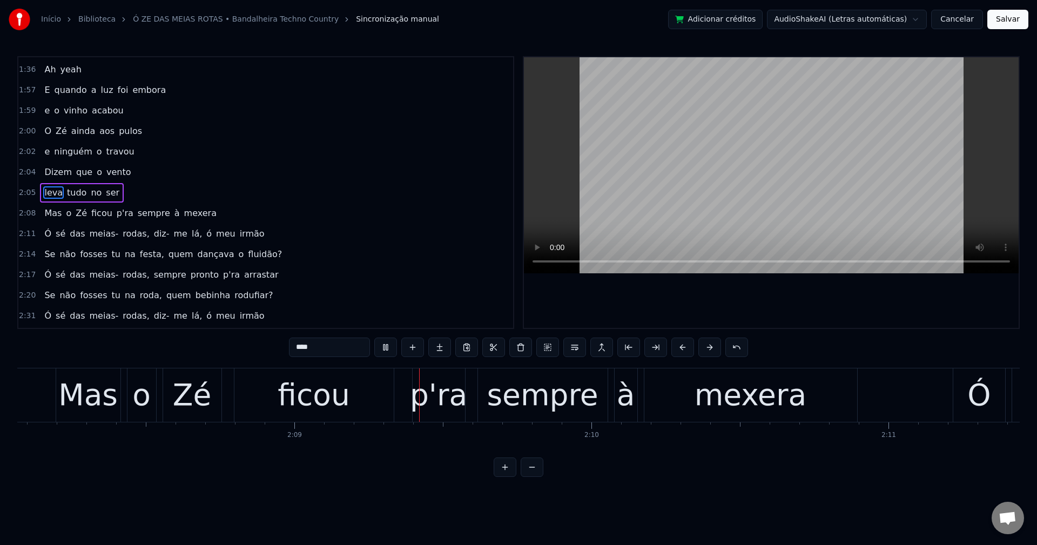
scroll to position [0, 38240]
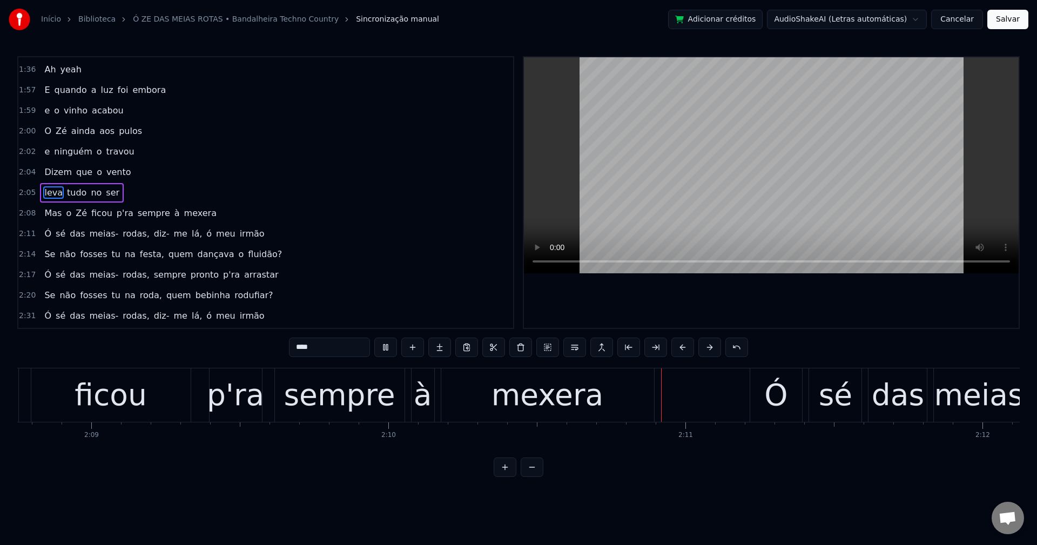
click at [116, 212] on span "p'ra" at bounding box center [125, 213] width 19 height 12
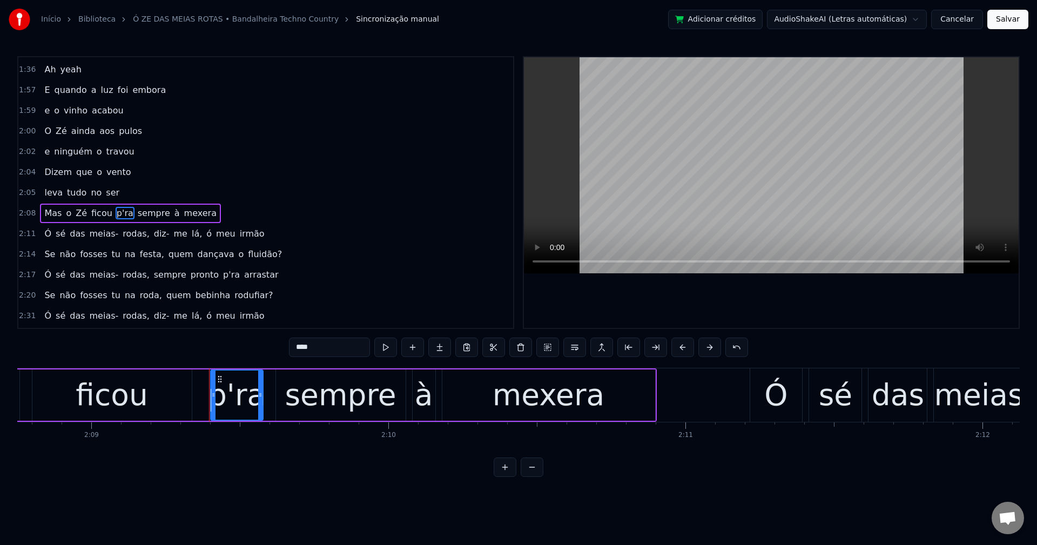
scroll to position [757, 0]
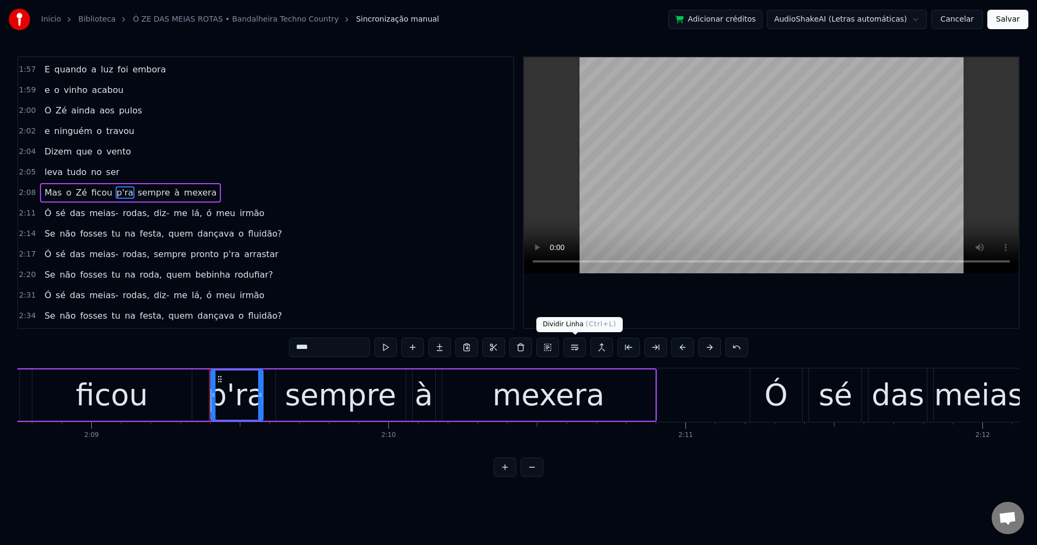
click at [573, 349] on button at bounding box center [574, 347] width 23 height 19
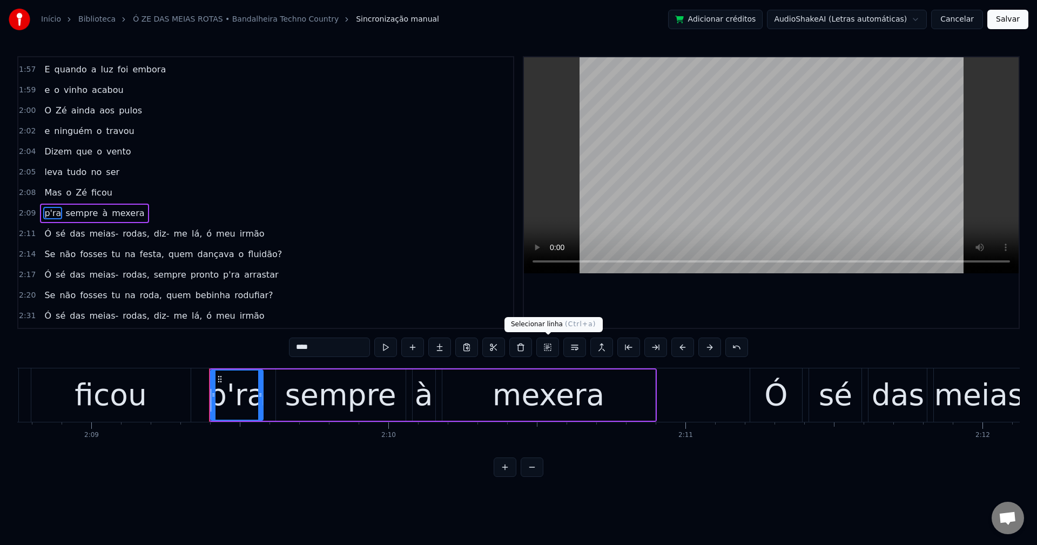
scroll to position [778, 0]
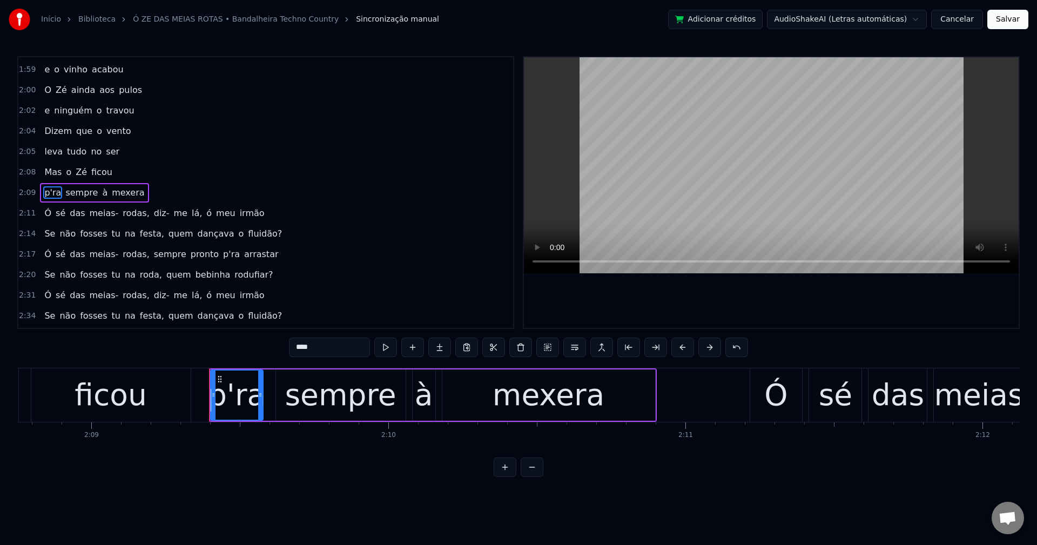
click at [118, 191] on span "mexera" at bounding box center [128, 192] width 35 height 12
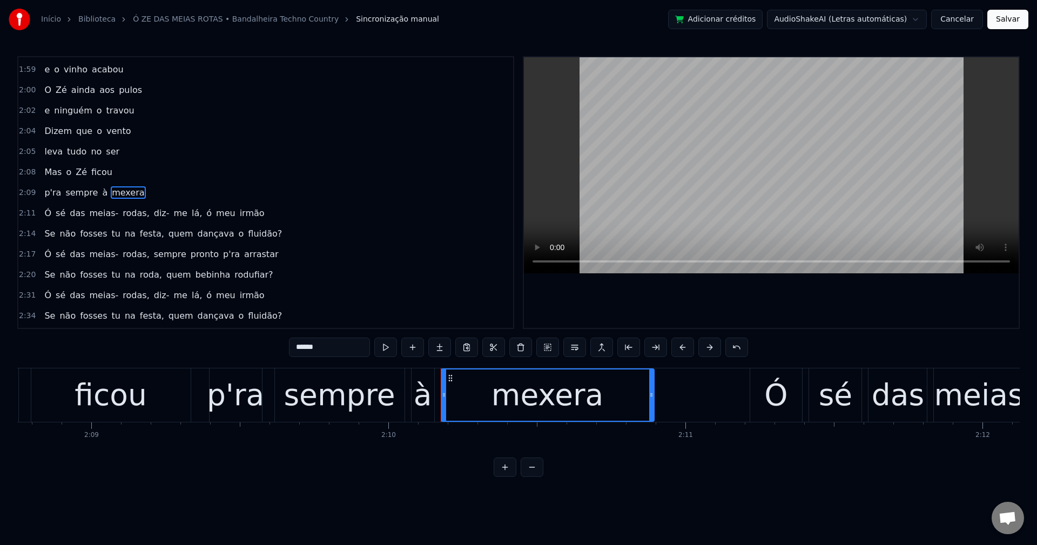
click at [345, 350] on input "******" at bounding box center [329, 347] width 81 height 19
click at [59, 215] on span "sé" at bounding box center [61, 213] width 12 height 12
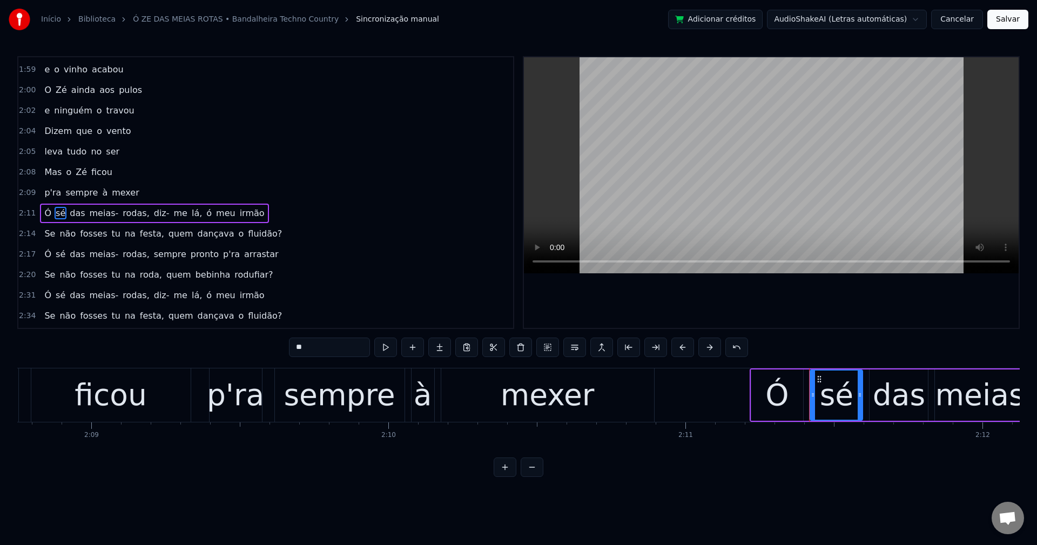
scroll to position [798, 0]
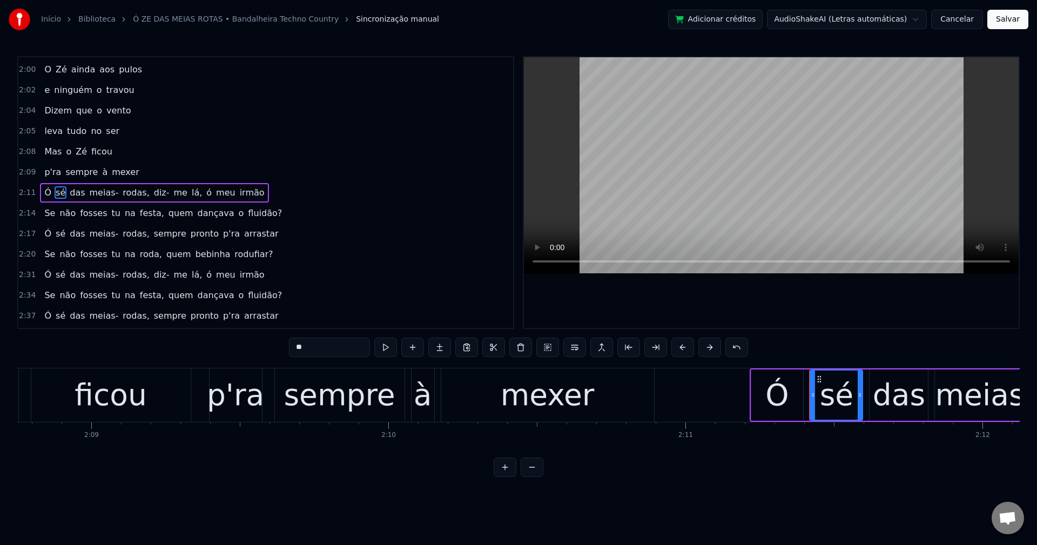
drag, startPoint x: 348, startPoint y: 353, endPoint x: -132, endPoint y: 315, distance: 482.1
click at [0, 315] on html "Início Biblioteca Ó ZE DAS MEIAS ROTAS • Bandalheira Techno Country Sincronizaç…" at bounding box center [518, 247] width 1037 height 494
click at [131, 188] on span "rodas," at bounding box center [137, 192] width 29 height 12
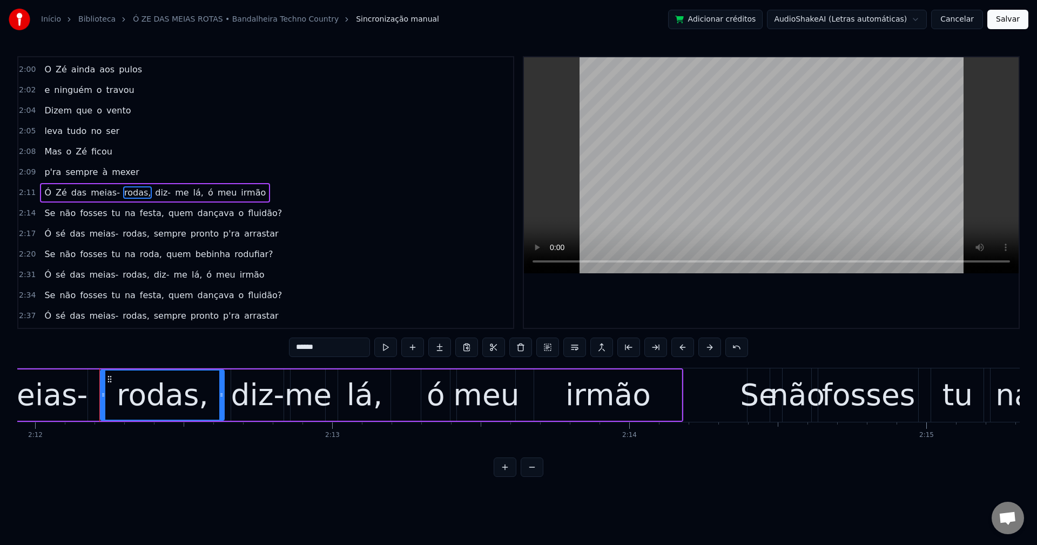
scroll to position [0, 39214]
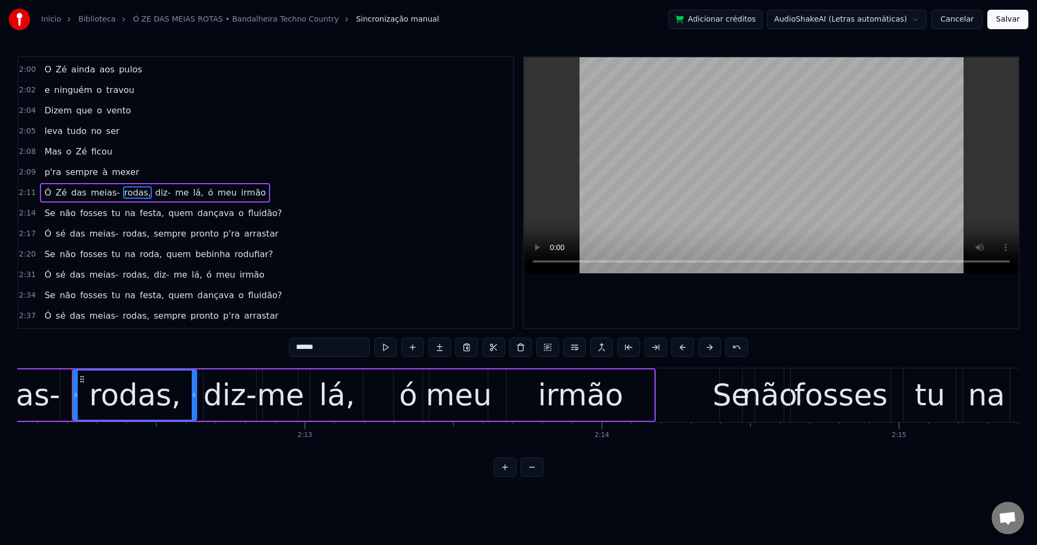
click at [91, 191] on span "meias-" at bounding box center [105, 192] width 31 height 12
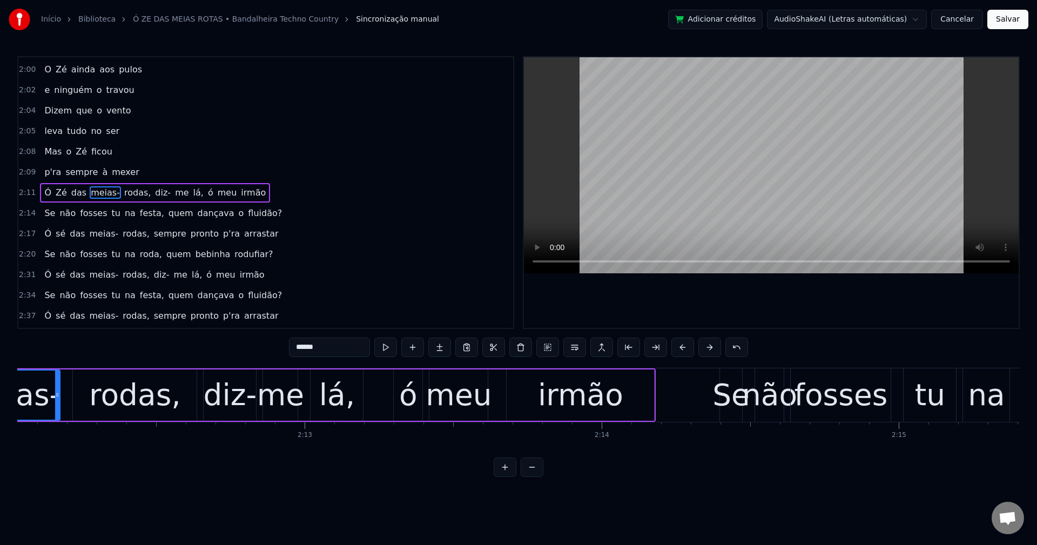
scroll to position [0, 39102]
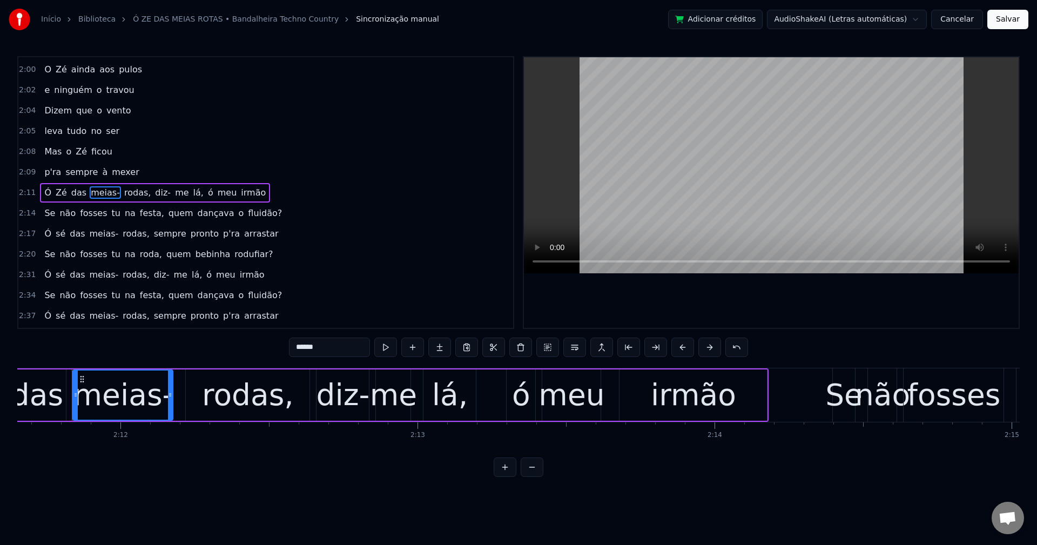
click at [354, 356] on input "******" at bounding box center [329, 347] width 81 height 19
click at [124, 188] on span "rodas," at bounding box center [134, 192] width 29 height 12
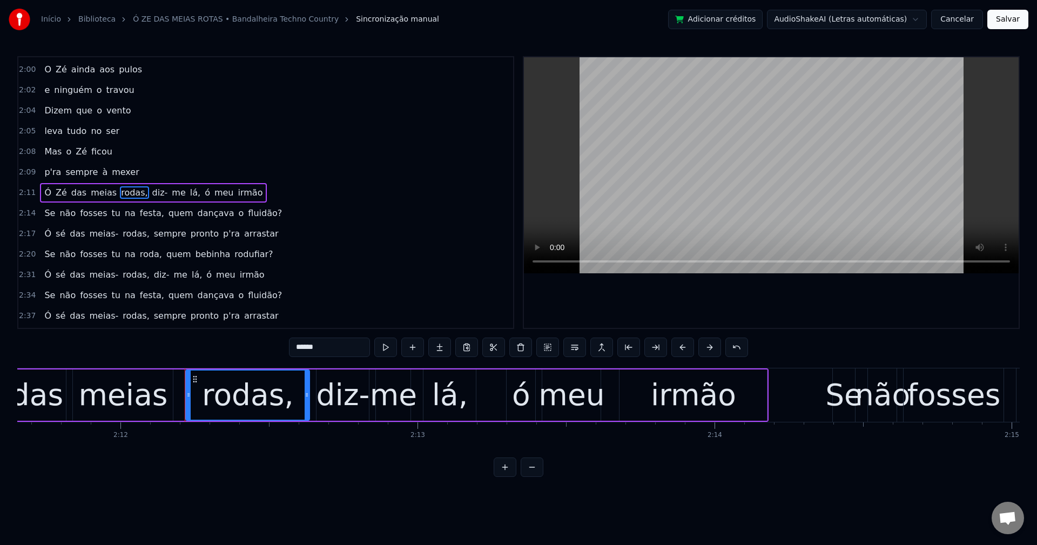
click at [343, 347] on input "******" at bounding box center [329, 347] width 81 height 19
click at [146, 191] on span "diz-" at bounding box center [155, 192] width 18 height 12
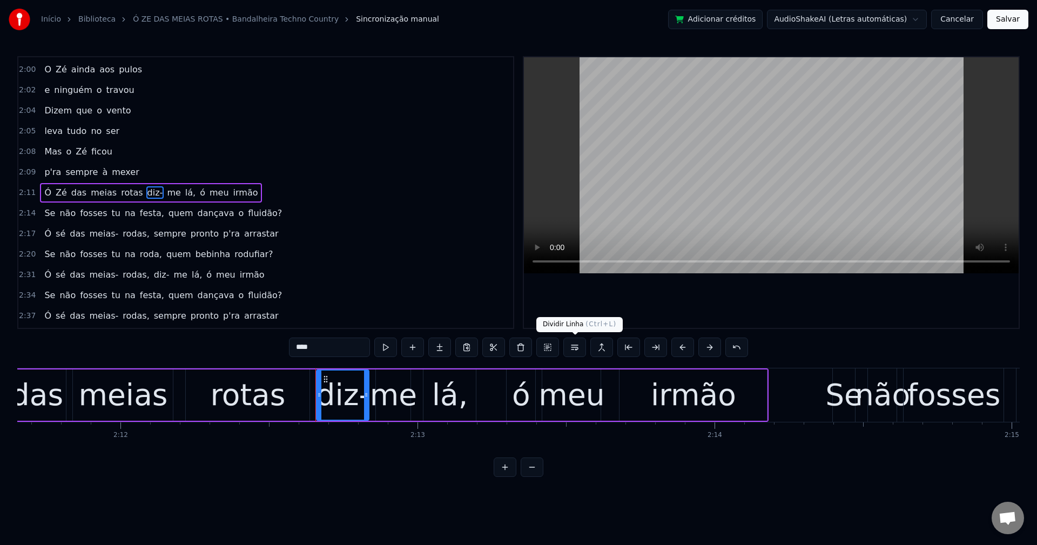
click at [577, 356] on button at bounding box center [574, 347] width 23 height 19
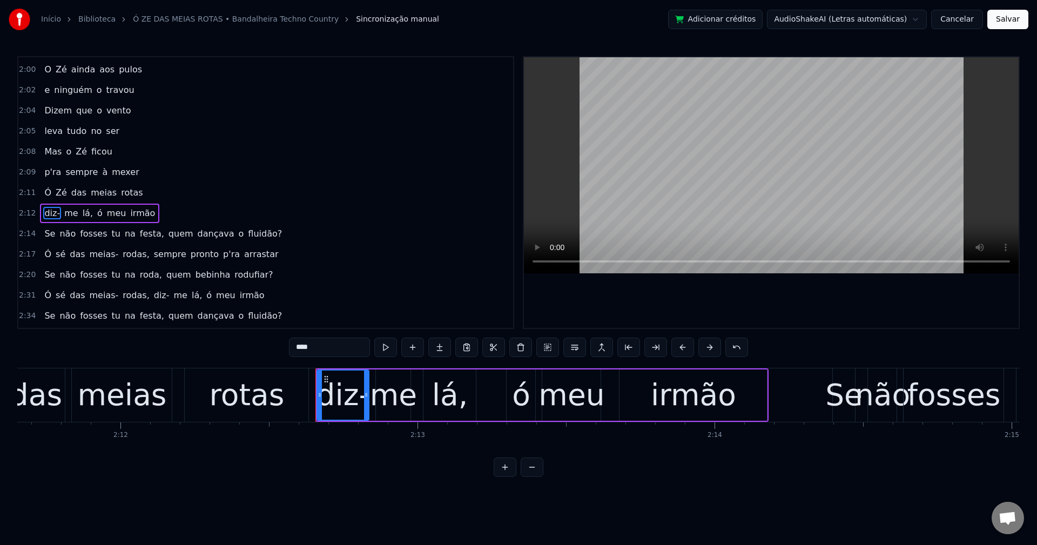
scroll to position [819, 0]
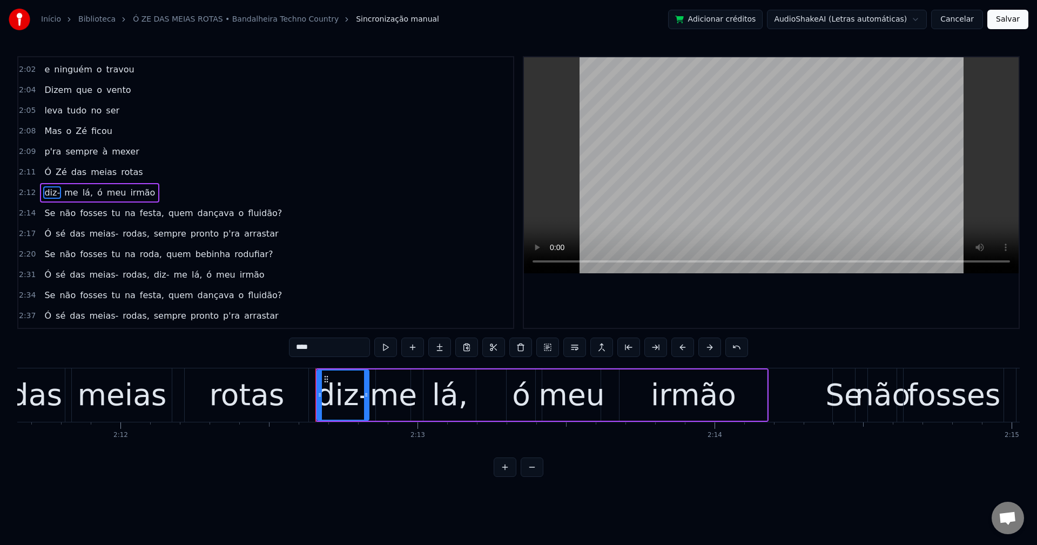
click at [82, 194] on span "lá," at bounding box center [88, 192] width 12 height 12
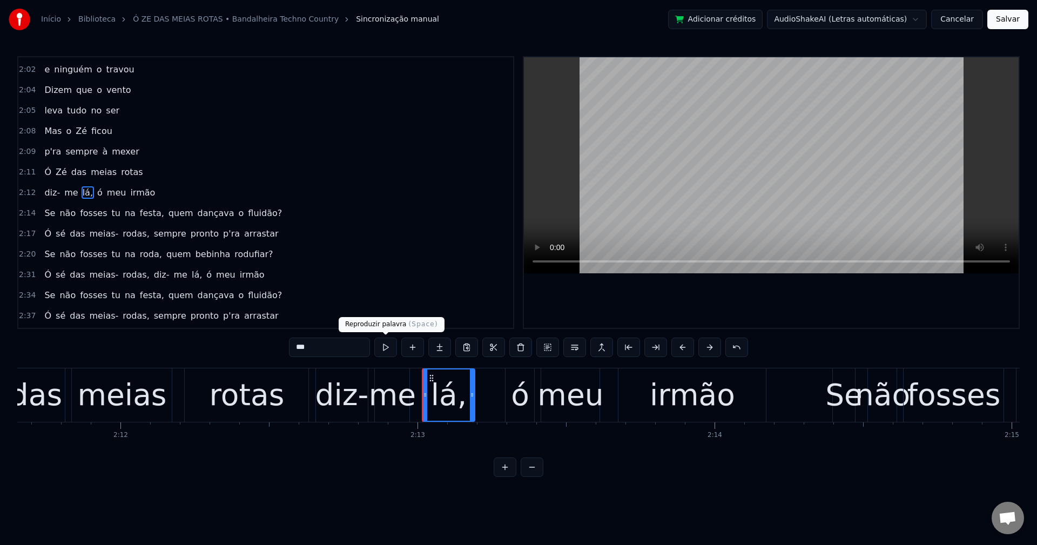
click at [343, 340] on input "***" at bounding box center [329, 347] width 81 height 19
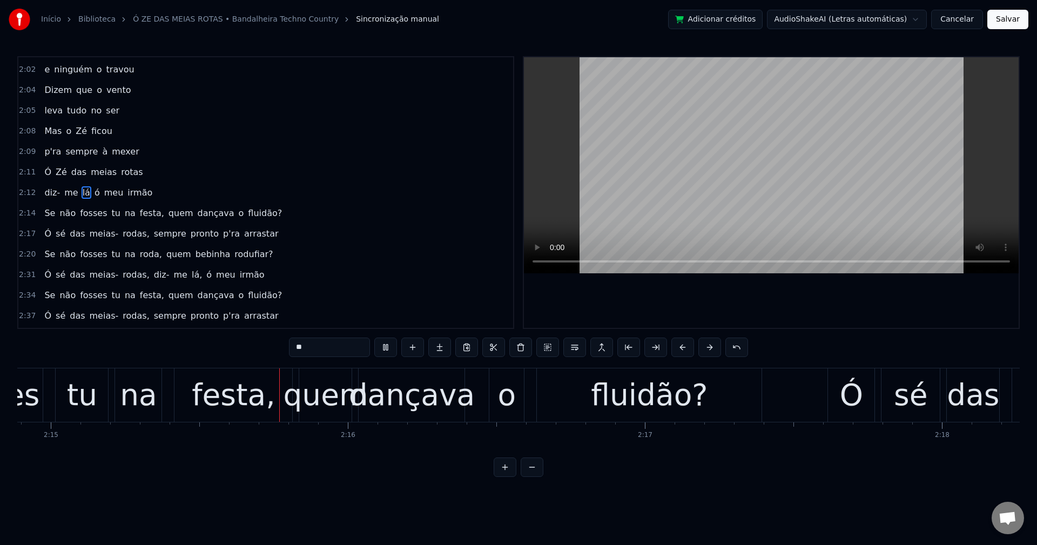
scroll to position [0, 40063]
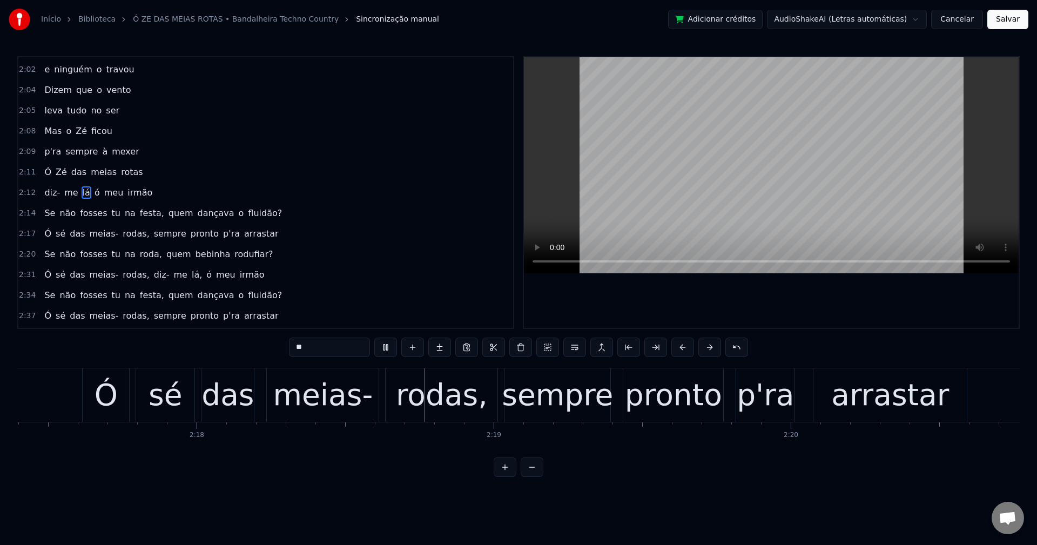
click at [139, 217] on span "festa," at bounding box center [152, 213] width 26 height 12
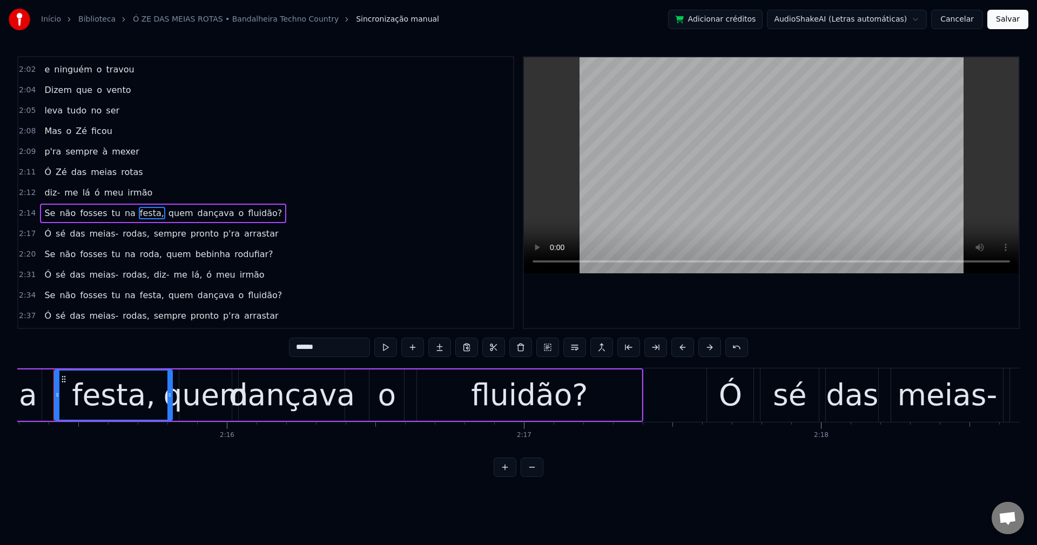
scroll to position [0, 40165]
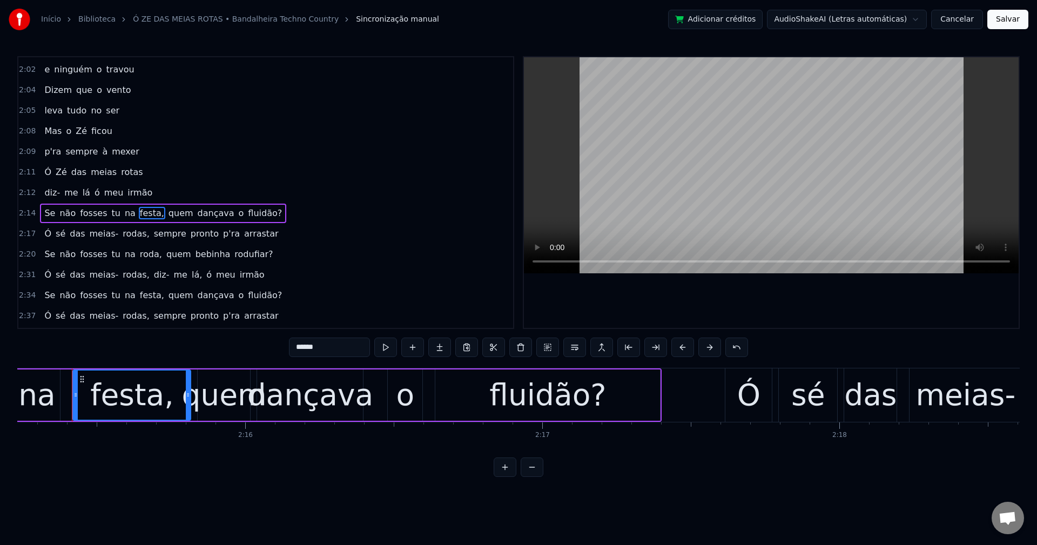
click at [338, 352] on input "******" at bounding box center [329, 347] width 81 height 19
click at [165, 212] on span "quem" at bounding box center [178, 213] width 27 height 12
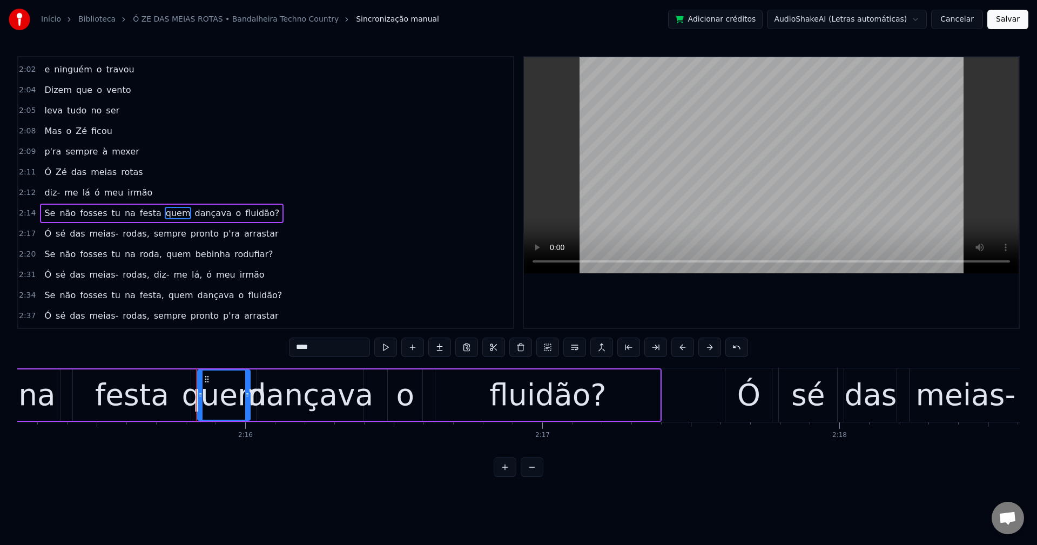
scroll to position [839, 0]
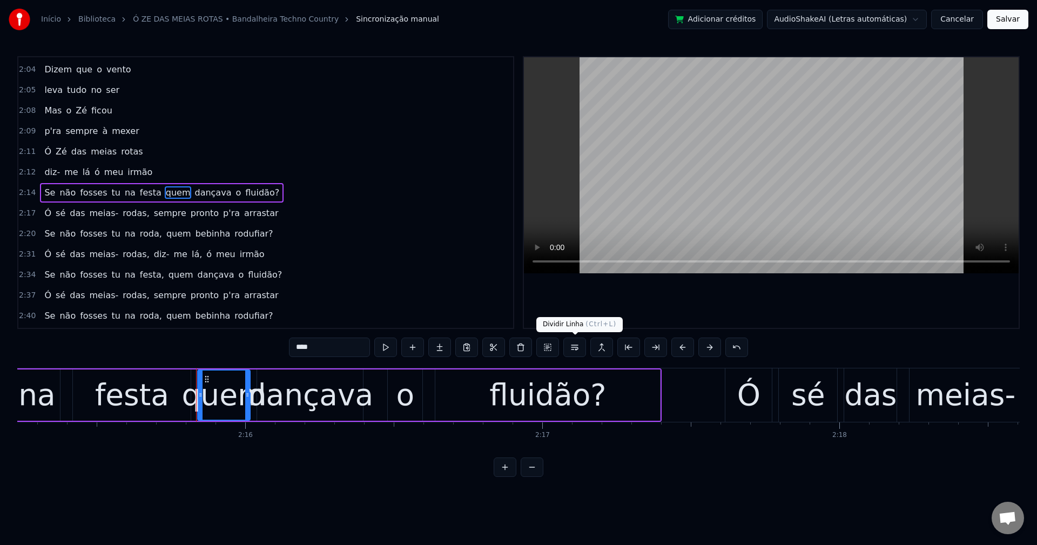
click at [574, 351] on button at bounding box center [574, 347] width 23 height 19
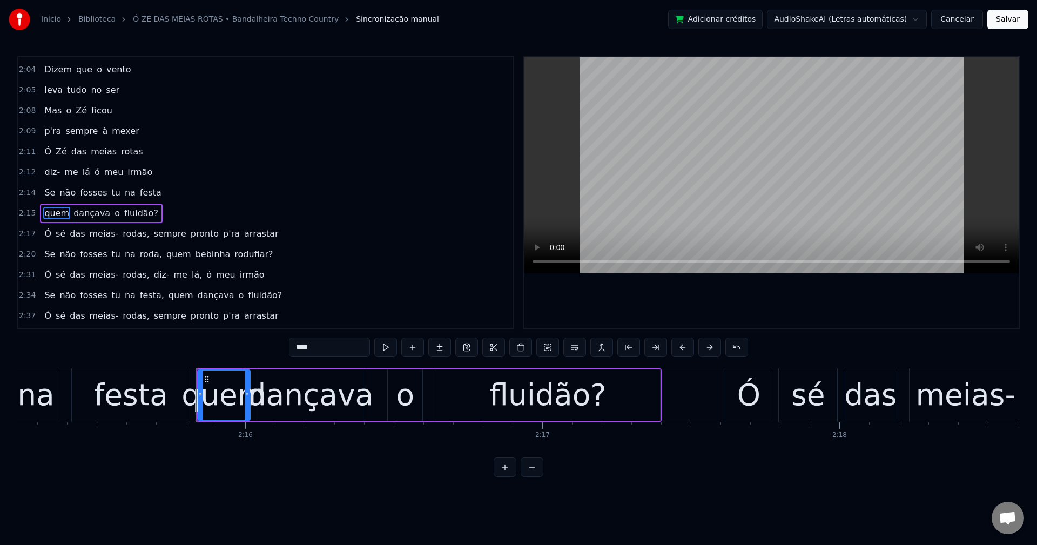
scroll to position [860, 0]
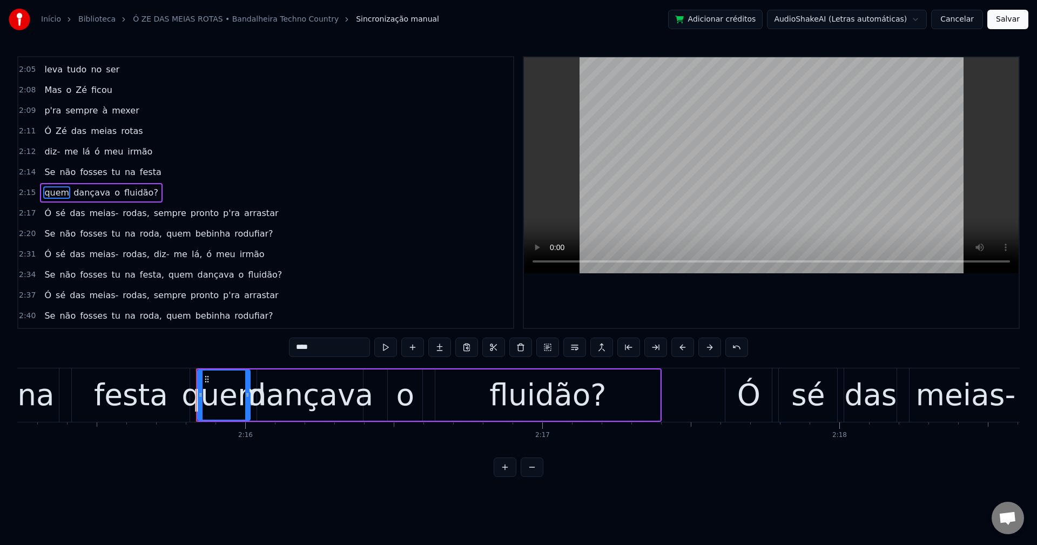
click at [124, 192] on span "fluidão?" at bounding box center [141, 192] width 36 height 12
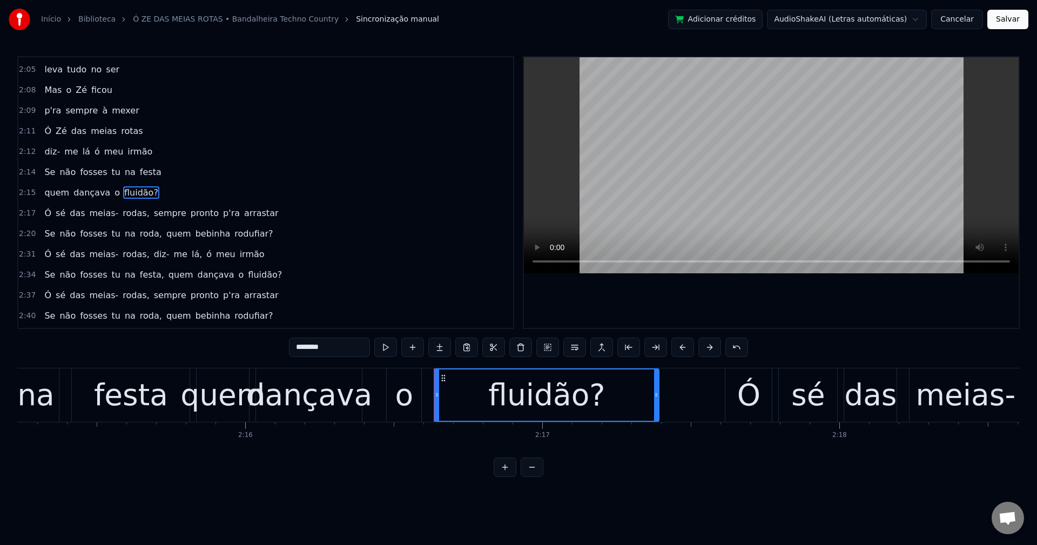
drag, startPoint x: 338, startPoint y: 344, endPoint x: 92, endPoint y: 335, distance: 245.9
click at [92, 335] on div "0:14 Ó Zé das meias- rotas 0:15 diz- me lá ó meu irmão 0:17 Se não fosses tu na…" at bounding box center [518, 266] width 1002 height 421
click at [57, 211] on span "sé" at bounding box center [61, 213] width 12 height 12
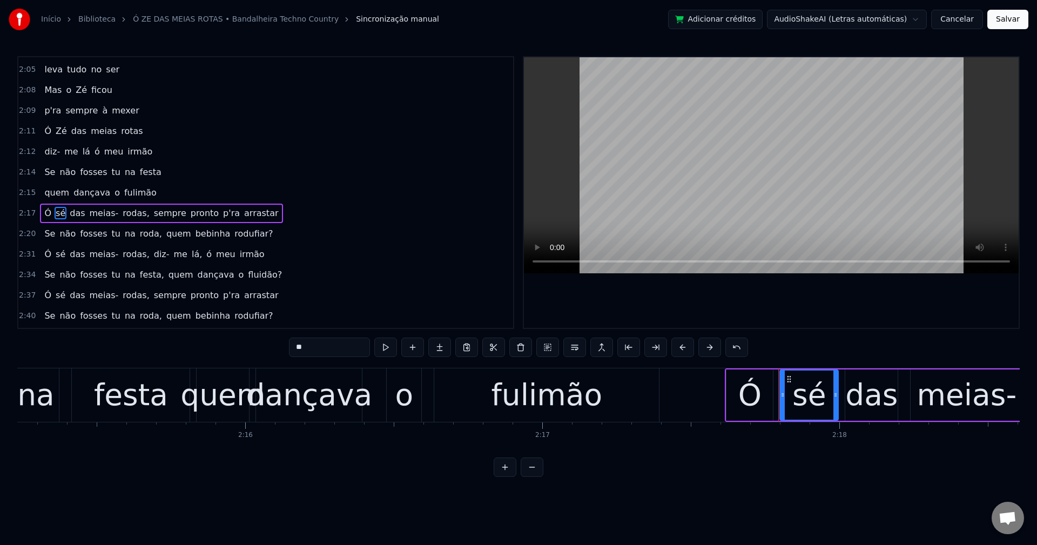
scroll to position [880, 0]
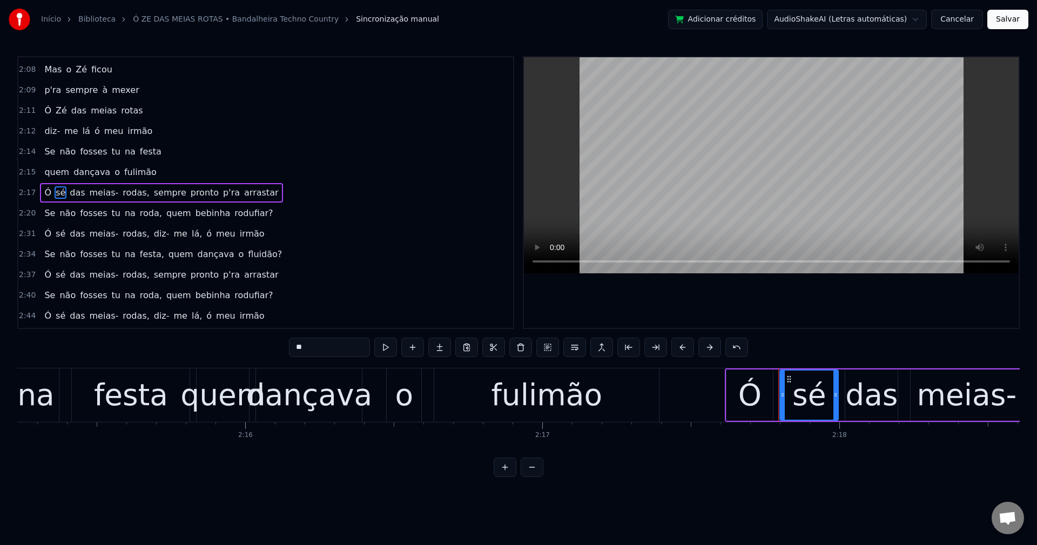
drag, startPoint x: 337, startPoint y: 353, endPoint x: 232, endPoint y: 367, distance: 106.2
click at [232, 367] on div "0:14 Ó Zé das meias- rotas 0:15 diz- me lá ó meu irmão 0:17 Se não fosses tu na…" at bounding box center [518, 266] width 1002 height 421
click at [92, 193] on span "meias-" at bounding box center [105, 192] width 31 height 12
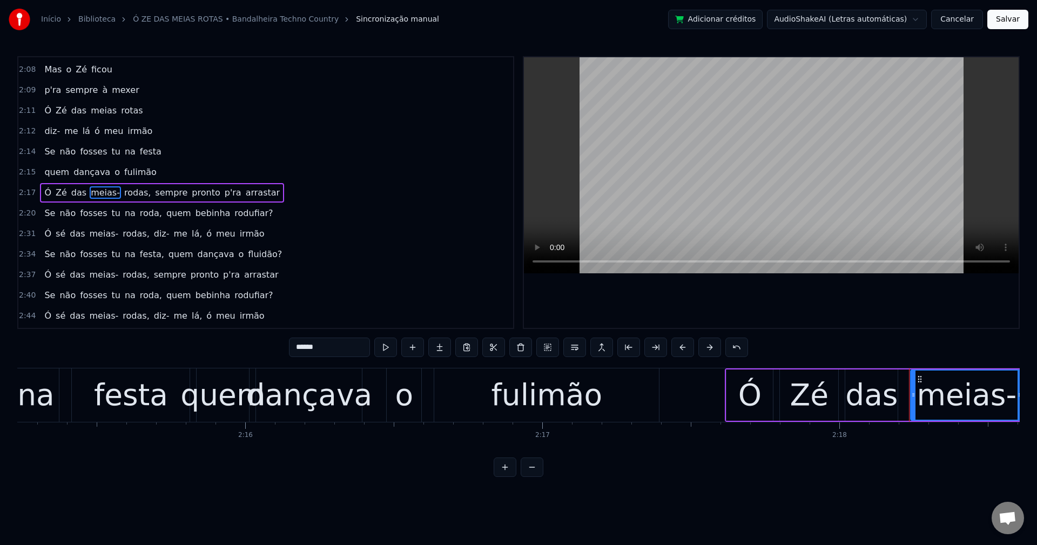
click at [328, 348] on input "******" at bounding box center [329, 347] width 81 height 19
click at [121, 191] on span "rodas," at bounding box center [134, 192] width 29 height 12
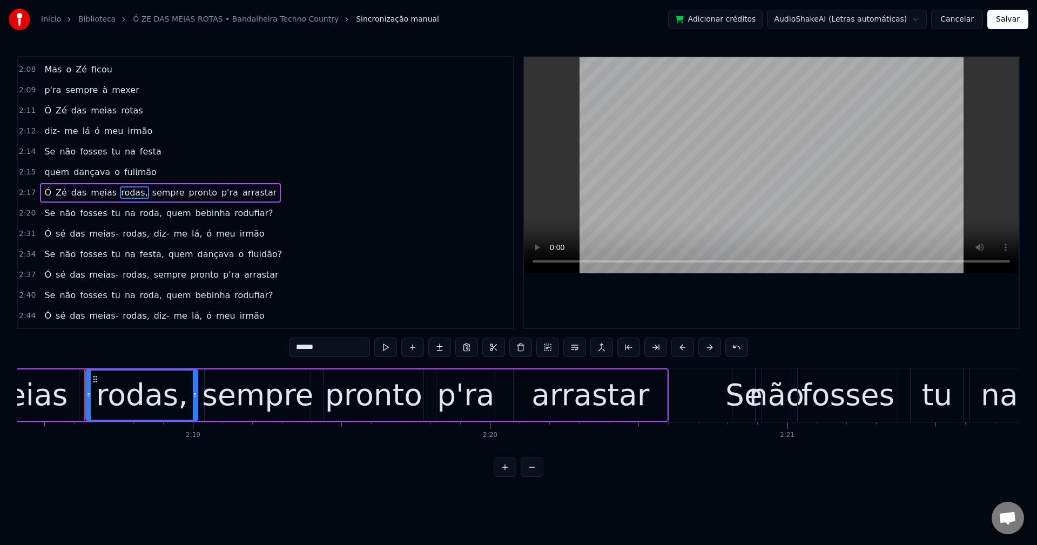
scroll to position [0, 41121]
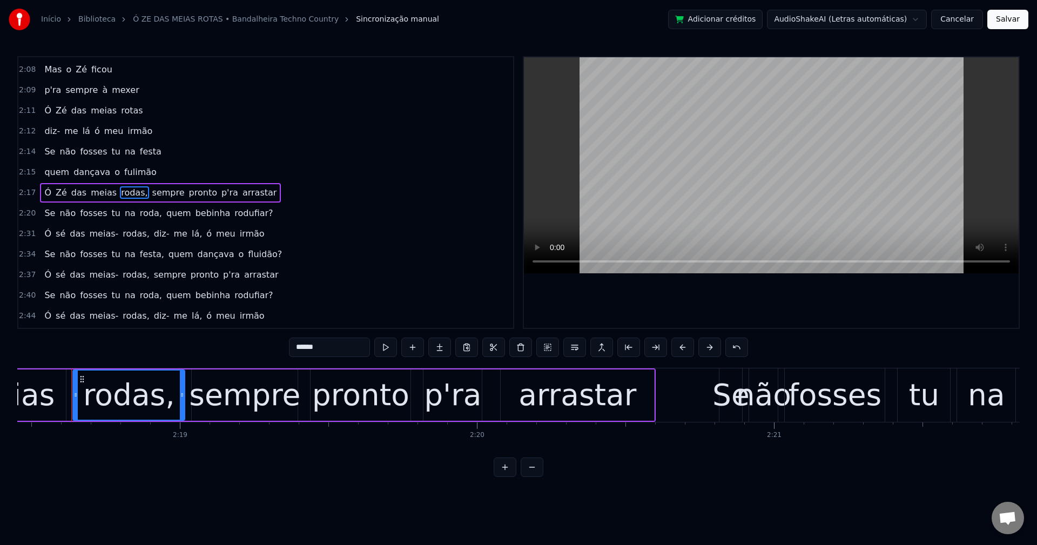
drag, startPoint x: 329, startPoint y: 347, endPoint x: 176, endPoint y: 349, distance: 153.4
click at [176, 349] on div "0:14 Ó Zé das meias- rotas 0:15 diz- me lá ó meu irmão 0:17 Se não fosses tu na…" at bounding box center [518, 266] width 1002 height 421
click at [152, 192] on span "sempre" at bounding box center [163, 192] width 35 height 12
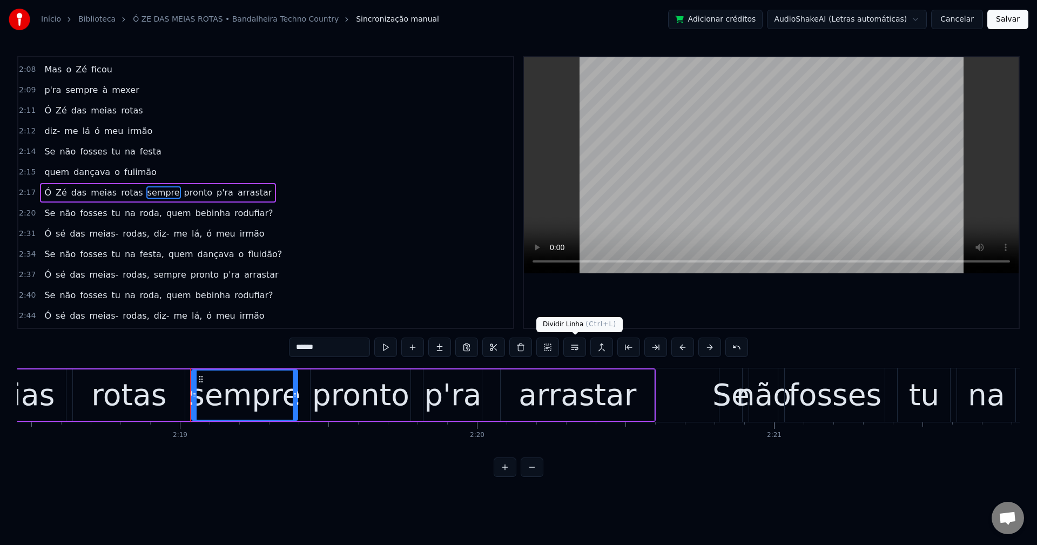
click at [573, 345] on button at bounding box center [574, 347] width 23 height 19
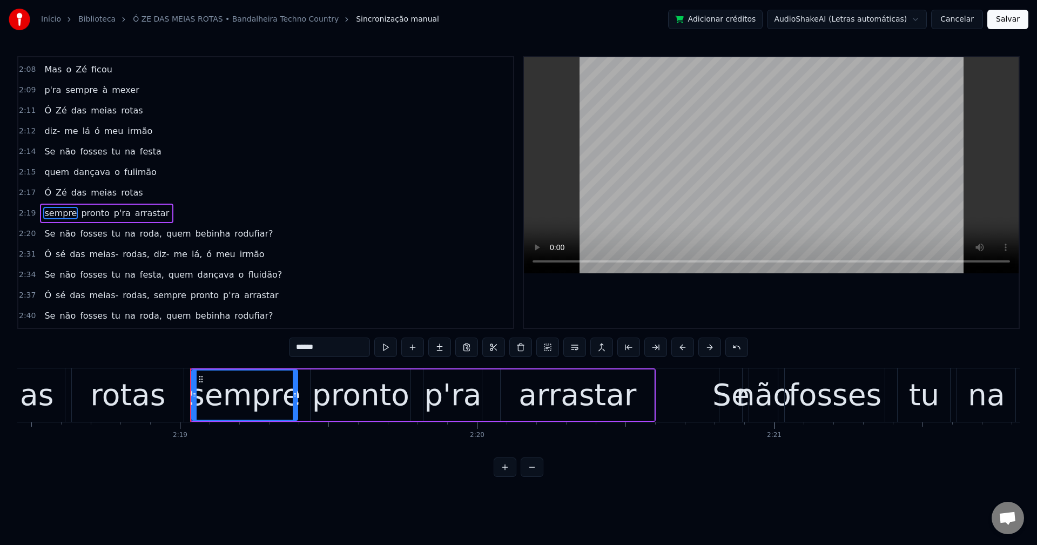
scroll to position [901, 0]
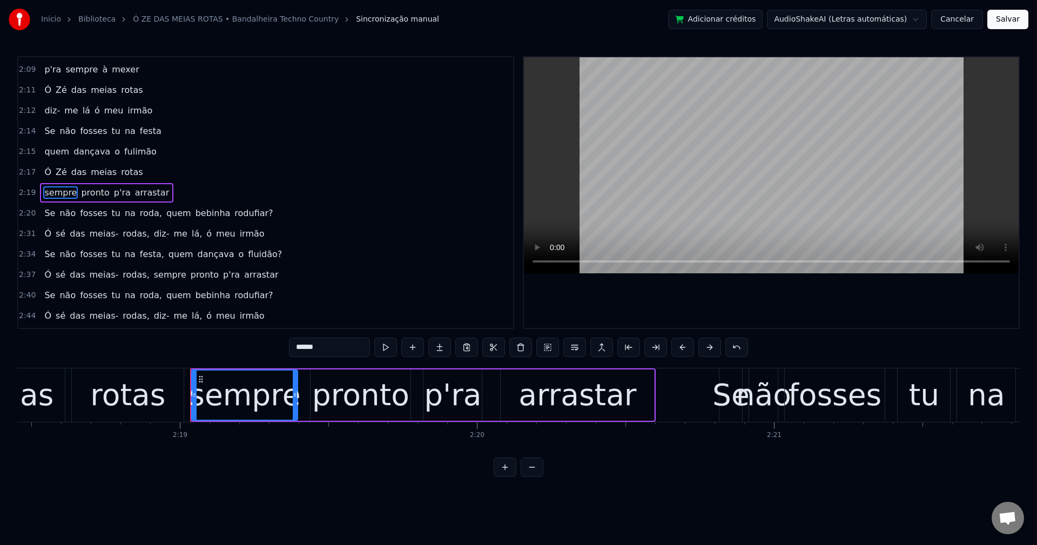
click at [139, 215] on span "roda," at bounding box center [151, 213] width 24 height 12
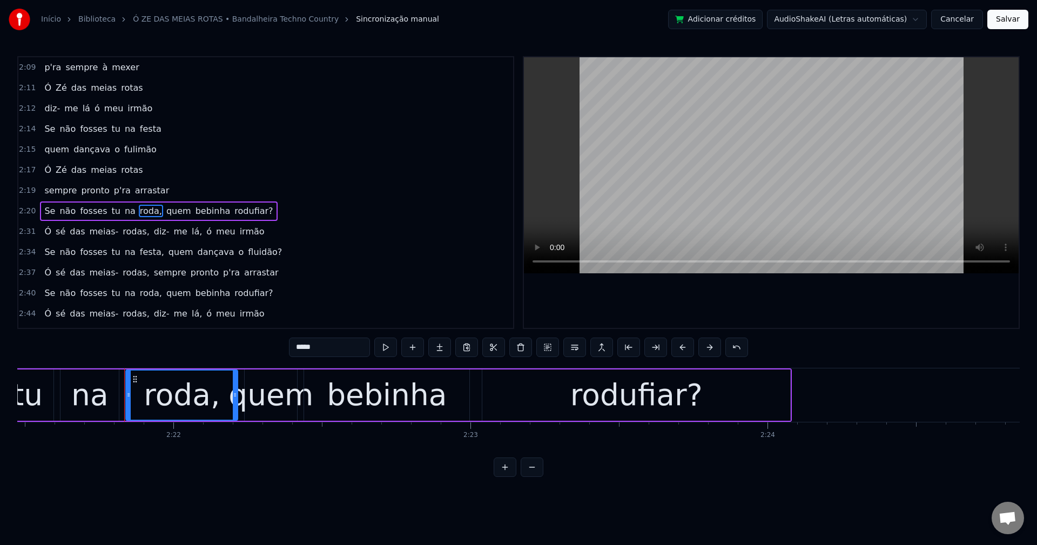
scroll to position [0, 42072]
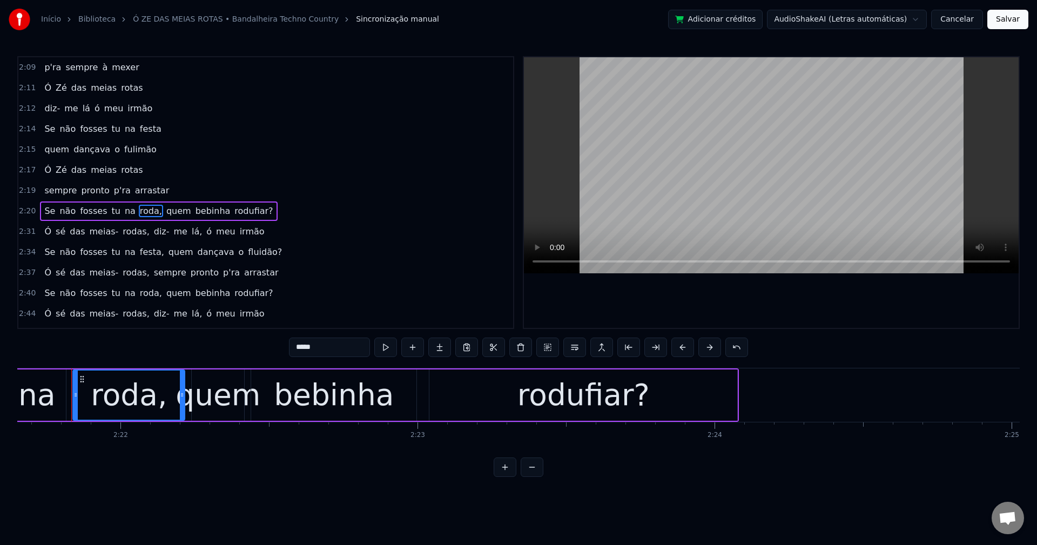
click at [339, 349] on input "*****" at bounding box center [329, 347] width 81 height 19
click at [163, 212] on span "quem" at bounding box center [176, 211] width 27 height 12
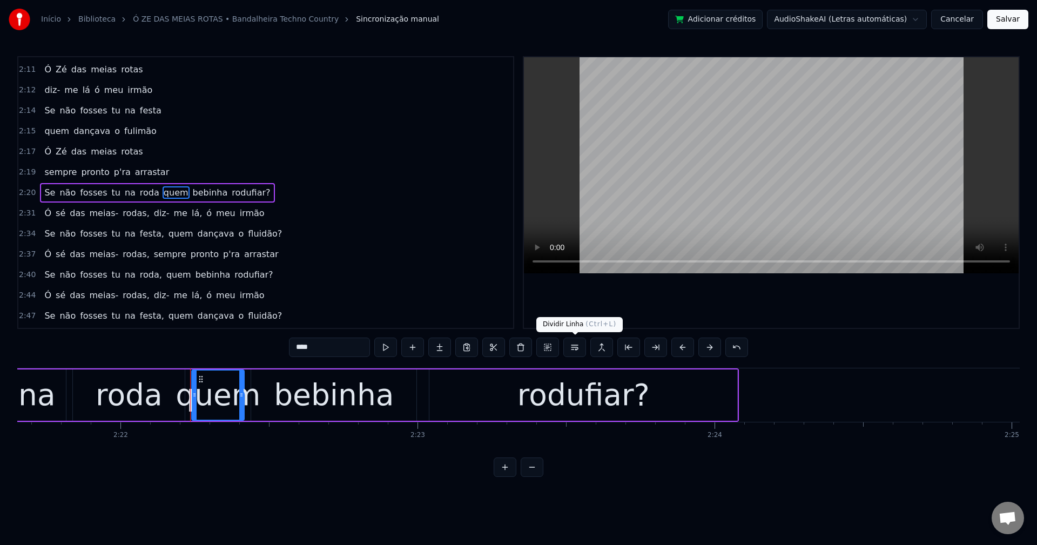
click at [573, 349] on button at bounding box center [574, 347] width 23 height 19
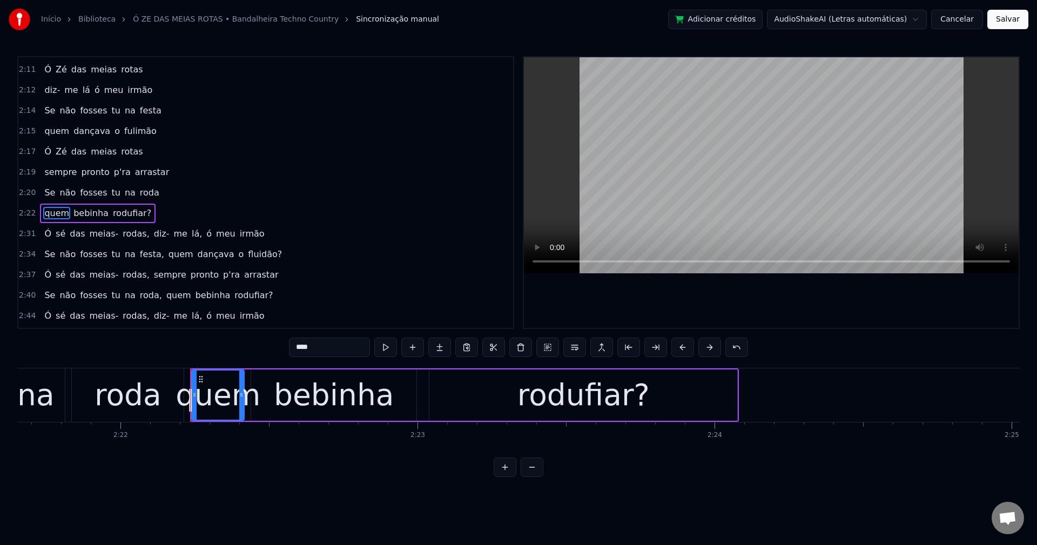
scroll to position [942, 0]
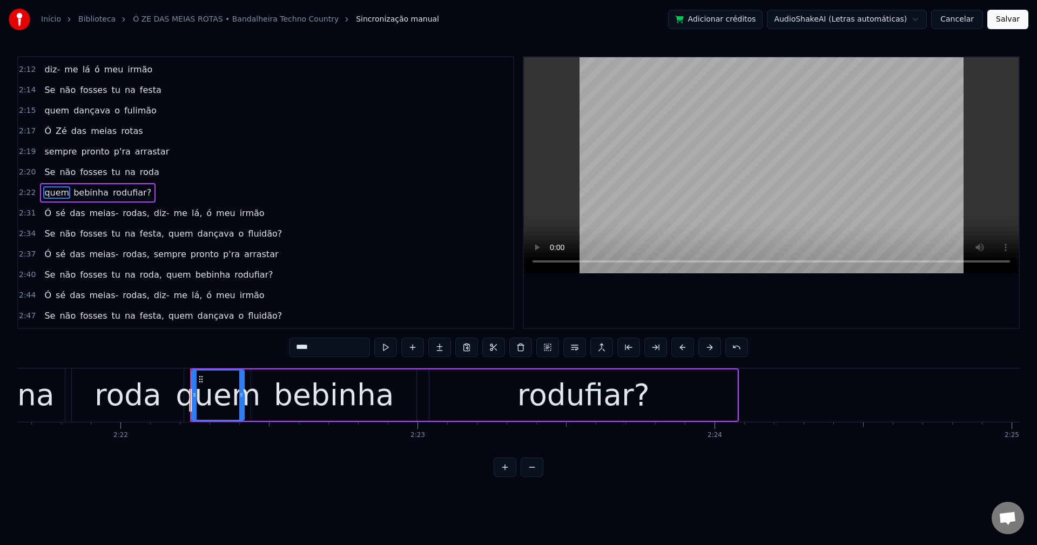
click at [62, 187] on span "quem" at bounding box center [56, 192] width 27 height 12
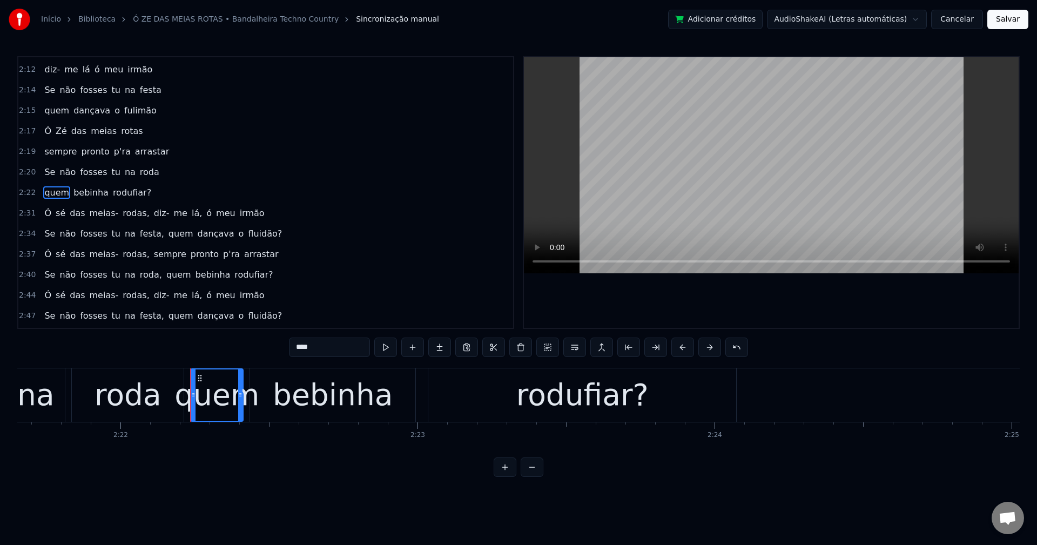
click at [97, 193] on span "bebinha" at bounding box center [90, 192] width 37 height 12
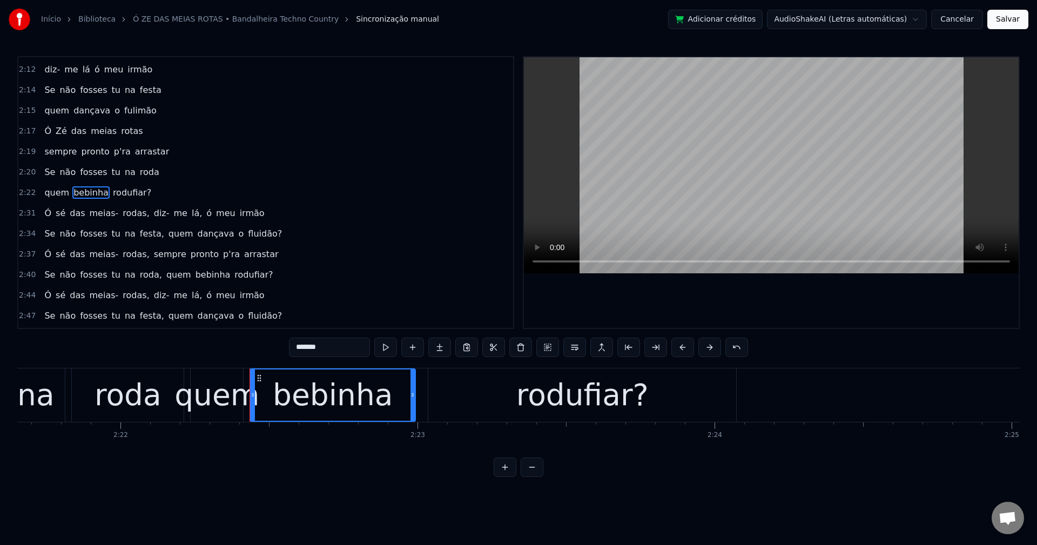
drag, startPoint x: 341, startPoint y: 347, endPoint x: 66, endPoint y: 304, distance: 278.2
click at [66, 304] on div "0:14 Ó Zé das meias- rotas 0:15 diz- me lá ó meu irmão 0:17 Se não fosses tu na…" at bounding box center [518, 266] width 1002 height 421
type input "********"
click at [136, 200] on div "quem me vinha rodufiar?" at bounding box center [100, 192] width 121 height 19
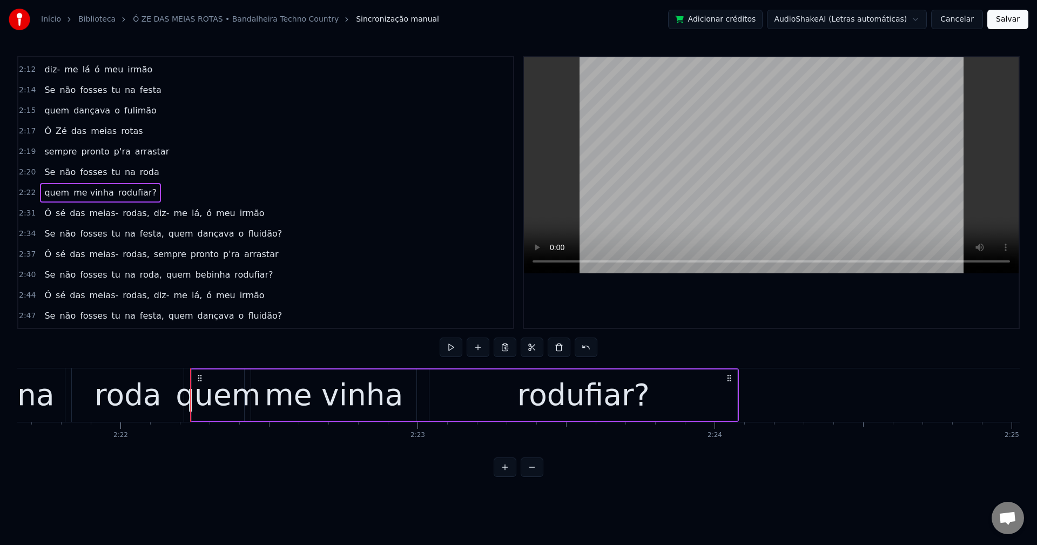
click at [128, 193] on span "rodufiar?" at bounding box center [137, 192] width 41 height 12
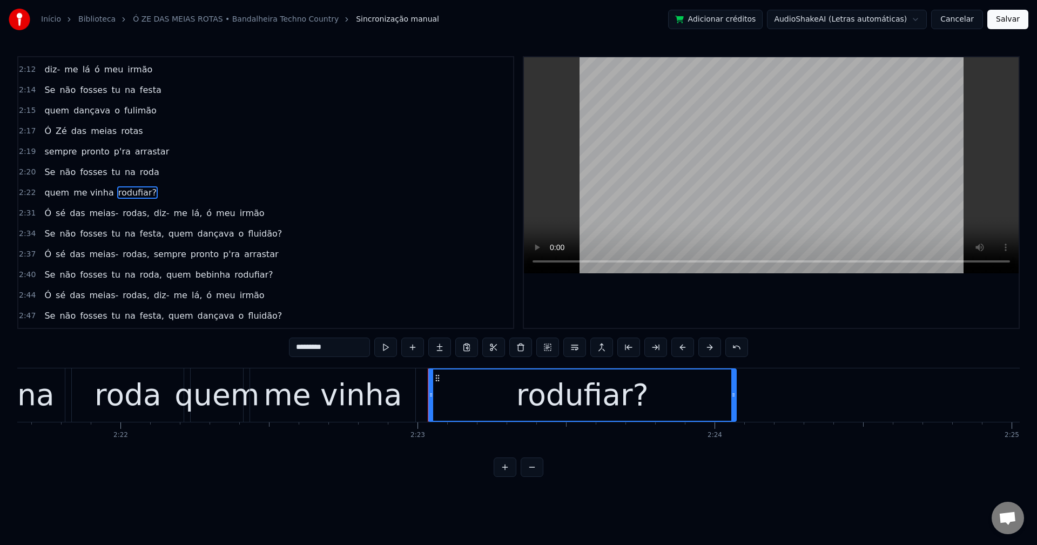
drag, startPoint x: 348, startPoint y: 345, endPoint x: -273, endPoint y: 252, distance: 628.5
click at [0, 252] on html "Início Biblioteca Ó ZE DAS MEIAS ROTAS • Bandalheira Techno Country Sincronizaç…" at bounding box center [518, 247] width 1037 height 494
click at [58, 211] on span "sé" at bounding box center [61, 213] width 12 height 12
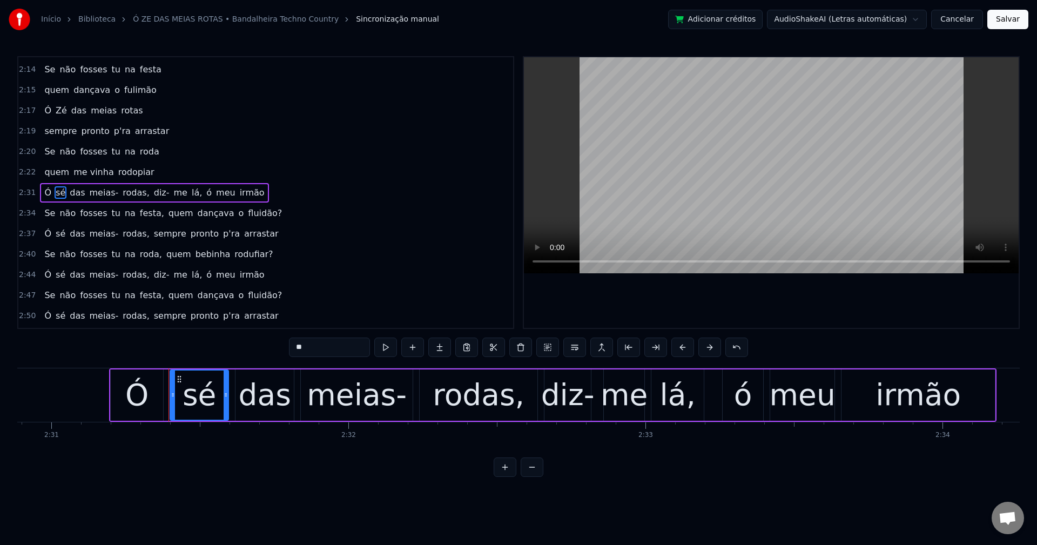
scroll to position [0, 44911]
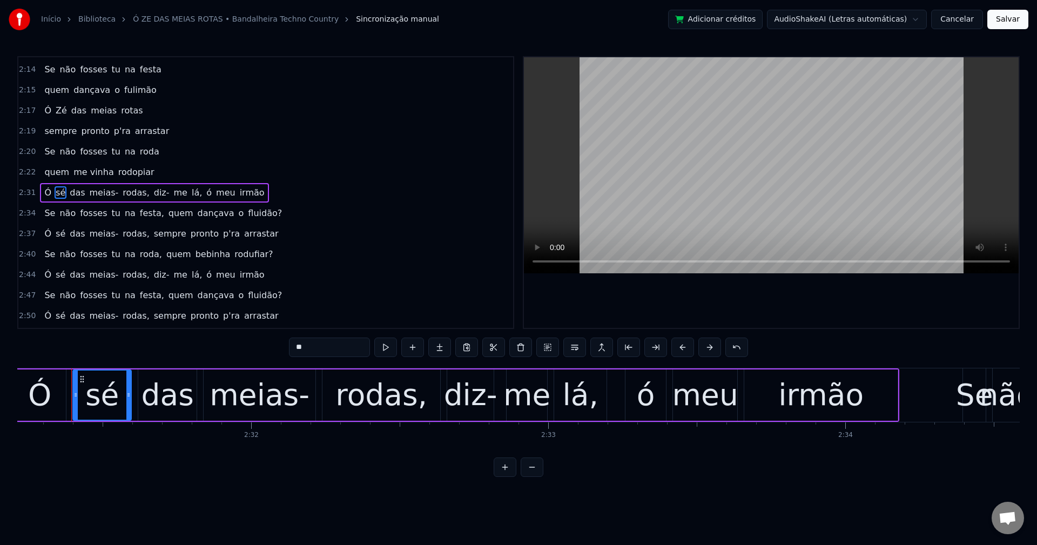
drag, startPoint x: 314, startPoint y: 344, endPoint x: 178, endPoint y: 291, distance: 146.5
click at [198, 323] on div "0:14 Ó Zé das meias- rotas 0:15 diz- me lá ó meu irmão 0:17 Se não fosses tu na…" at bounding box center [518, 266] width 1002 height 421
click at [93, 195] on span "meias-" at bounding box center [105, 192] width 31 height 12
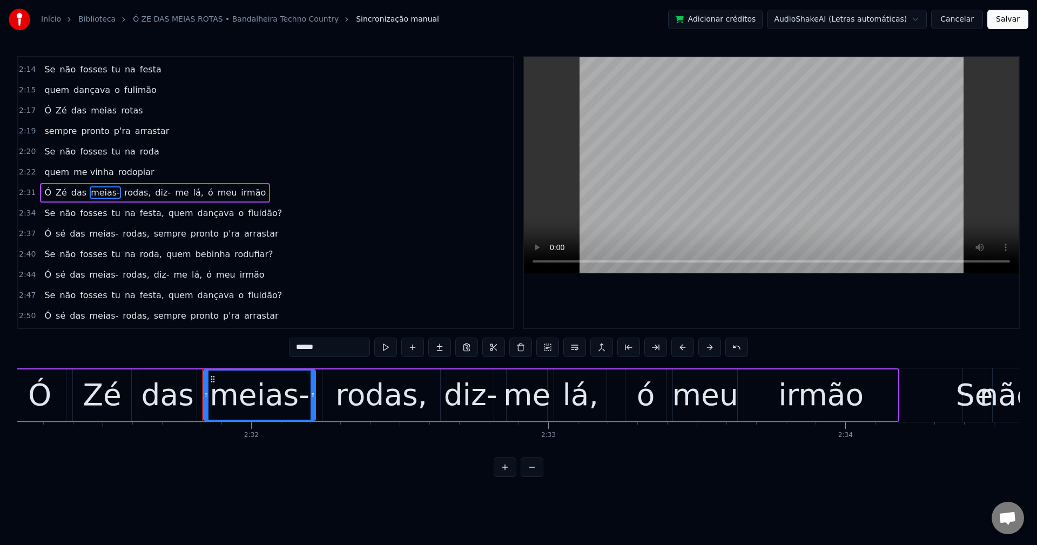
click at [333, 350] on input "******" at bounding box center [329, 347] width 81 height 19
click at [126, 188] on span "rodas," at bounding box center [134, 192] width 29 height 12
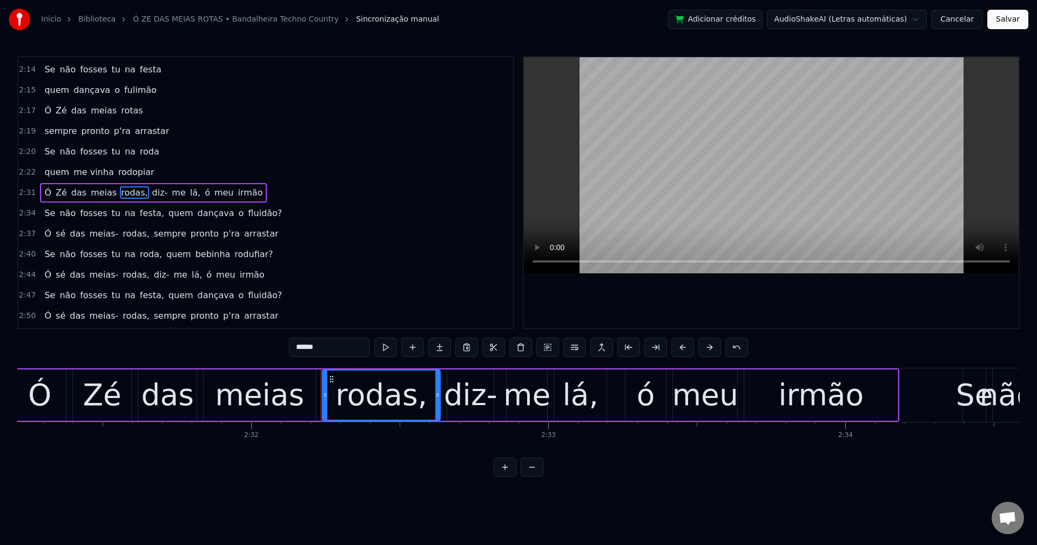
drag, startPoint x: 321, startPoint y: 337, endPoint x: 327, endPoint y: 342, distance: 8.0
click at [323, 340] on input "******" at bounding box center [329, 347] width 81 height 19
drag, startPoint x: 309, startPoint y: 341, endPoint x: 224, endPoint y: 327, distance: 86.0
click at [224, 328] on div "0:14 Ó Zé das meias- rotas 0:15 diz- me lá ó meu irmão 0:17 Se não fosses tu na…" at bounding box center [518, 266] width 1002 height 421
click at [146, 187] on span "diz-" at bounding box center [155, 192] width 18 height 12
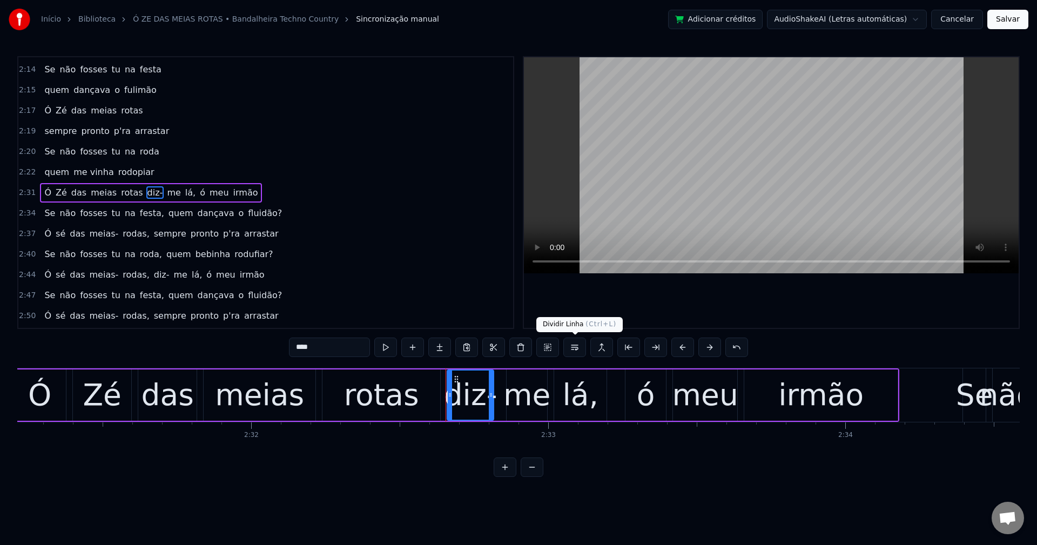
click at [568, 347] on button at bounding box center [574, 347] width 23 height 19
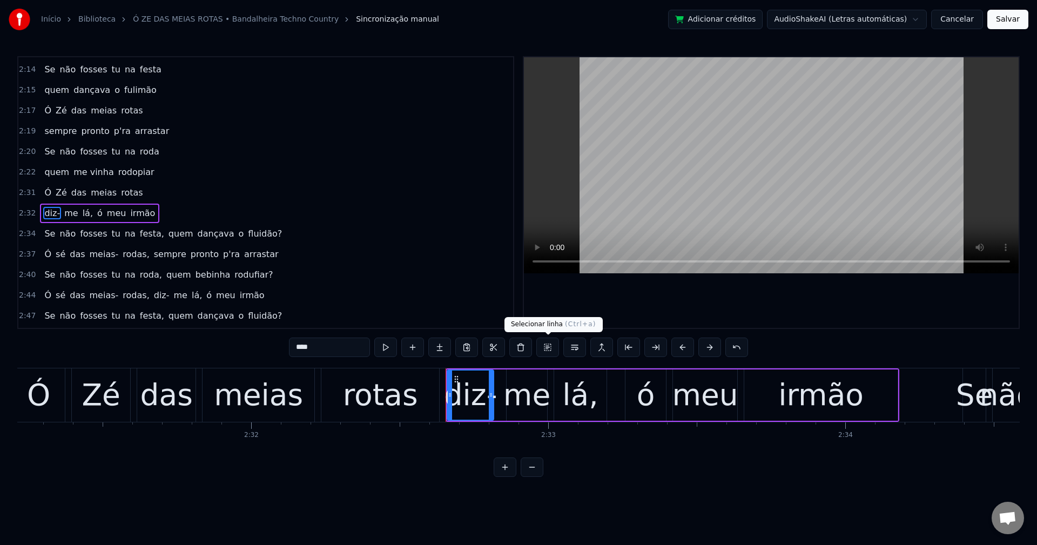
scroll to position [983, 0]
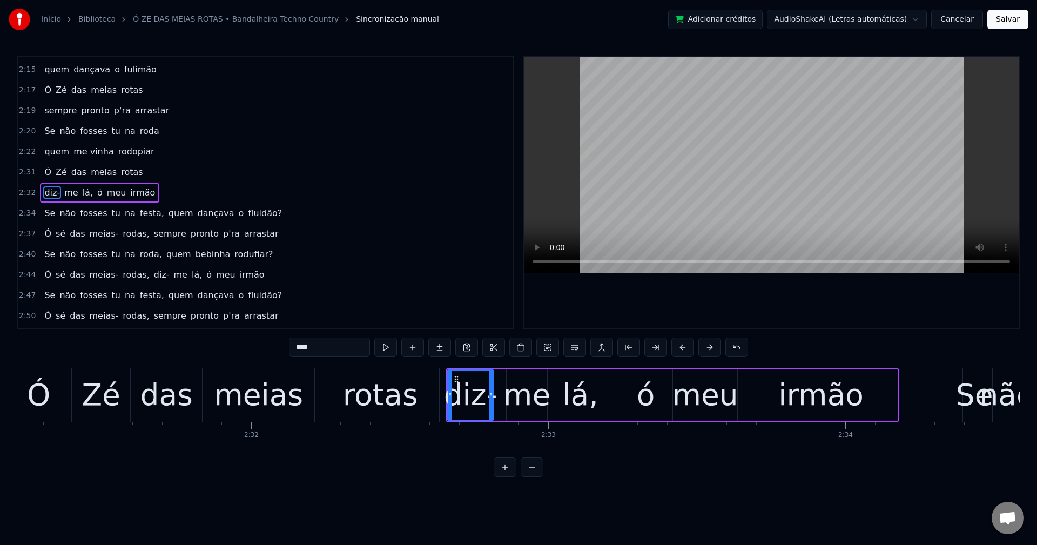
click at [82, 192] on span "lá," at bounding box center [88, 192] width 12 height 12
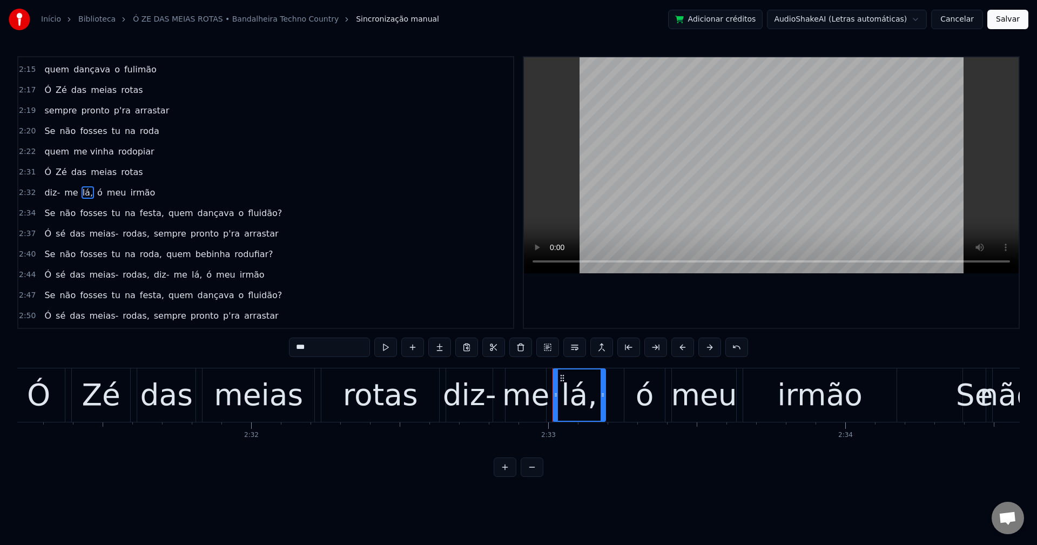
click at [328, 343] on input "***" at bounding box center [329, 347] width 81 height 19
click at [139, 218] on span "festa," at bounding box center [152, 213] width 26 height 12
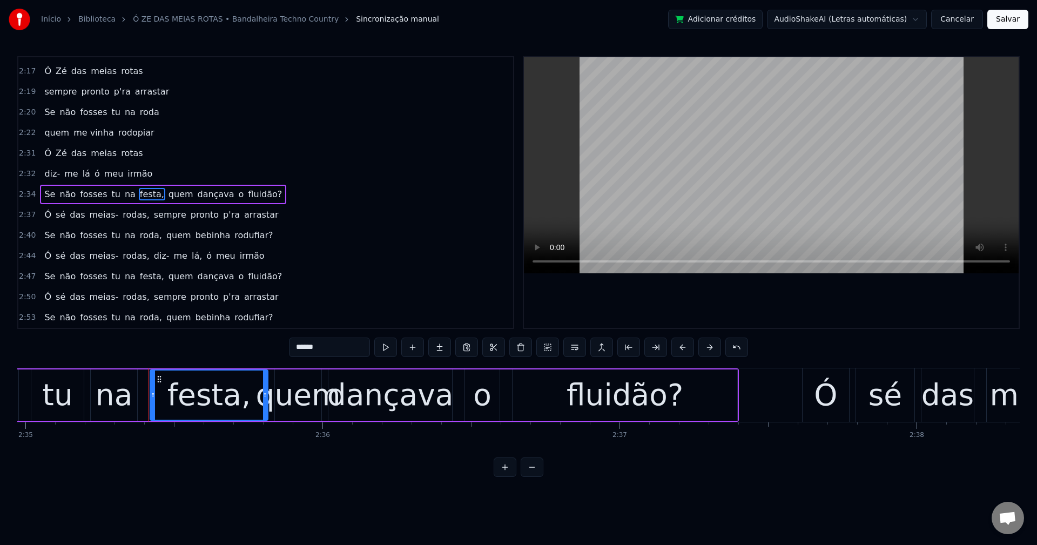
scroll to position [0, 46105]
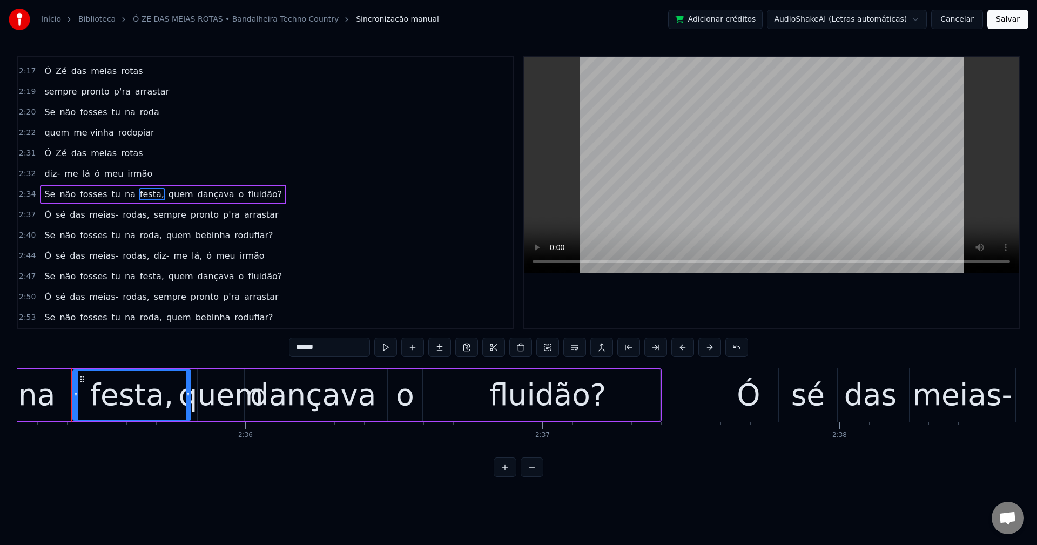
click at [335, 349] on input "******" at bounding box center [329, 347] width 81 height 19
click at [165, 197] on span "quem" at bounding box center [178, 194] width 27 height 12
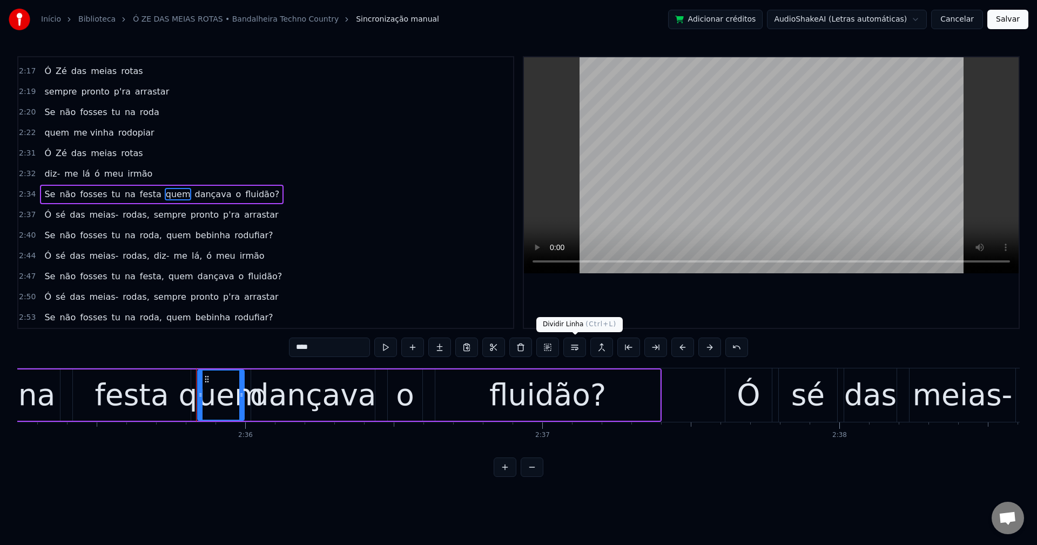
click at [571, 353] on button at bounding box center [574, 347] width 23 height 19
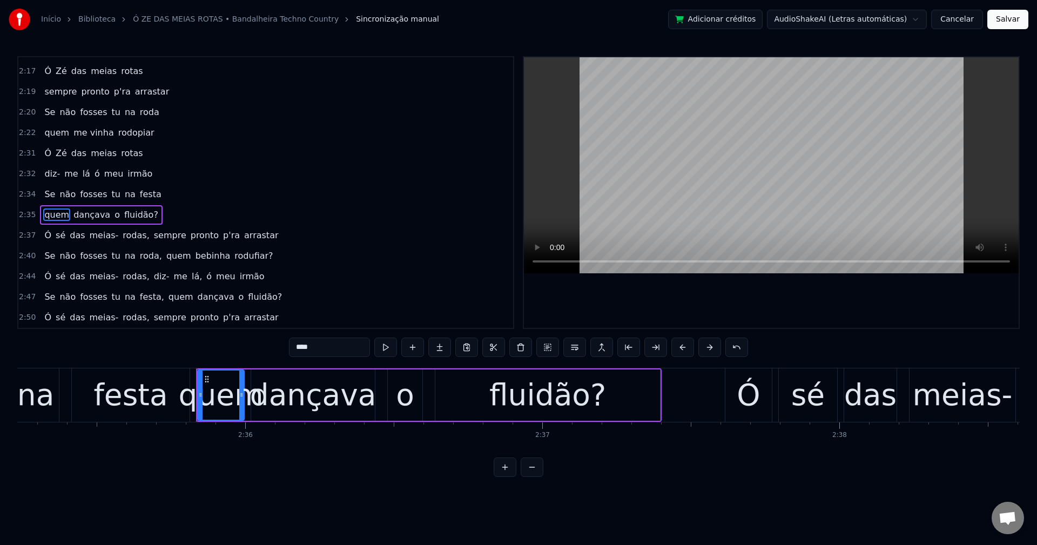
scroll to position [1022, 0]
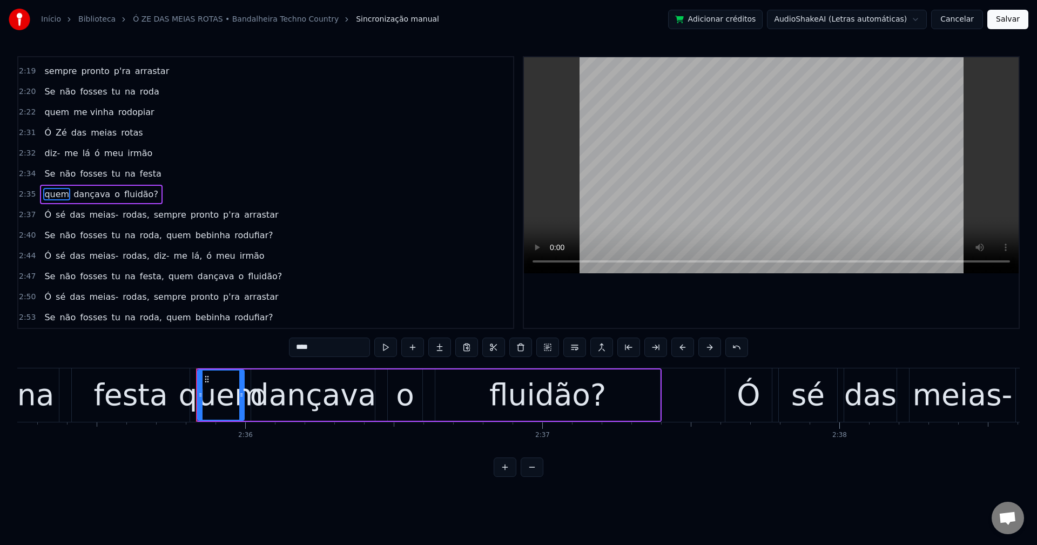
click at [138, 195] on span "fluidão?" at bounding box center [141, 194] width 36 height 12
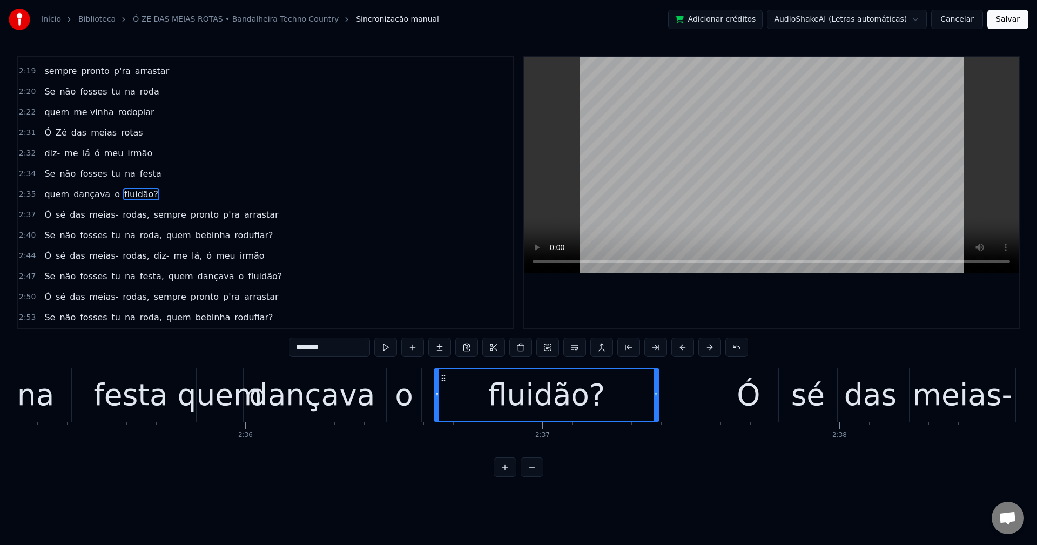
drag, startPoint x: 353, startPoint y: 343, endPoint x: 56, endPoint y: 362, distance: 298.2
click at [56, 366] on div "0:14 Ó Zé das meias- rotas 0:15 diz- me lá ó meu irmão 0:17 Se não fosses tu na…" at bounding box center [518, 266] width 1002 height 421
click at [60, 219] on span "sé" at bounding box center [61, 214] width 12 height 12
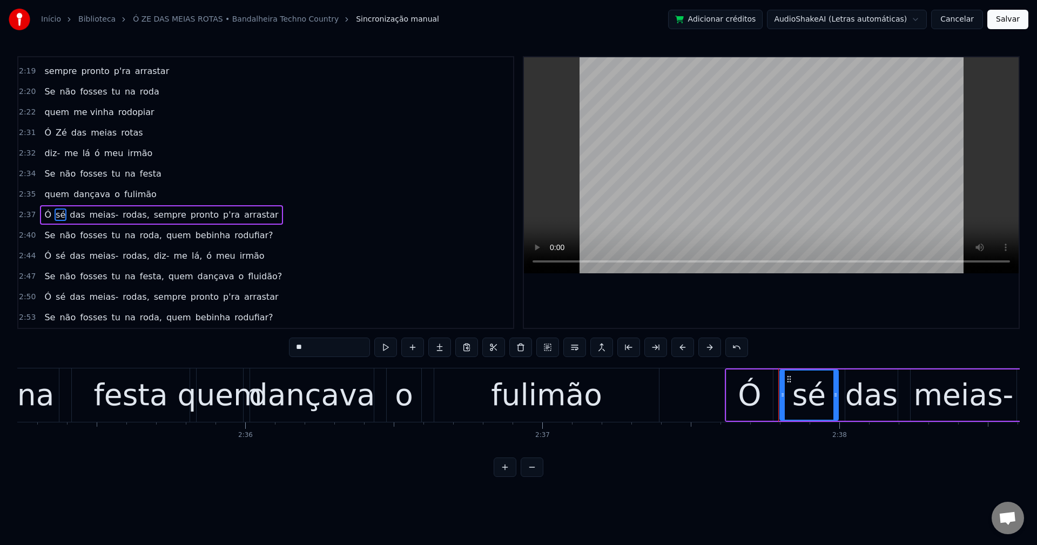
drag, startPoint x: 316, startPoint y: 341, endPoint x: 64, endPoint y: 313, distance: 253.2
click at [65, 314] on div "0:14 Ó Zé das meias- rotas 0:15 diz- me lá ó meu irmão 0:17 Se não fosses tu na…" at bounding box center [518, 266] width 1002 height 421
click at [100, 214] on span "meias-" at bounding box center [105, 214] width 31 height 12
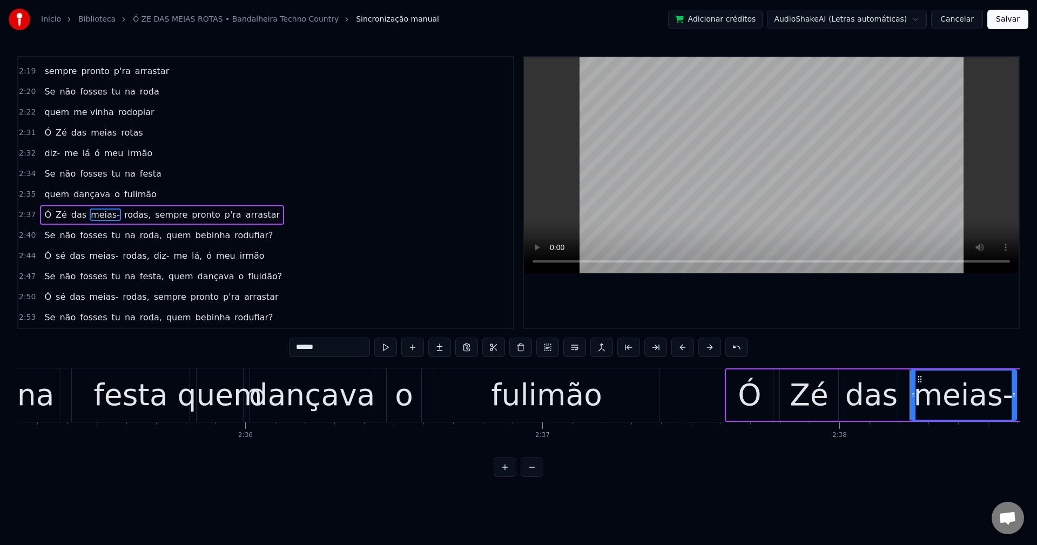
click at [354, 351] on input "******" at bounding box center [329, 347] width 81 height 19
click at [120, 218] on span "rodas," at bounding box center [134, 214] width 29 height 12
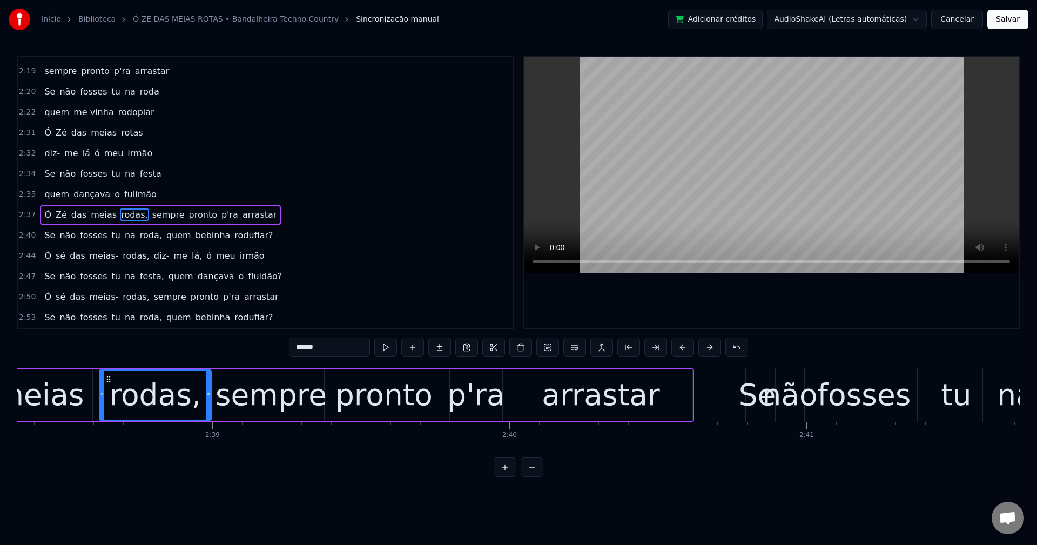
scroll to position [0, 47055]
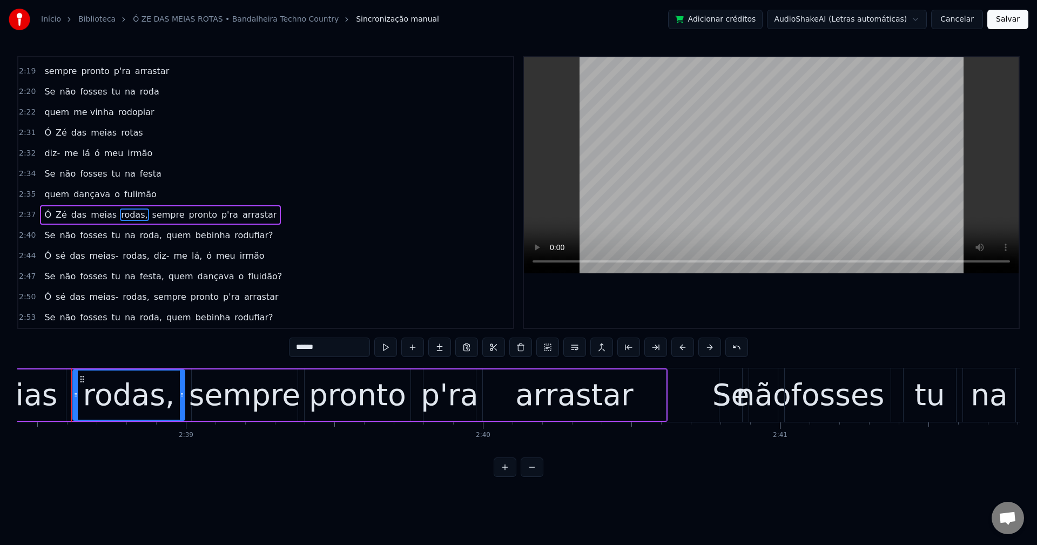
drag, startPoint x: 337, startPoint y: 349, endPoint x: 262, endPoint y: 336, distance: 76.1
click at [262, 336] on div "0:14 Ó Zé das meias- rotas 0:15 diz- me lá ó meu irmão 0:17 Se não fosses tu na…" at bounding box center [518, 266] width 1002 height 421
click at [146, 218] on span "sempre" at bounding box center [163, 214] width 35 height 12
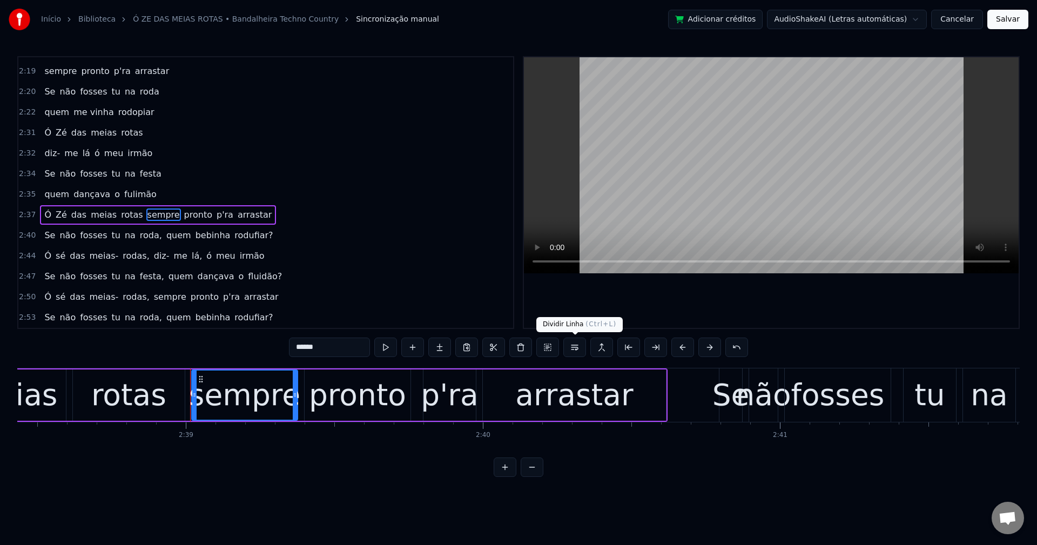
click at [577, 353] on button at bounding box center [574, 347] width 23 height 19
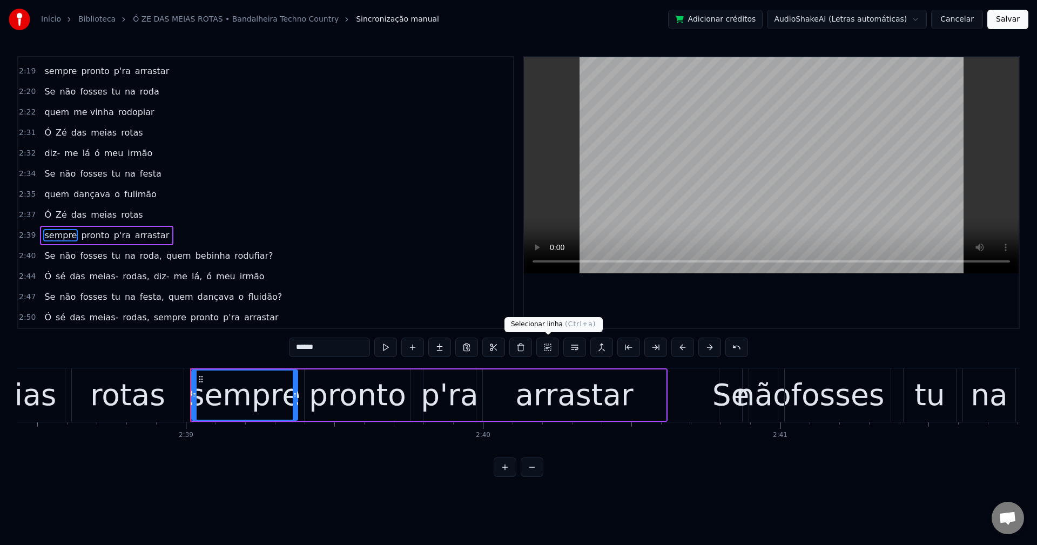
scroll to position [1043, 0]
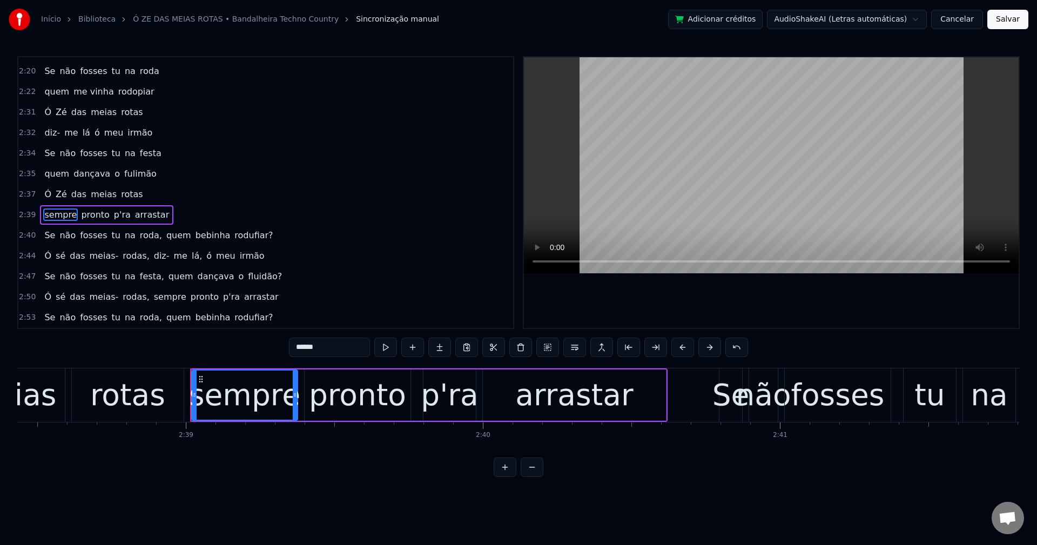
click at [140, 237] on span "roda," at bounding box center [151, 235] width 24 height 12
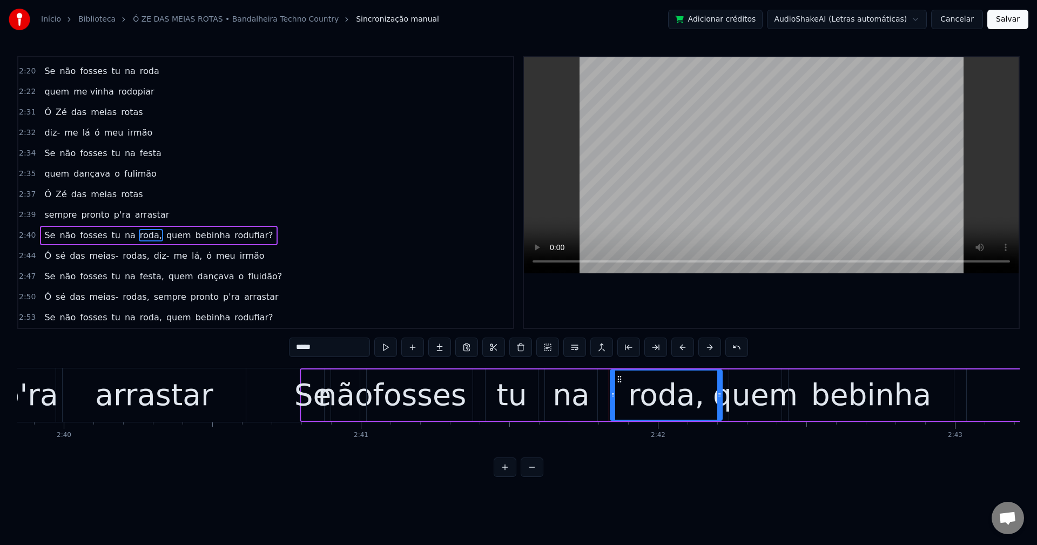
click at [318, 341] on input "*****" at bounding box center [329, 347] width 81 height 19
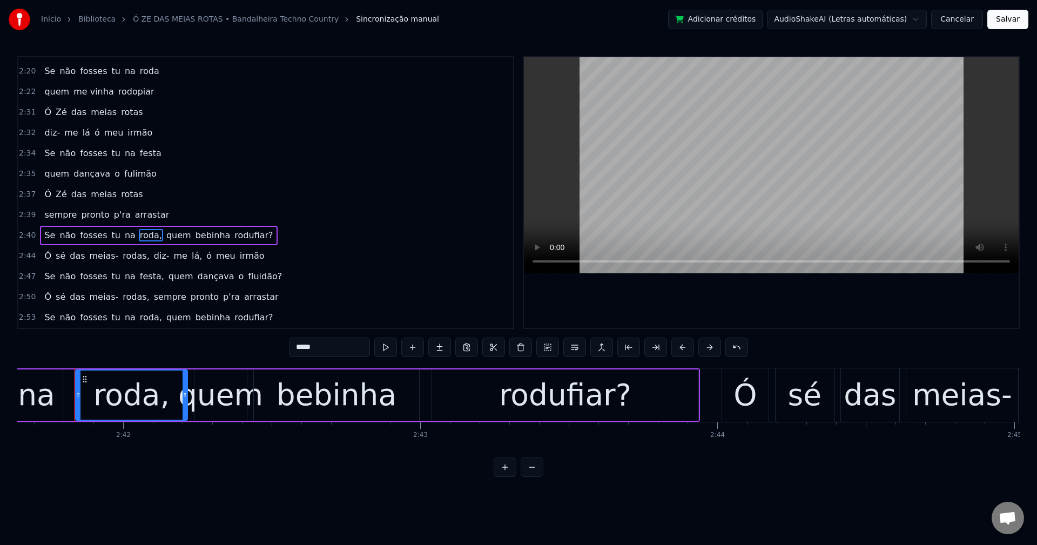
scroll to position [0, 48011]
click at [168, 237] on span "quem" at bounding box center [176, 235] width 27 height 12
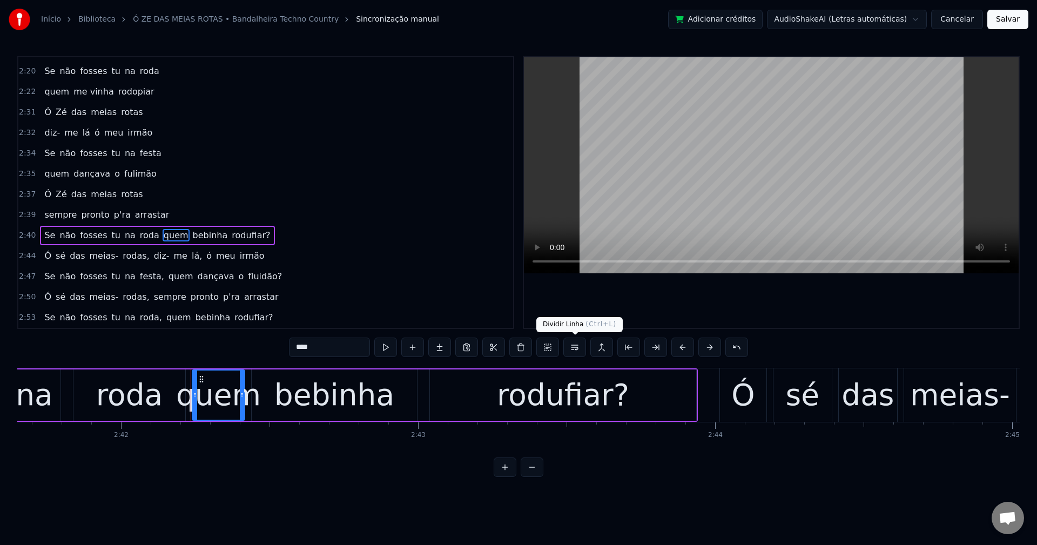
click at [582, 349] on button at bounding box center [574, 347] width 23 height 19
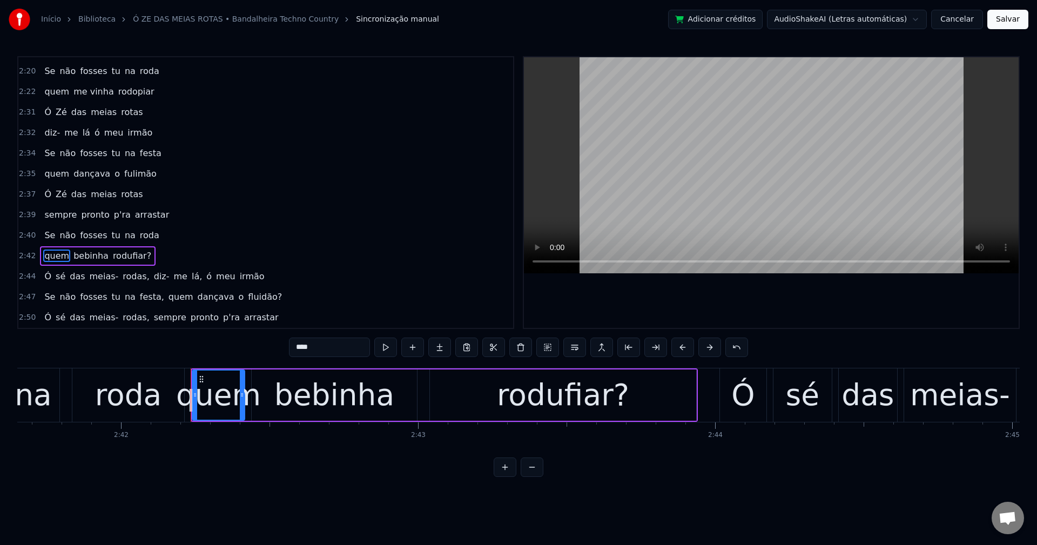
scroll to position [1063, 0]
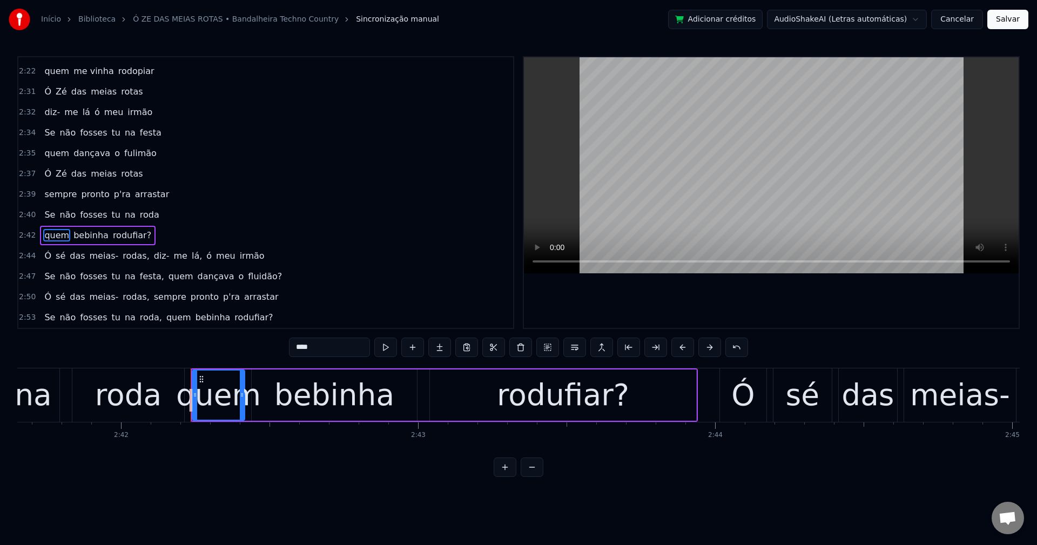
click at [78, 237] on span "bebinha" at bounding box center [90, 235] width 37 height 12
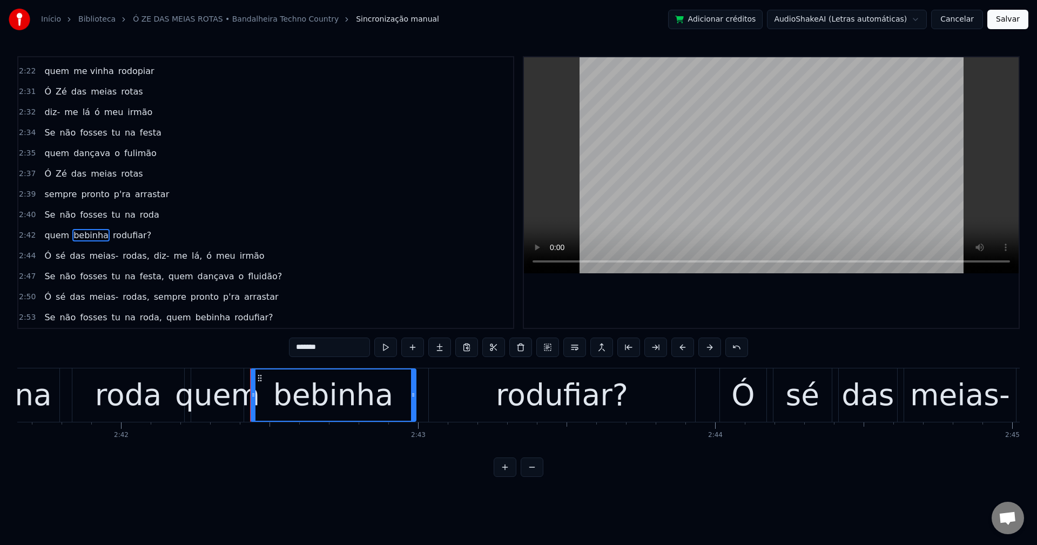
drag, startPoint x: 333, startPoint y: 347, endPoint x: 59, endPoint y: 320, distance: 275.7
click at [59, 320] on div "0:14 Ó Zé das meias- rotas 0:15 diz- me lá ó meu irmão 0:17 Se não fosses tu na…" at bounding box center [518, 266] width 1002 height 421
click at [127, 239] on span "rodufiar?" at bounding box center [137, 235] width 41 height 12
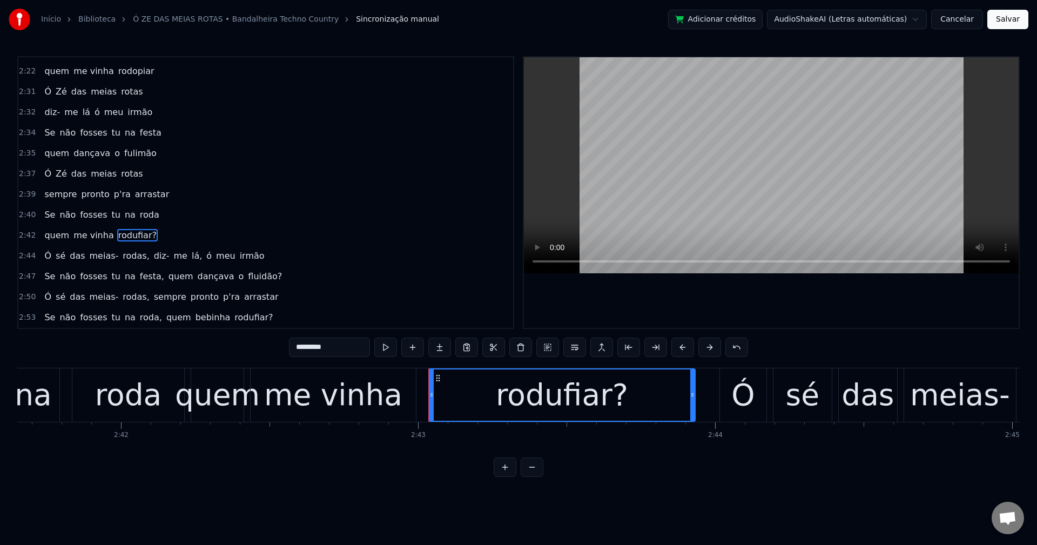
drag, startPoint x: 344, startPoint y: 349, endPoint x: -106, endPoint y: 264, distance: 457.7
click at [0, 264] on html "Início Biblioteca Ó ZE DAS MEIAS ROTAS • Bandalheira Techno Country Sincronizaç…" at bounding box center [518, 247] width 1037 height 494
click at [55, 259] on span "sé" at bounding box center [61, 255] width 12 height 12
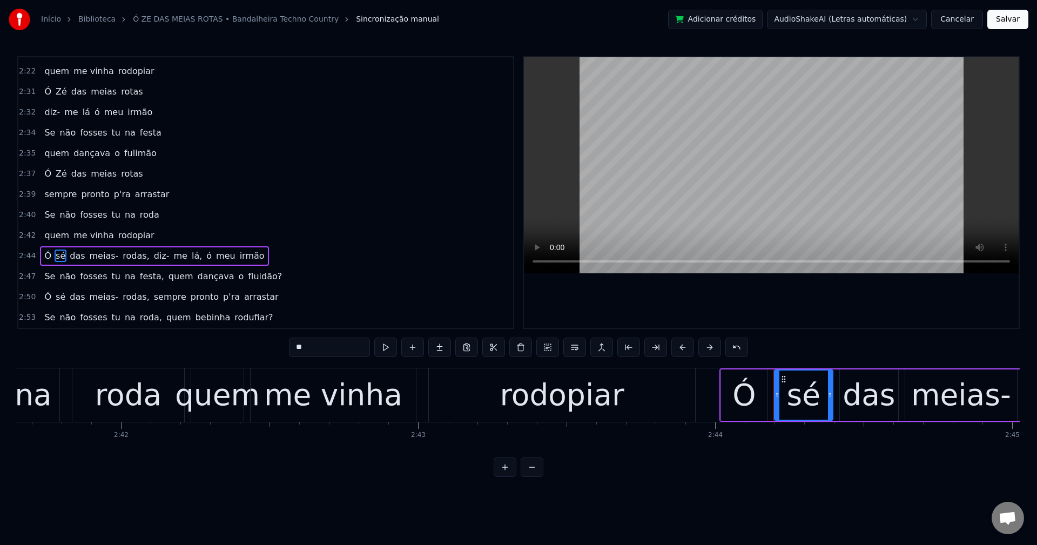
drag, startPoint x: 339, startPoint y: 355, endPoint x: 131, endPoint y: 328, distance: 209.6
click at [131, 332] on div "0:14 Ó Zé das meias- rotas 0:15 diz- me lá ó meu irmão 0:17 Se não fosses tu na…" at bounding box center [518, 266] width 1002 height 421
click at [97, 256] on span "meias-" at bounding box center [105, 255] width 31 height 12
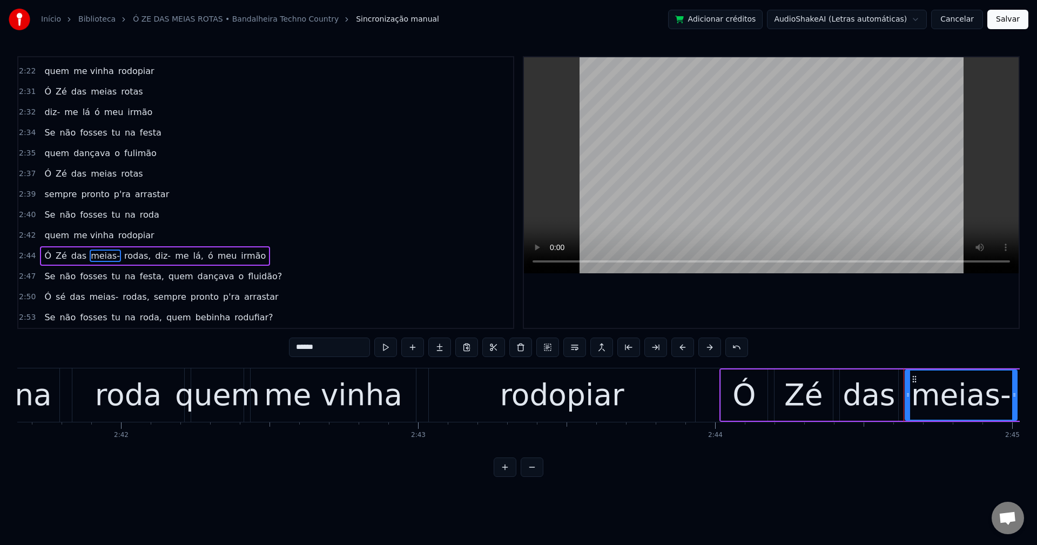
click at [343, 350] on input "******" at bounding box center [329, 347] width 81 height 19
click at [122, 259] on span "rodas," at bounding box center [134, 255] width 29 height 12
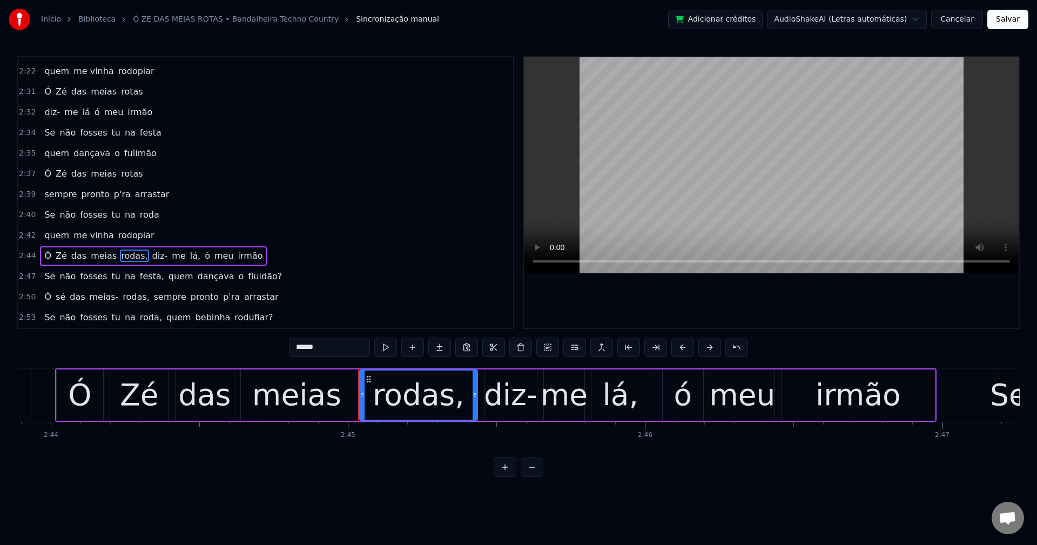
drag, startPoint x: 87, startPoint y: 314, endPoint x: 51, endPoint y: 311, distance: 36.4
click at [52, 312] on div "0:14 Ó Zé das meias- rotas 0:15 diz- me lá ó meu irmão 0:17 Se não fosses tu na…" at bounding box center [518, 266] width 1002 height 421
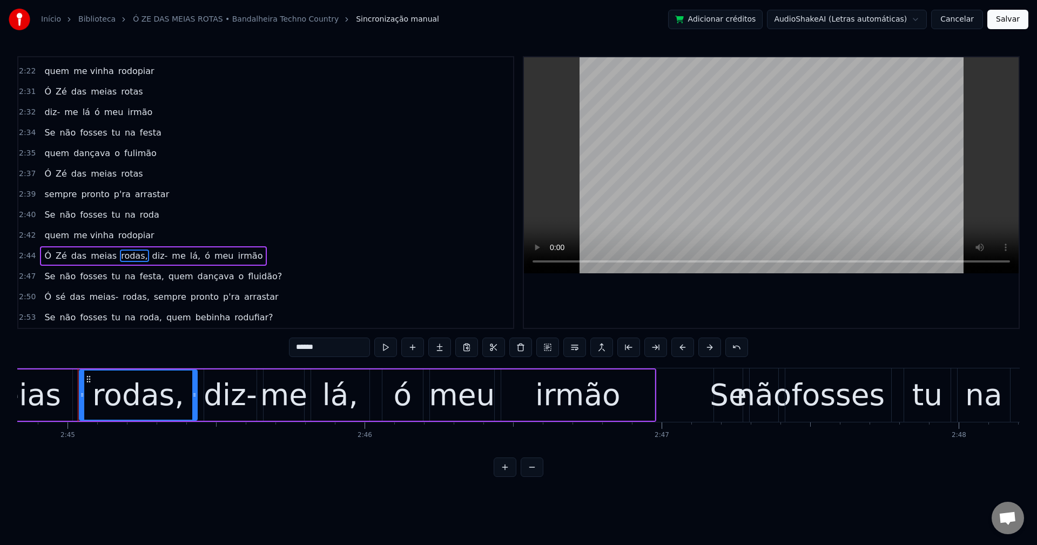
scroll to position [0, 48962]
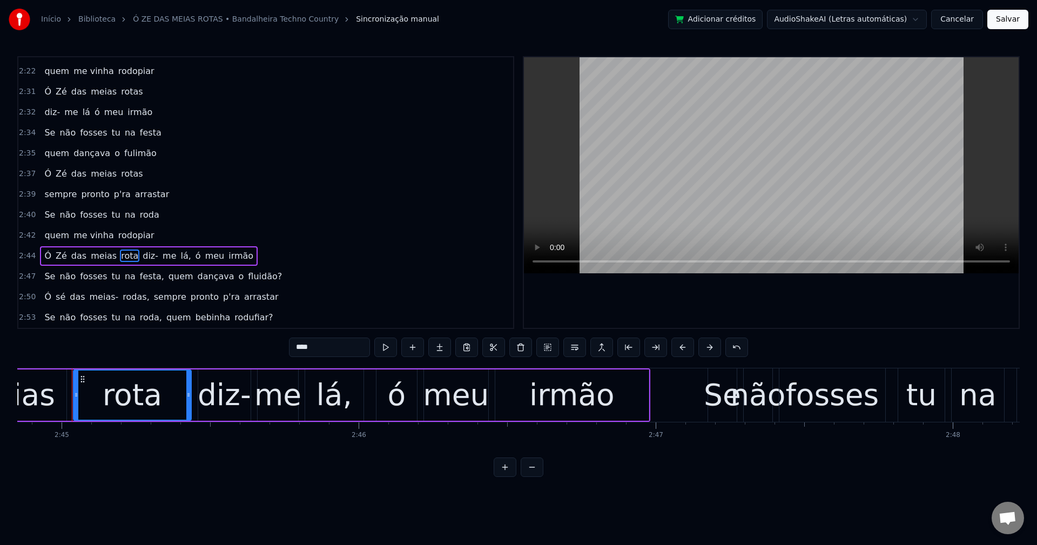
type input "*****"
